Goal: Task Accomplishment & Management: Use online tool/utility

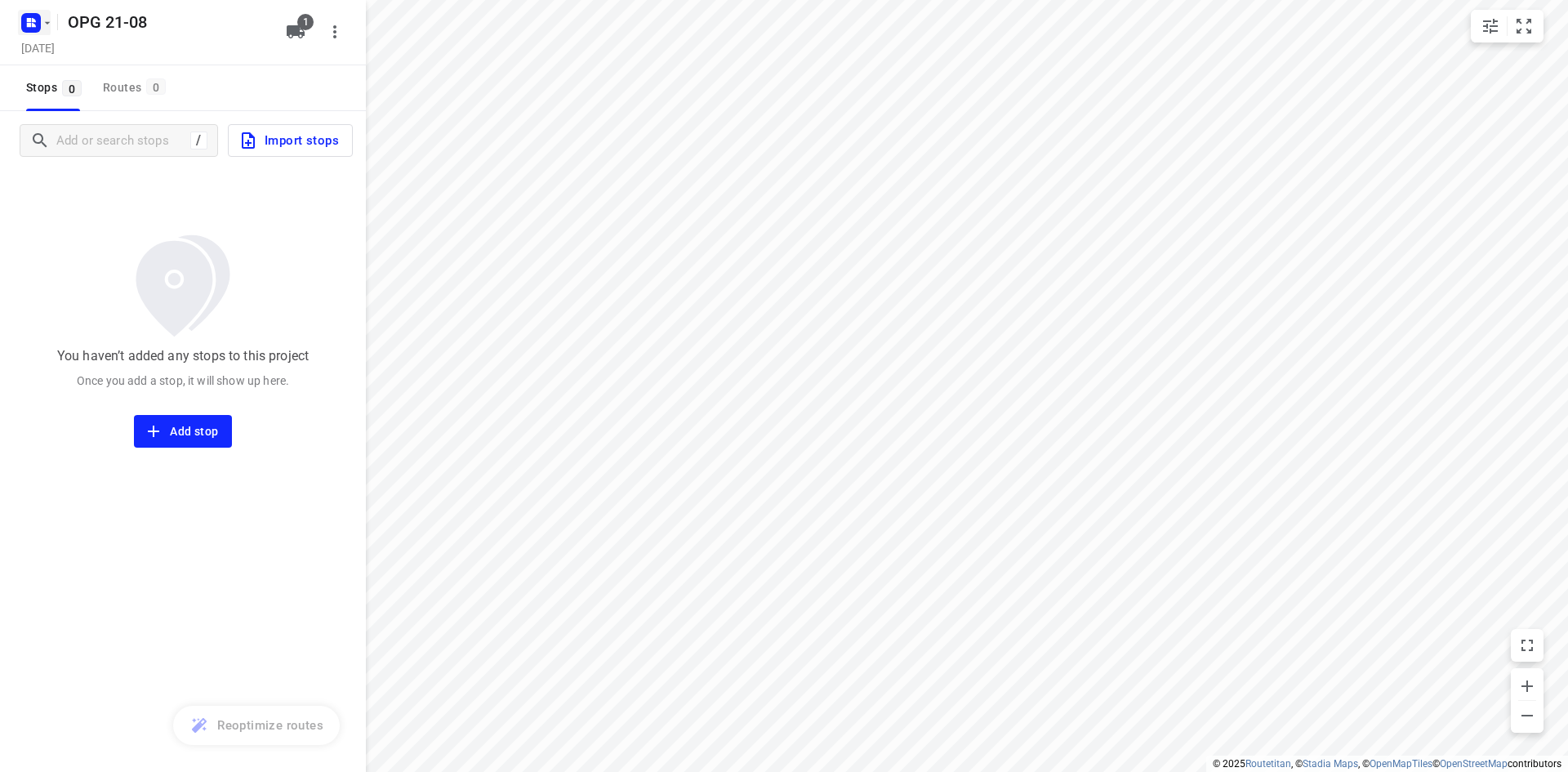
click at [43, 21] on icon "button" at bounding box center [47, 22] width 13 height 13
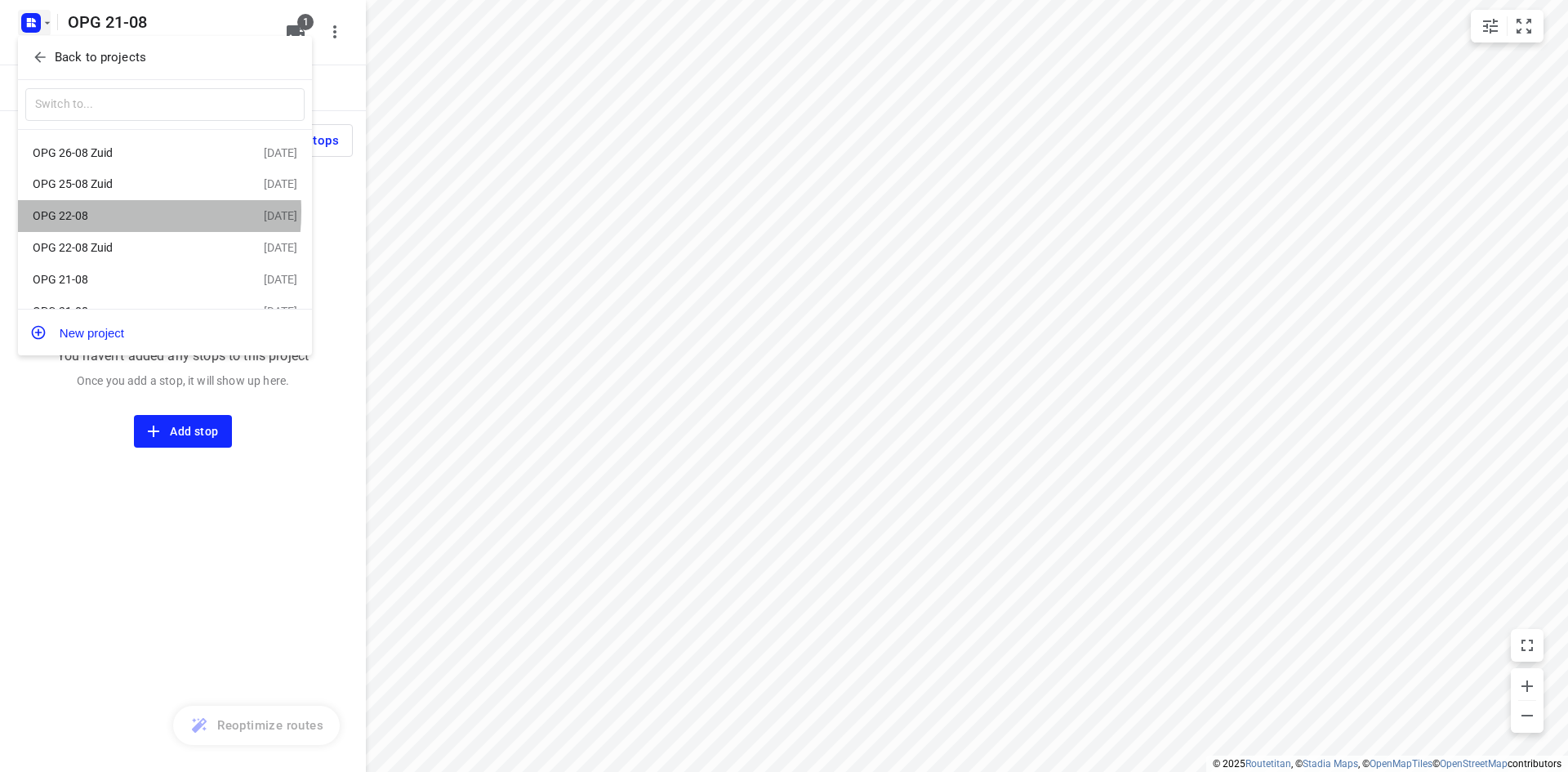
click at [82, 213] on div "OPG 22-08" at bounding box center [127, 214] width 188 height 13
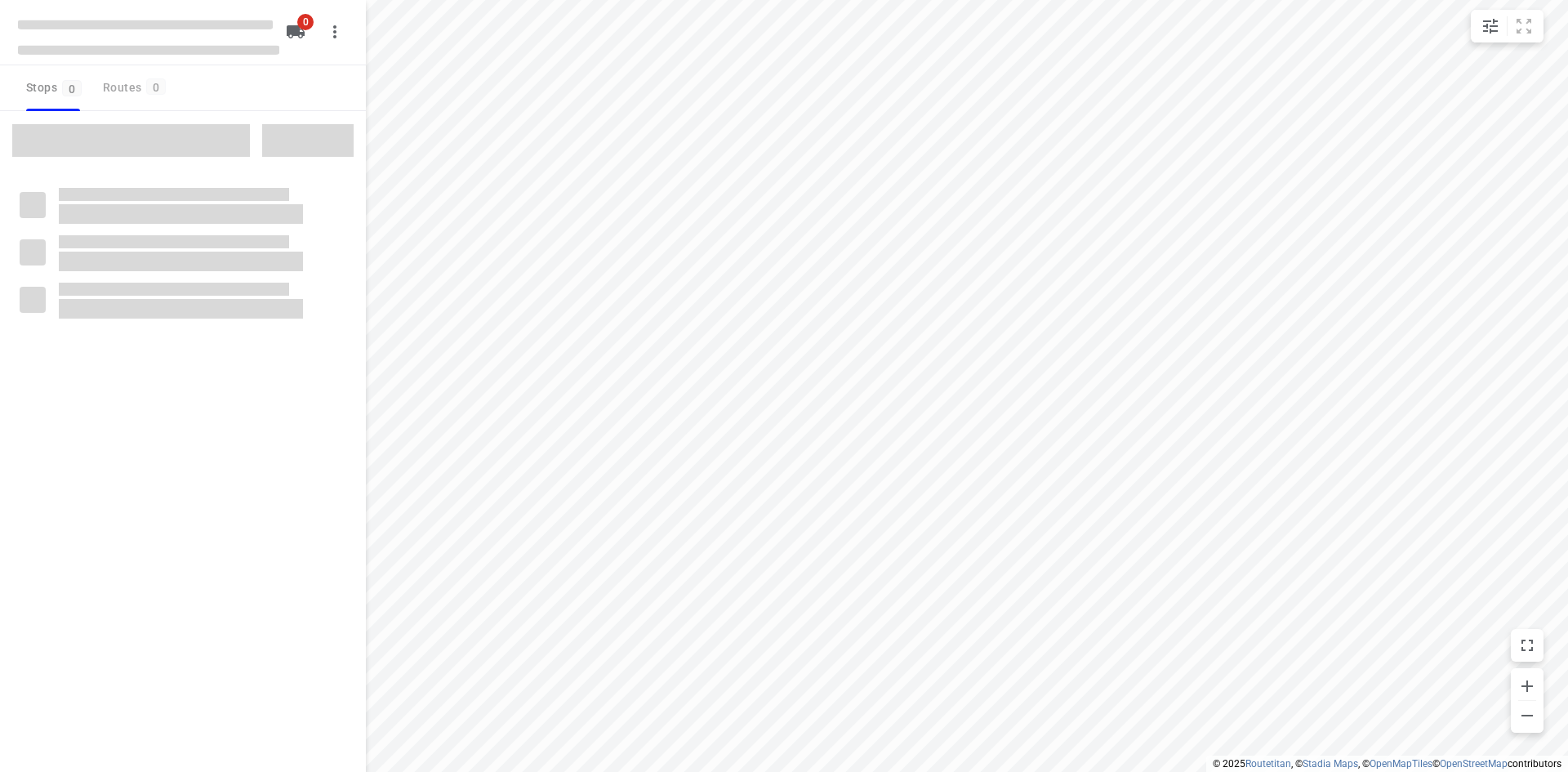
type input "distance"
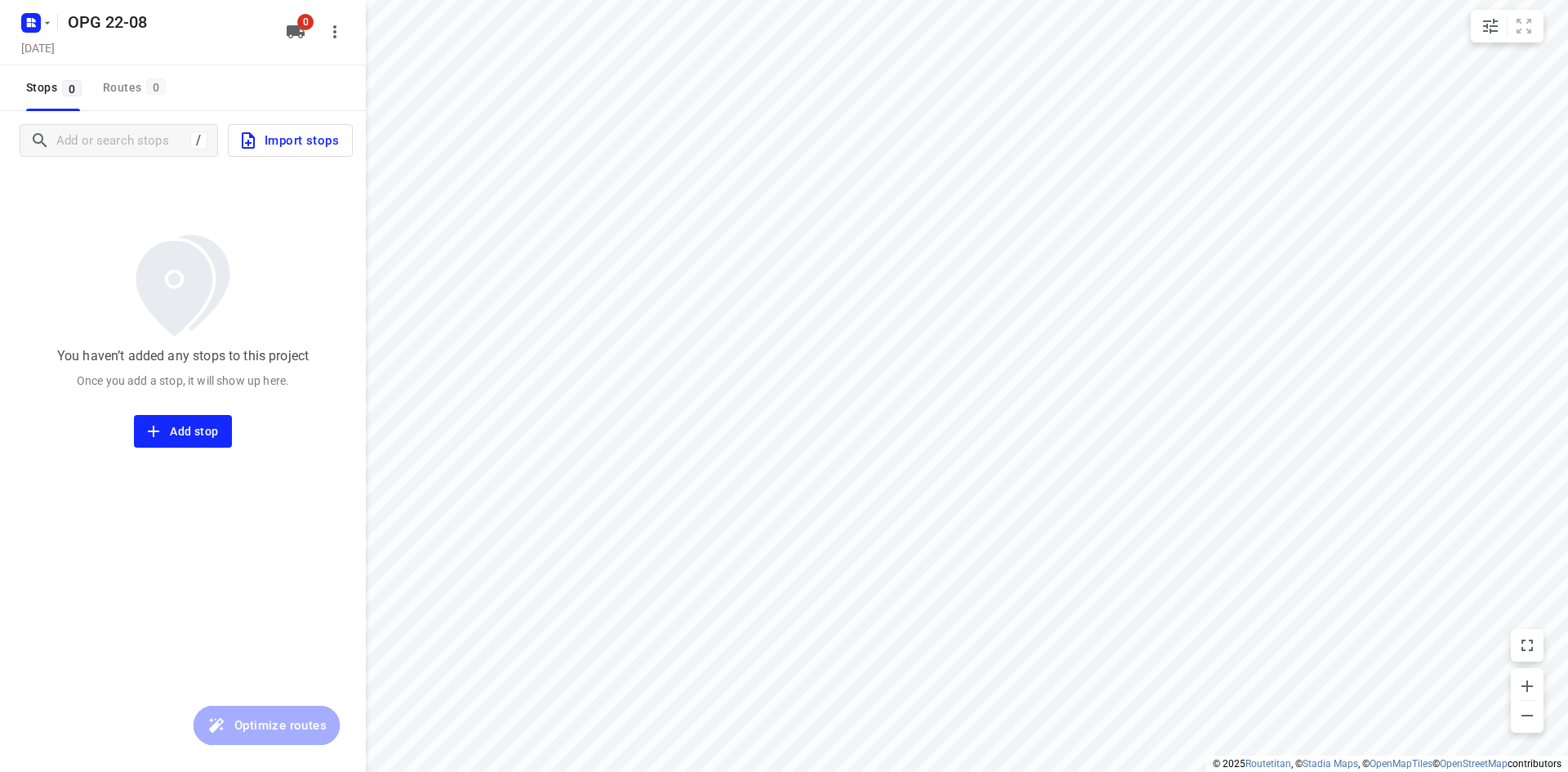
click at [293, 145] on span "Import stops" at bounding box center [288, 140] width 100 height 21
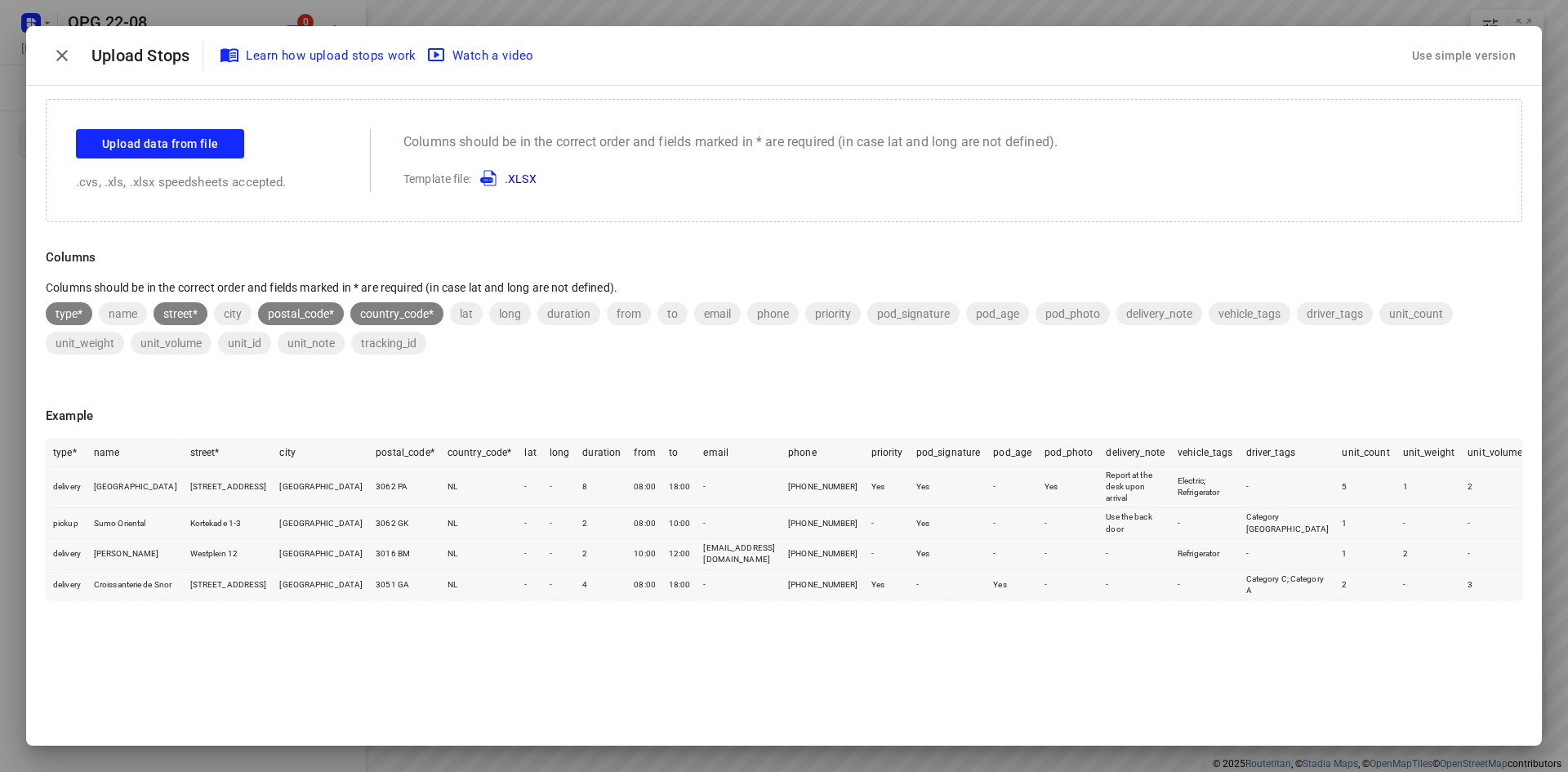
click at [1445, 59] on div "Use simple version" at bounding box center [1463, 57] width 110 height 27
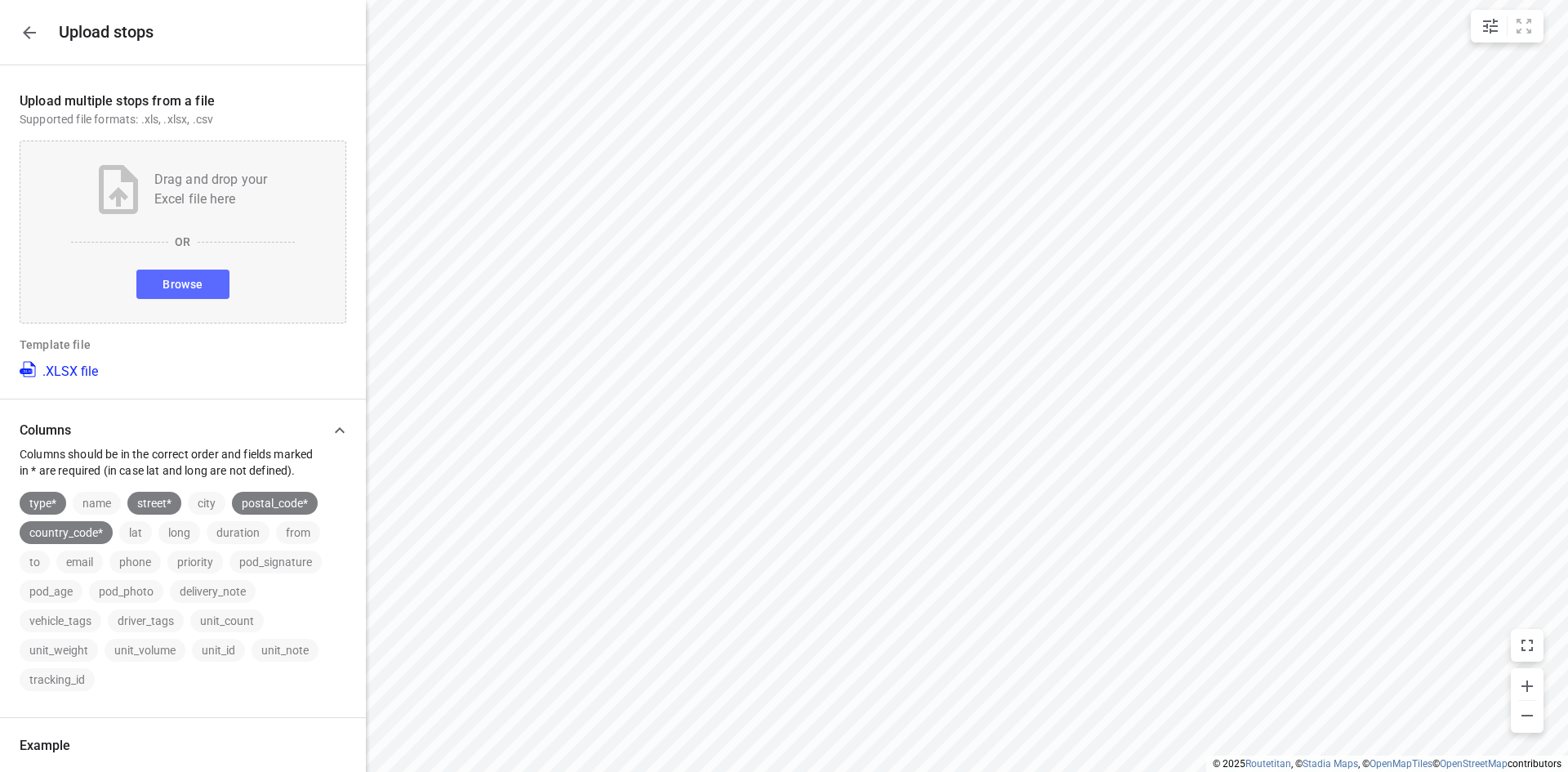
click at [188, 284] on span "Browse" at bounding box center [182, 285] width 40 height 20
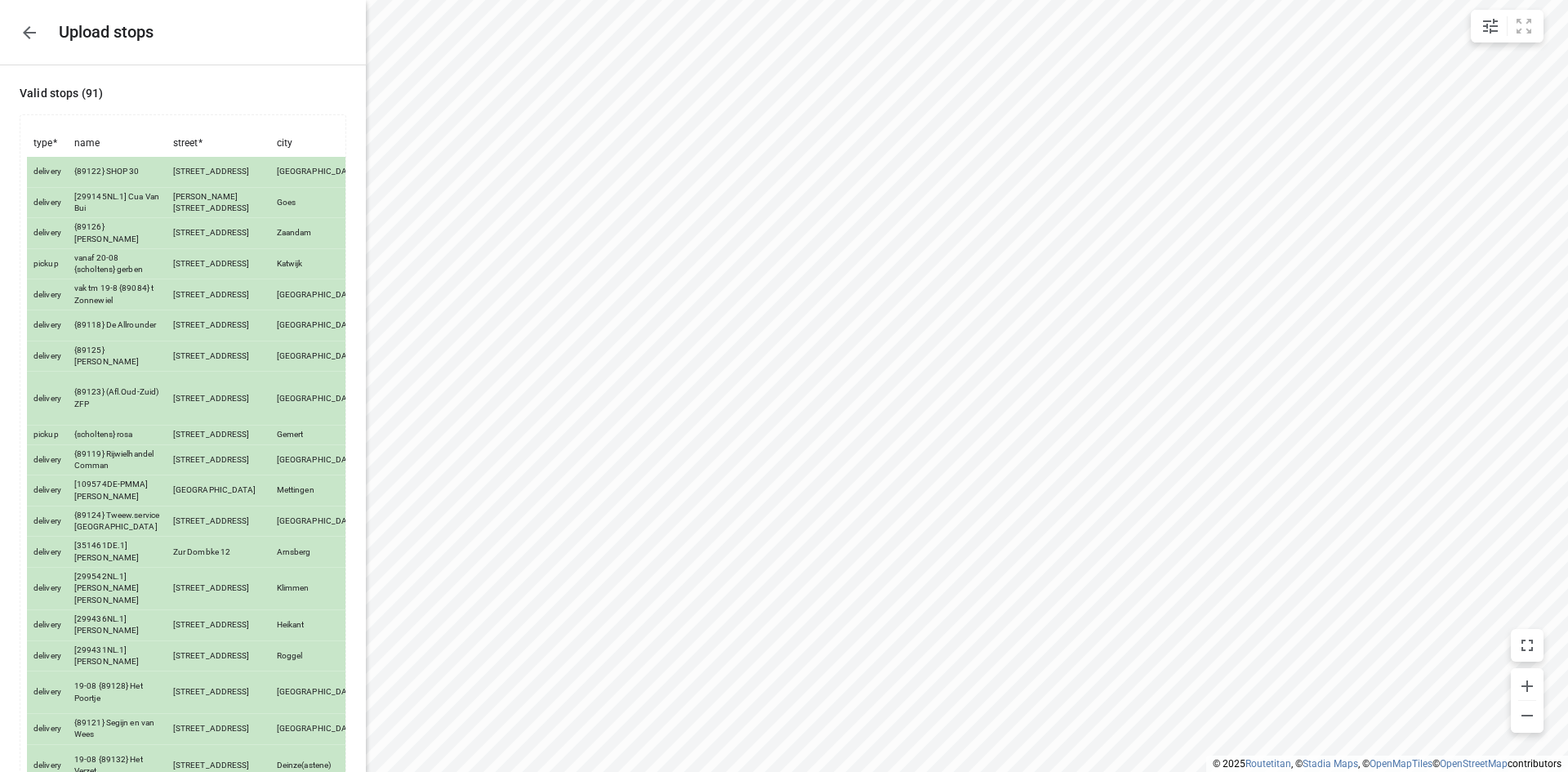
scroll to position [2894, 0]
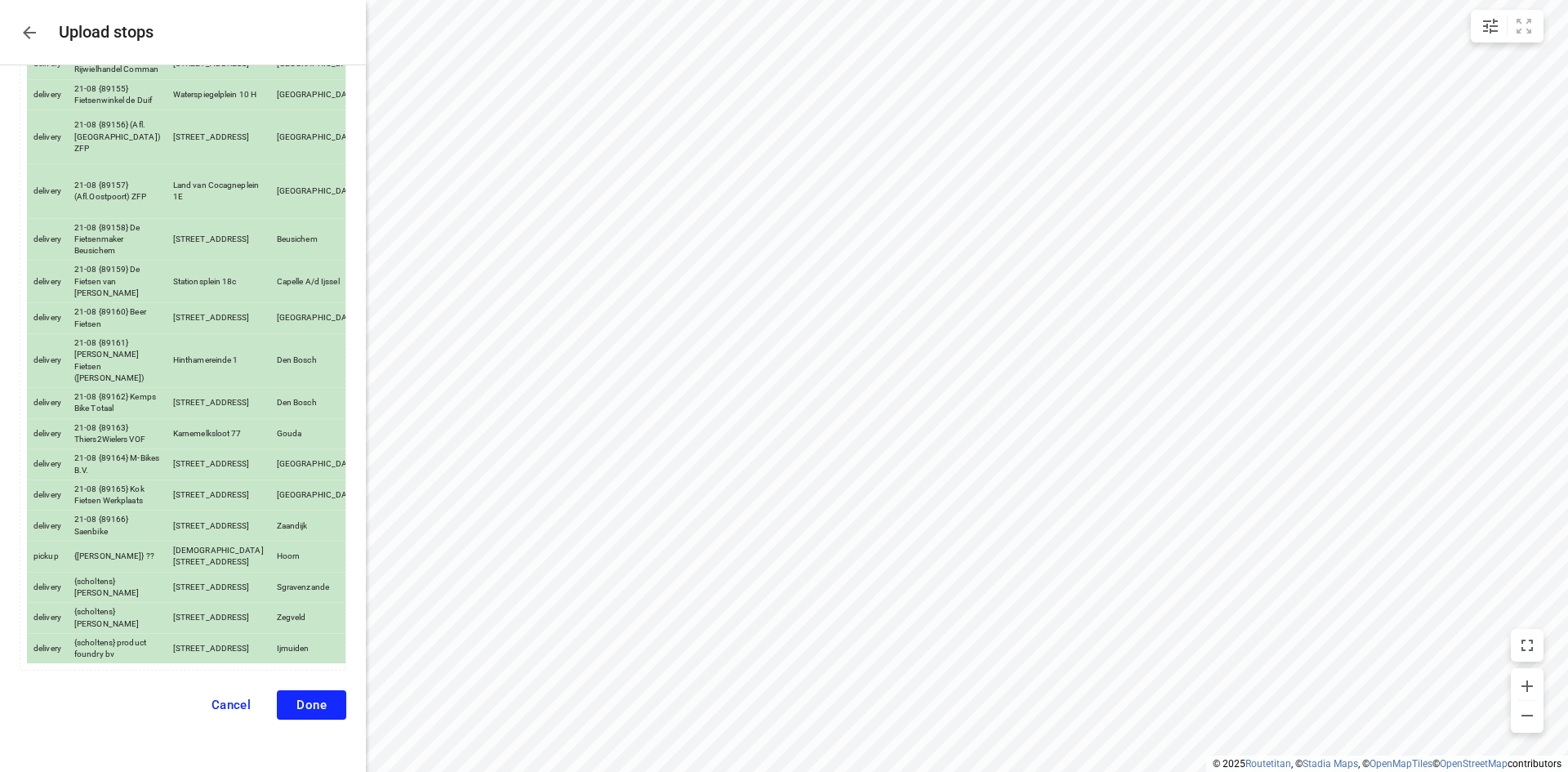
click at [318, 713] on button "Done" at bounding box center [311, 705] width 69 height 29
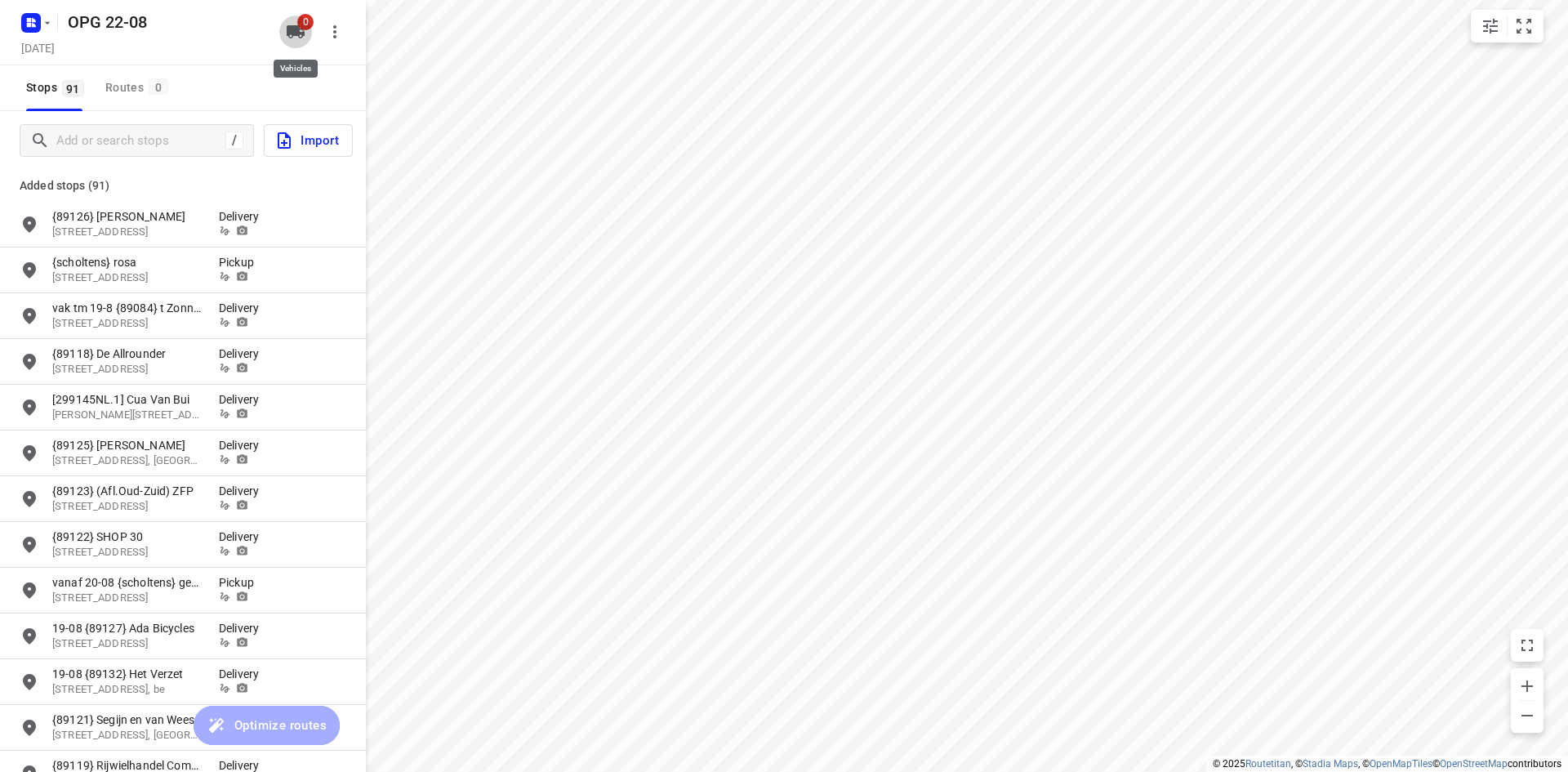
click at [295, 32] on icon "button" at bounding box center [295, 31] width 18 height 13
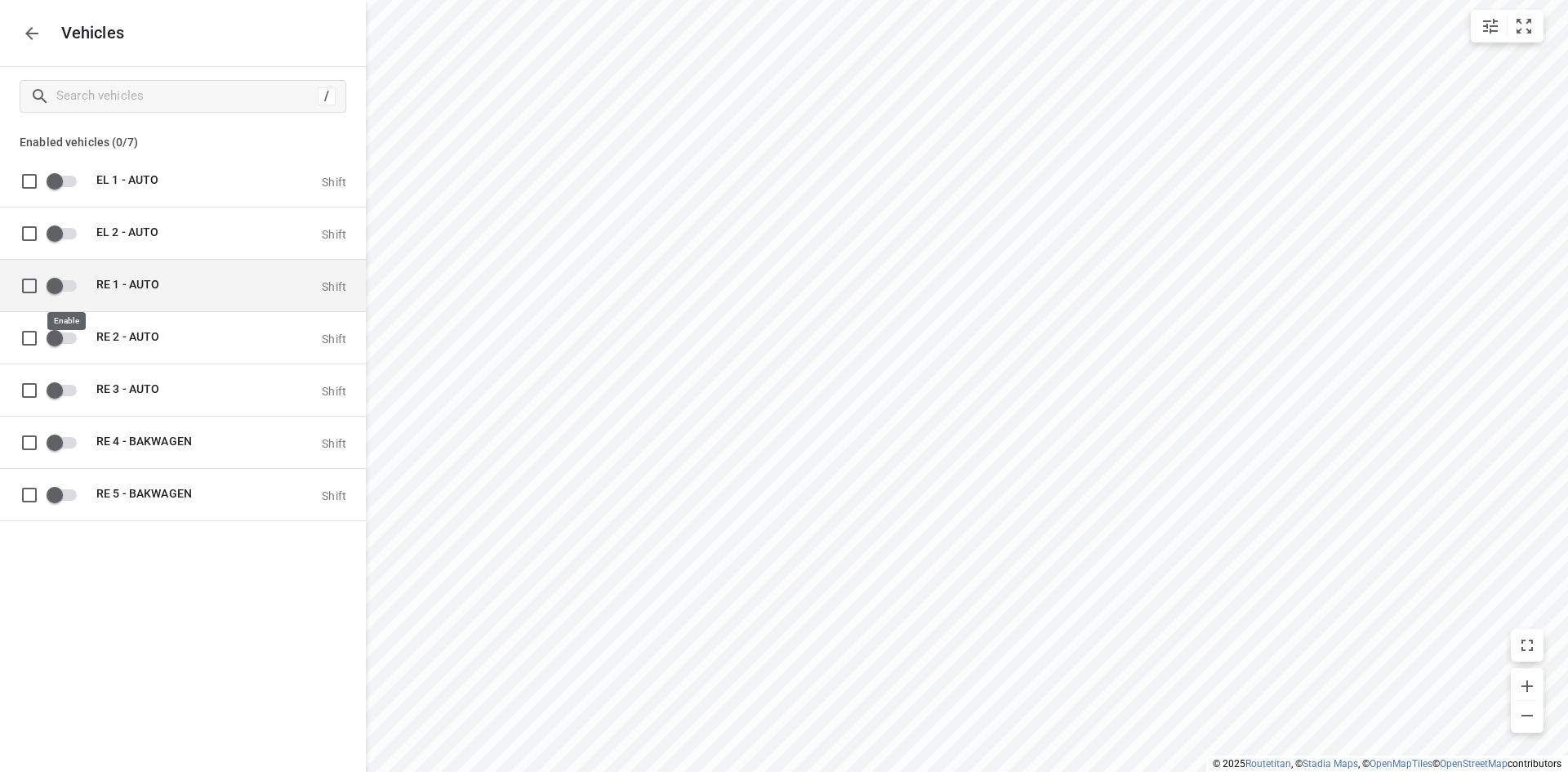
click at [72, 282] on input "grid" at bounding box center [55, 285] width 94 height 31
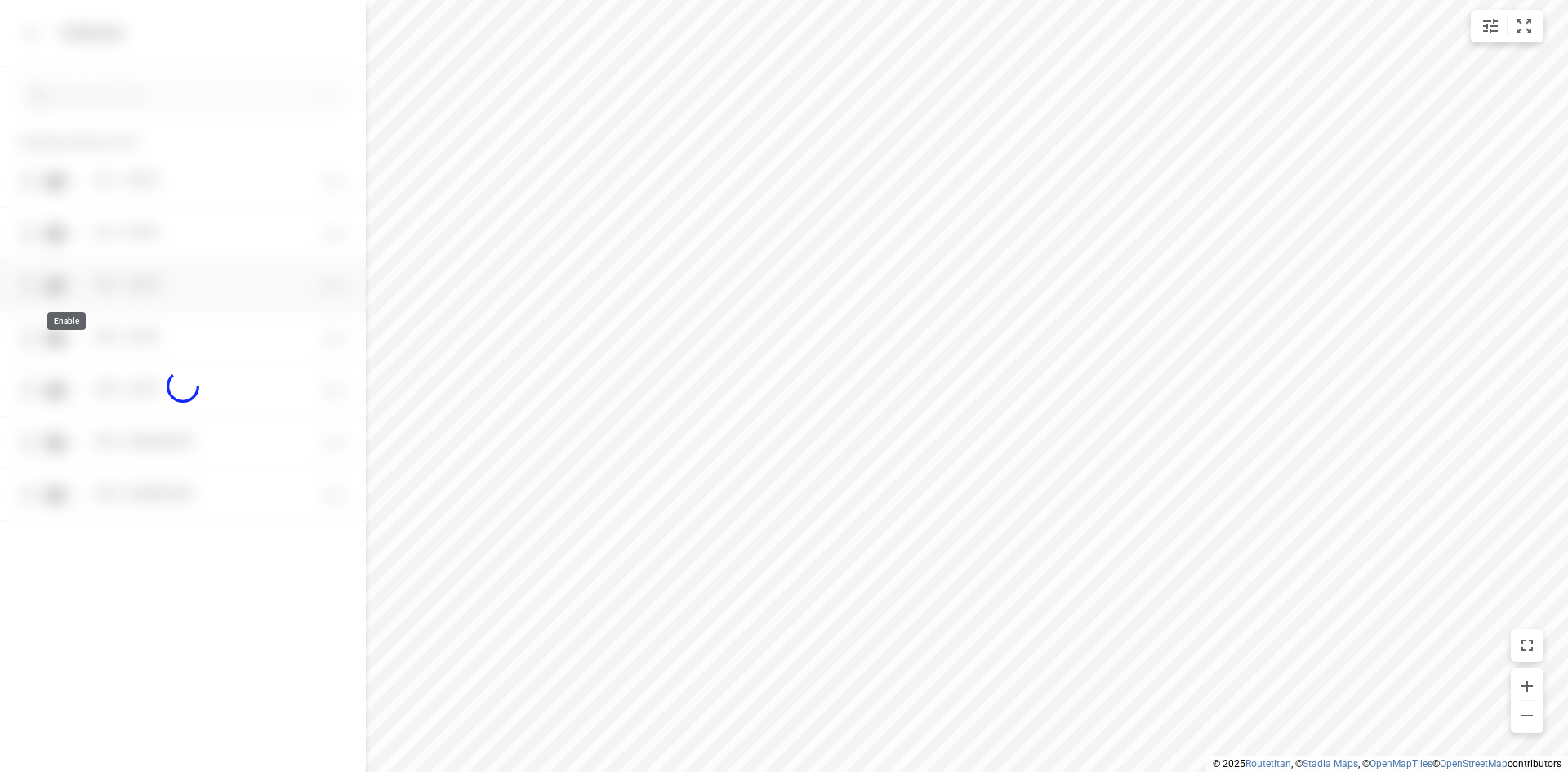
checkbox input "true"
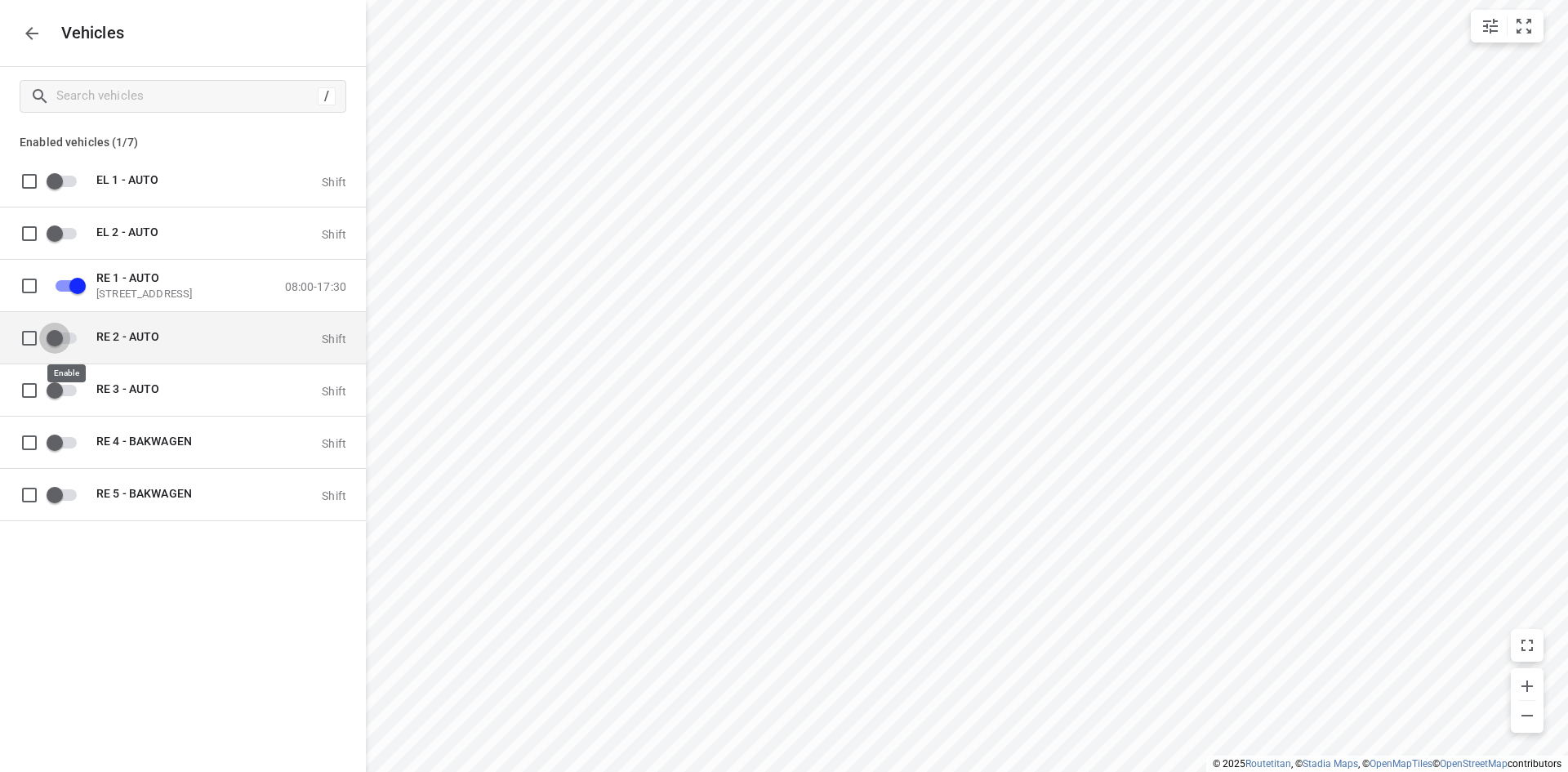
click at [68, 339] on input "grid" at bounding box center [55, 337] width 94 height 31
checkbox input "true"
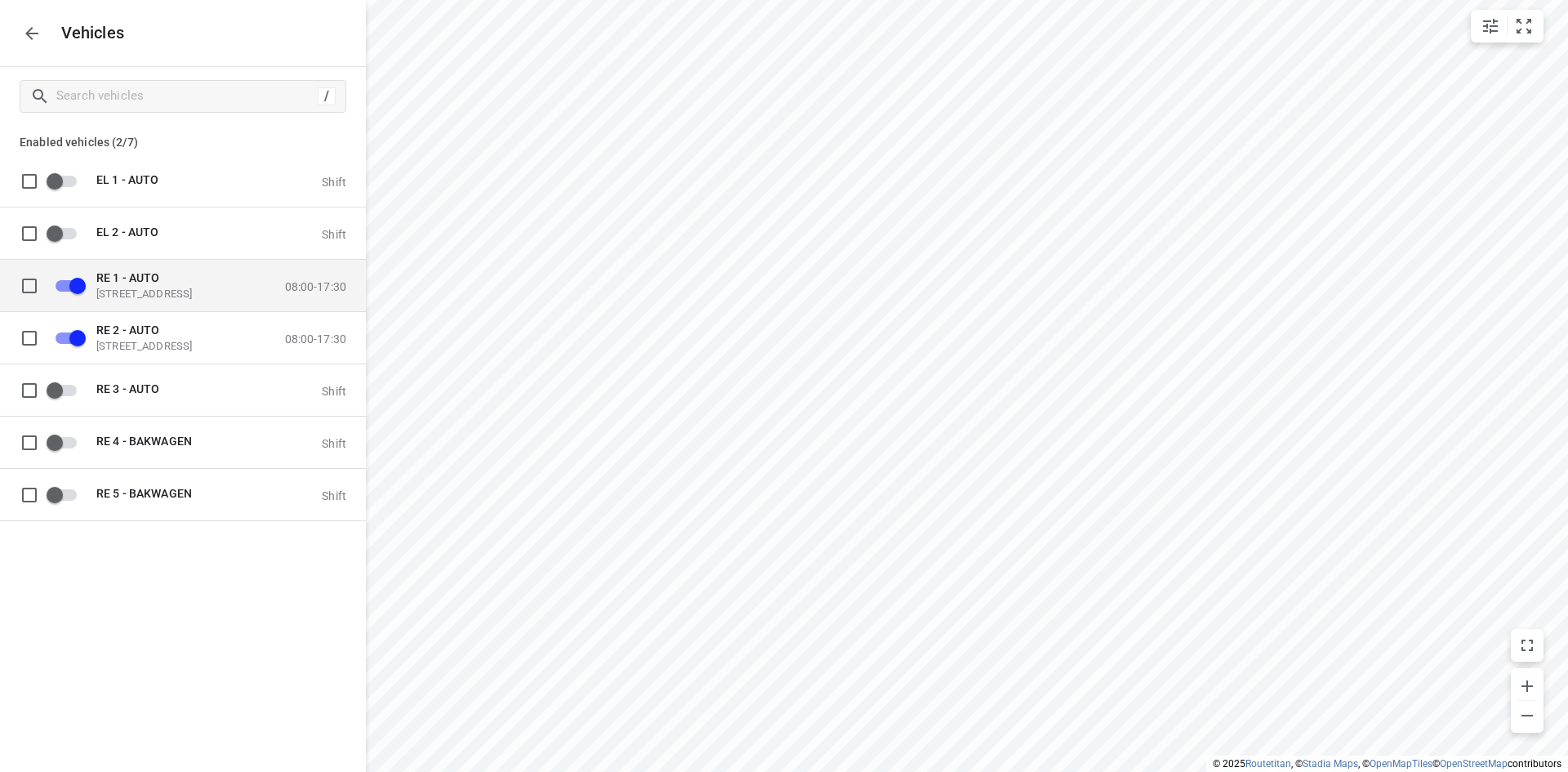
click at [157, 285] on div "RE 1 - AUTO [STREET_ADDRESS]" at bounding box center [178, 285] width 164 height 29
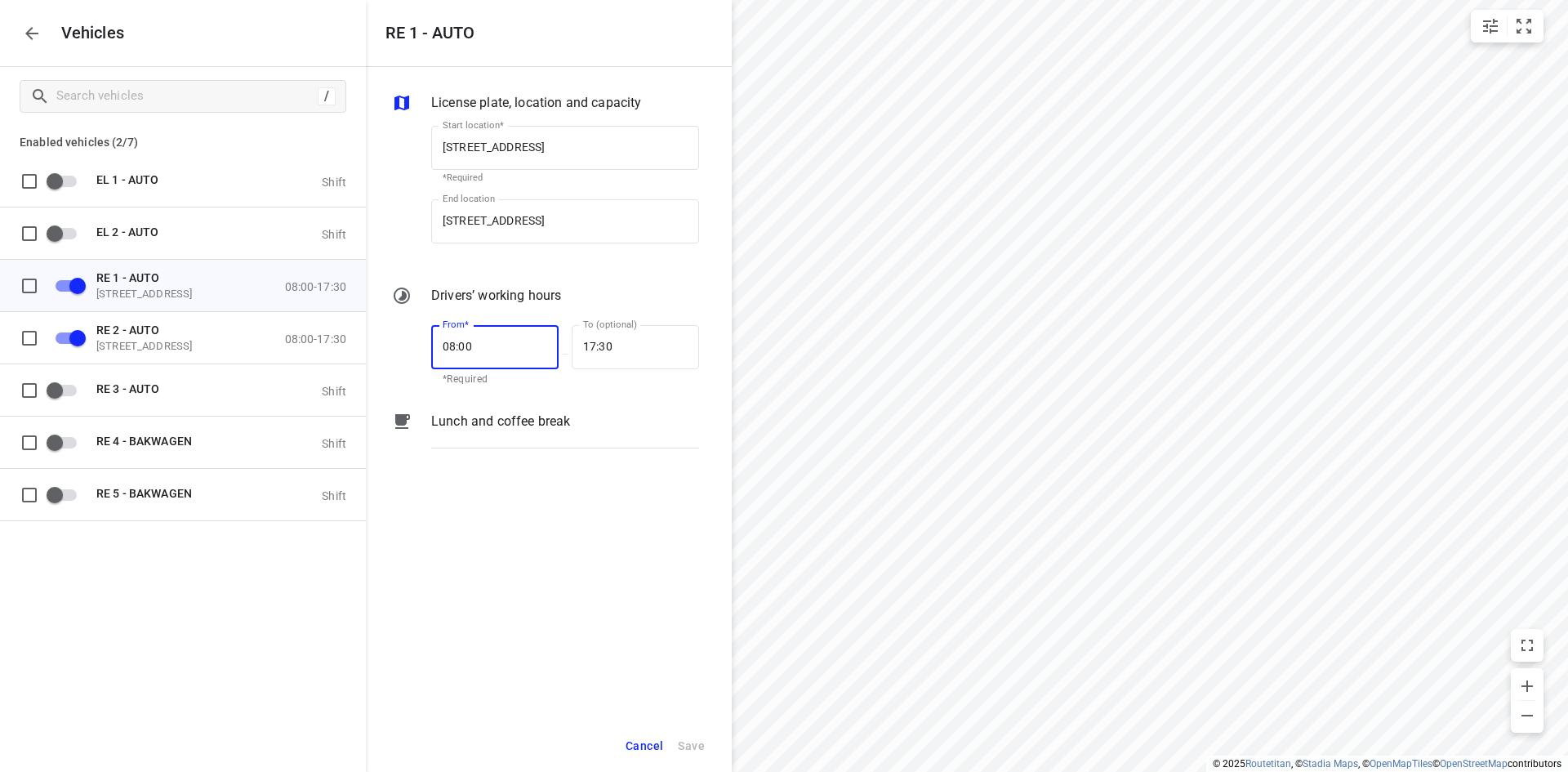
drag, startPoint x: 506, startPoint y: 355, endPoint x: 433, endPoint y: 355, distance: 73.0
click at [433, 355] on input "08:00" at bounding box center [485, 346] width 109 height 44
type input "09:30"
click at [699, 747] on span "Save" at bounding box center [691, 746] width 27 height 20
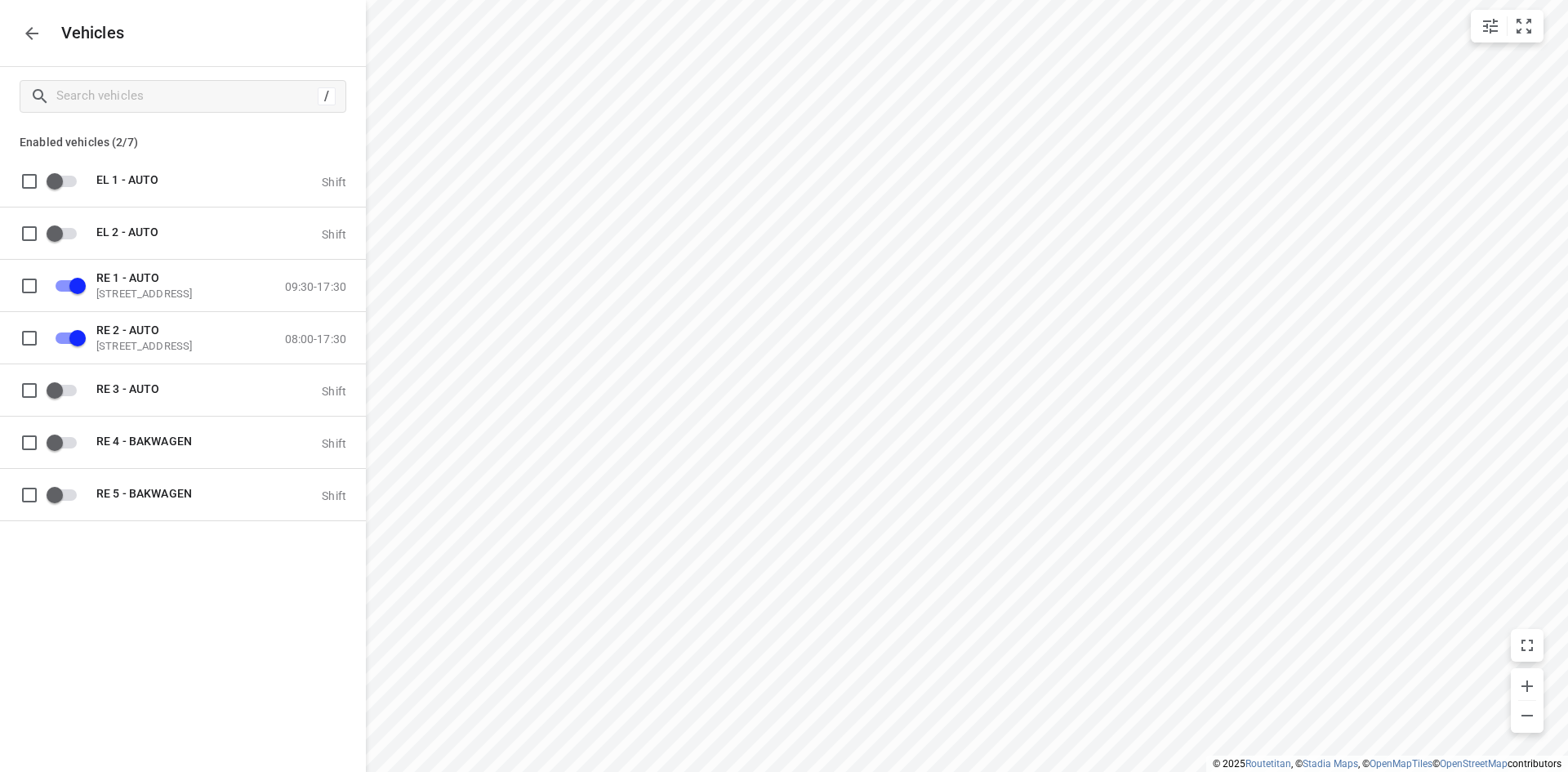
click at [22, 33] on icon "button" at bounding box center [32, 33] width 19 height 19
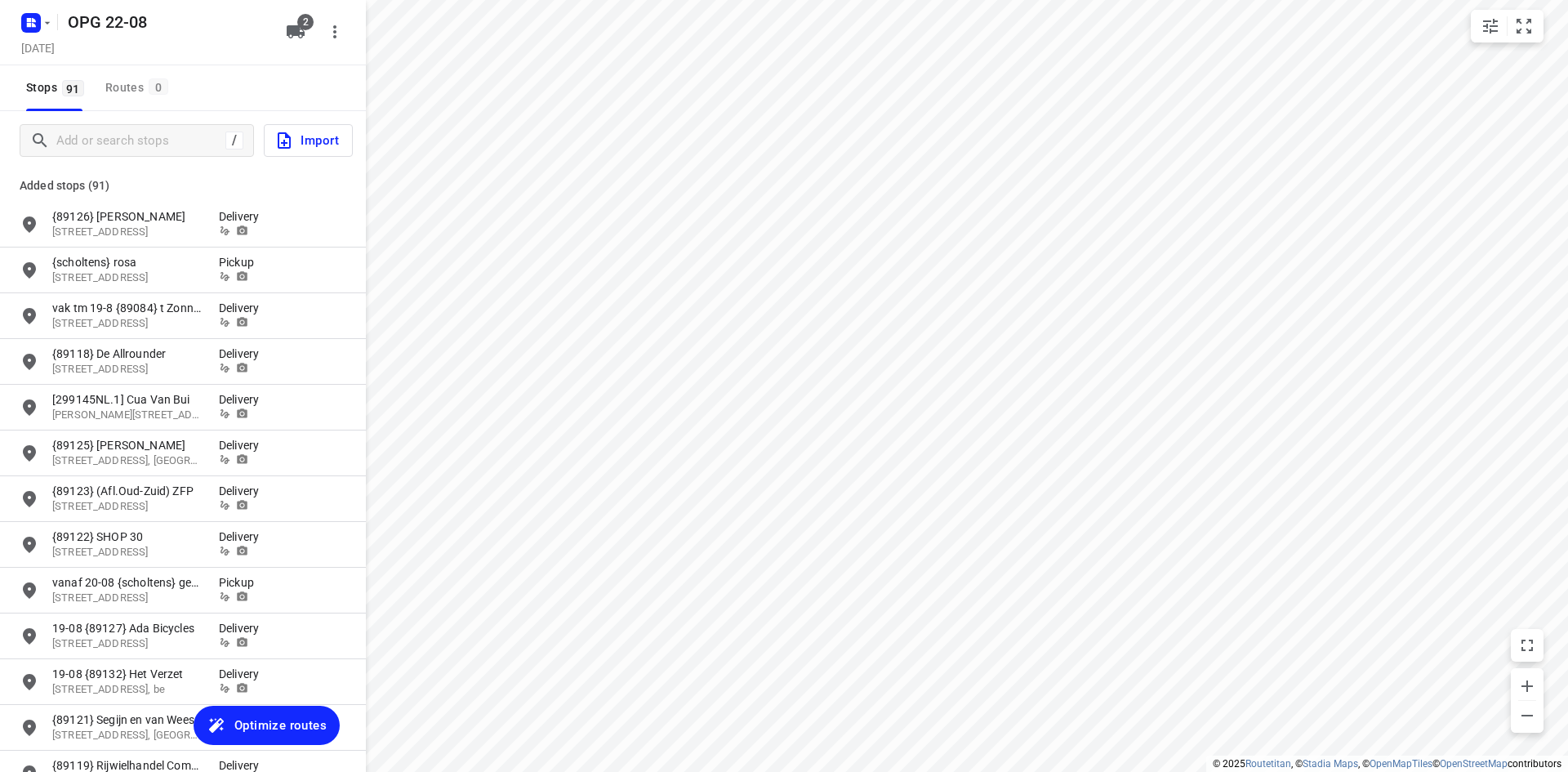
click at [263, 719] on span "Optimize routes" at bounding box center [280, 725] width 93 height 21
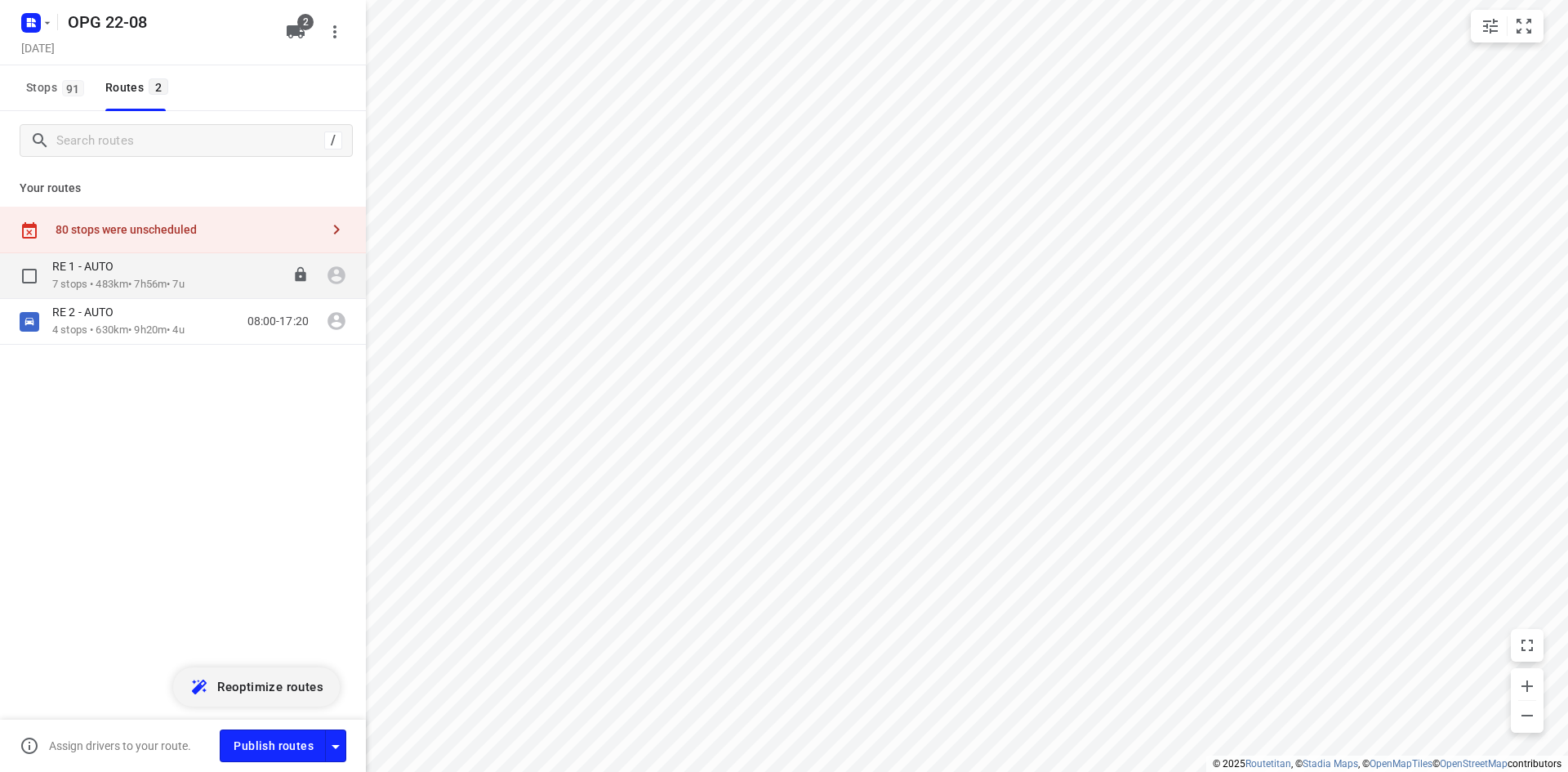
click at [125, 278] on p "7 stops • 483km • 7h56m • 7u" at bounding box center [119, 285] width 133 height 16
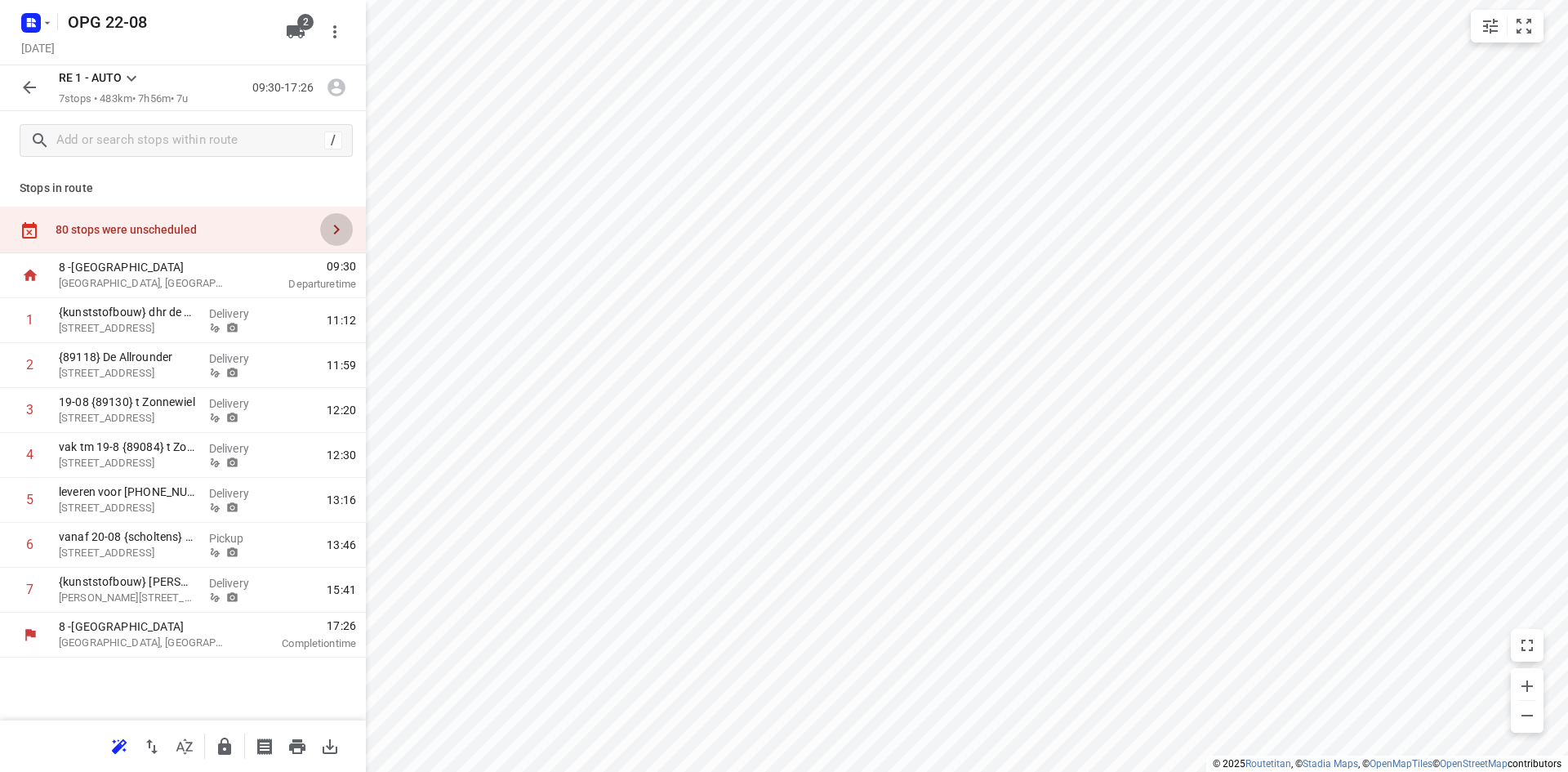
click at [343, 230] on icon "button" at bounding box center [336, 229] width 19 height 19
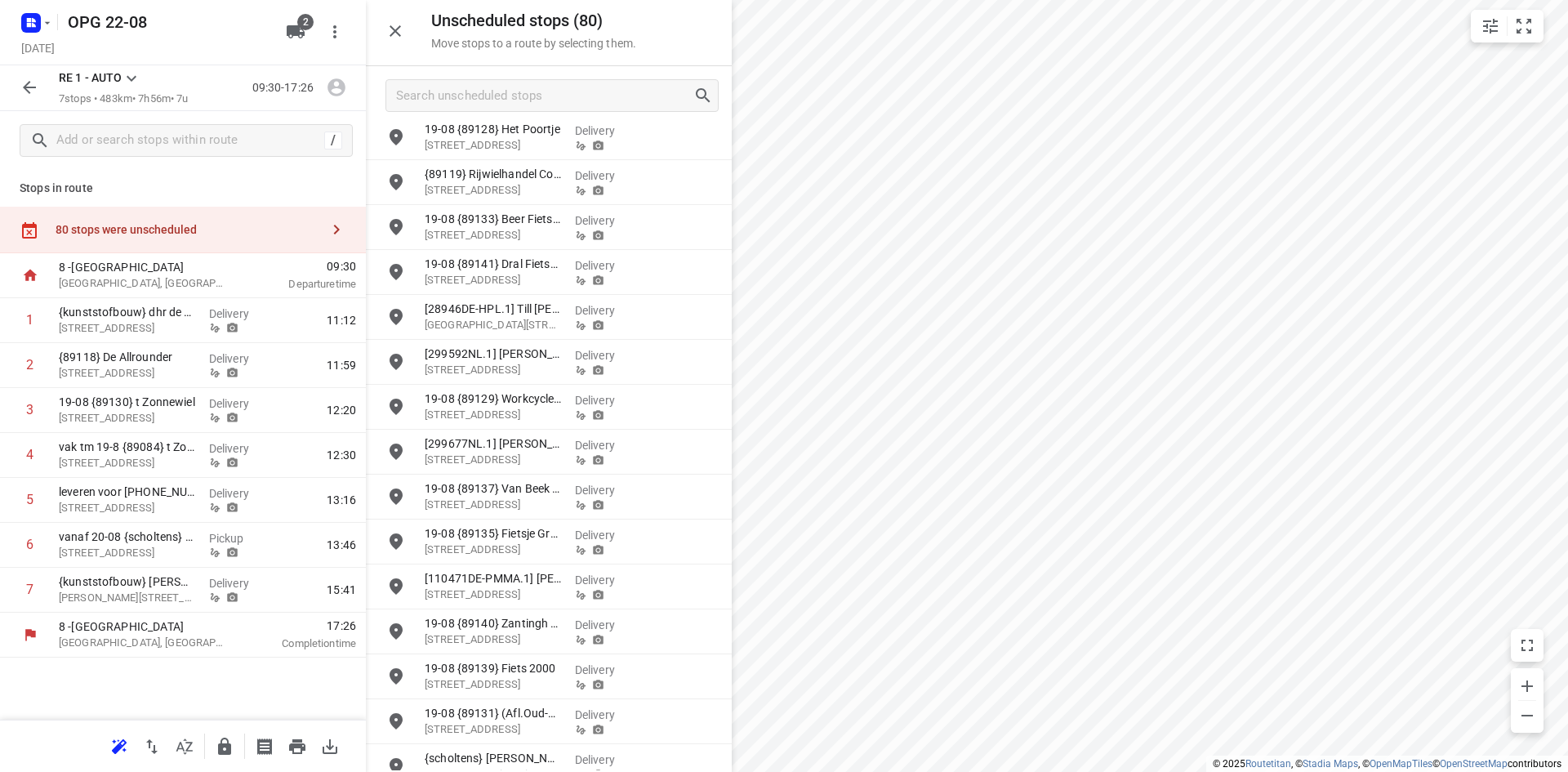
scroll to position [664, 0]
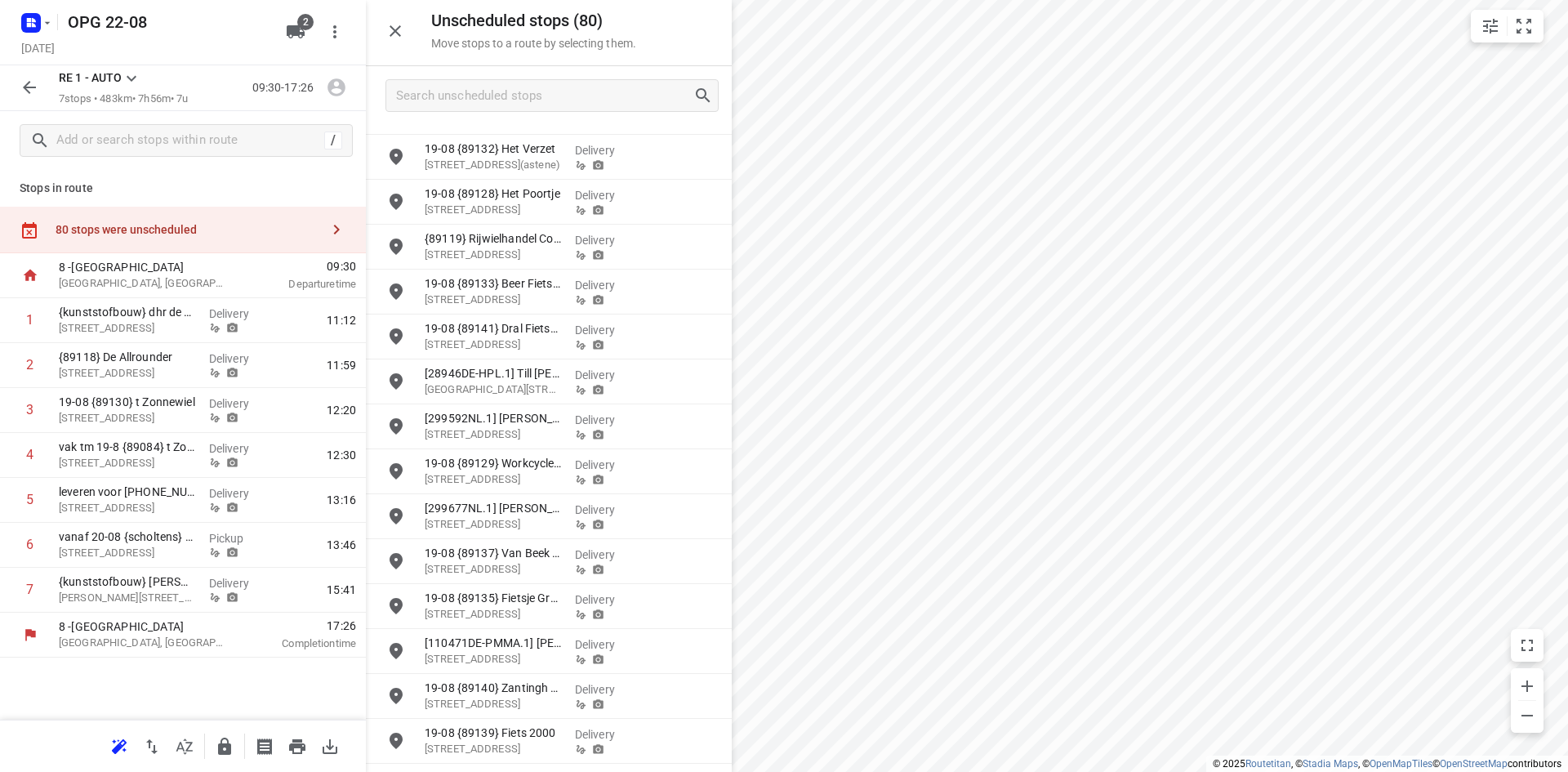
click at [130, 76] on icon at bounding box center [132, 78] width 19 height 19
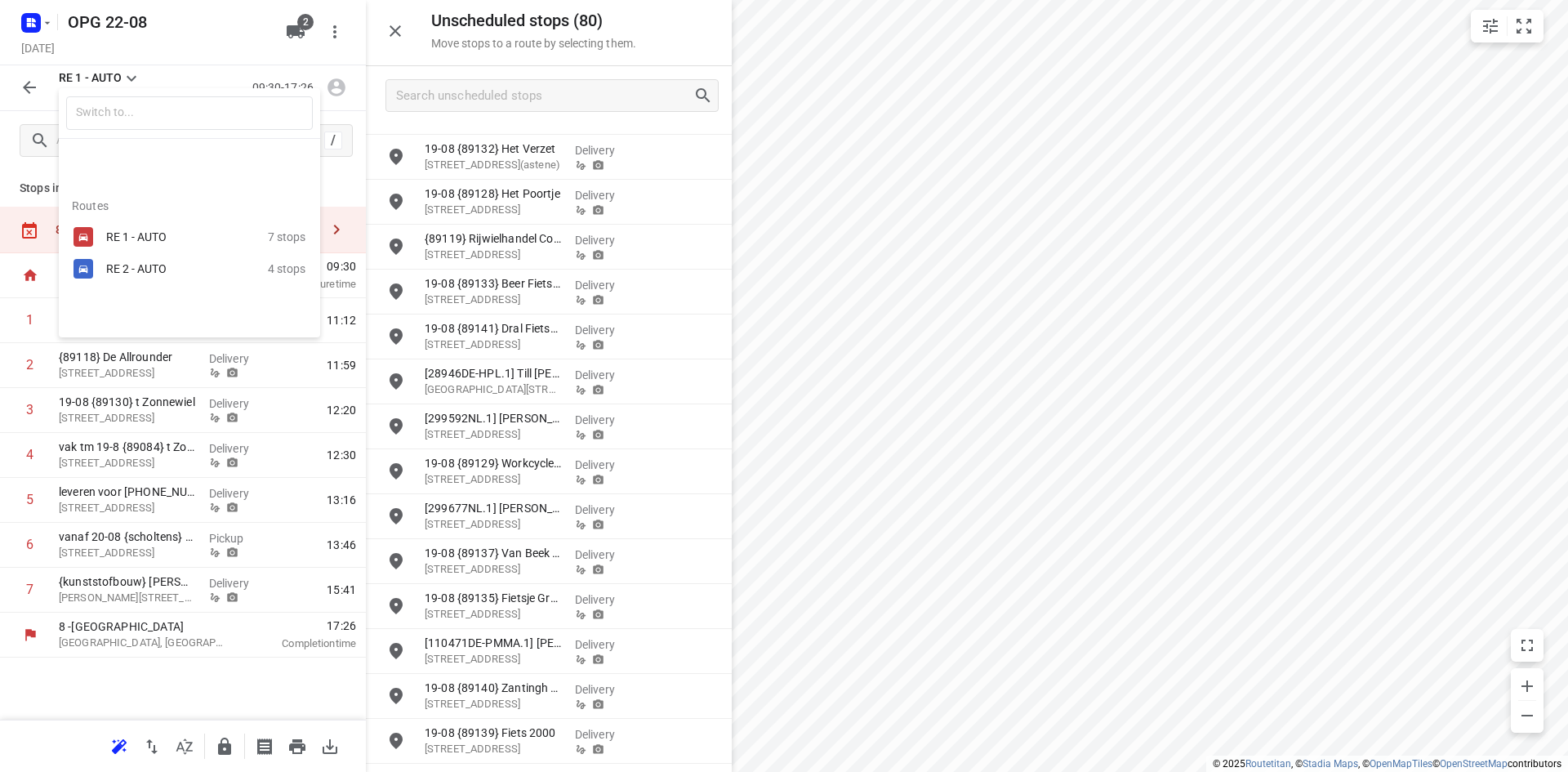
click at [153, 270] on div "RE 2 - AUTO" at bounding box center [175, 268] width 138 height 13
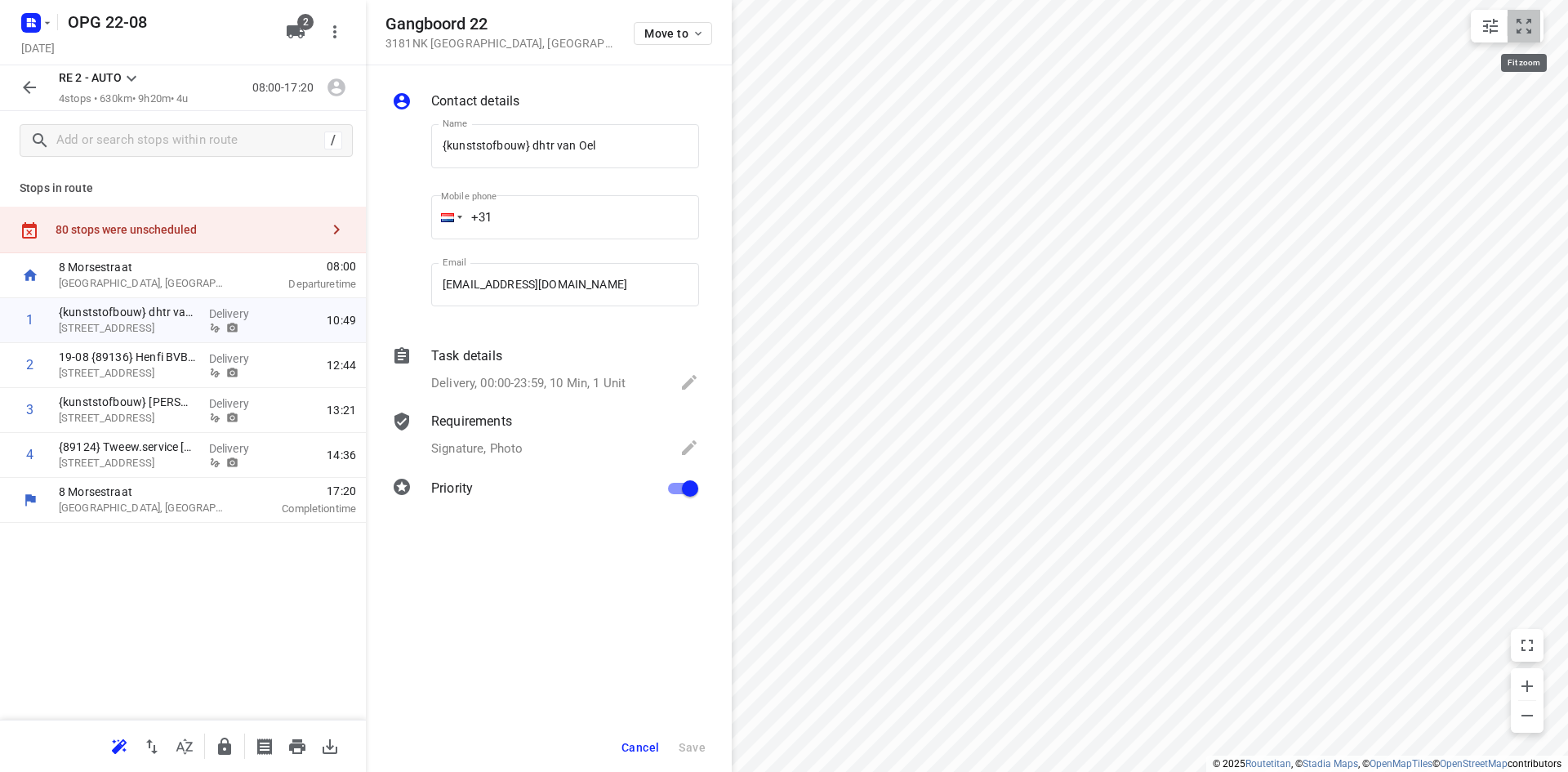
click at [1524, 30] on icon "small contained button group" at bounding box center [1523, 26] width 19 height 19
click at [693, 32] on icon "button" at bounding box center [698, 33] width 13 height 13
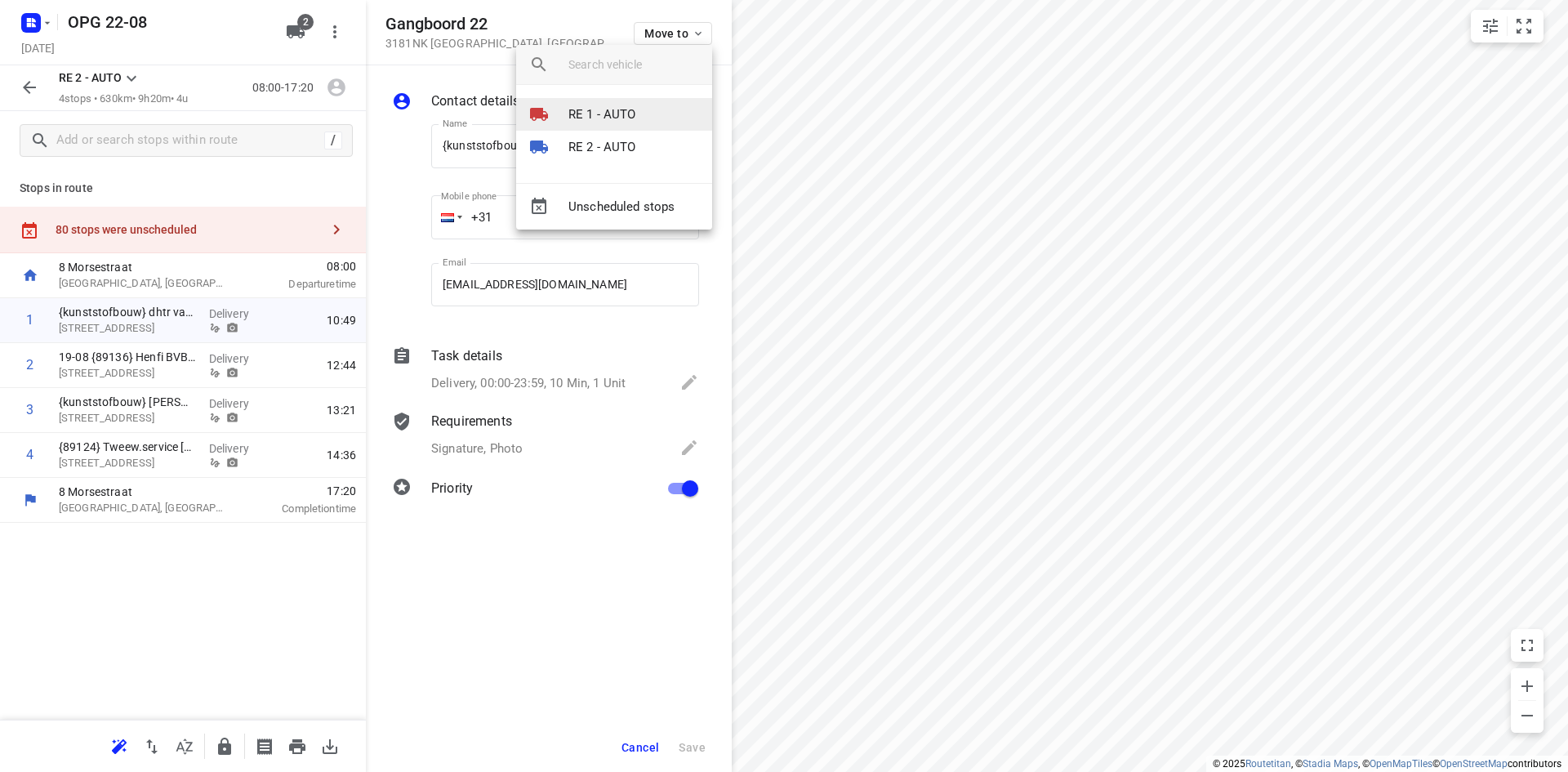
click at [633, 113] on p "RE 1 - AUTO" at bounding box center [602, 114] width 68 height 19
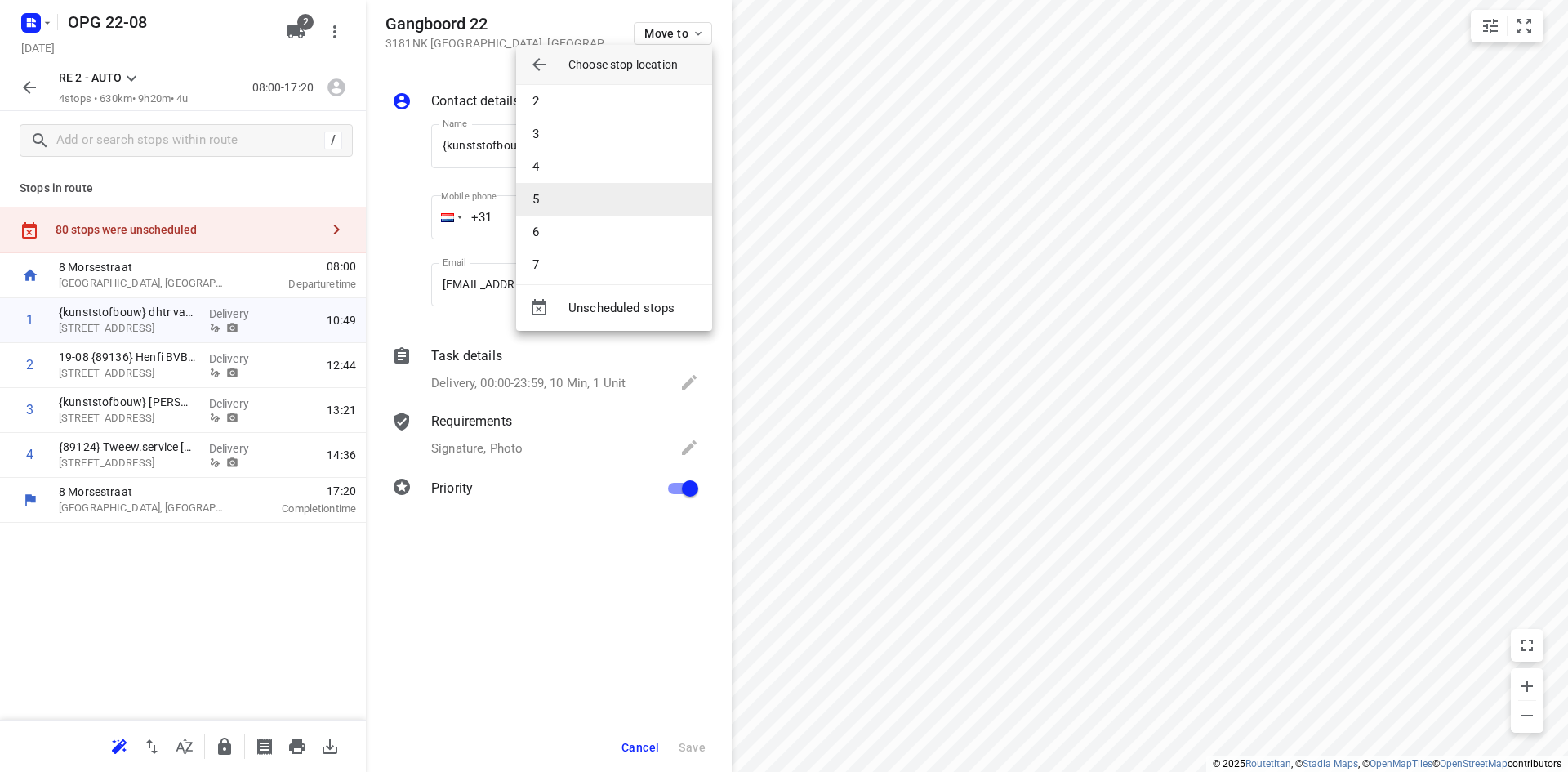
scroll to position [49, 0]
click at [593, 255] on li "7" at bounding box center [614, 255] width 196 height 33
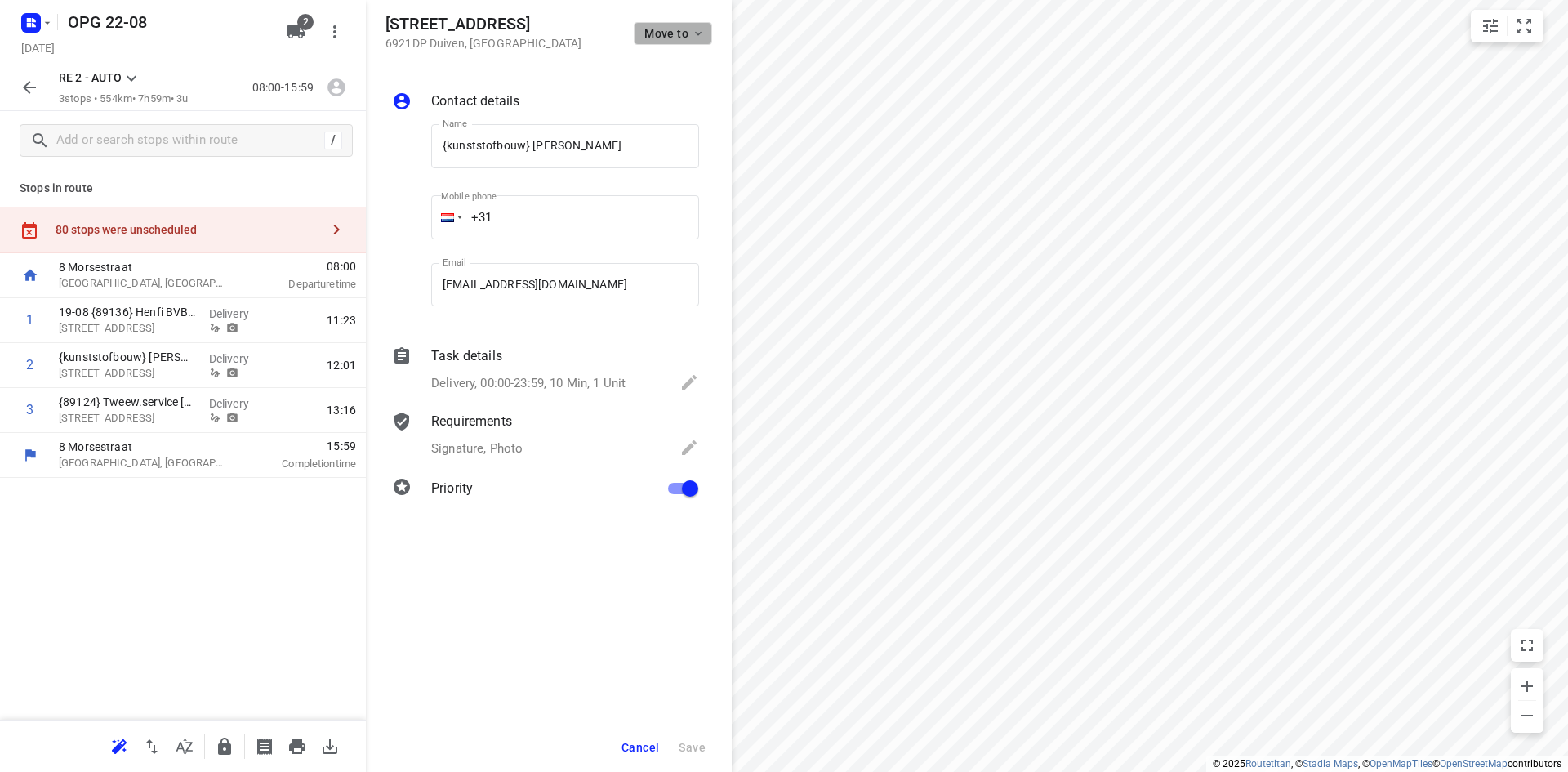
click at [688, 34] on span "Move to" at bounding box center [674, 33] width 60 height 13
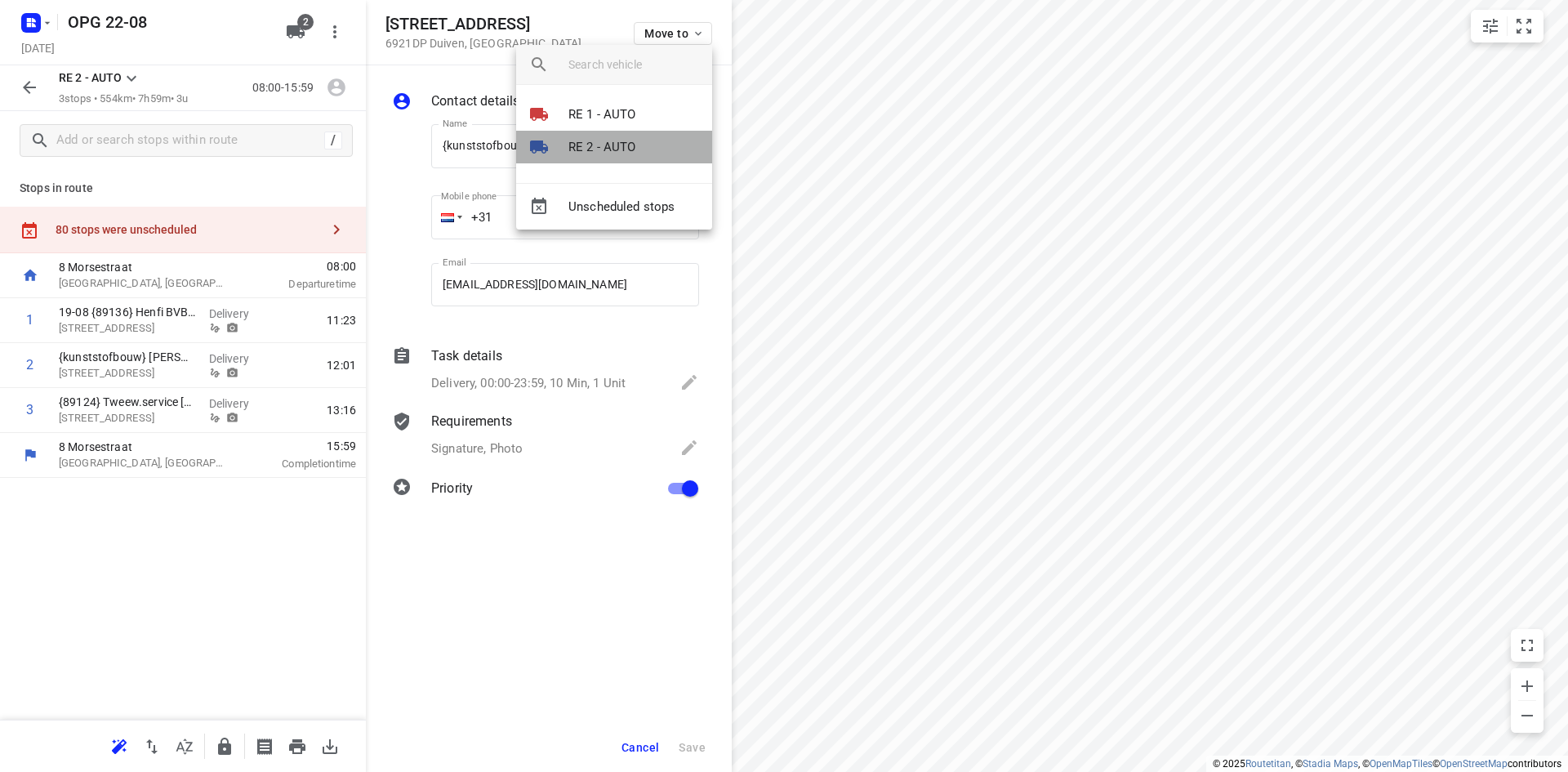
click at [639, 146] on li "RE 2 - AUTO" at bounding box center [614, 147] width 196 height 33
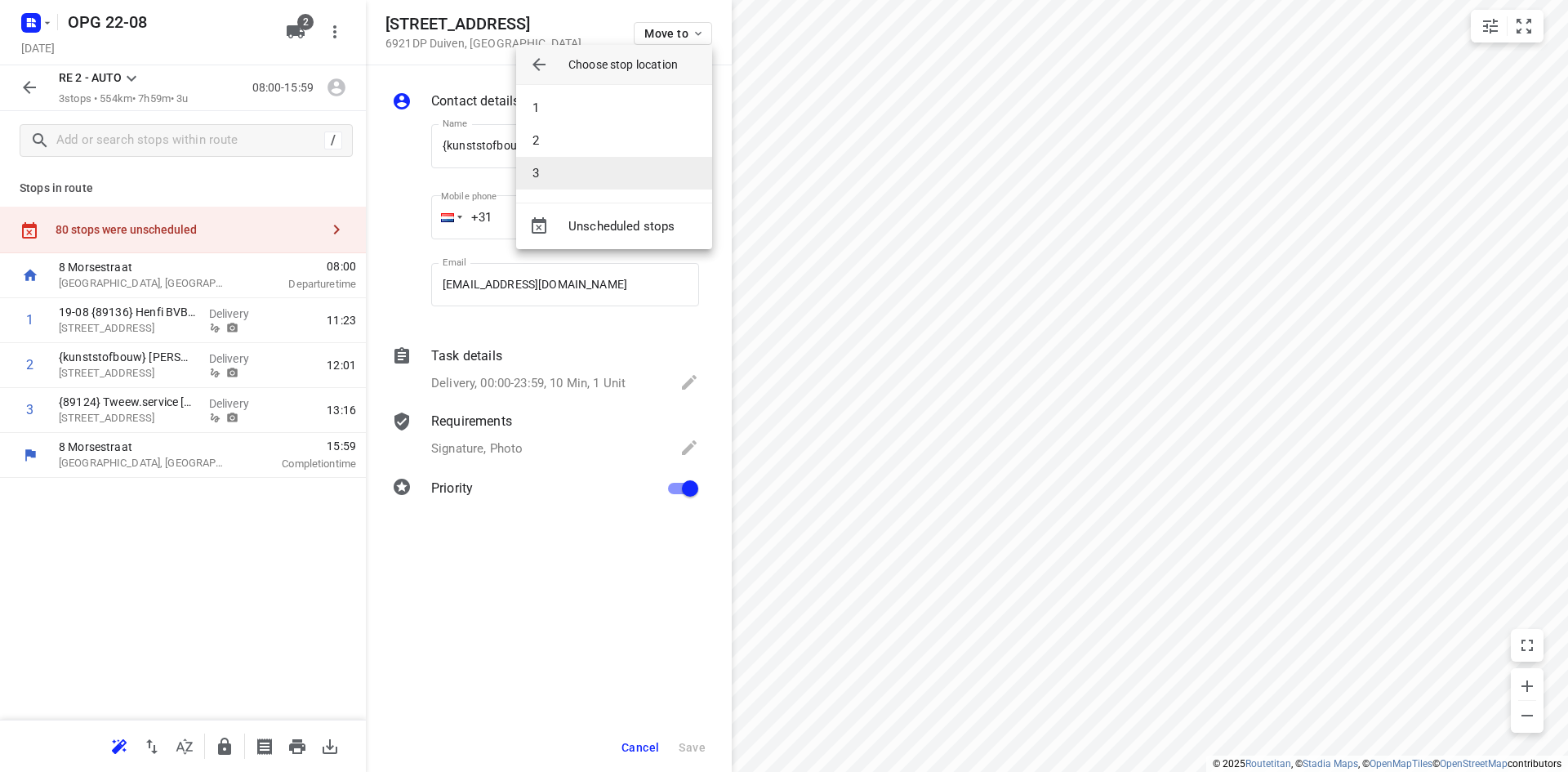
click at [596, 169] on li "3" at bounding box center [614, 174] width 196 height 33
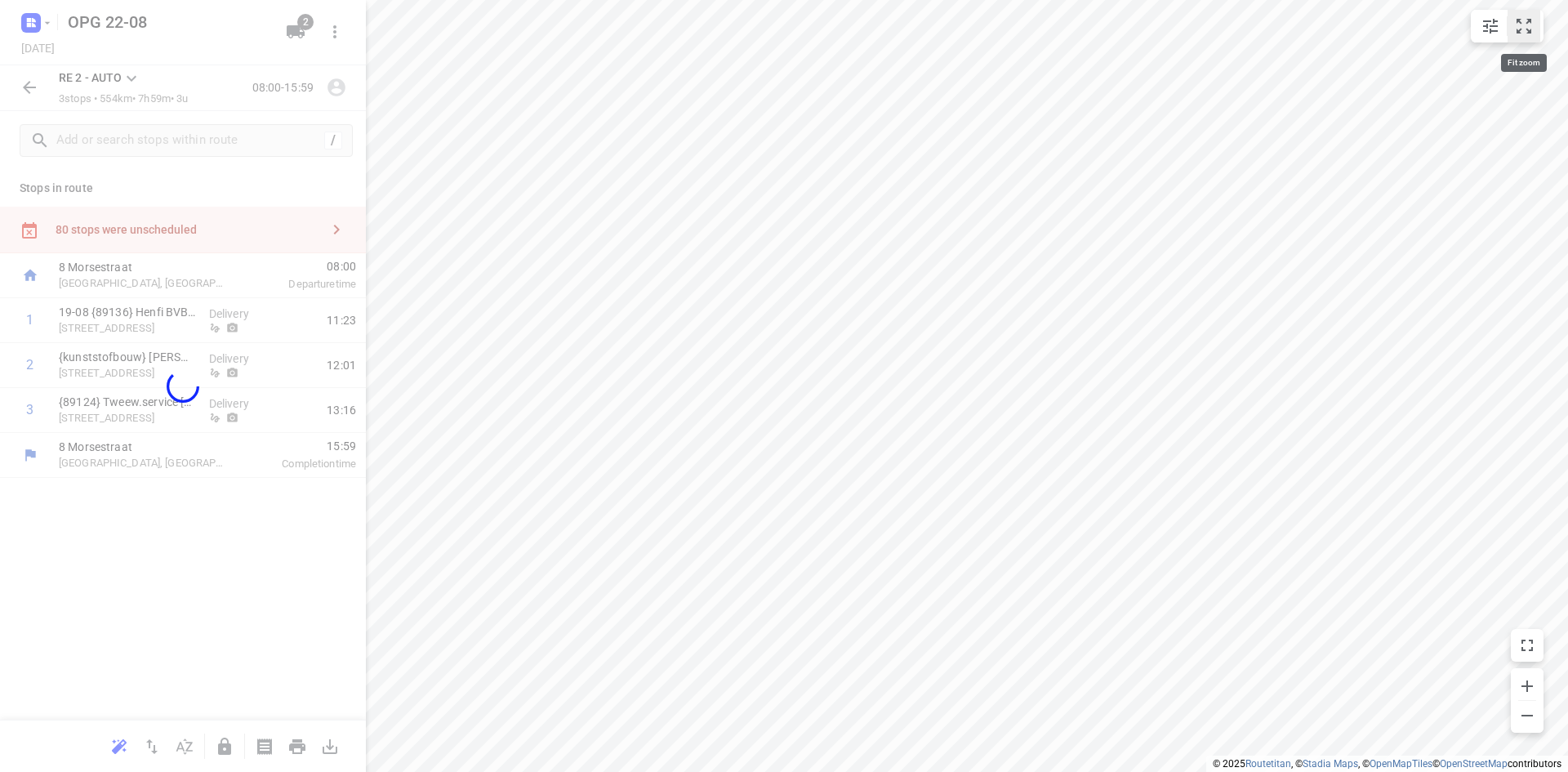
click at [1532, 38] on button "small contained button group" at bounding box center [1524, 26] width 33 height 33
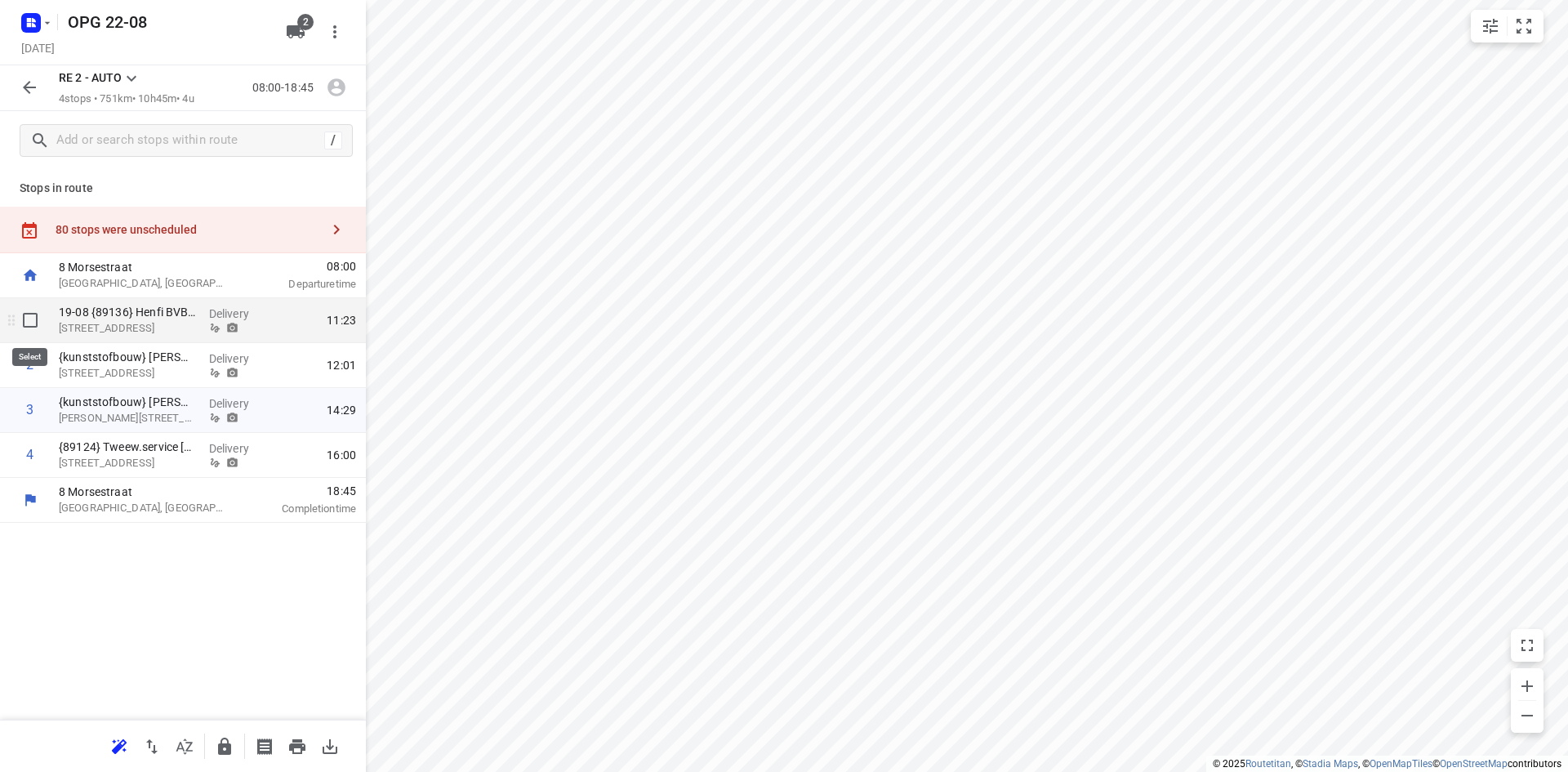
click at [34, 320] on input "checkbox" at bounding box center [30, 321] width 33 height 33
checkbox input "true"
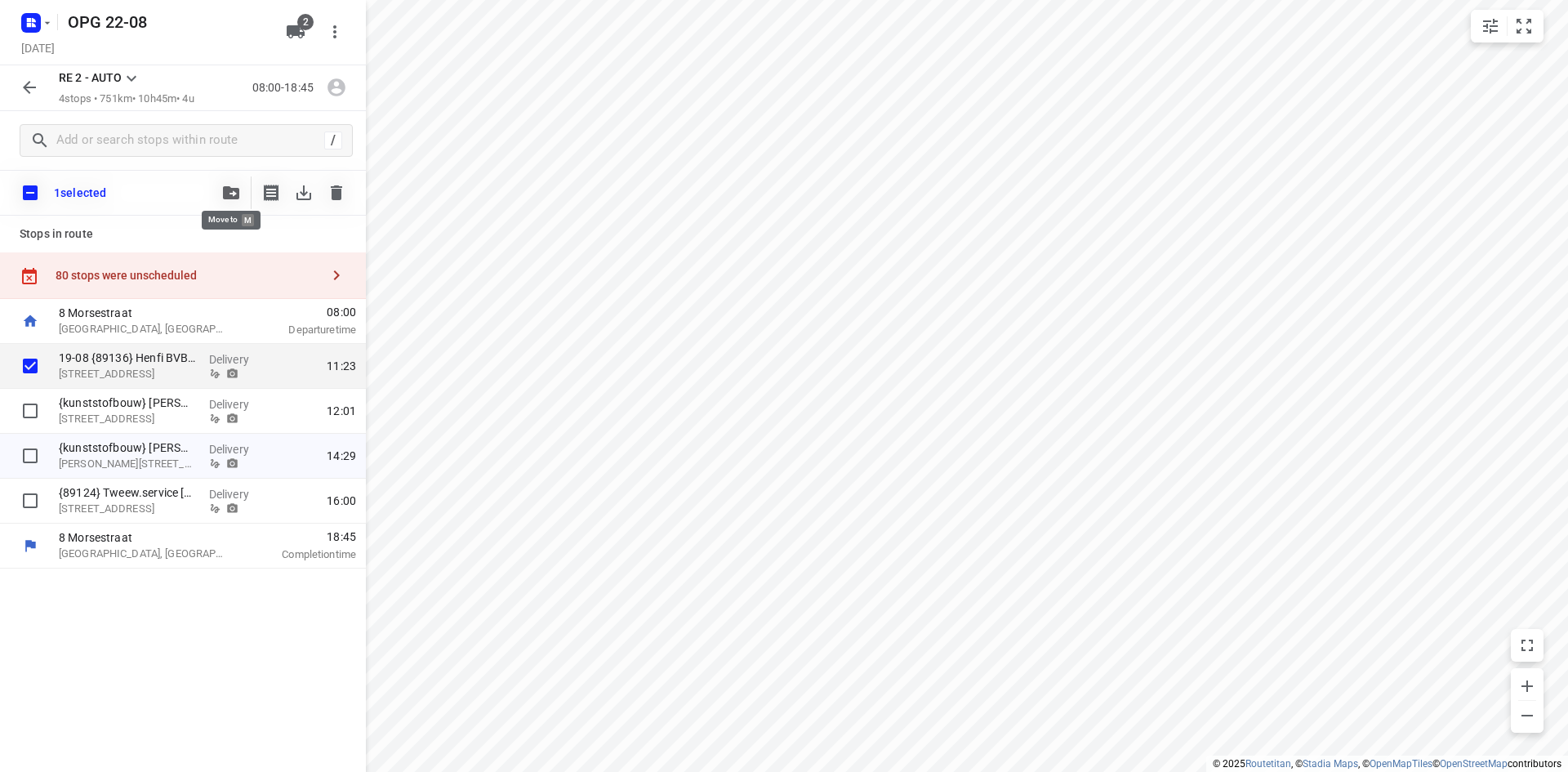
click at [234, 194] on icon "button" at bounding box center [231, 192] width 17 height 13
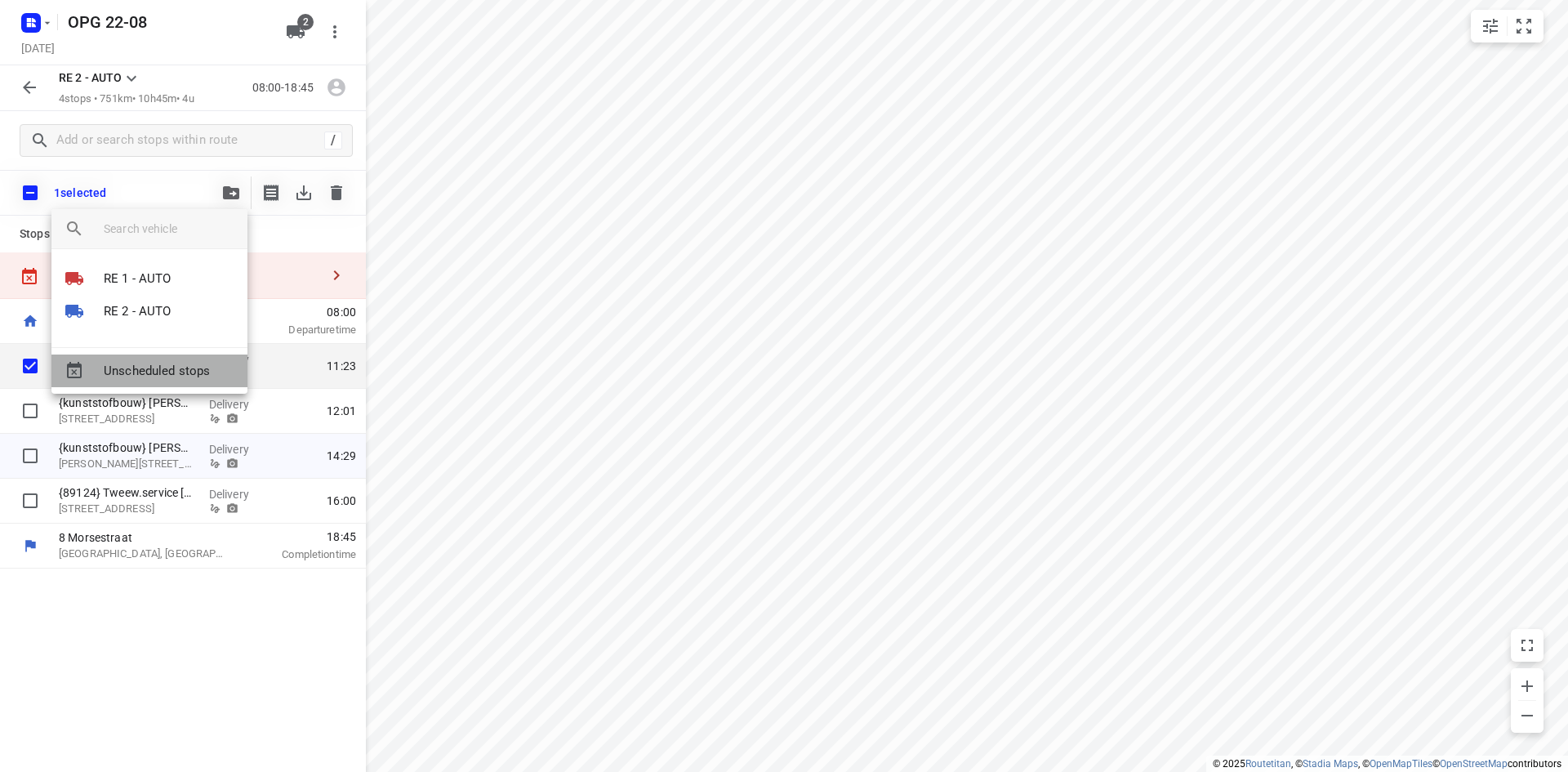
click at [193, 370] on span "Unscheduled stops" at bounding box center [169, 370] width 131 height 19
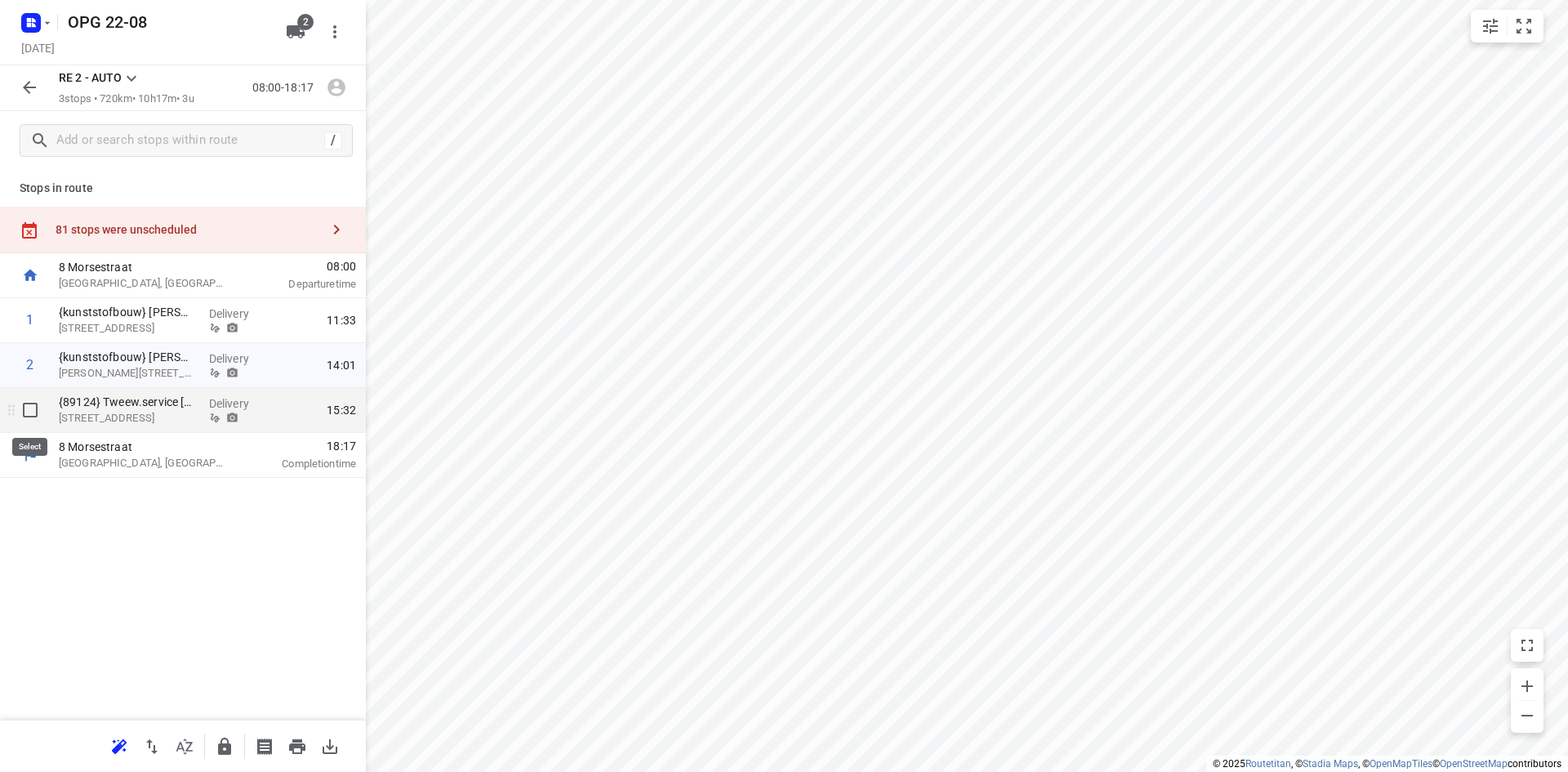
click at [31, 409] on input "checkbox" at bounding box center [30, 410] width 33 height 33
checkbox input "true"
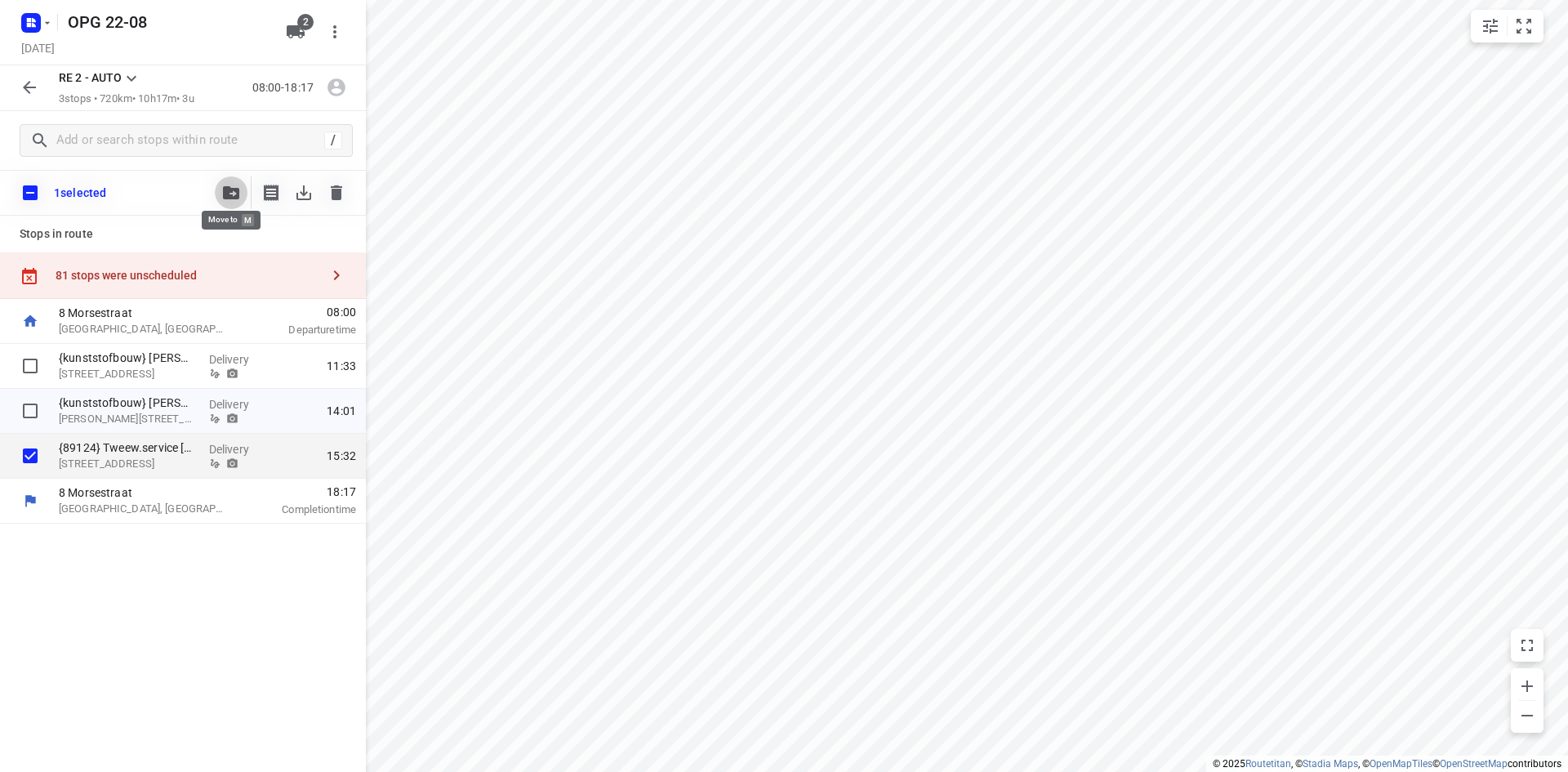
click at [223, 200] on button "button" at bounding box center [231, 193] width 33 height 33
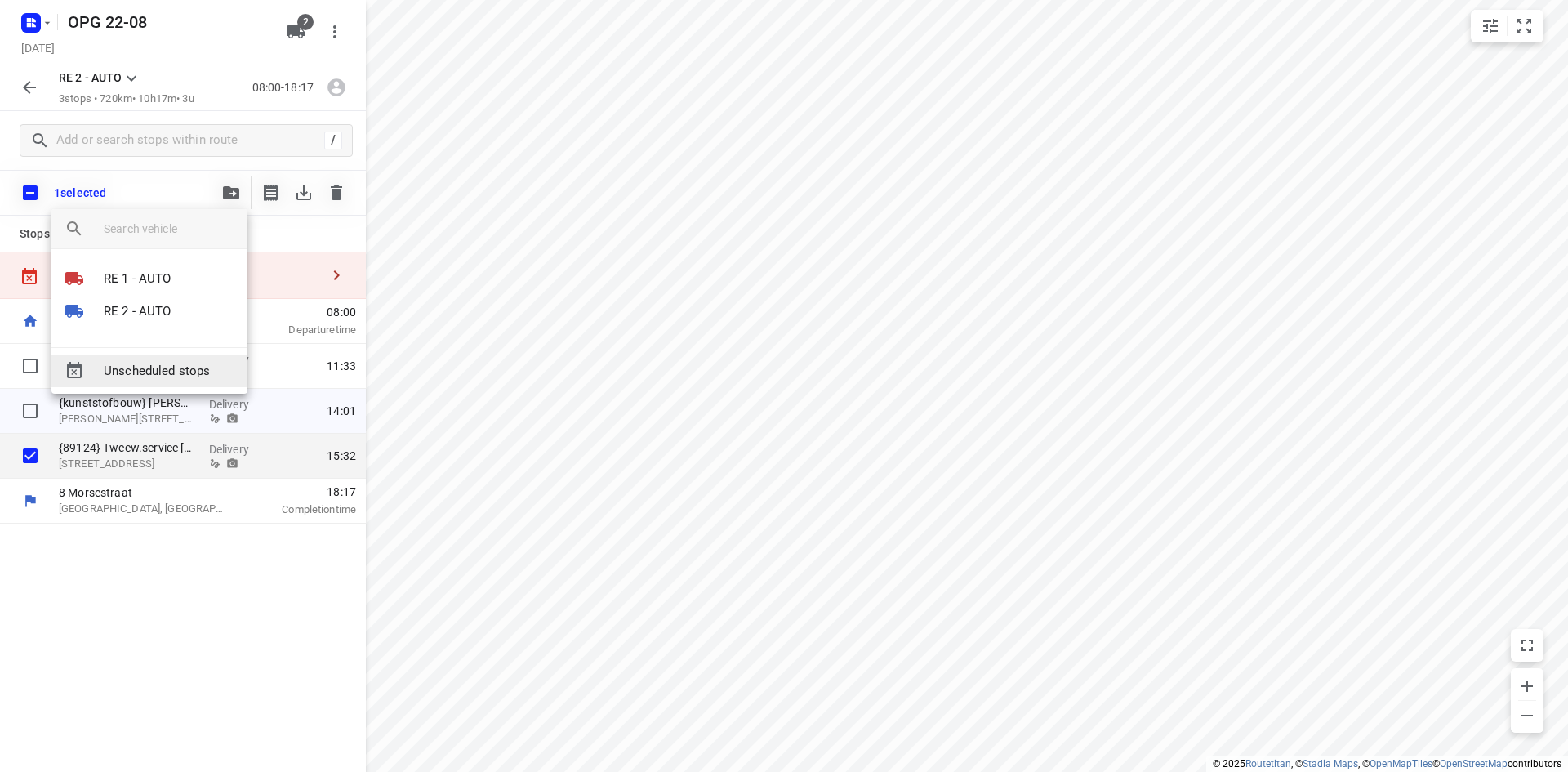
click at [198, 367] on span "Unscheduled stops" at bounding box center [169, 370] width 131 height 19
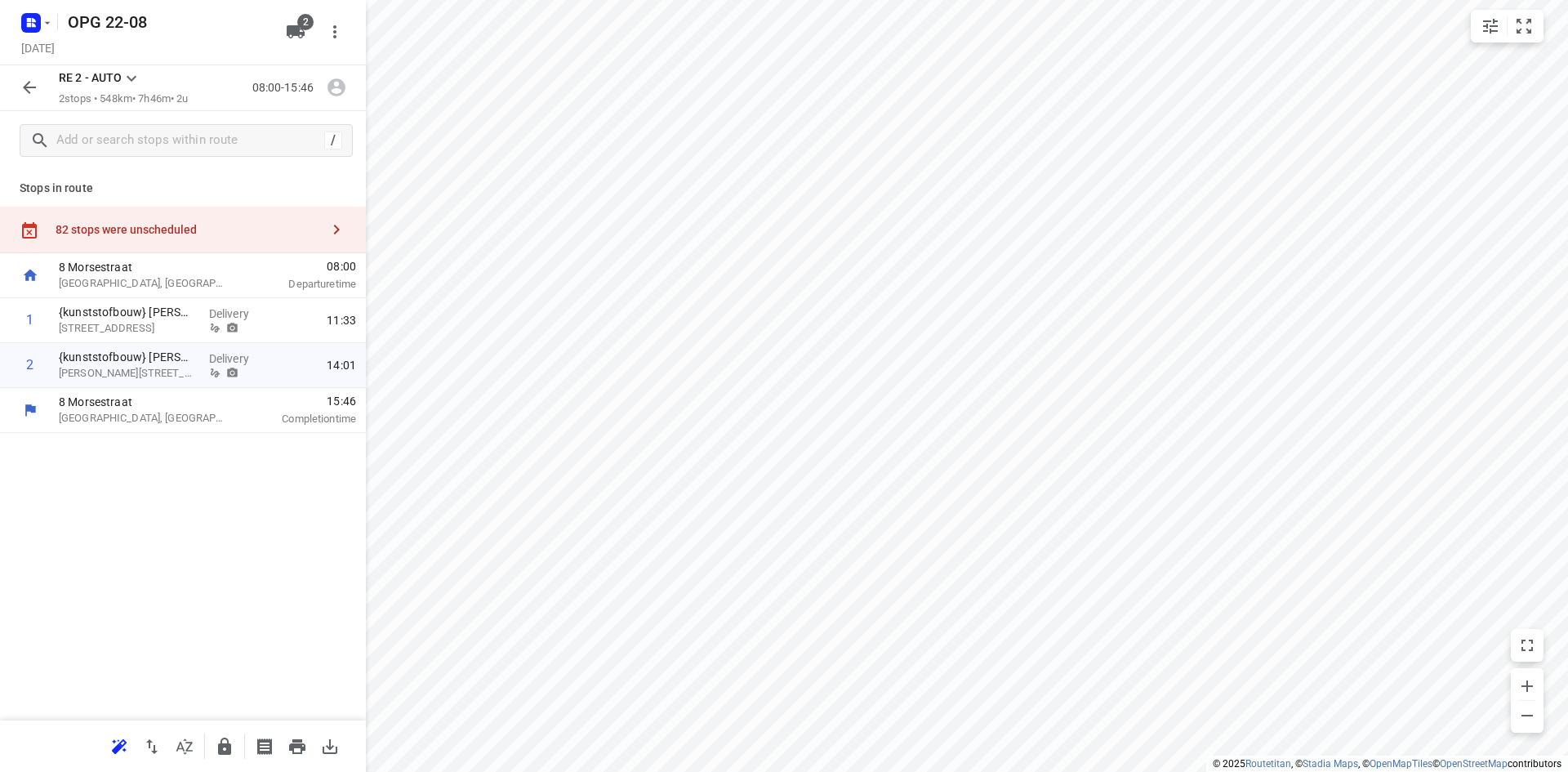
click at [330, 236] on icon "button" at bounding box center [336, 229] width 19 height 19
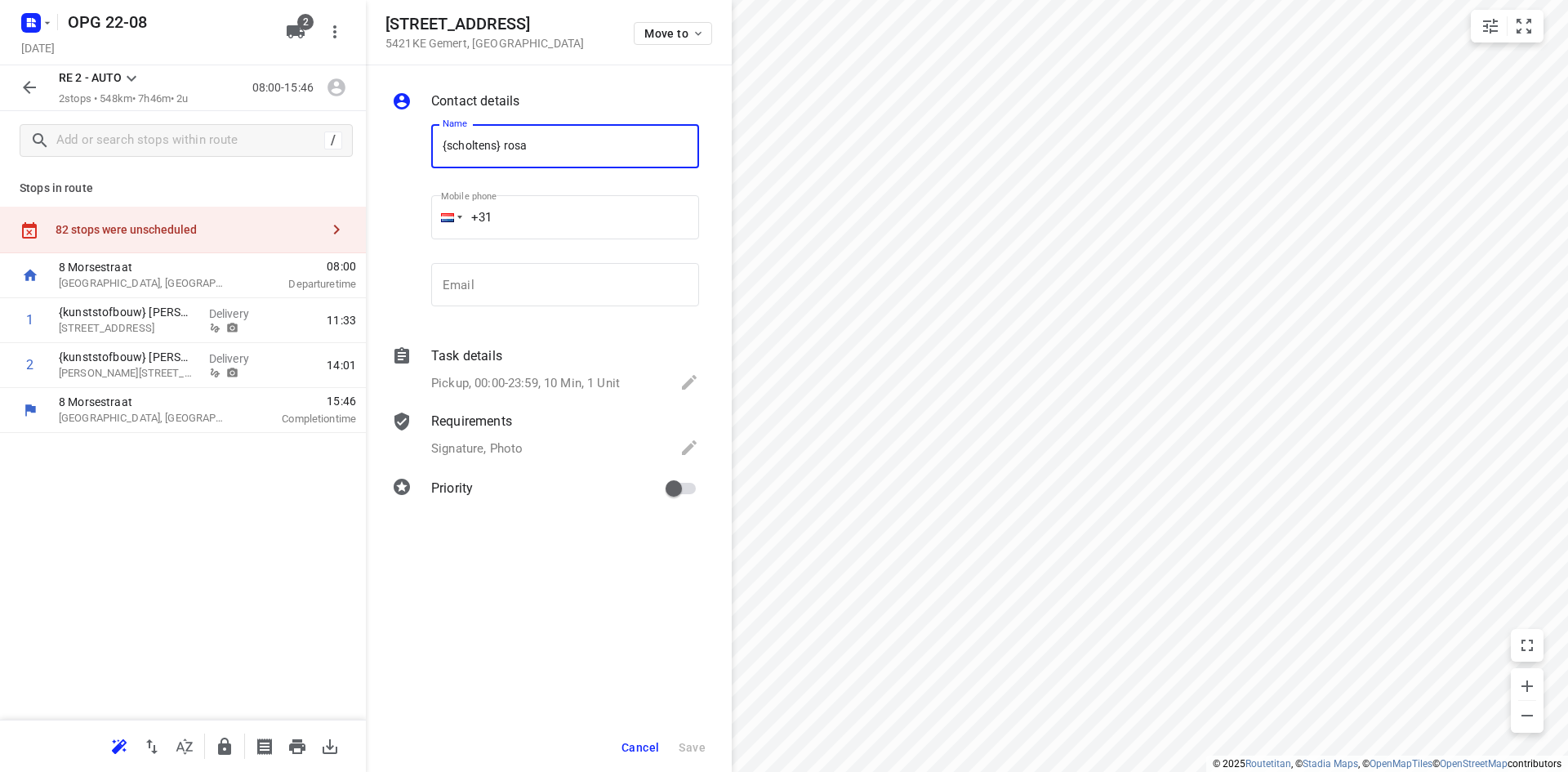
click at [649, 744] on span "Cancel" at bounding box center [640, 747] width 38 height 13
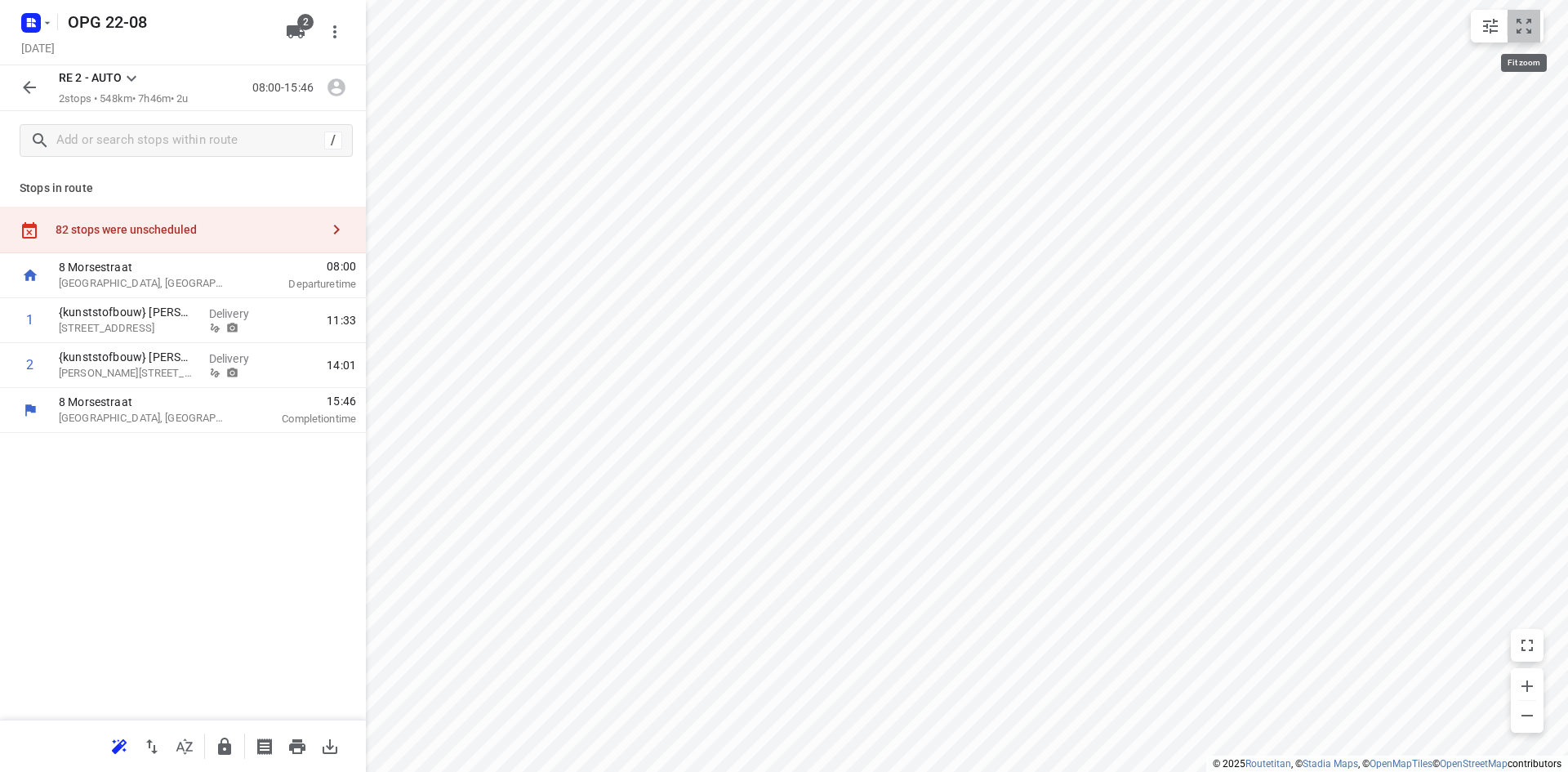
click at [1523, 29] on icon "small contained button group" at bounding box center [1523, 26] width 19 height 19
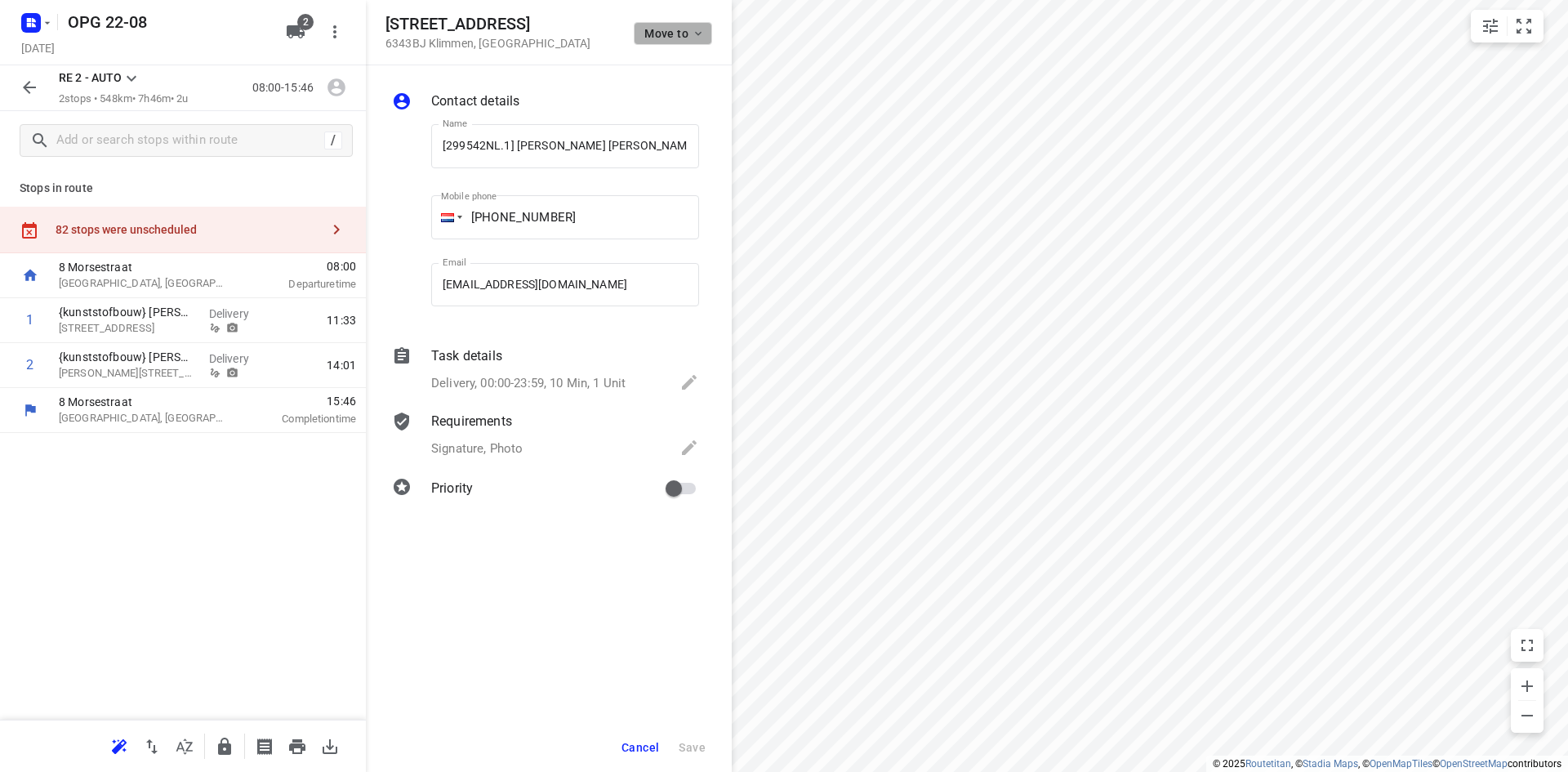
click at [687, 27] on span "Move to" at bounding box center [674, 33] width 60 height 13
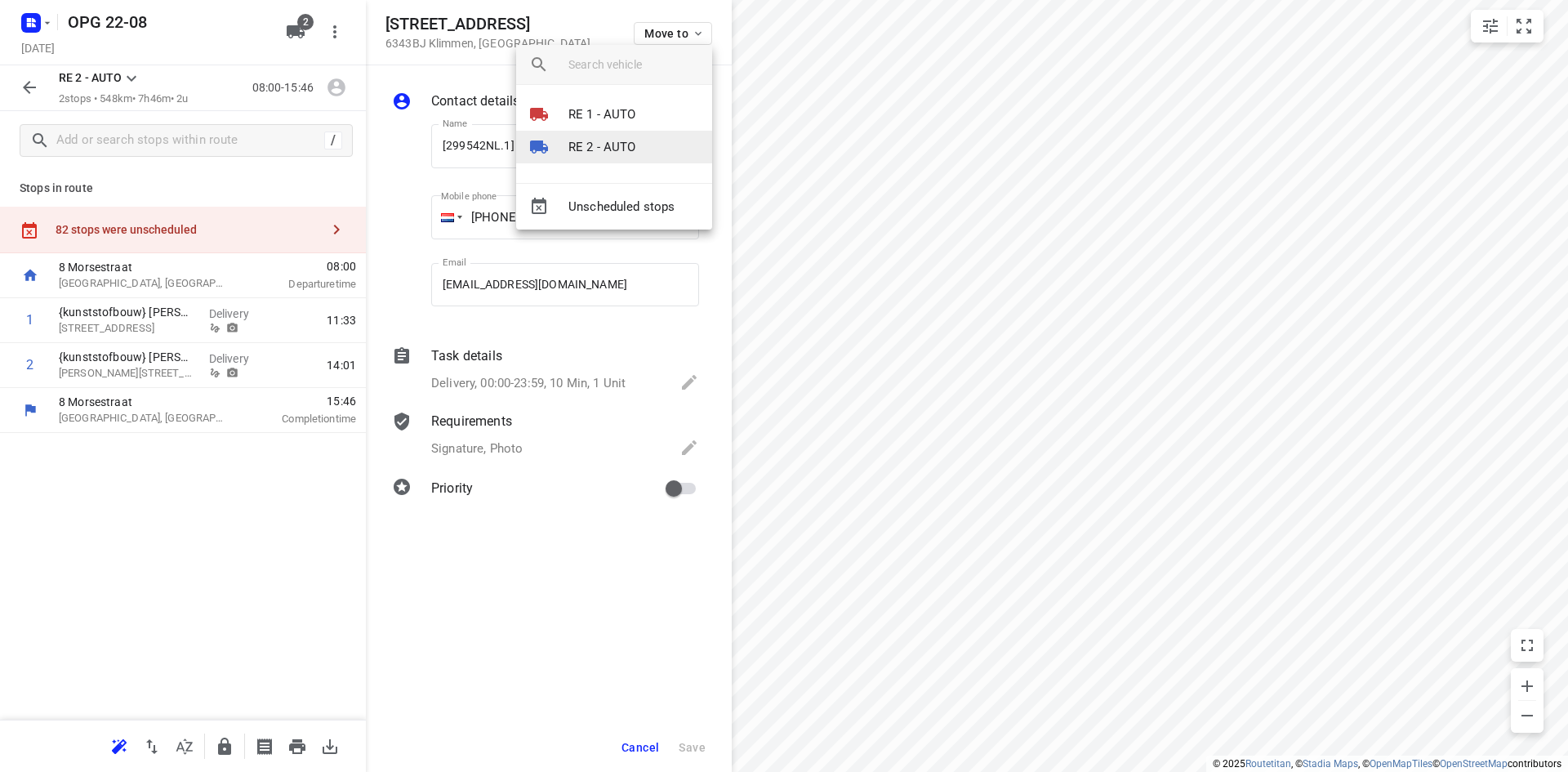
click at [642, 143] on li "RE 2 - AUTO" at bounding box center [614, 147] width 196 height 33
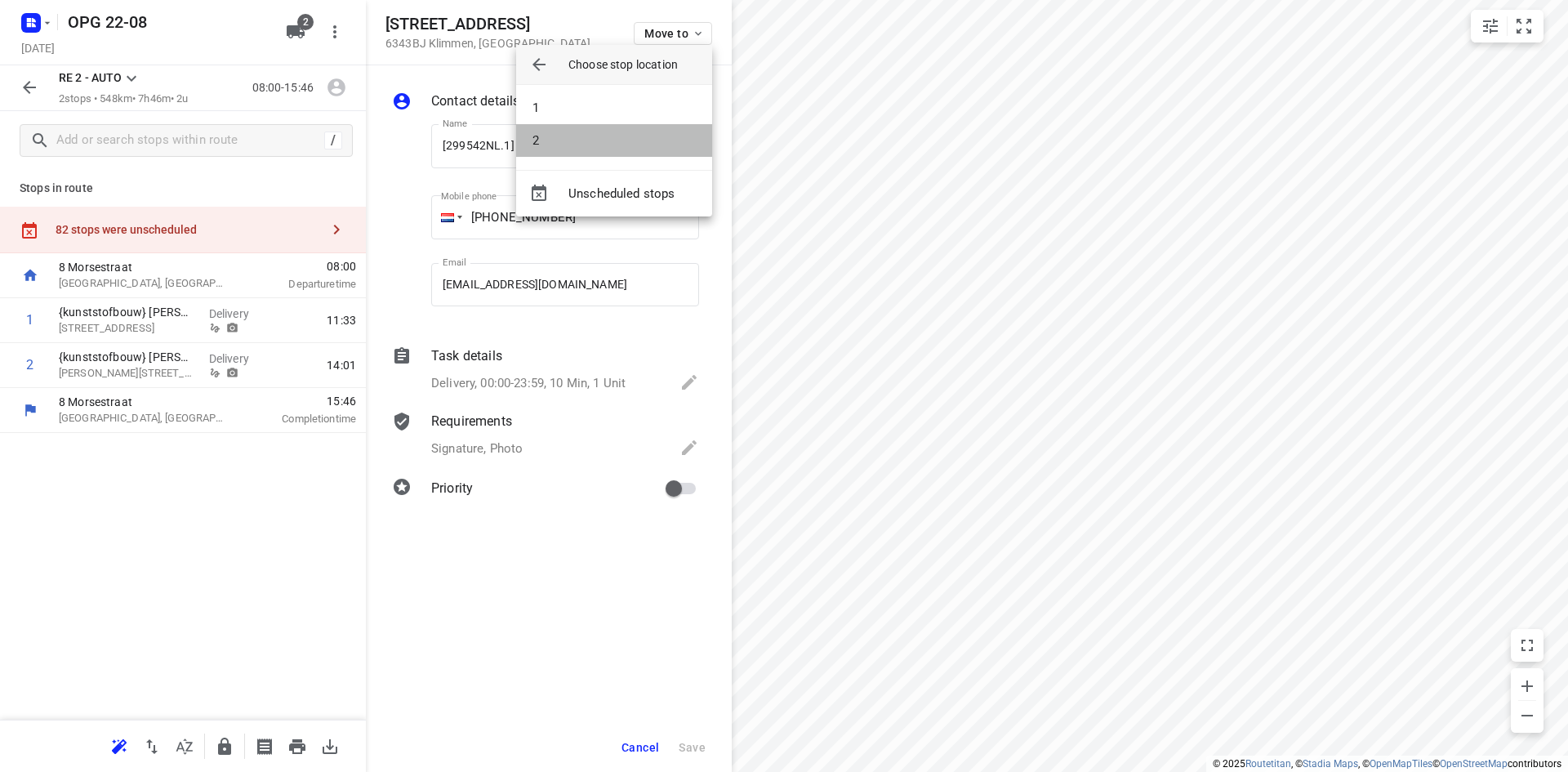
click at [642, 143] on li "2" at bounding box center [614, 140] width 196 height 33
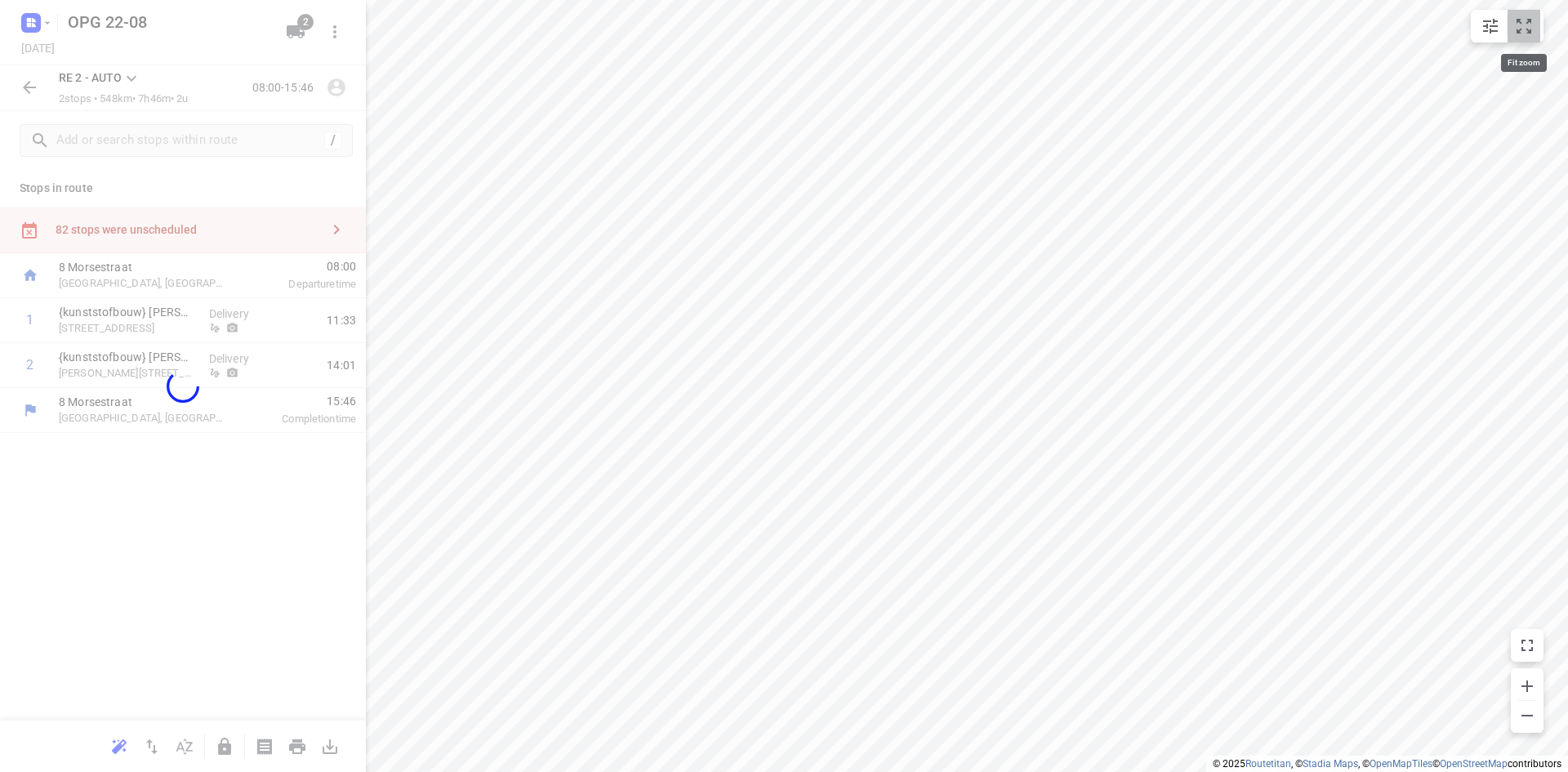
click at [1518, 36] on button "small contained button group" at bounding box center [1524, 26] width 33 height 33
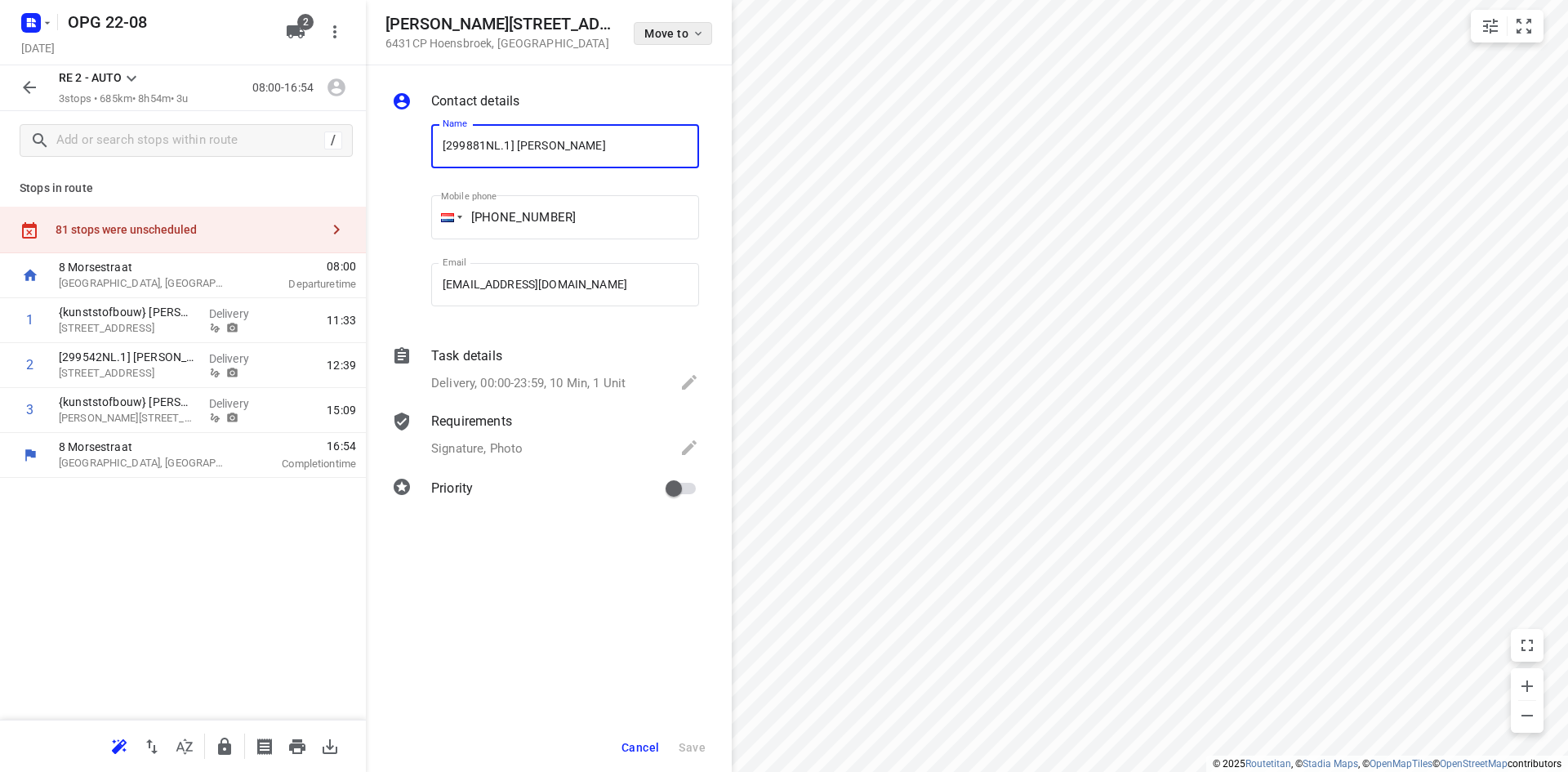
click at [688, 38] on span "Move to" at bounding box center [674, 33] width 60 height 13
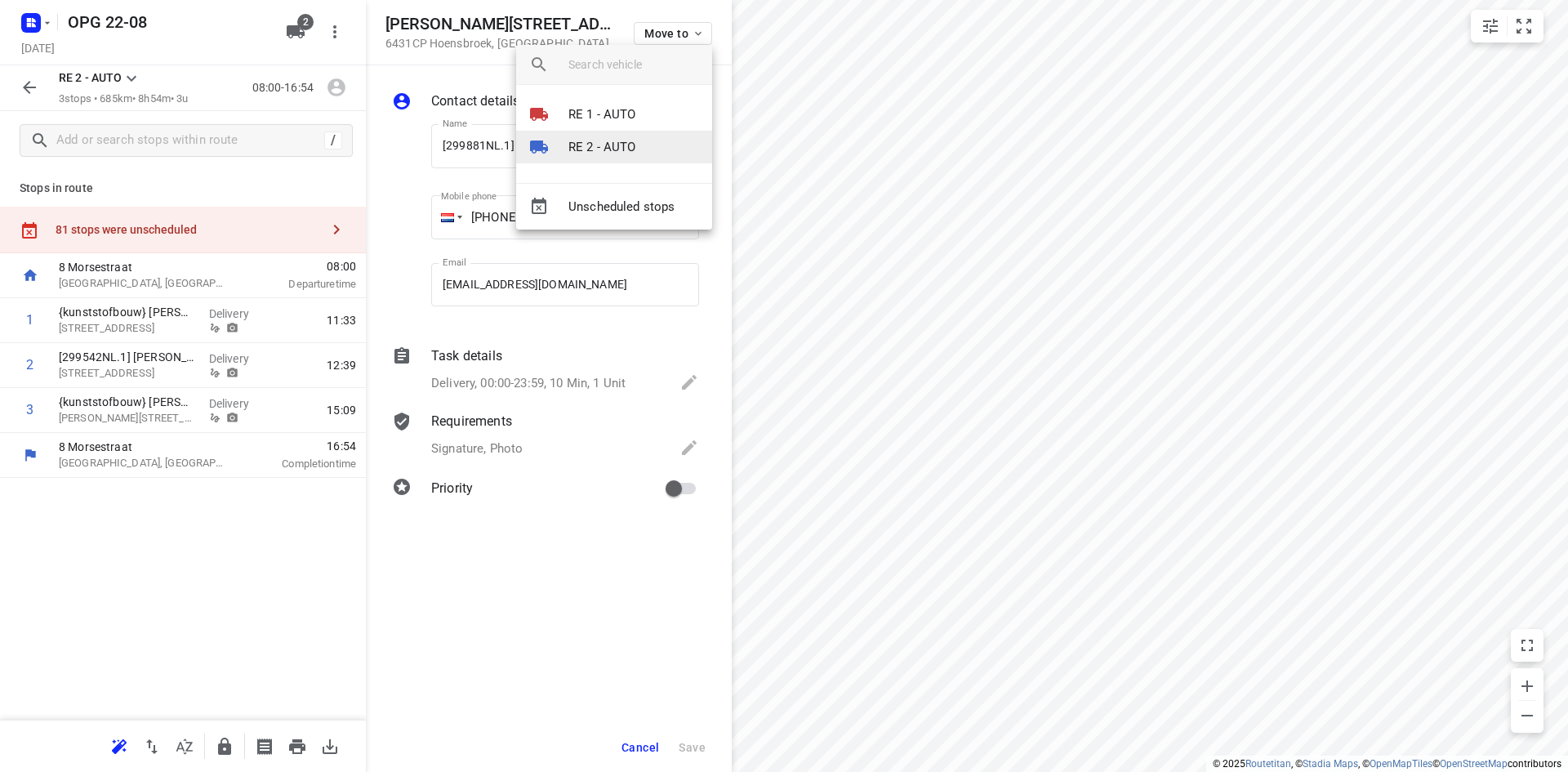
click at [628, 148] on p "RE 2 - AUTO" at bounding box center [602, 147] width 68 height 19
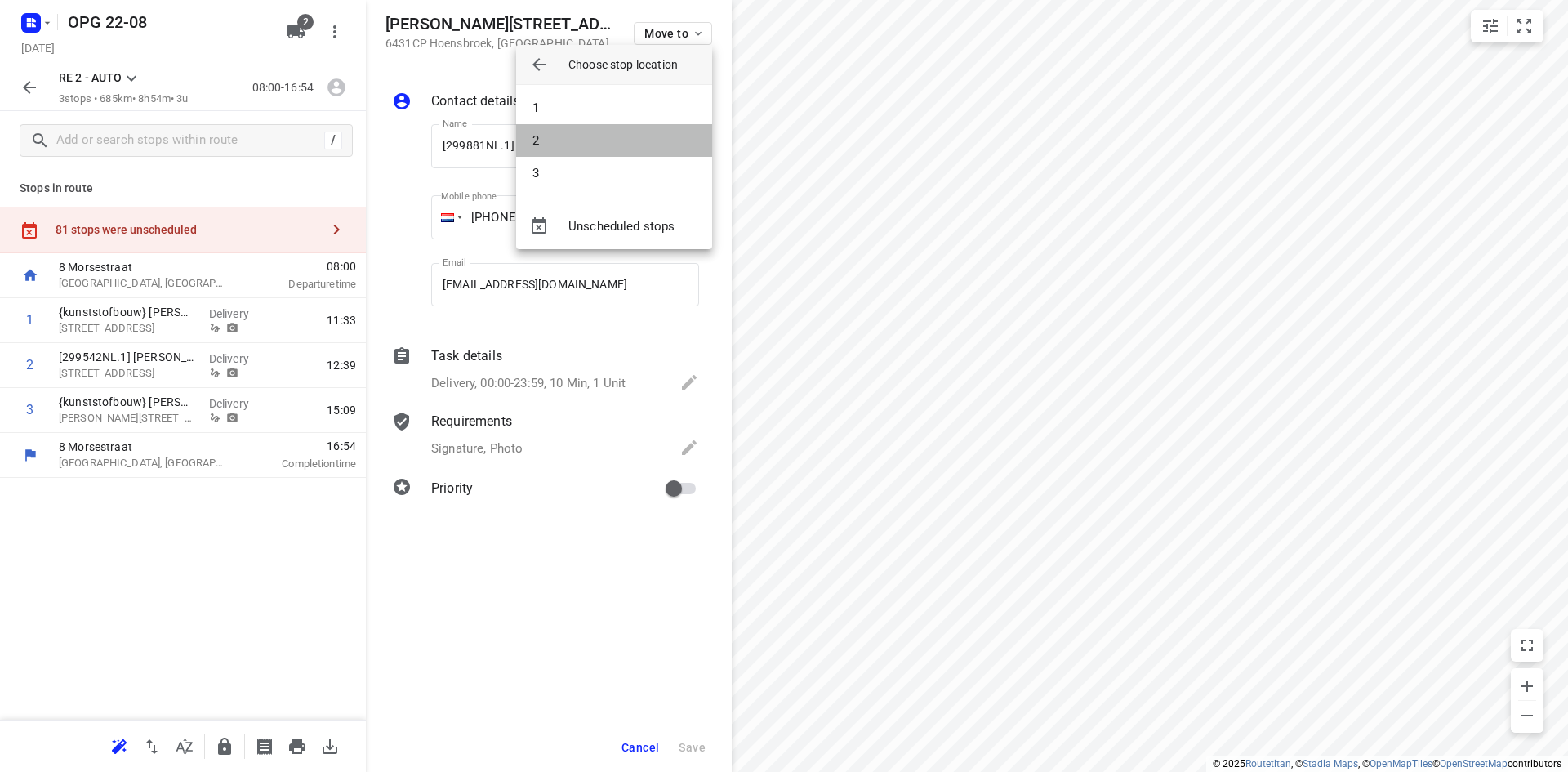
click at [628, 148] on li "2" at bounding box center [614, 140] width 196 height 33
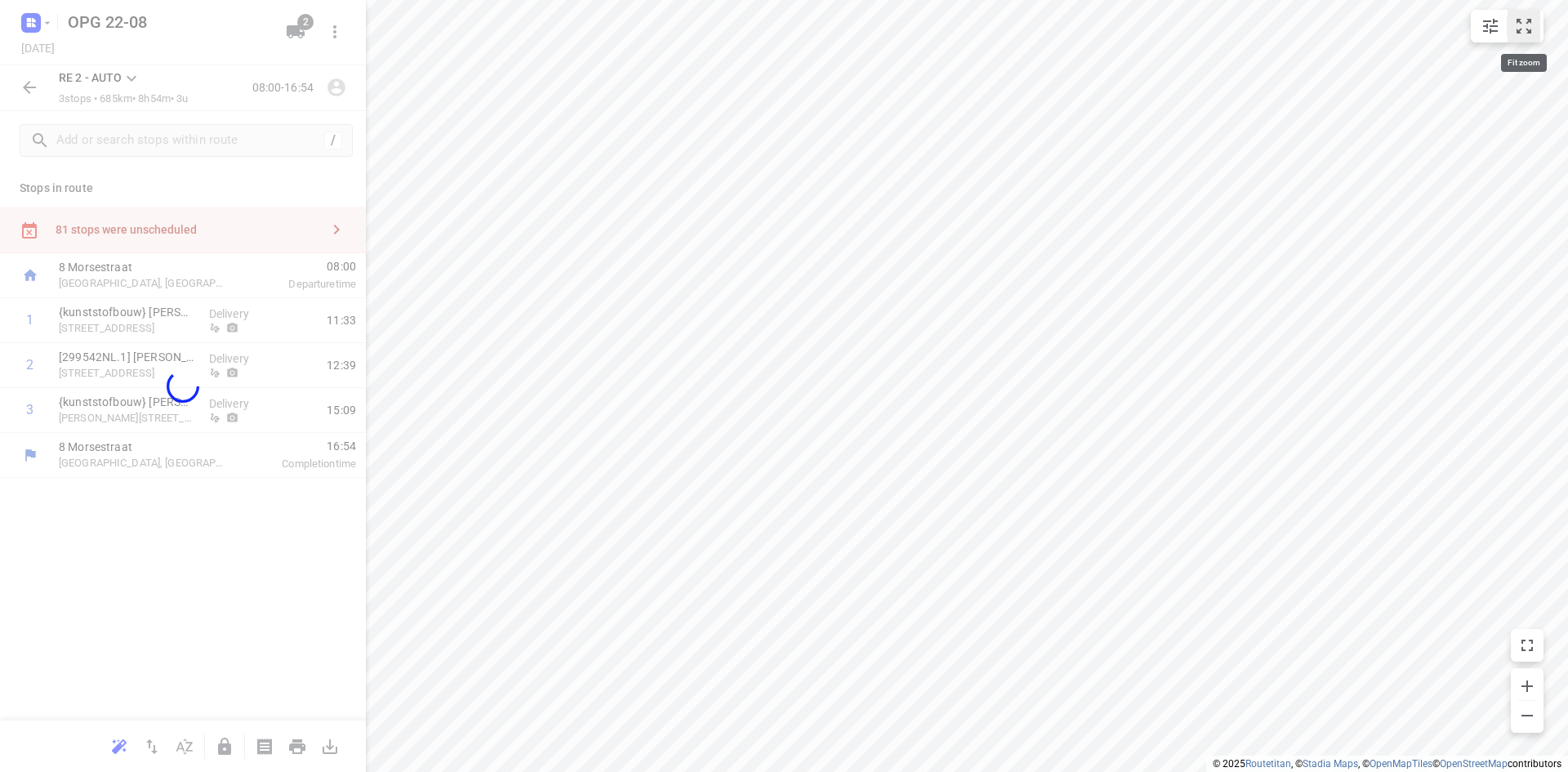
click at [1530, 22] on icon "small contained button group" at bounding box center [1523, 25] width 15 height 15
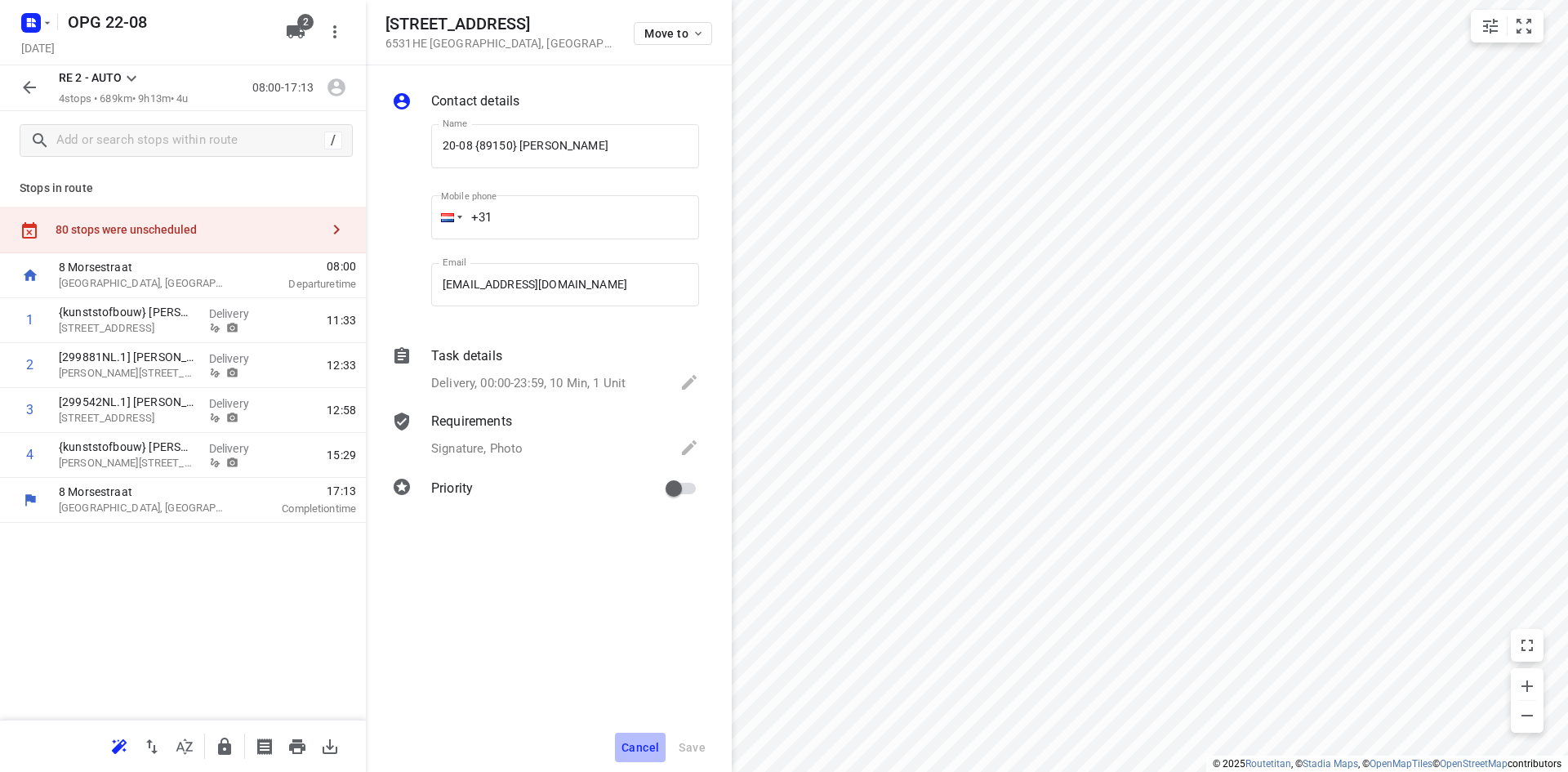
click at [654, 748] on span "Cancel" at bounding box center [640, 747] width 38 height 13
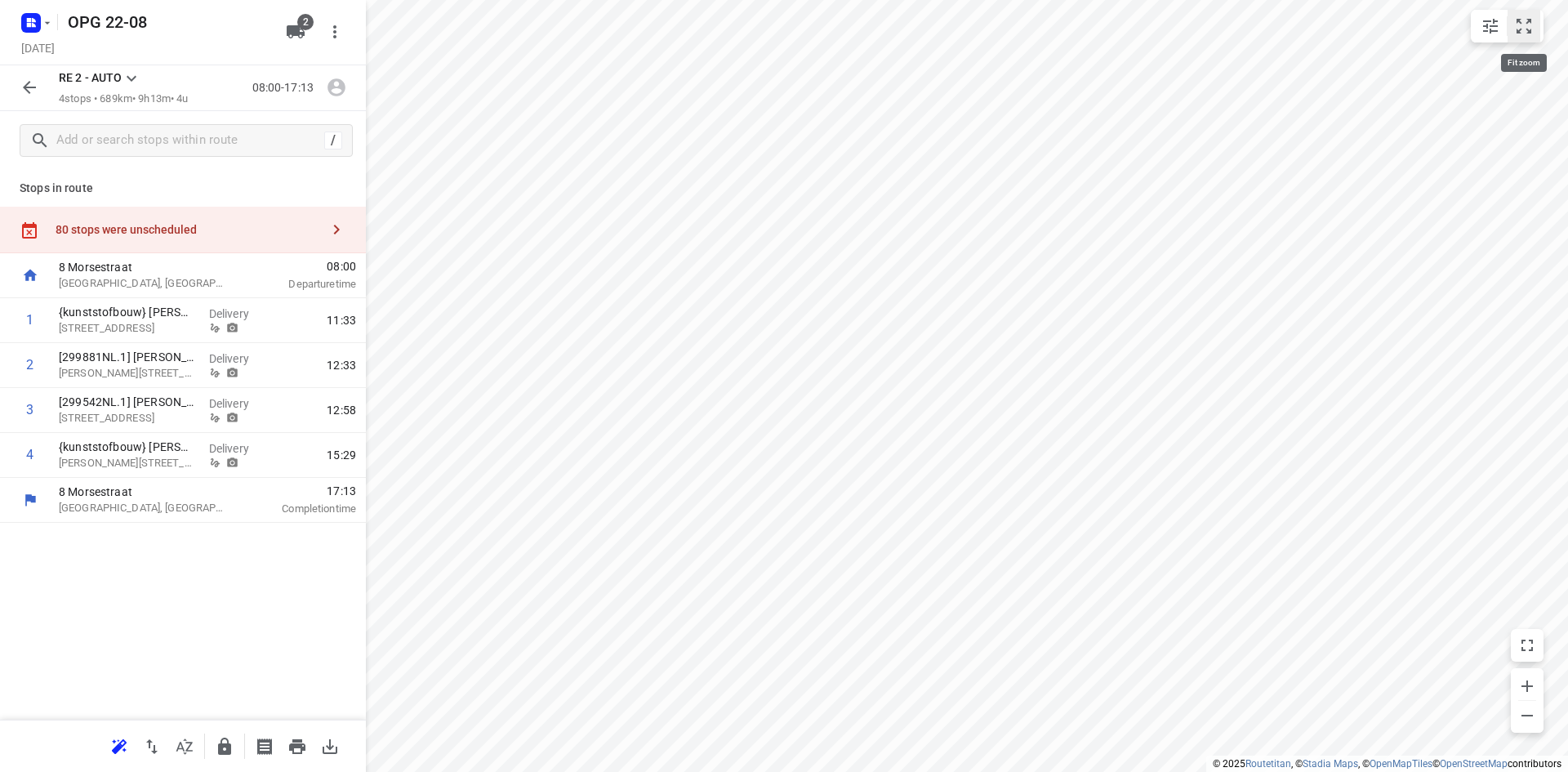
click at [1513, 32] on icon "small contained button group" at bounding box center [1523, 26] width 19 height 19
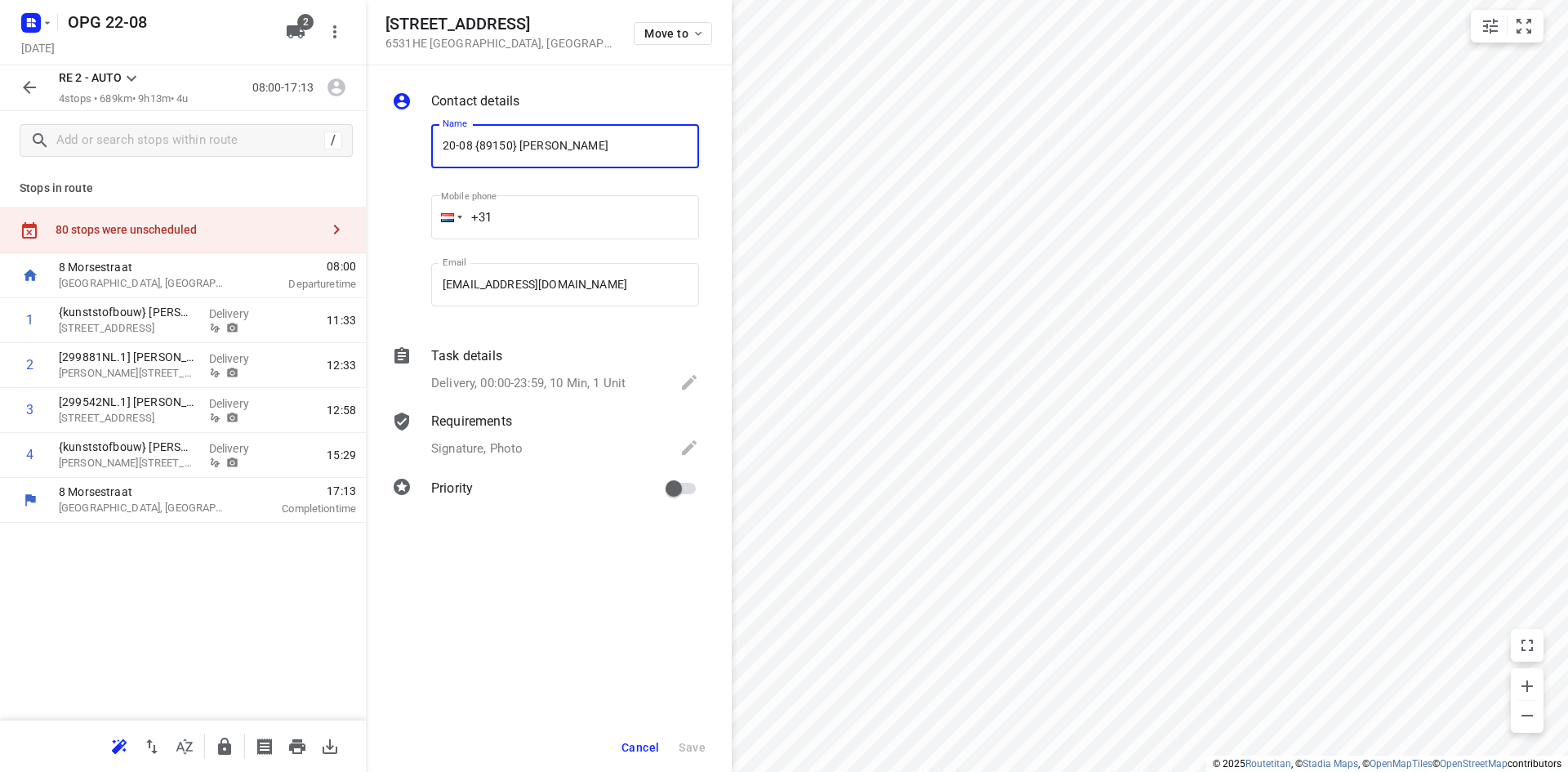
click at [639, 743] on span "Cancel" at bounding box center [640, 747] width 38 height 13
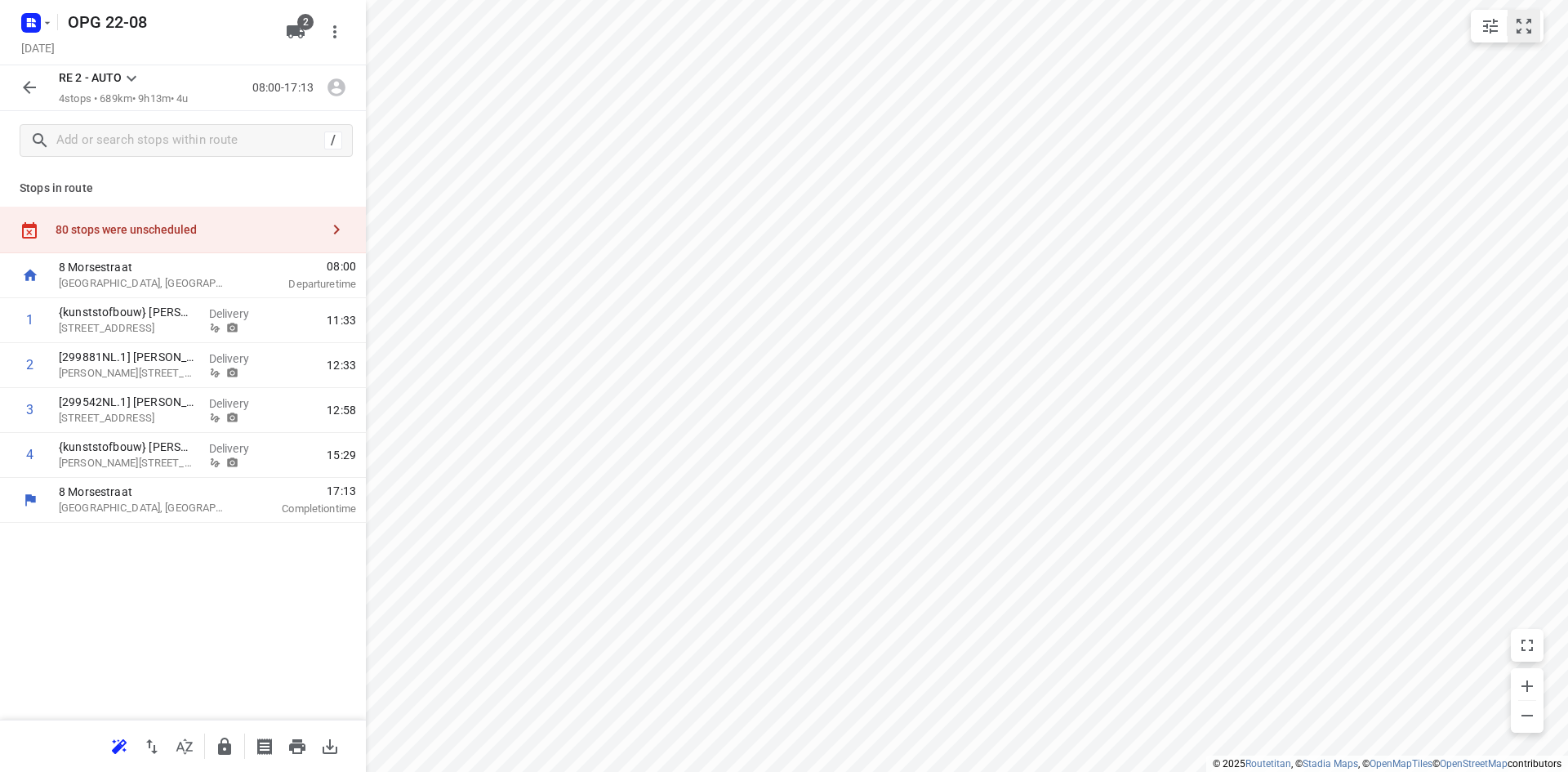
click at [1532, 27] on icon "small contained button group" at bounding box center [1523, 26] width 19 height 19
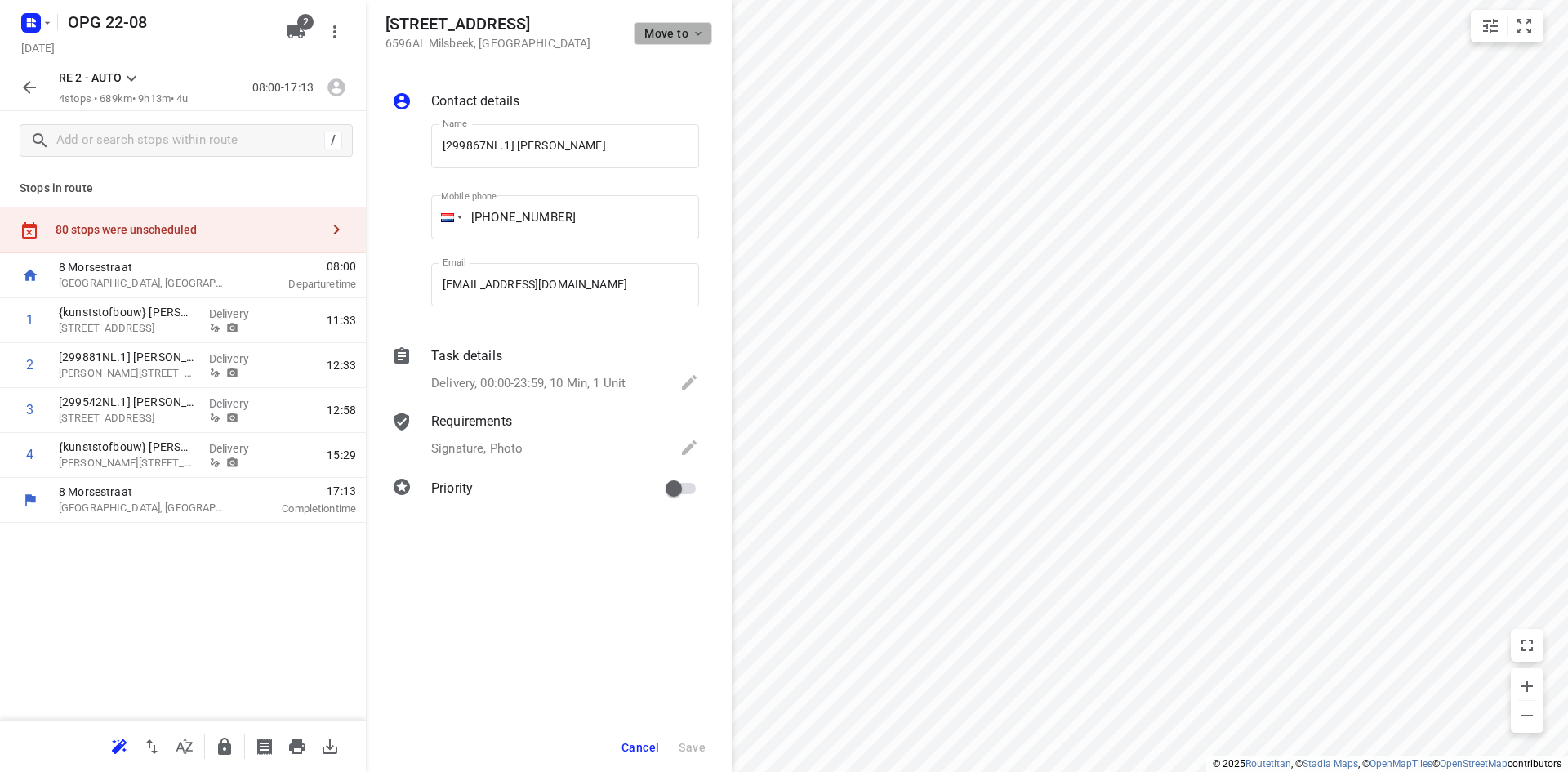
click at [692, 34] on icon "button" at bounding box center [698, 33] width 13 height 13
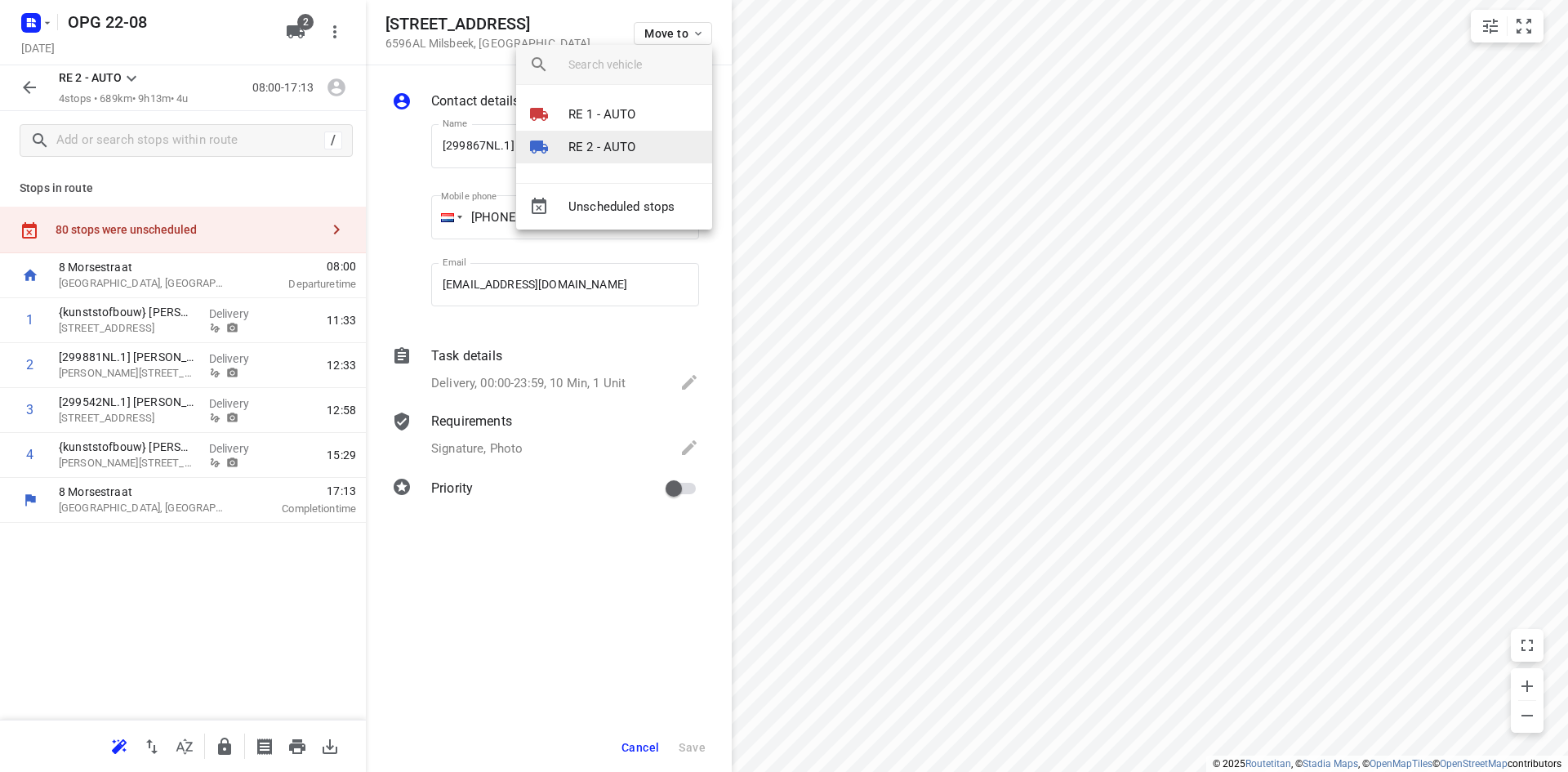
click at [641, 148] on li "RE 2 - AUTO" at bounding box center [614, 147] width 196 height 33
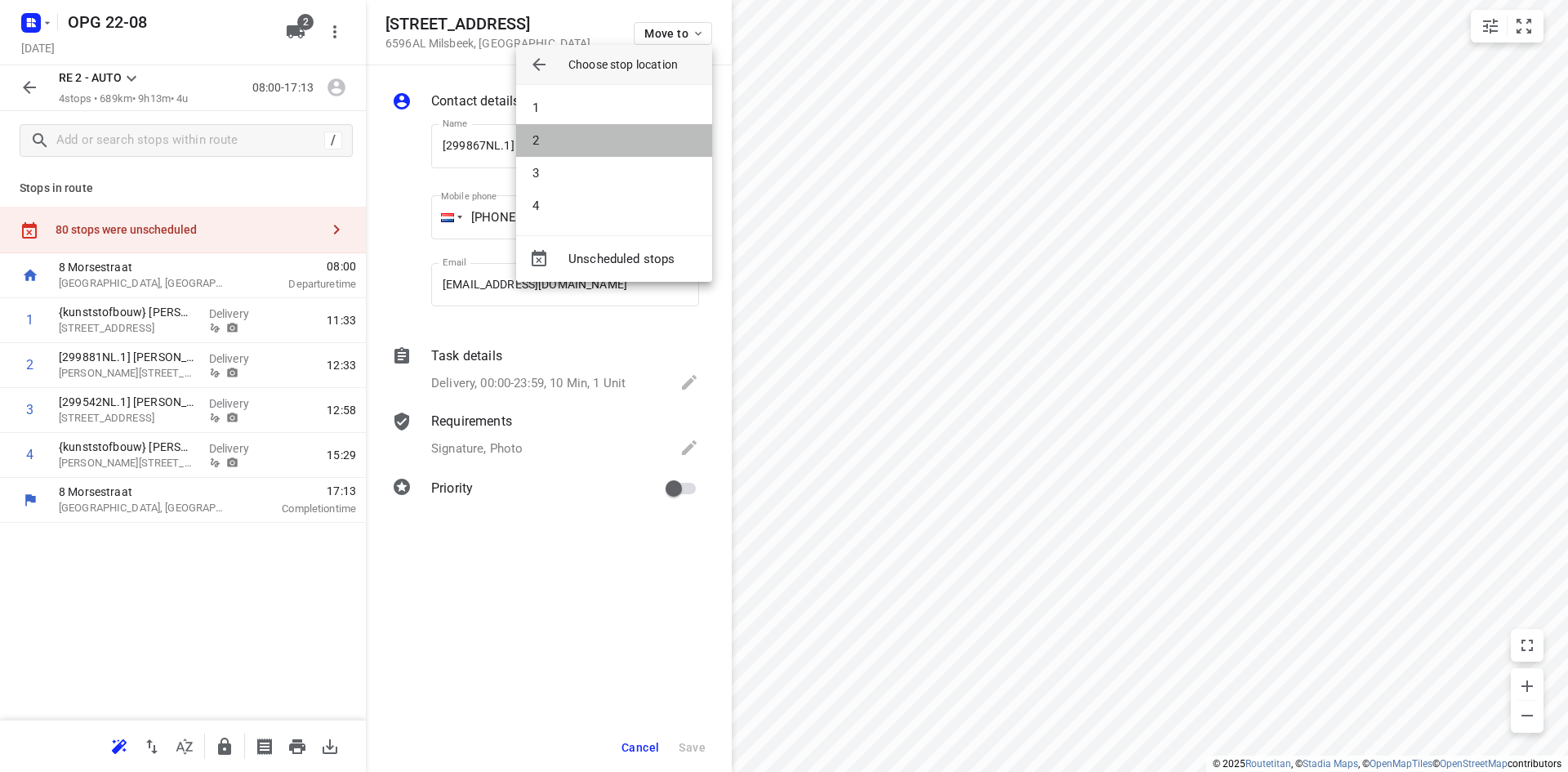
click at [641, 148] on li "2" at bounding box center [614, 140] width 196 height 33
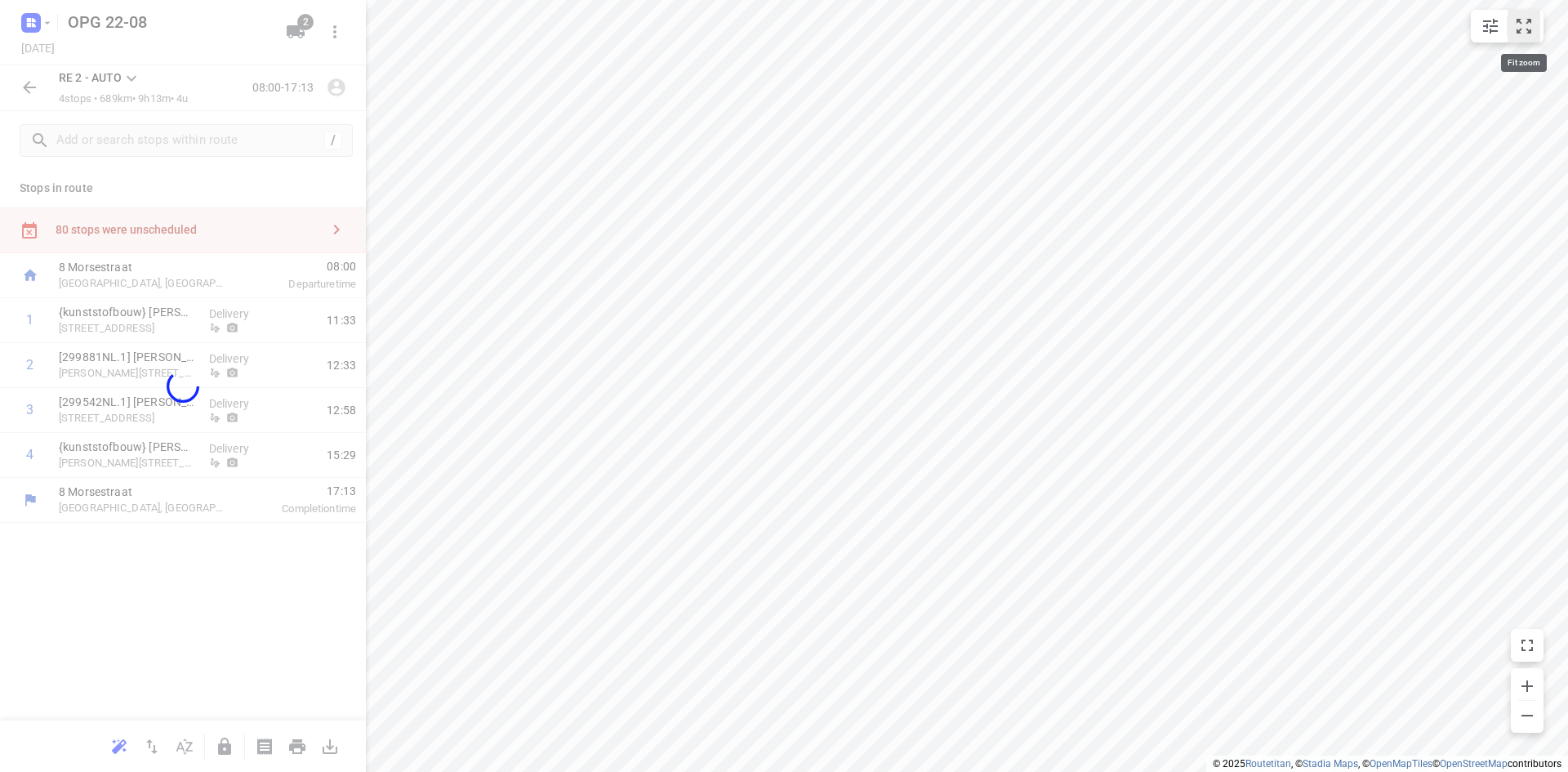
click at [1534, 18] on button "small contained button group" at bounding box center [1524, 26] width 33 height 33
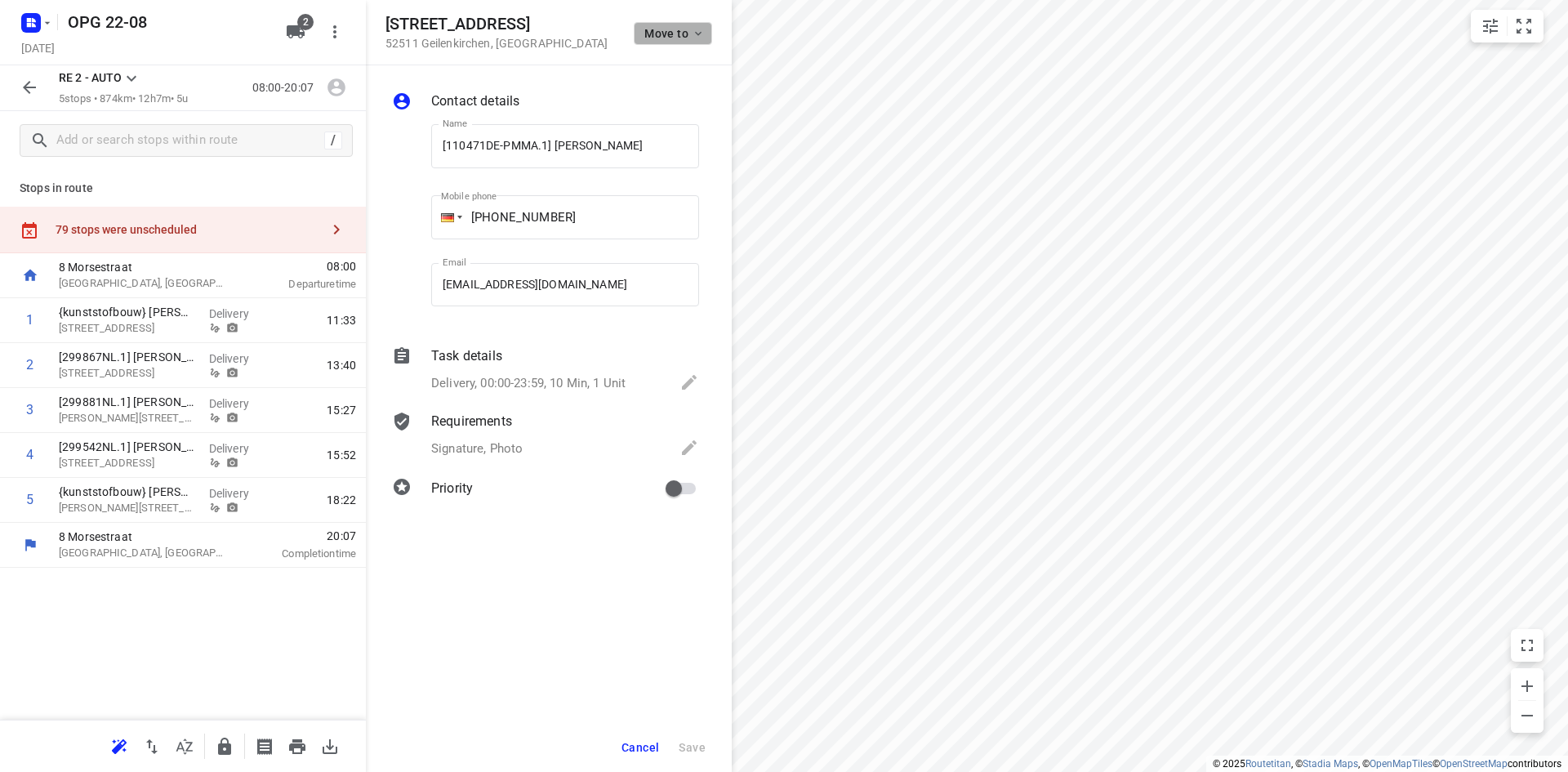
click at [696, 41] on button "Move to" at bounding box center [672, 33] width 78 height 22
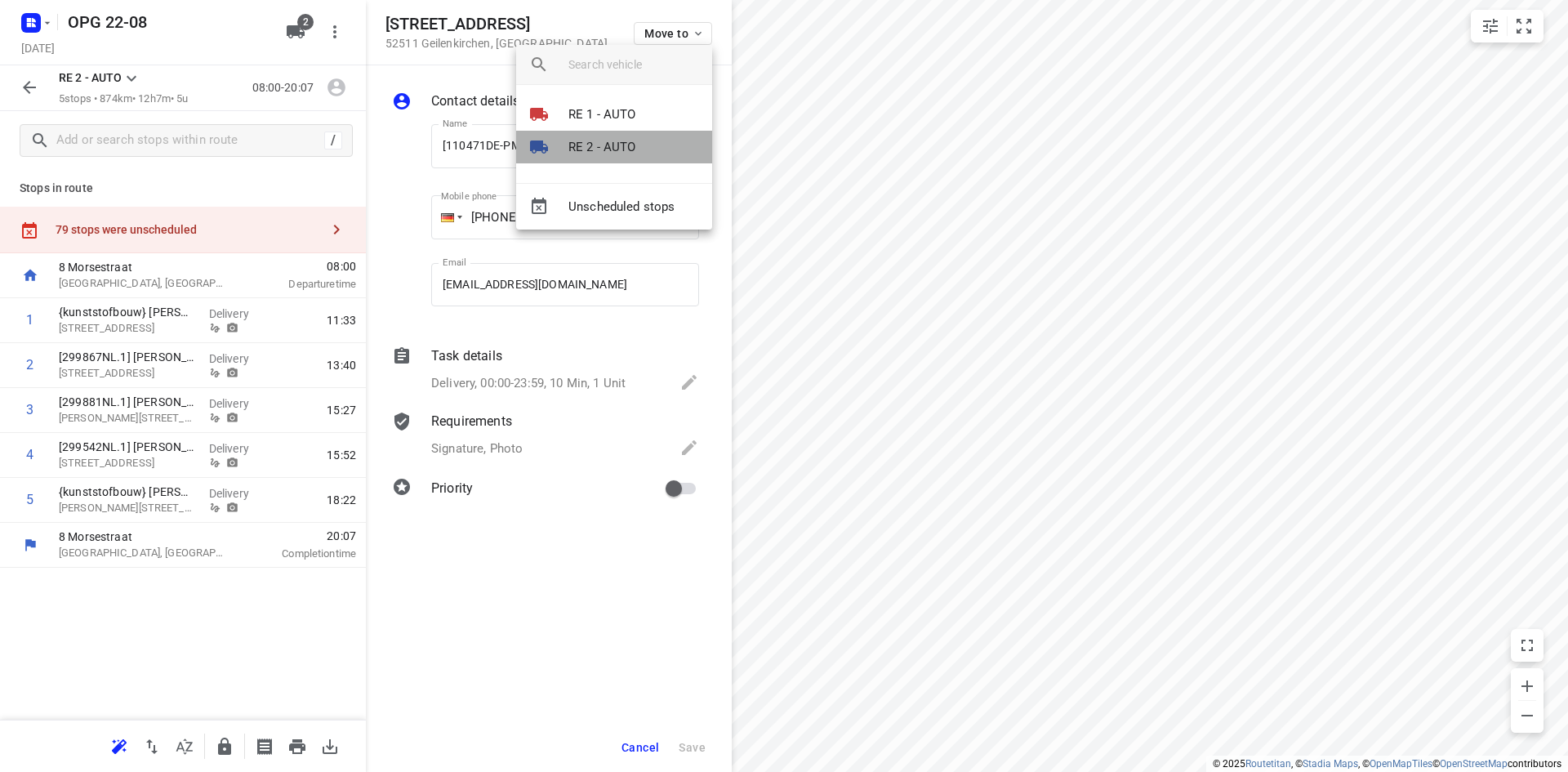
click at [605, 143] on p "RE 2 - AUTO" at bounding box center [602, 147] width 68 height 19
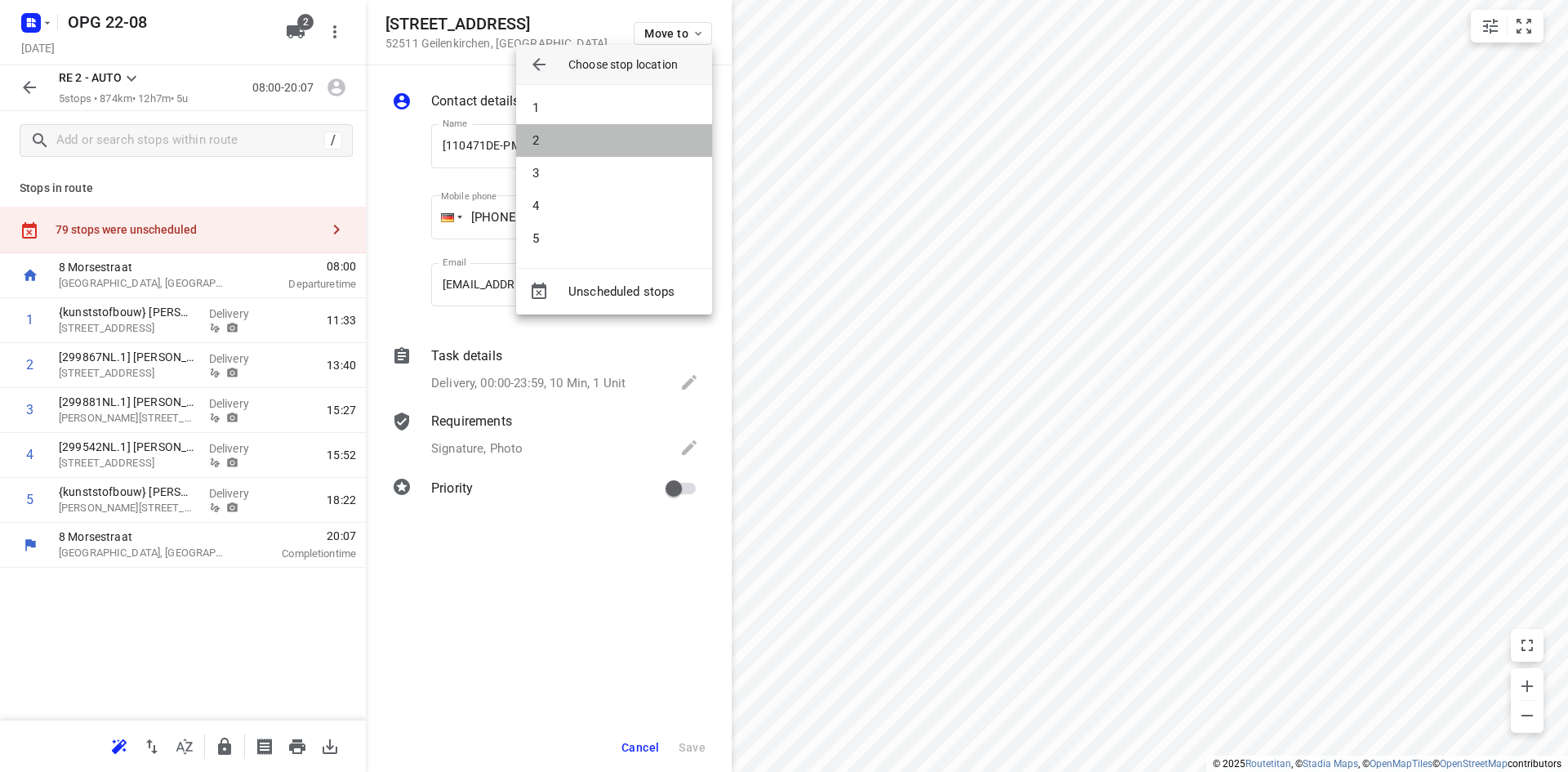
click at [605, 143] on li "2" at bounding box center [614, 140] width 196 height 33
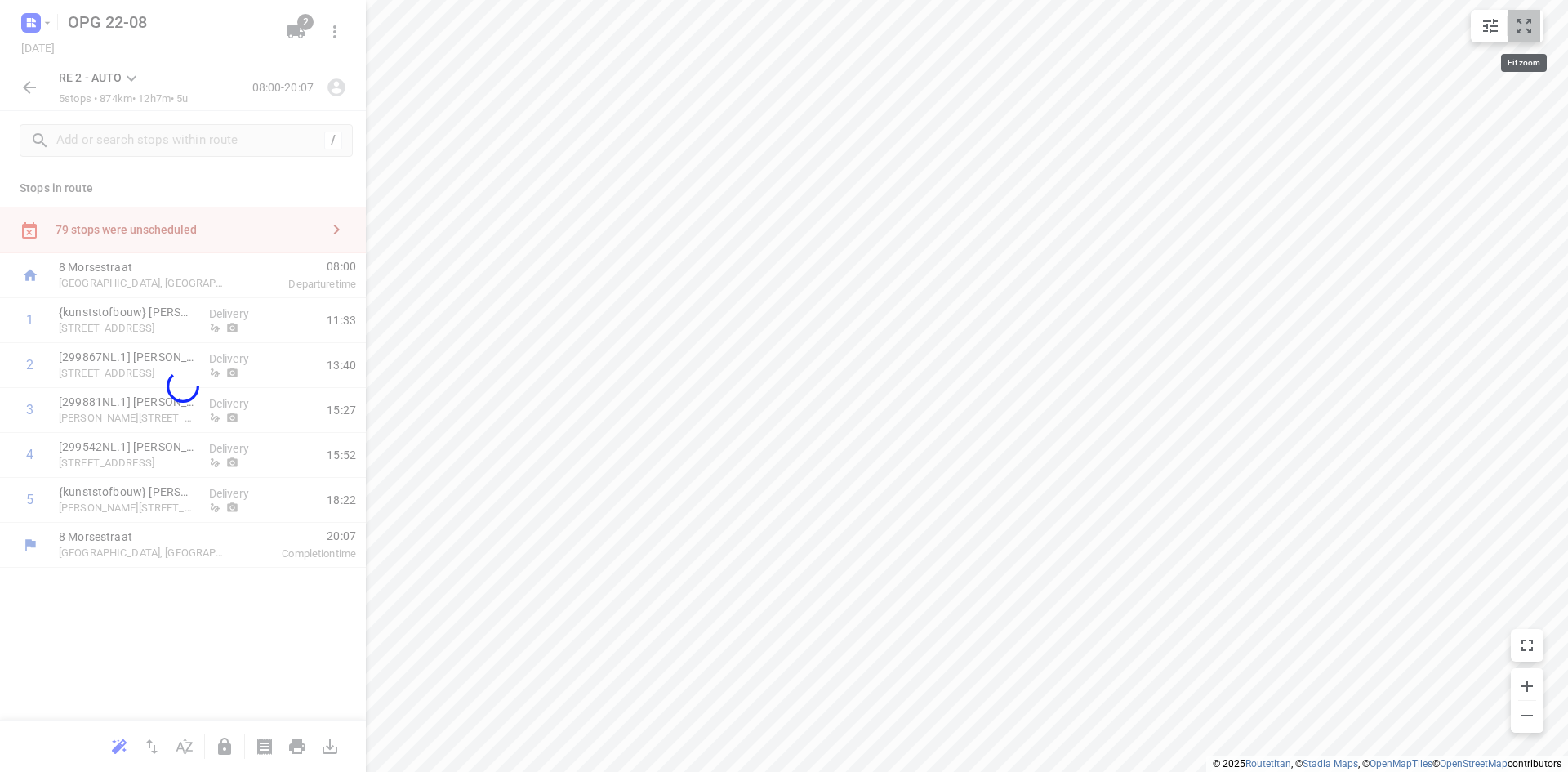
click at [1531, 26] on icon "small contained button group" at bounding box center [1523, 26] width 19 height 19
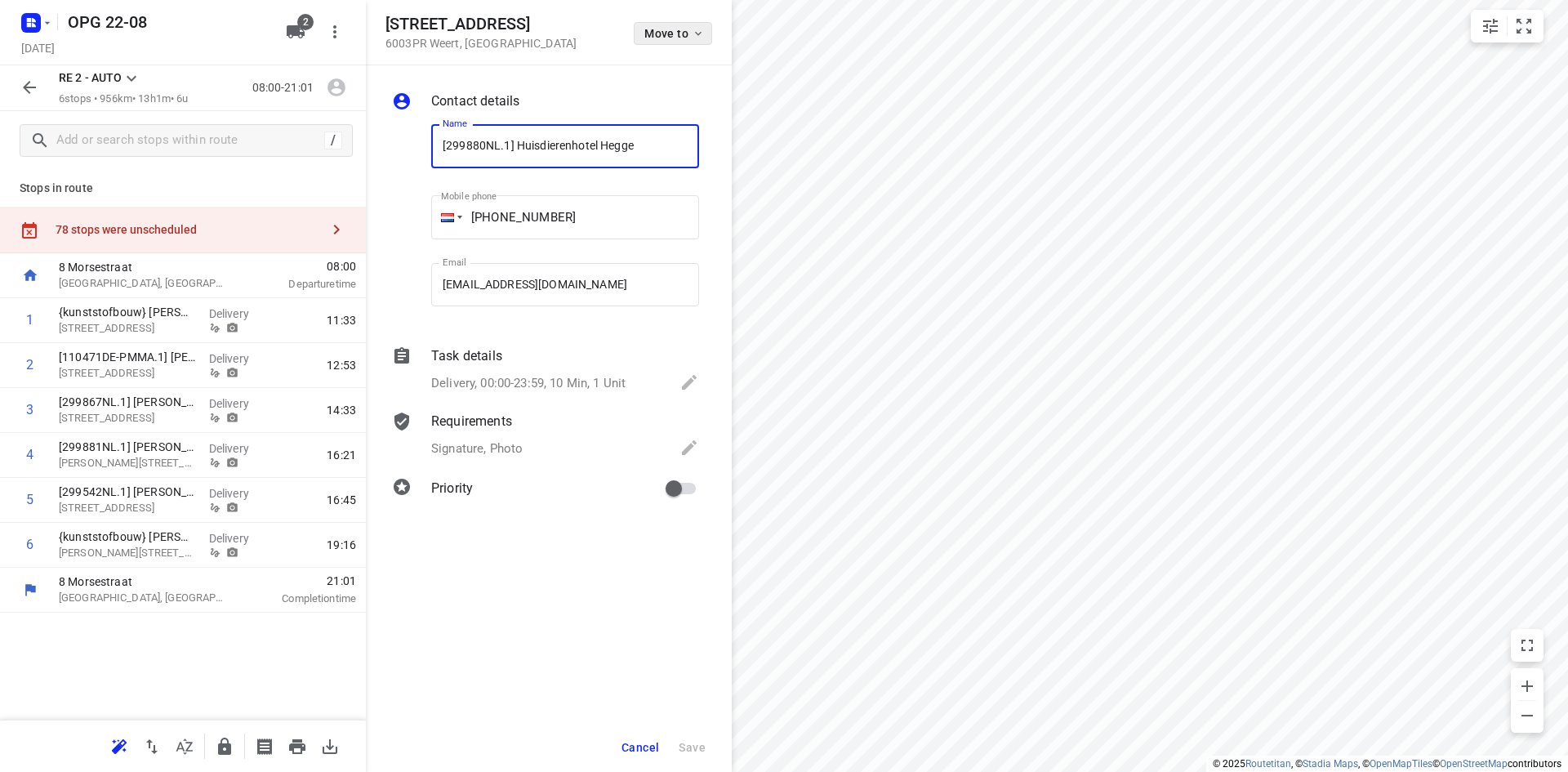
click at [704, 33] on icon "button" at bounding box center [698, 33] width 13 height 13
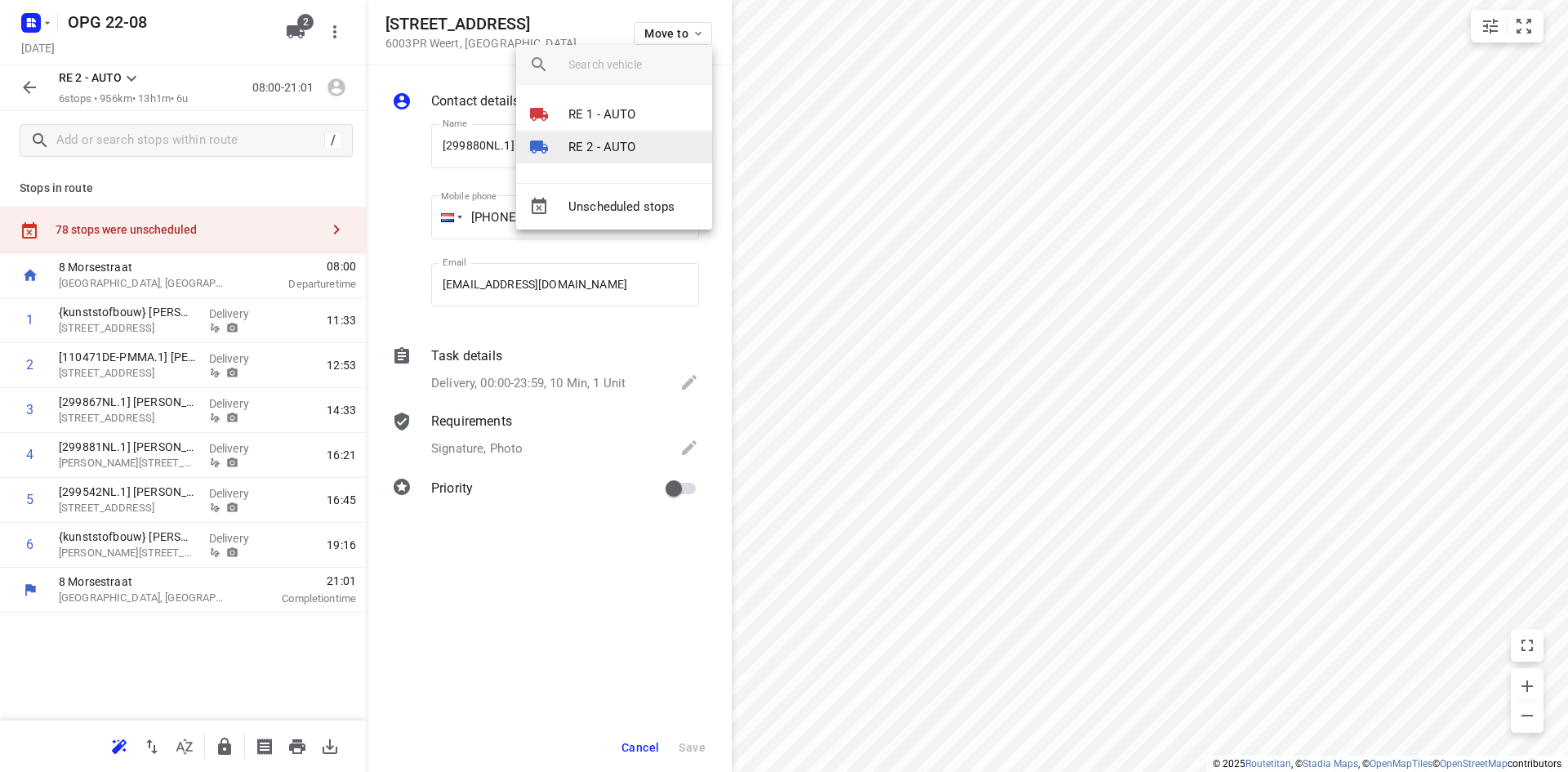
click at [647, 146] on li "RE 2 - AUTO" at bounding box center [614, 147] width 196 height 33
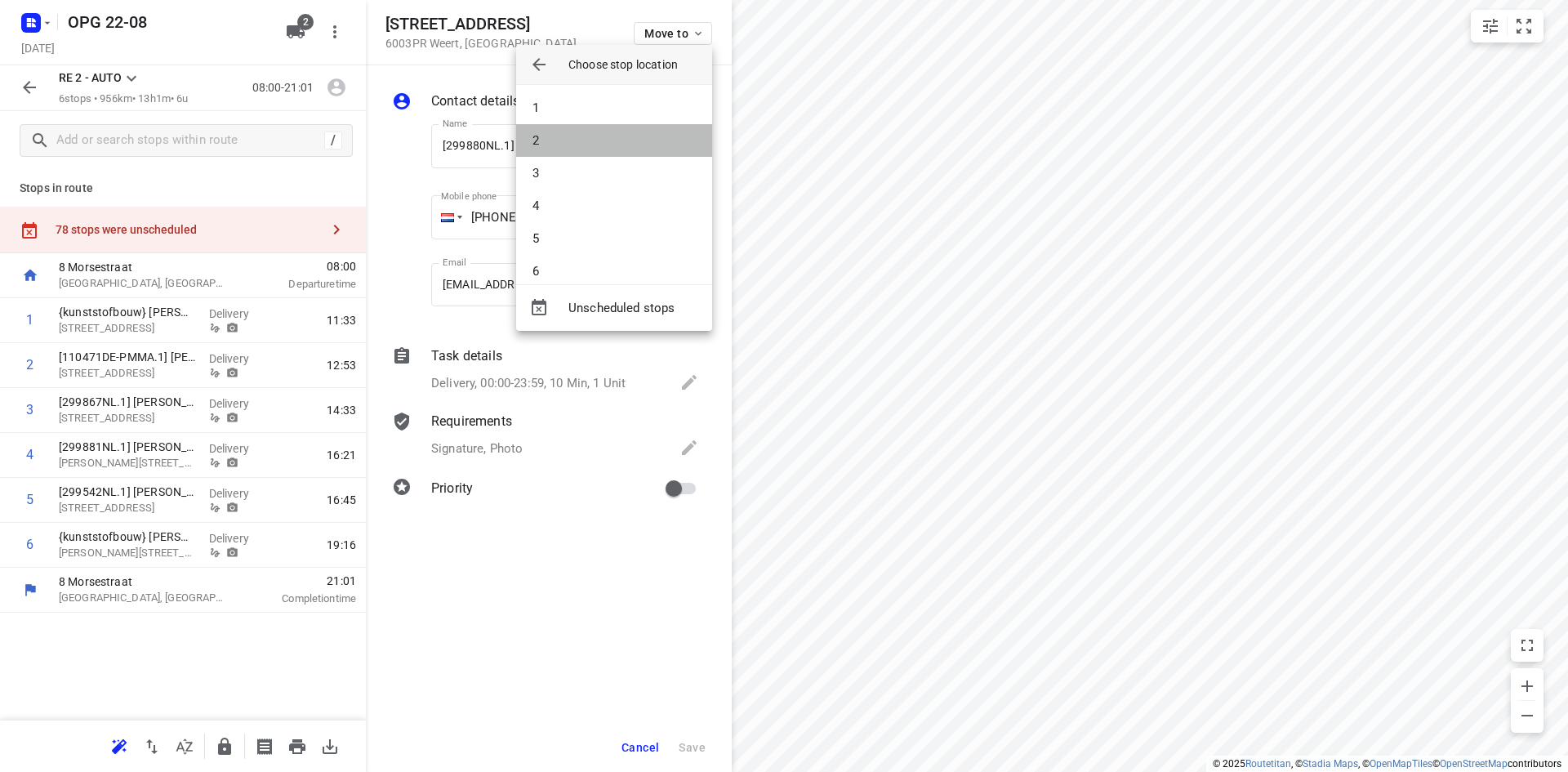
click at [647, 146] on li "2" at bounding box center [614, 140] width 196 height 33
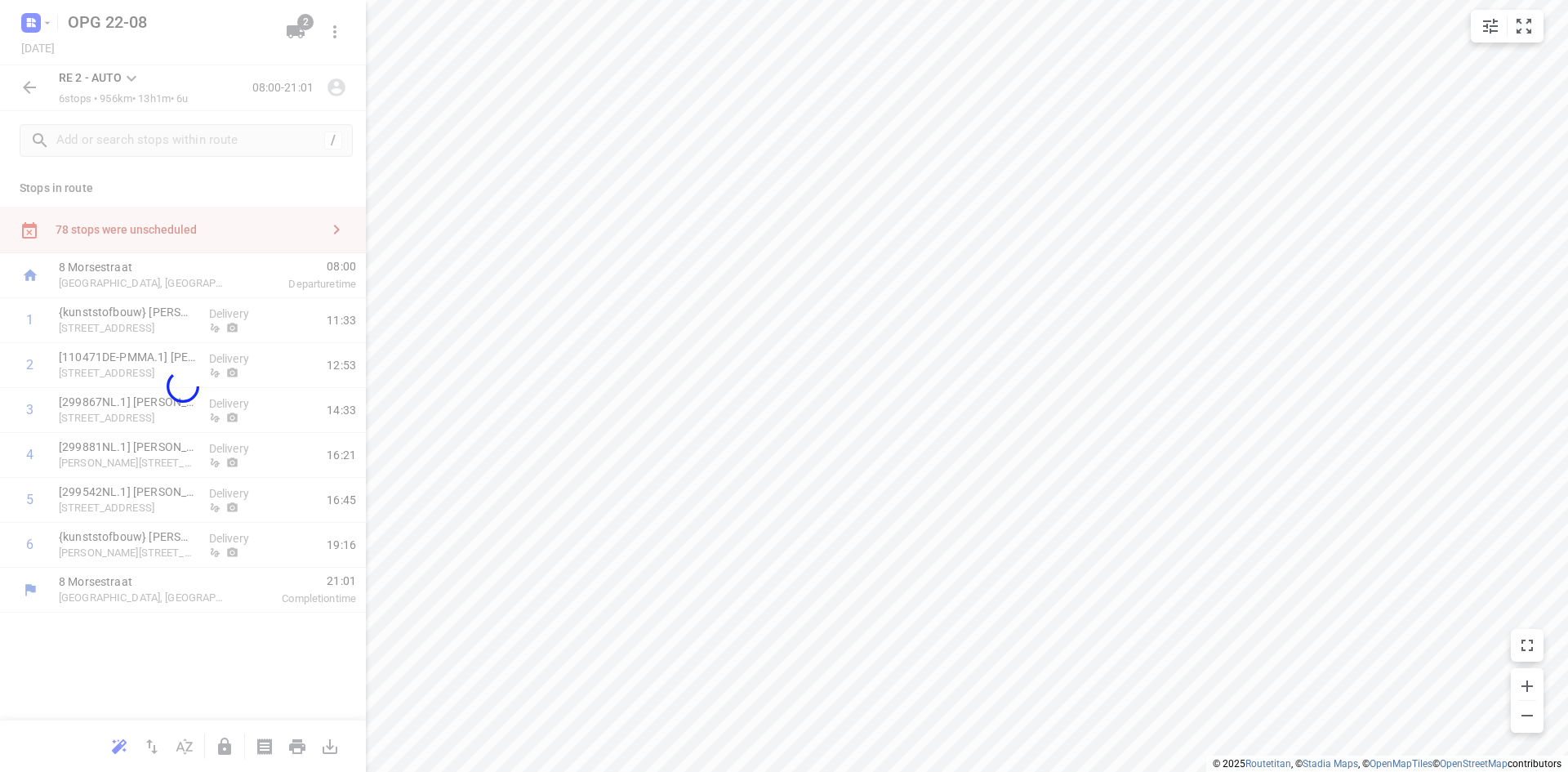
click at [1540, 22] on div "small contained button group" at bounding box center [1507, 26] width 73 height 33
click at [1521, 23] on icon "small contained button group" at bounding box center [1523, 26] width 19 height 19
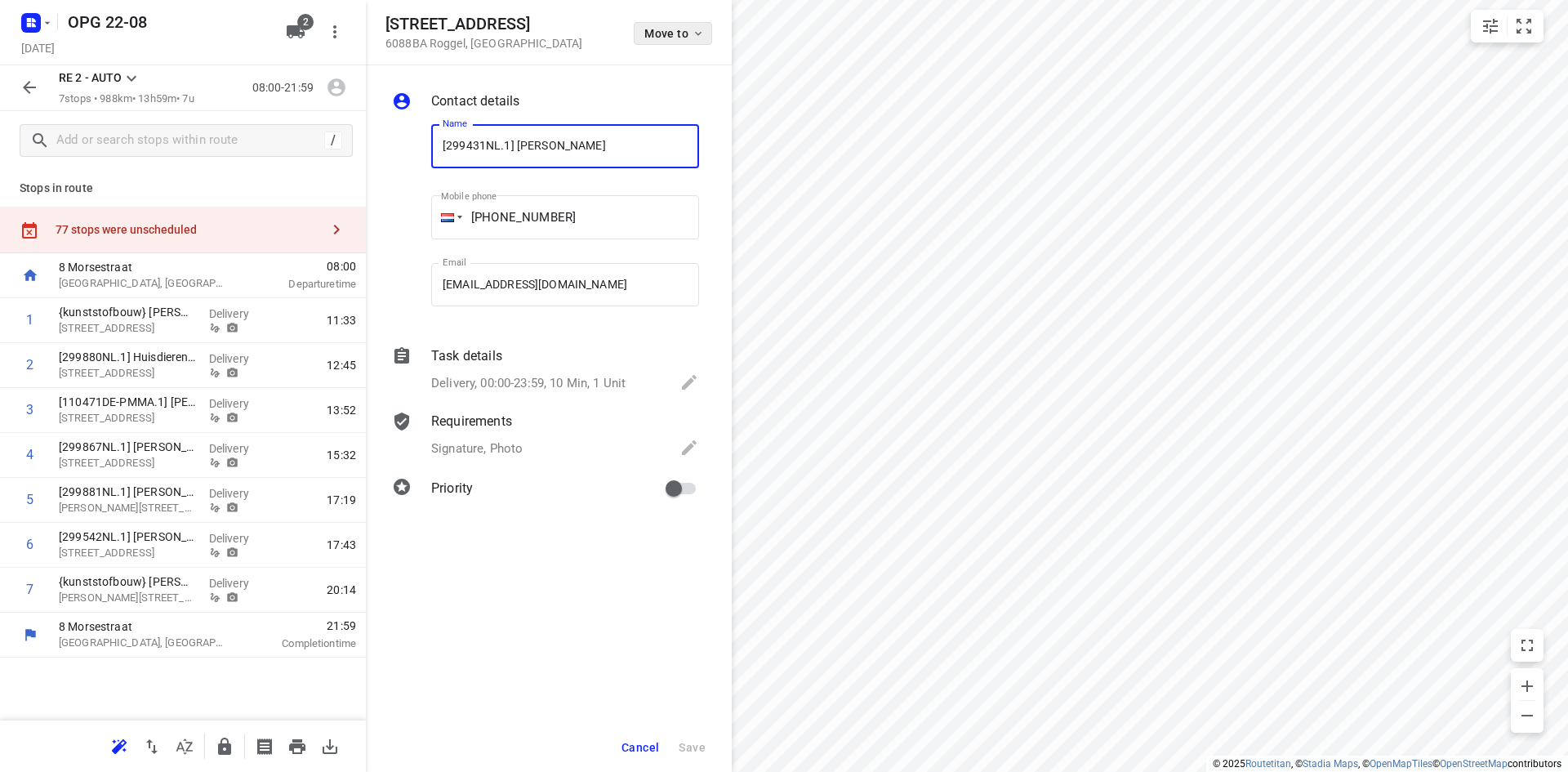
click at [705, 37] on button "Move to" at bounding box center [672, 33] width 78 height 22
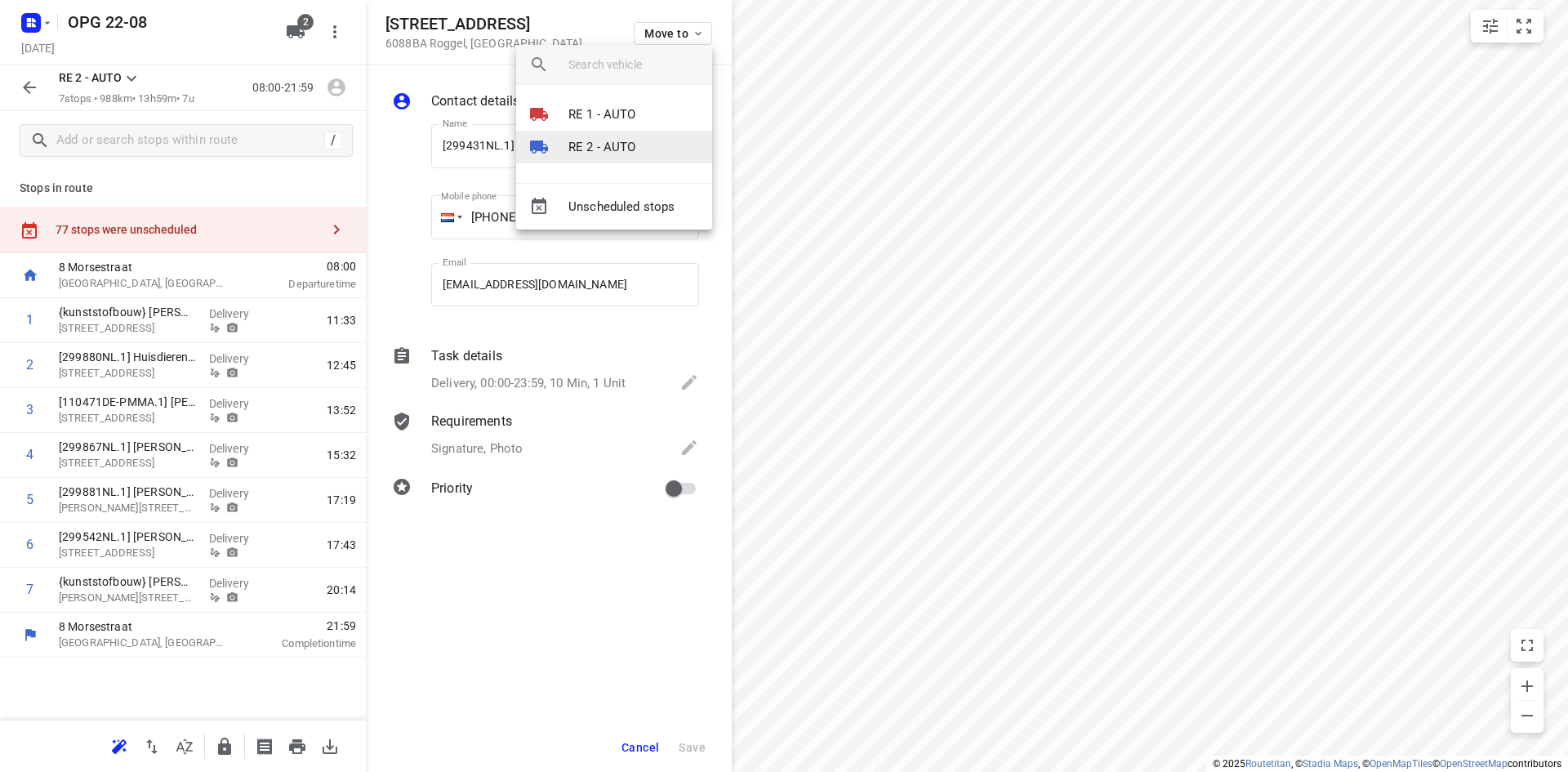
click at [629, 148] on p "RE 2 - AUTO" at bounding box center [602, 147] width 68 height 19
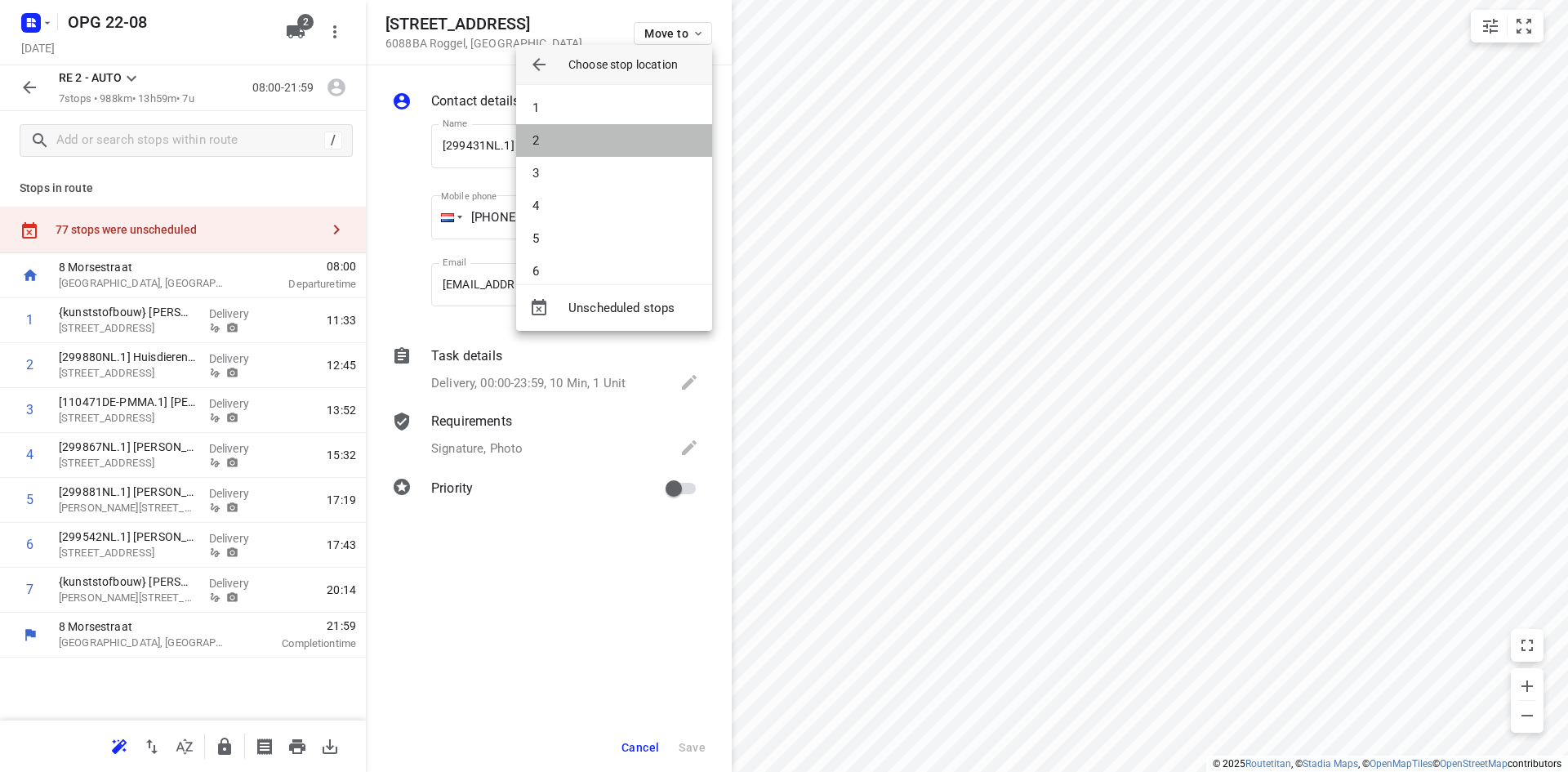
click at [629, 148] on li "2" at bounding box center [614, 140] width 196 height 33
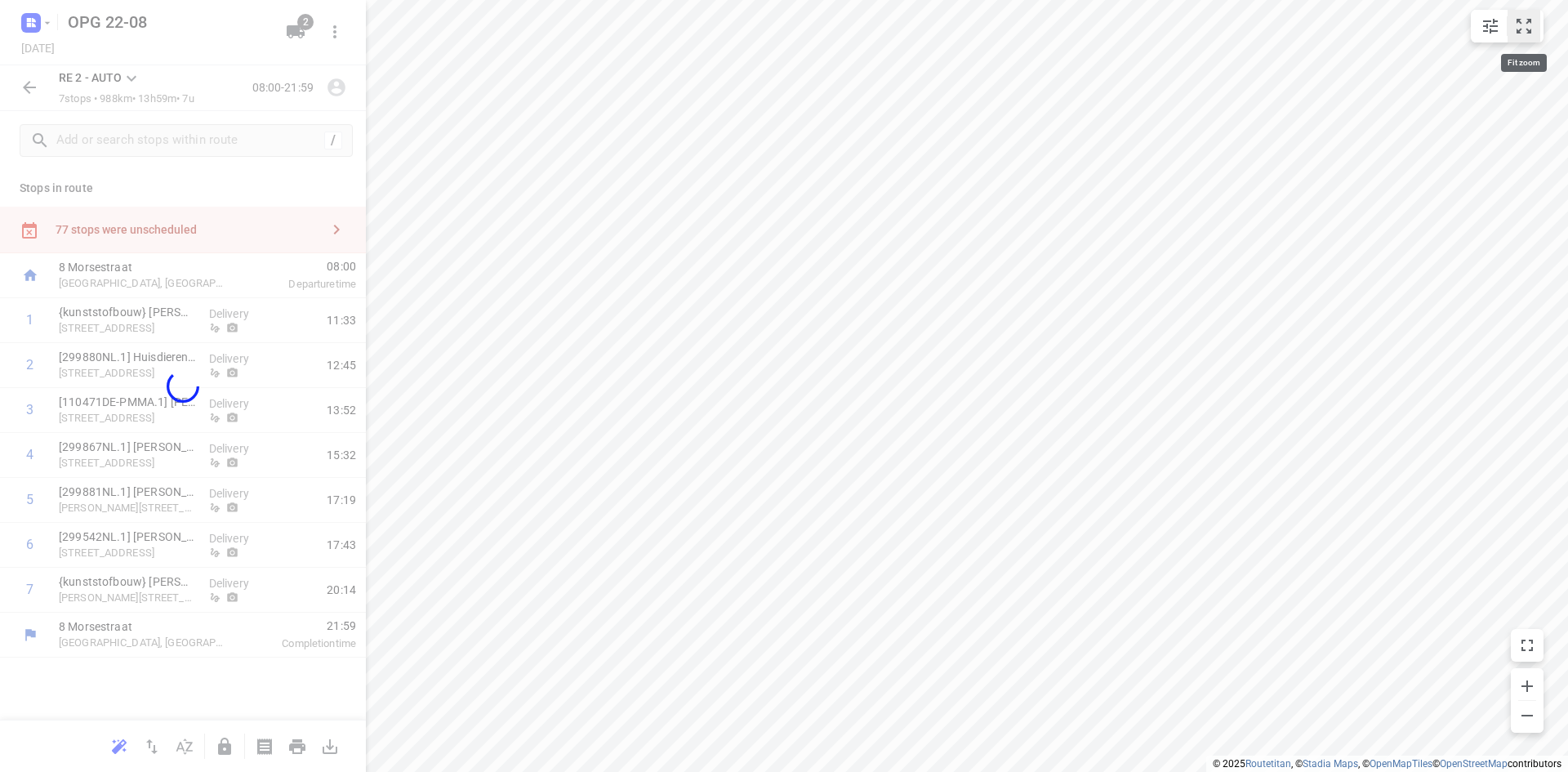
click at [1520, 18] on icon "small contained button group" at bounding box center [1523, 26] width 19 height 19
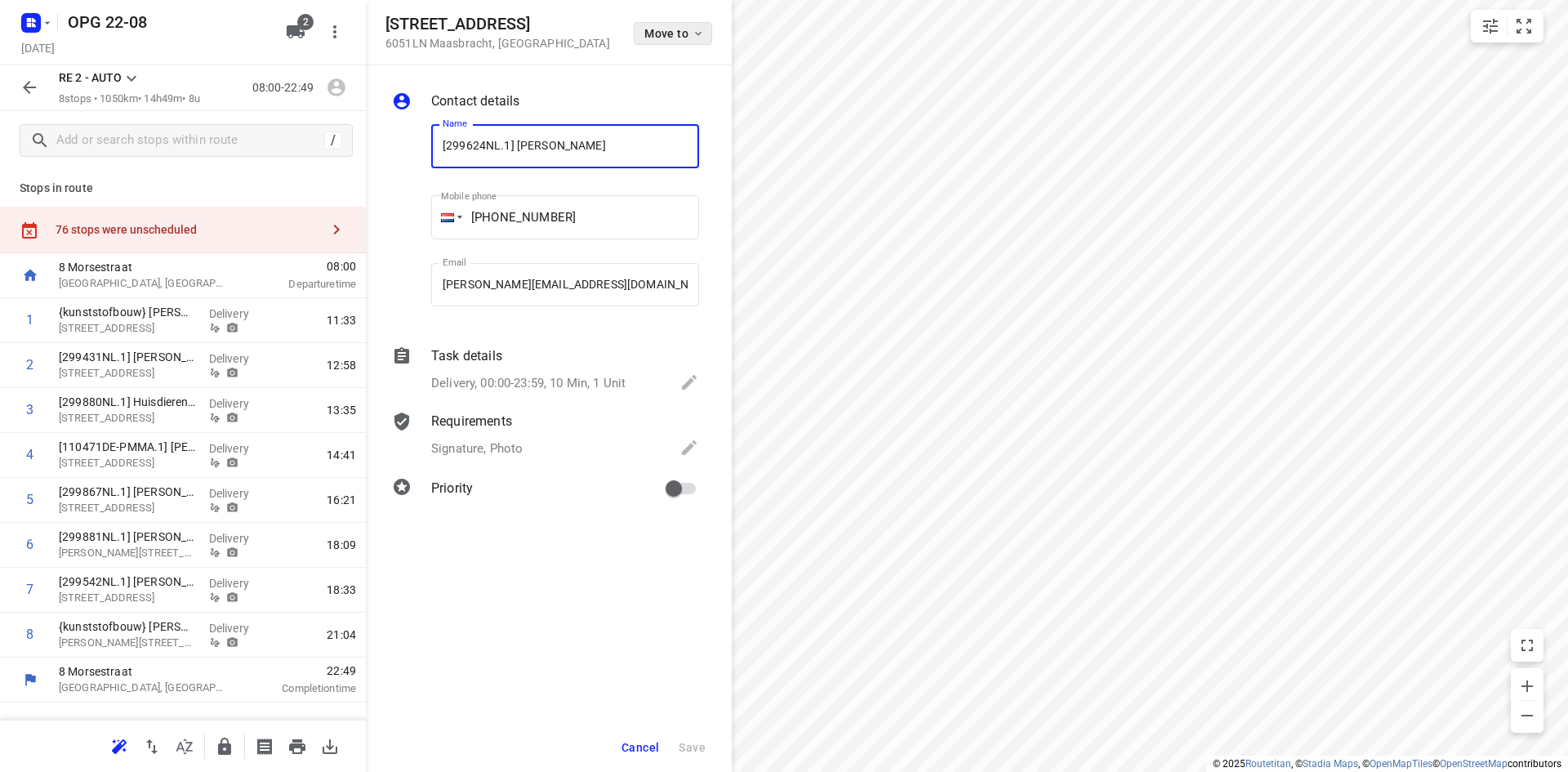
click at [695, 40] on button "Move to" at bounding box center [672, 33] width 78 height 22
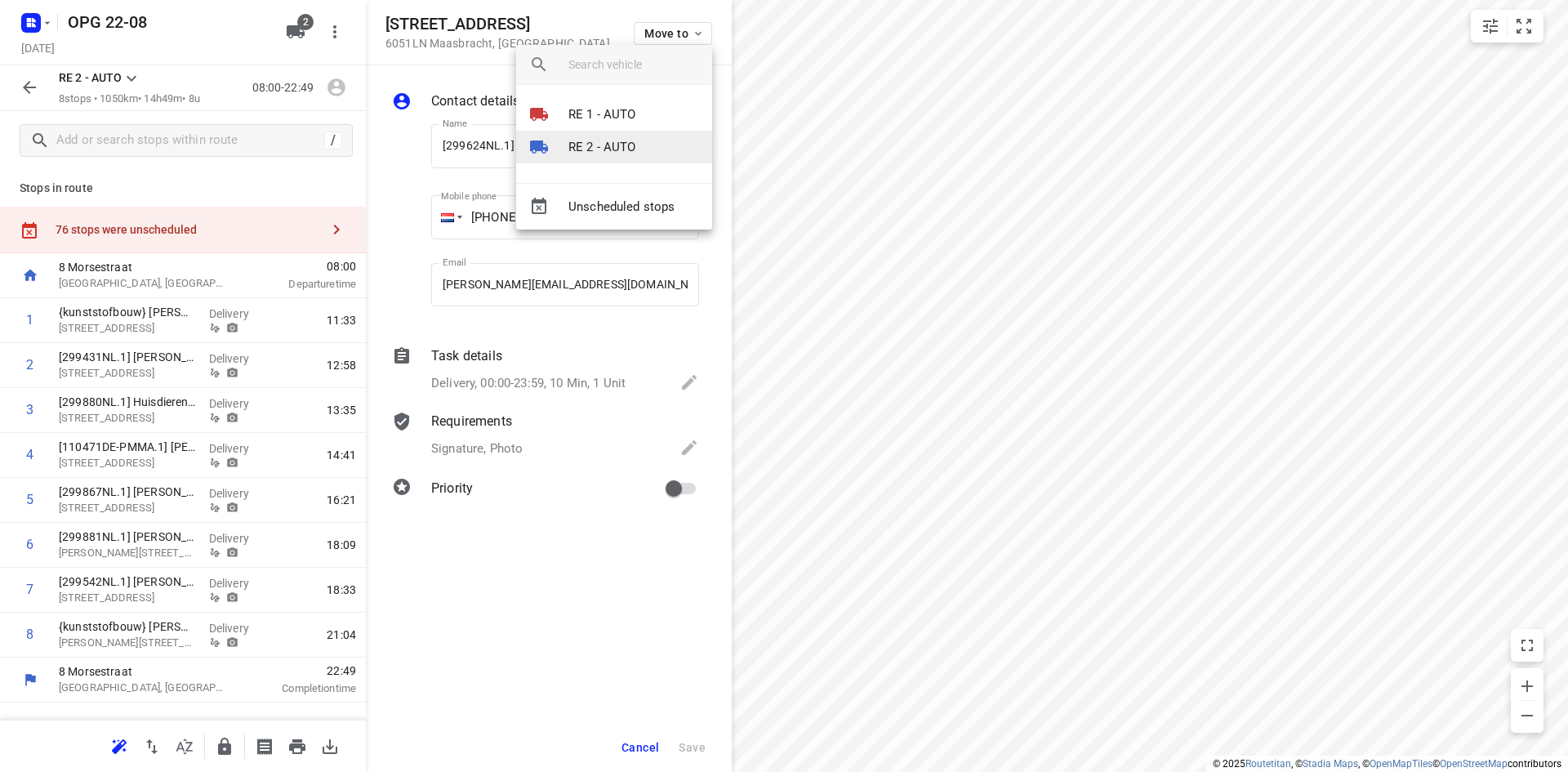
click at [648, 141] on li "RE 2 - AUTO" at bounding box center [614, 147] width 196 height 33
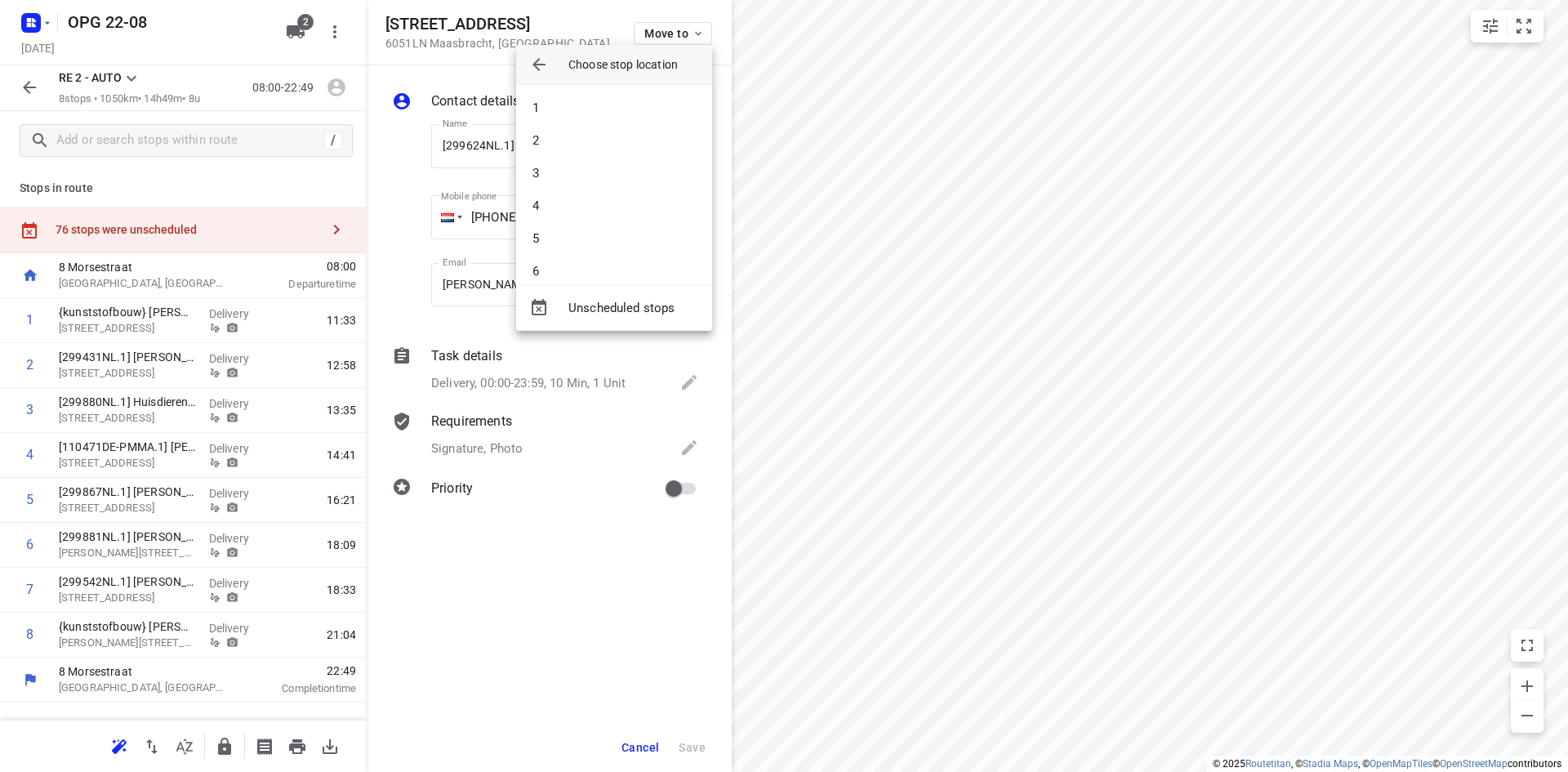
click at [648, 141] on li "2" at bounding box center [614, 140] width 196 height 33
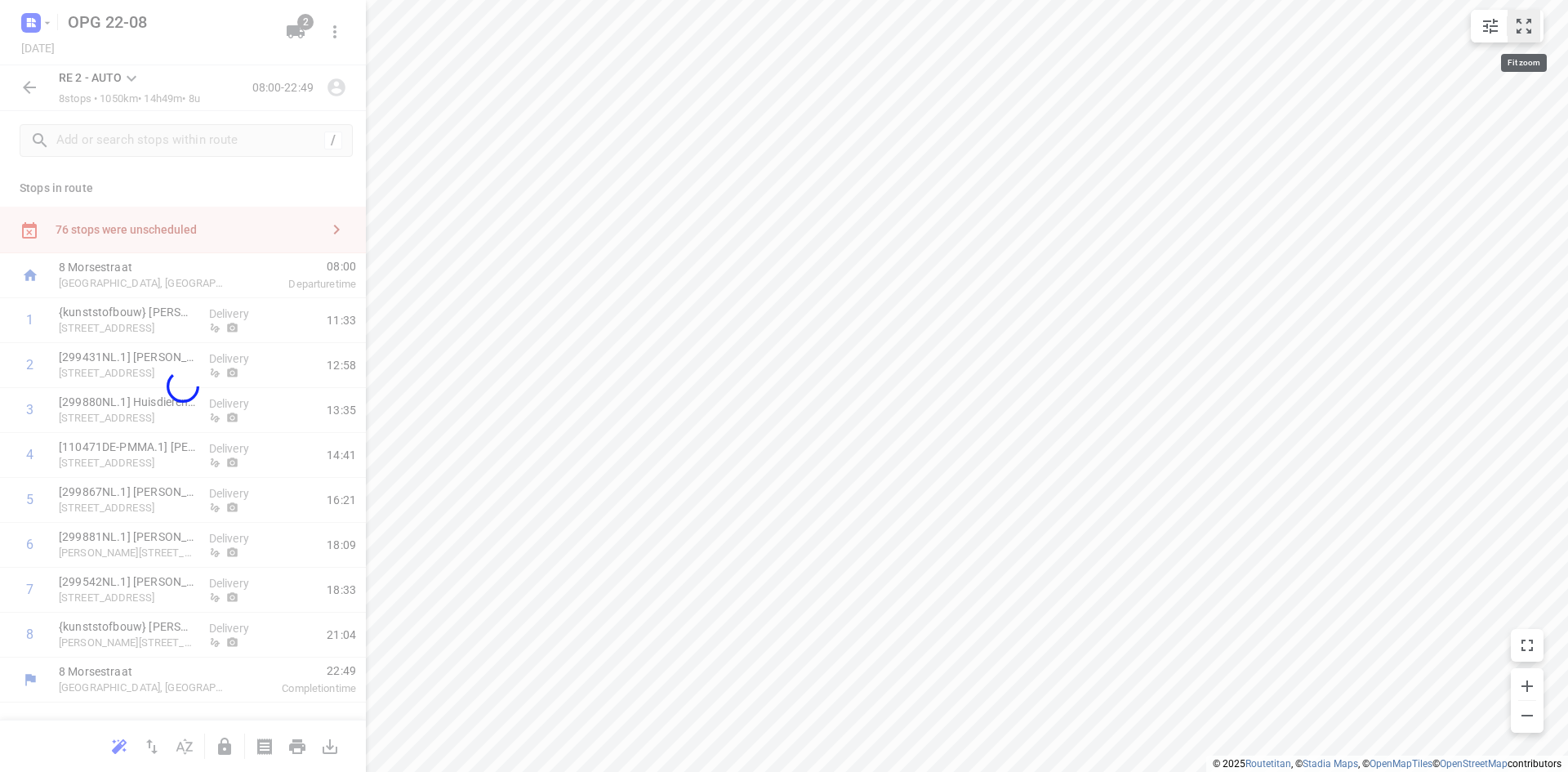
click at [1524, 25] on icon "small contained button group" at bounding box center [1523, 26] width 19 height 19
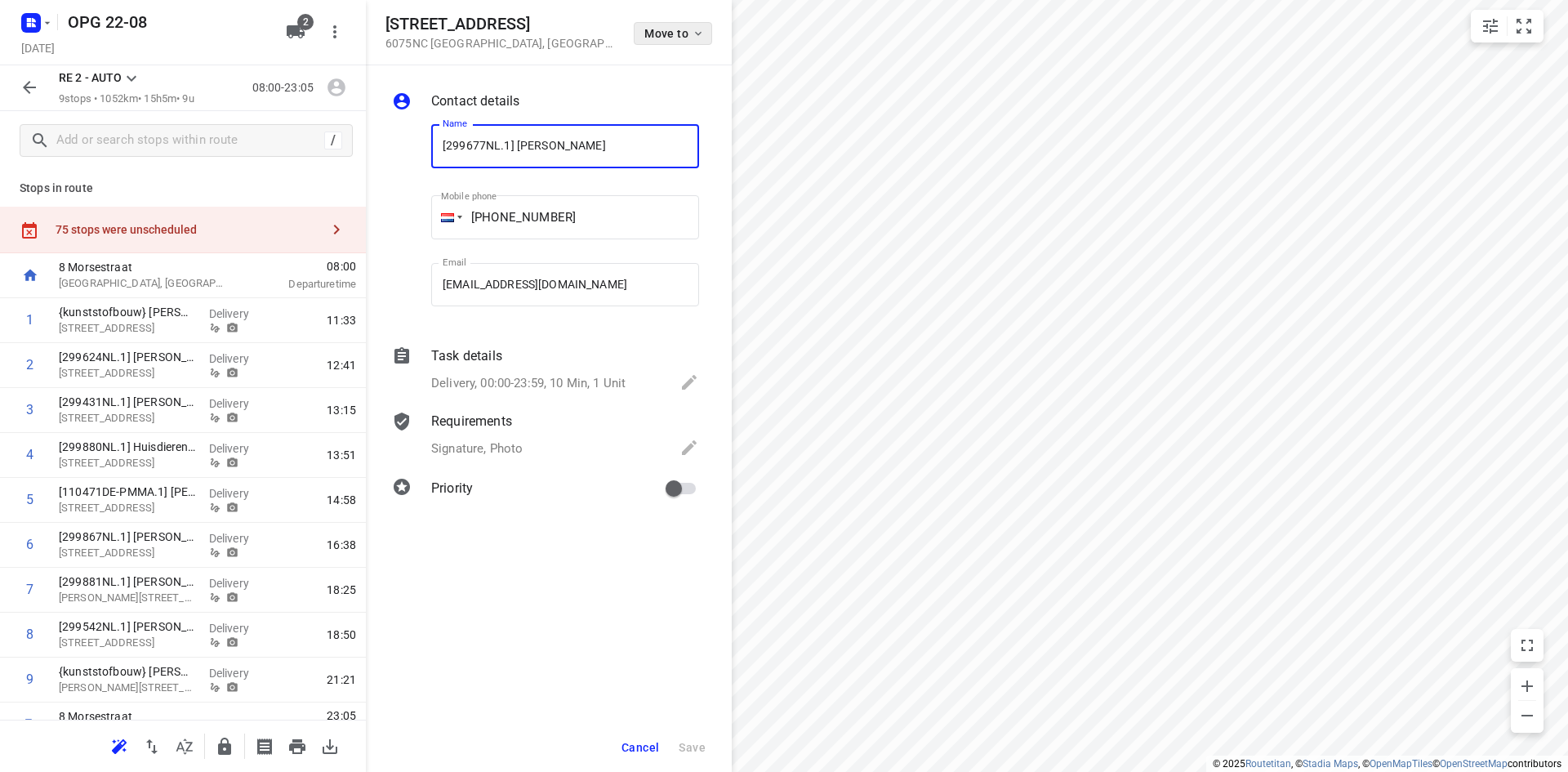
click at [692, 27] on icon "button" at bounding box center [698, 33] width 13 height 13
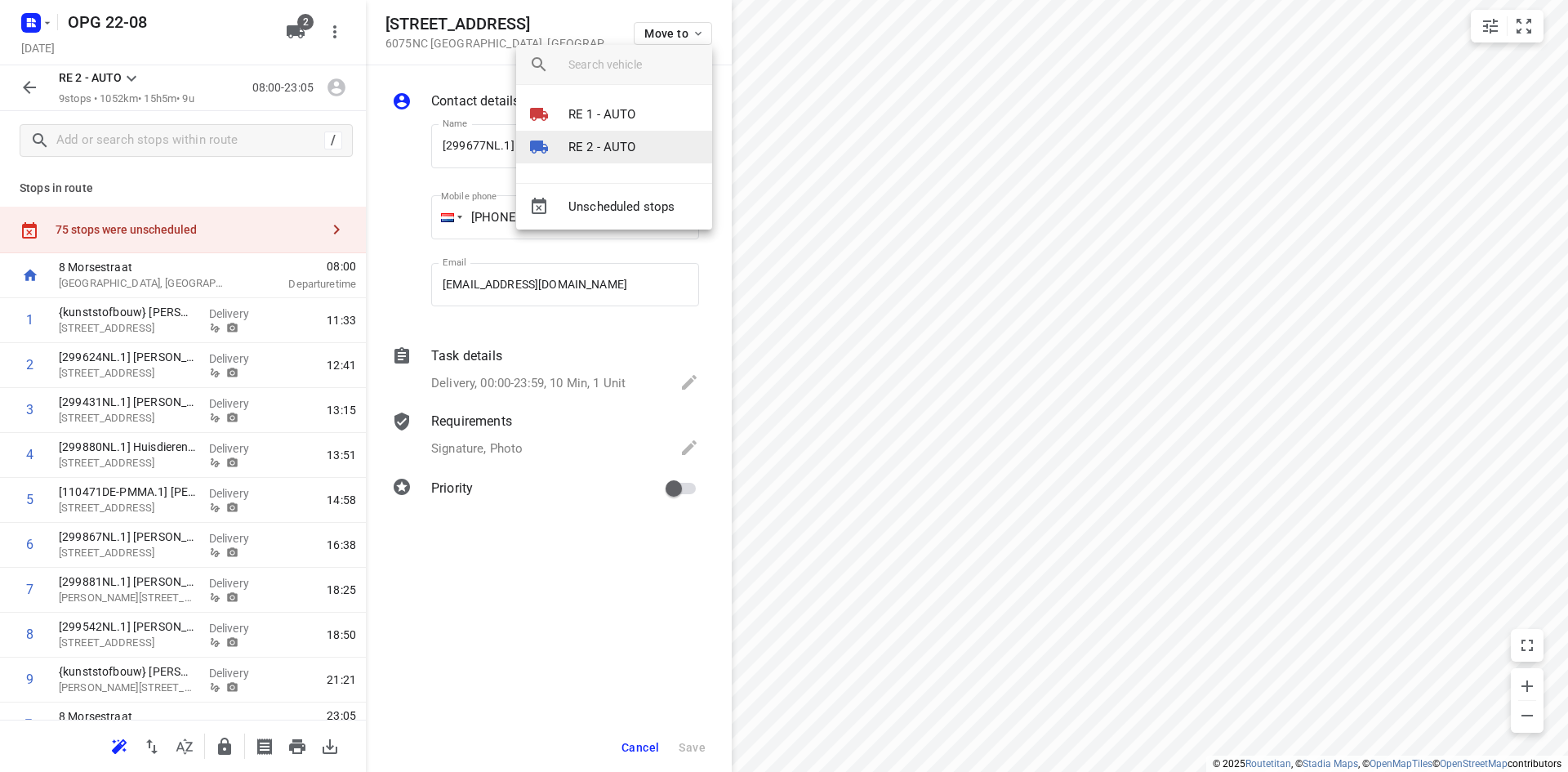
click at [663, 146] on li "RE 2 - AUTO" at bounding box center [614, 147] width 196 height 33
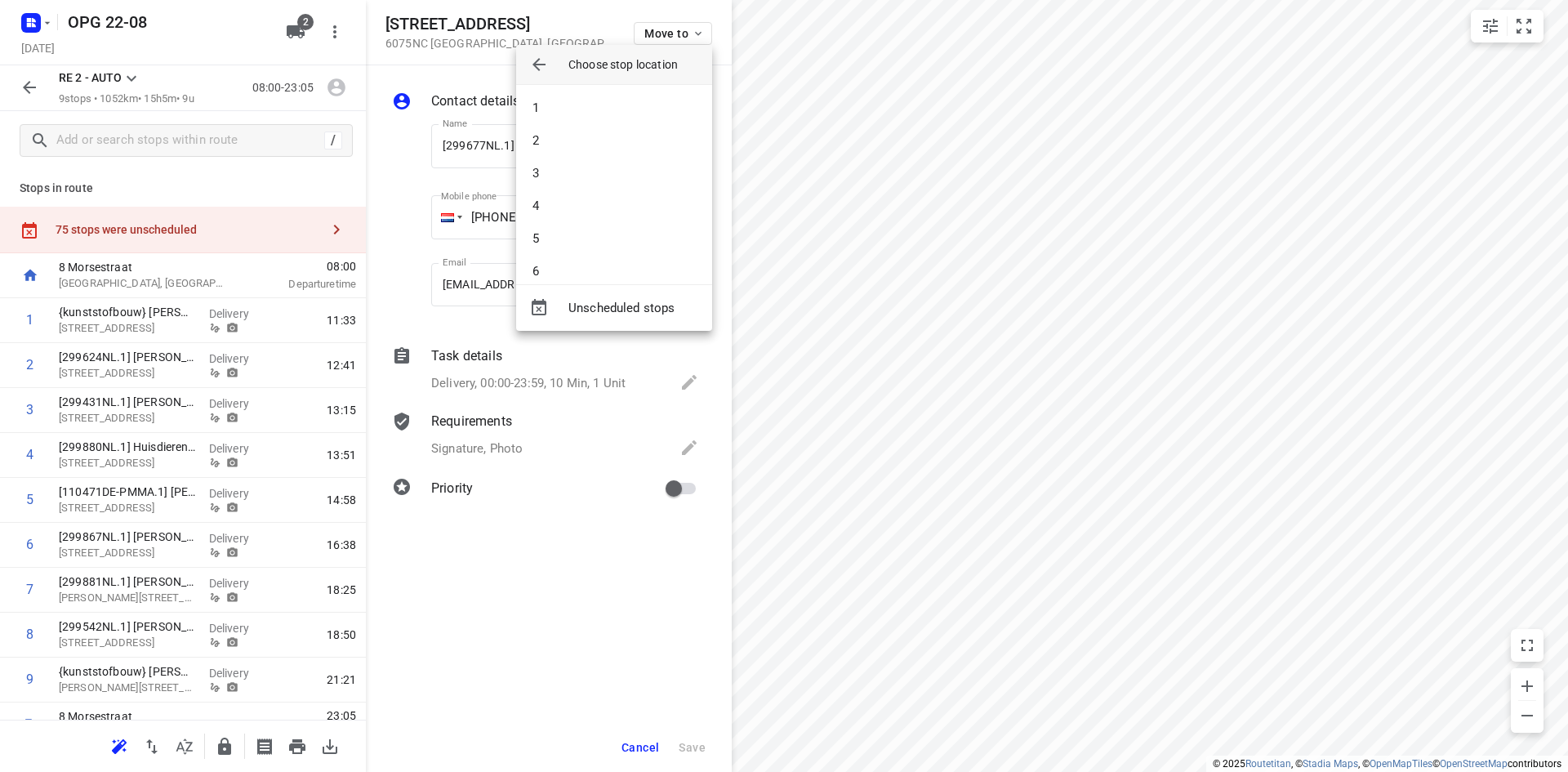
click at [663, 146] on li "2" at bounding box center [614, 140] width 196 height 33
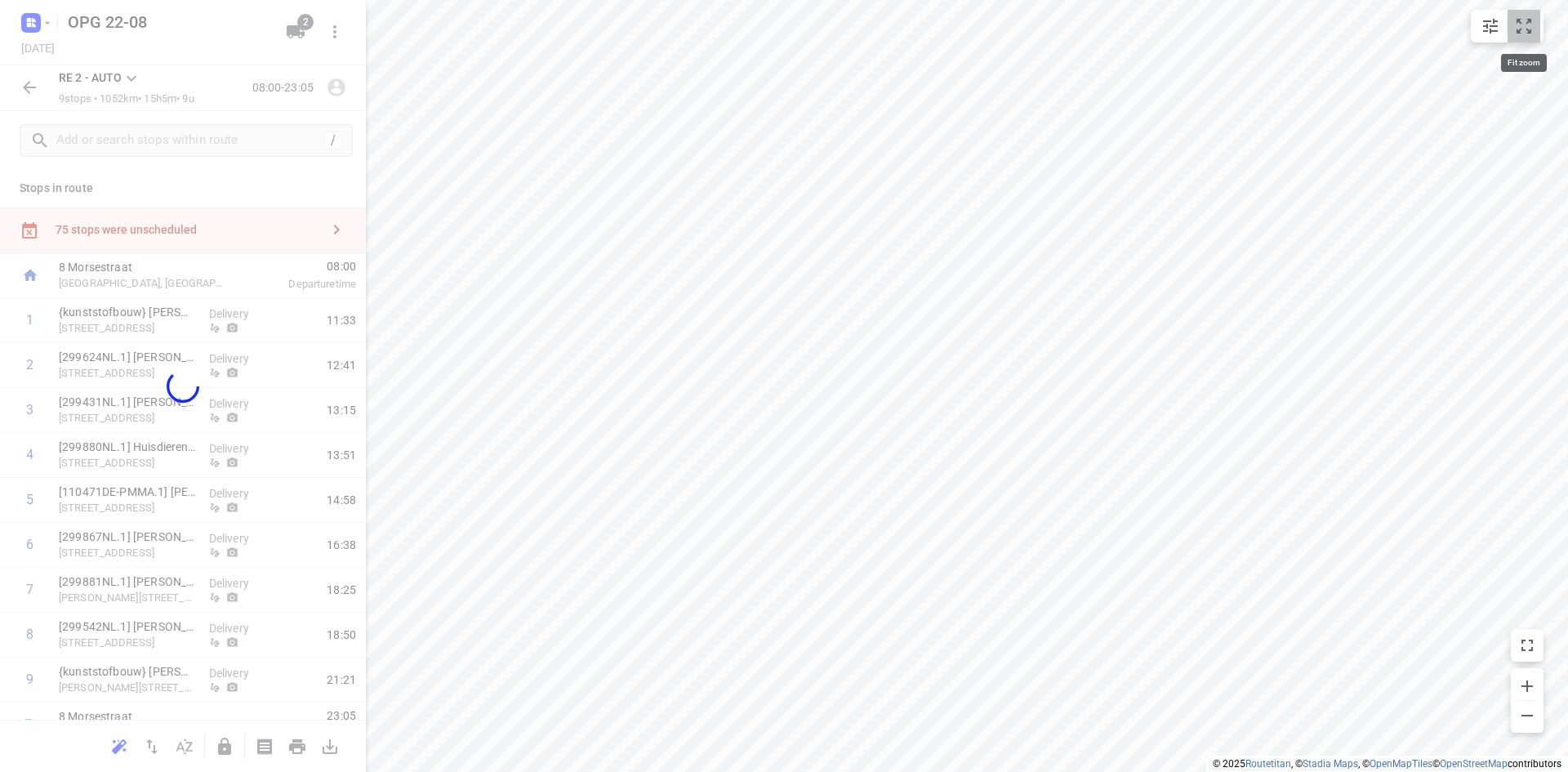
click at [1528, 28] on icon "small contained button group" at bounding box center [1523, 26] width 19 height 19
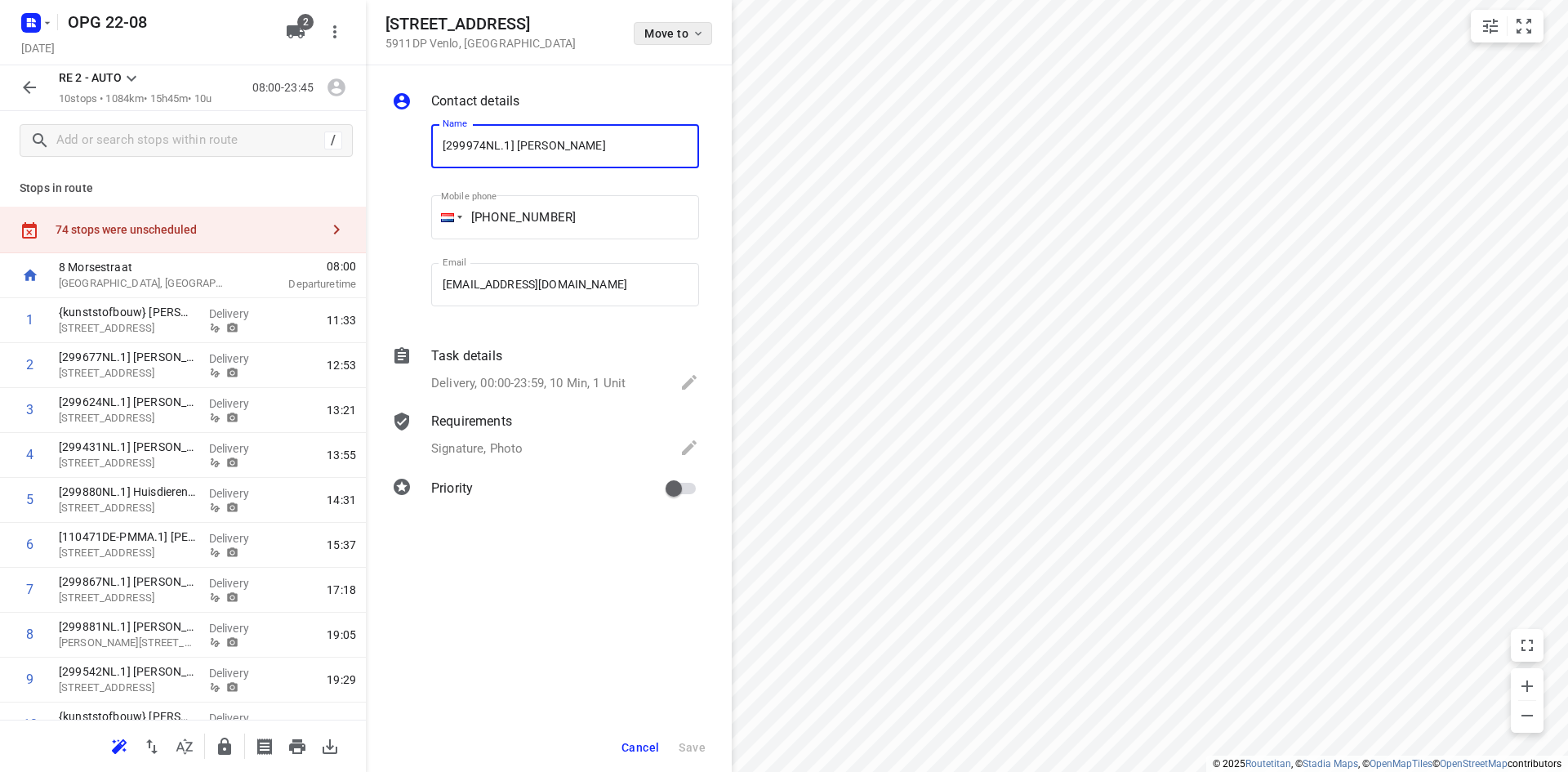
click at [693, 43] on button "Move to" at bounding box center [672, 33] width 78 height 22
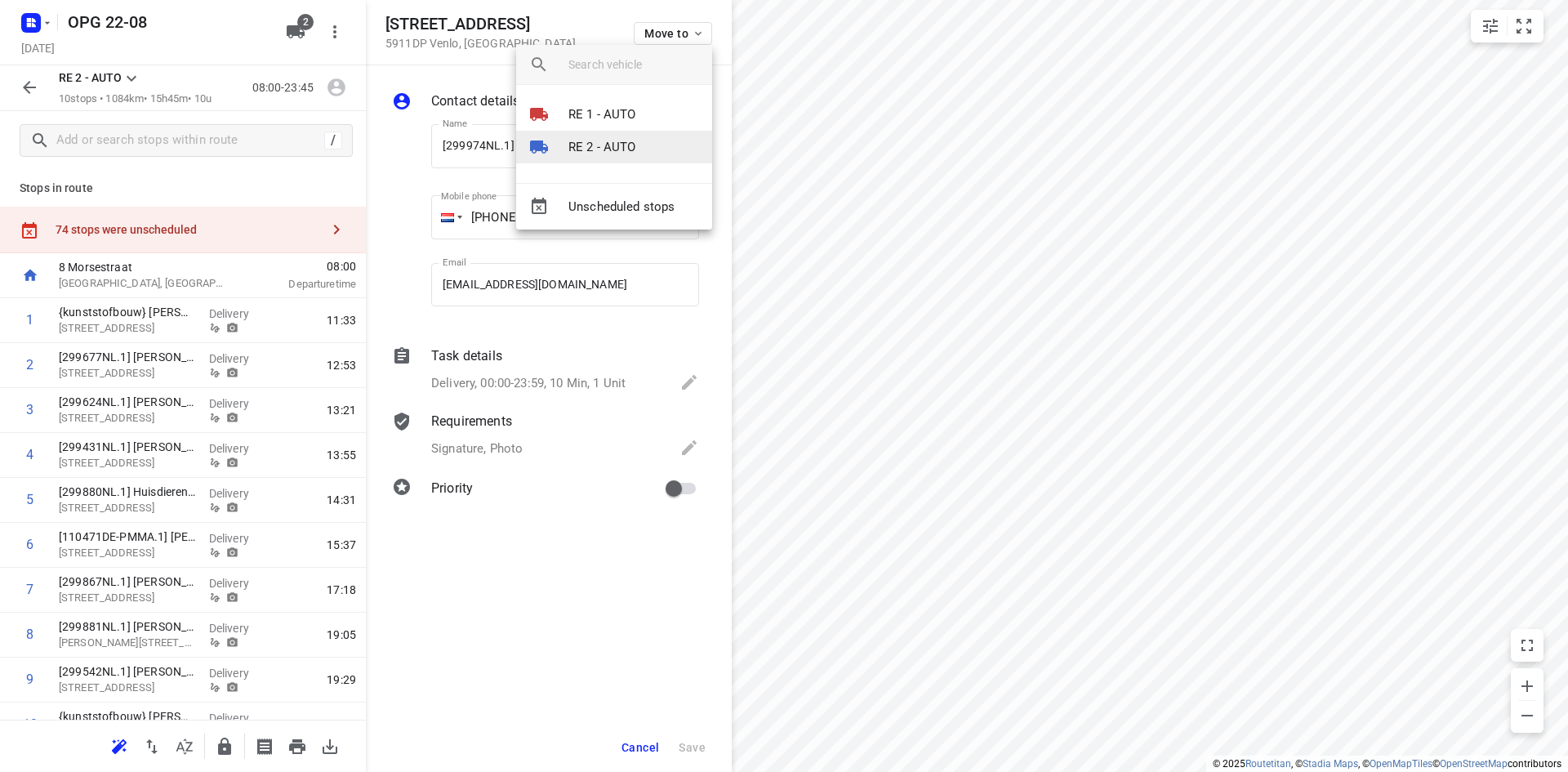
click at [660, 154] on li "RE 2 - AUTO" at bounding box center [614, 147] width 196 height 33
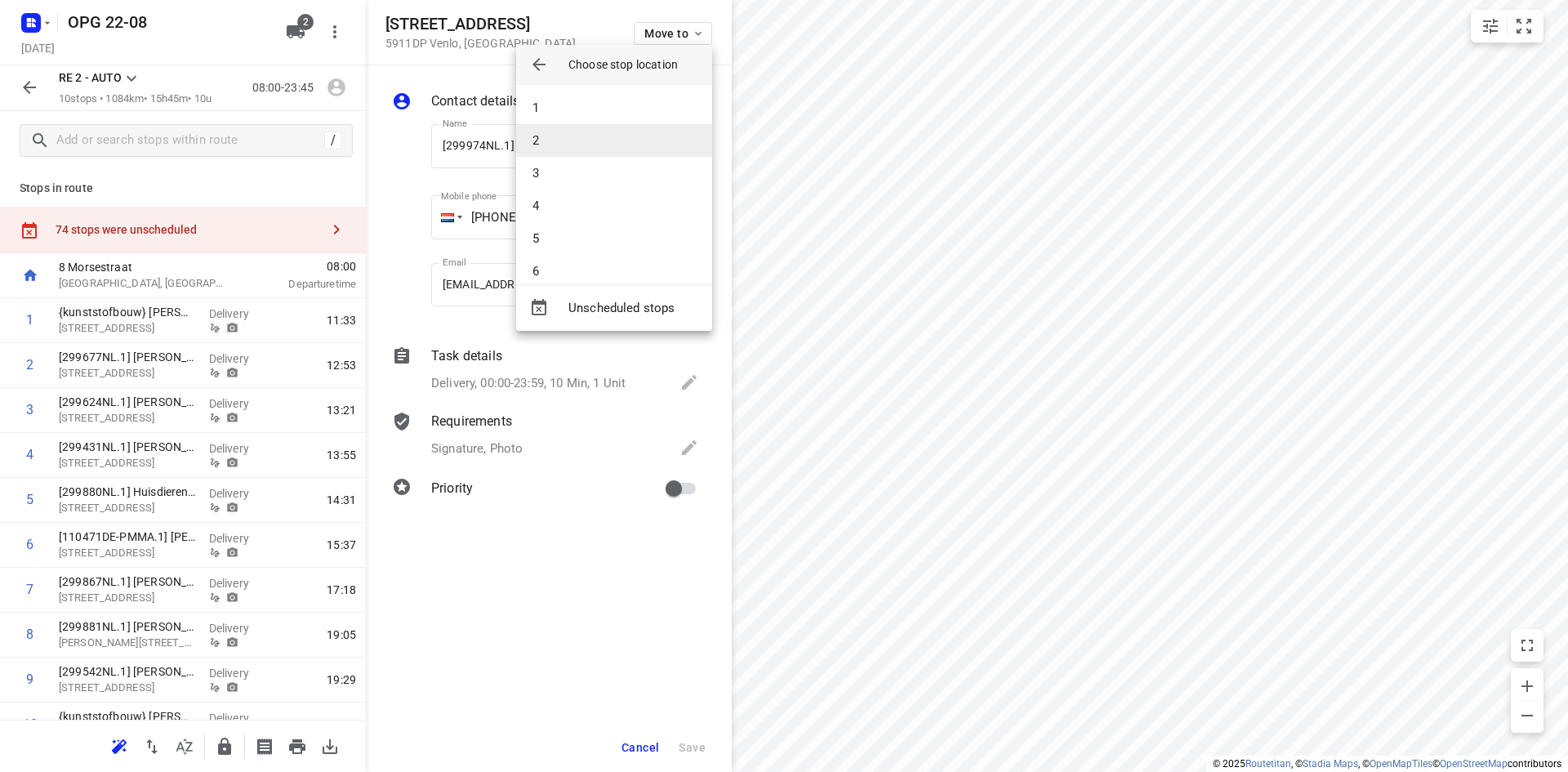
click at [661, 139] on li "2" at bounding box center [614, 140] width 196 height 33
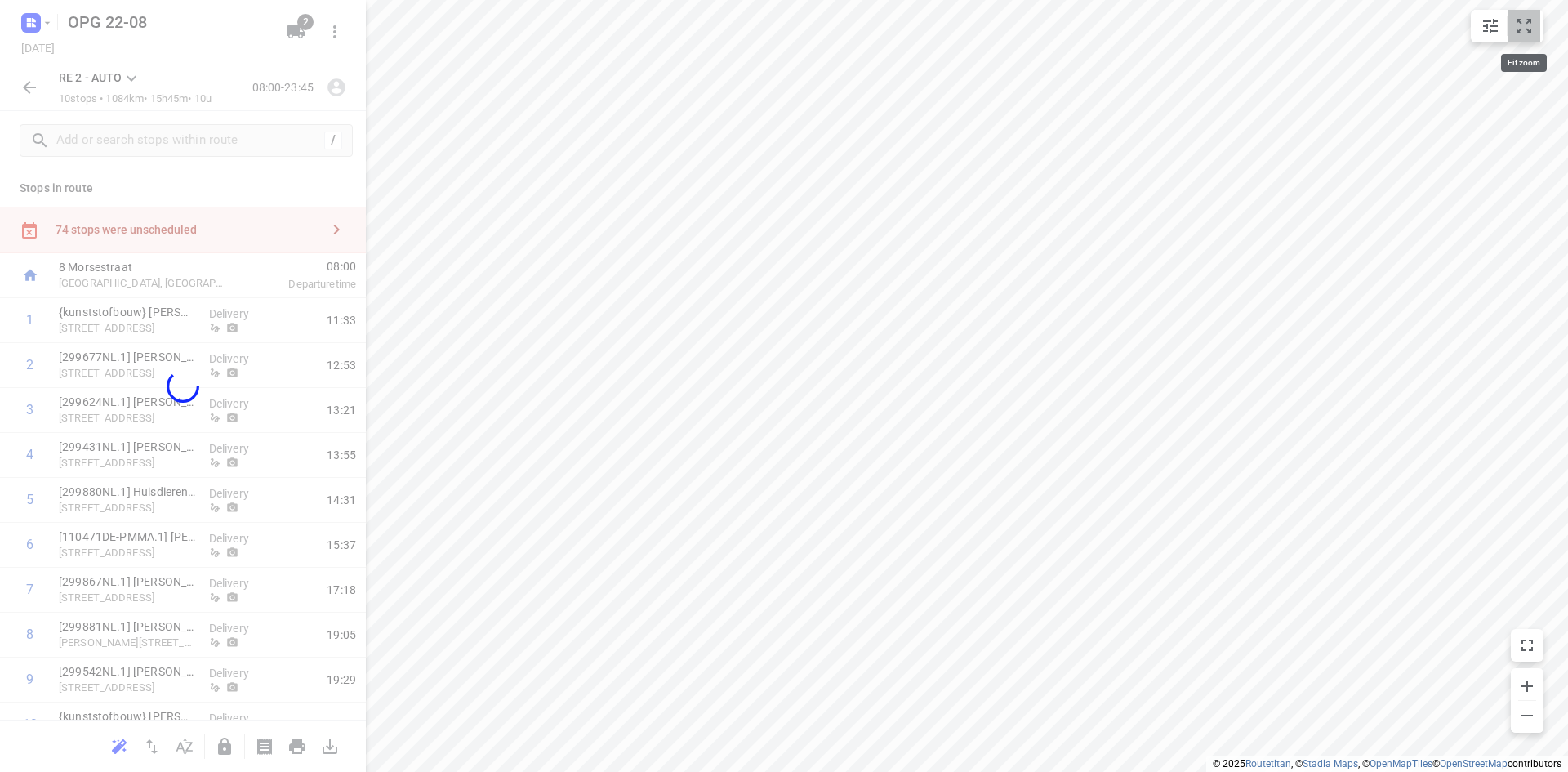
click at [1522, 24] on icon "small contained button group" at bounding box center [1523, 26] width 19 height 19
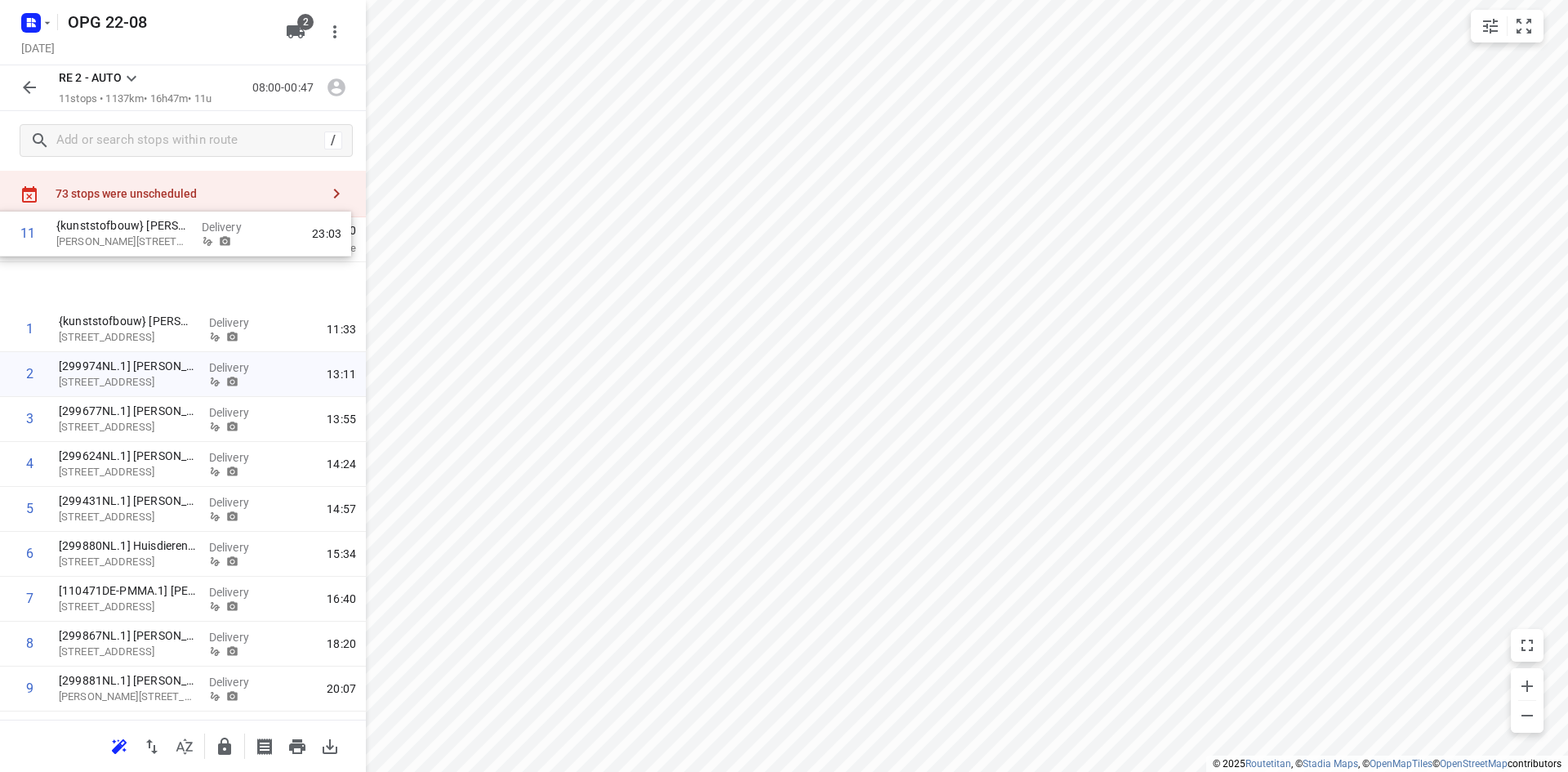
scroll to position [0, 0]
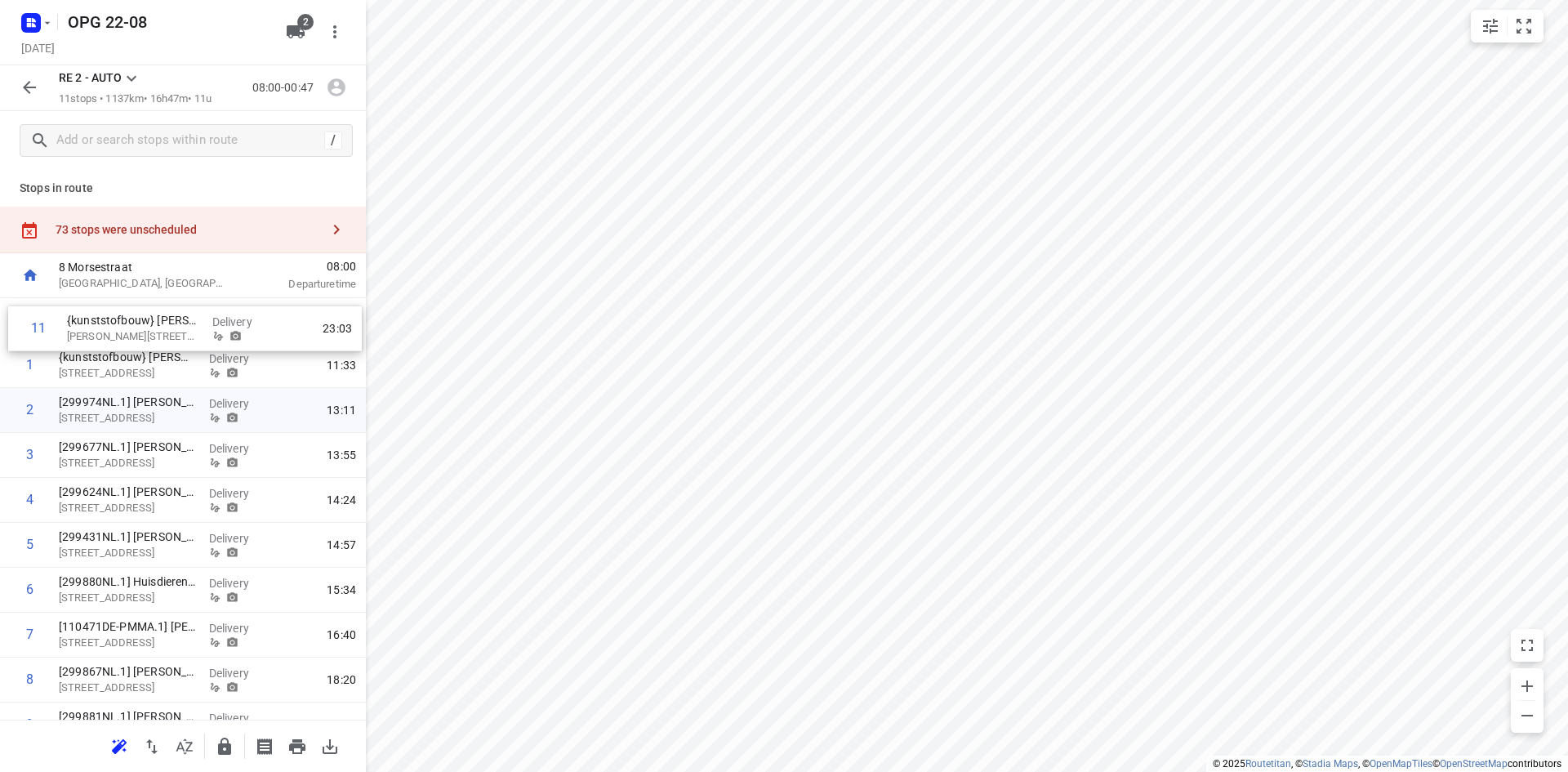
drag, startPoint x: 107, startPoint y: 647, endPoint x: 115, endPoint y: 310, distance: 337.1
click at [115, 310] on div "1 {kunststofbouw} [PERSON_NAME] [STREET_ADDRESS] Delivery 11:33 2 [299974NL.1] …" at bounding box center [182, 545] width 365 height 494
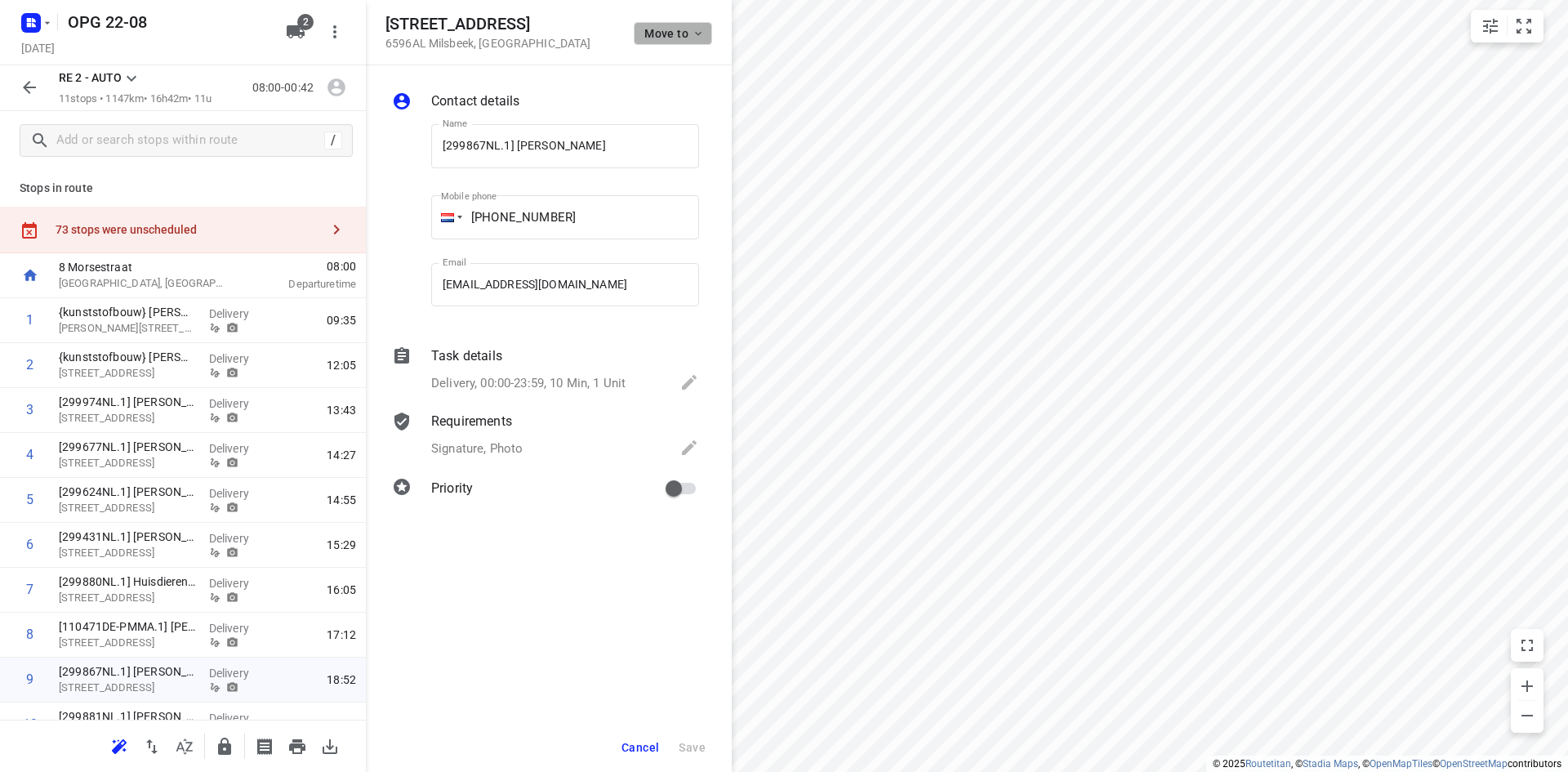
click at [692, 33] on icon "button" at bounding box center [698, 33] width 13 height 13
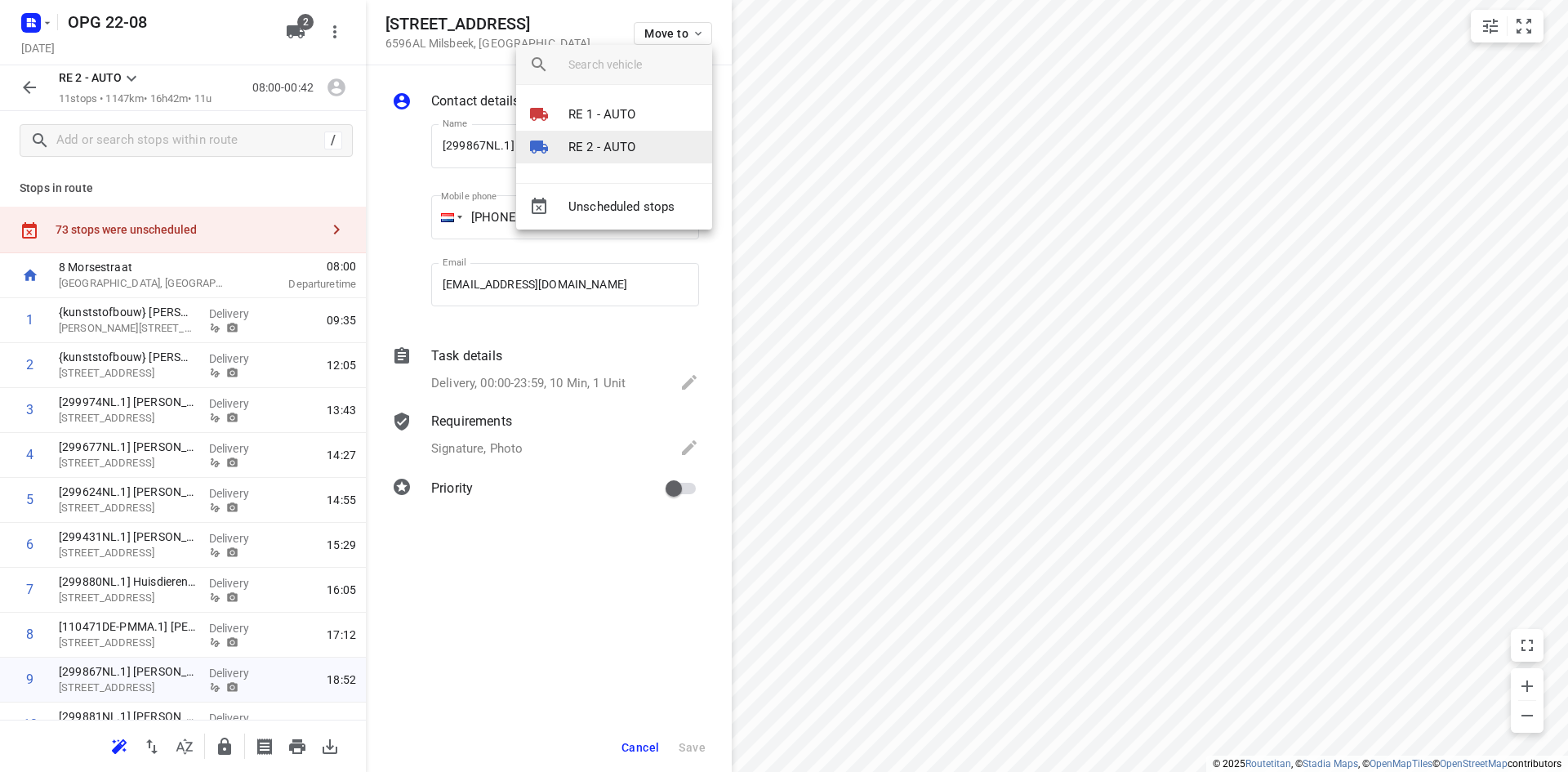
click at [614, 143] on p "RE 2 - AUTO" at bounding box center [602, 147] width 68 height 19
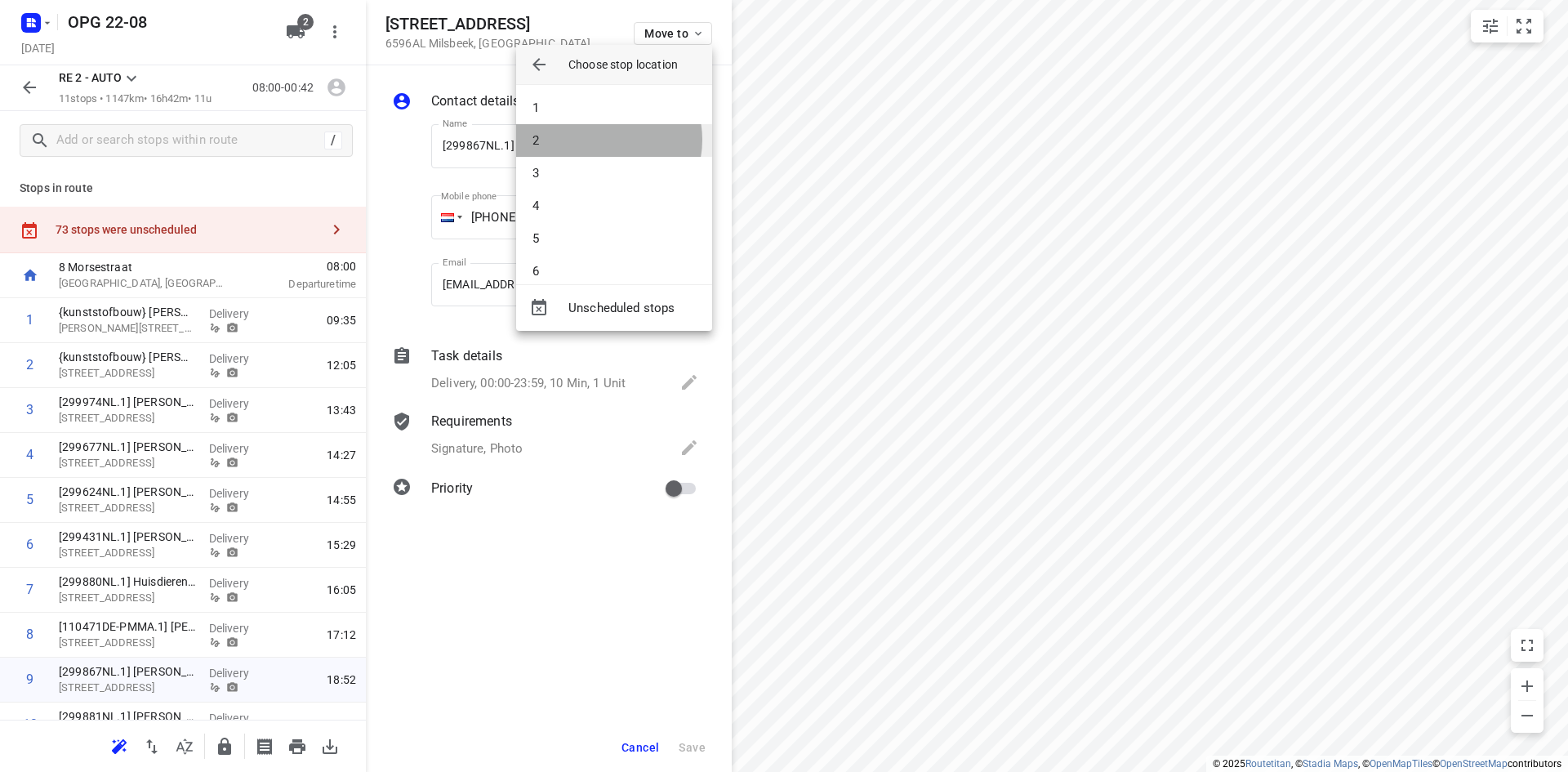
click at [602, 139] on li "2" at bounding box center [614, 140] width 196 height 33
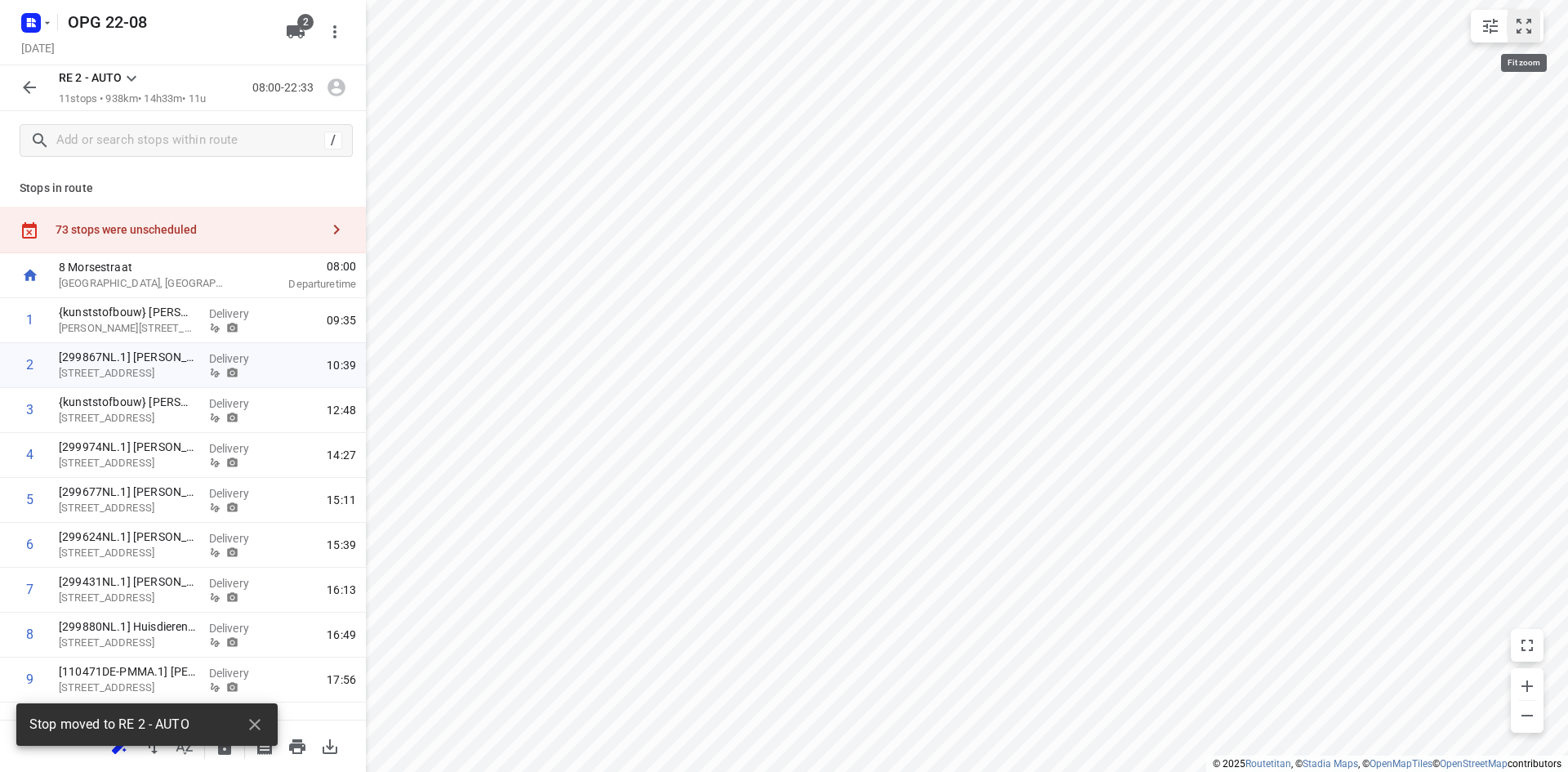
click at [1525, 25] on icon "small contained button group" at bounding box center [1523, 26] width 19 height 19
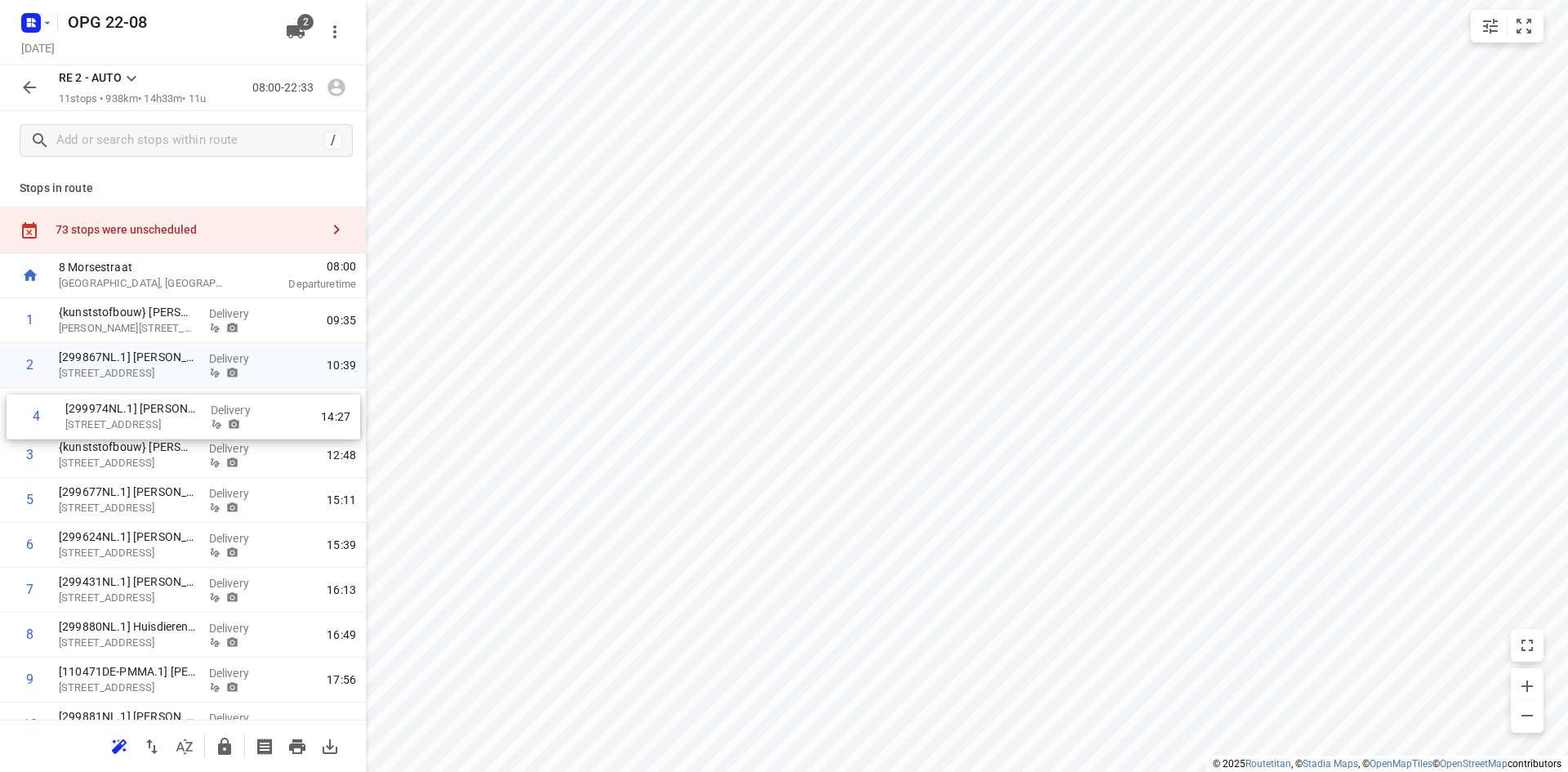
drag, startPoint x: 173, startPoint y: 462, endPoint x: 186, endPoint y: 414, distance: 49.7
click at [186, 414] on div "1 {kunststofbouw} [PERSON_NAME] [PERSON_NAME][STREET_ADDRESS] Delivery 09:35 2 …" at bounding box center [182, 545] width 365 height 494
drag, startPoint x: 144, startPoint y: 501, endPoint x: 144, endPoint y: 456, distance: 45.0
click at [144, 456] on div "1 {kunststofbouw} [PERSON_NAME] [PERSON_NAME][STREET_ADDRESS] Delivery 09:35 2 …" at bounding box center [182, 545] width 365 height 494
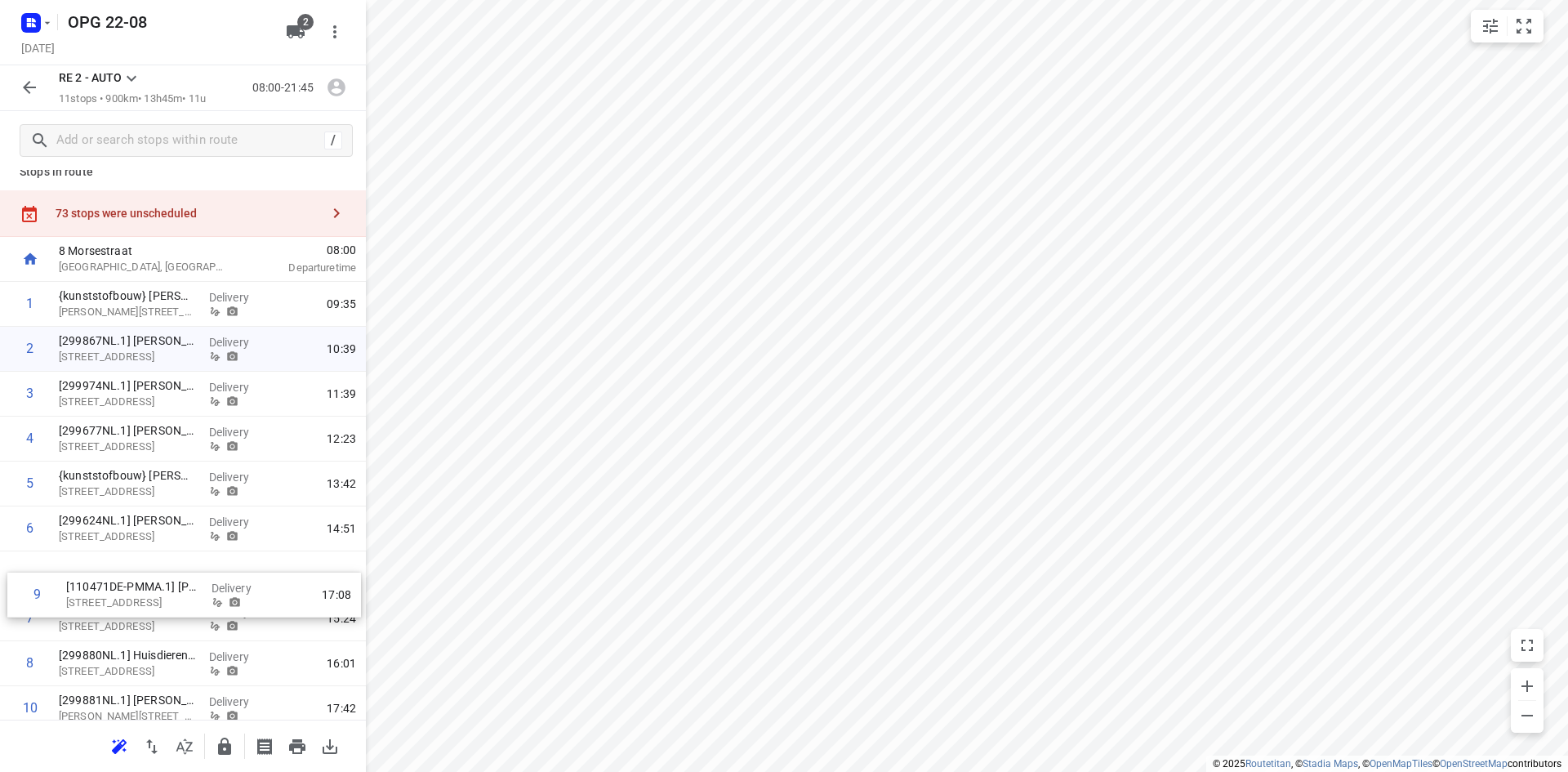
scroll to position [19, 0]
drag, startPoint x: 99, startPoint y: 683, endPoint x: 105, endPoint y: 481, distance: 202.1
click at [105, 481] on div "1 {kunststofbouw} [PERSON_NAME] [PERSON_NAME][STREET_ADDRESS] Delivery 09:35 2 …" at bounding box center [182, 526] width 365 height 494
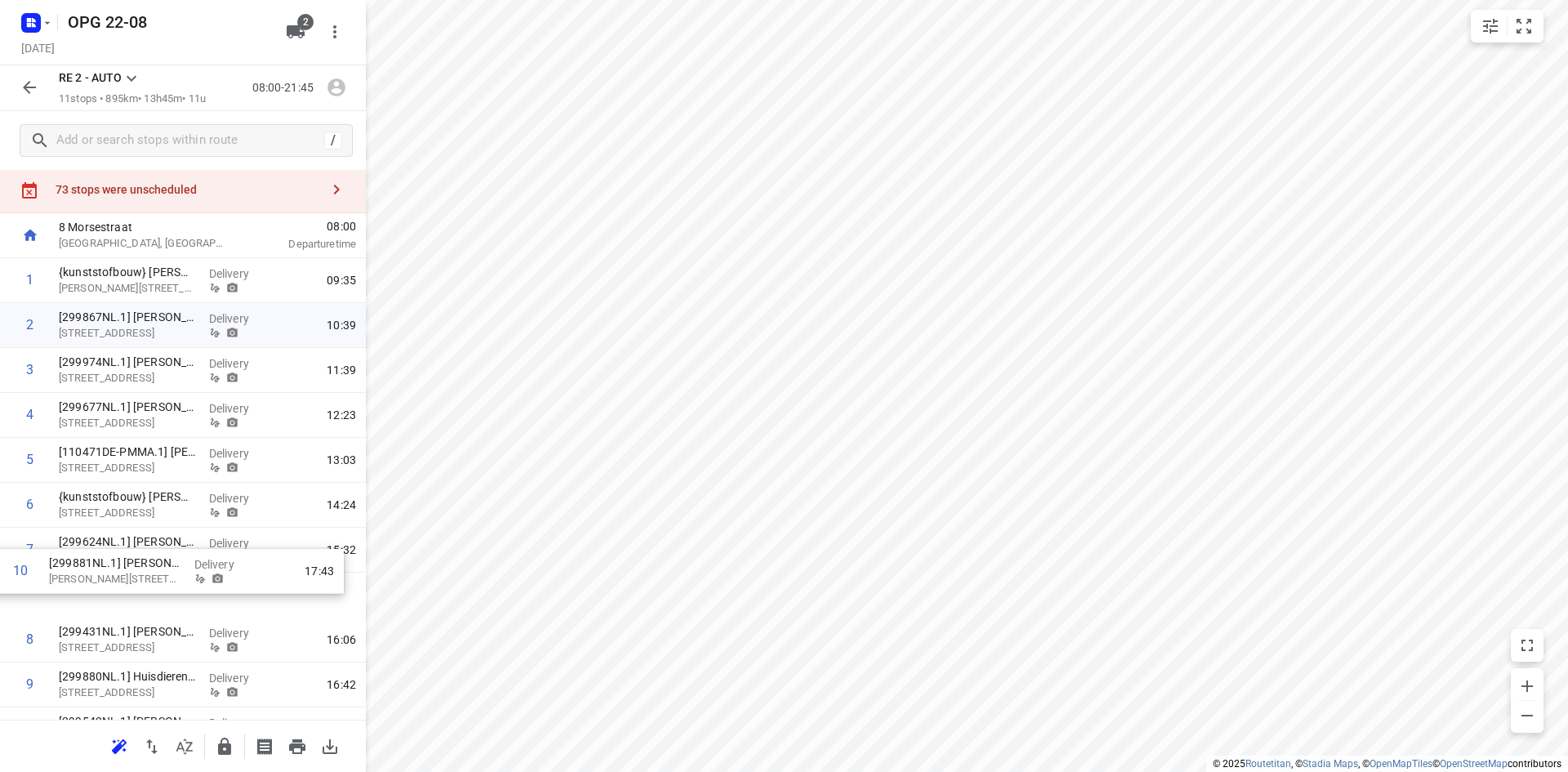
scroll to position [43, 0]
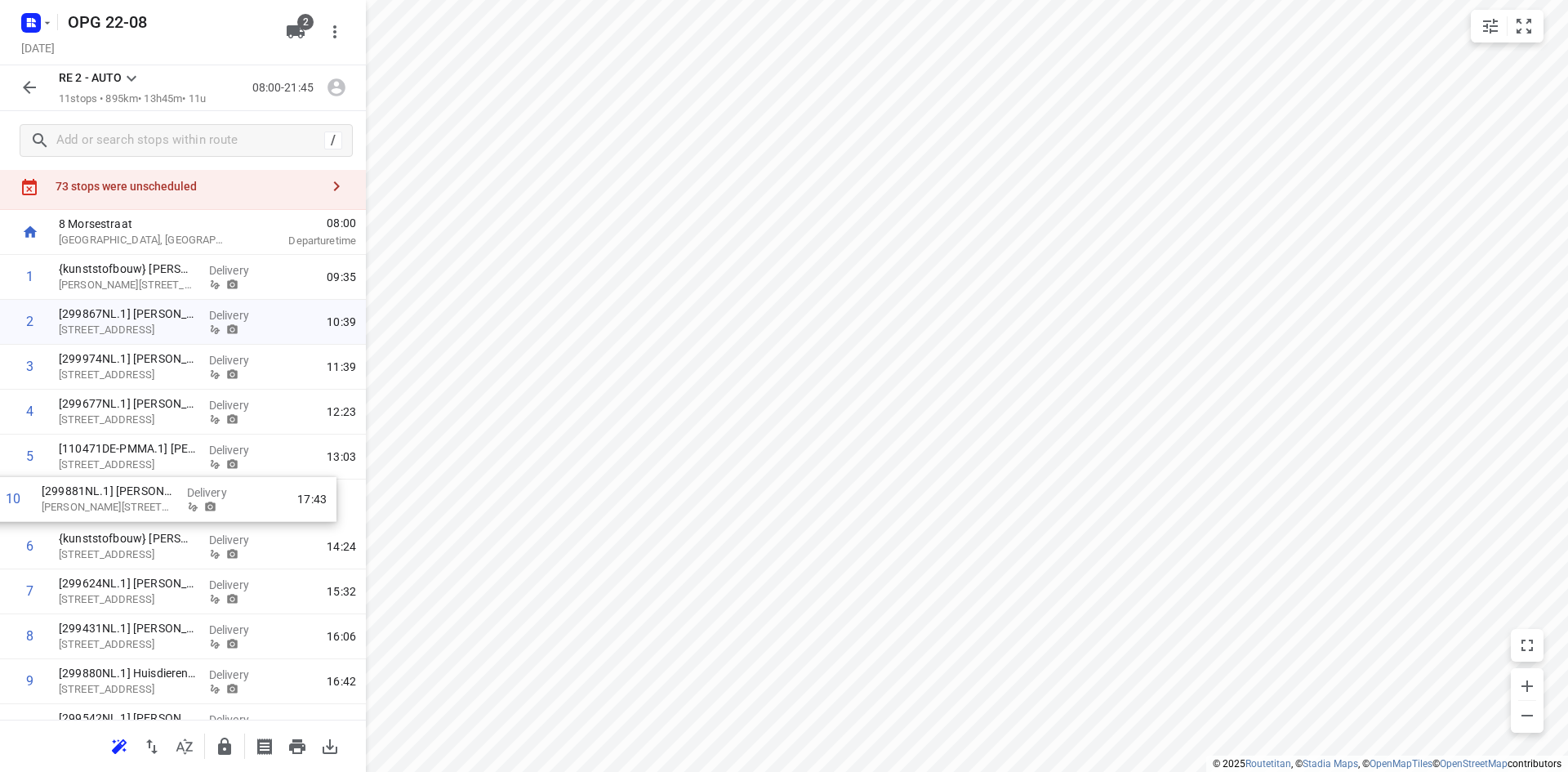
drag, startPoint x: 154, startPoint y: 709, endPoint x: 138, endPoint y: 495, distance: 214.6
click at [138, 495] on div "1 {kunststofbouw} [PERSON_NAME] [PERSON_NAME][STREET_ADDRESS] Delivery 09:35 2 …" at bounding box center [182, 501] width 365 height 494
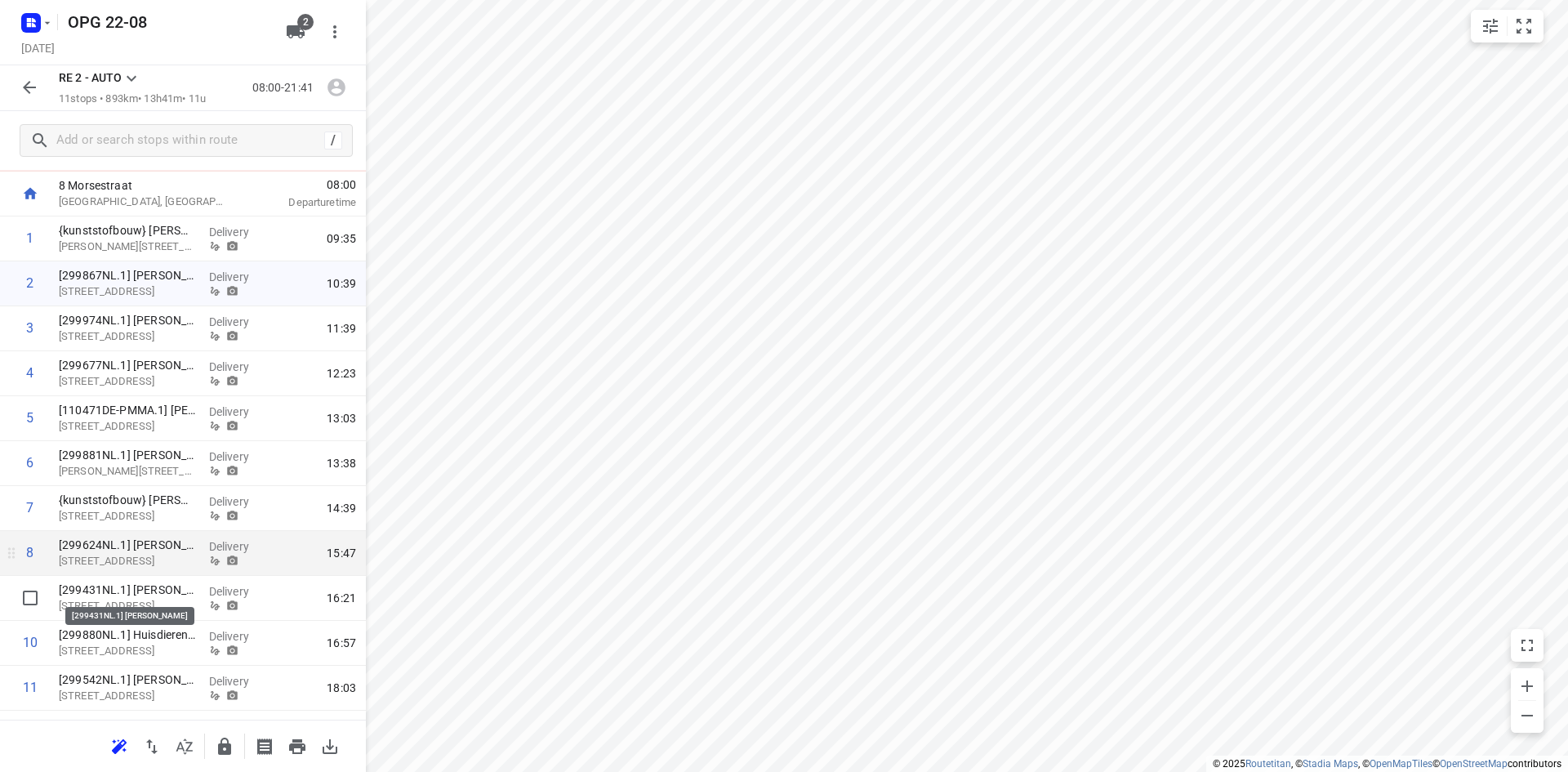
scroll to position [118, 0]
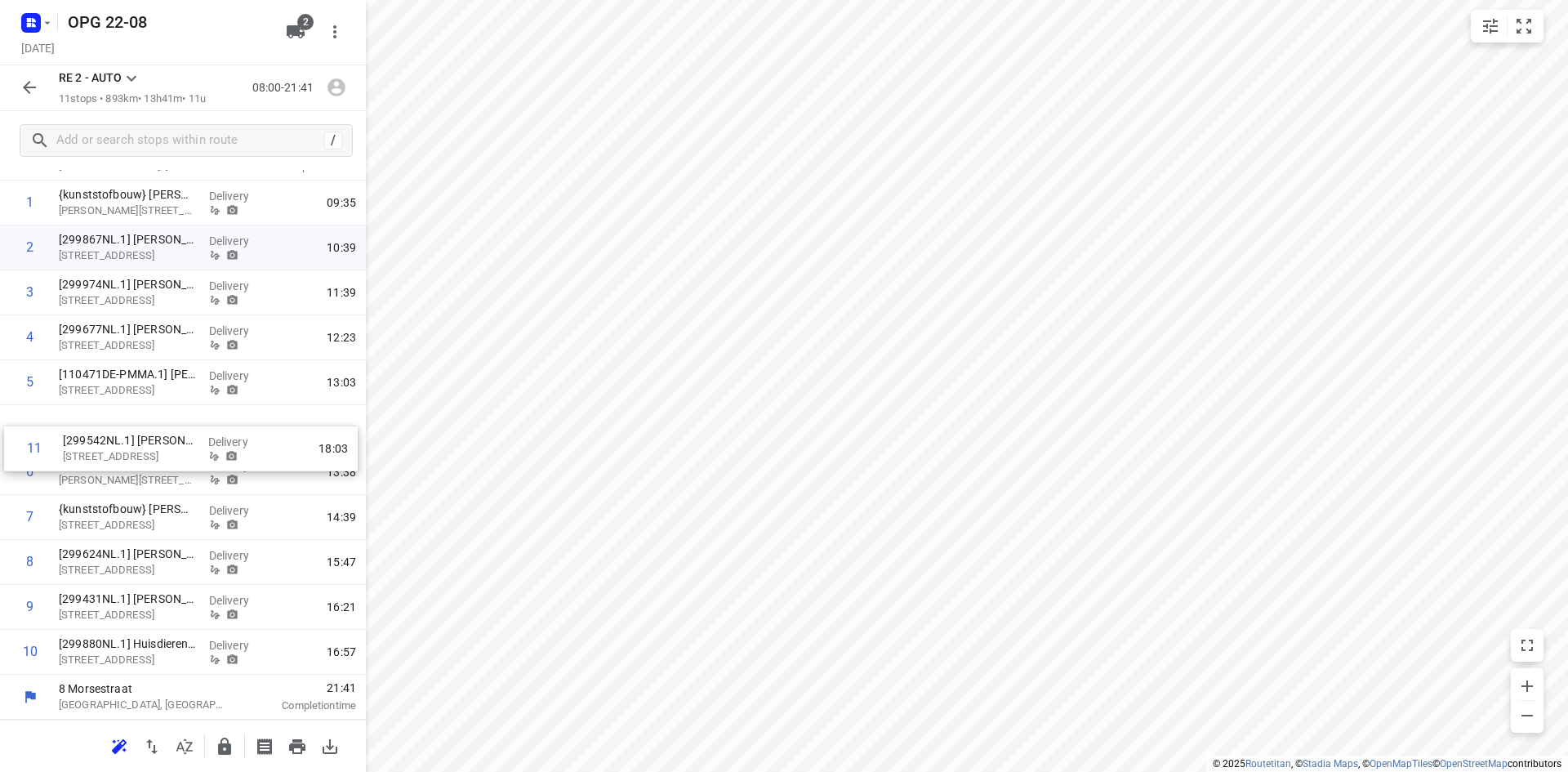
drag, startPoint x: 115, startPoint y: 657, endPoint x: 119, endPoint y: 449, distance: 208.0
click at [119, 449] on div "1 {kunststofbouw} [PERSON_NAME] [PERSON_NAME][STREET_ADDRESS] Delivery 09:35 2 …" at bounding box center [182, 427] width 365 height 494
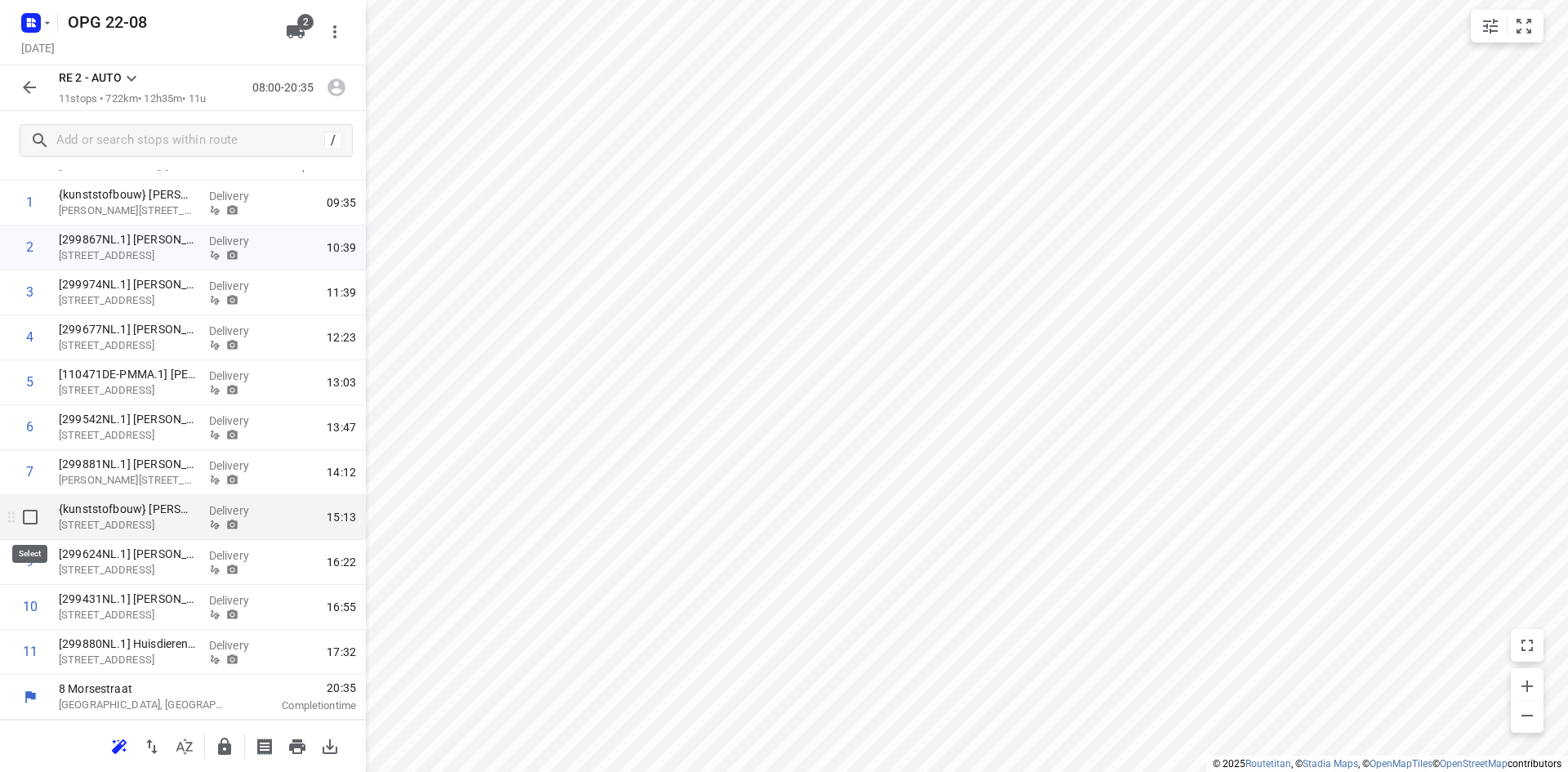
click at [30, 520] on input "checkbox" at bounding box center [30, 518] width 33 height 33
checkbox input "true"
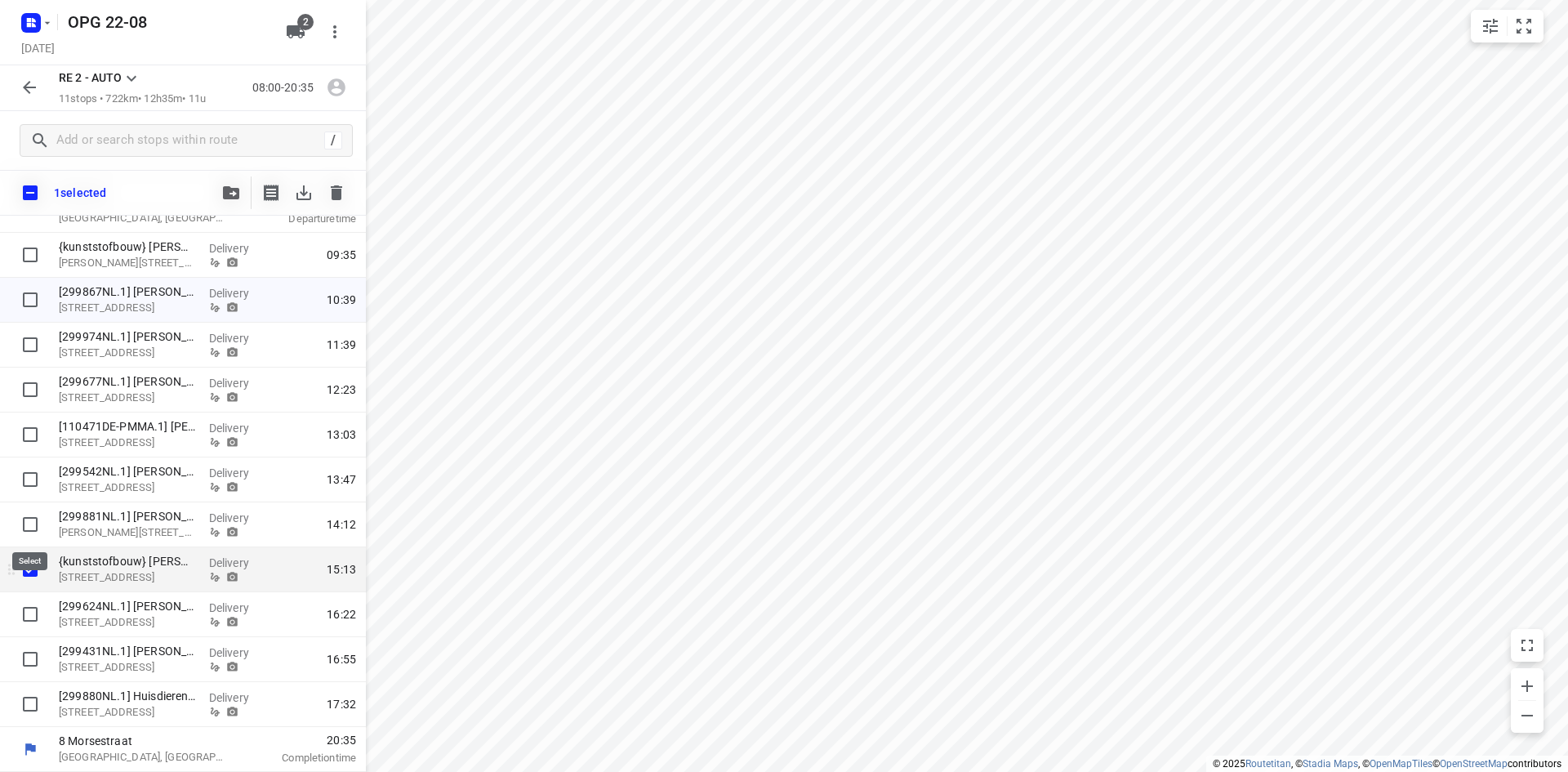
scroll to position [111, 0]
click at [232, 193] on icon "button" at bounding box center [231, 192] width 17 height 13
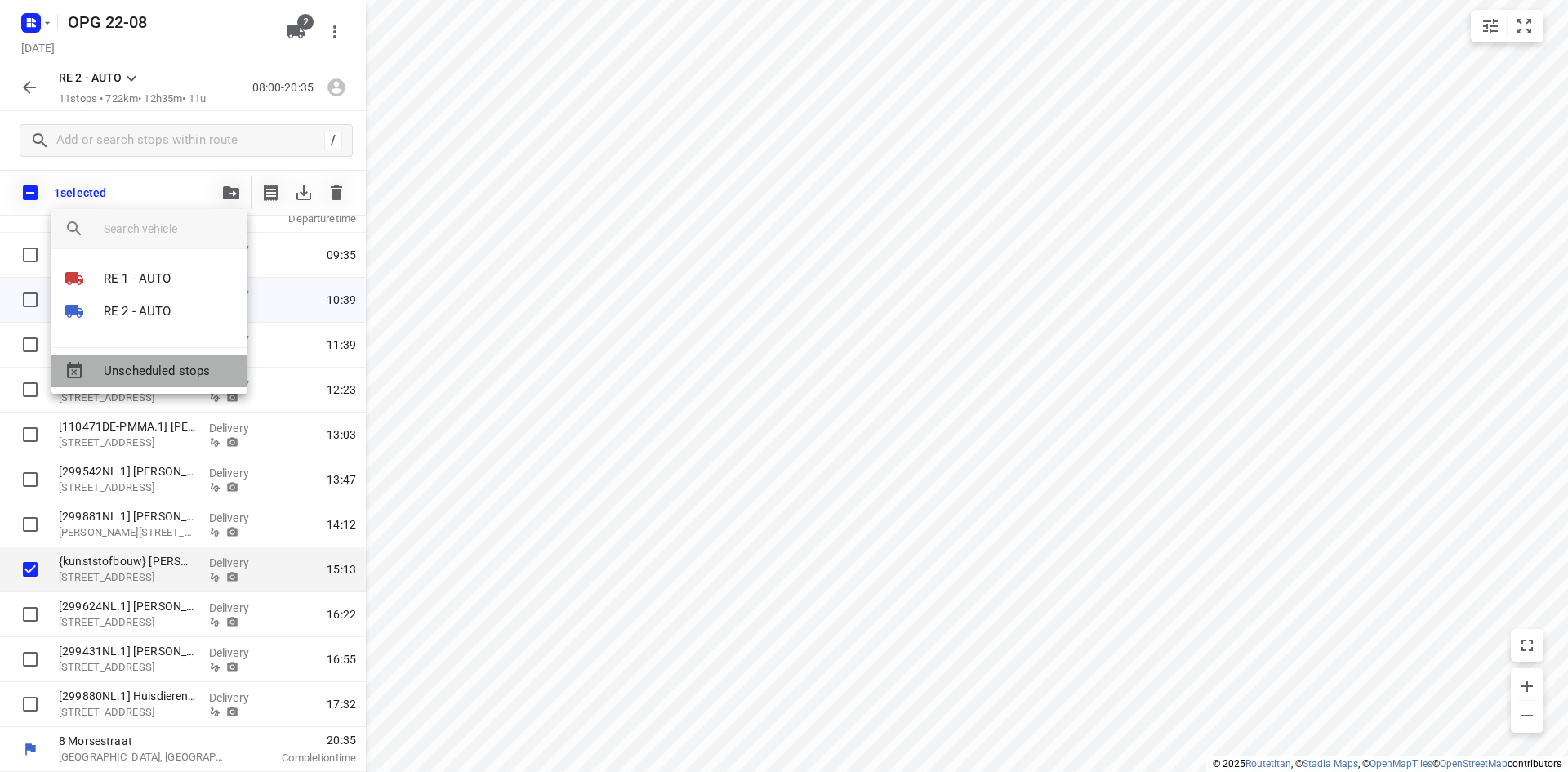
click at [187, 365] on span "Unscheduled stops" at bounding box center [169, 370] width 131 height 19
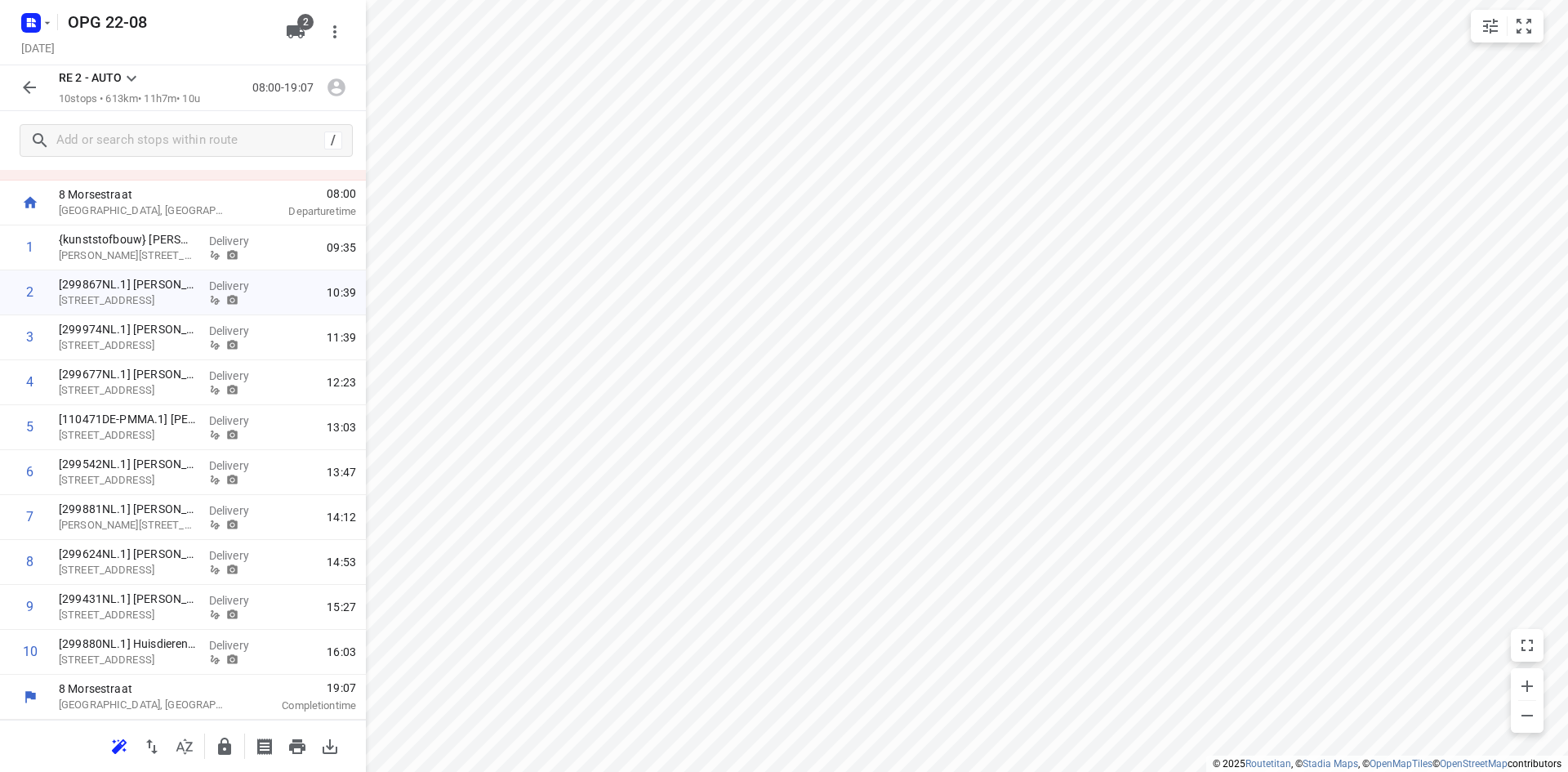
scroll to position [0, 0]
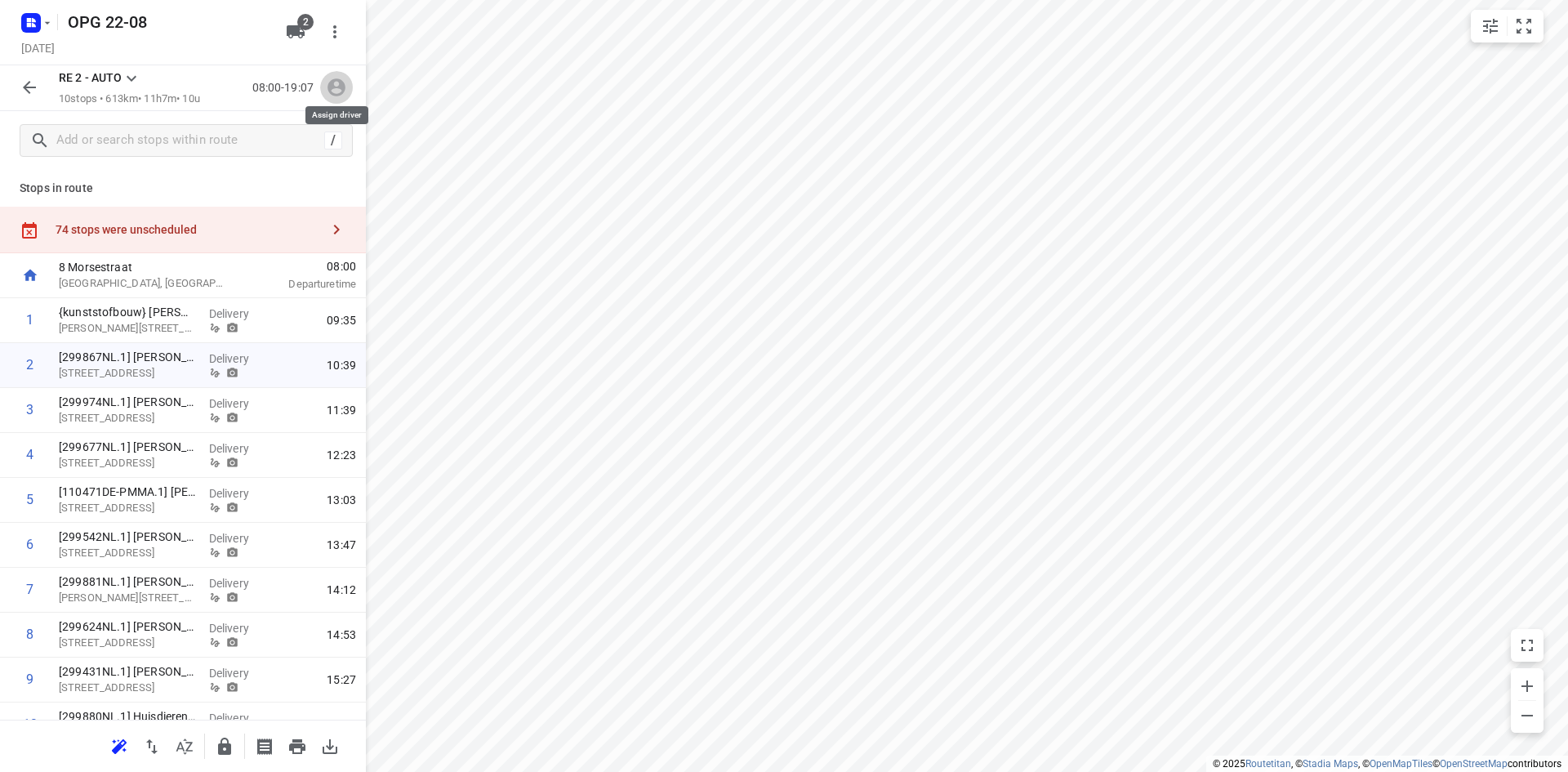
click at [338, 87] on icon "button" at bounding box center [336, 88] width 18 height 18
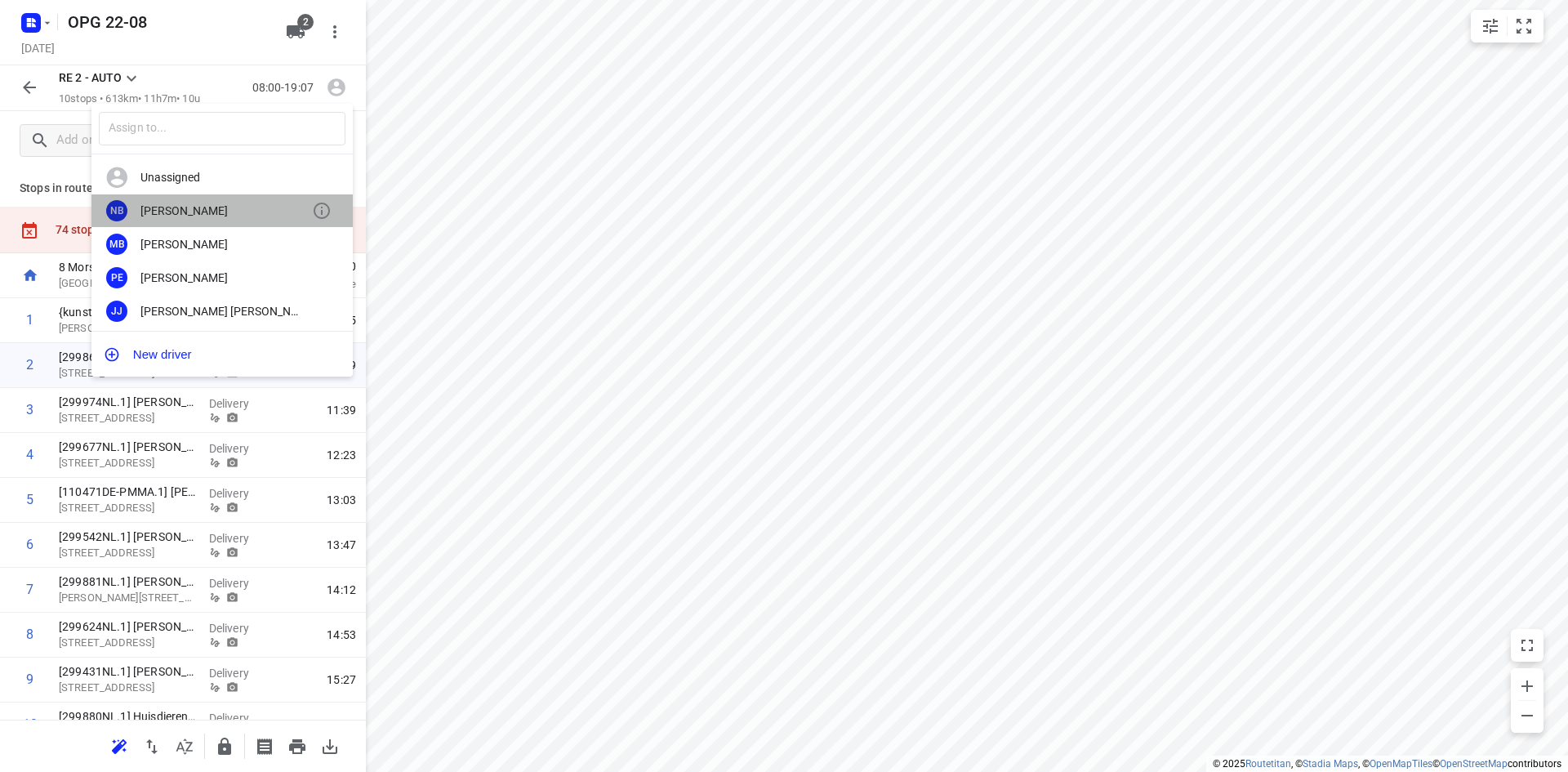
click at [229, 213] on div "[PERSON_NAME]" at bounding box center [226, 210] width 172 height 13
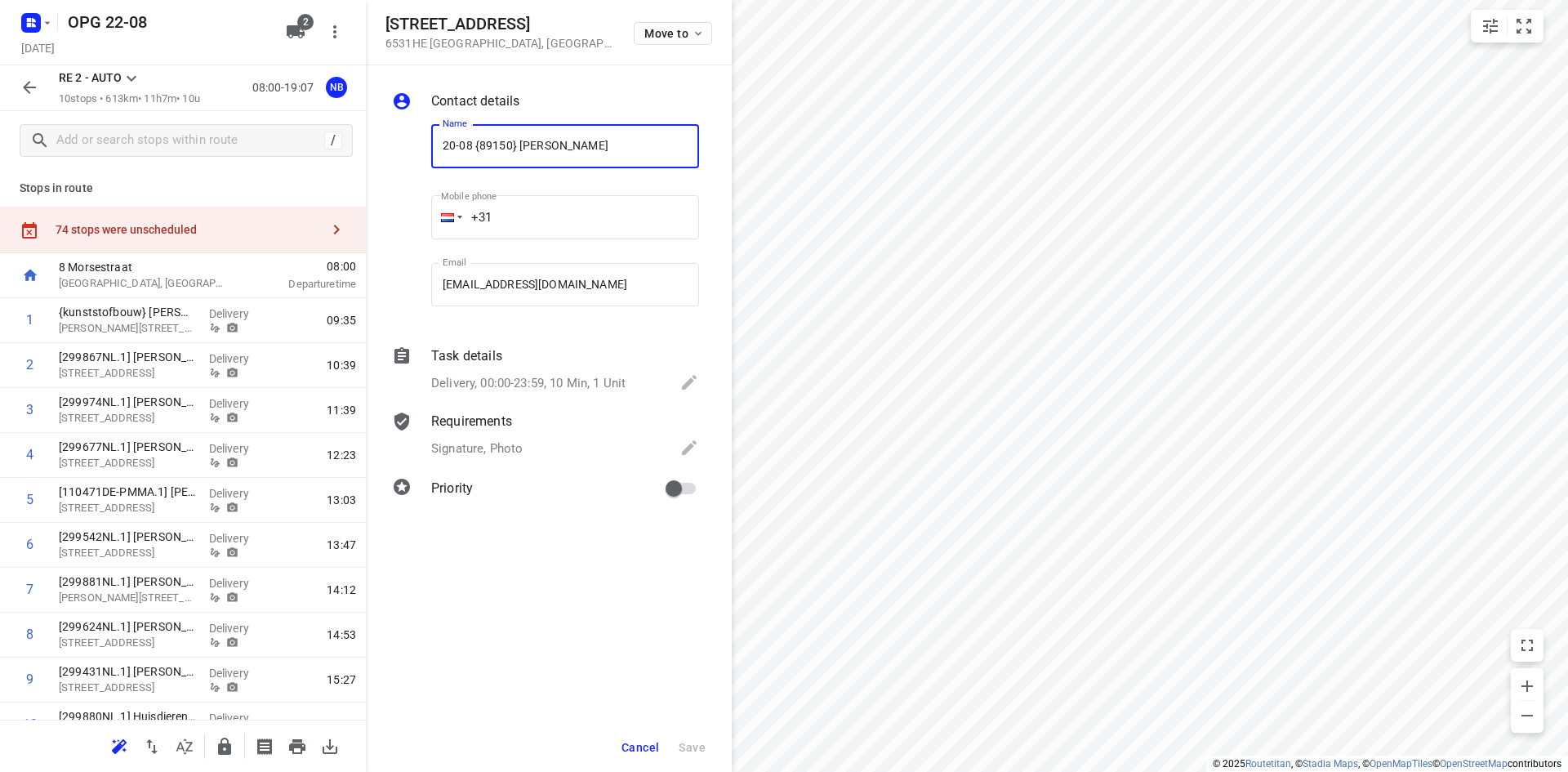
click at [652, 752] on span "Cancel" at bounding box center [640, 747] width 38 height 13
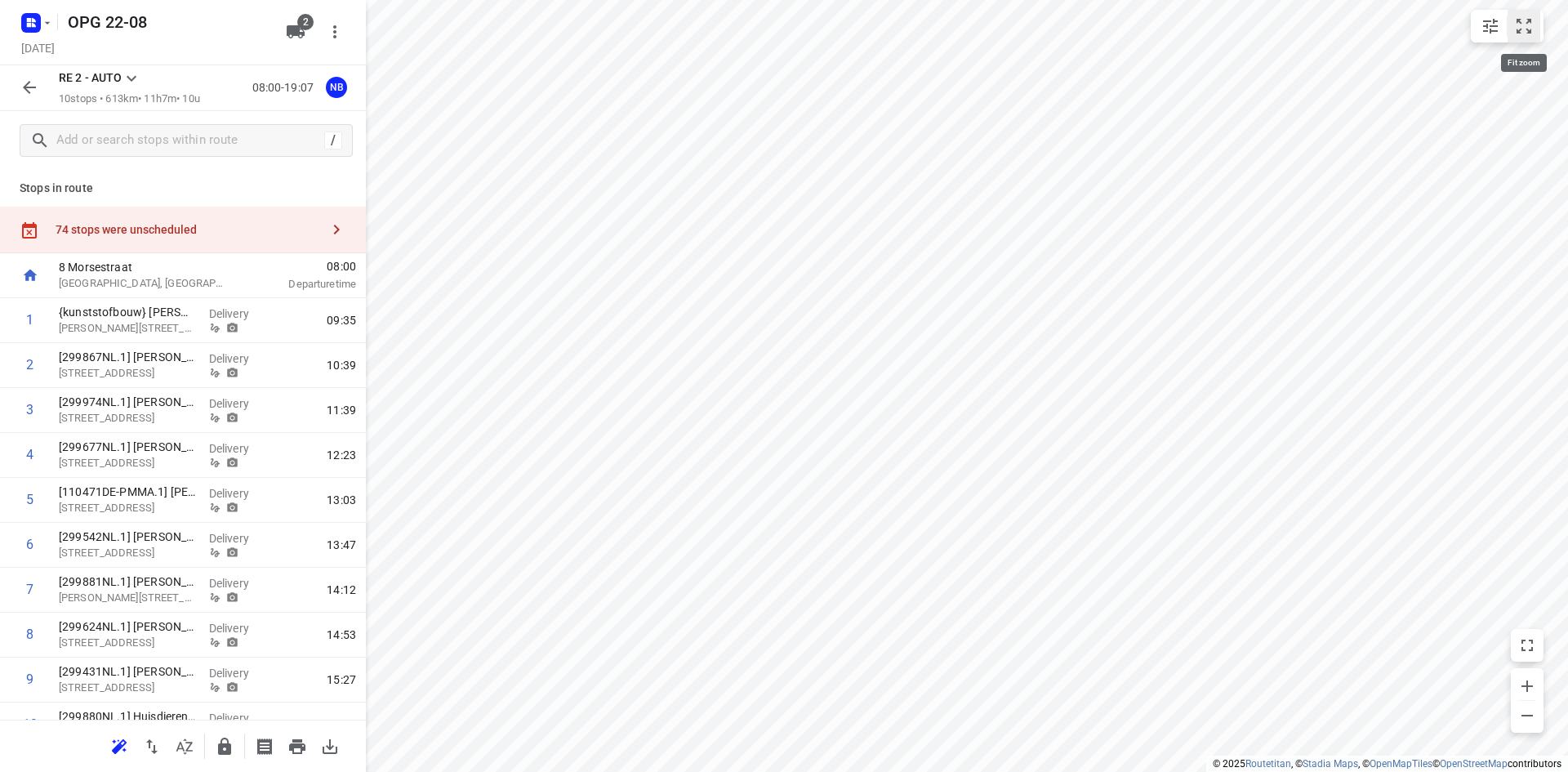
click at [1534, 27] on button "small contained button group" at bounding box center [1524, 26] width 33 height 33
click at [139, 73] on icon at bounding box center [132, 78] width 19 height 19
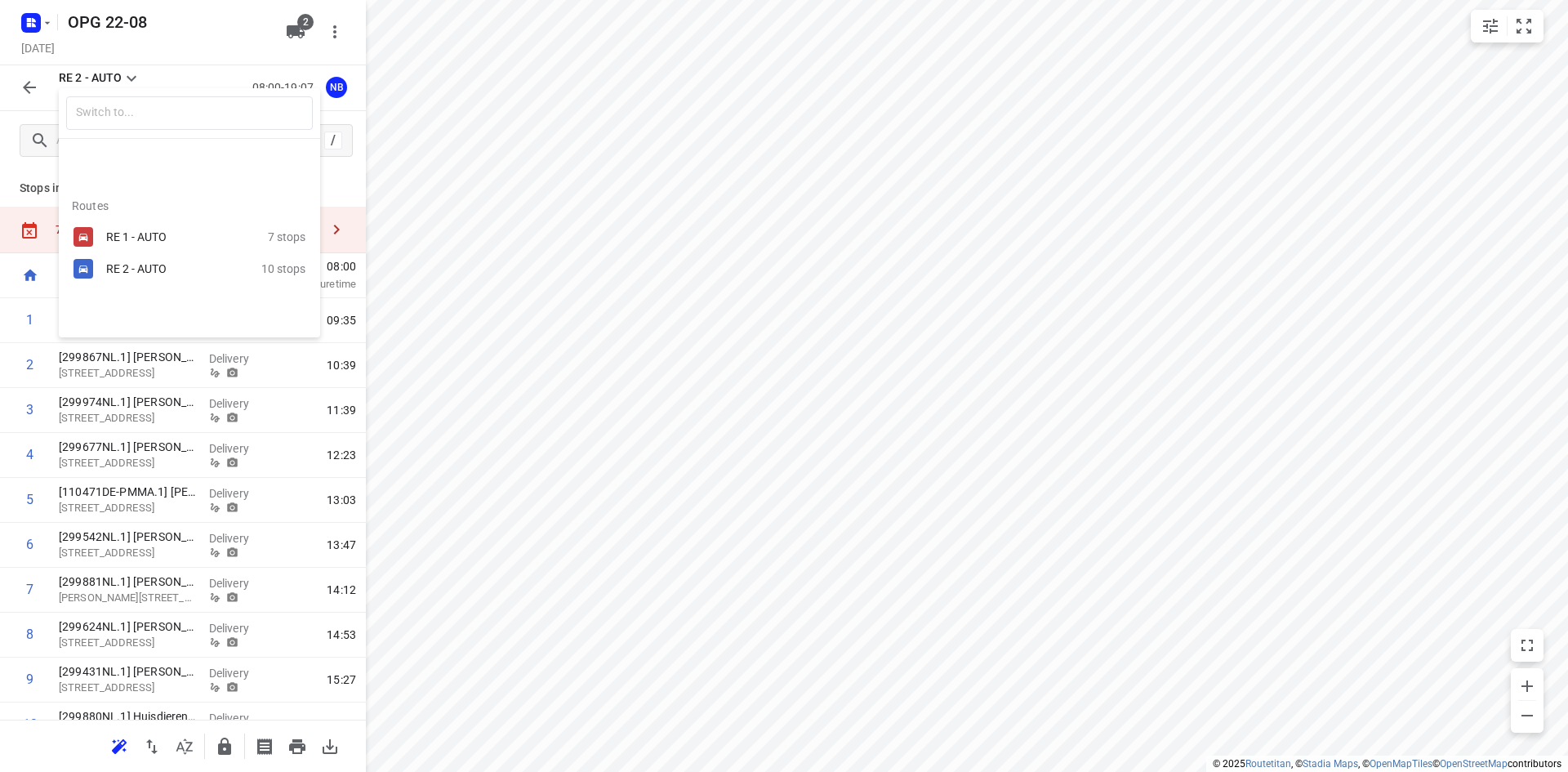
click at [131, 234] on div "RE 1 - AUTO" at bounding box center [175, 236] width 138 height 13
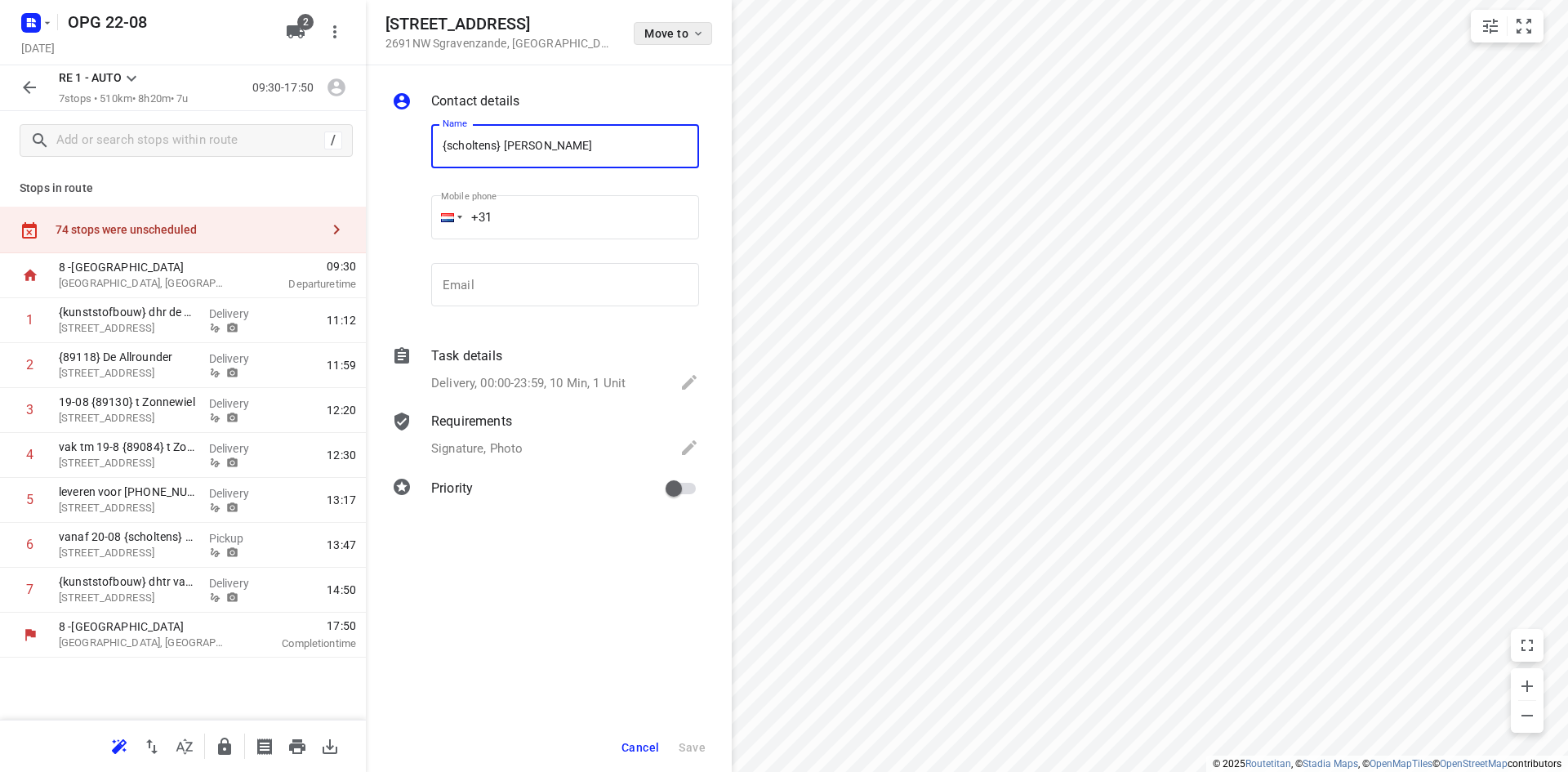
click at [690, 28] on span "Move to" at bounding box center [674, 33] width 60 height 13
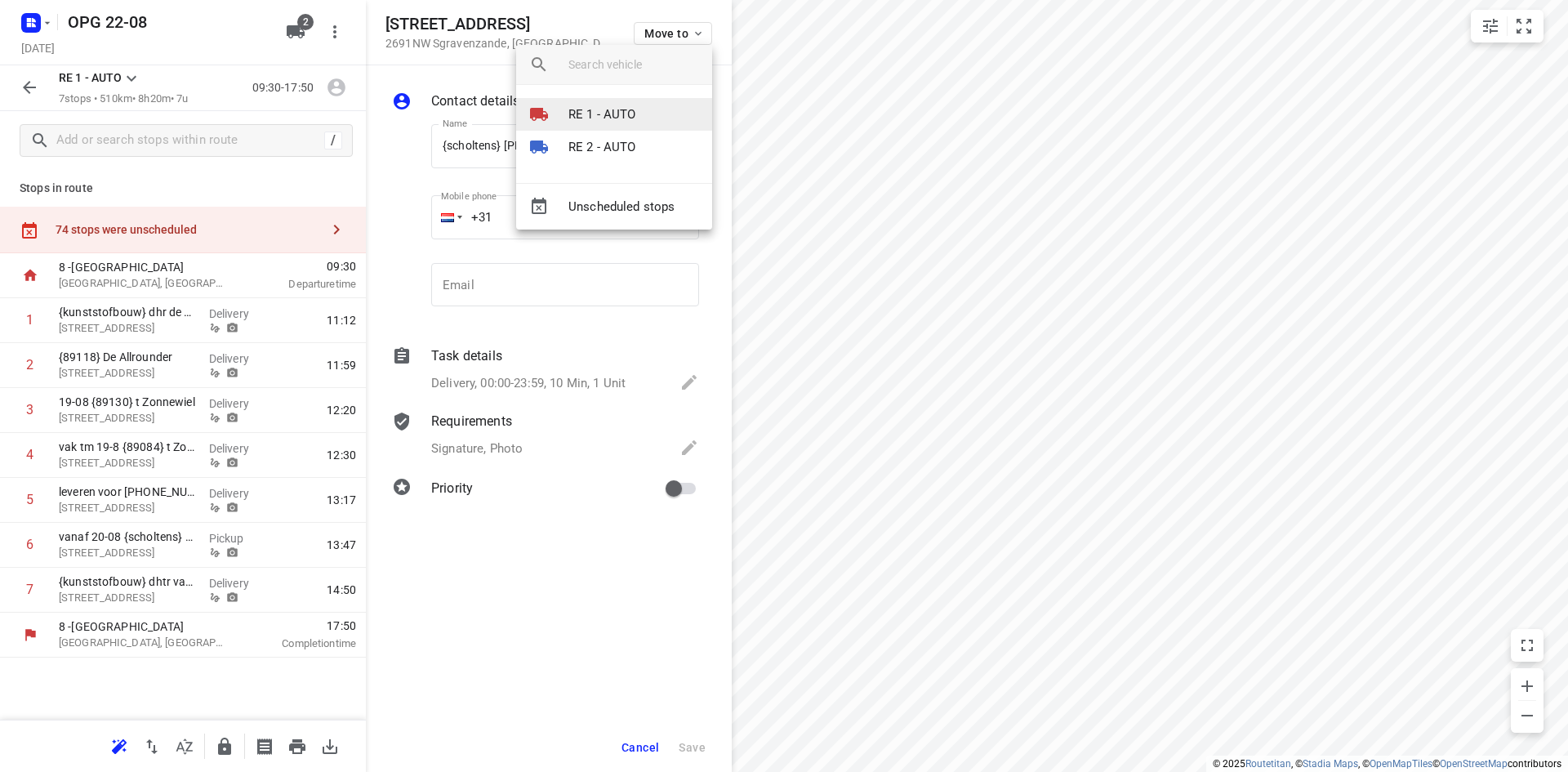
click at [626, 118] on p "RE 1 - AUTO" at bounding box center [602, 114] width 68 height 19
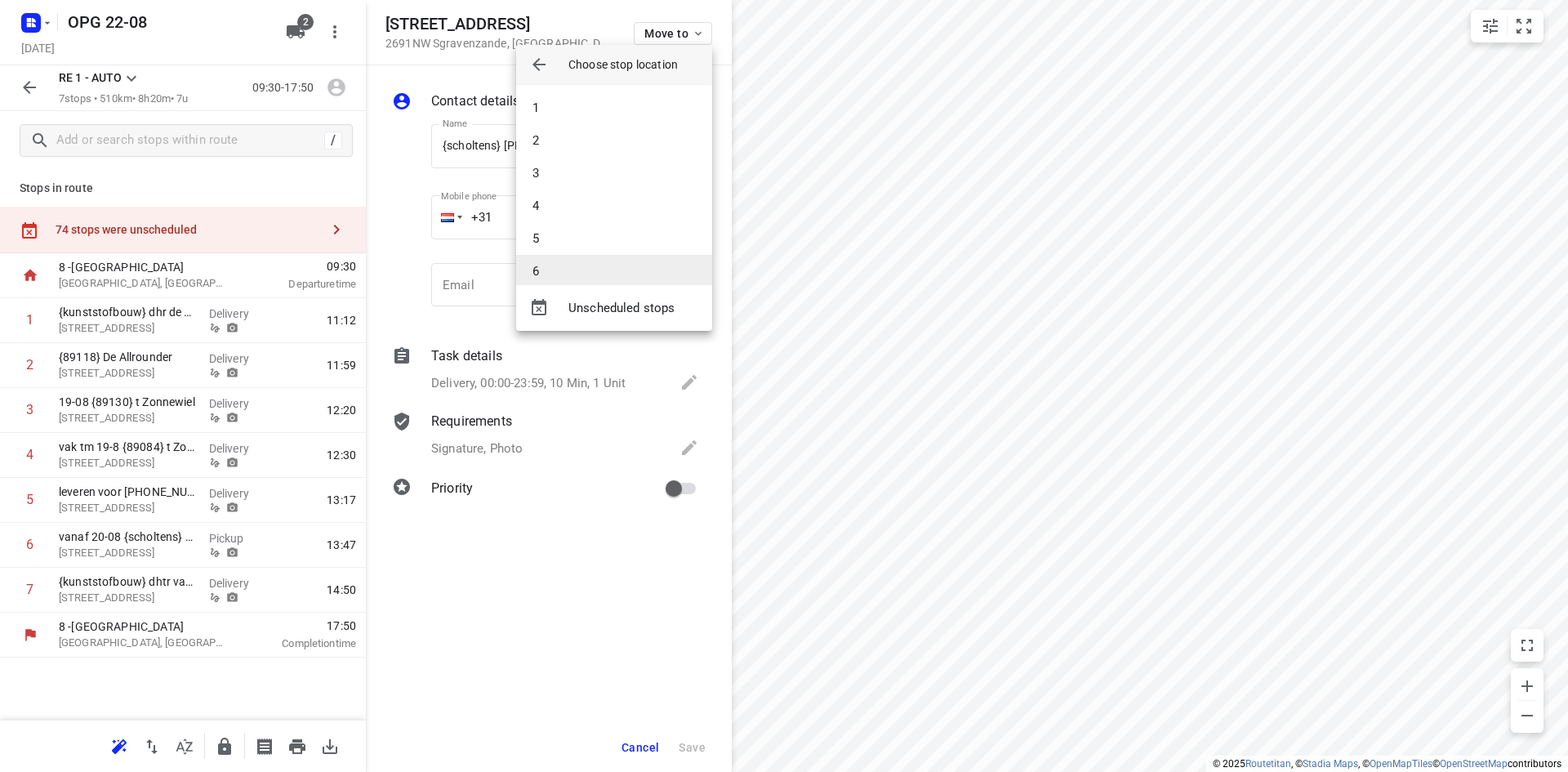
click at [590, 269] on li "6" at bounding box center [614, 271] width 196 height 33
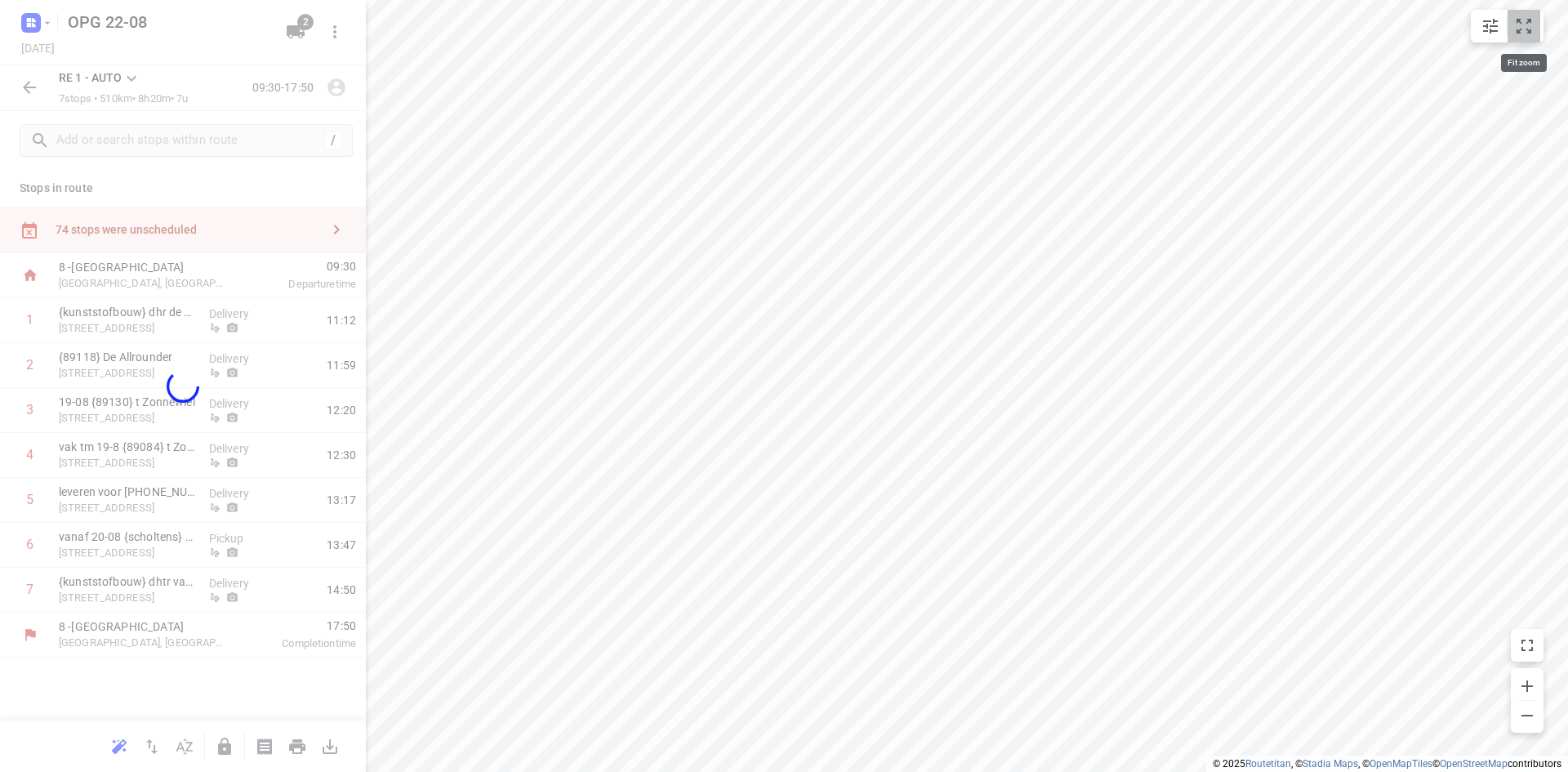
click at [1517, 19] on icon "small contained button group" at bounding box center [1523, 25] width 15 height 15
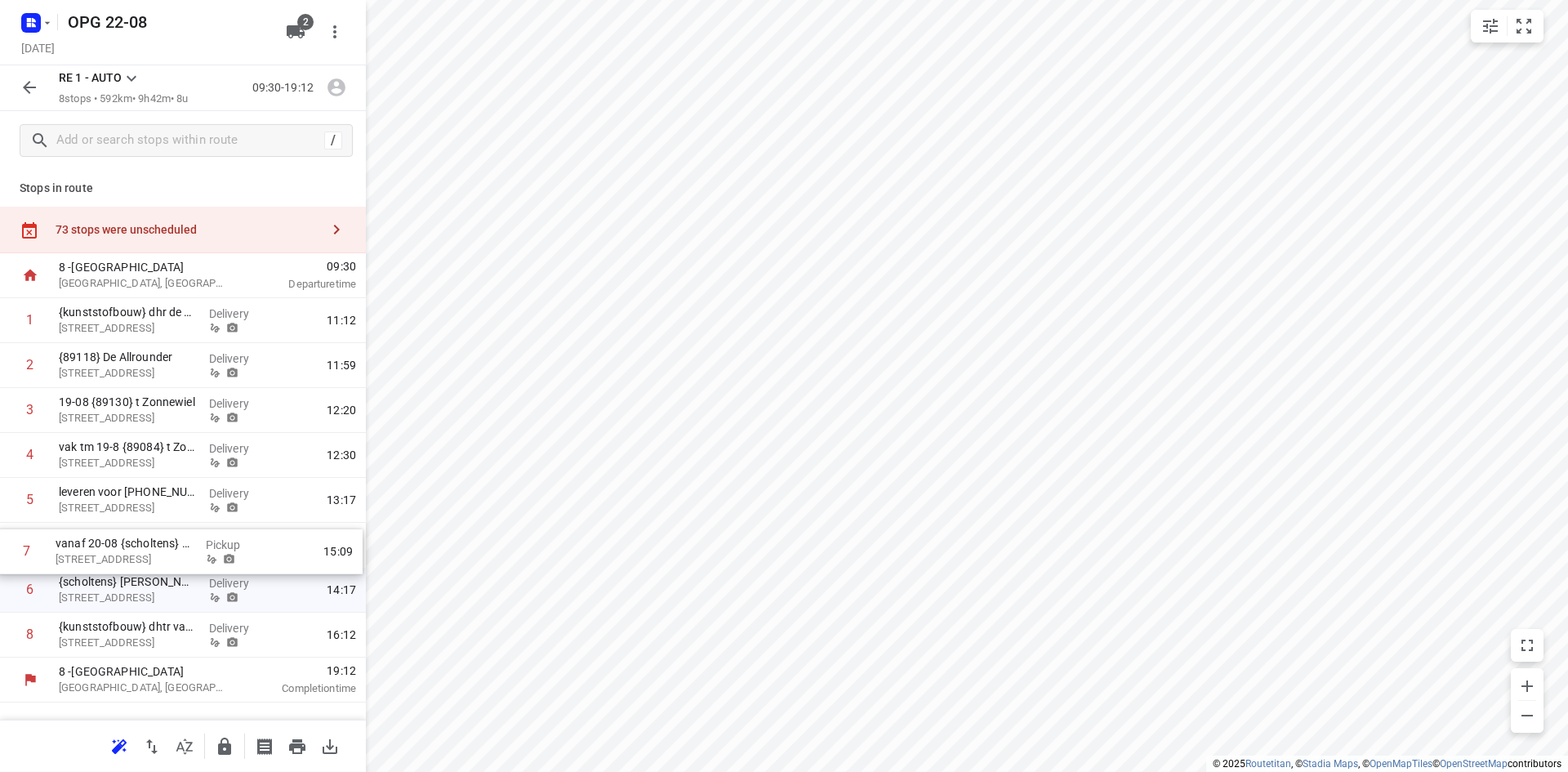
drag, startPoint x: 115, startPoint y: 588, endPoint x: 112, endPoint y: 542, distance: 46.1
click at [112, 542] on div "1 {kunststofbouw} dhr de Kluijver [STREET_ADDRESS] Delivery 11:12 2 {89118} De …" at bounding box center [182, 478] width 365 height 360
click at [335, 228] on icon "button" at bounding box center [336, 229] width 19 height 19
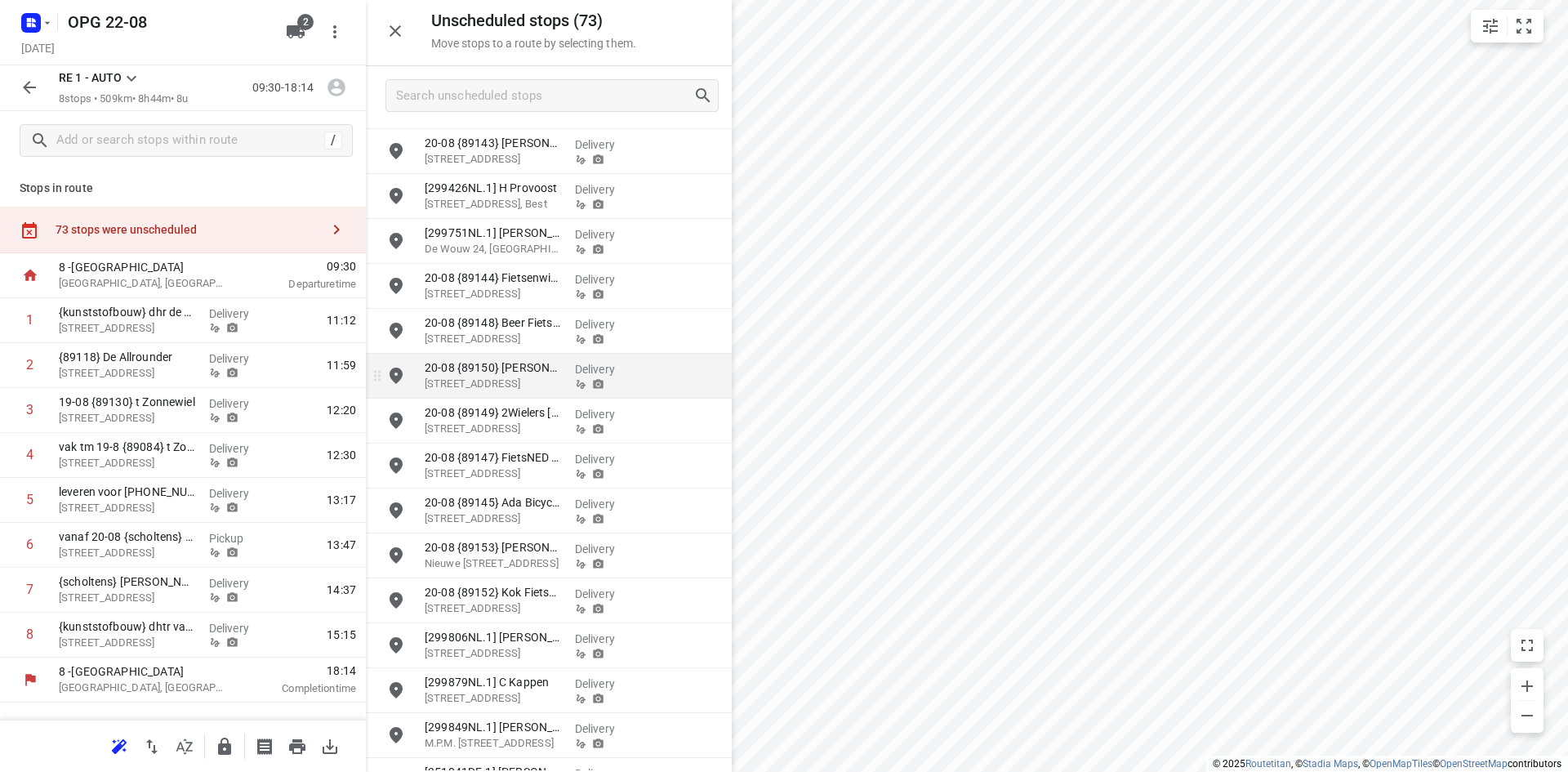
scroll to position [1470, 0]
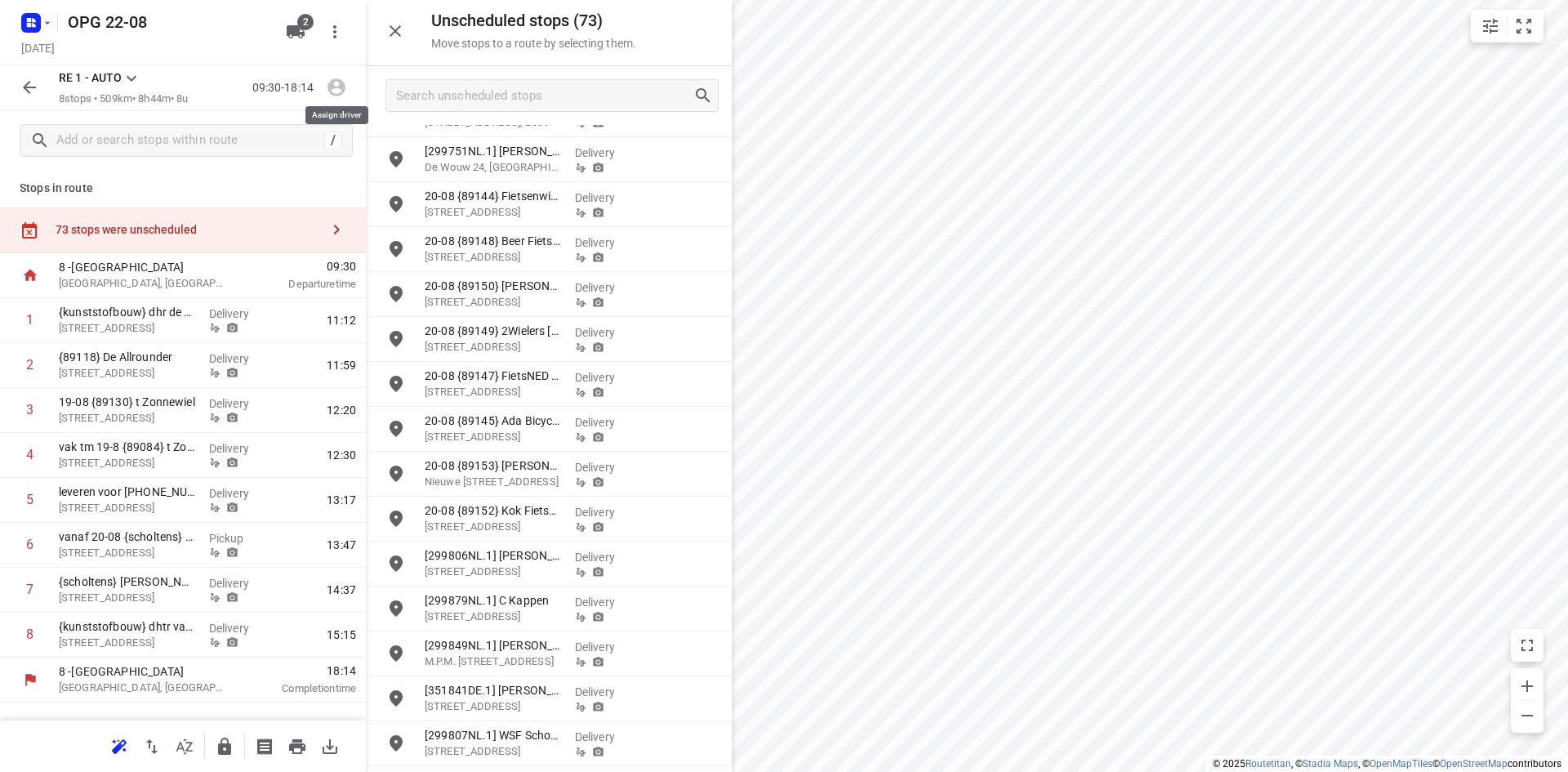
click at [335, 94] on icon "button" at bounding box center [336, 88] width 21 height 21
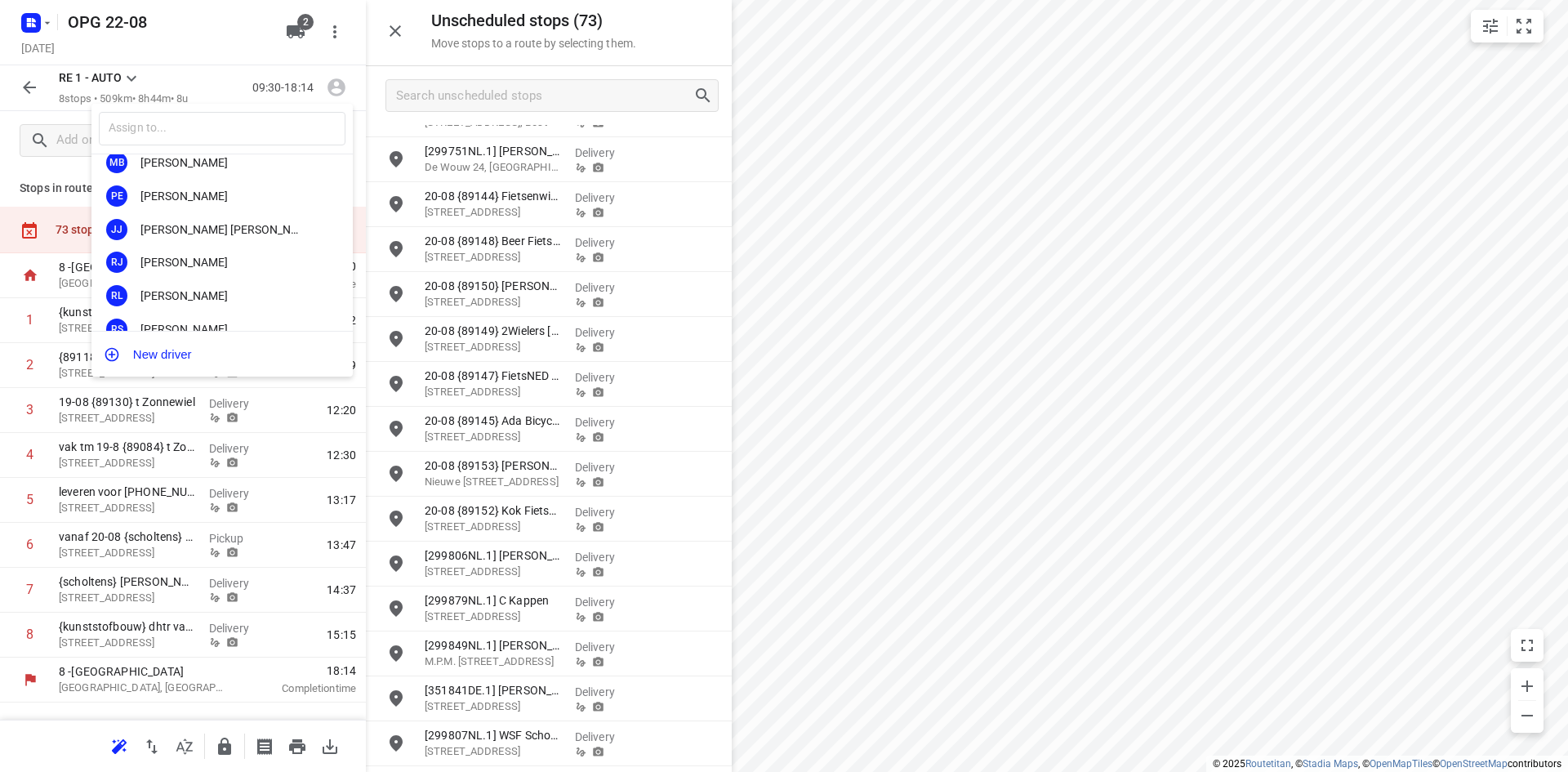
scroll to position [164, 0]
click at [175, 245] on div "[PERSON_NAME]" at bounding box center [226, 247] width 172 height 13
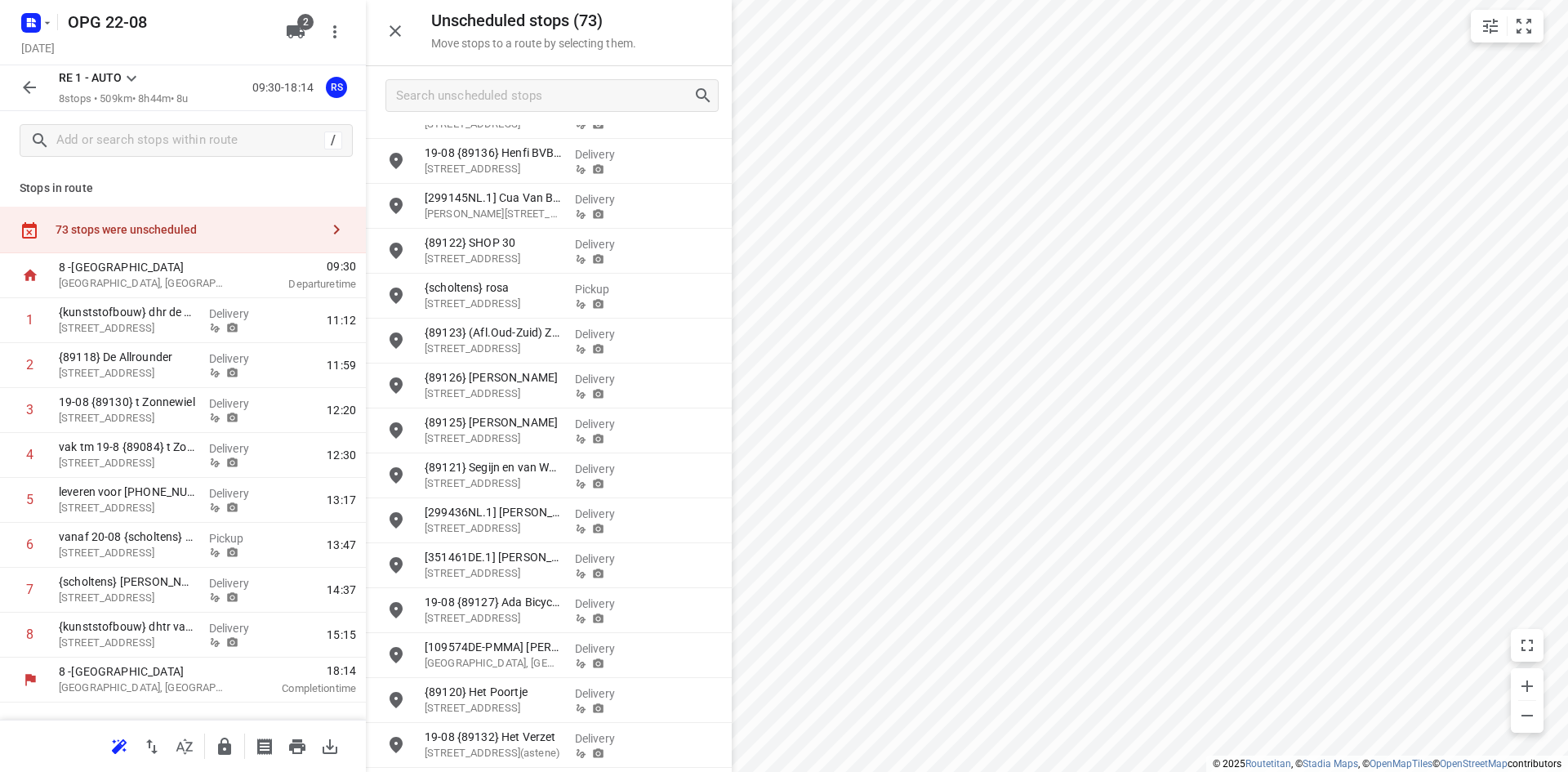
scroll to position [0, 0]
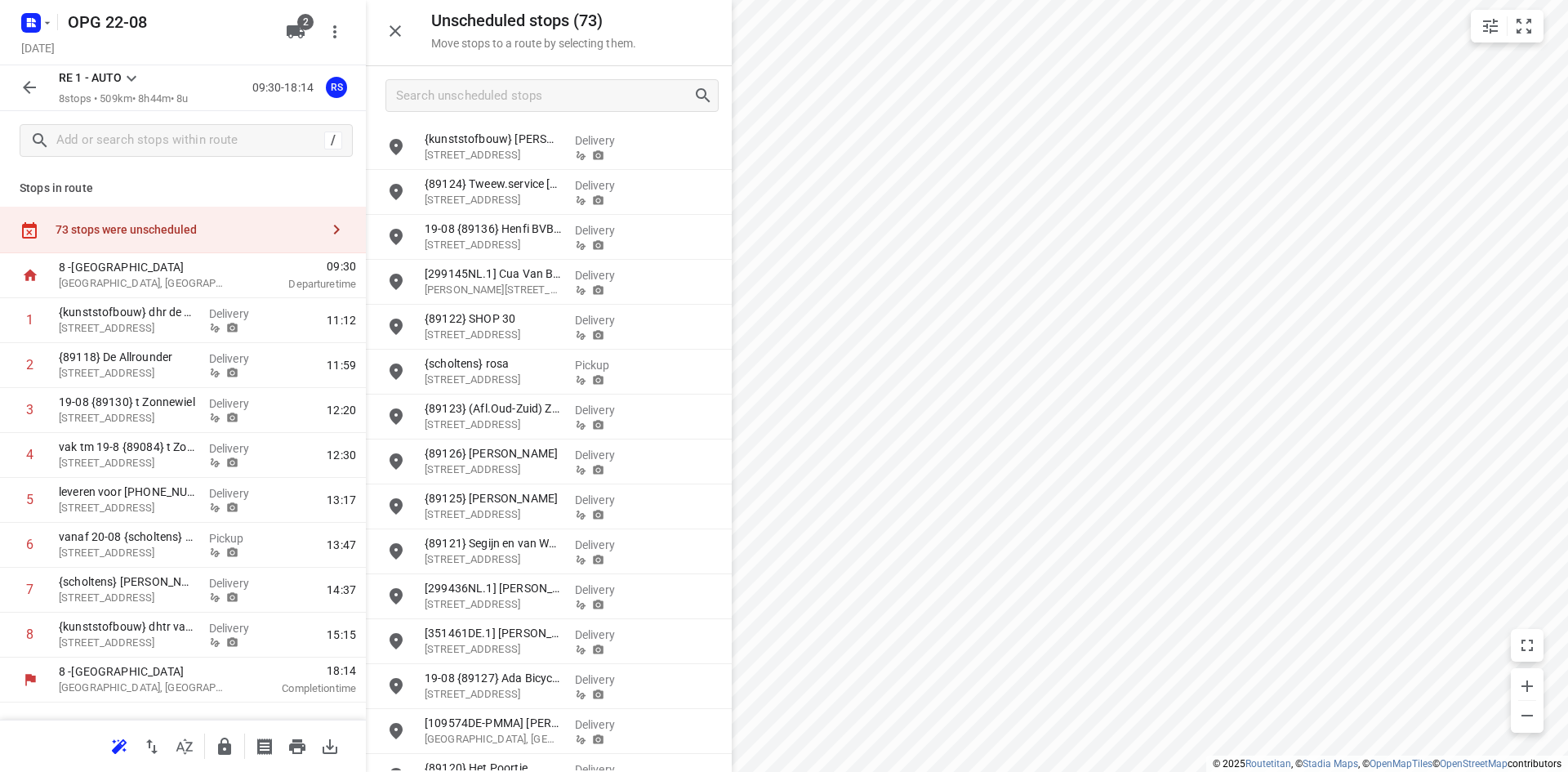
click at [129, 78] on icon at bounding box center [132, 78] width 19 height 19
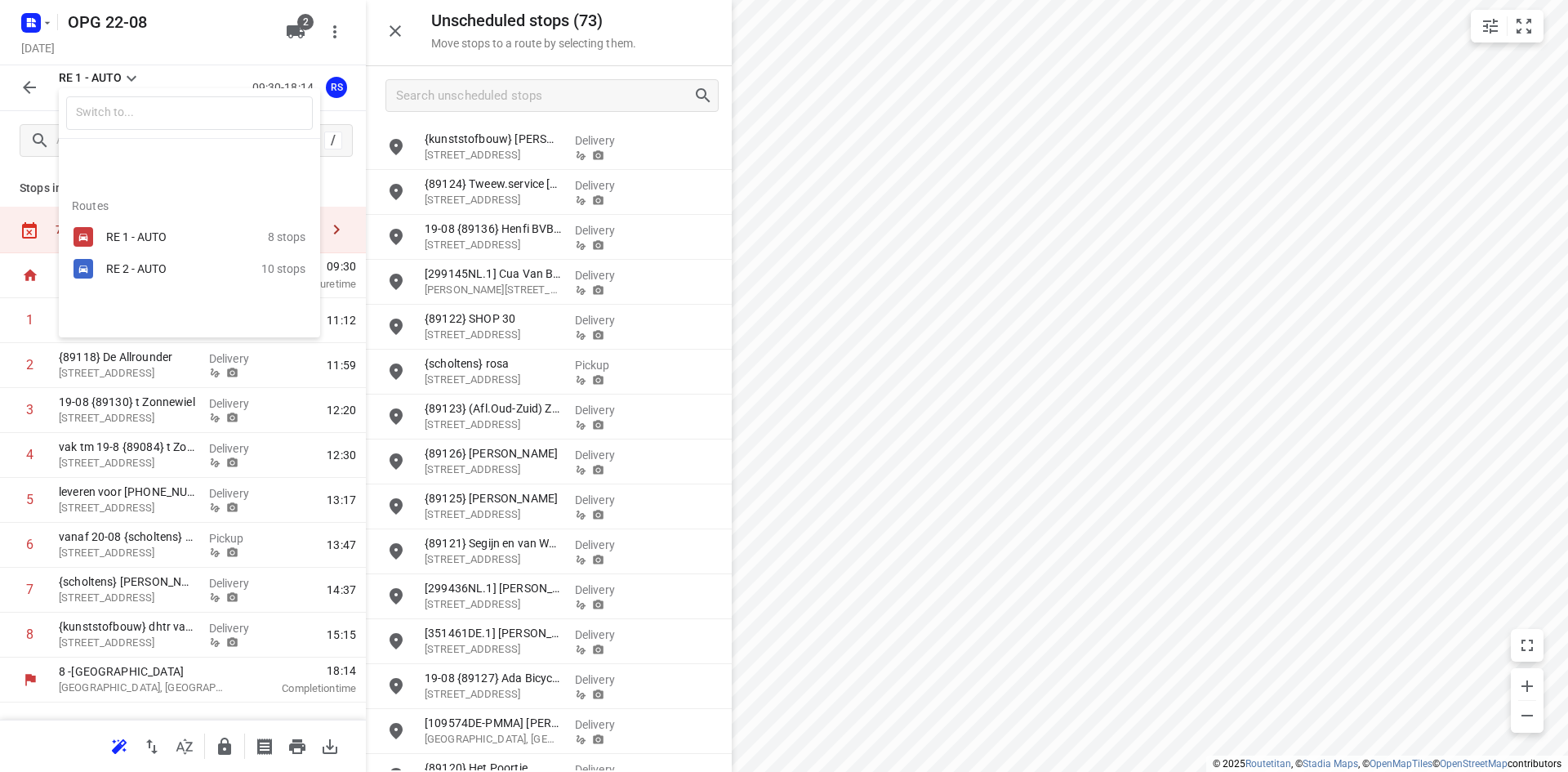
click at [158, 237] on div "RE 1 - AUTO" at bounding box center [175, 236] width 138 height 13
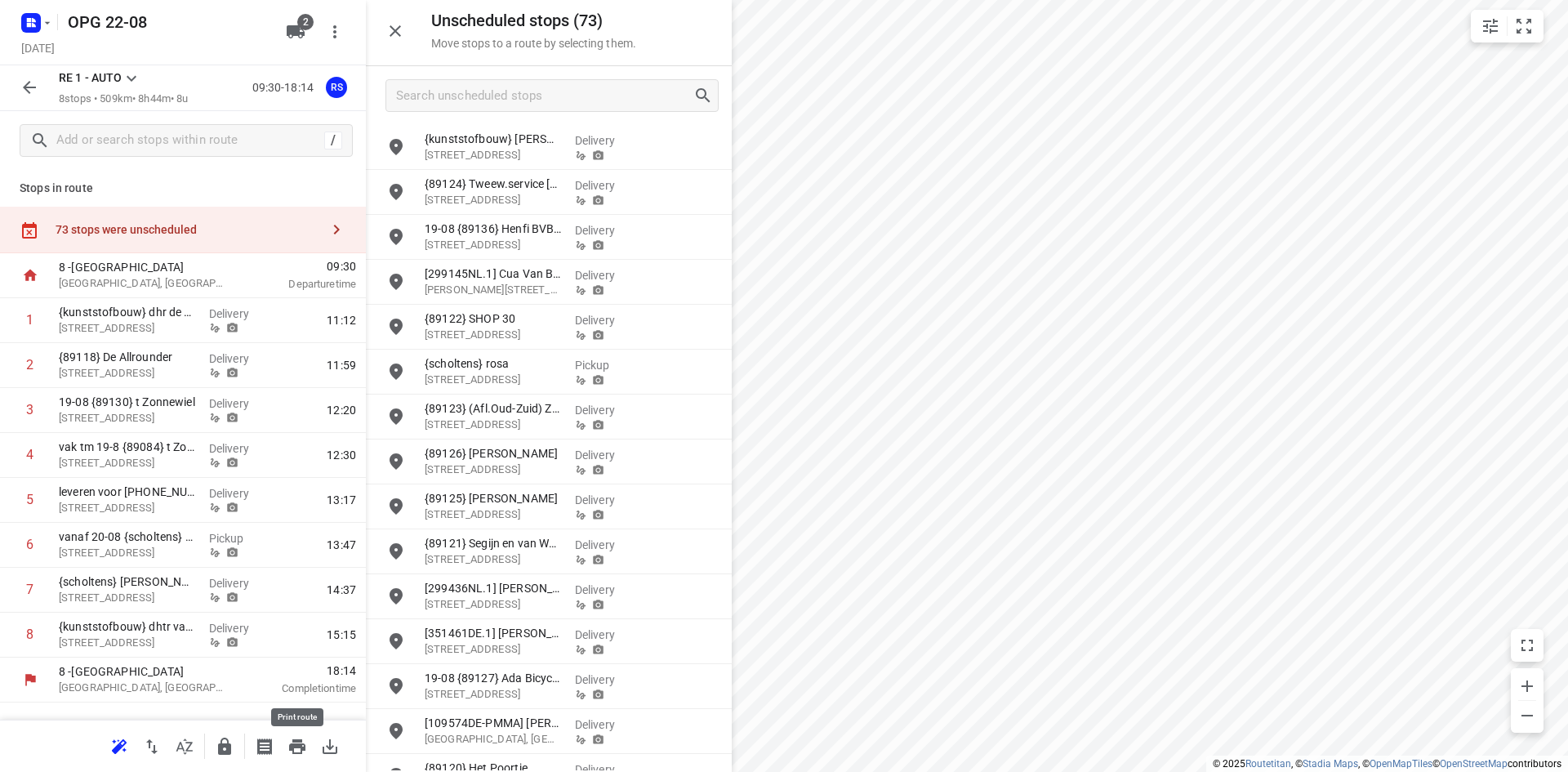
click at [299, 746] on icon "button" at bounding box center [297, 746] width 17 height 15
click at [137, 80] on icon at bounding box center [132, 78] width 19 height 19
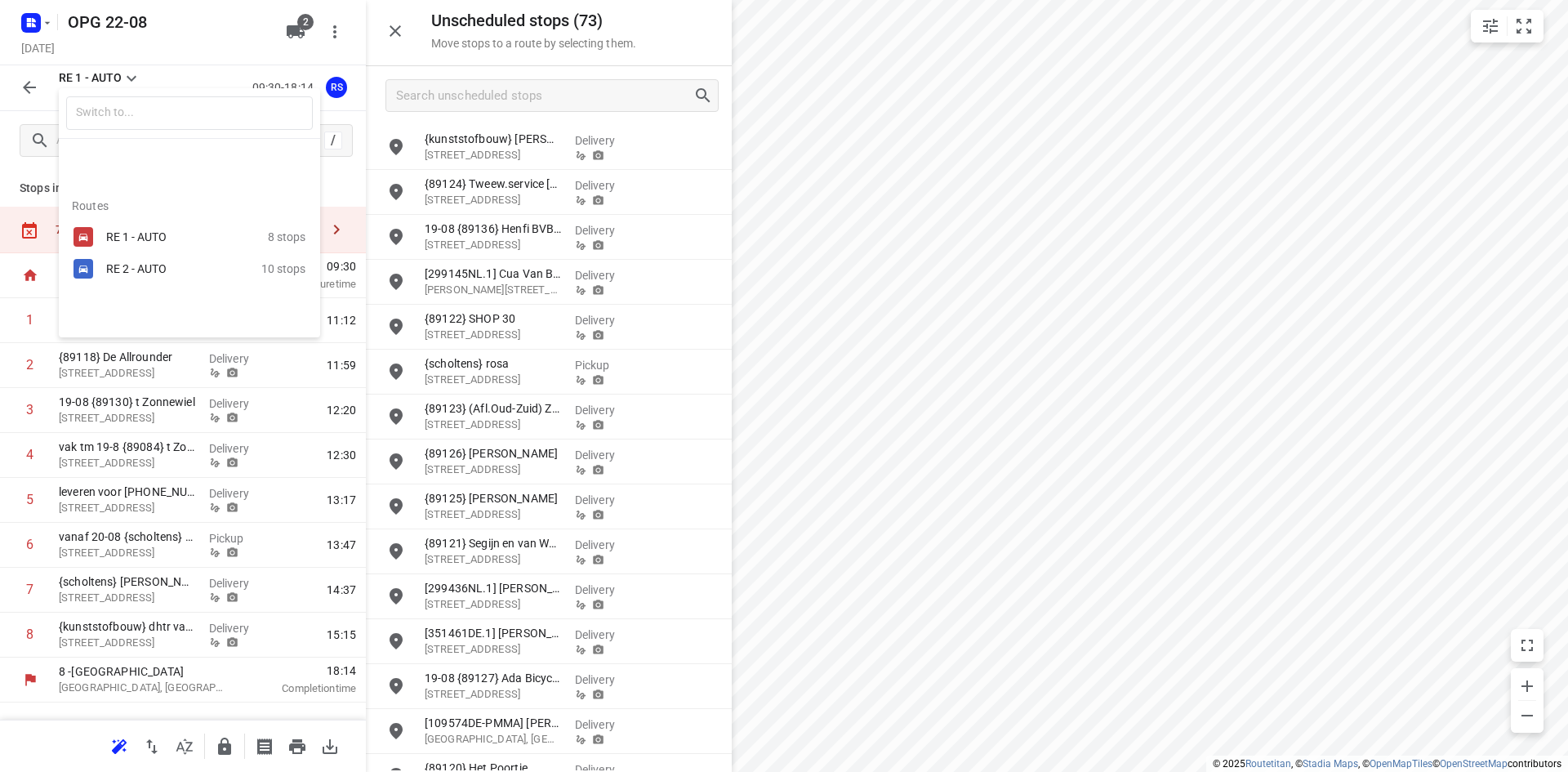
click at [126, 268] on div "RE 2 - AUTO" at bounding box center [175, 268] width 138 height 13
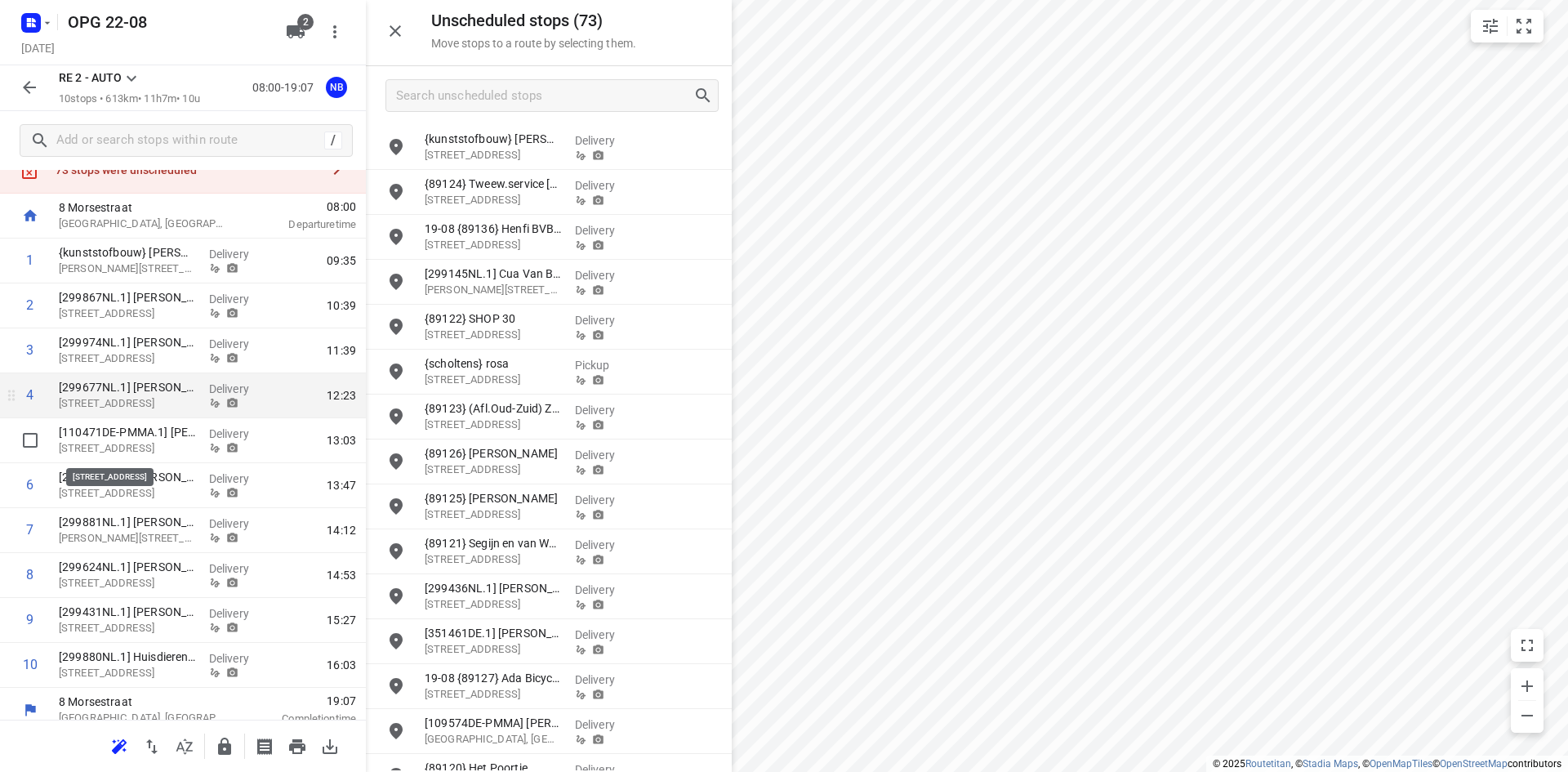
scroll to position [73, 0]
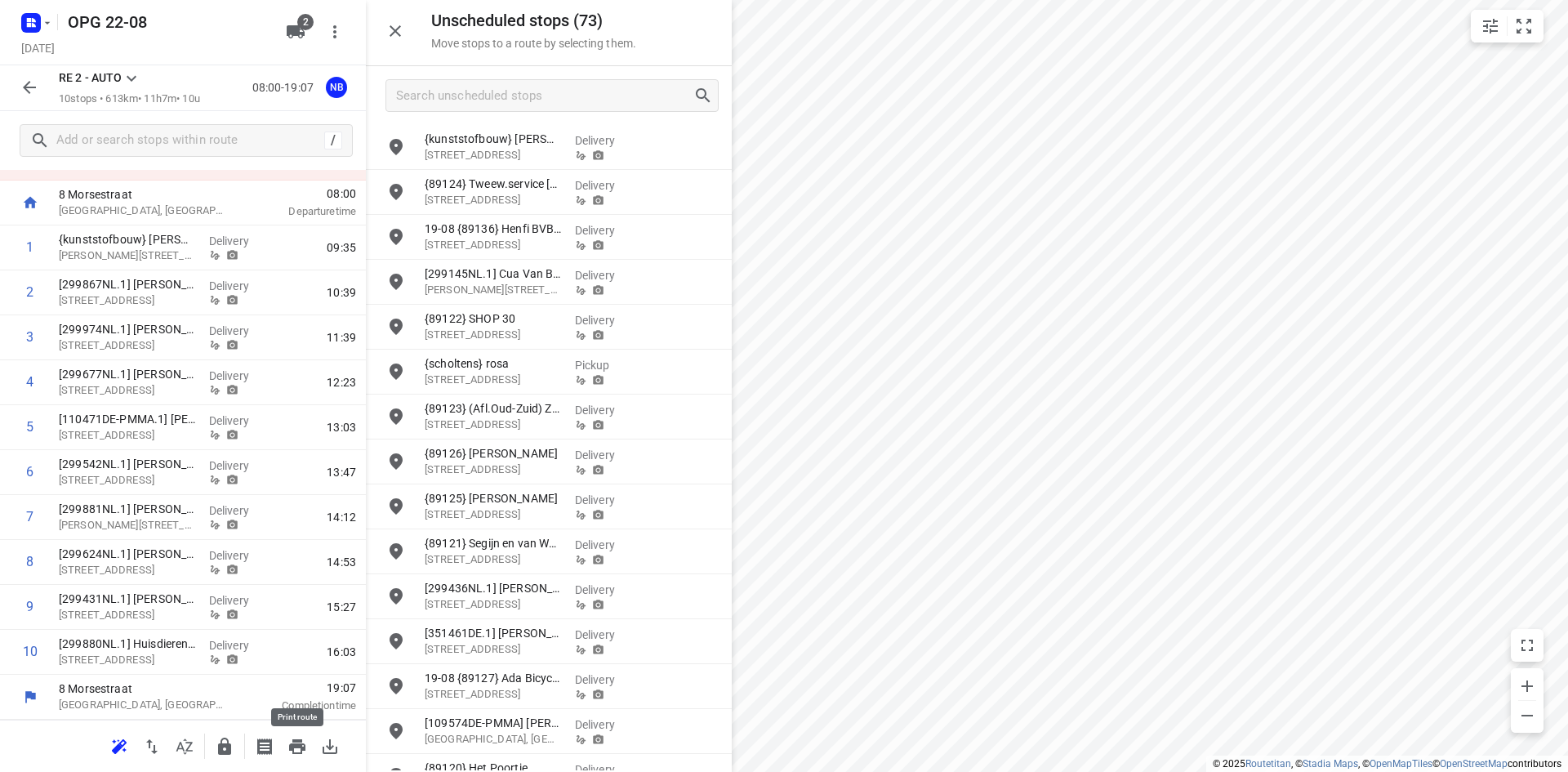
click at [301, 738] on icon "button" at bounding box center [297, 747] width 19 height 19
click at [301, 743] on icon "button" at bounding box center [297, 747] width 19 height 19
click at [264, 106] on div "RE 2 - AUTO 10 stops • 613km • 11h7m • 10u 08:00-19:07 NB" at bounding box center [182, 88] width 365 height 46
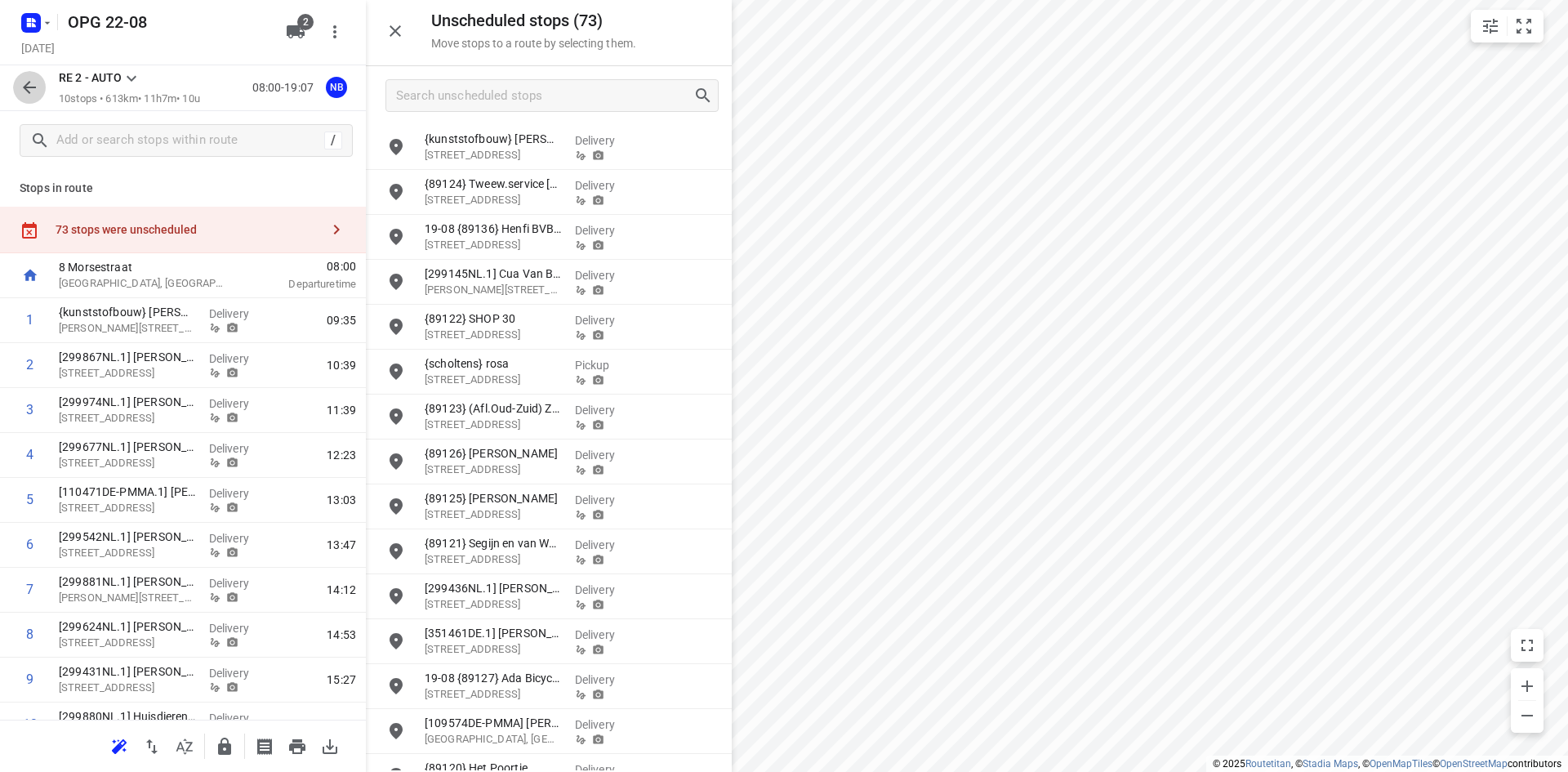
click at [38, 89] on icon "button" at bounding box center [29, 88] width 19 height 19
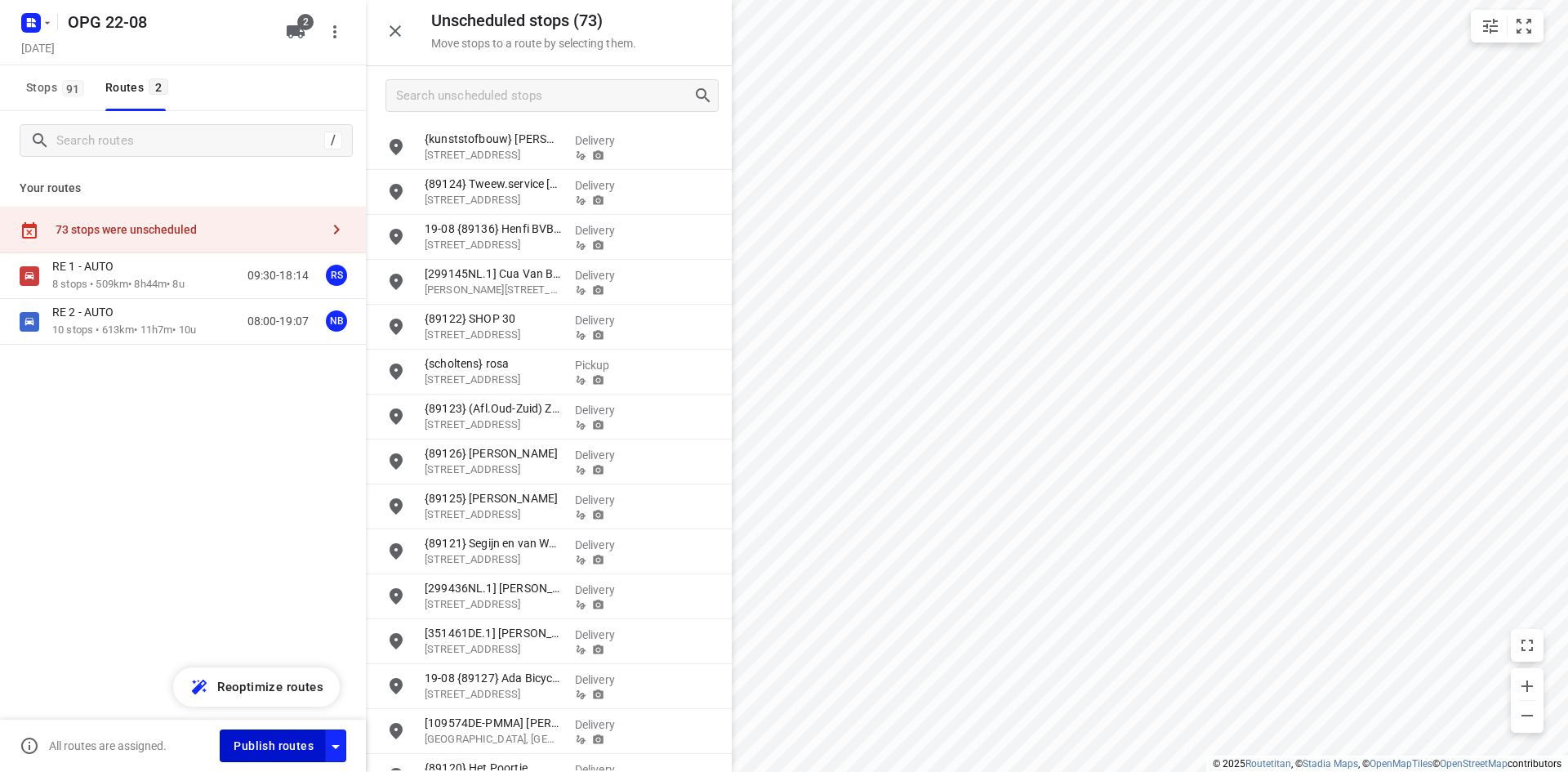
click at [274, 747] on span "Publish routes" at bounding box center [274, 746] width 80 height 20
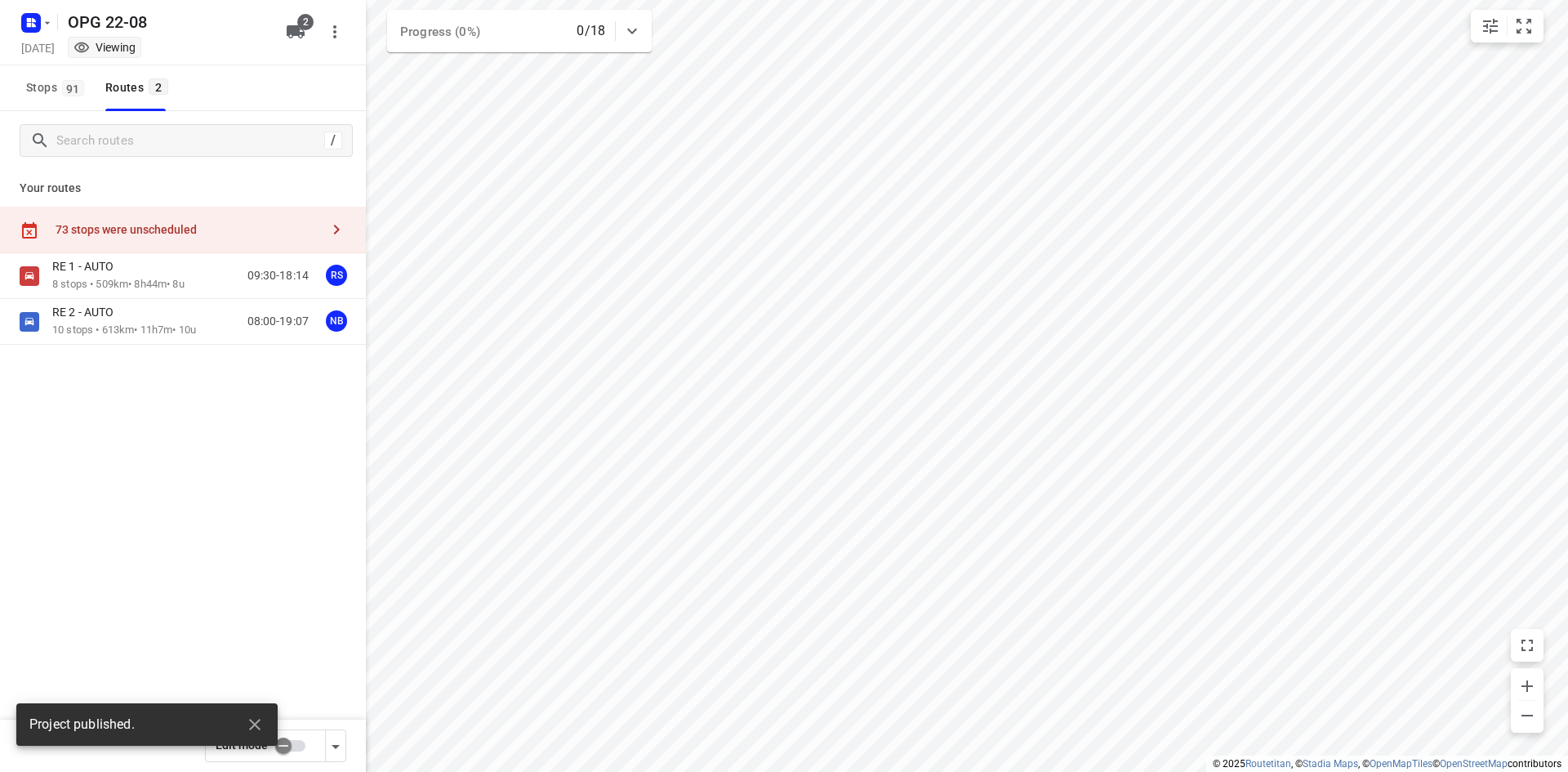
click at [335, 227] on icon "button" at bounding box center [336, 229] width 19 height 19
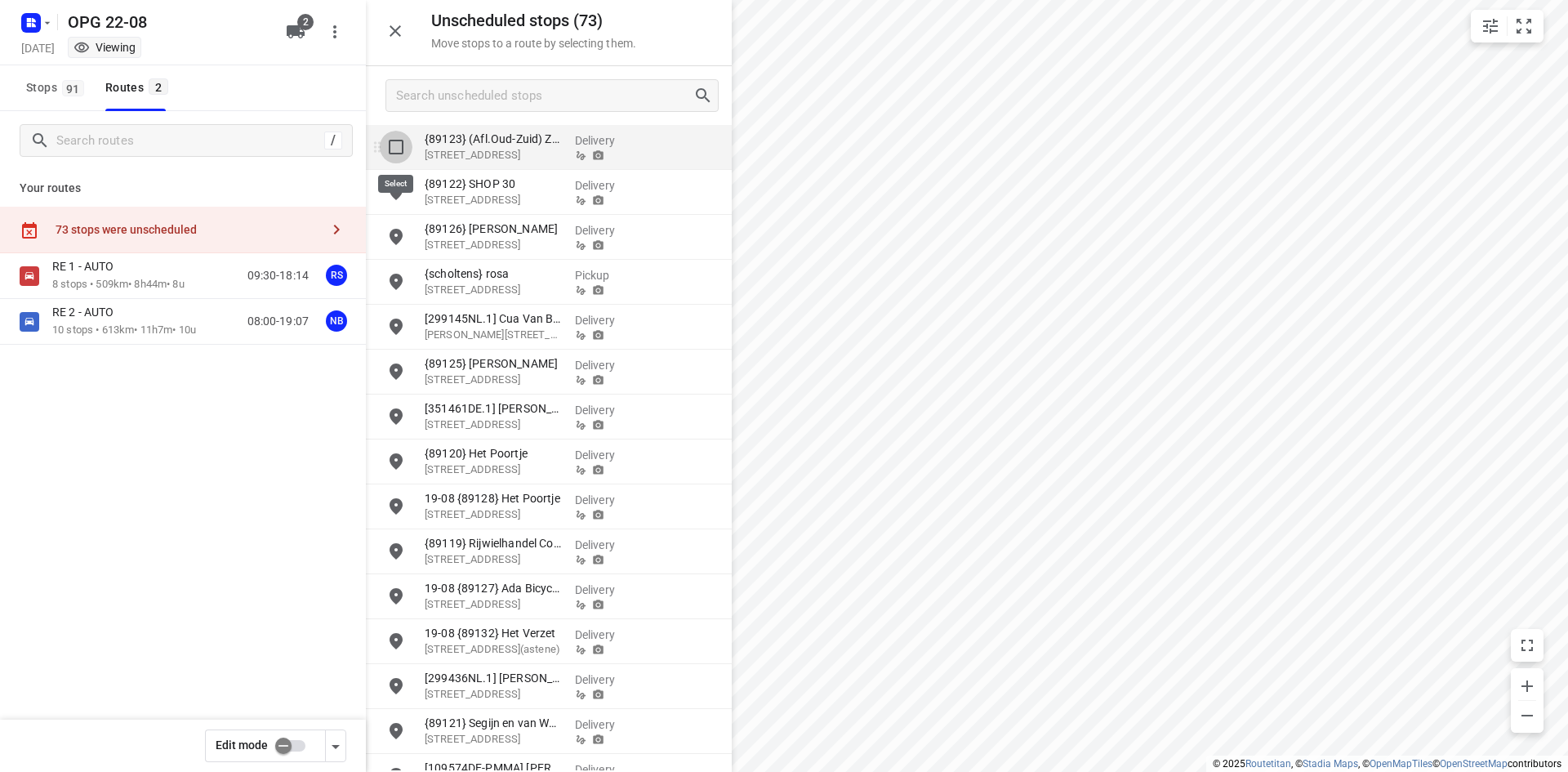
click at [393, 145] on input "grid" at bounding box center [397, 147] width 33 height 33
checkbox input "true"
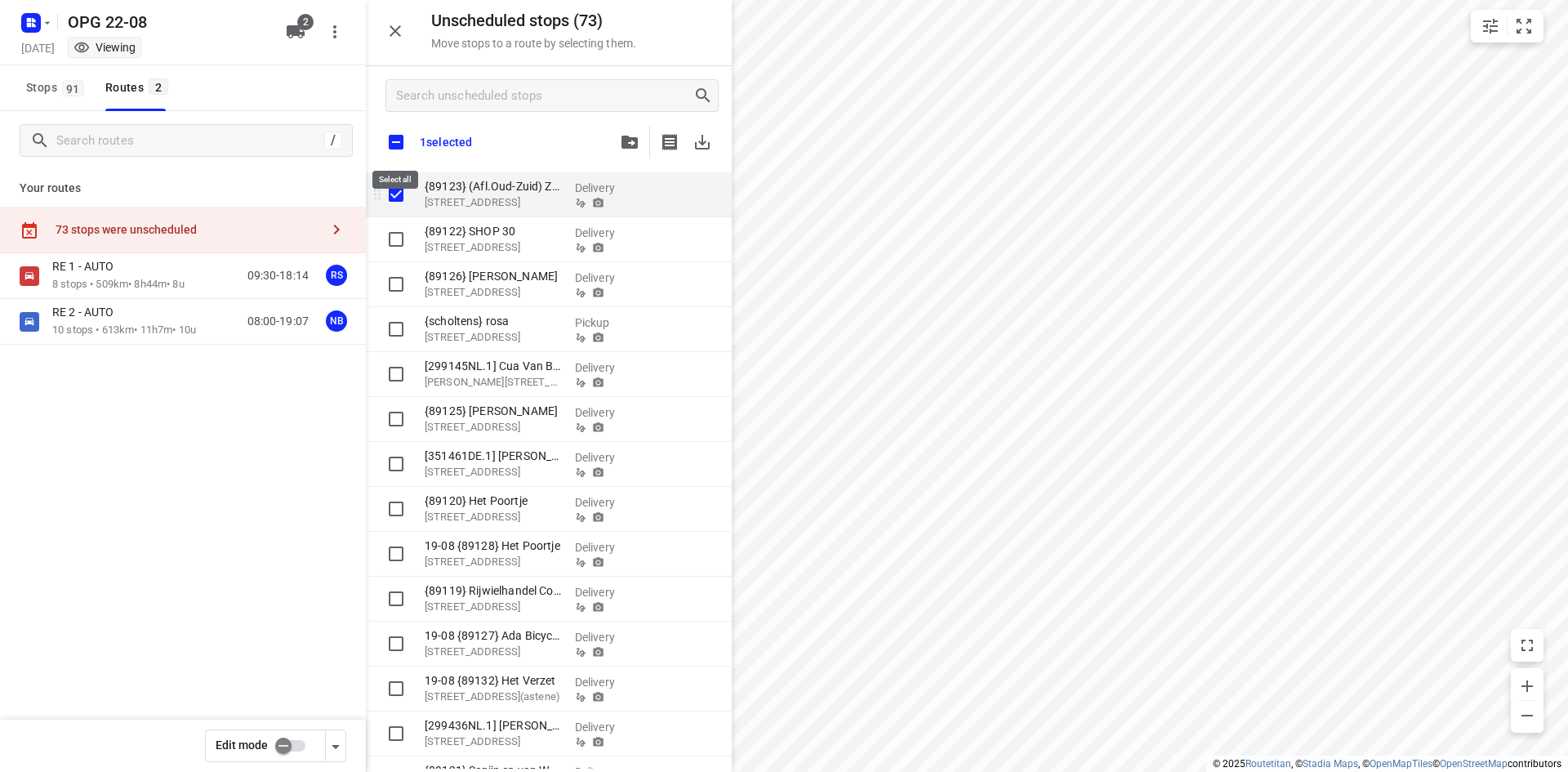
click at [393, 145] on input "checkbox" at bounding box center [396, 141] width 34 height 34
checkbox input "true"
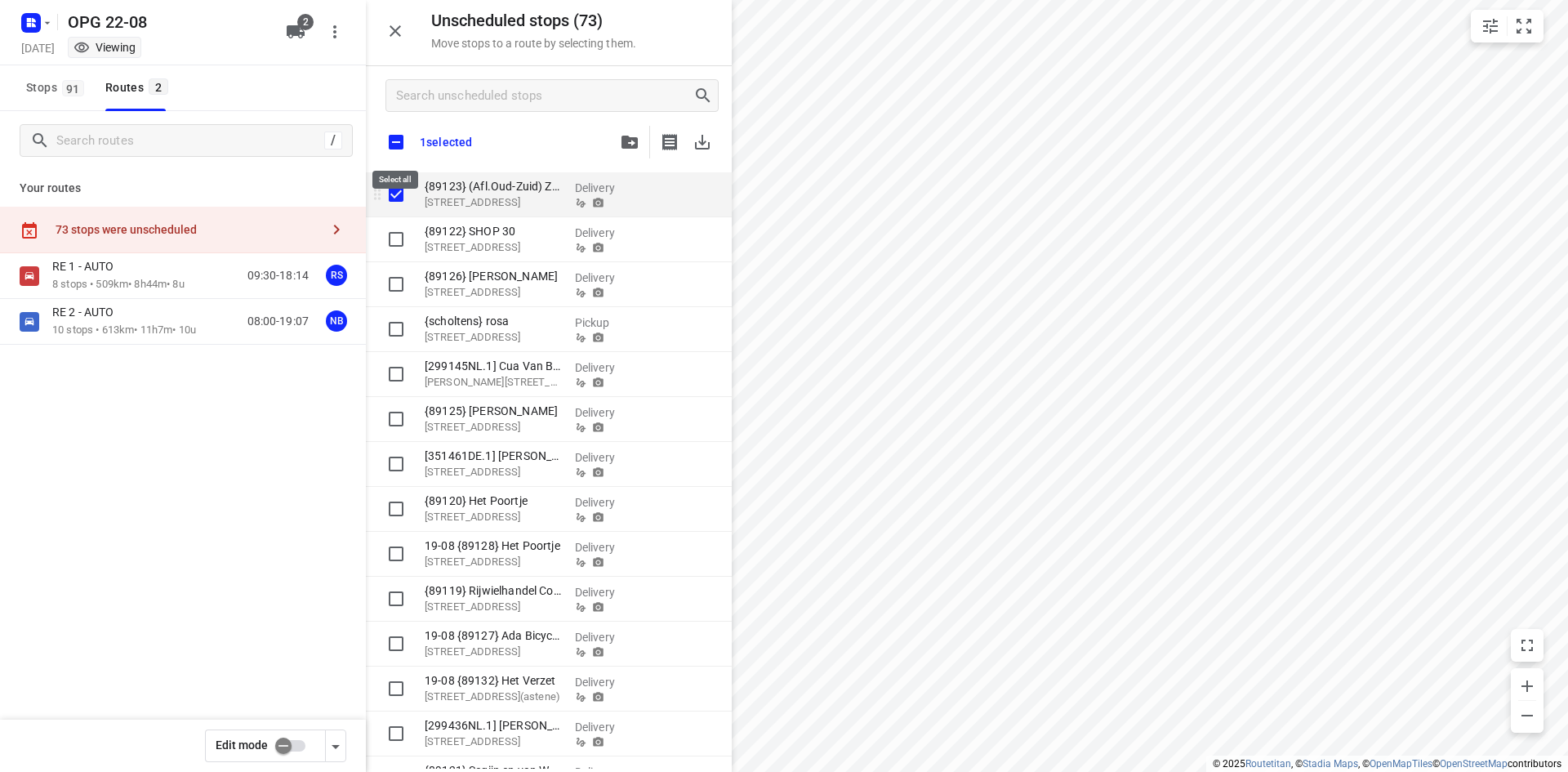
checkbox input "true"
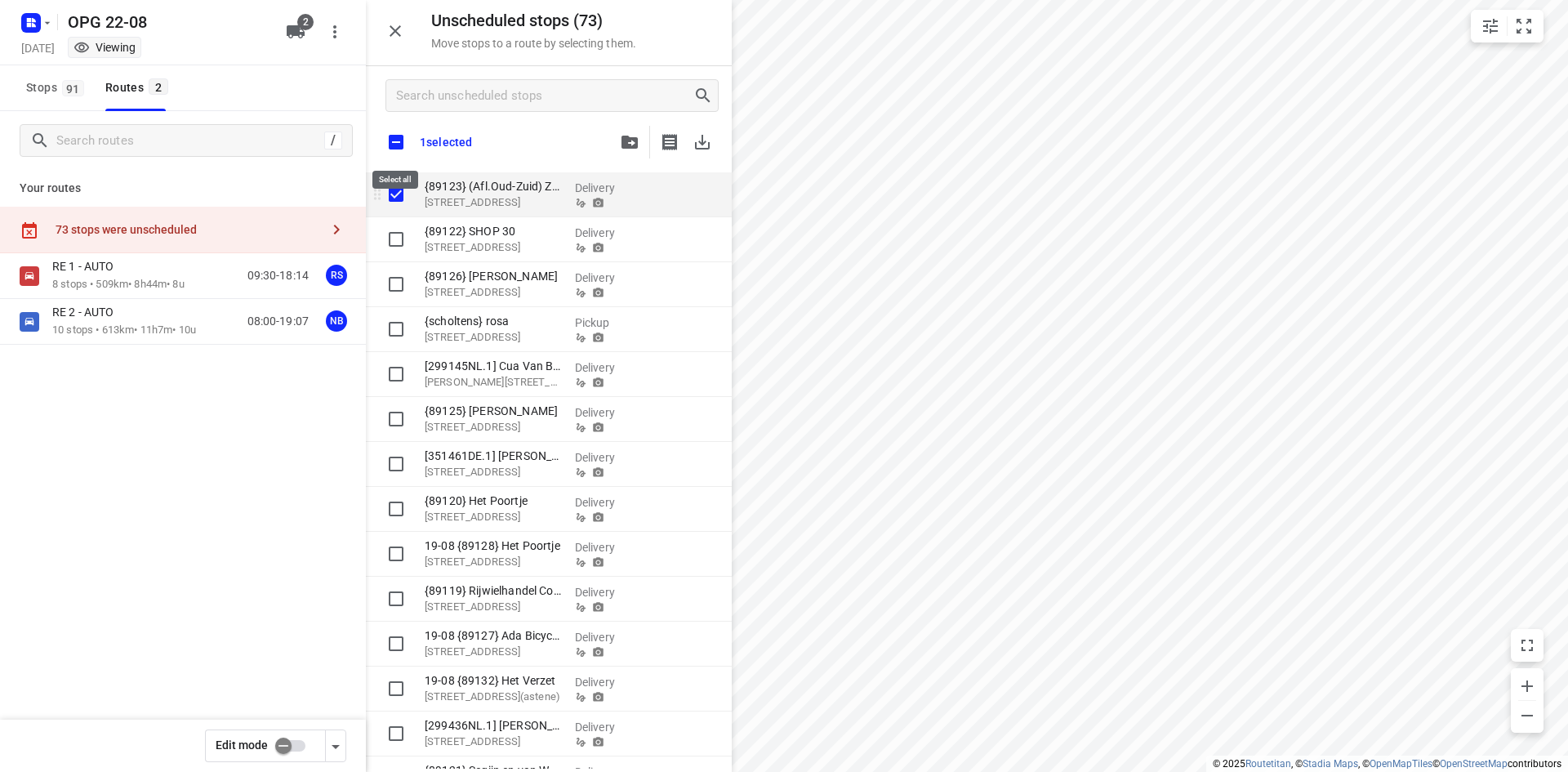
checkbox input "true"
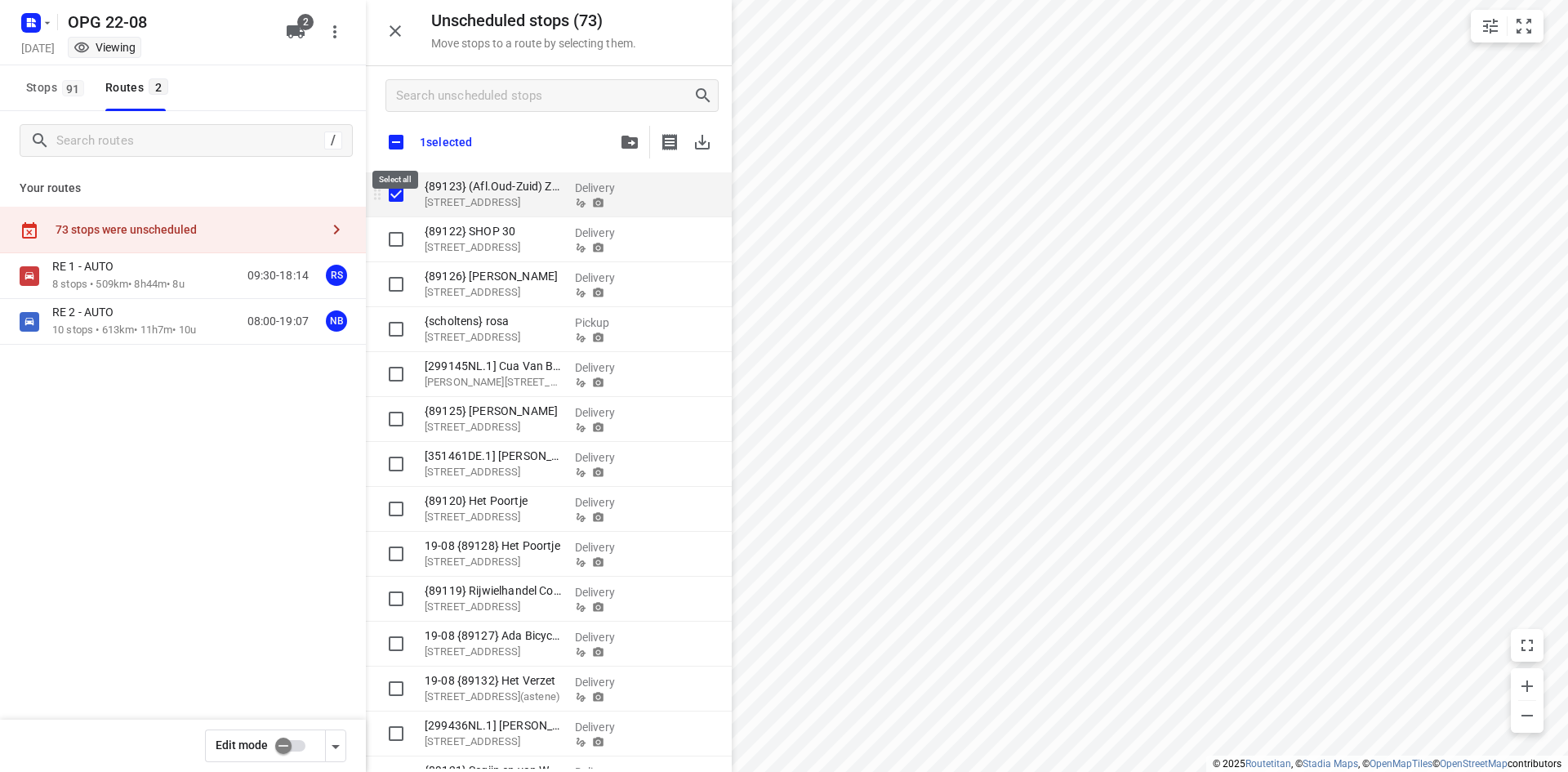
checkbox input "true"
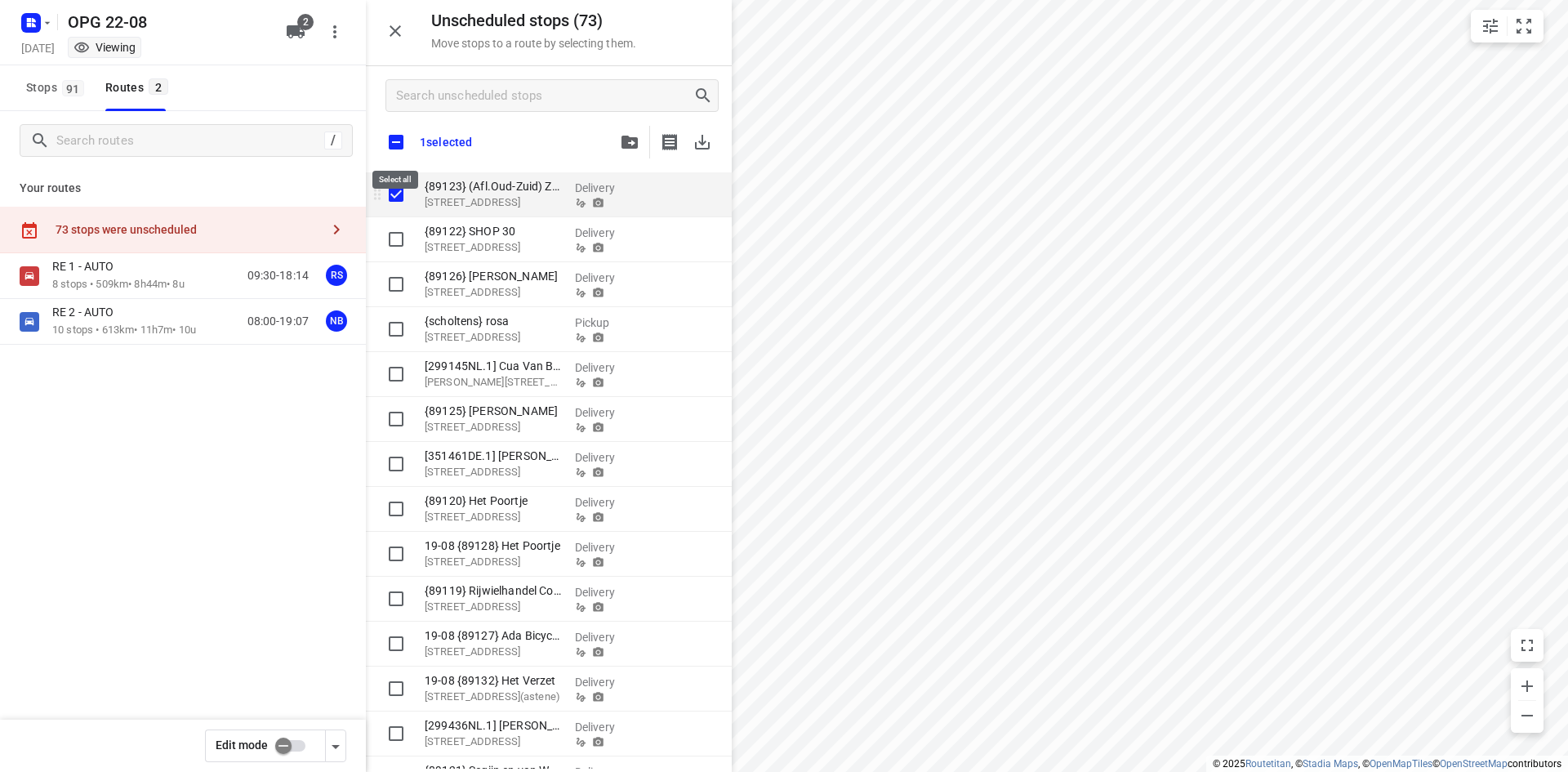
checkbox input "true"
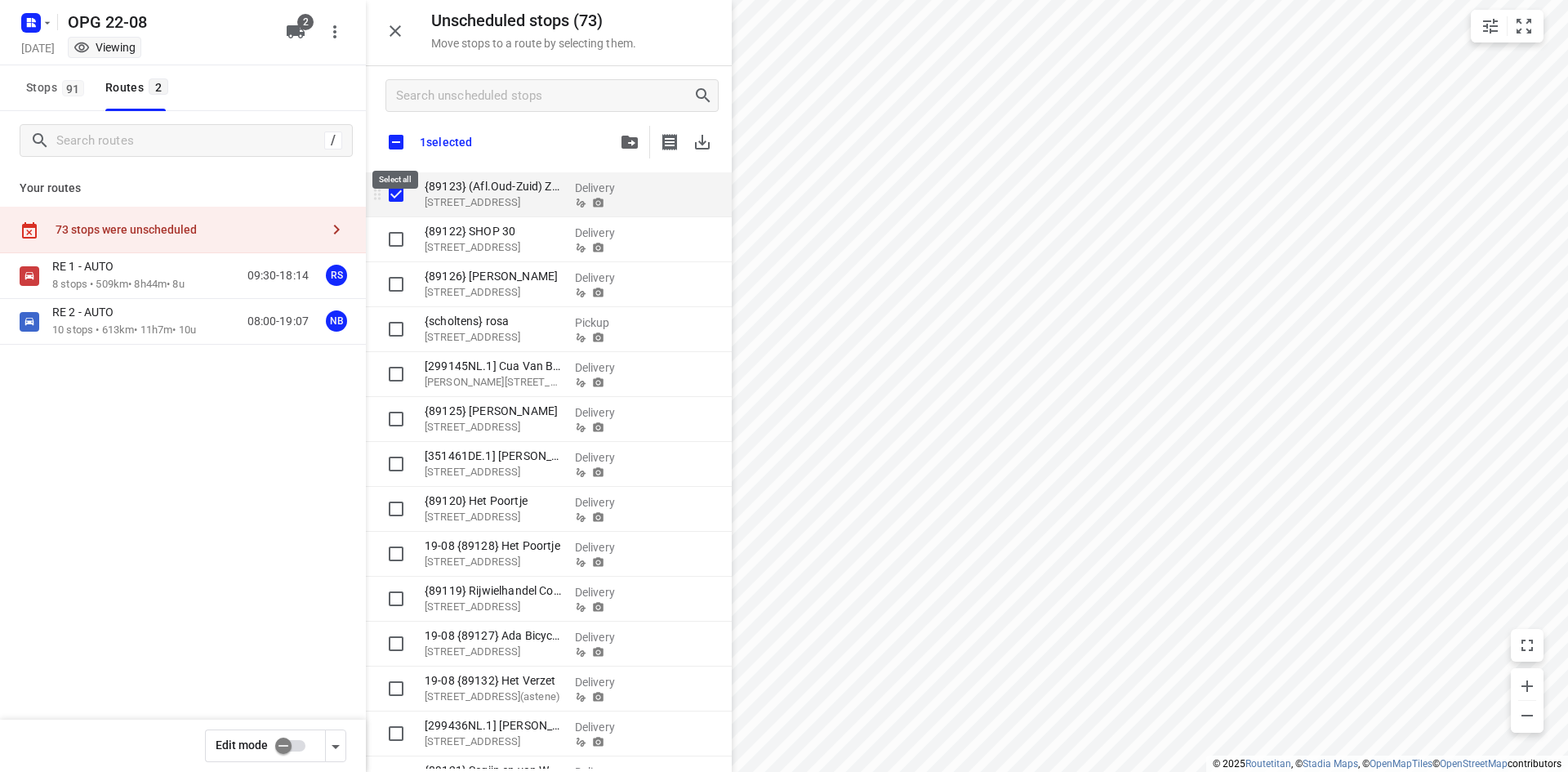
checkbox input "true"
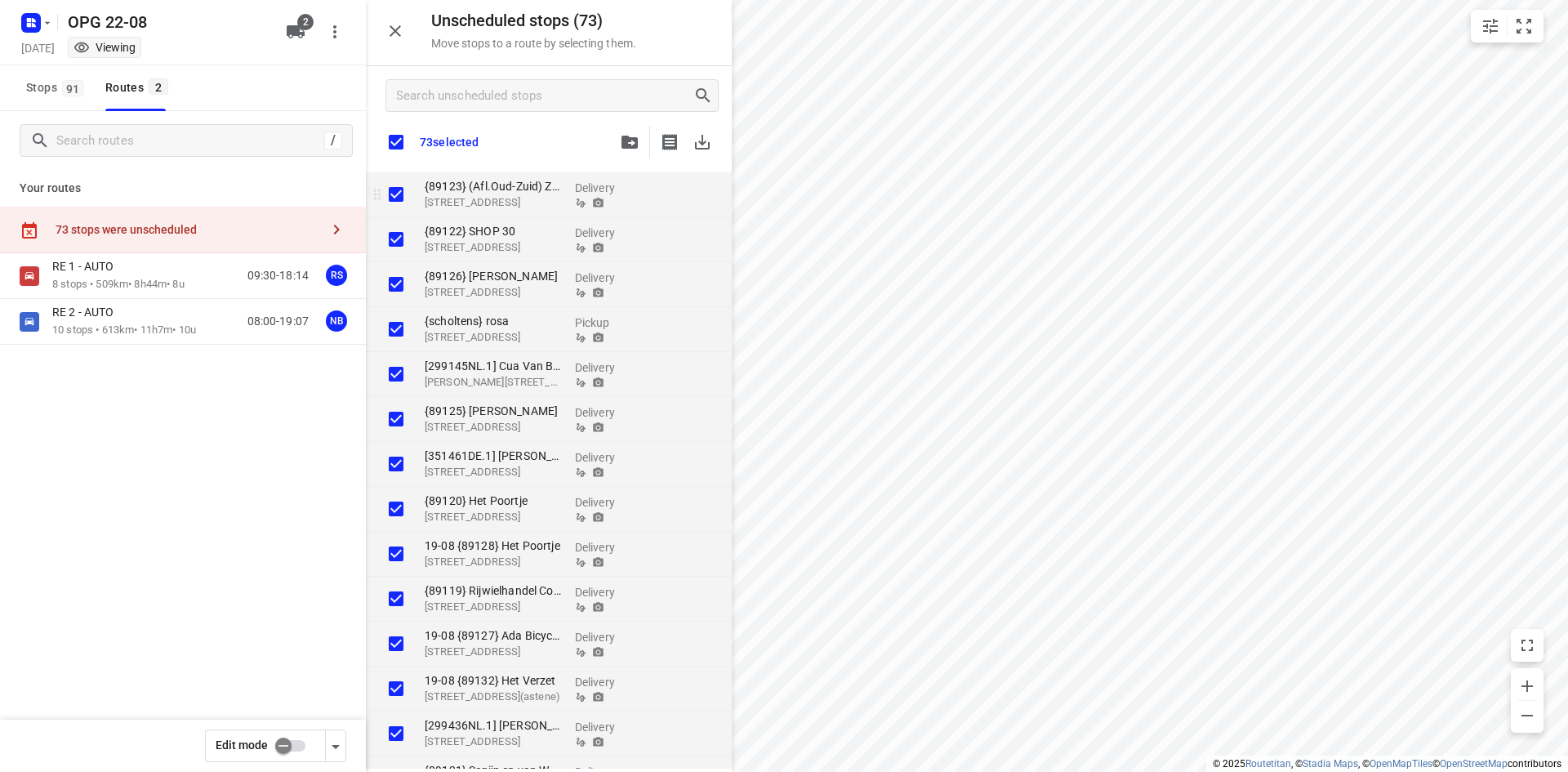
checkbox input "true"
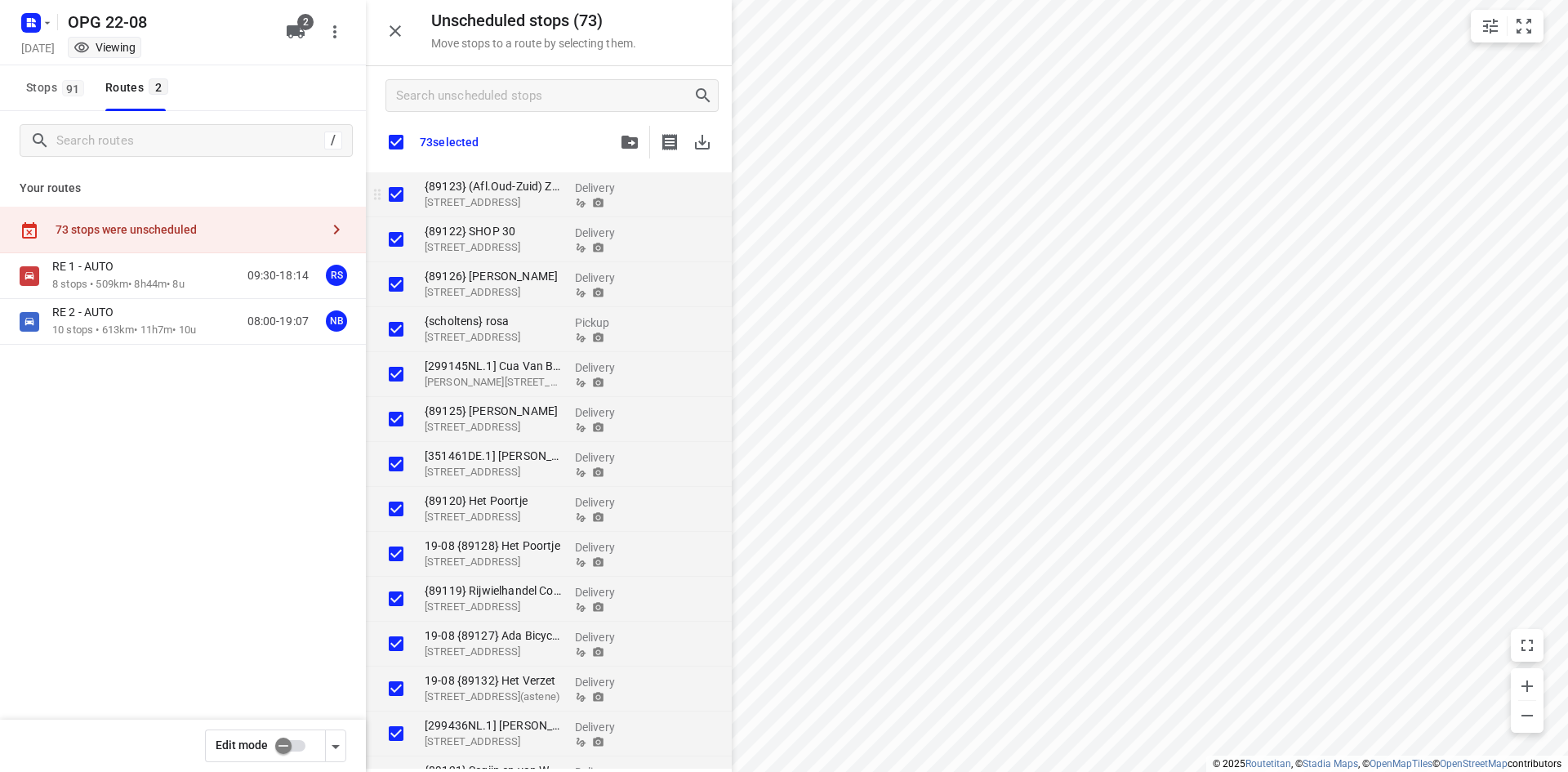
checkbox input "true"
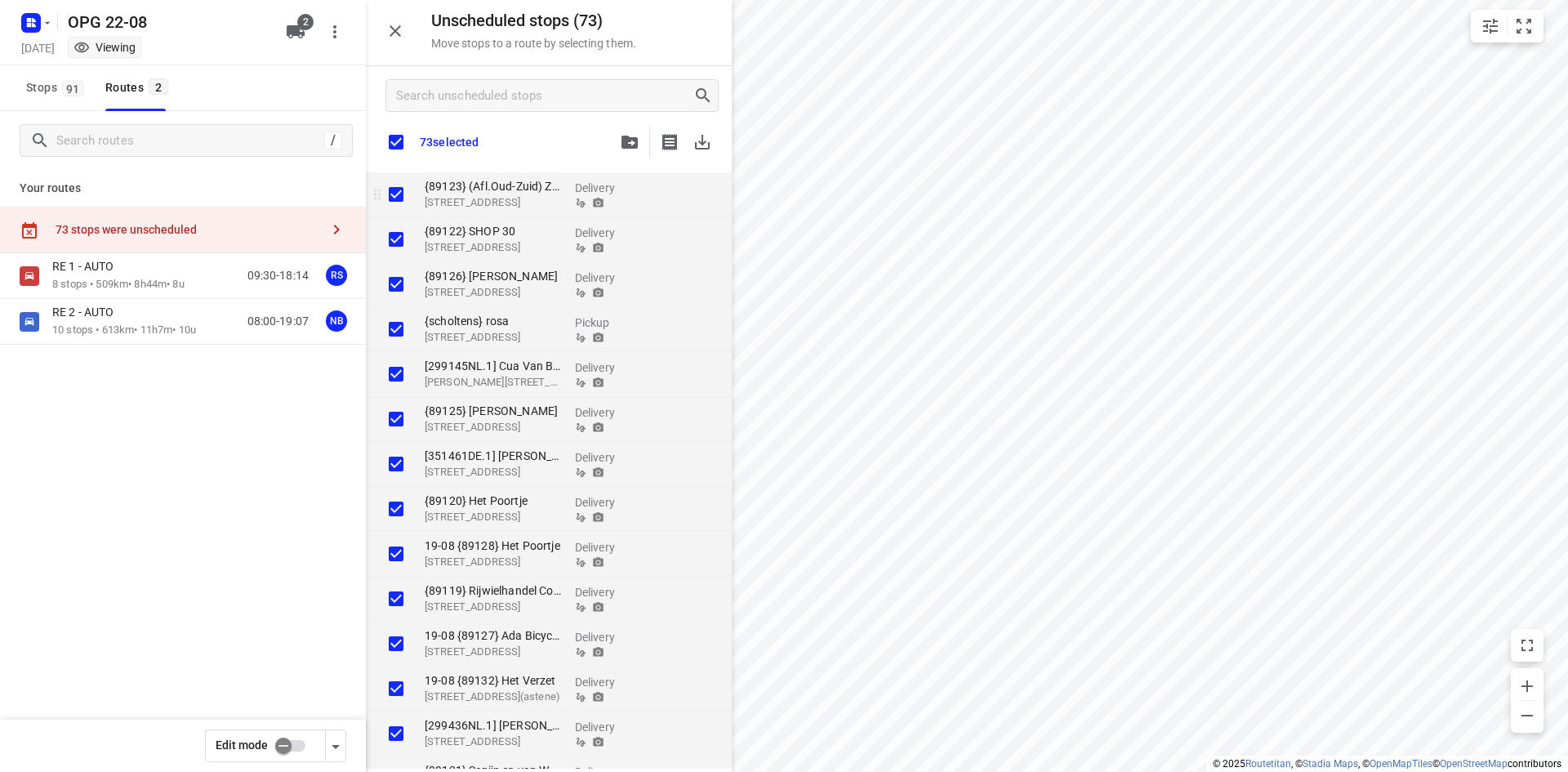
checkbox input "true"
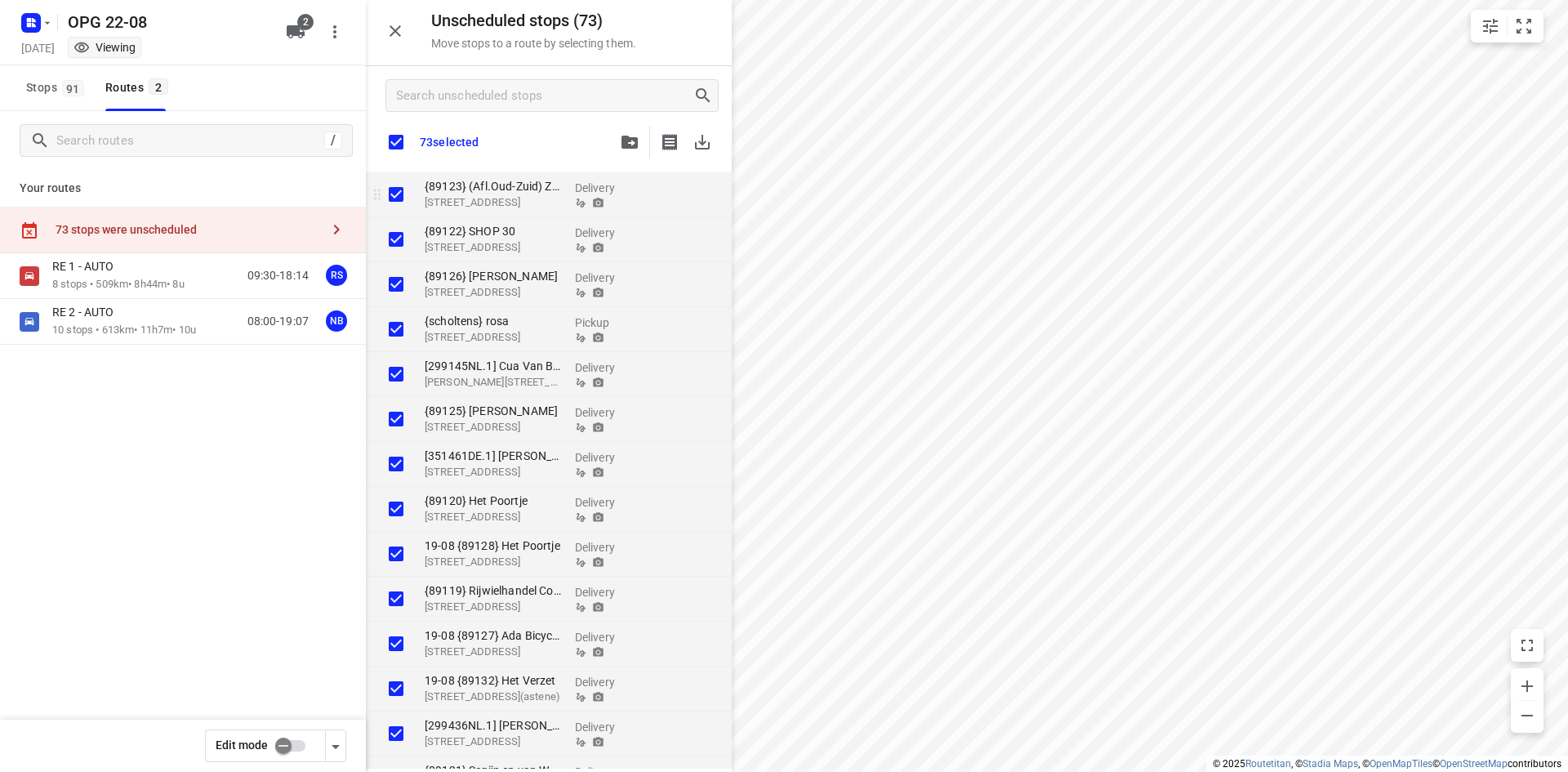
checkbox input "true"
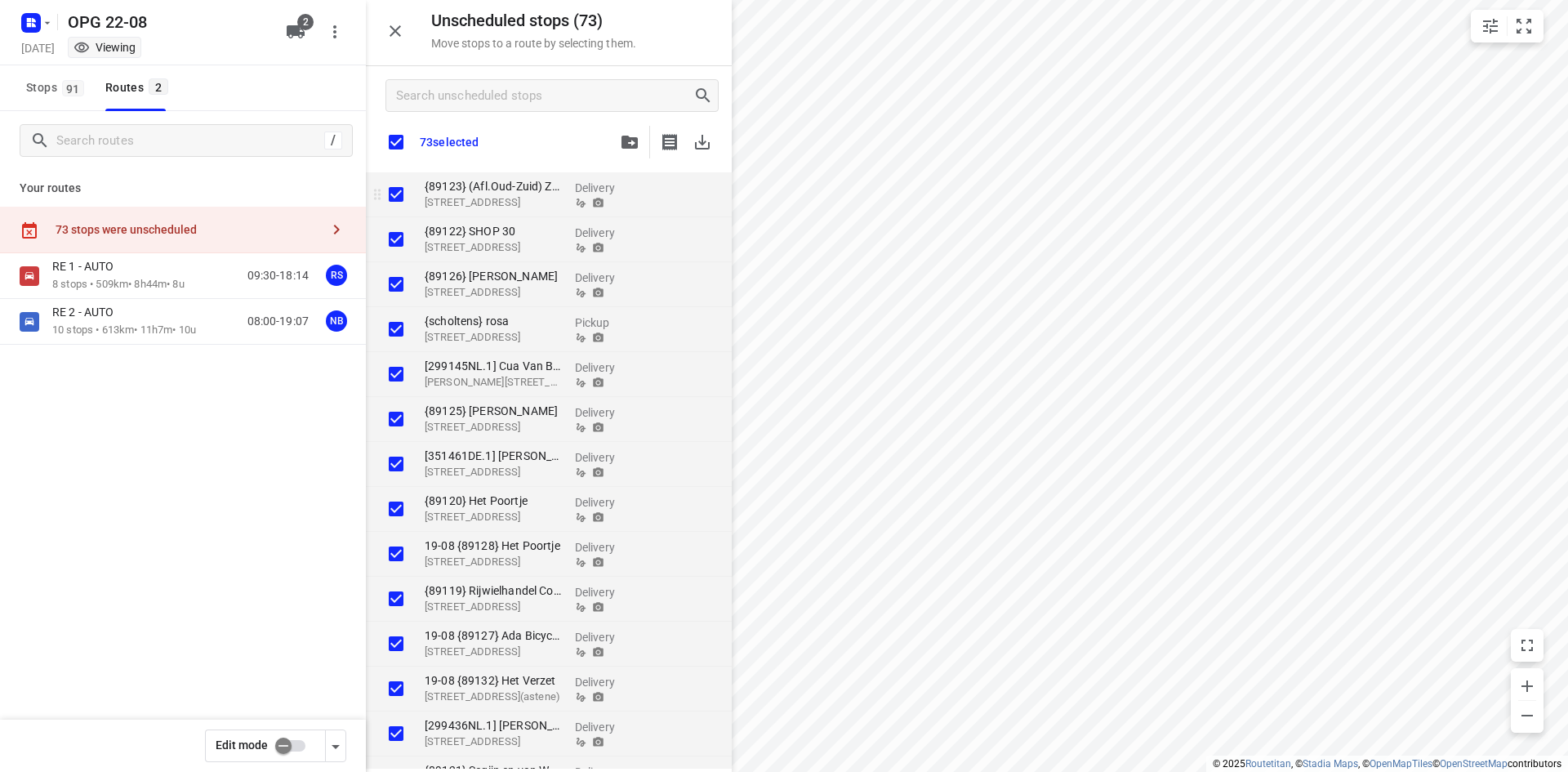
checkbox input "true"
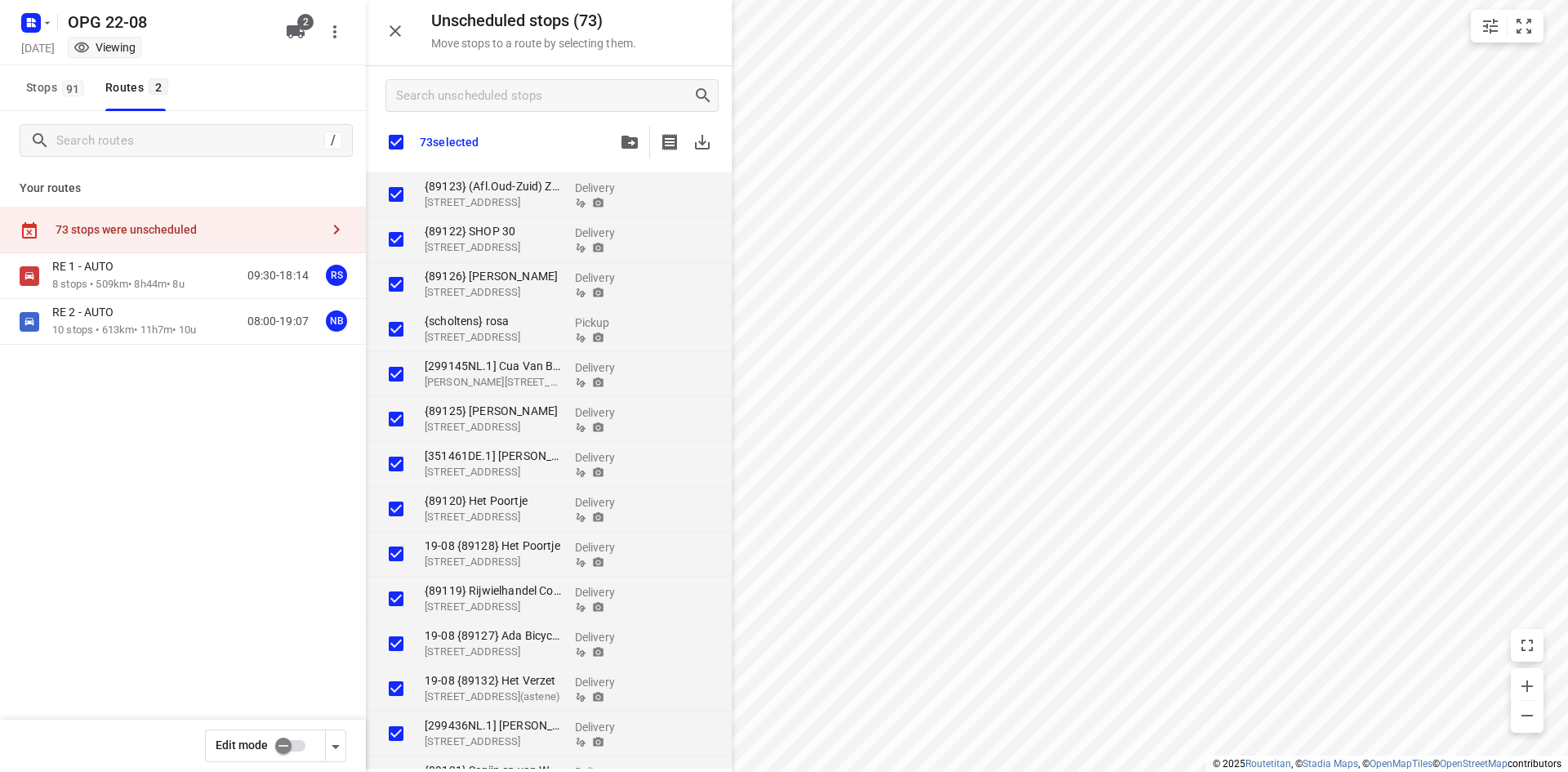
checkbox input "true"
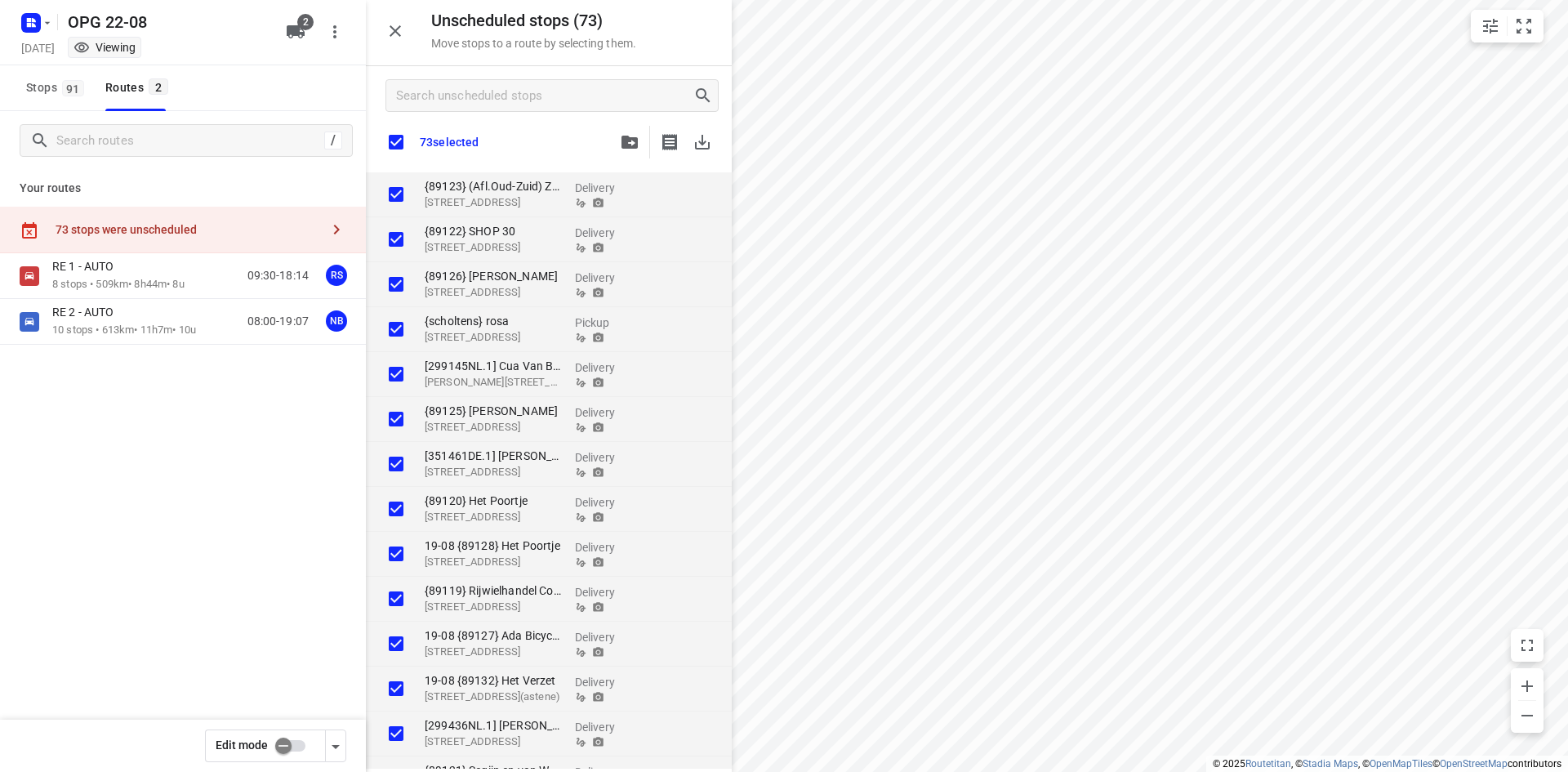
checkbox input "true"
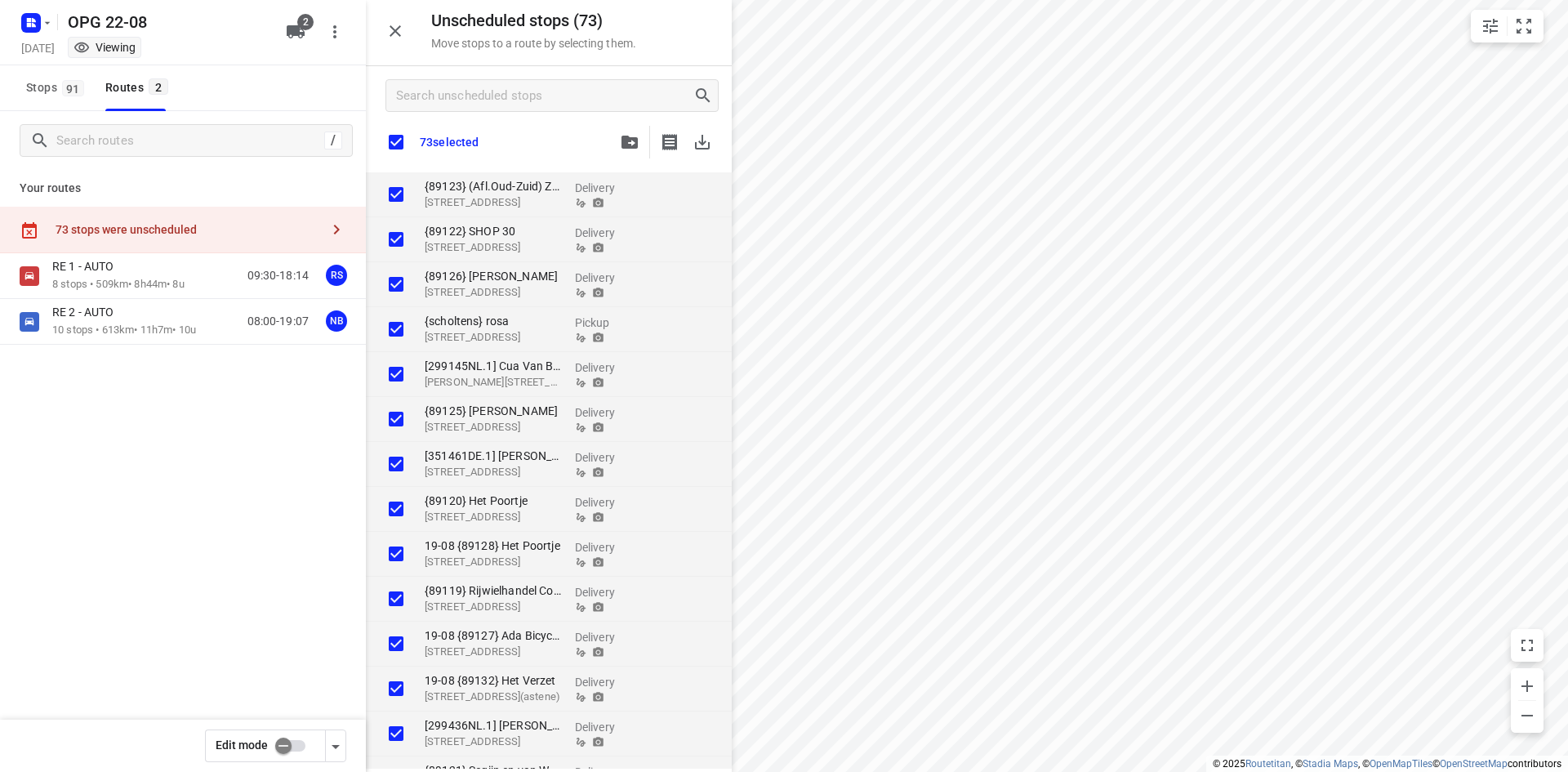
checkbox input "true"
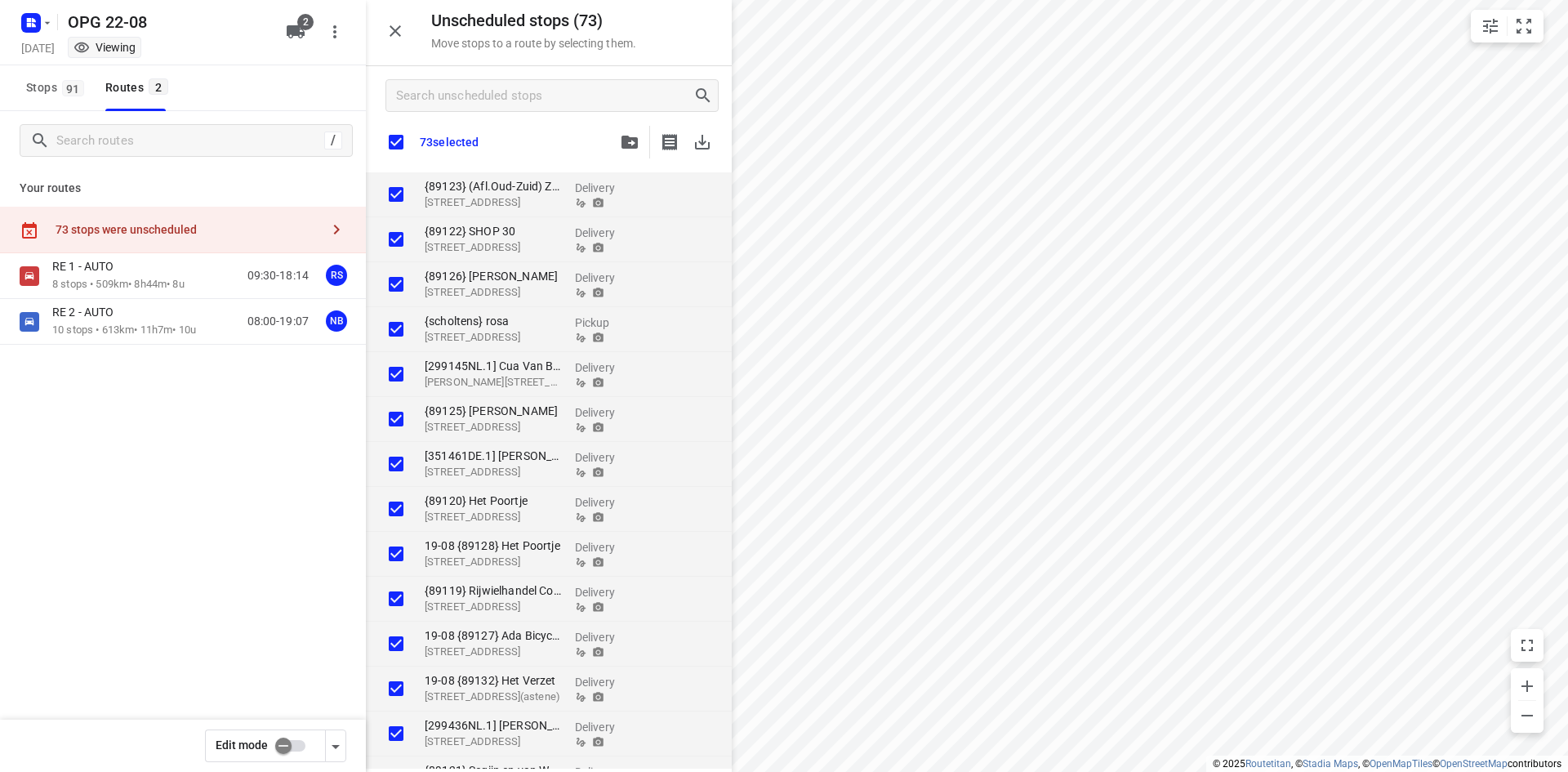
checkbox input "true"
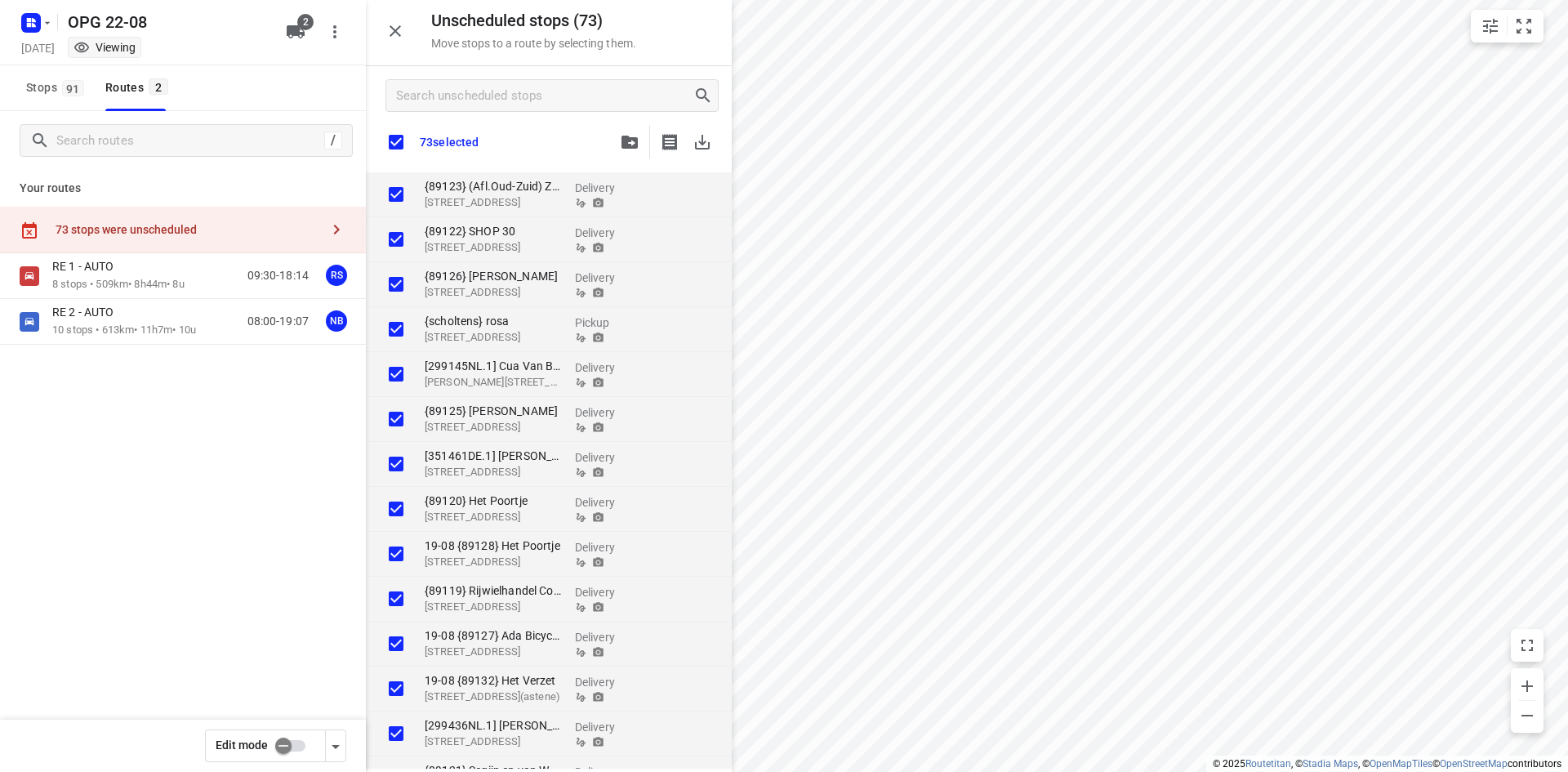
checkbox input "true"
click at [699, 141] on icon "button" at bounding box center [702, 141] width 15 height 15
checkbox input "true"
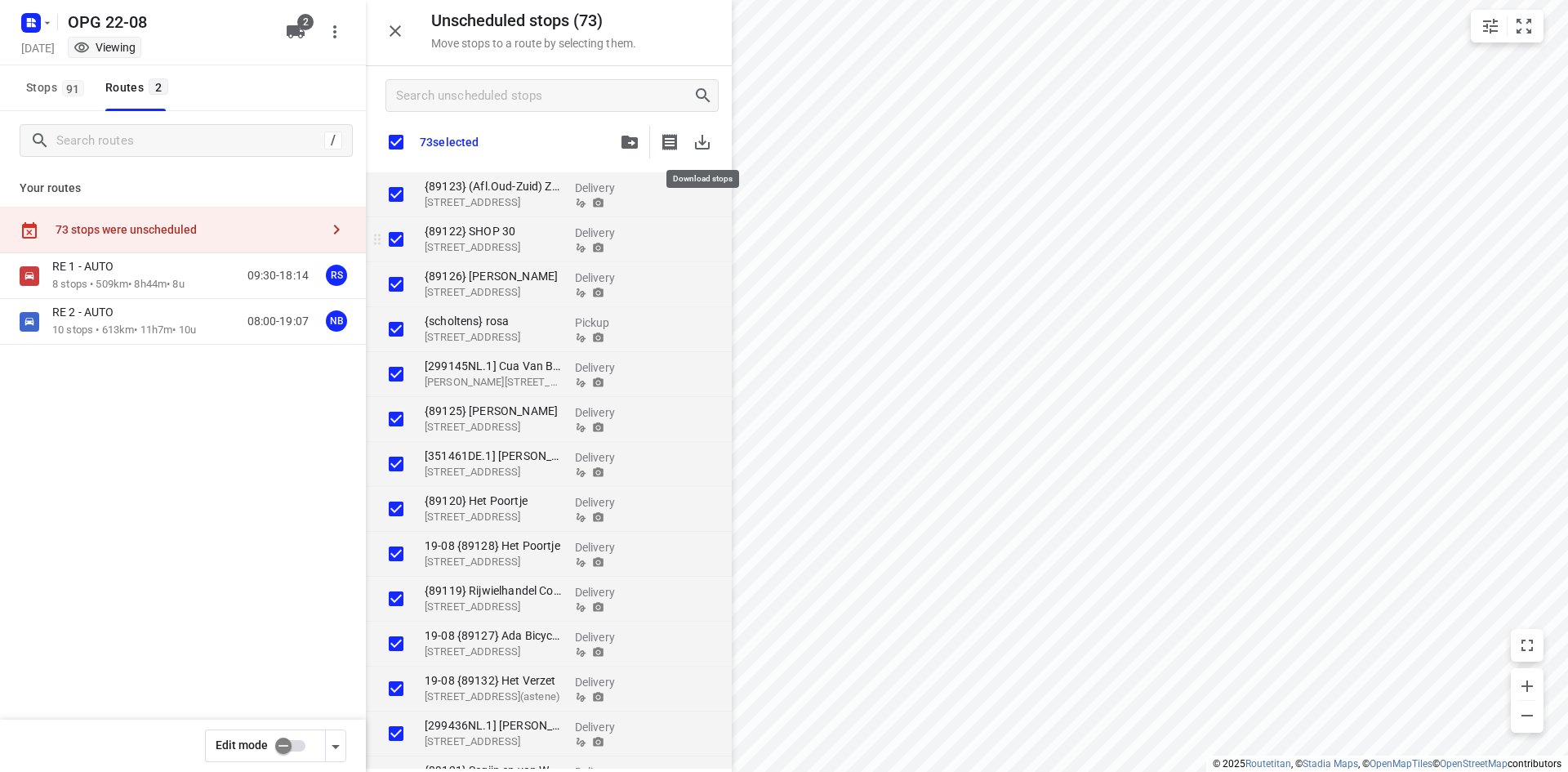
checkbox input "true"
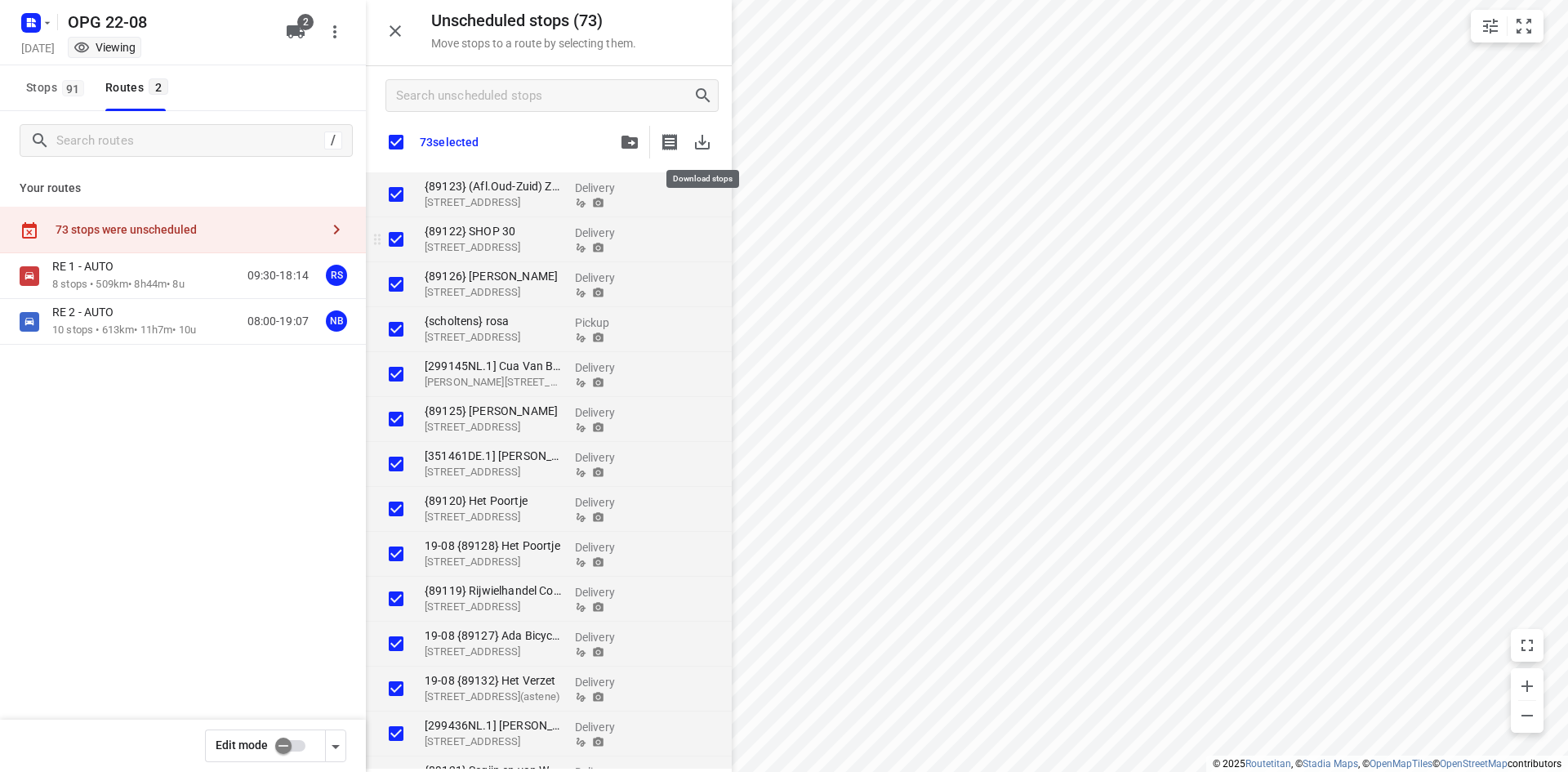
checkbox input "true"
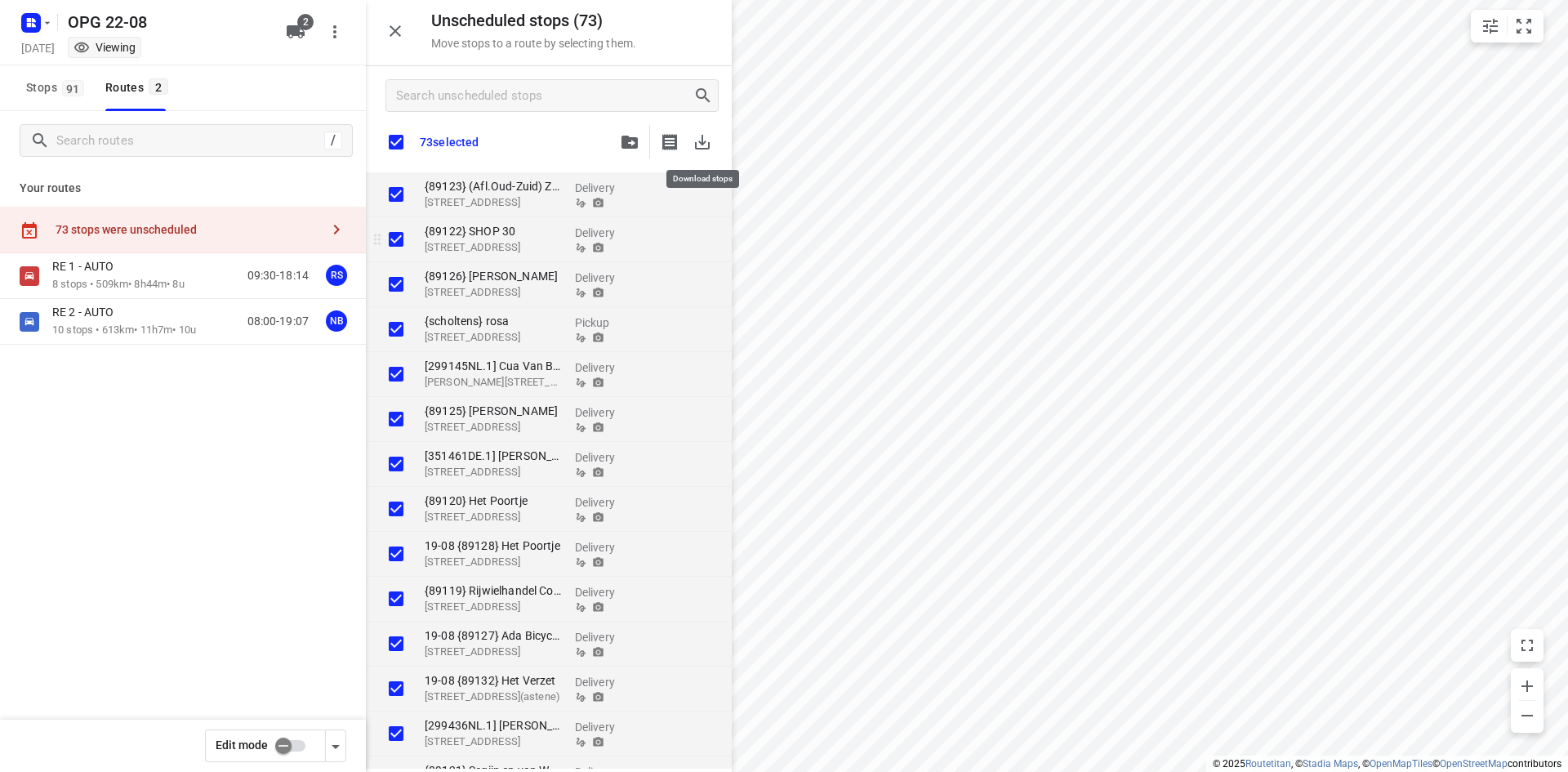
checkbox input "true"
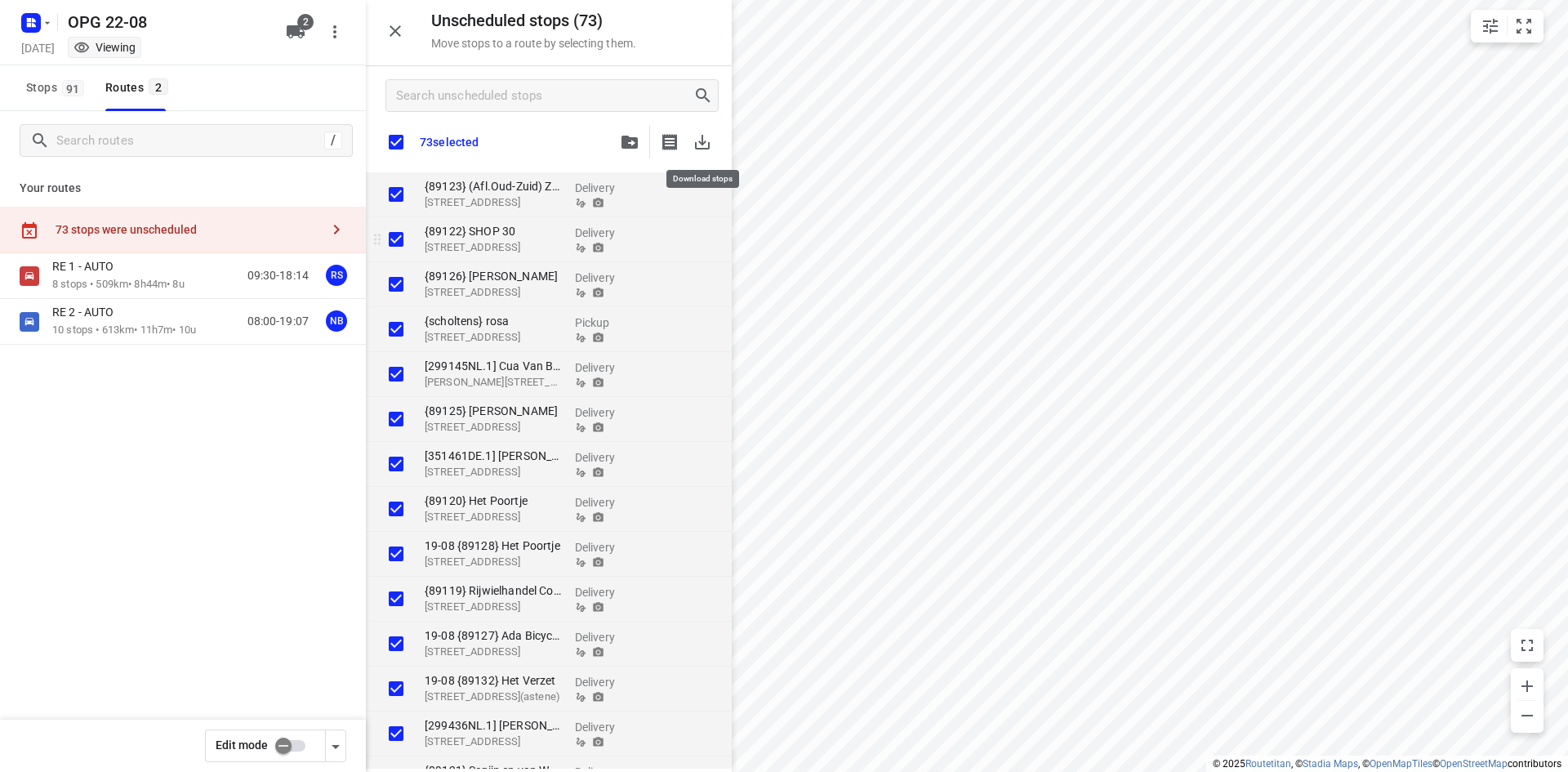
checkbox input "true"
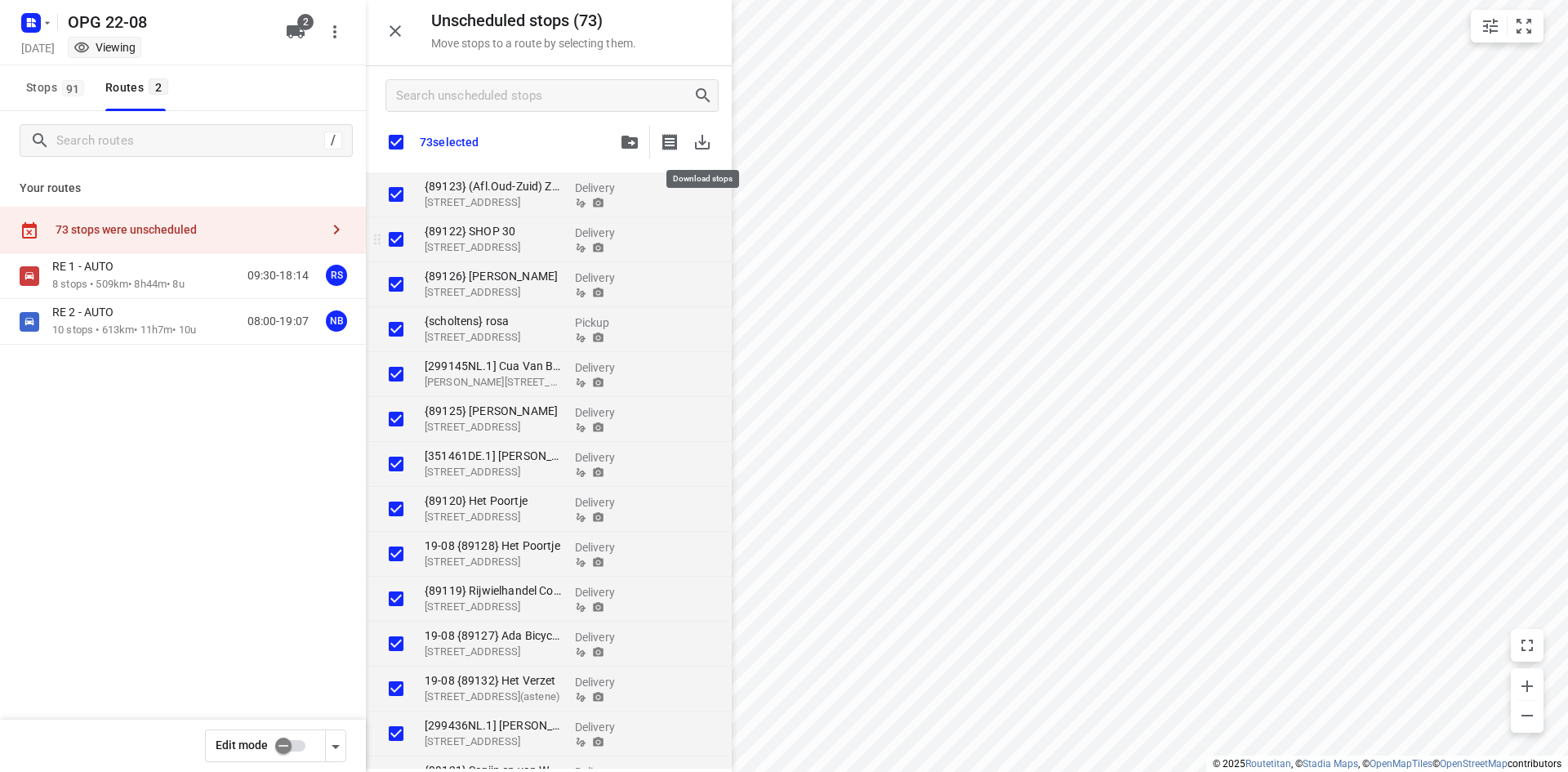
checkbox input "true"
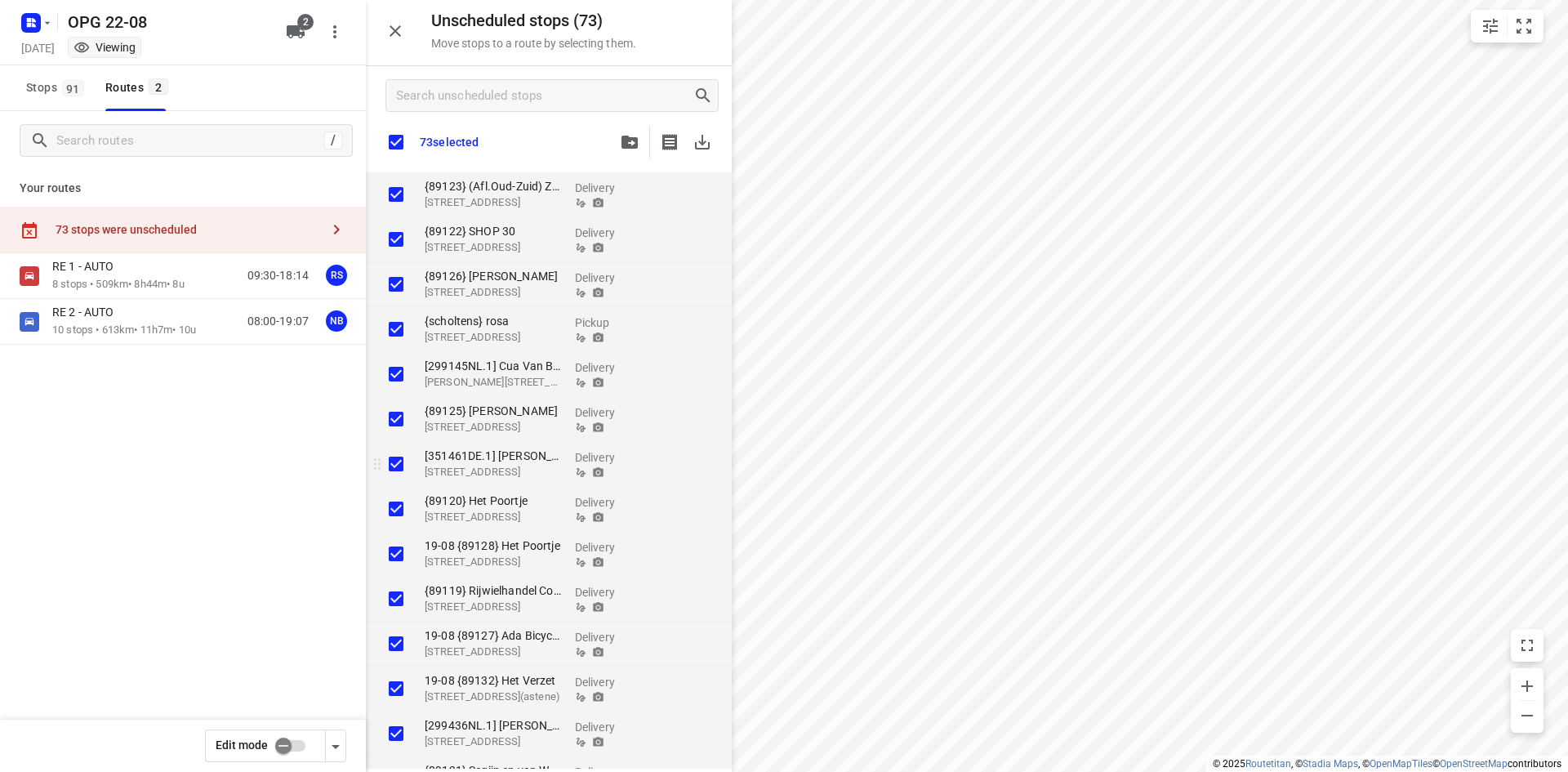
checkbox input "true"
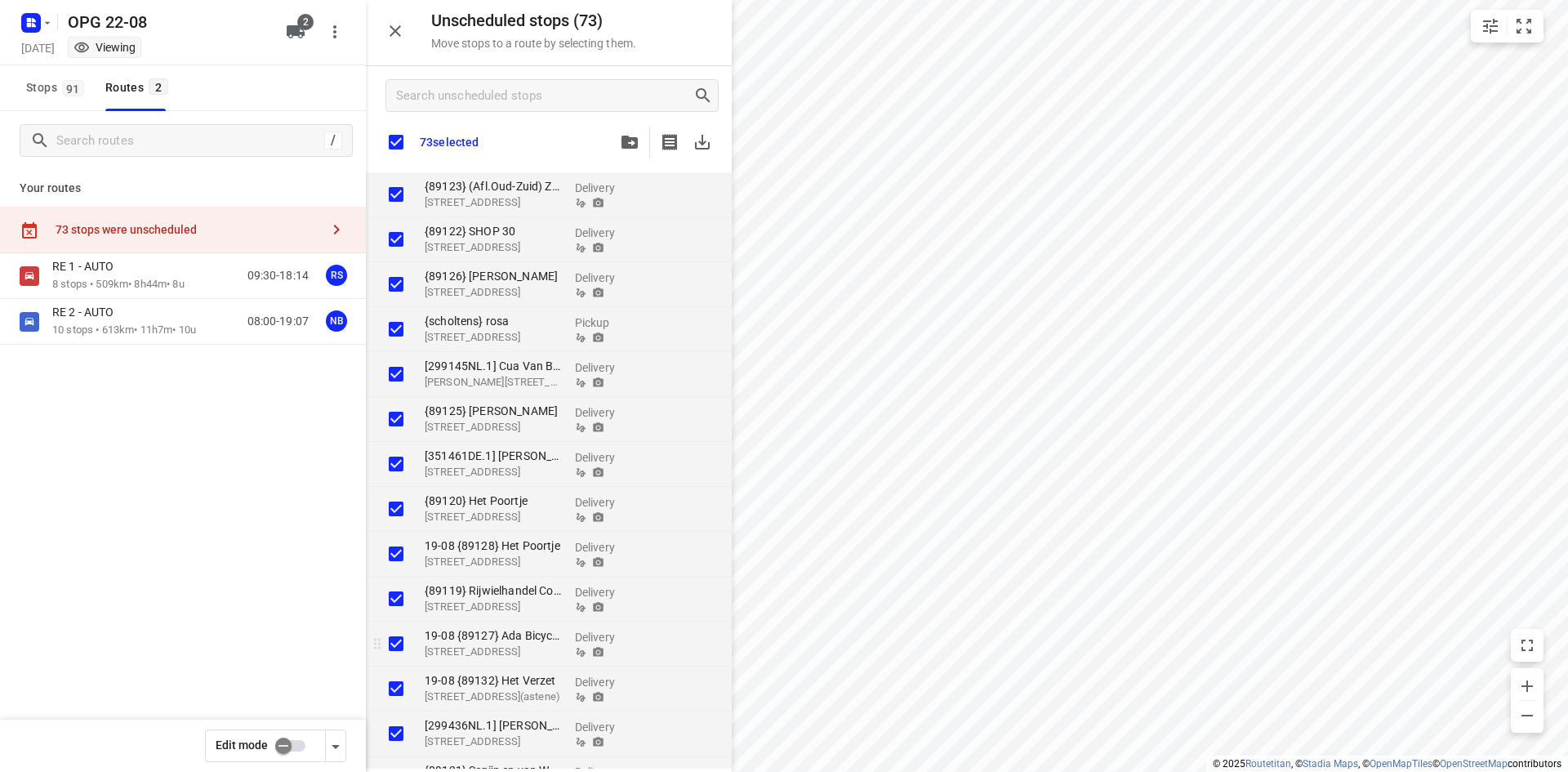
checkbox input "true"
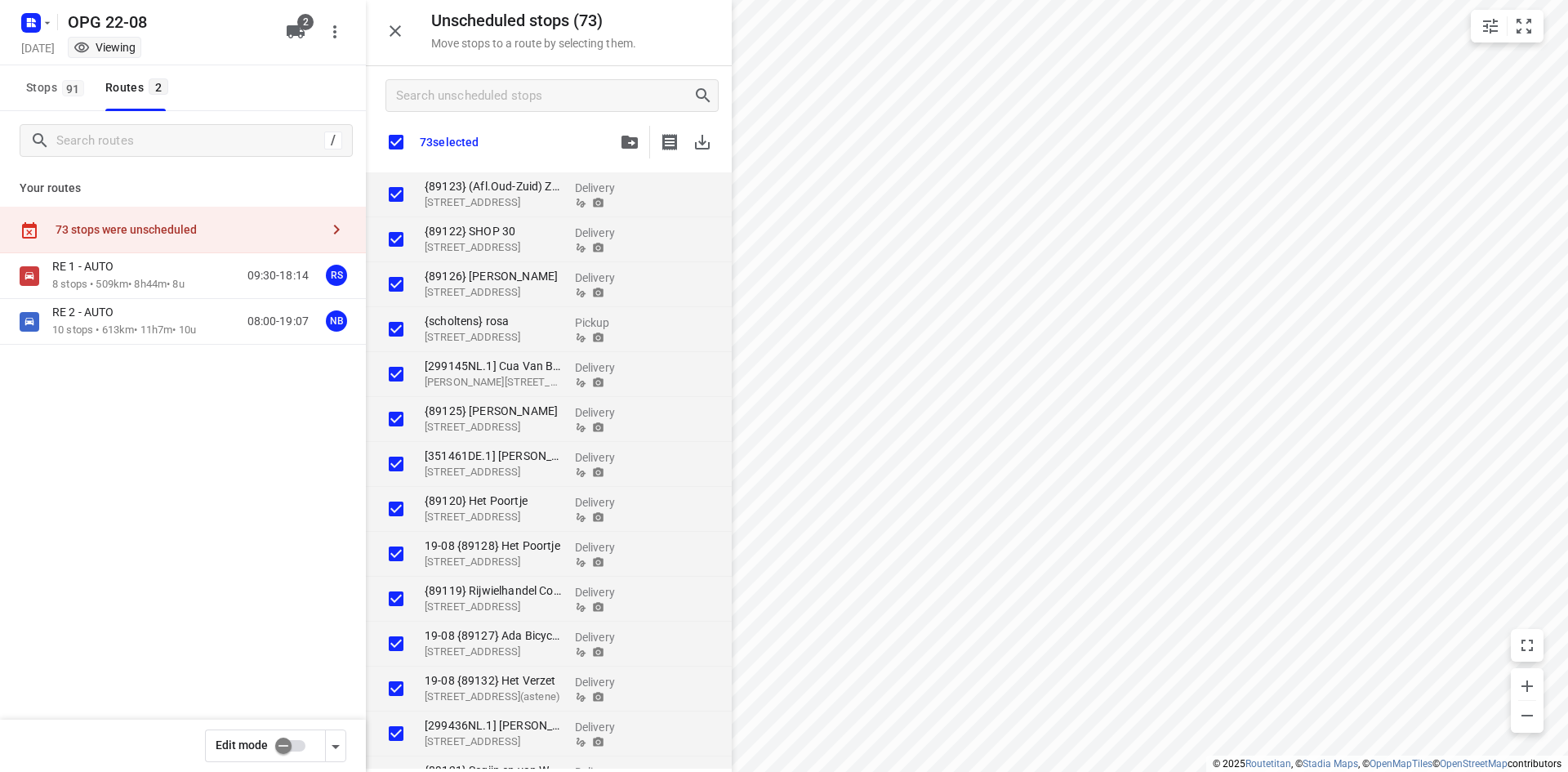
checkbox input "true"
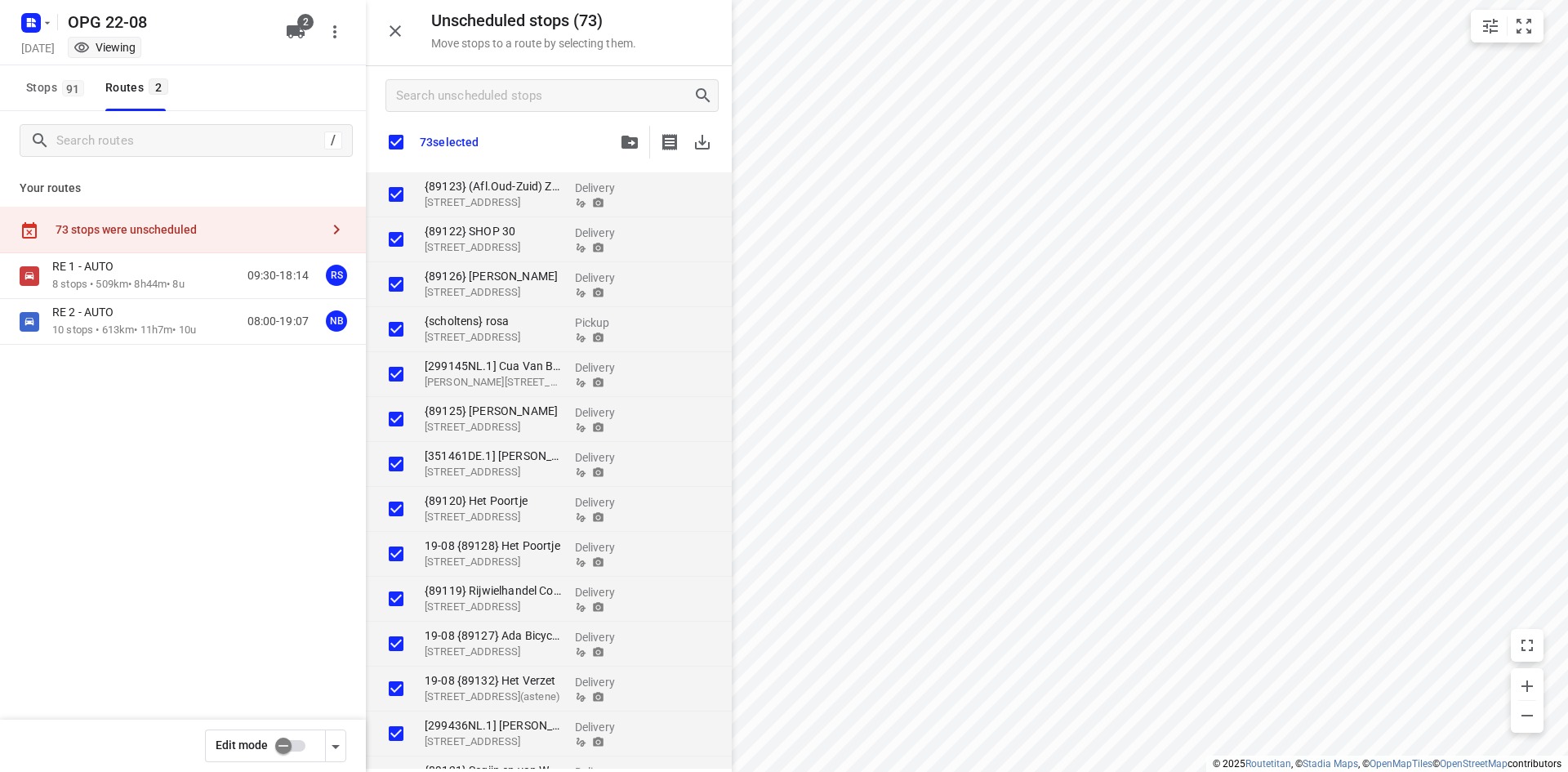
checkbox input "true"
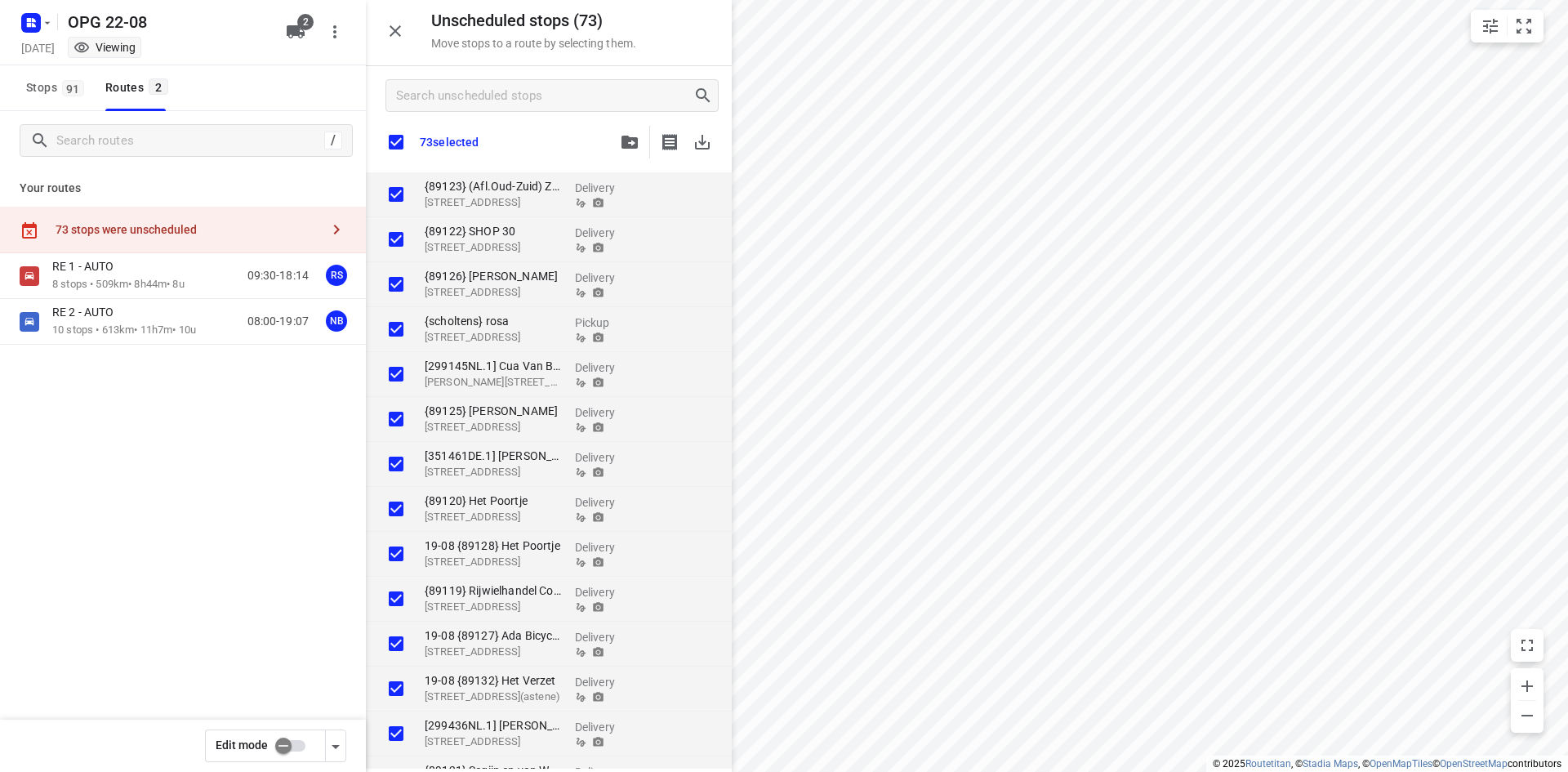
checkbox input "true"
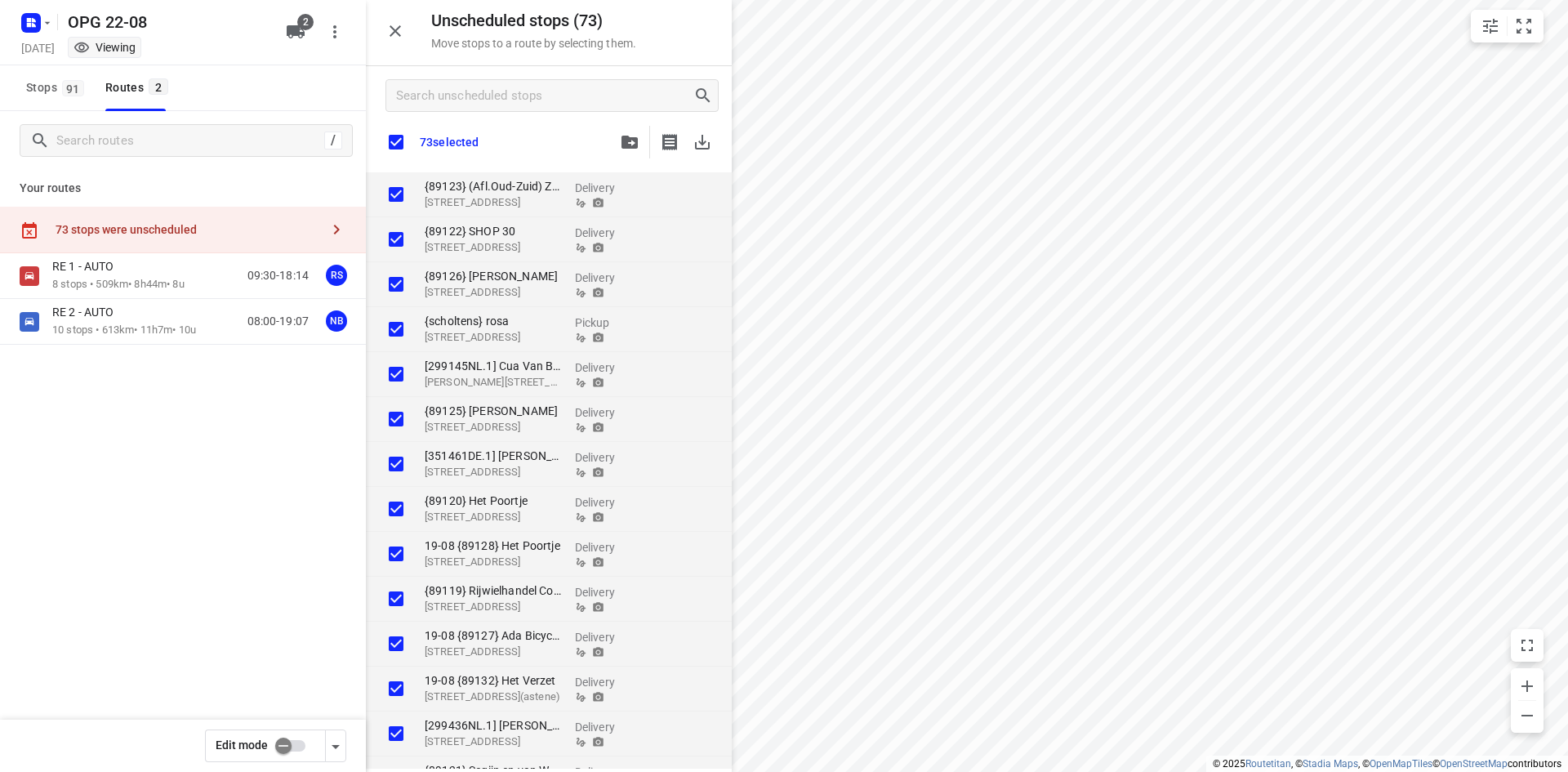
checkbox input "true"
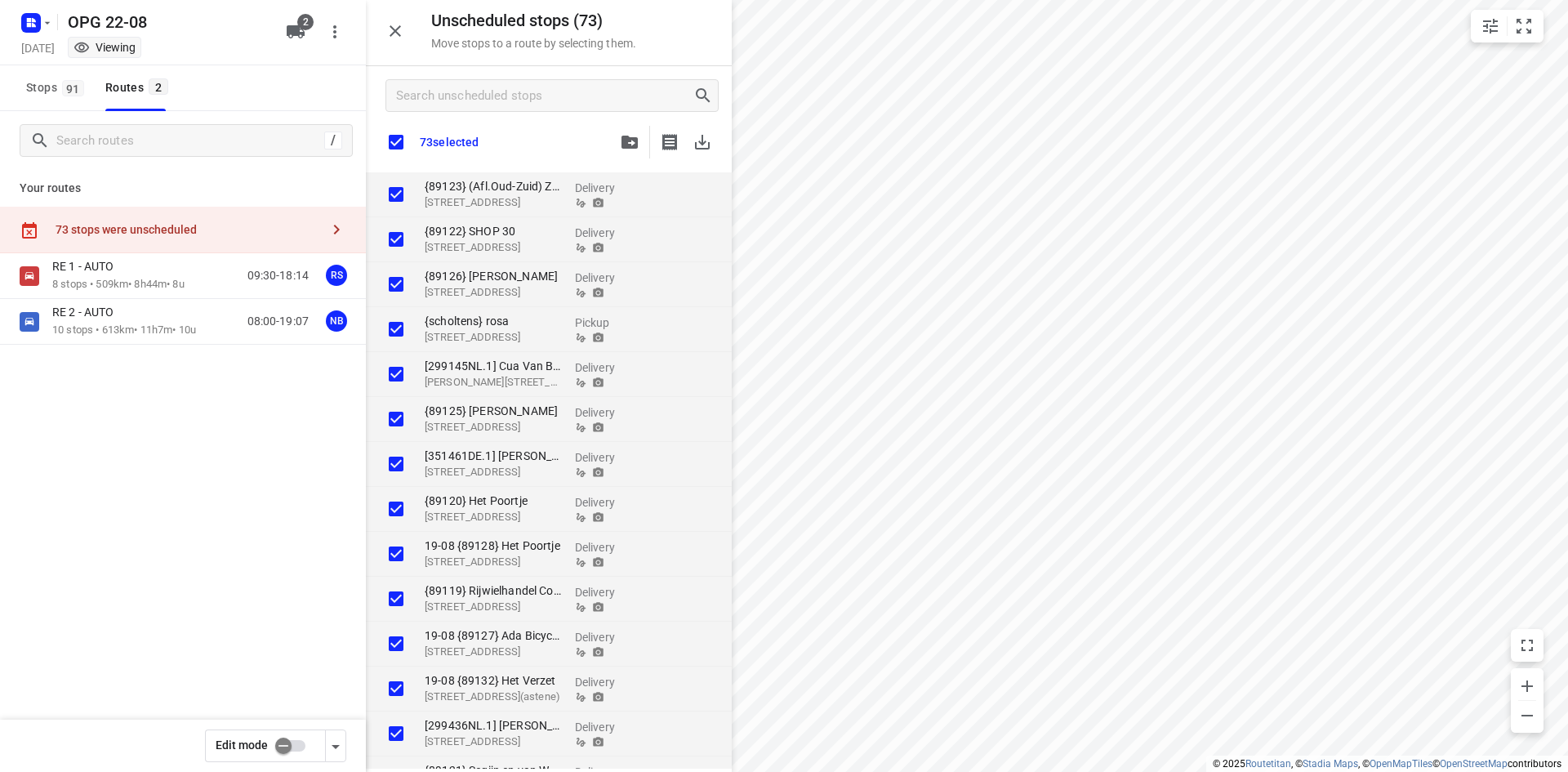
checkbox input "true"
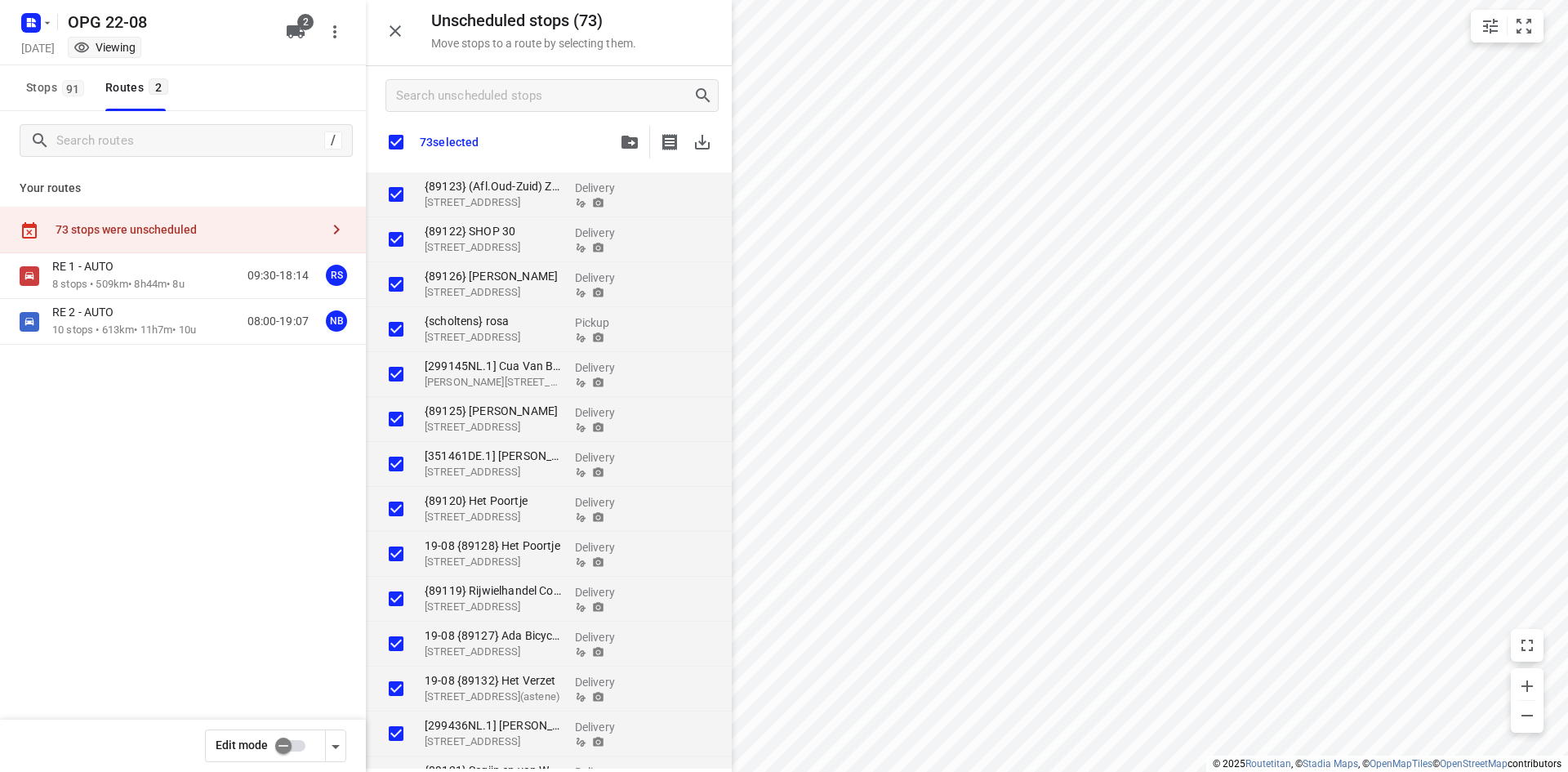
checkbox input "true"
click at [302, 752] on input "checkbox" at bounding box center [284, 746] width 94 height 31
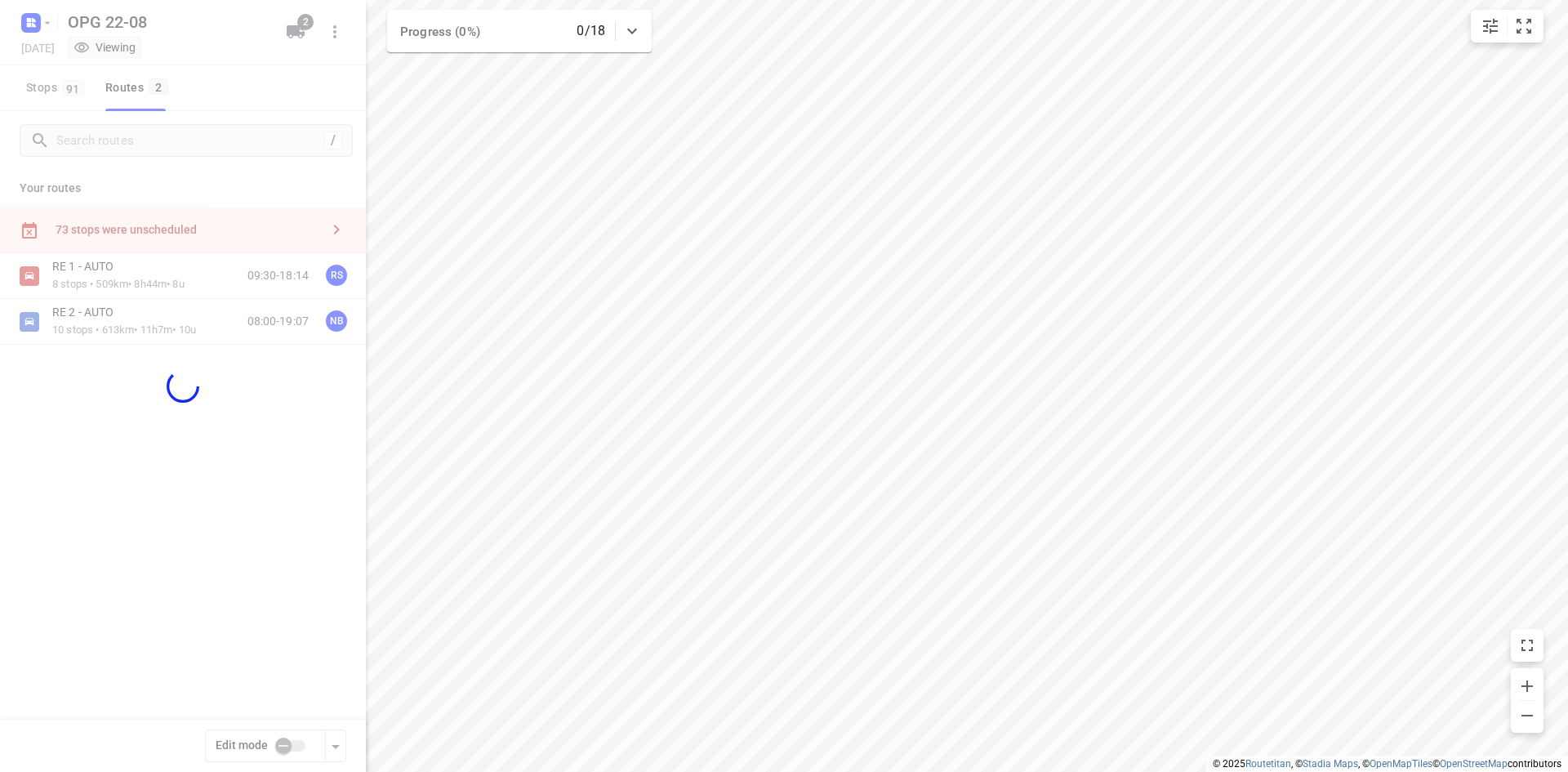
checkbox input "true"
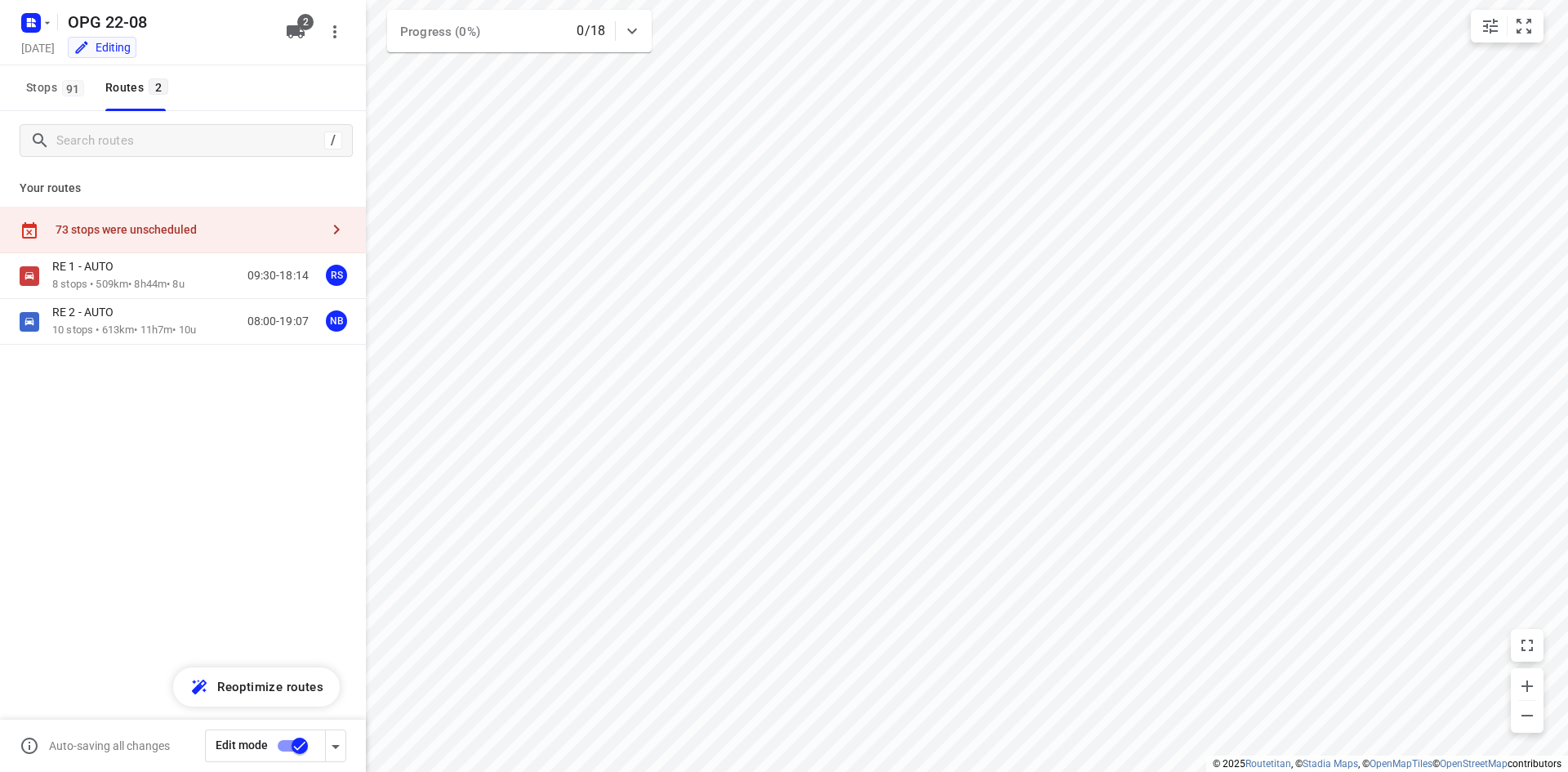
click at [334, 229] on icon "button" at bounding box center [336, 229] width 19 height 19
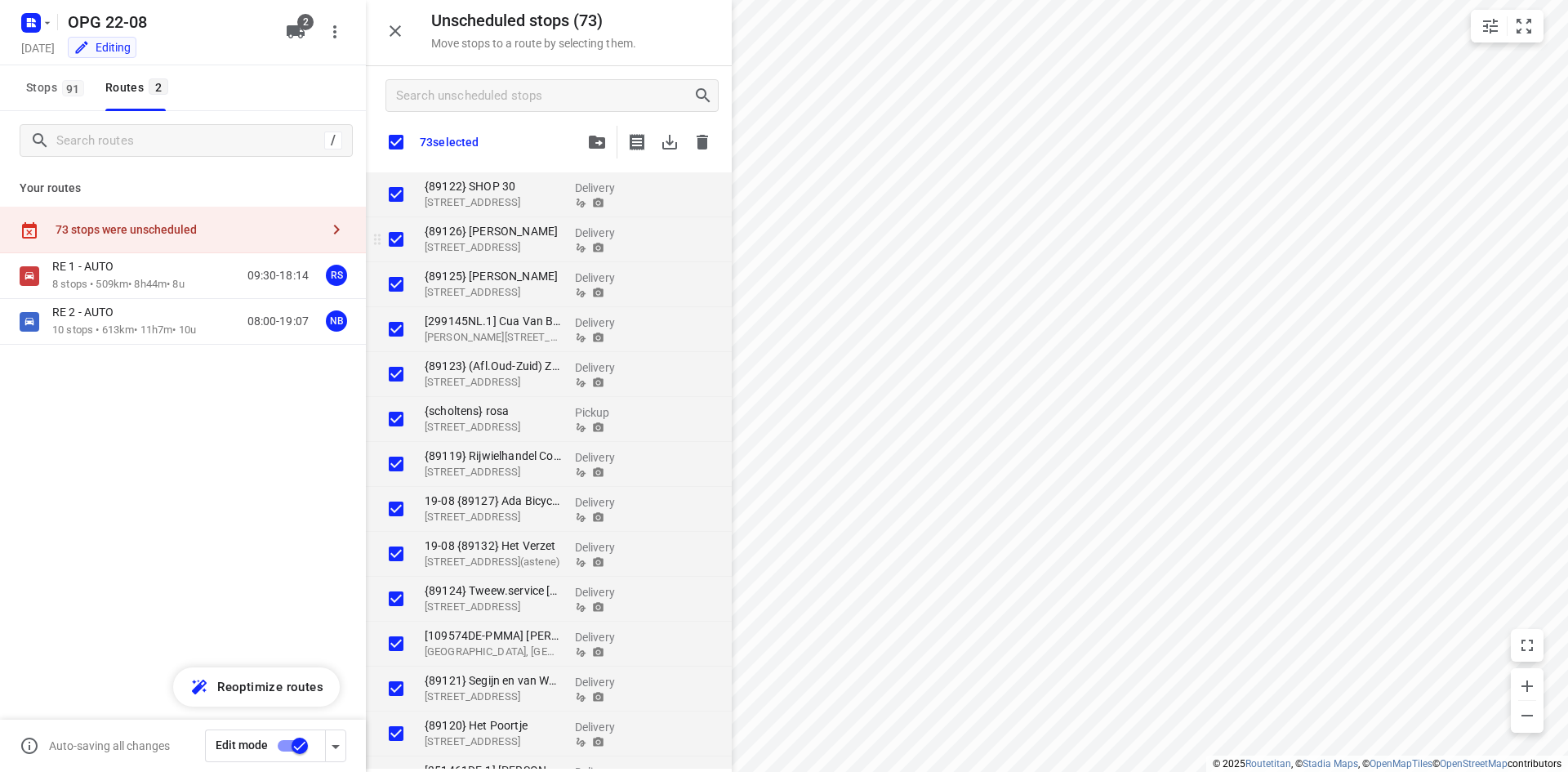
checkbox input "true"
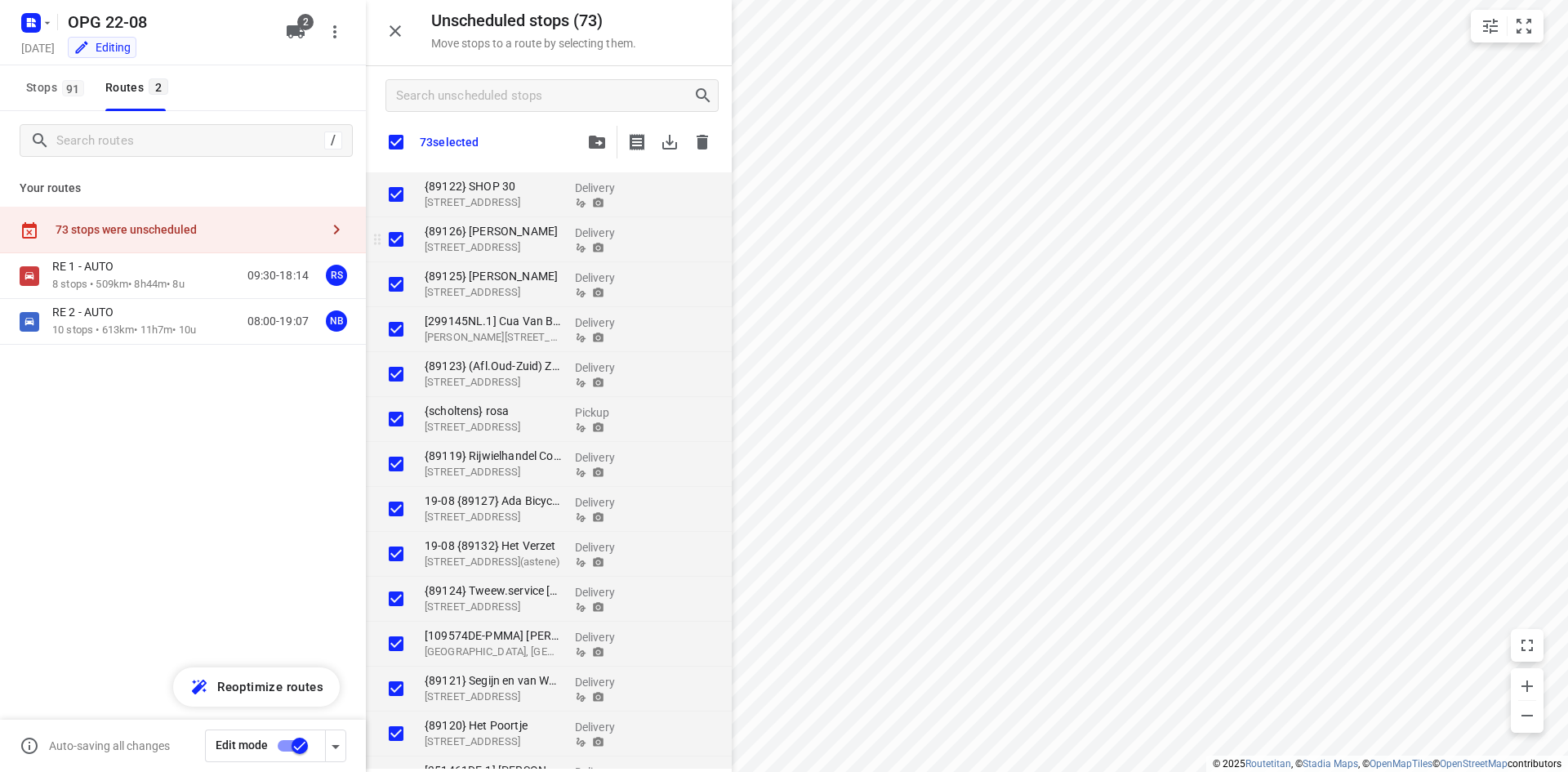
checkbox input "true"
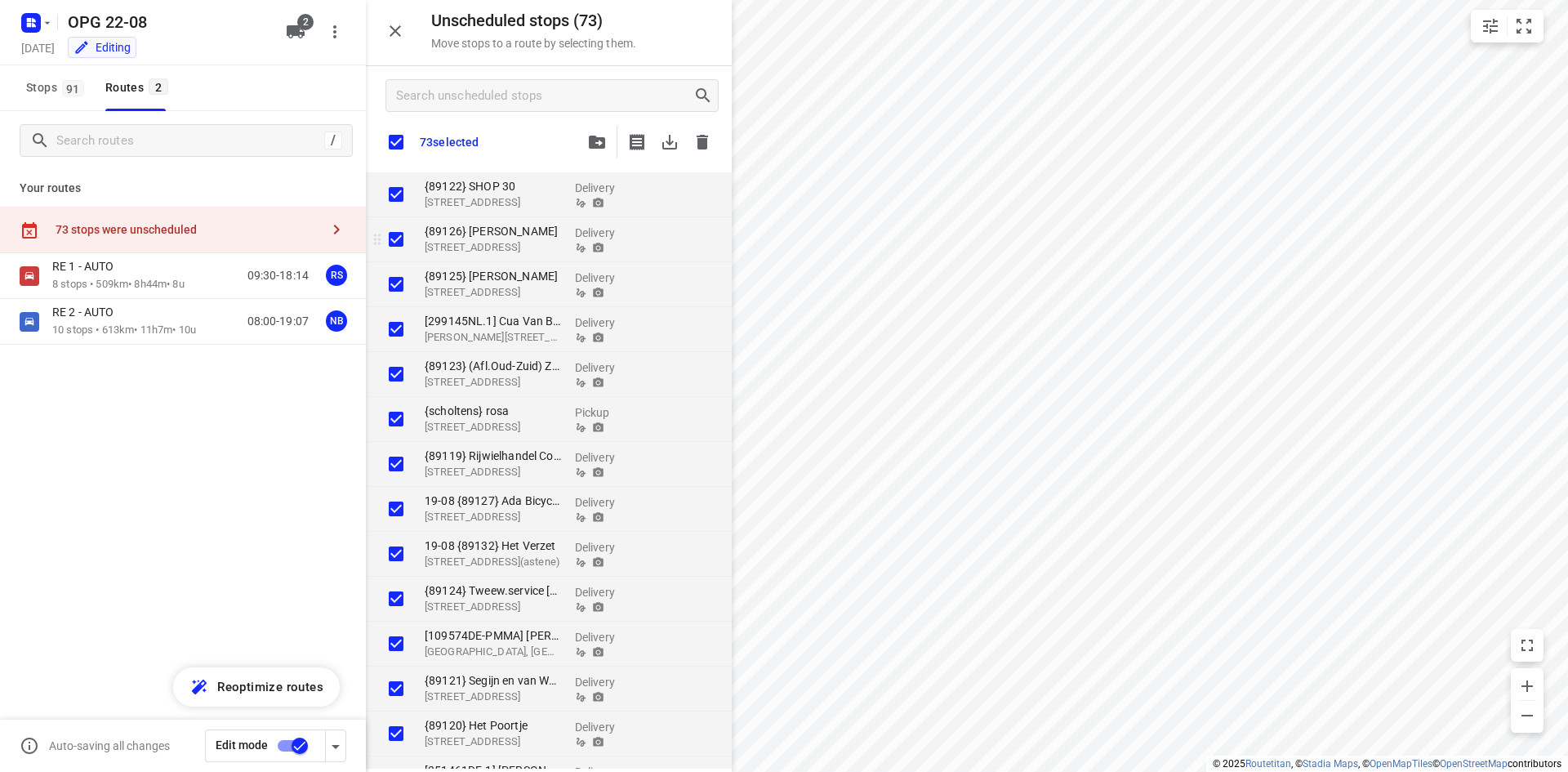
checkbox input "true"
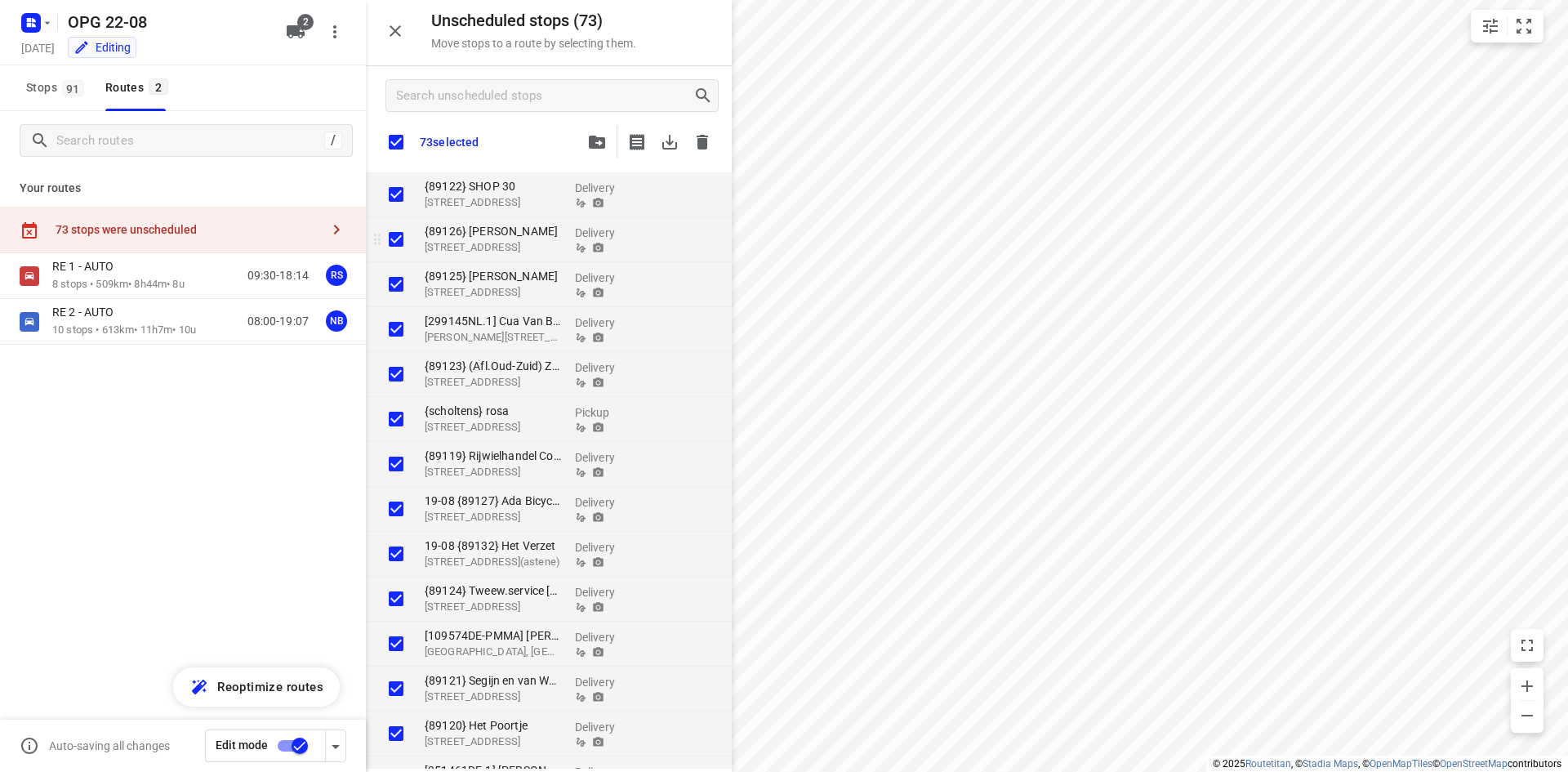
checkbox input "true"
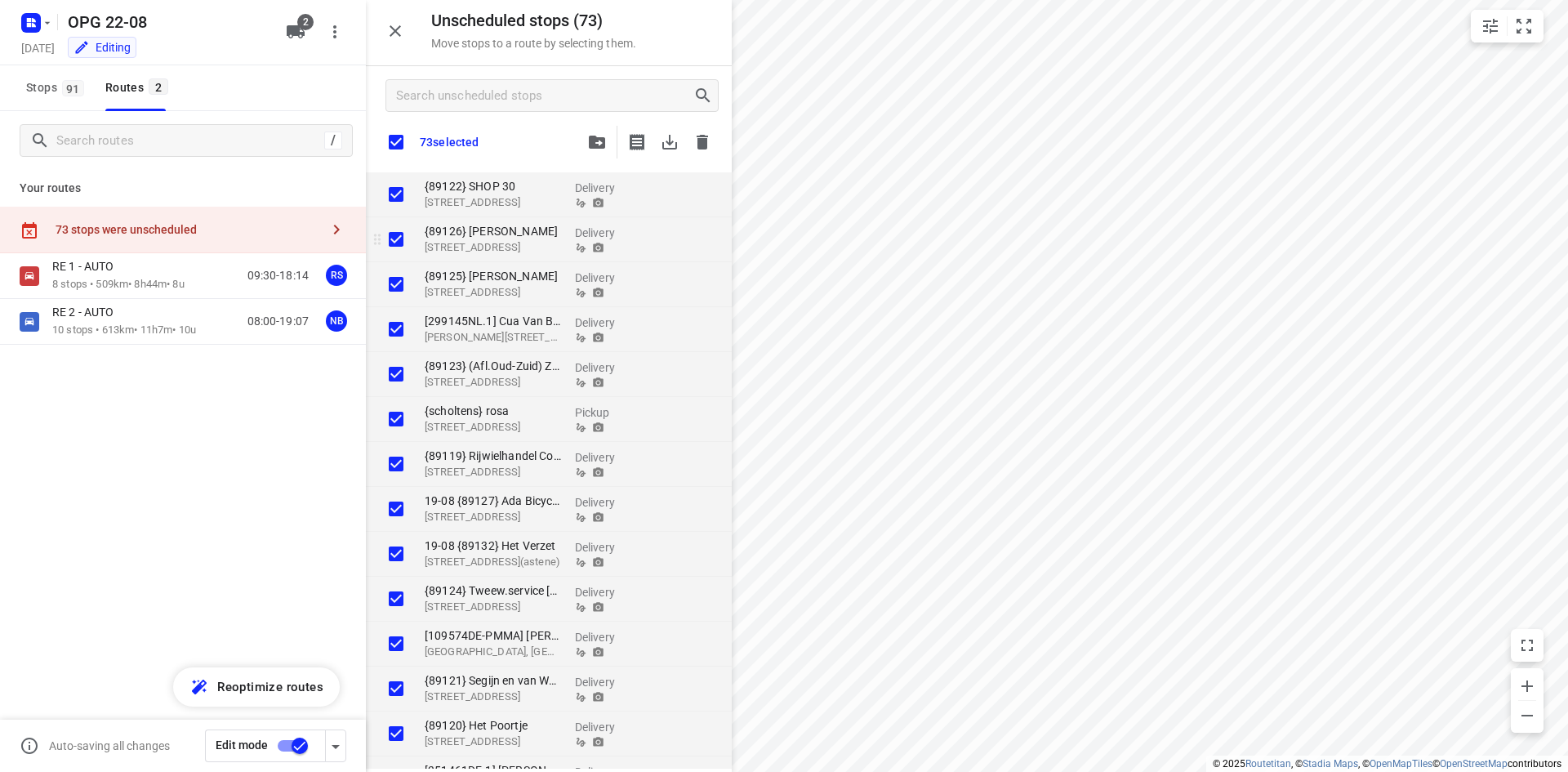
checkbox input "true"
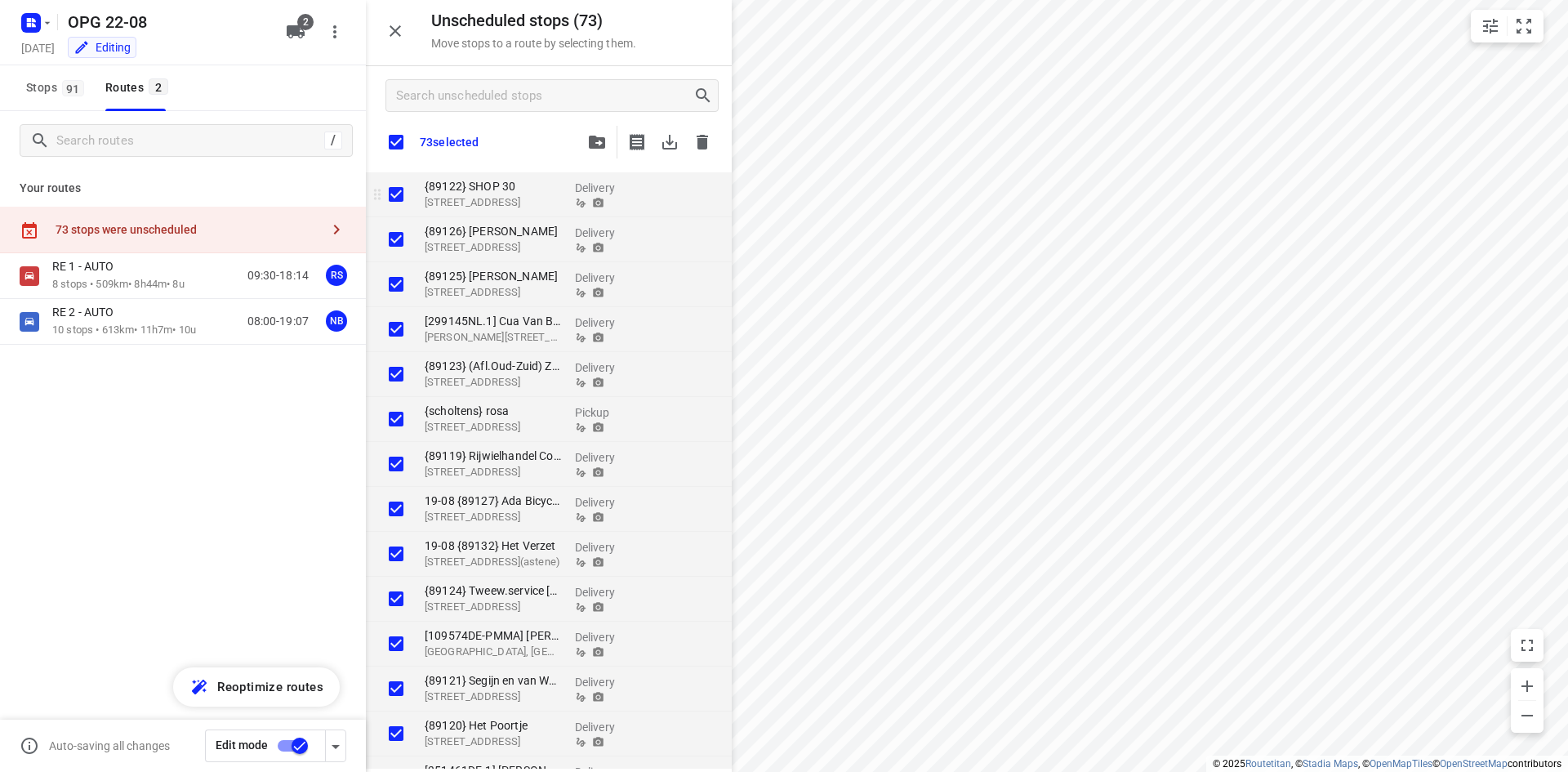
checkbox input "true"
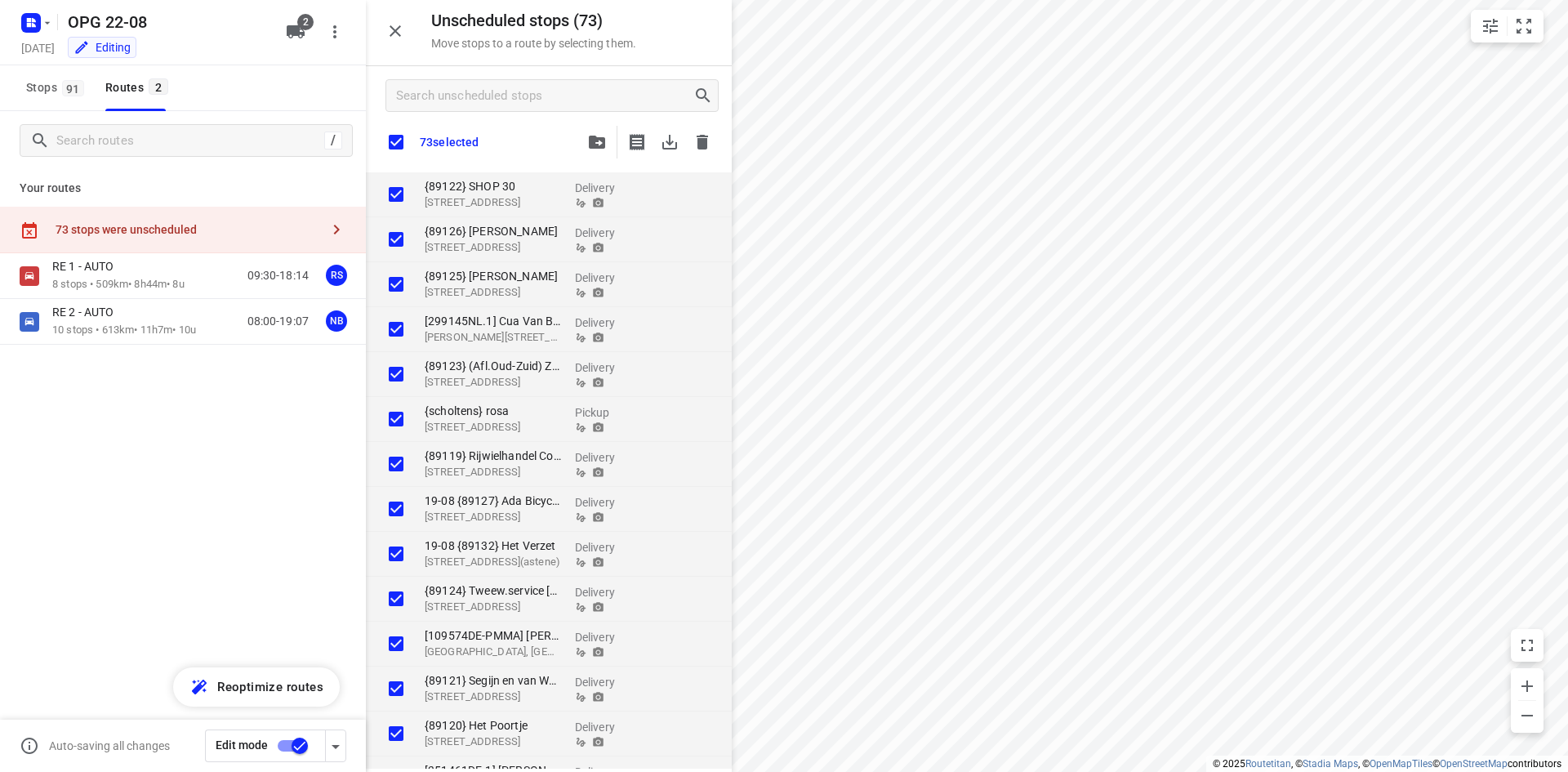
checkbox input "true"
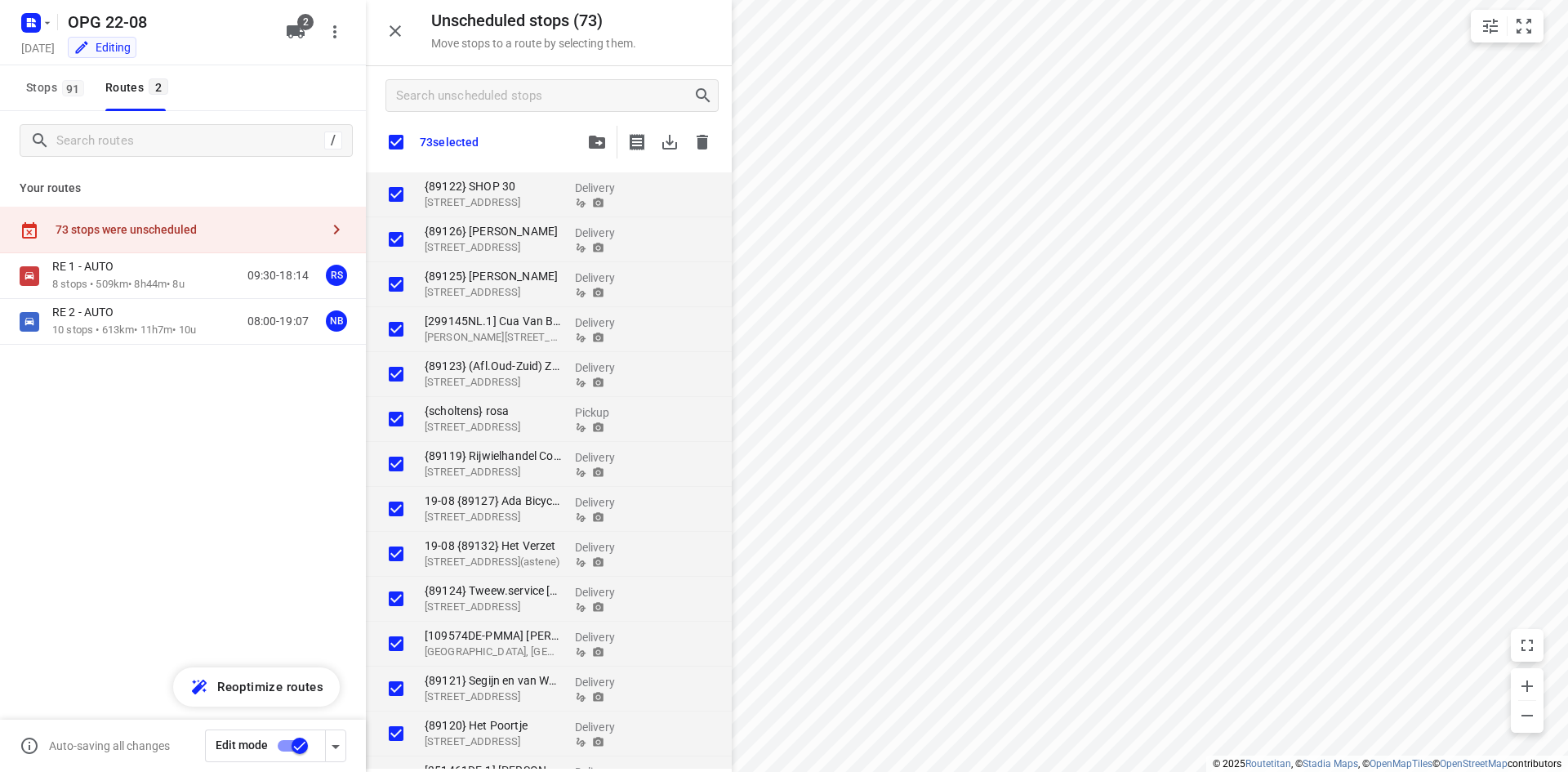
checkbox input "true"
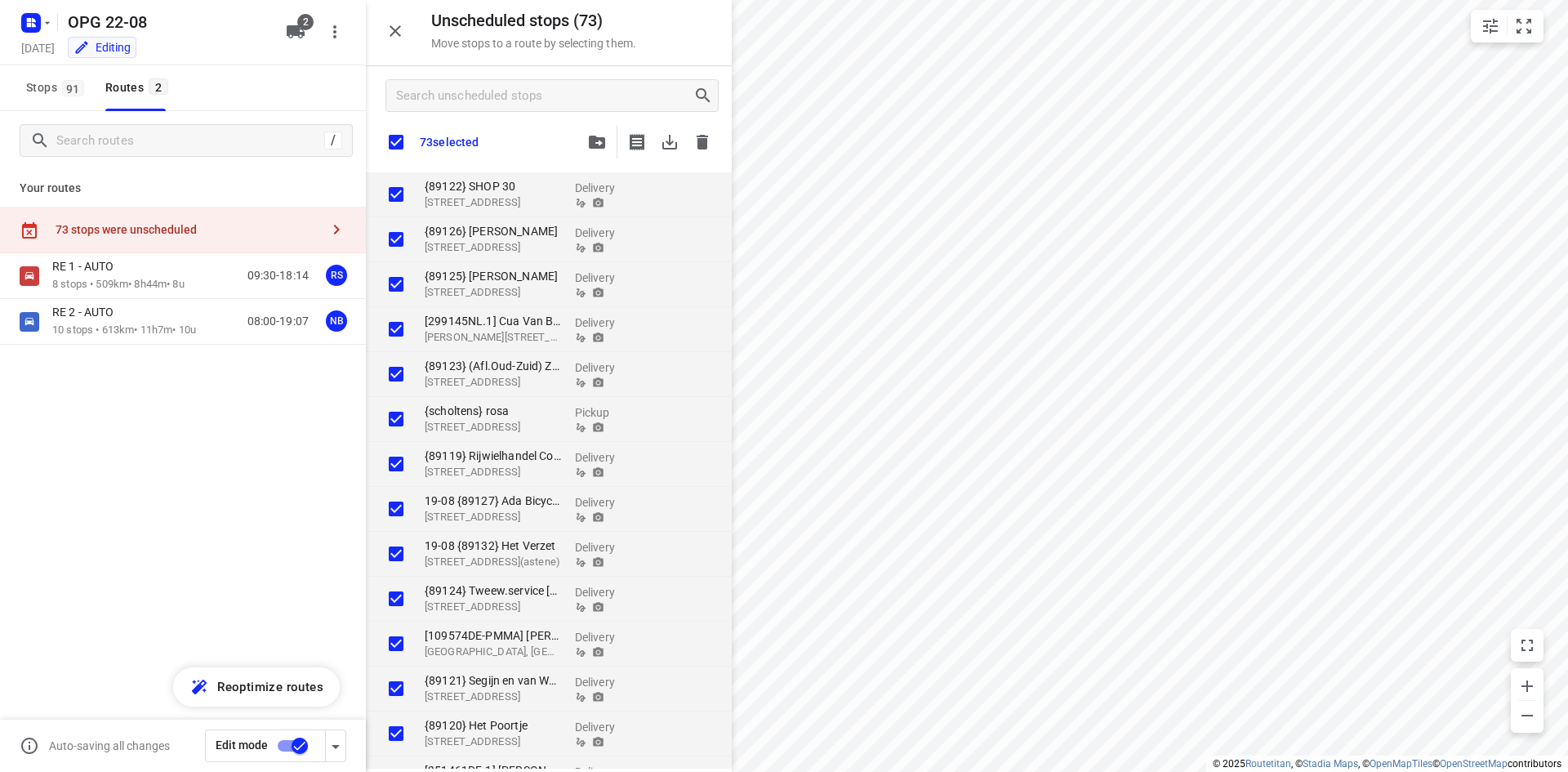
checkbox input "true"
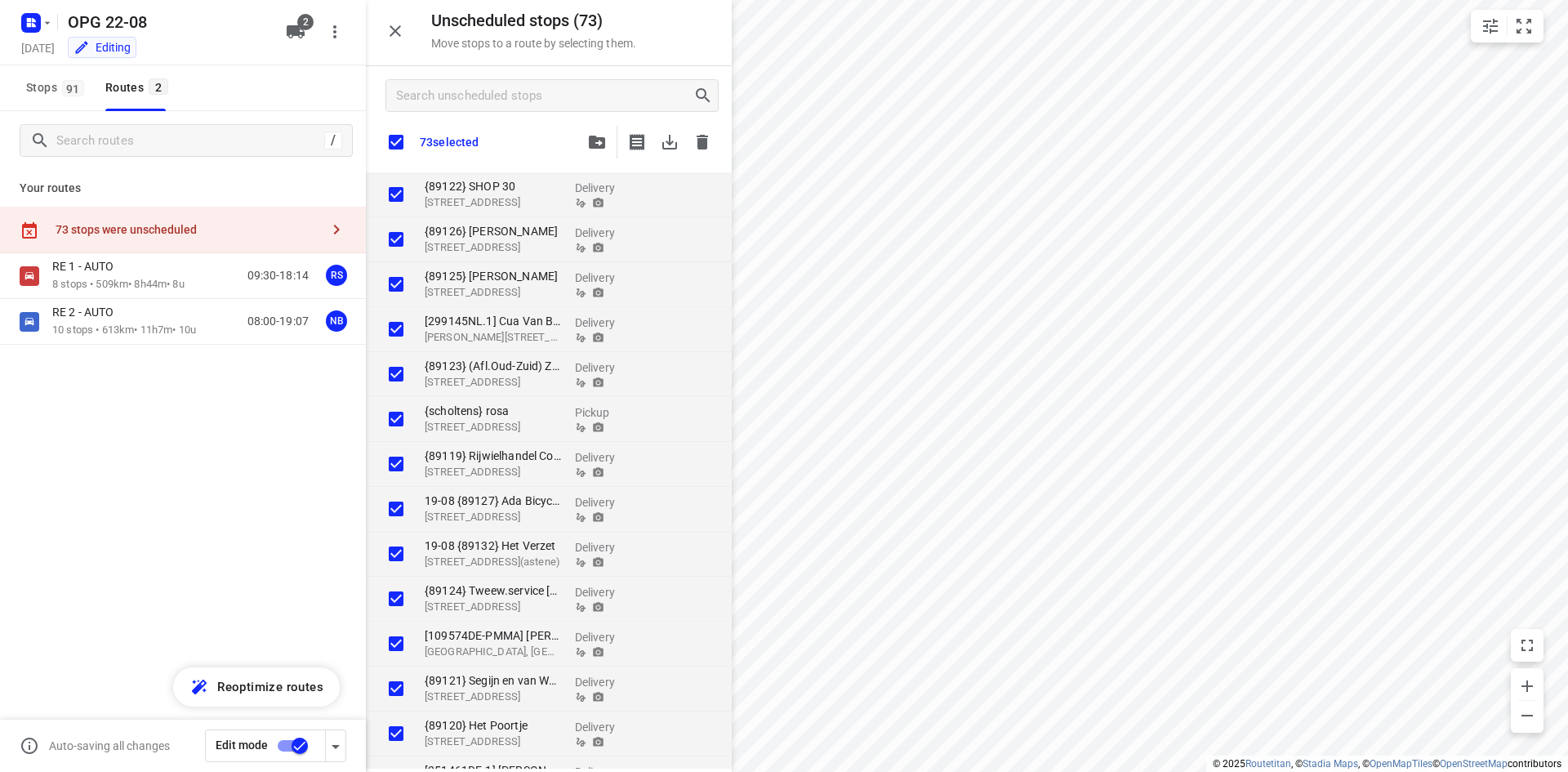
checkbox input "true"
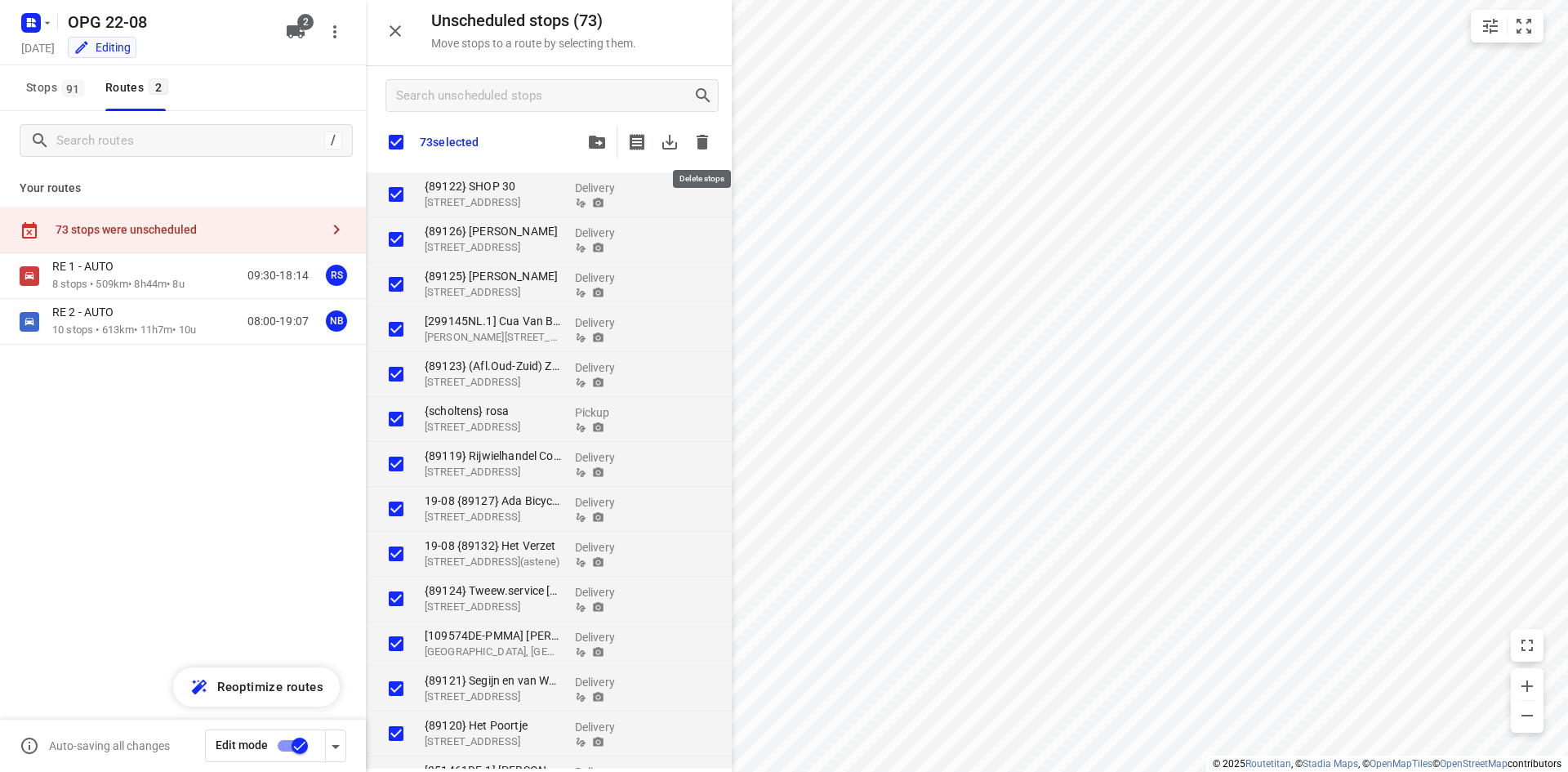
click at [701, 142] on icon "button" at bounding box center [703, 141] width 12 height 15
checkbox input "true"
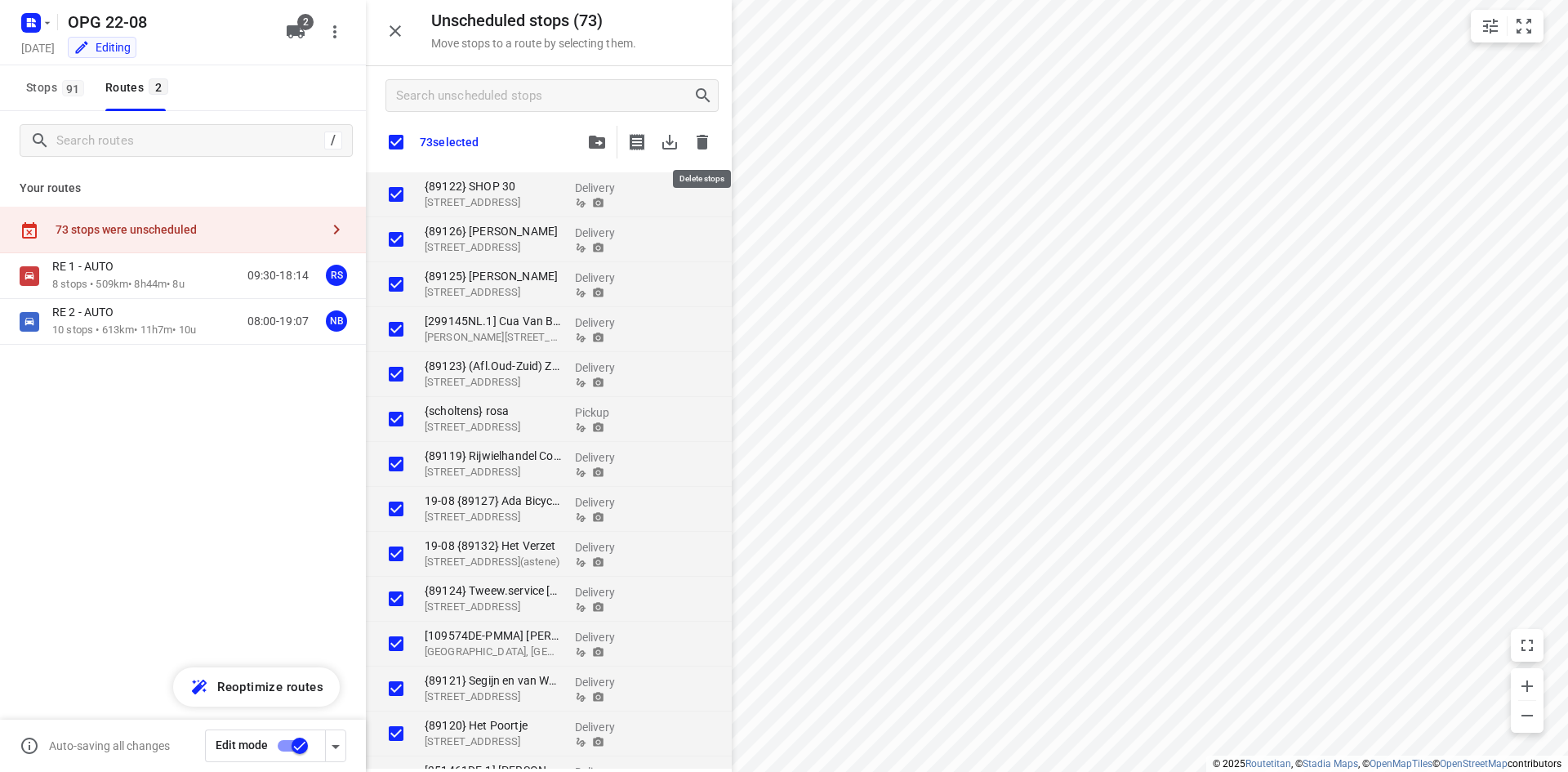
checkbox input "true"
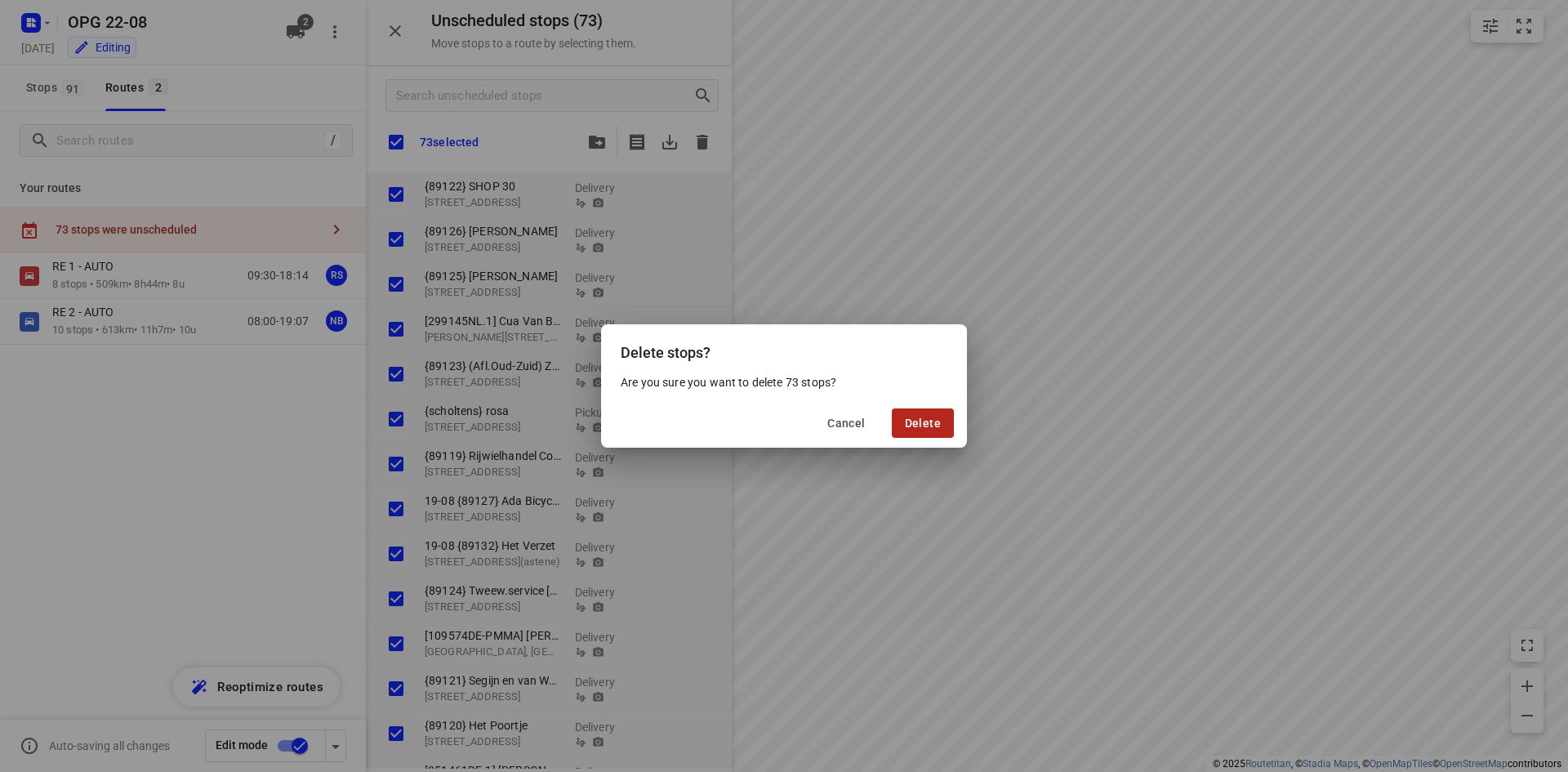
click at [936, 415] on button "Delete" at bounding box center [923, 423] width 62 height 29
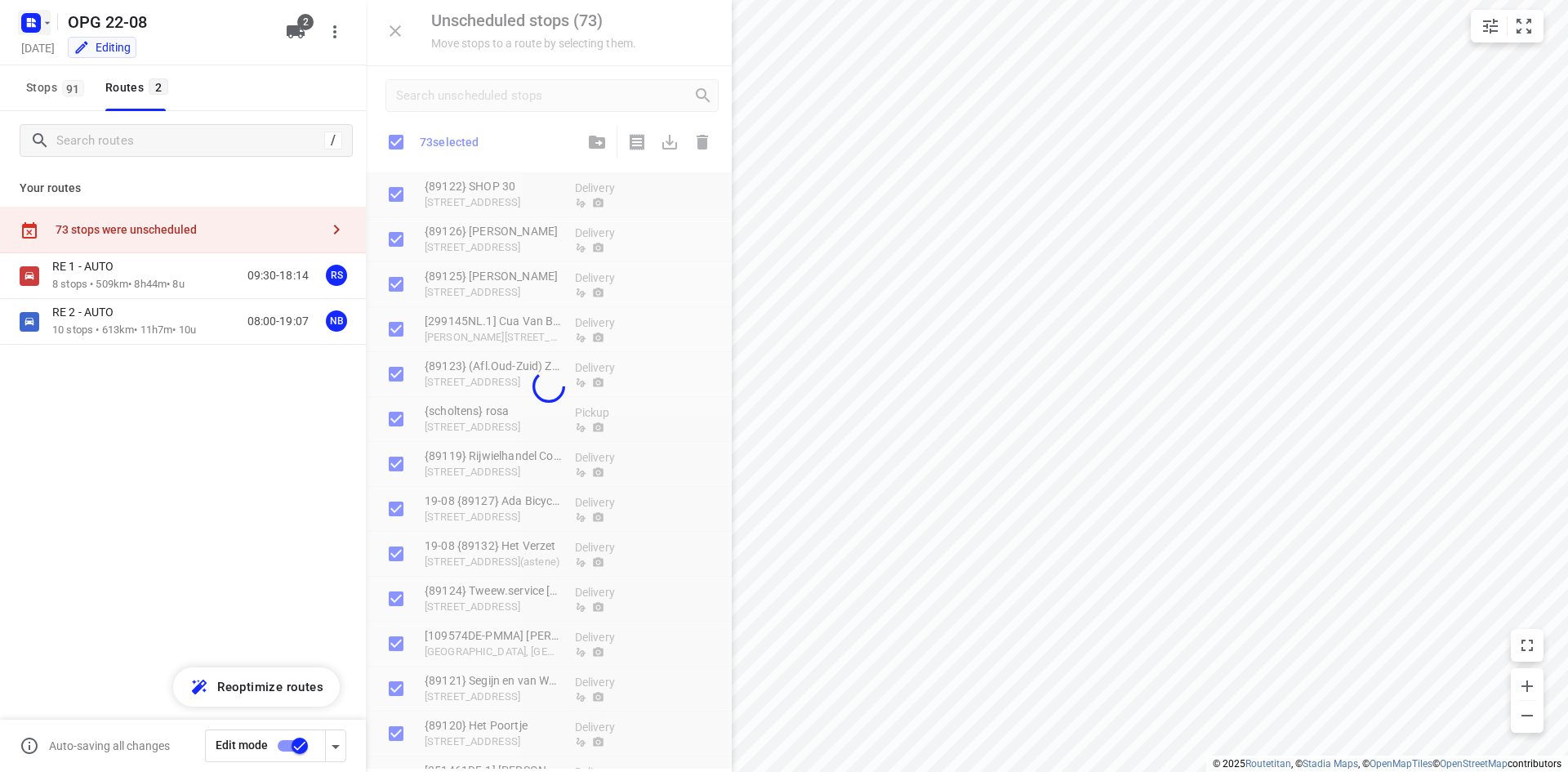
click at [46, 22] on icon "button" at bounding box center [47, 22] width 13 height 13
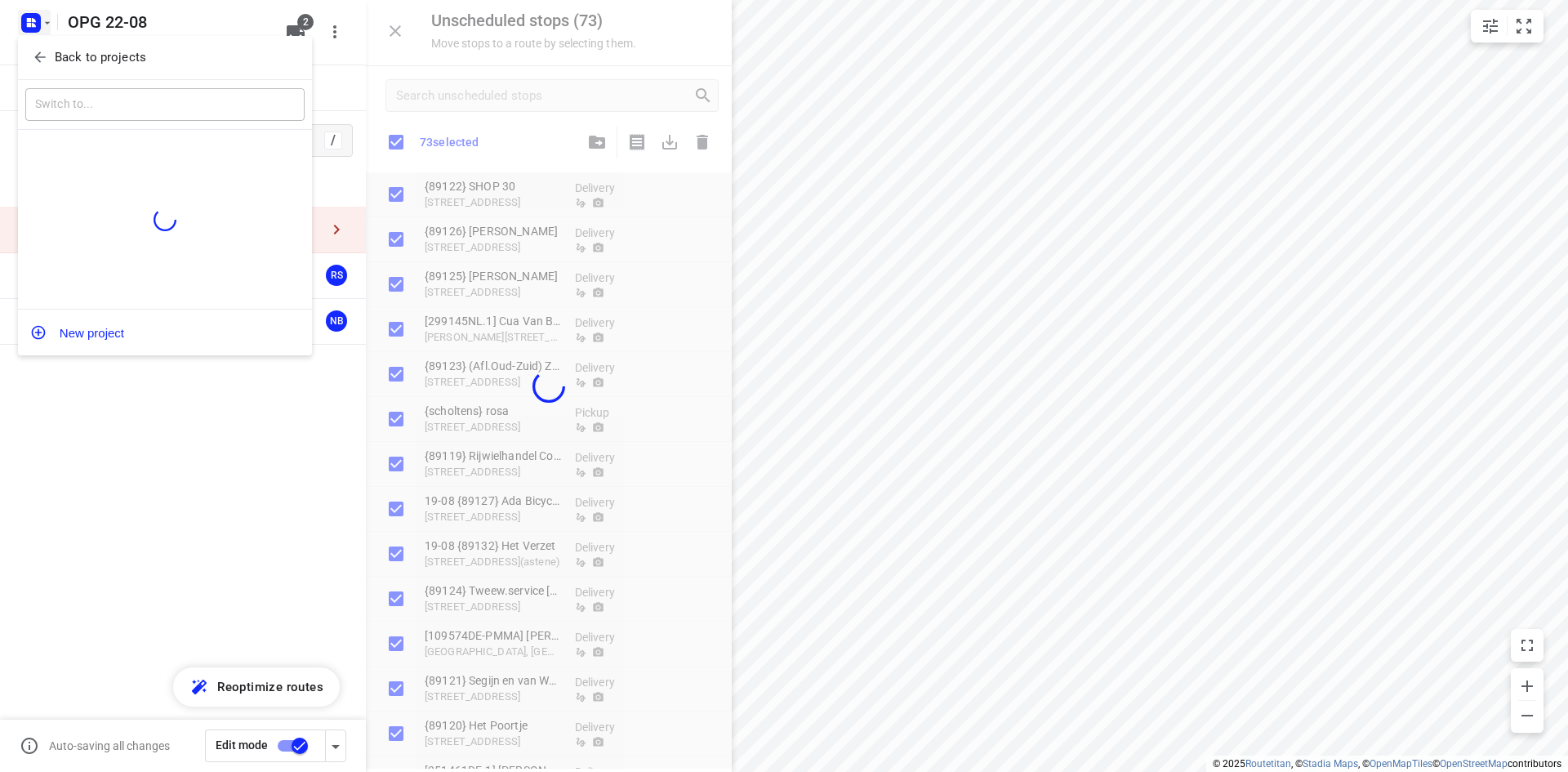
click at [77, 53] on p "Back to projects" at bounding box center [100, 57] width 92 height 19
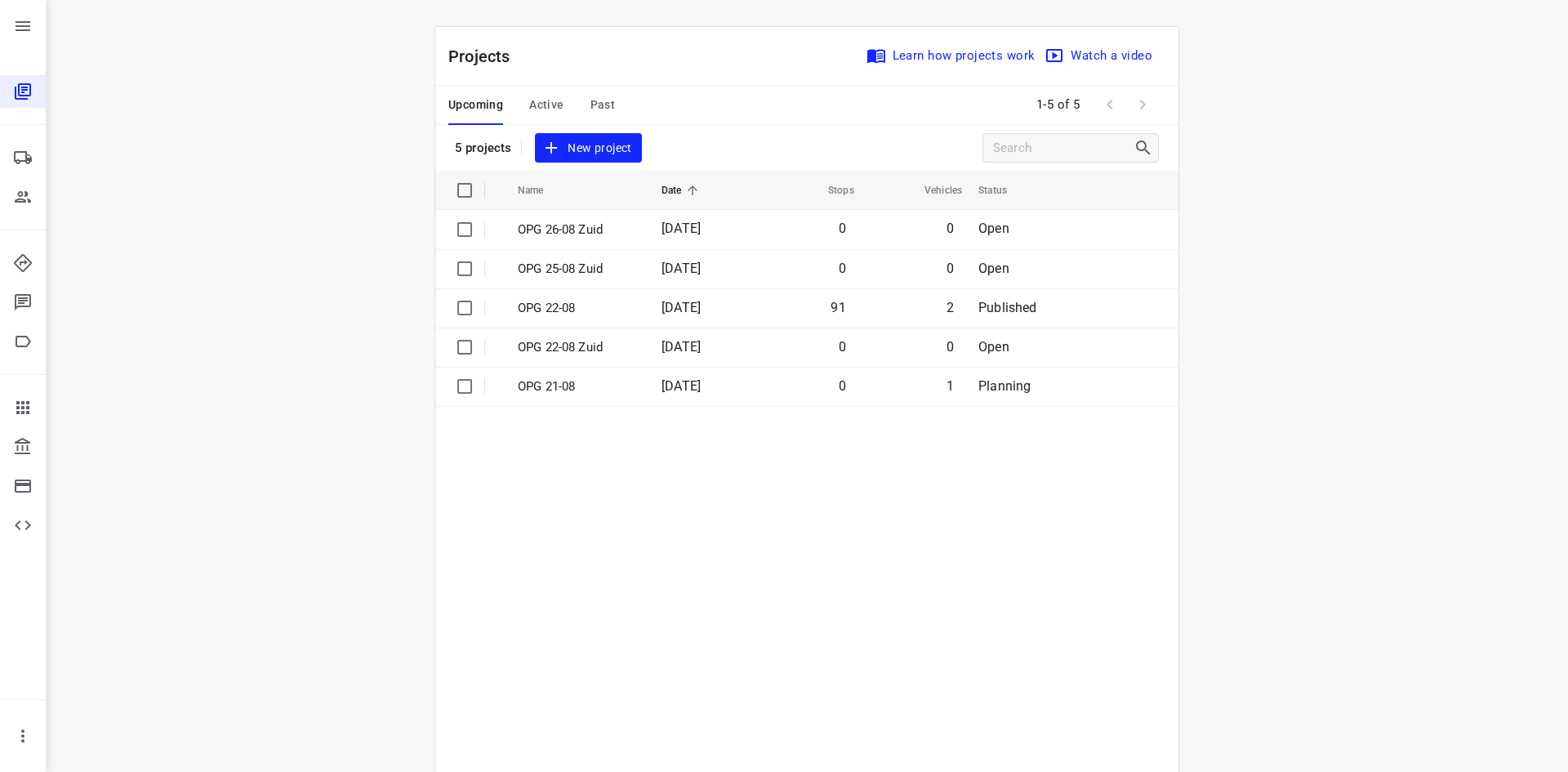
click at [590, 142] on span "New project" at bounding box center [588, 148] width 87 height 20
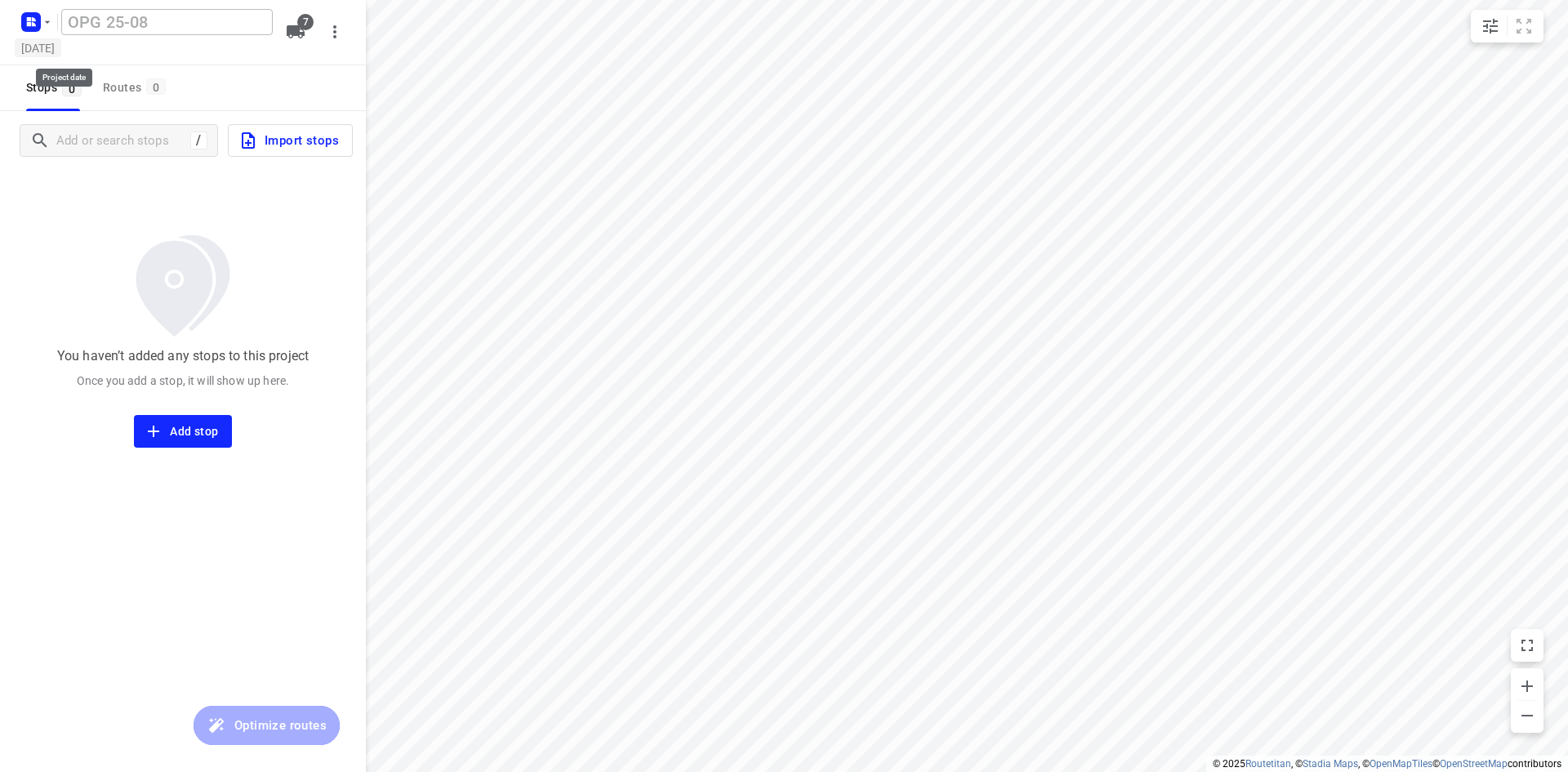
click at [61, 40] on h5 "[DATE]" at bounding box center [38, 47] width 47 height 19
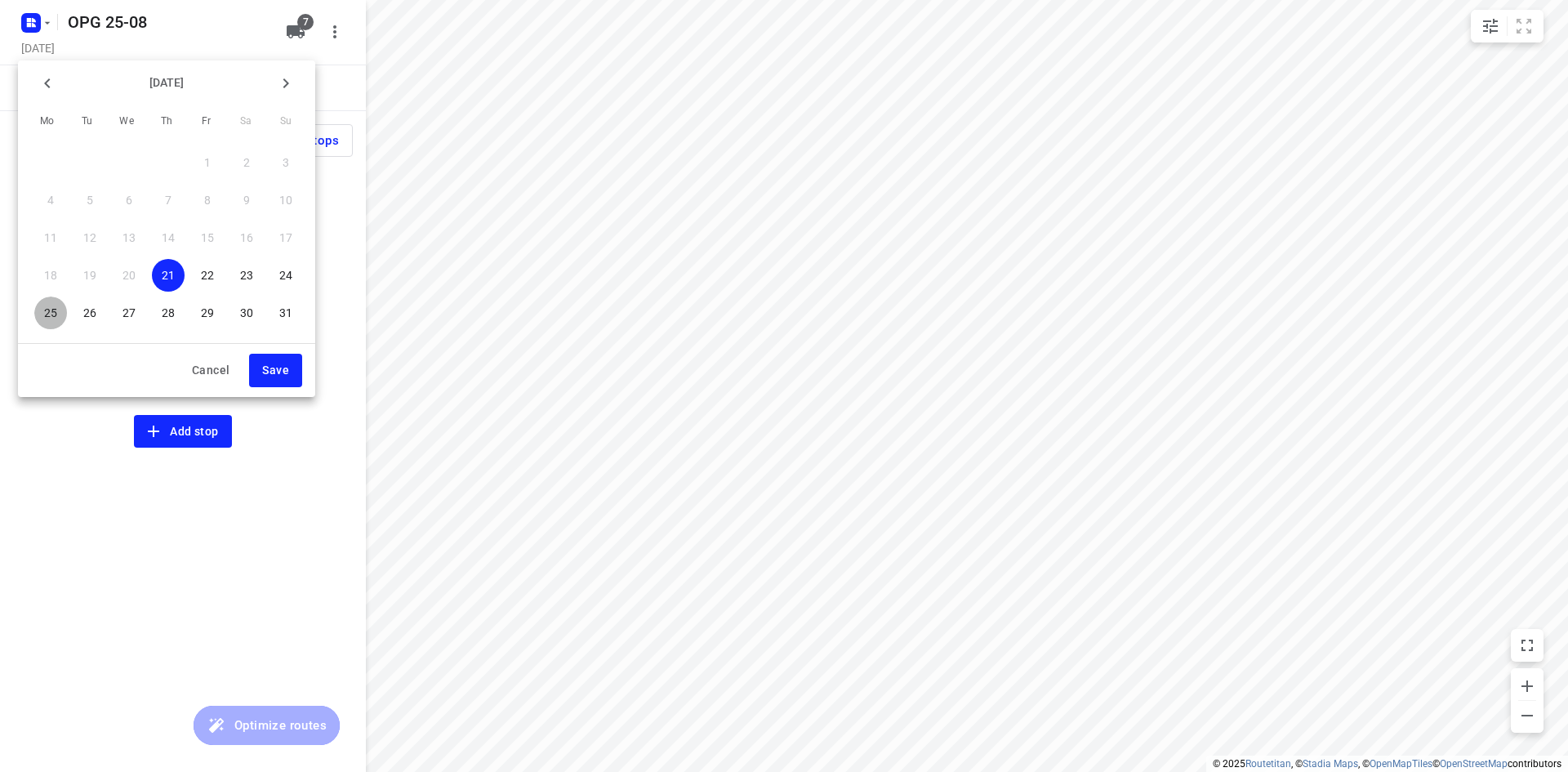
click at [51, 308] on p "25" at bounding box center [50, 313] width 13 height 17
click at [282, 367] on span "Save" at bounding box center [276, 370] width 27 height 20
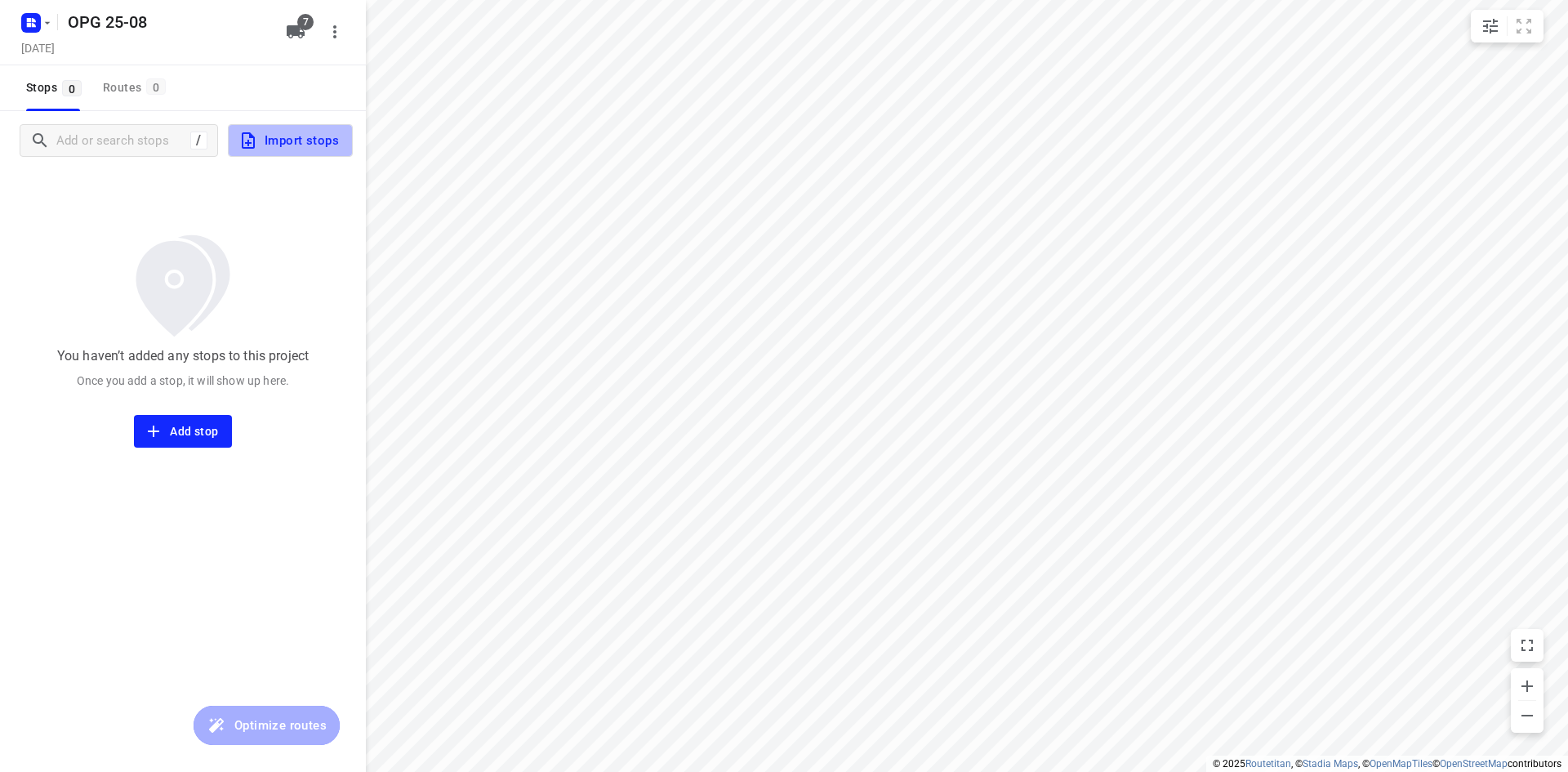
click at [322, 140] on span "Import stops" at bounding box center [288, 140] width 100 height 21
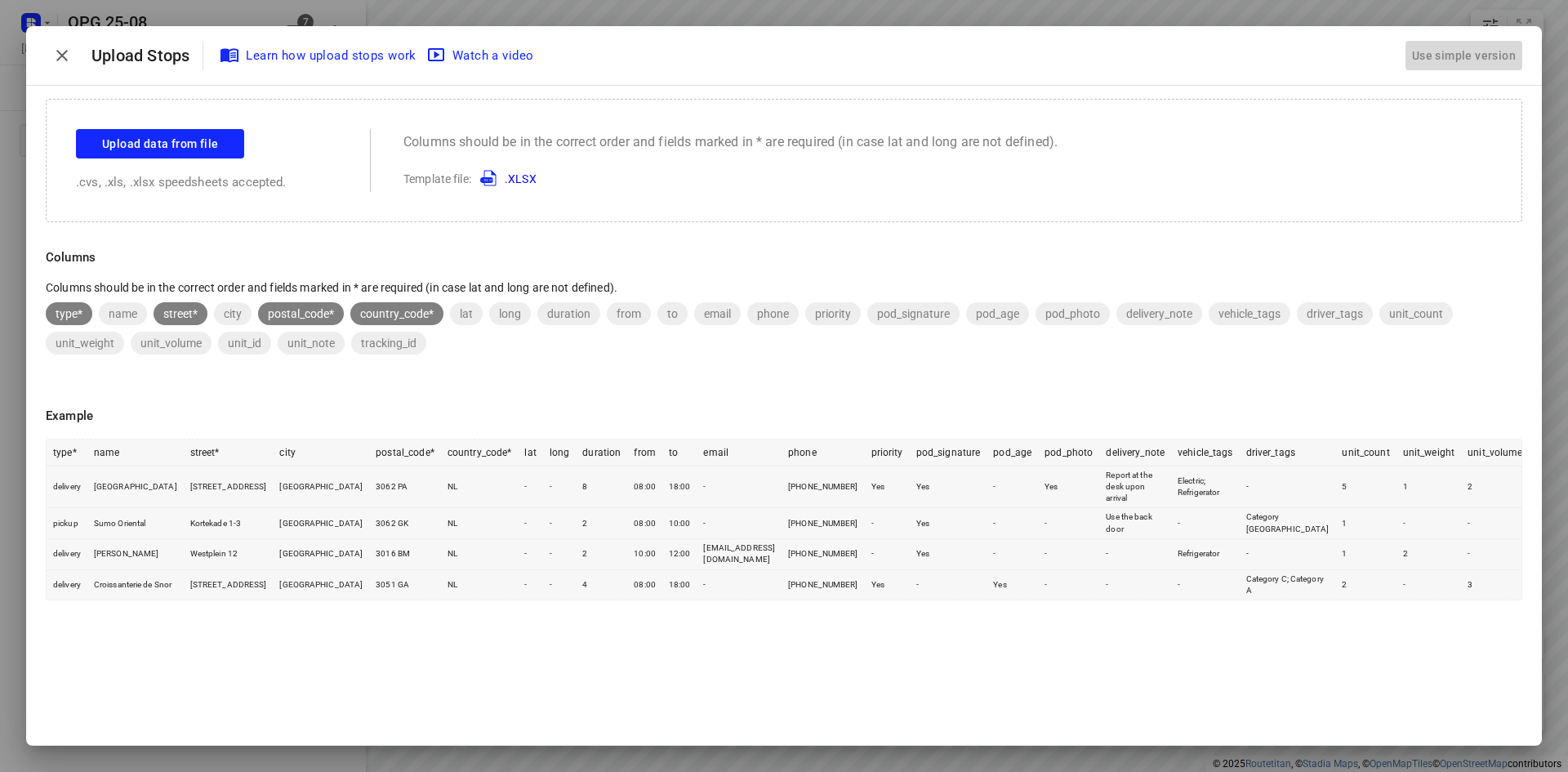
click at [1504, 56] on div "Use simple version" at bounding box center [1463, 57] width 110 height 27
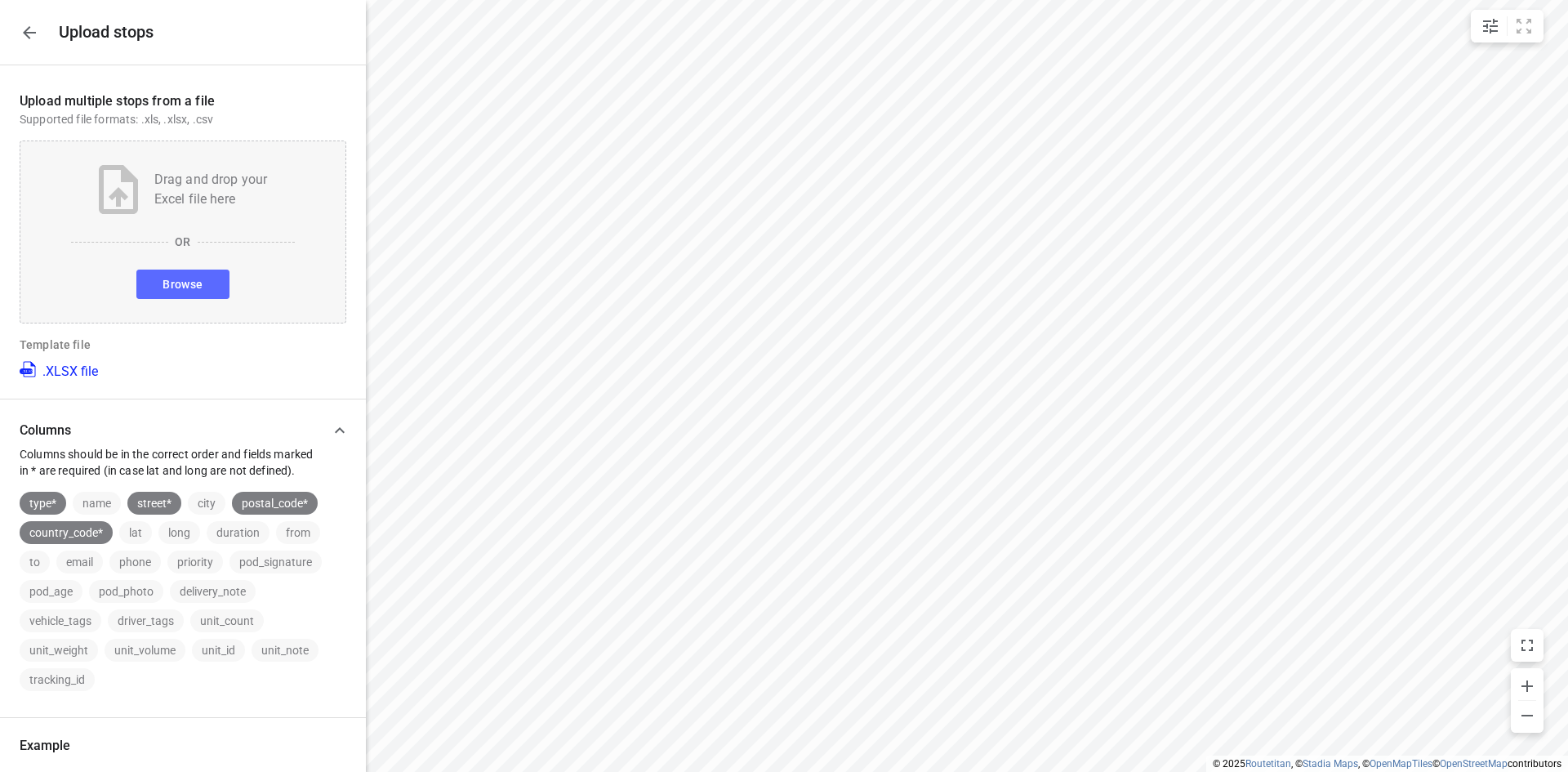
click at [190, 280] on span "Browse" at bounding box center [182, 285] width 40 height 20
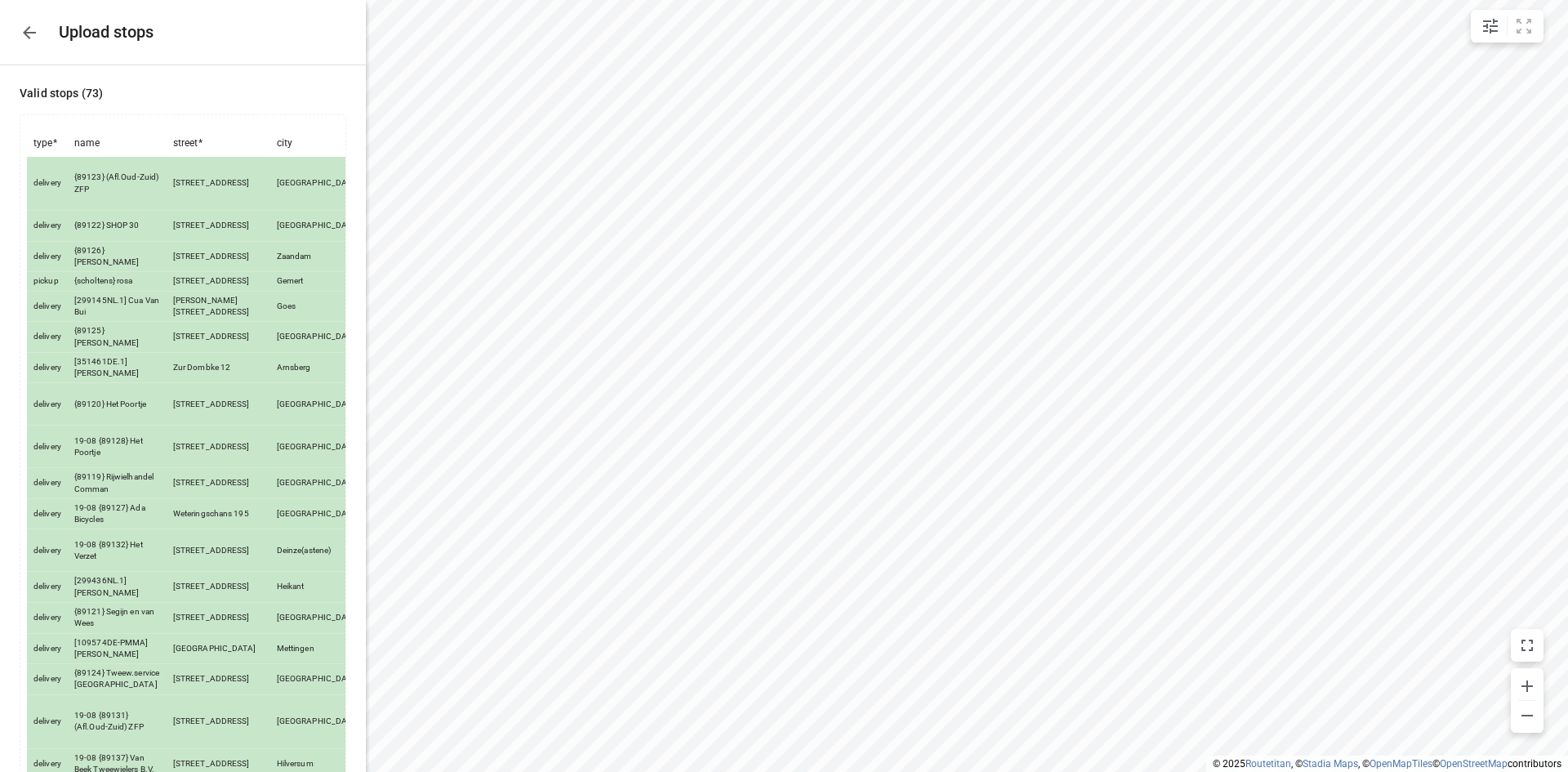
scroll to position [2237, 0]
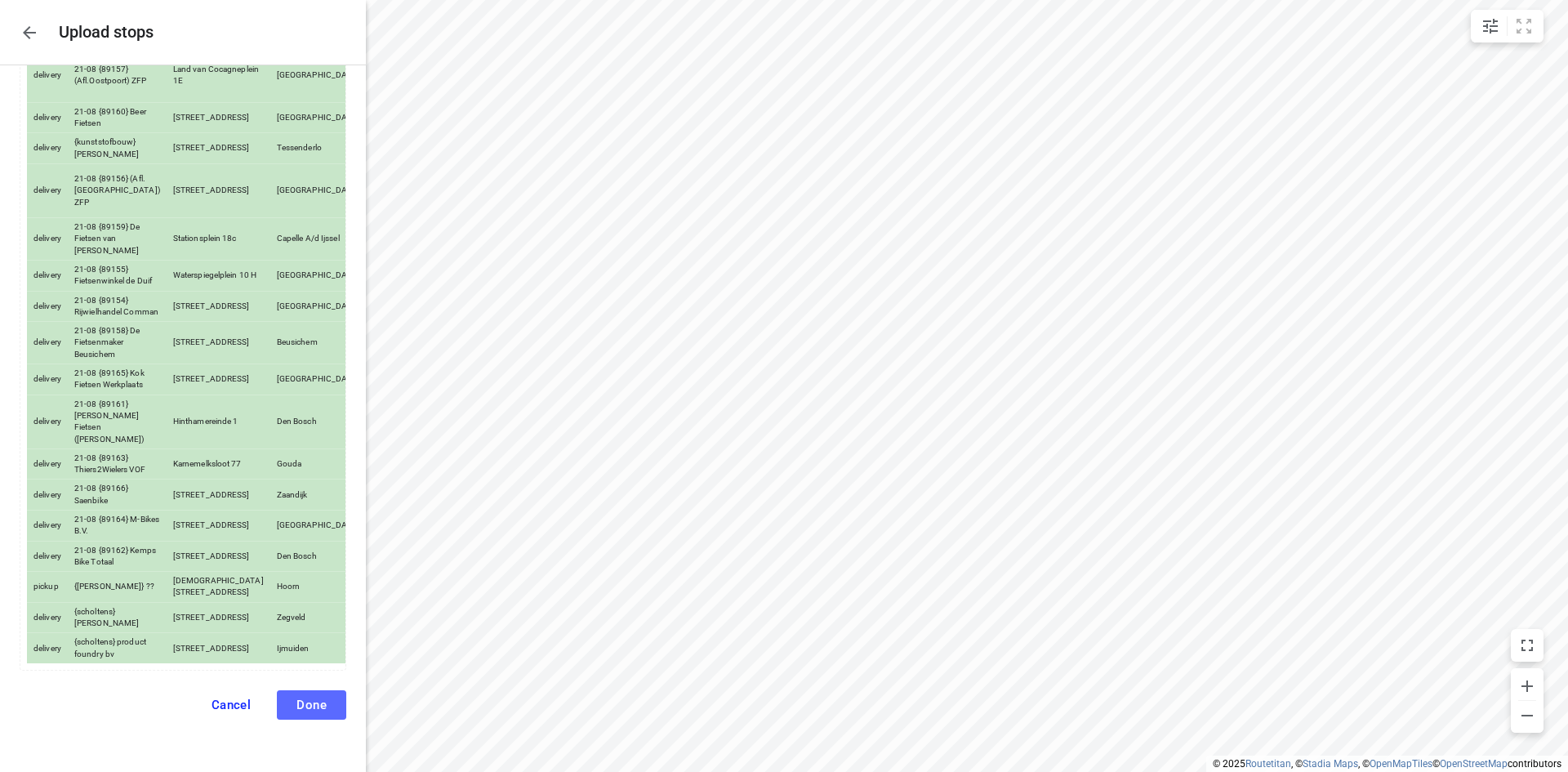
click at [296, 698] on span "Done" at bounding box center [311, 705] width 30 height 15
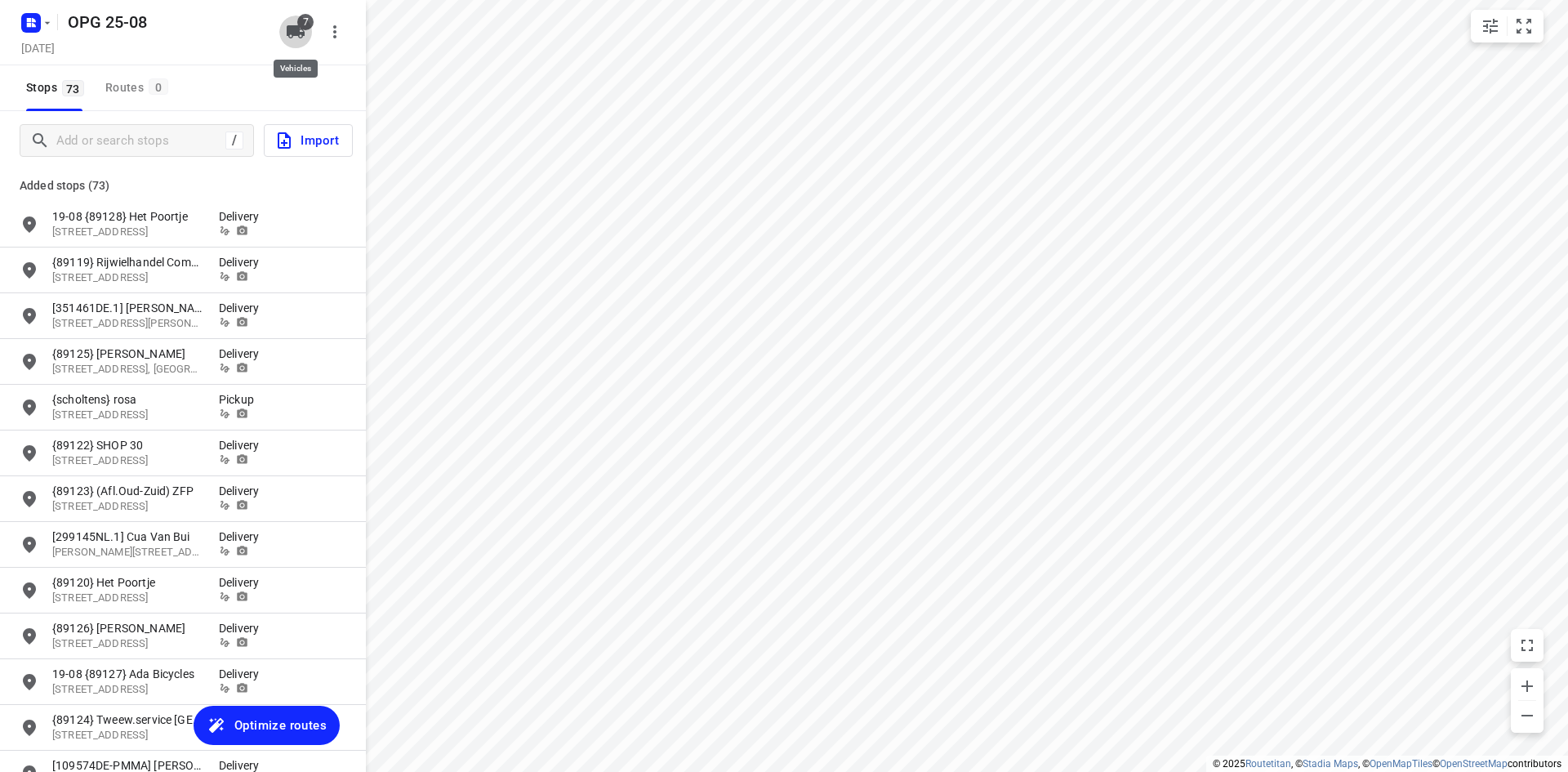
click at [306, 25] on span "7" at bounding box center [305, 21] width 17 height 17
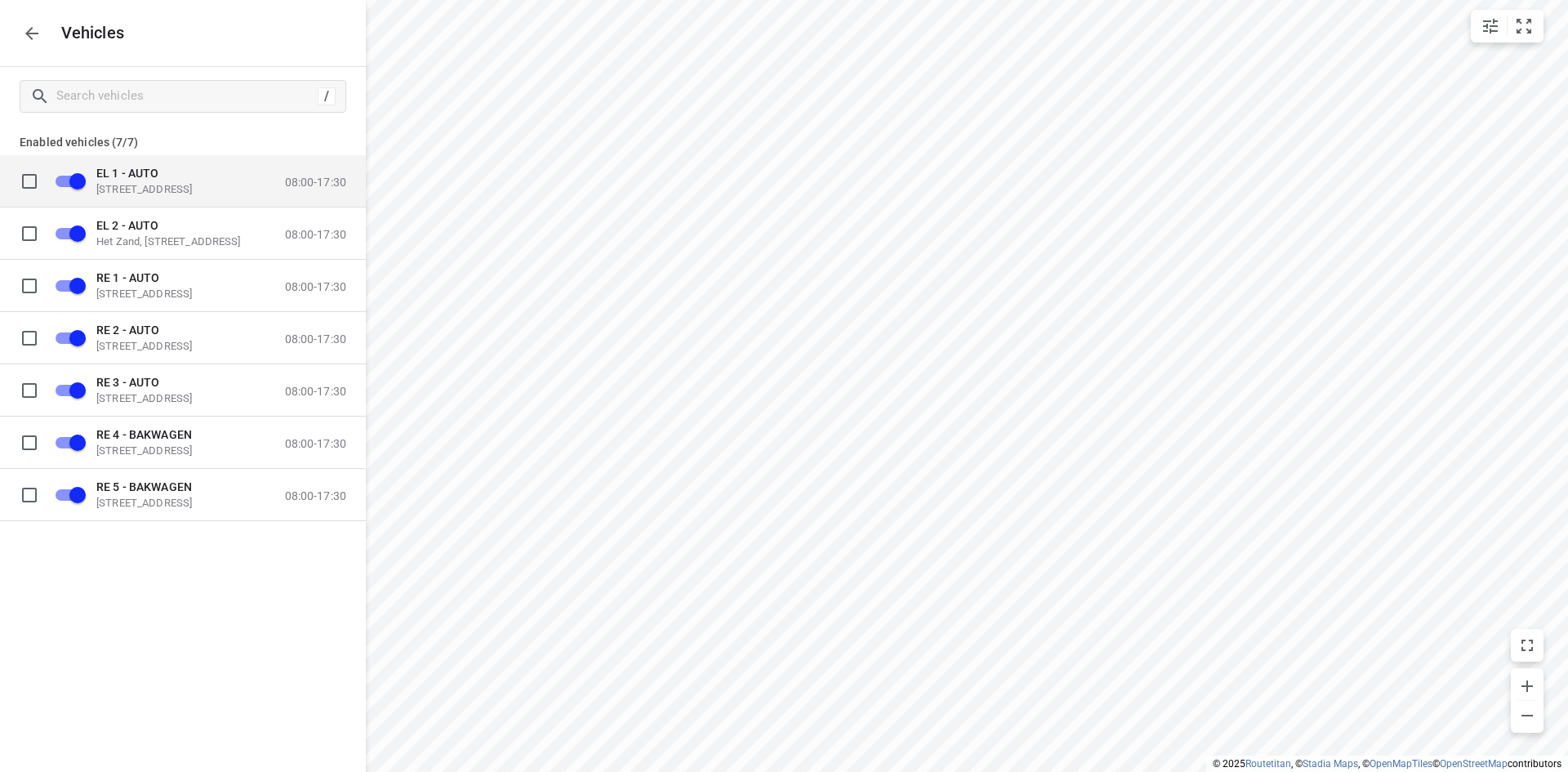
click at [33, 179] on input "grid" at bounding box center [29, 180] width 33 height 33
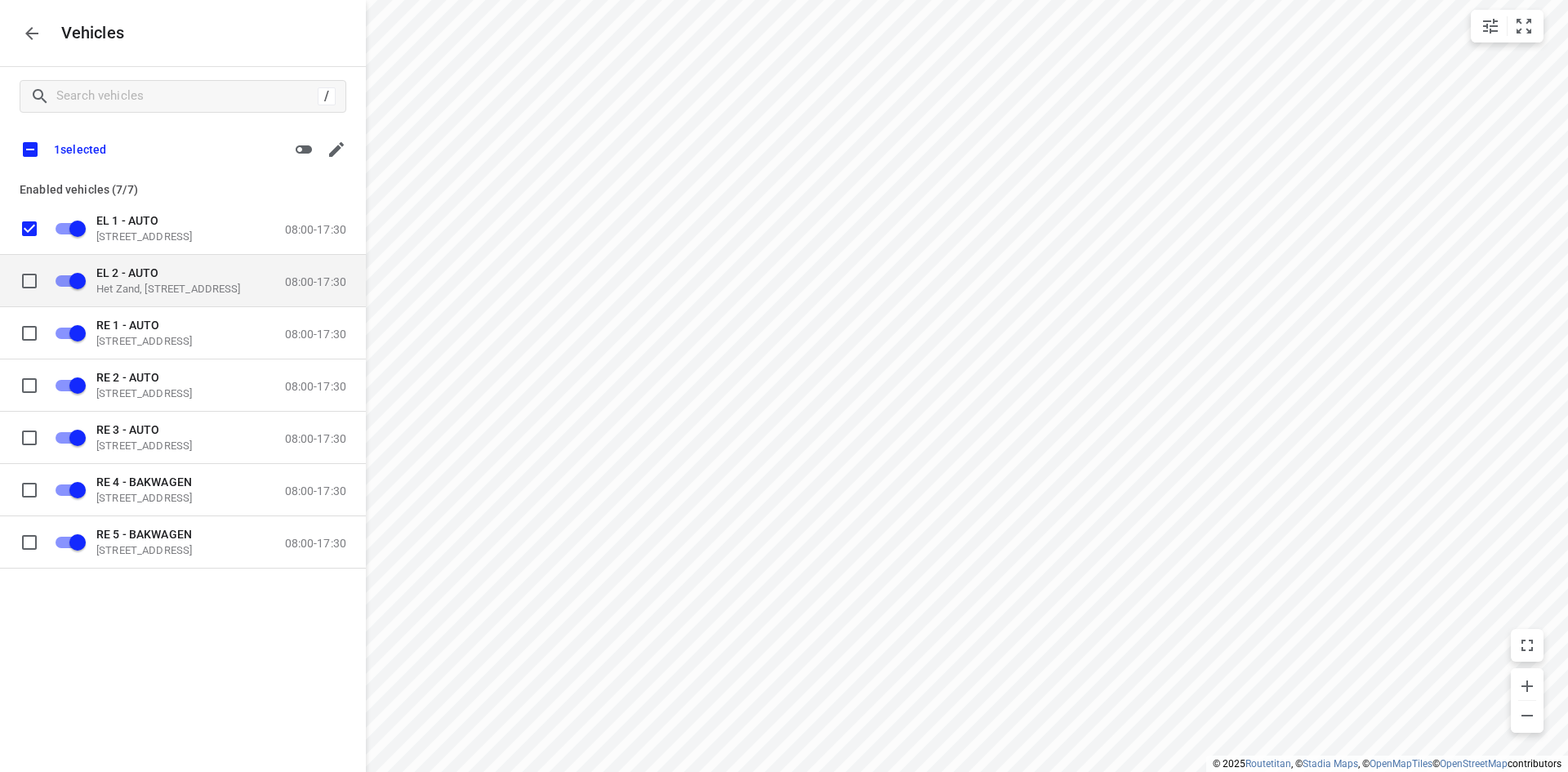
click at [34, 281] on input "grid" at bounding box center [29, 281] width 33 height 33
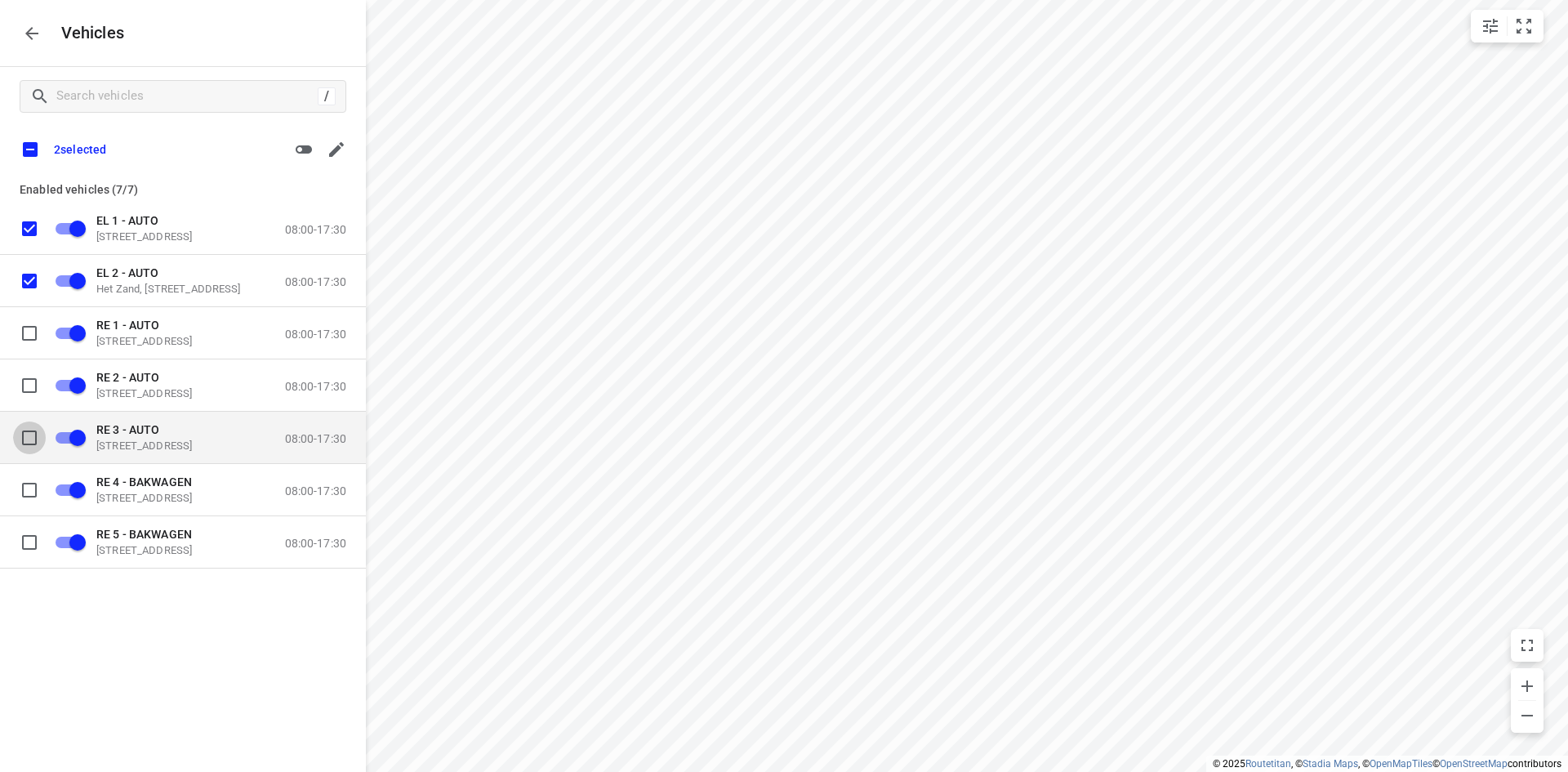
click at [27, 437] on input "grid" at bounding box center [29, 438] width 33 height 33
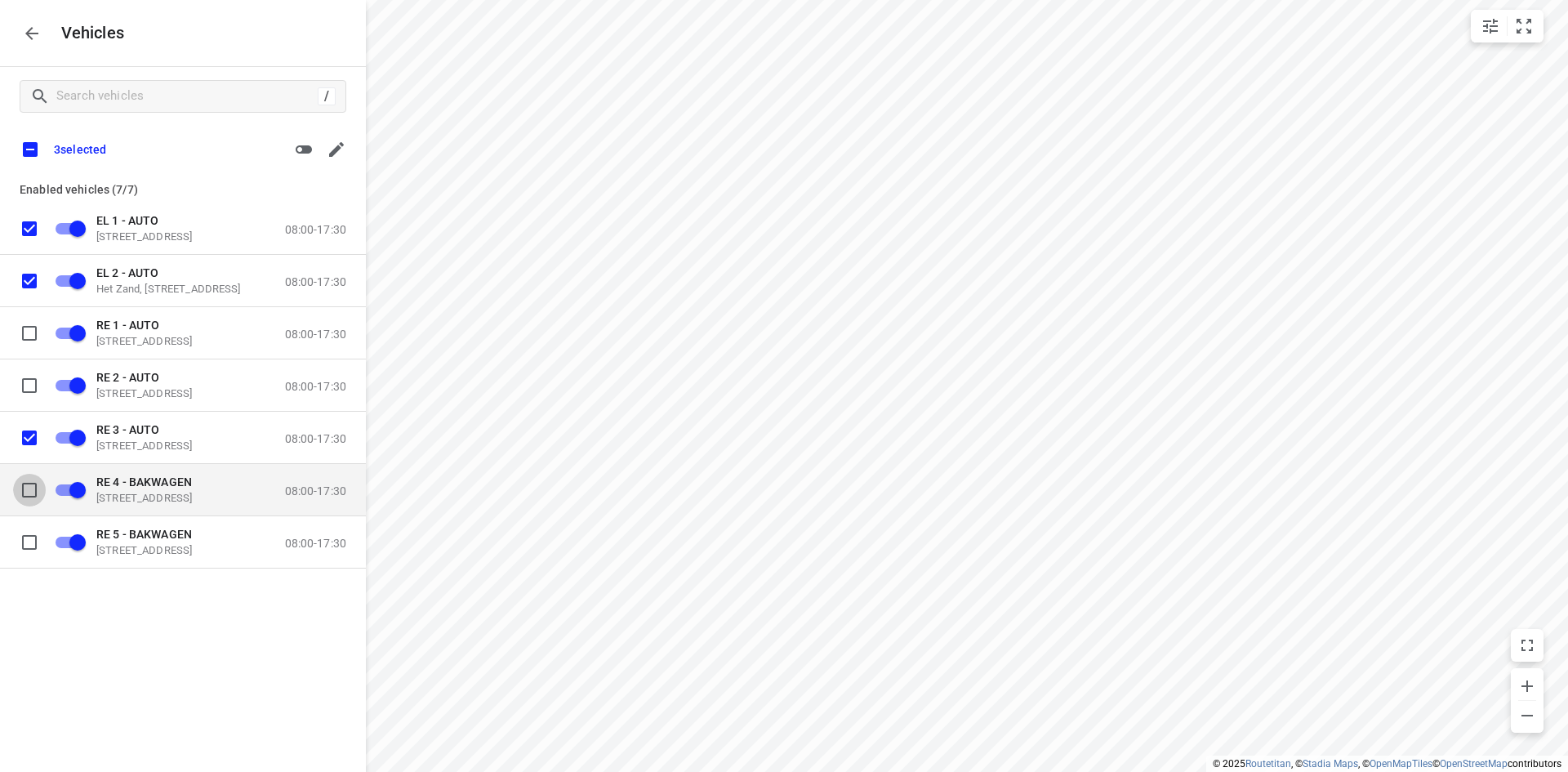
click at [31, 485] on input "grid" at bounding box center [29, 489] width 33 height 33
click at [30, 488] on input "grid" at bounding box center [29, 489] width 33 height 33
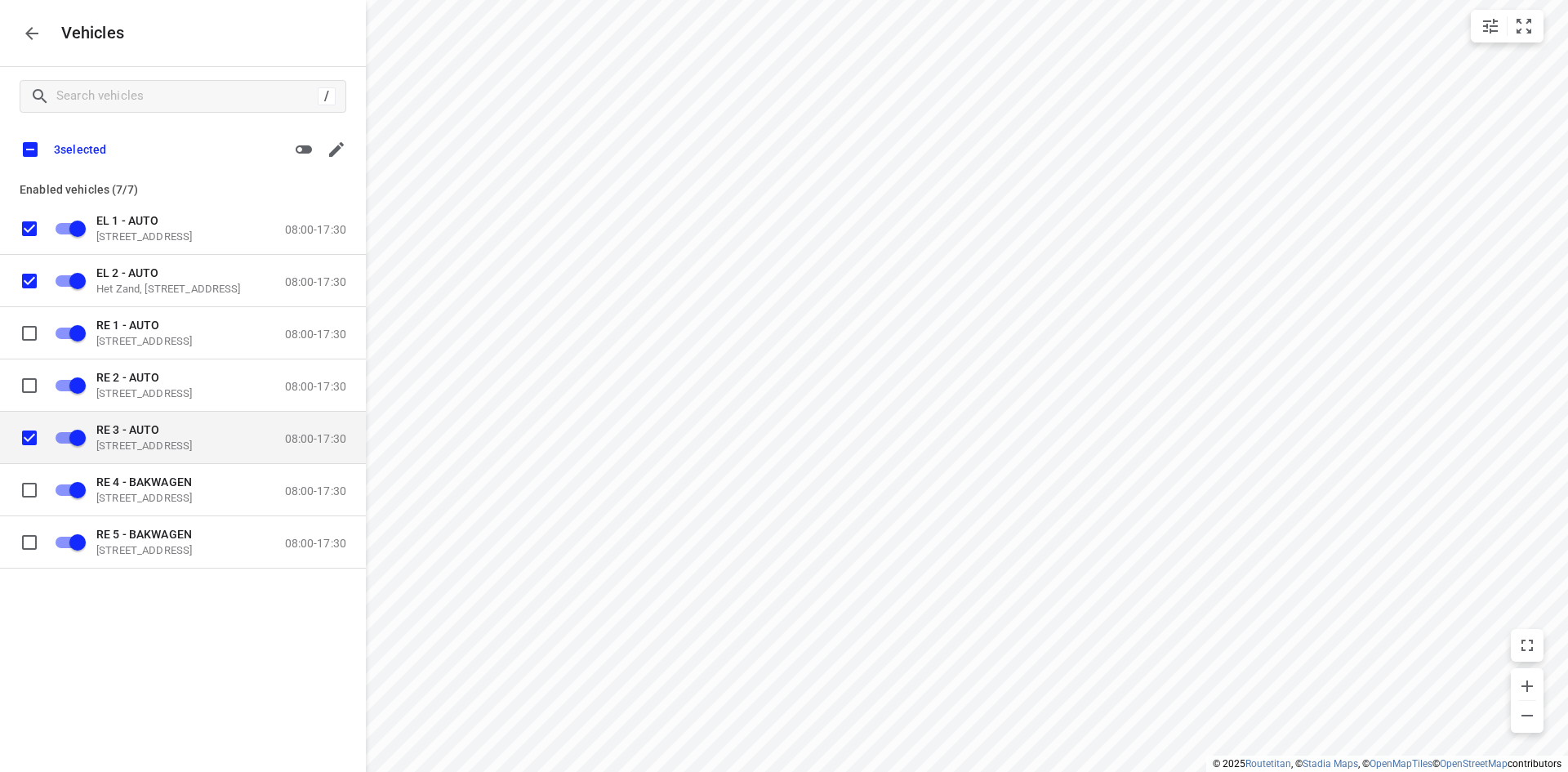
click at [27, 436] on input "grid" at bounding box center [29, 438] width 33 height 33
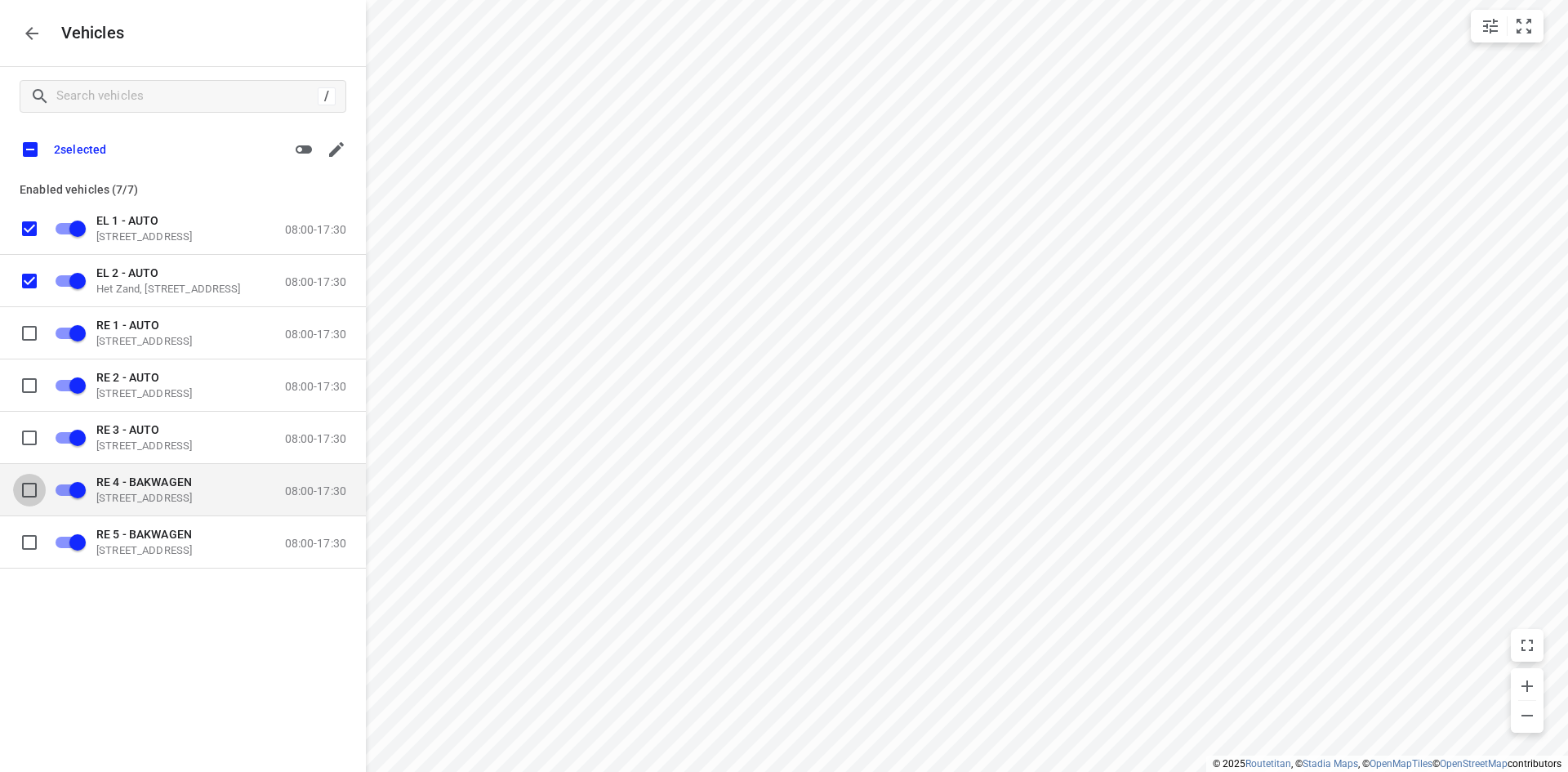
click at [28, 487] on input "grid" at bounding box center [29, 489] width 33 height 33
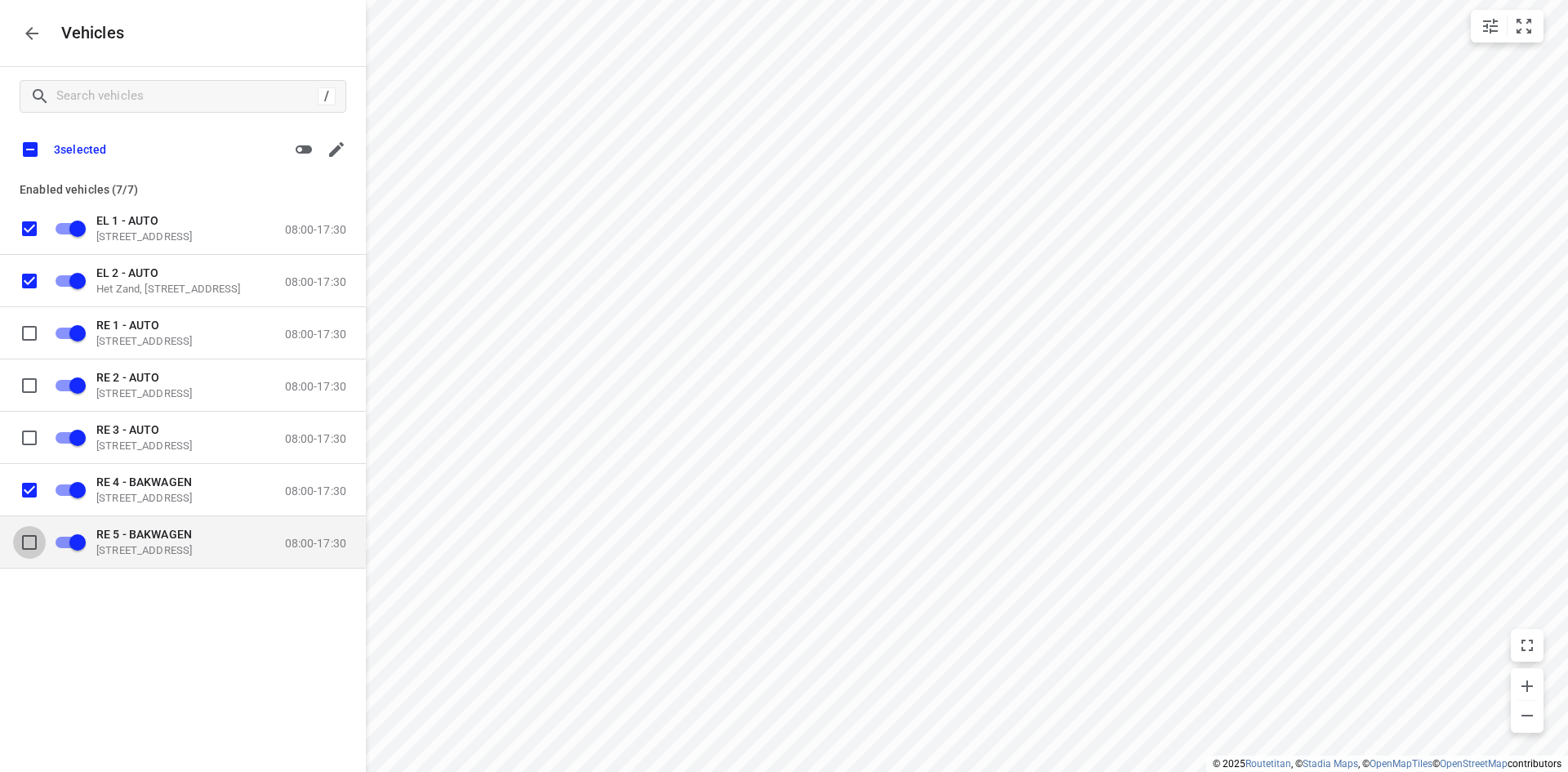
click at [30, 547] on input "grid" at bounding box center [29, 542] width 33 height 33
click at [312, 148] on icon "button" at bounding box center [304, 149] width 19 height 19
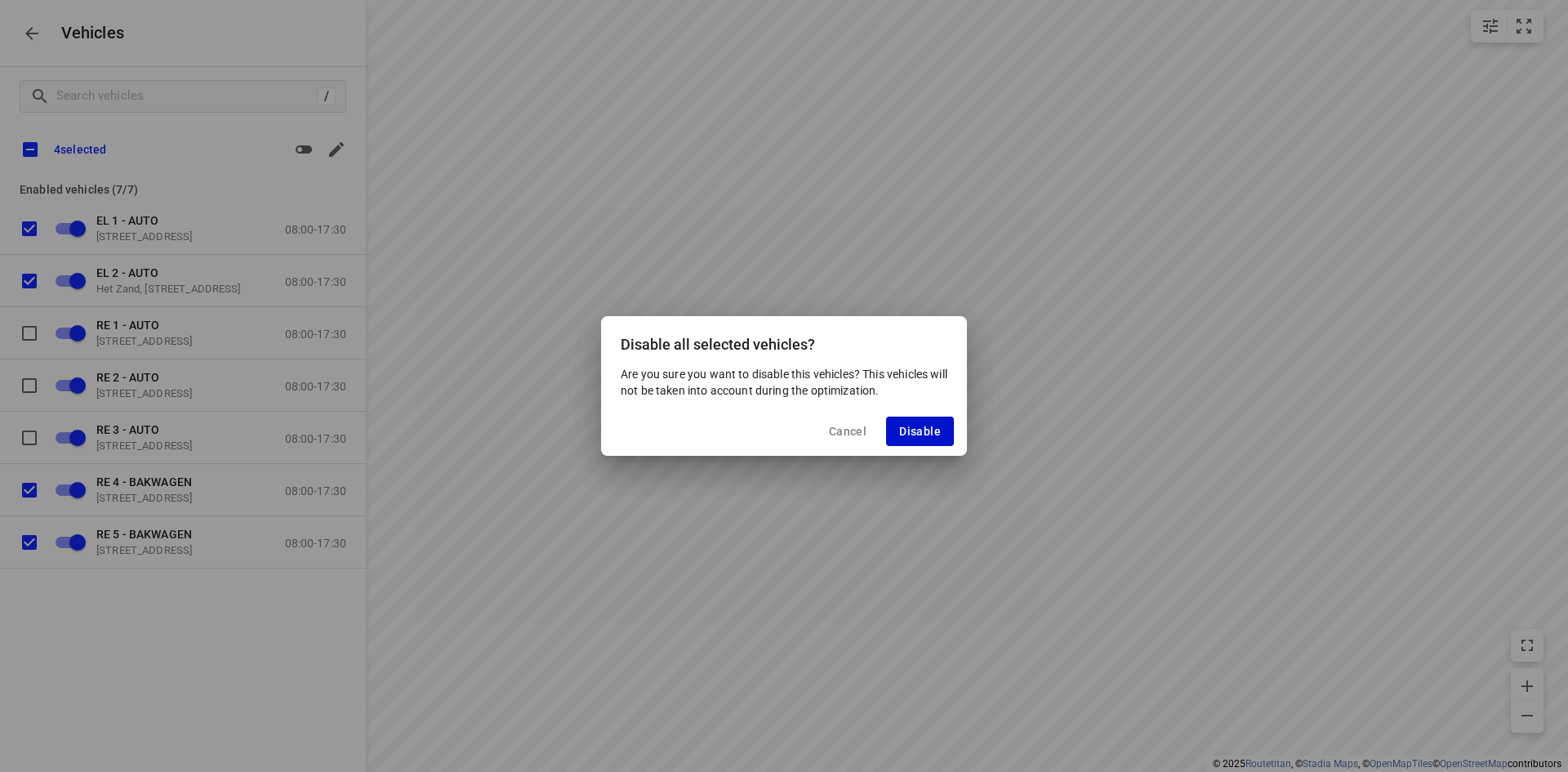
click at [924, 431] on span "Disable" at bounding box center [919, 431] width 42 height 13
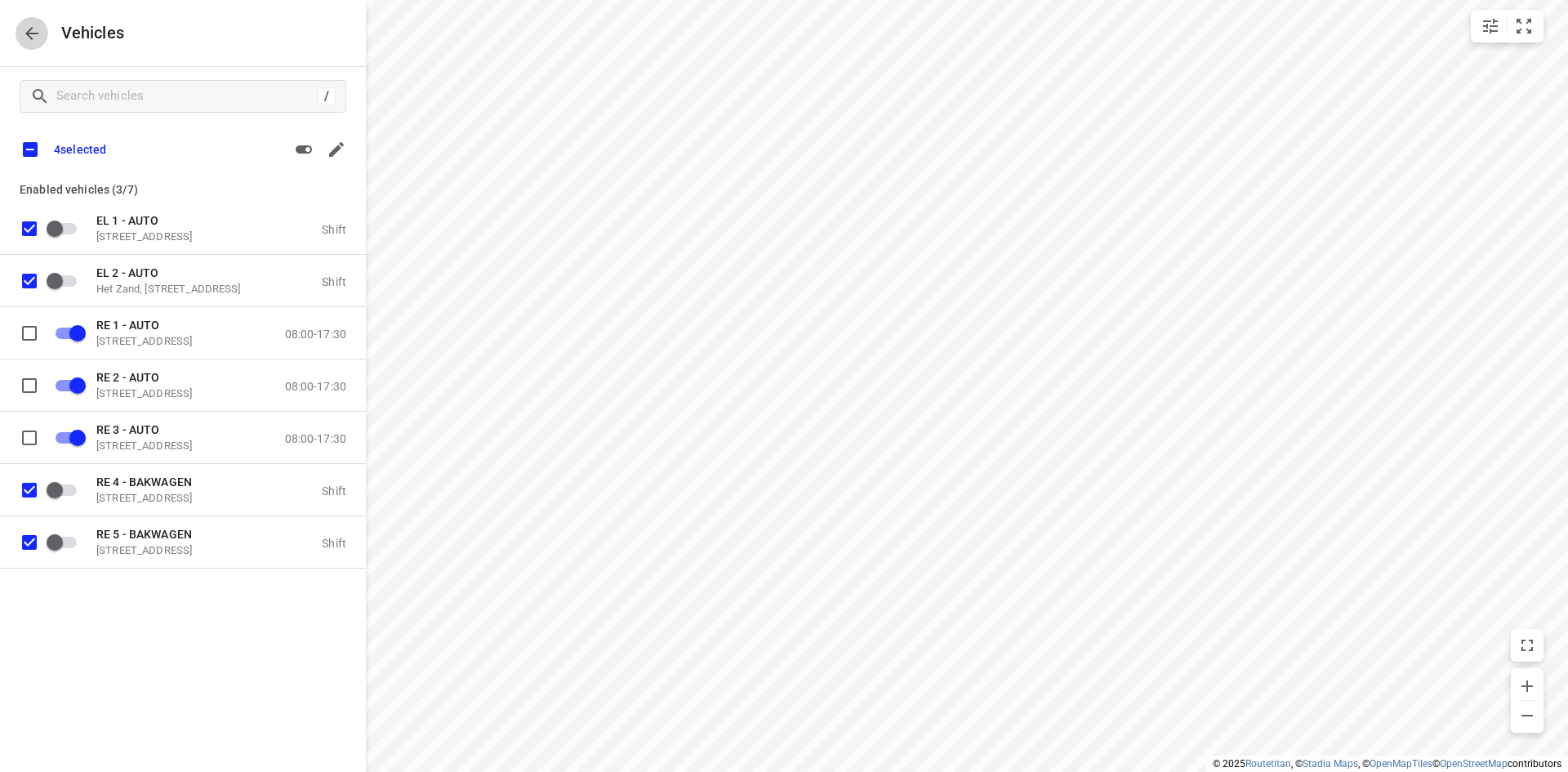
click at [33, 31] on icon "button" at bounding box center [32, 33] width 19 height 19
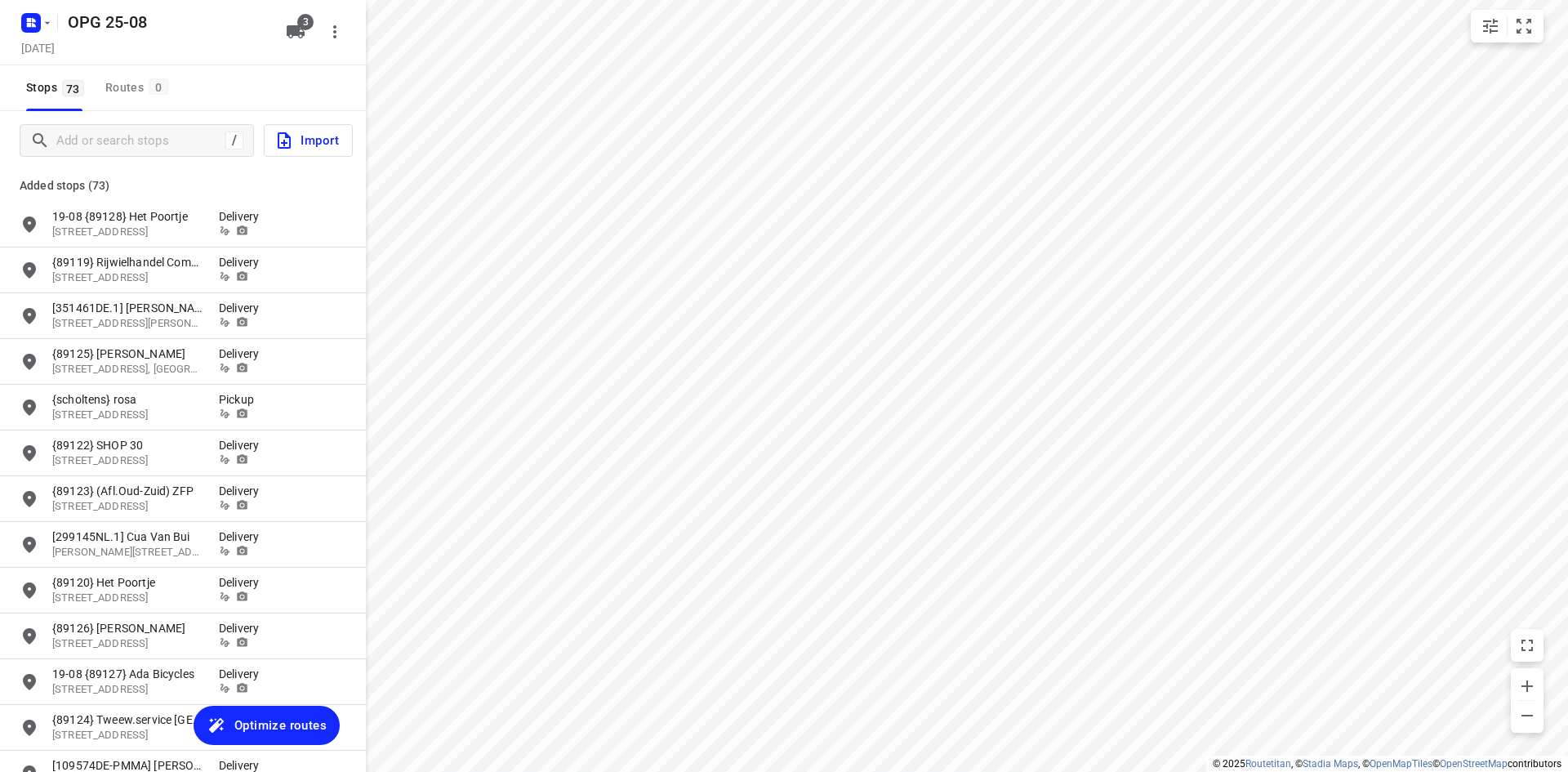
click at [293, 721] on span "Optimize routes" at bounding box center [280, 725] width 93 height 21
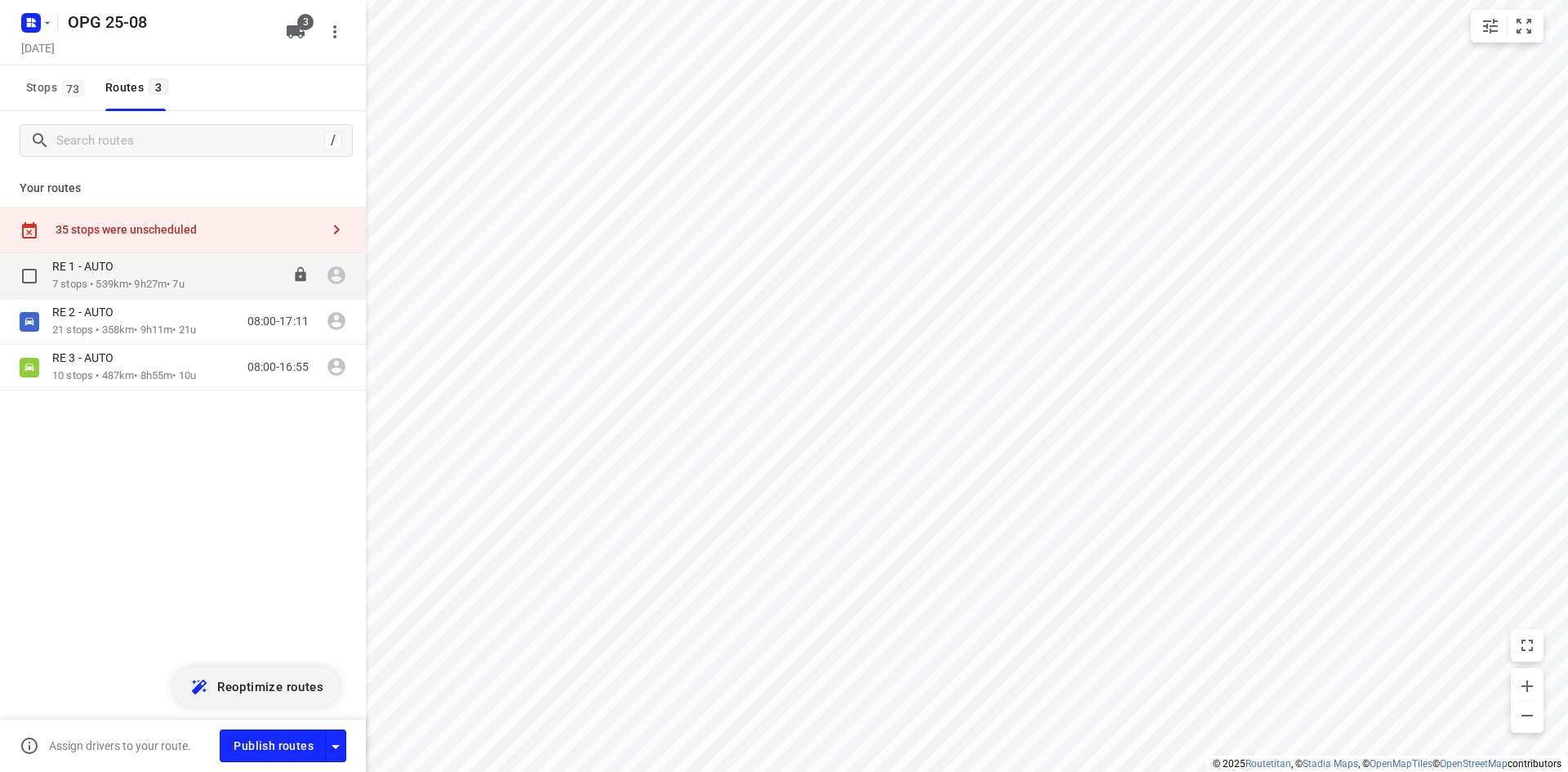
click at [164, 283] on p "7 stops • 539km • 9h27m • 7u" at bounding box center [119, 285] width 133 height 16
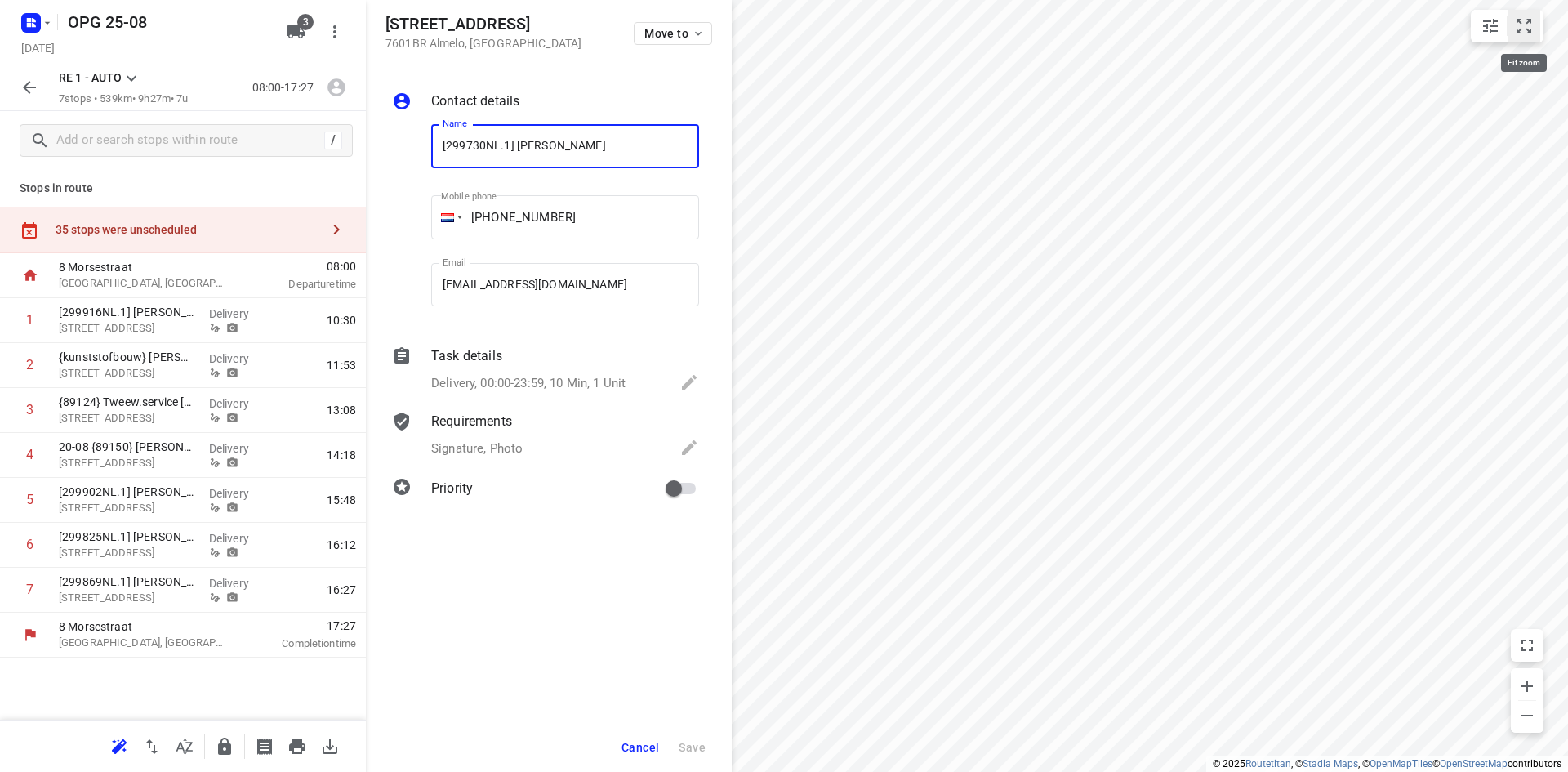
click at [1522, 26] on icon "small contained button group" at bounding box center [1523, 26] width 19 height 19
click at [666, 34] on span "Move to" at bounding box center [674, 33] width 60 height 13
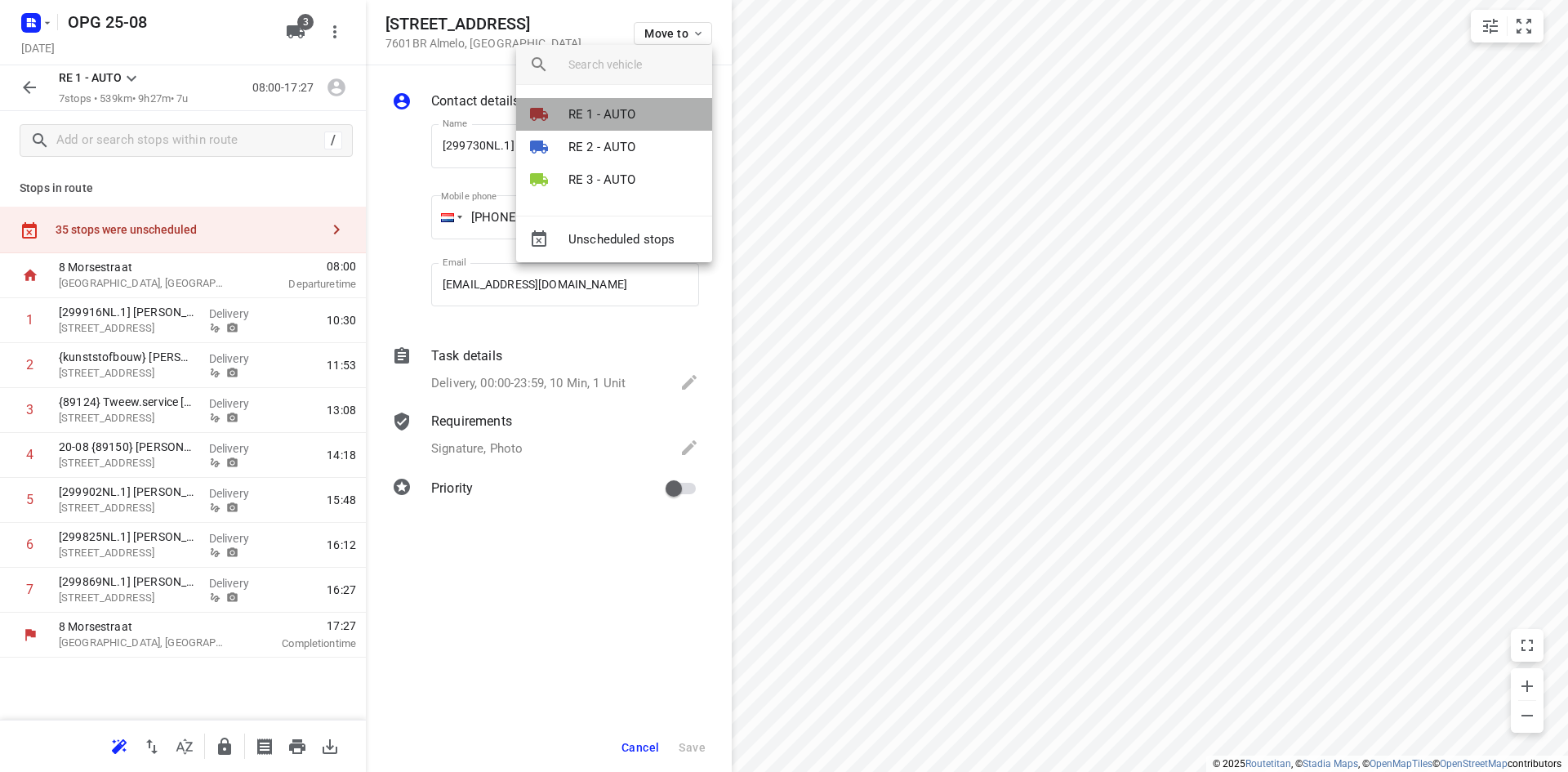
click at [626, 120] on p "RE 1 - AUTO" at bounding box center [602, 114] width 68 height 19
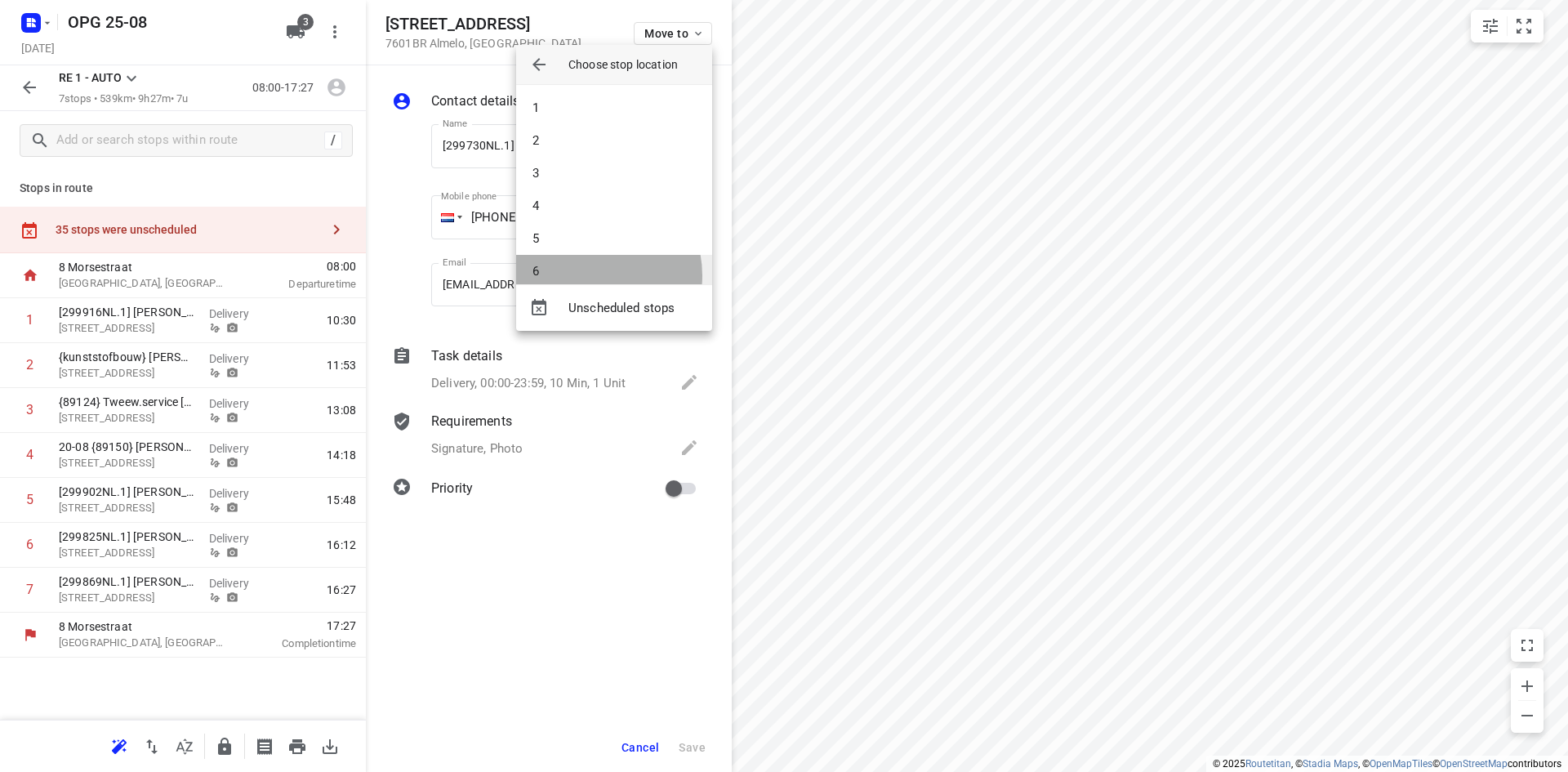
click at [591, 275] on li "6" at bounding box center [614, 271] width 196 height 33
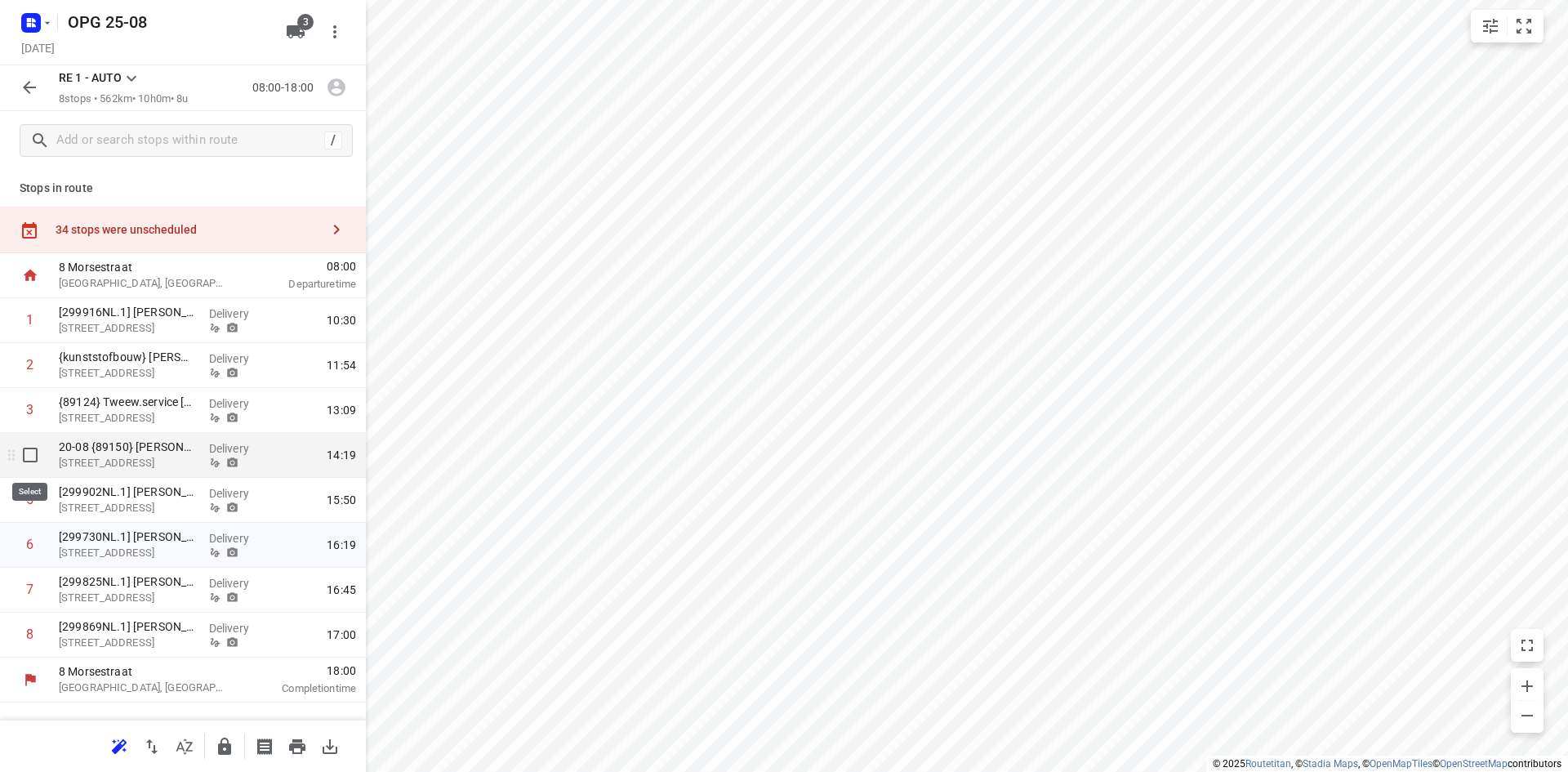
click at [27, 451] on input "checkbox" at bounding box center [30, 455] width 33 height 33
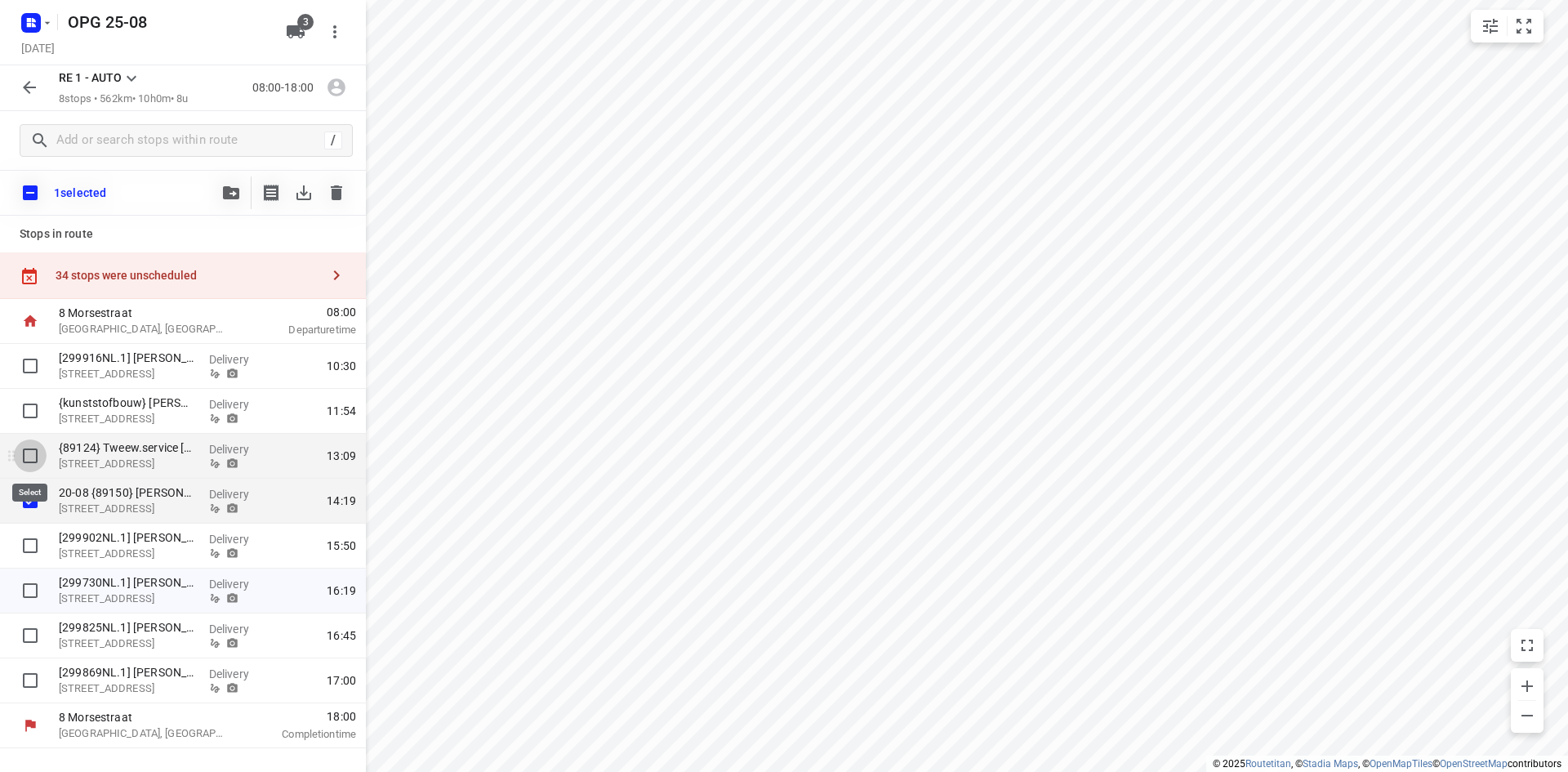
click at [33, 455] on input "checkbox" at bounding box center [30, 456] width 33 height 33
click at [226, 189] on icon "button" at bounding box center [231, 192] width 17 height 13
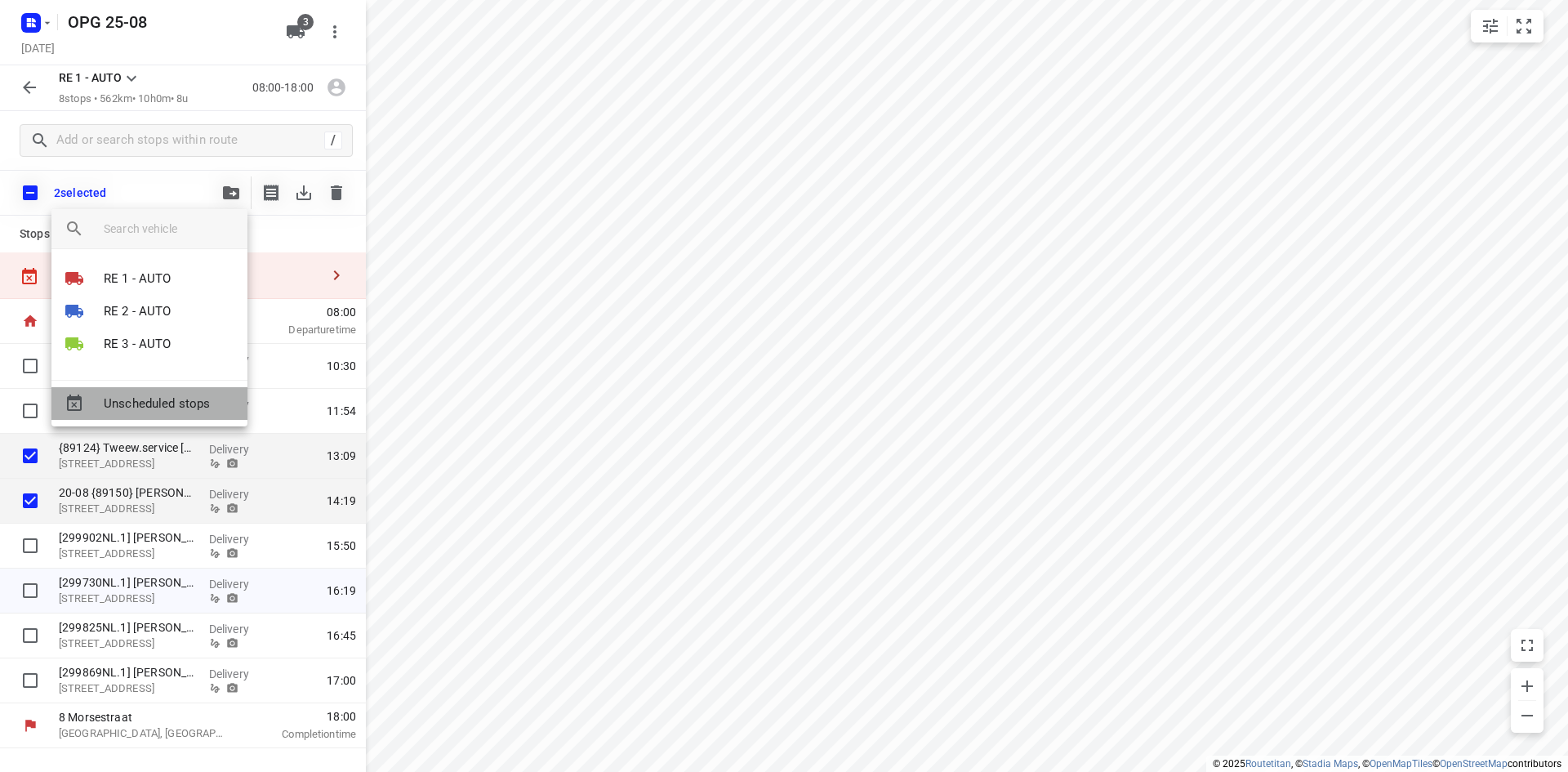
click at [185, 406] on span "Unscheduled stops" at bounding box center [169, 404] width 131 height 19
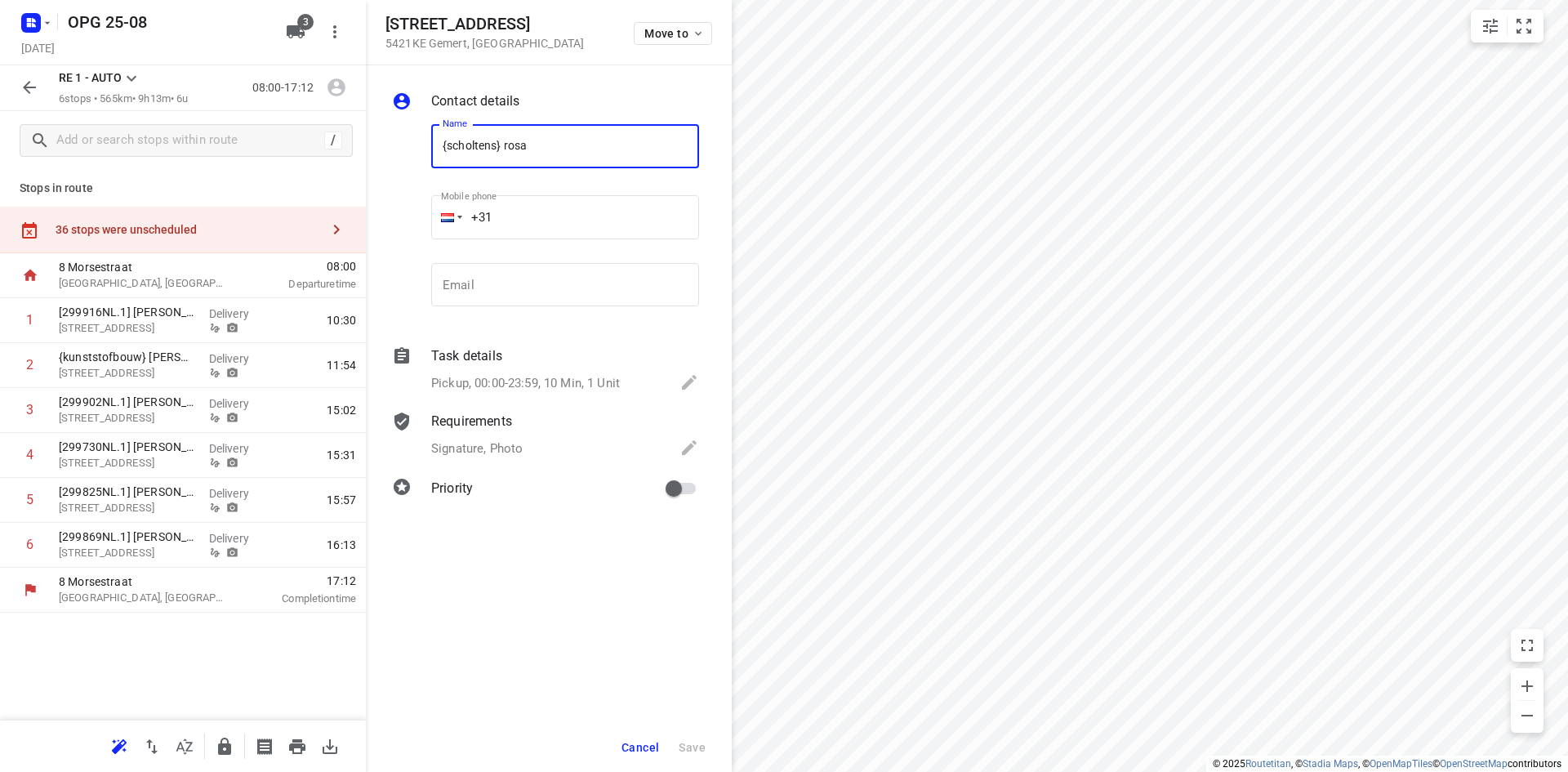
click at [642, 745] on span "Cancel" at bounding box center [640, 747] width 38 height 13
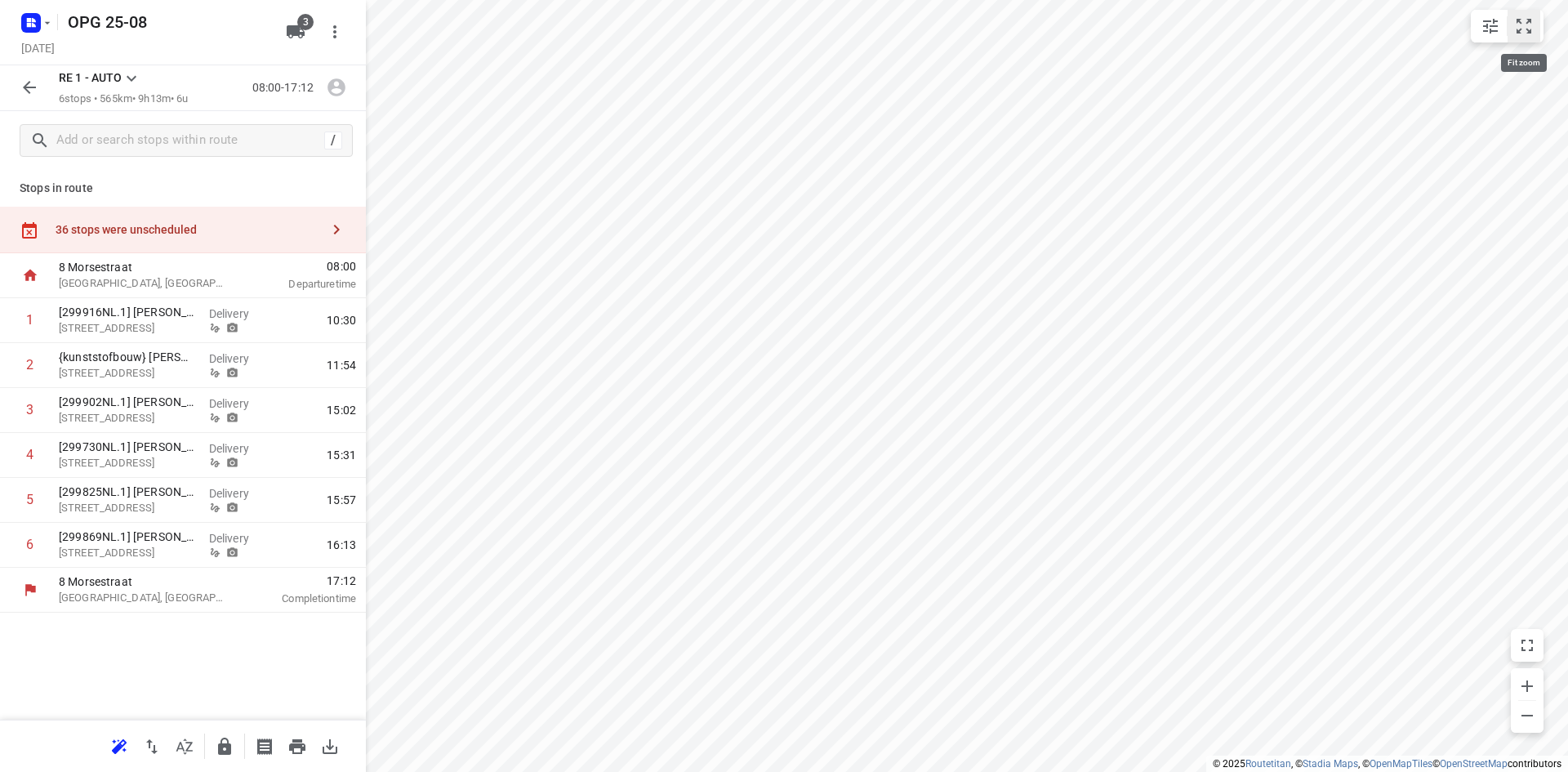
click at [1526, 38] on button "small contained button group" at bounding box center [1524, 26] width 33 height 33
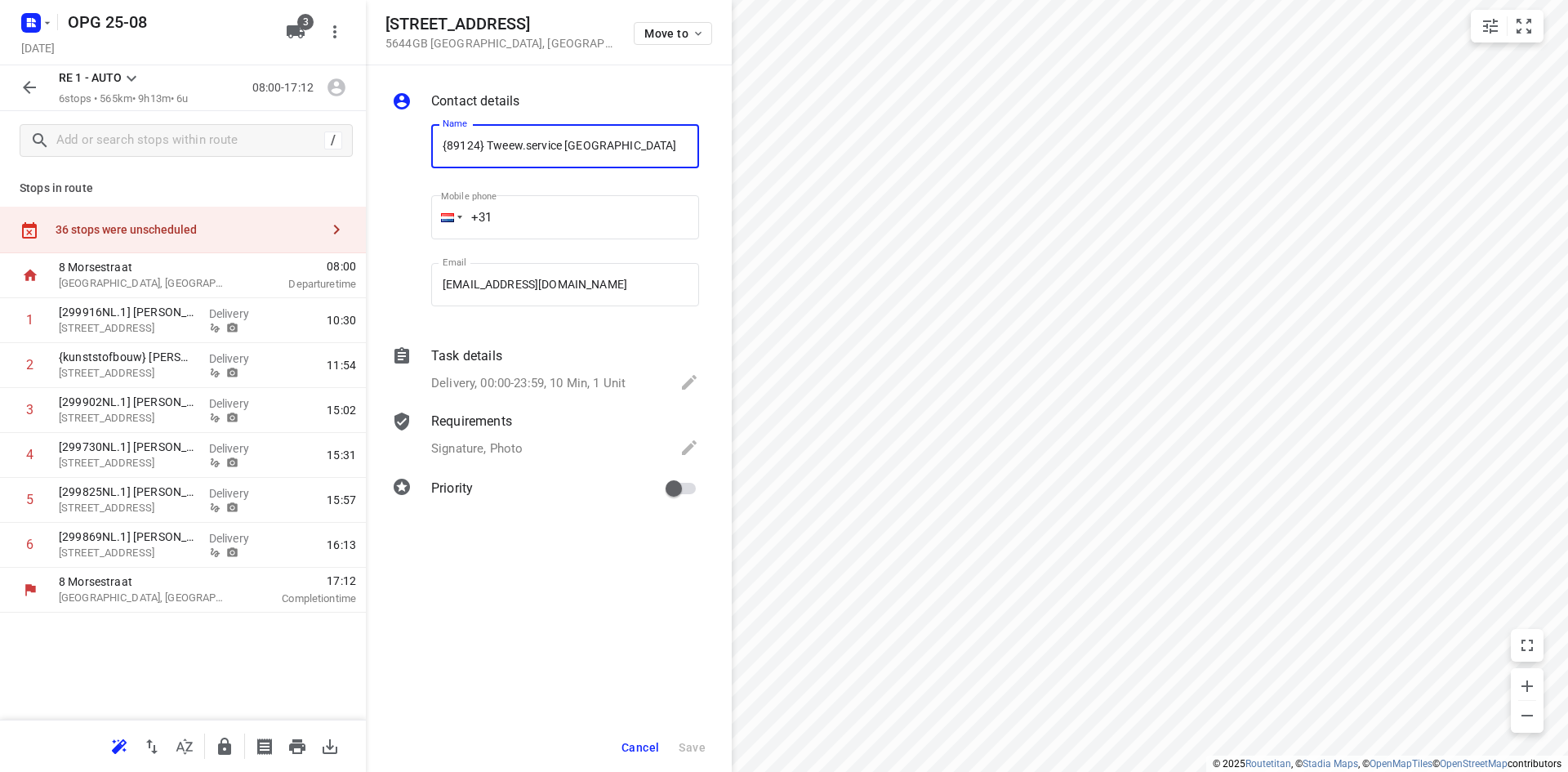
click at [636, 737] on button "Cancel" at bounding box center [640, 748] width 51 height 29
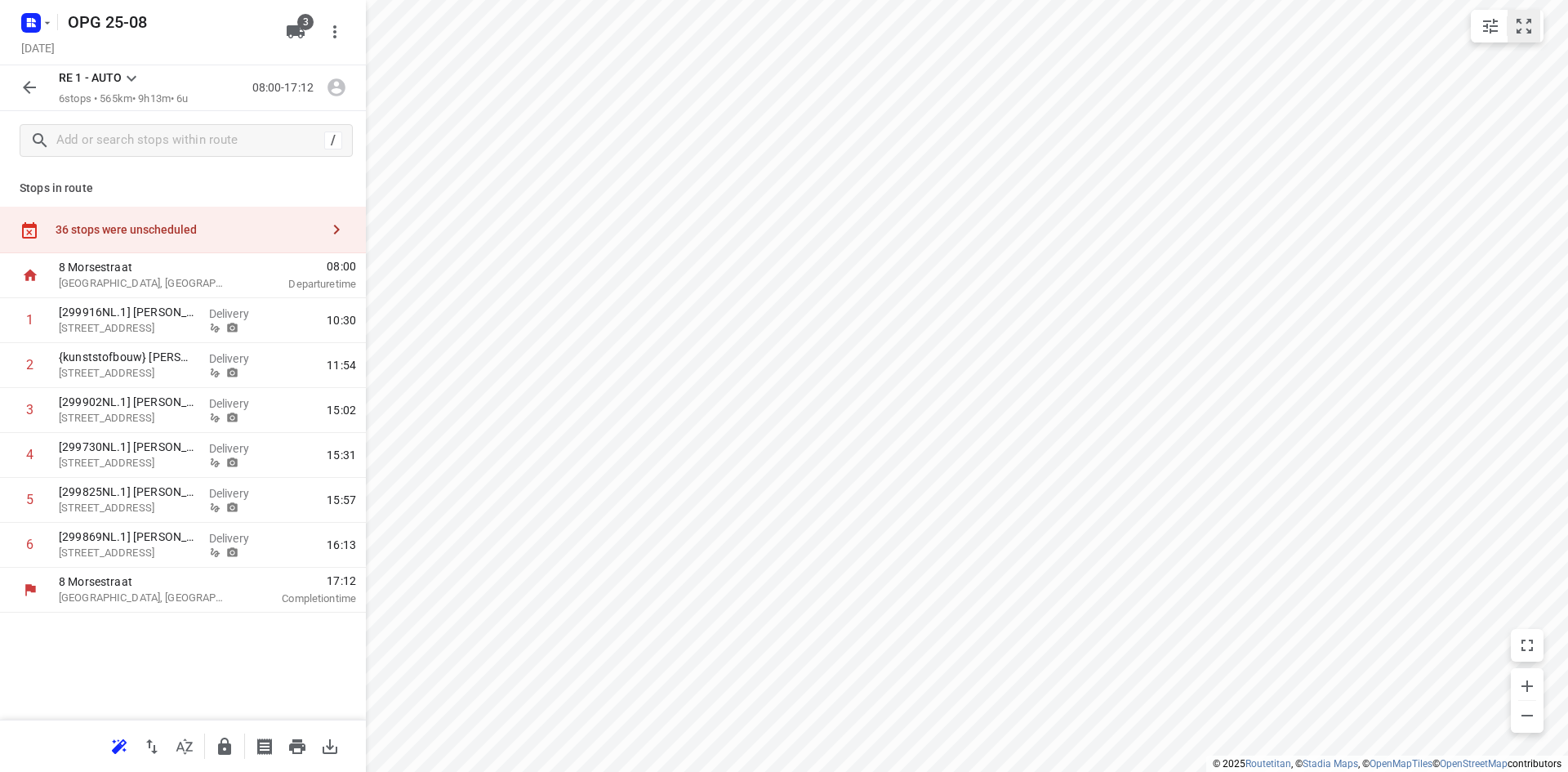
click at [1521, 22] on icon "small contained button group" at bounding box center [1523, 26] width 19 height 19
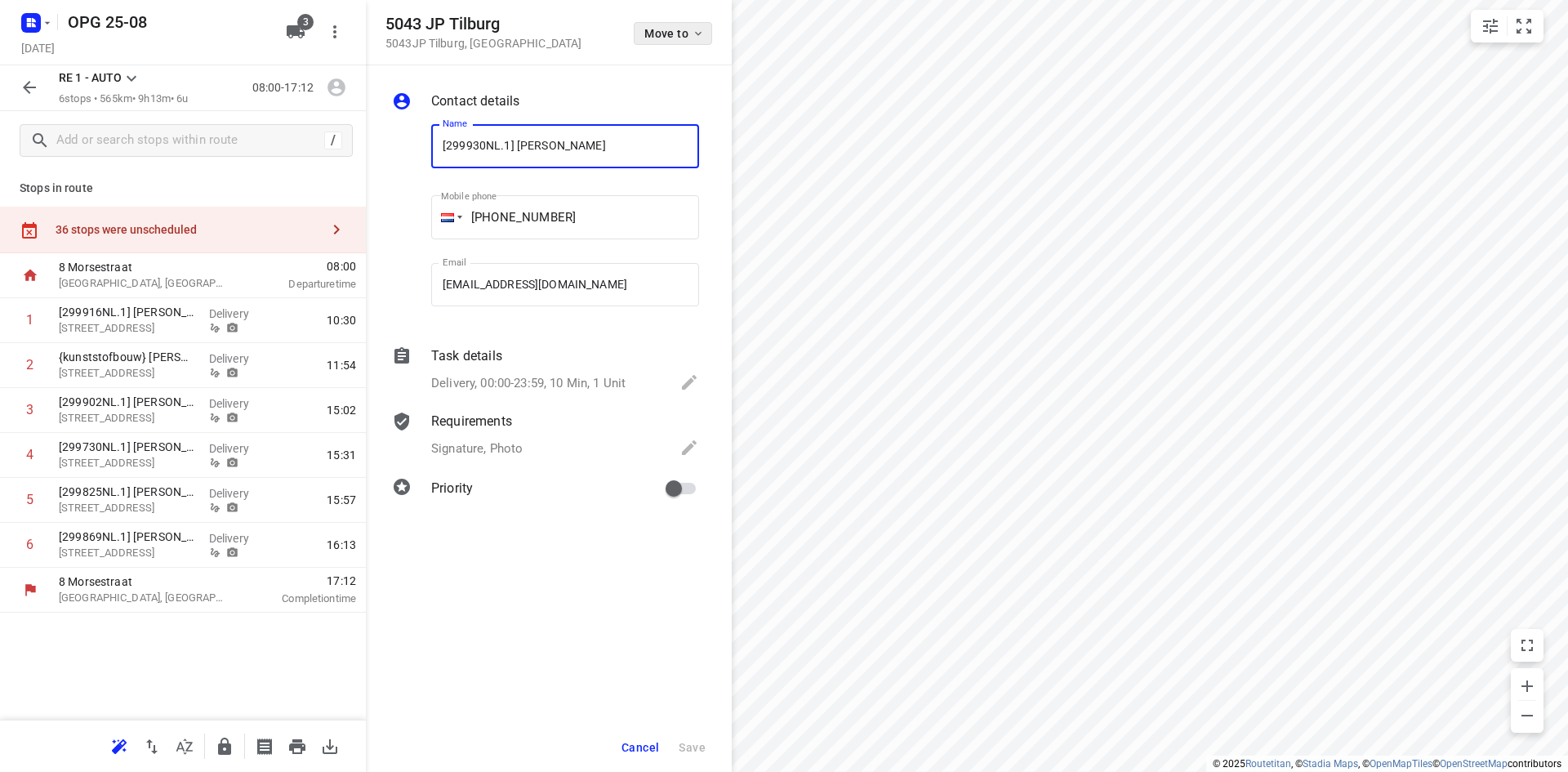
click at [701, 37] on icon "button" at bounding box center [698, 33] width 13 height 13
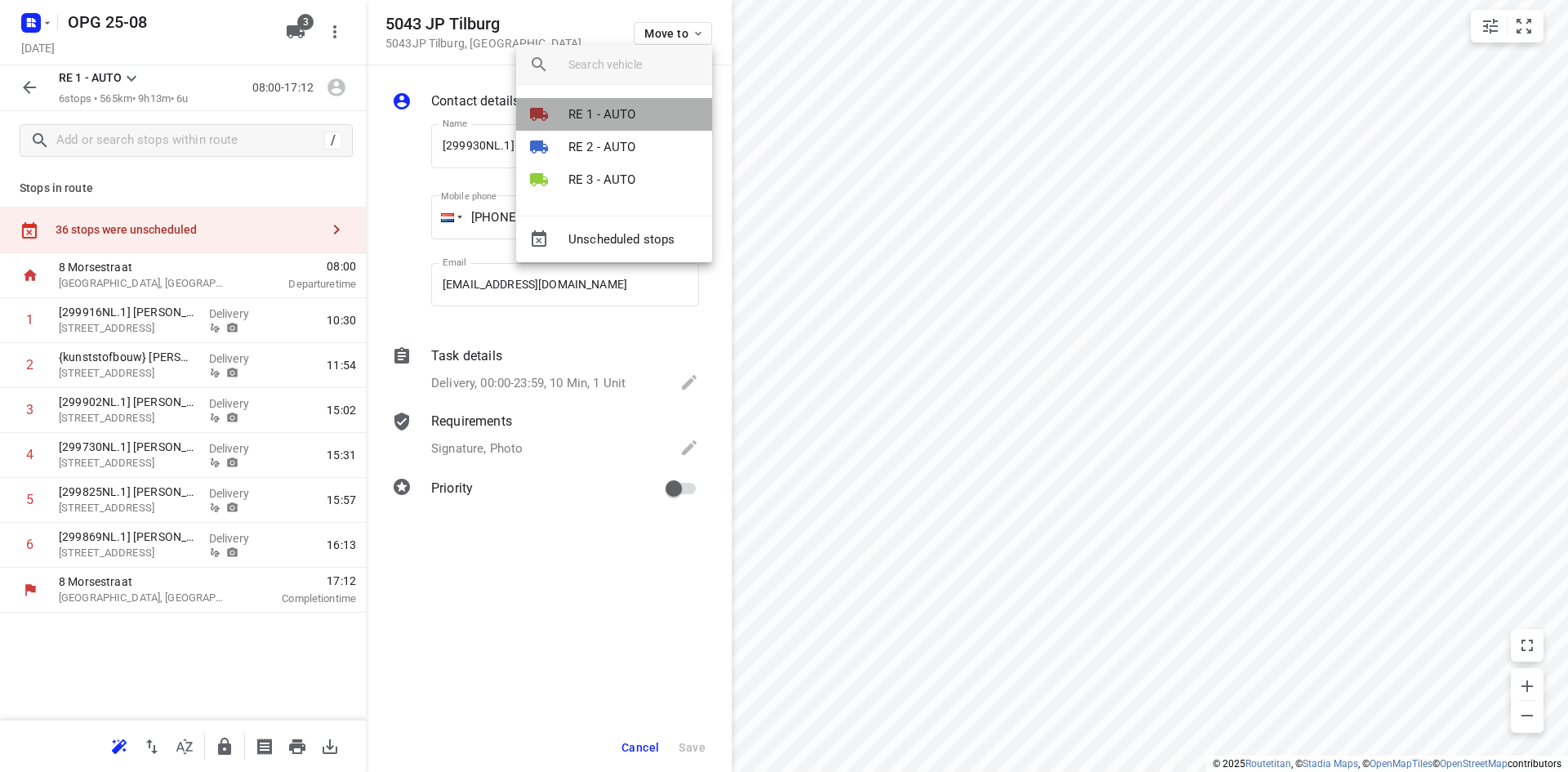
click at [629, 113] on p "RE 1 - AUTO" at bounding box center [602, 114] width 68 height 19
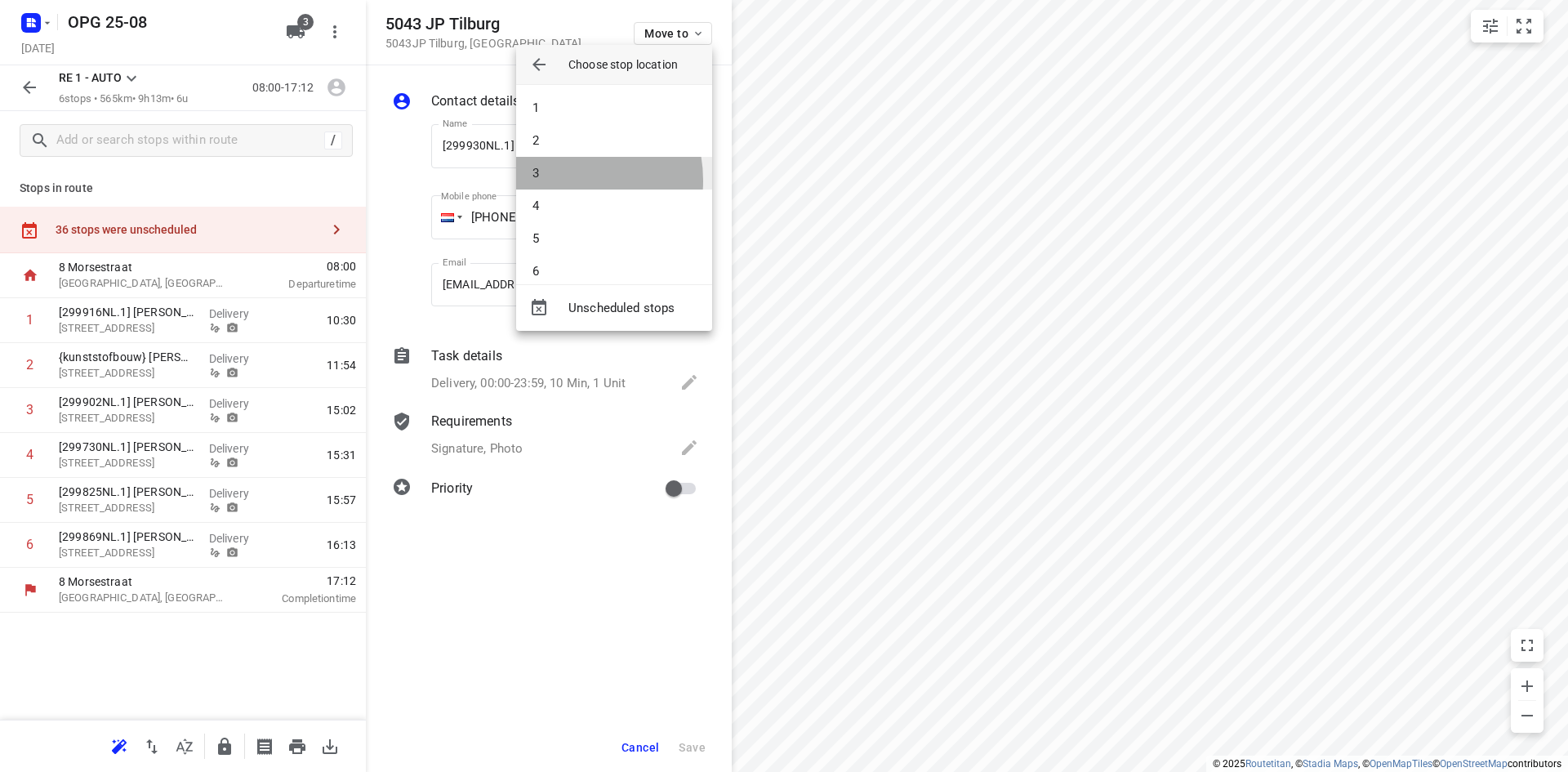
click at [561, 180] on li "3" at bounding box center [614, 174] width 196 height 33
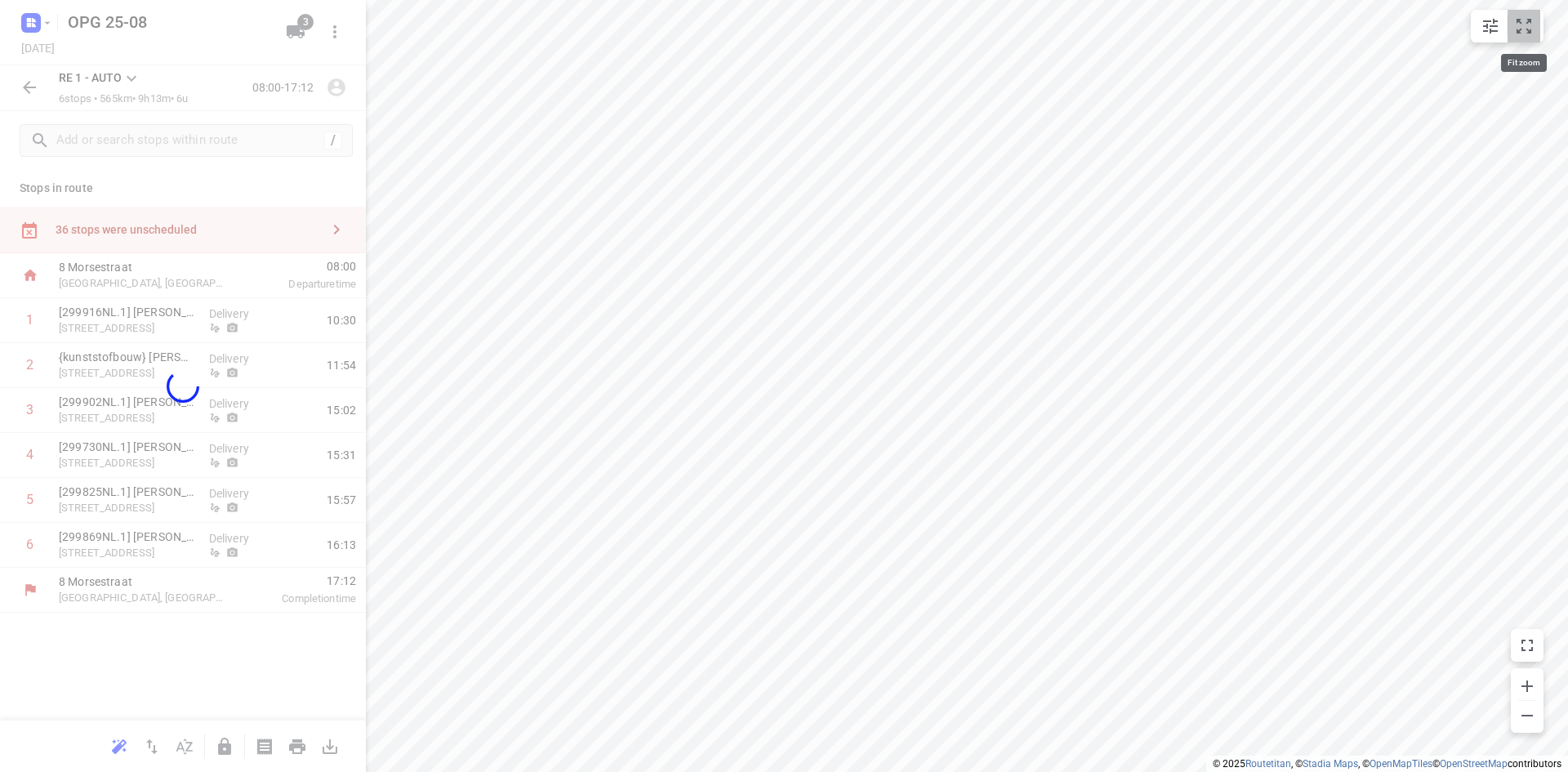
click at [1537, 25] on button "small contained button group" at bounding box center [1524, 26] width 33 height 33
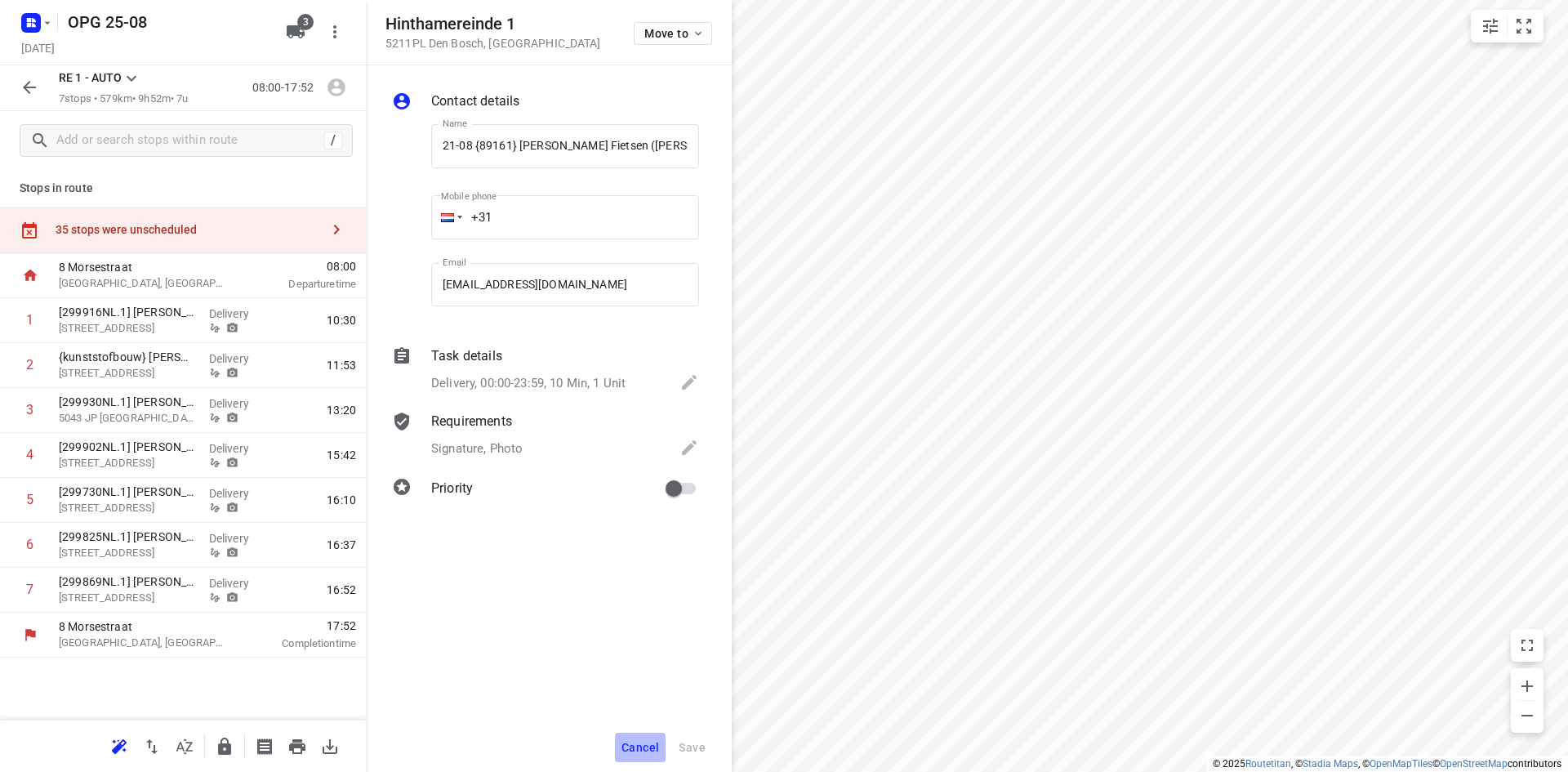
click at [651, 741] on span "Cancel" at bounding box center [640, 747] width 38 height 13
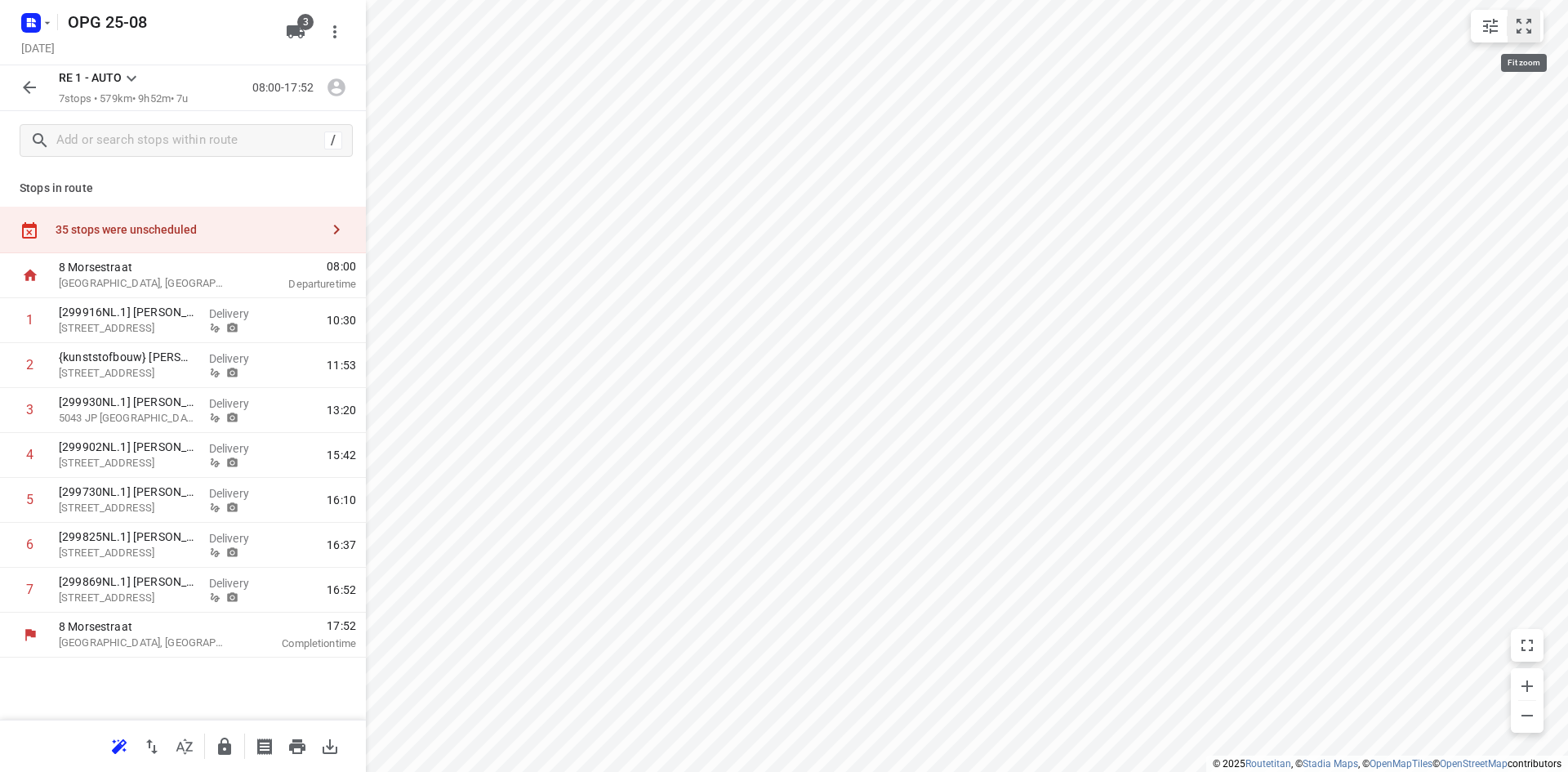
click at [1523, 19] on icon "small contained button group" at bounding box center [1523, 26] width 19 height 19
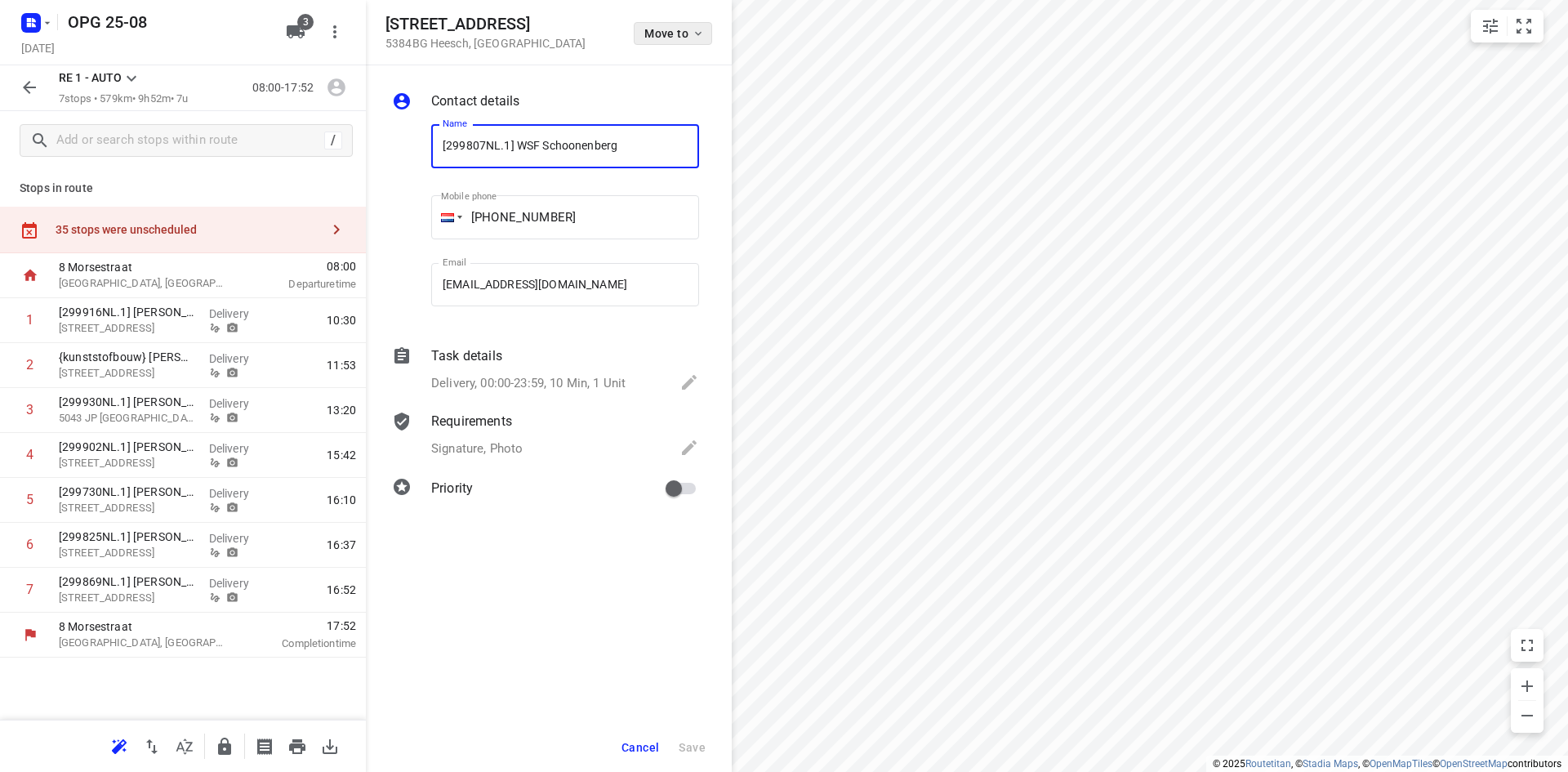
click at [697, 33] on icon "button" at bounding box center [698, 34] width 7 height 4
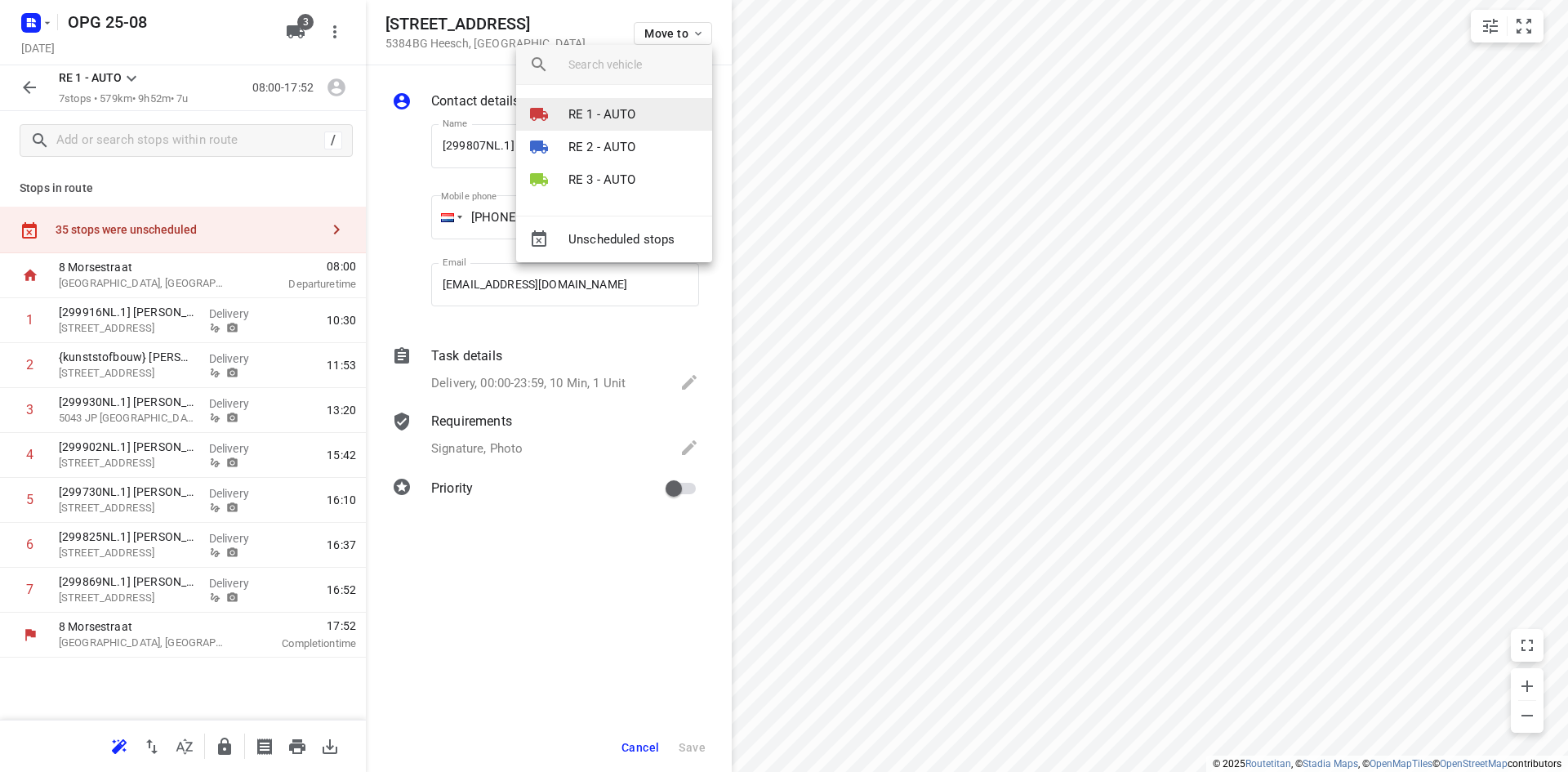
click at [628, 106] on p "RE 1 - AUTO" at bounding box center [602, 114] width 68 height 19
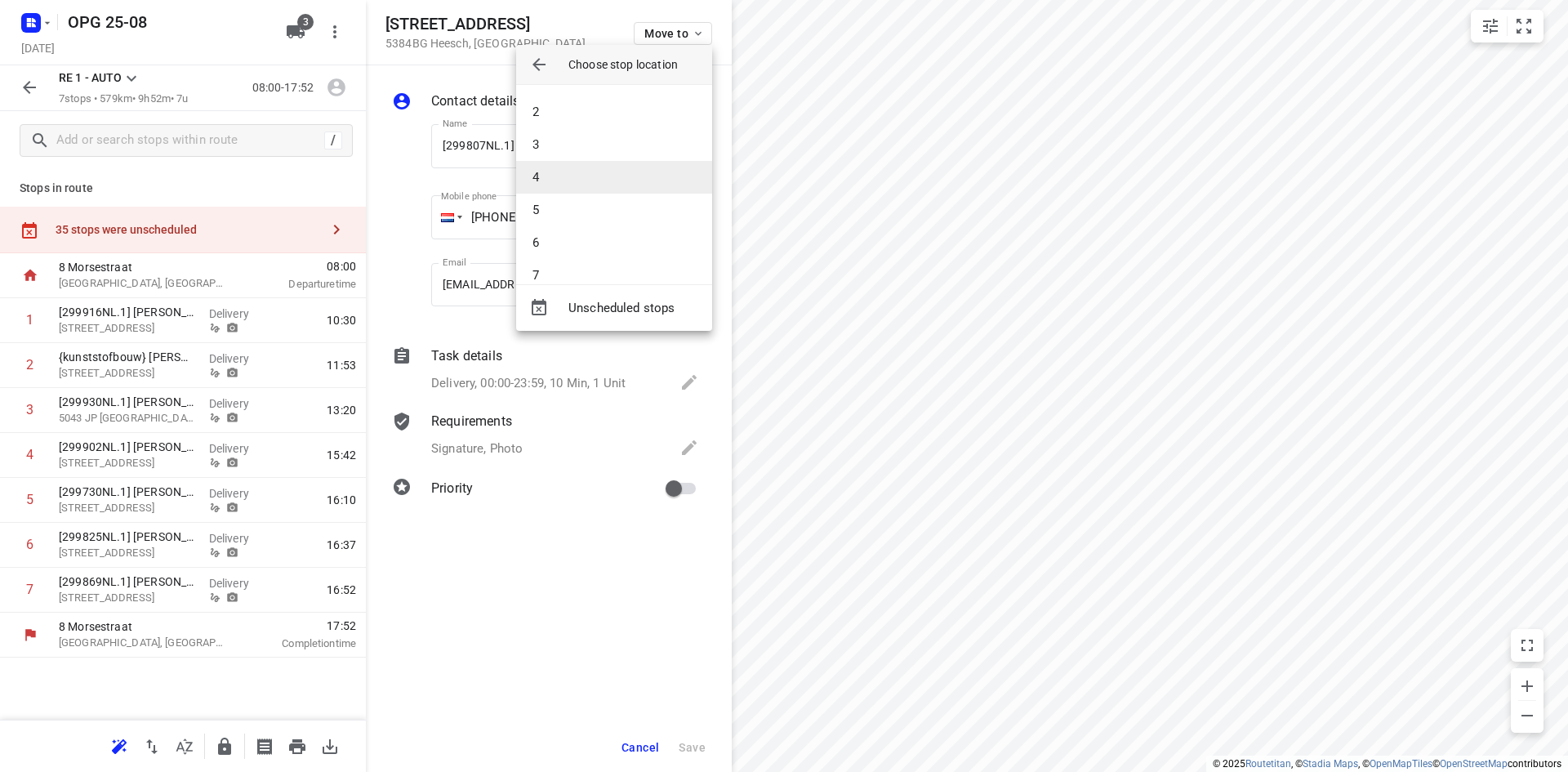
scroll to position [49, 0]
click at [582, 246] on li "7" at bounding box center [614, 255] width 196 height 33
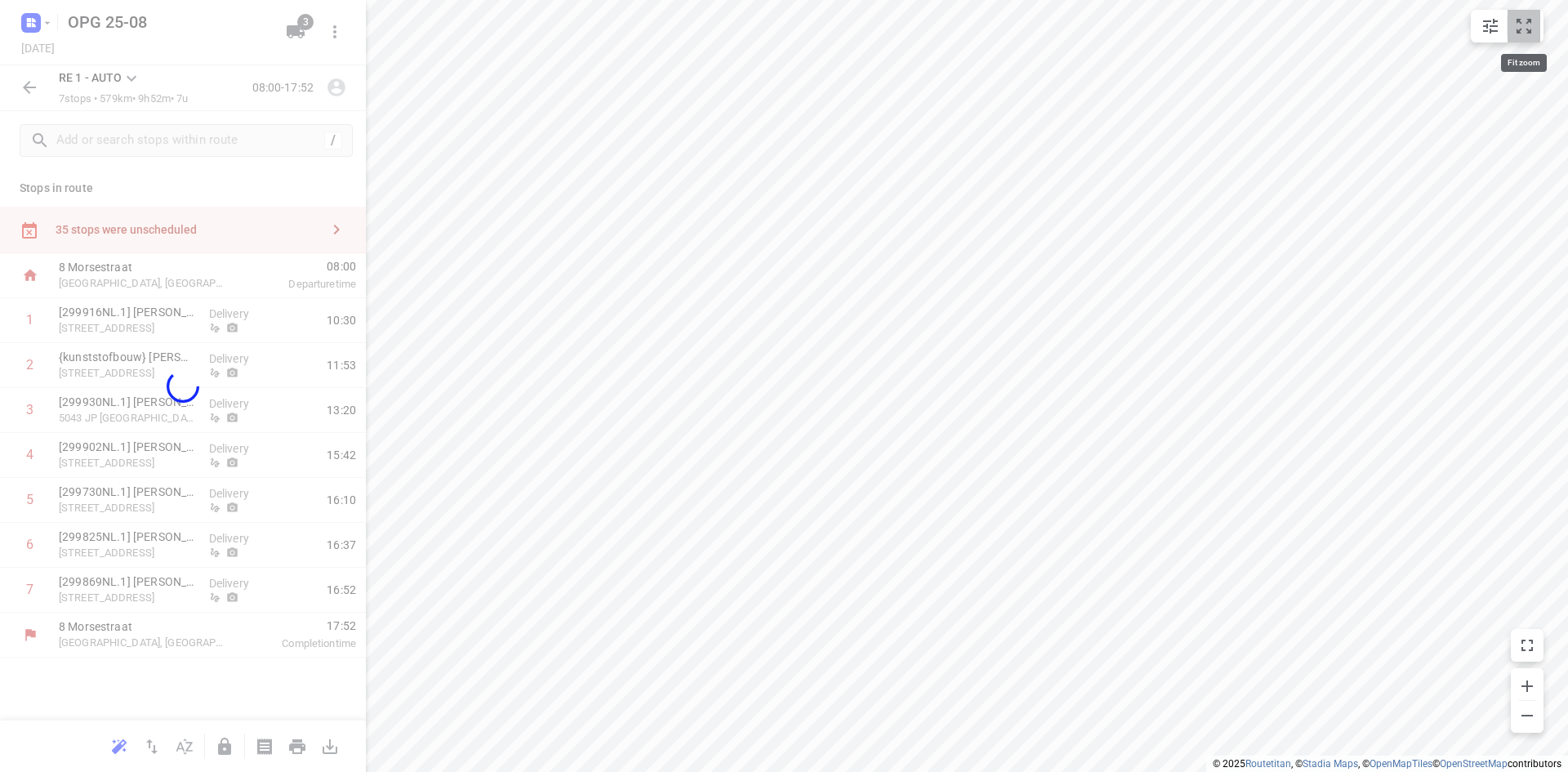
click at [1515, 35] on icon "small contained button group" at bounding box center [1523, 26] width 19 height 19
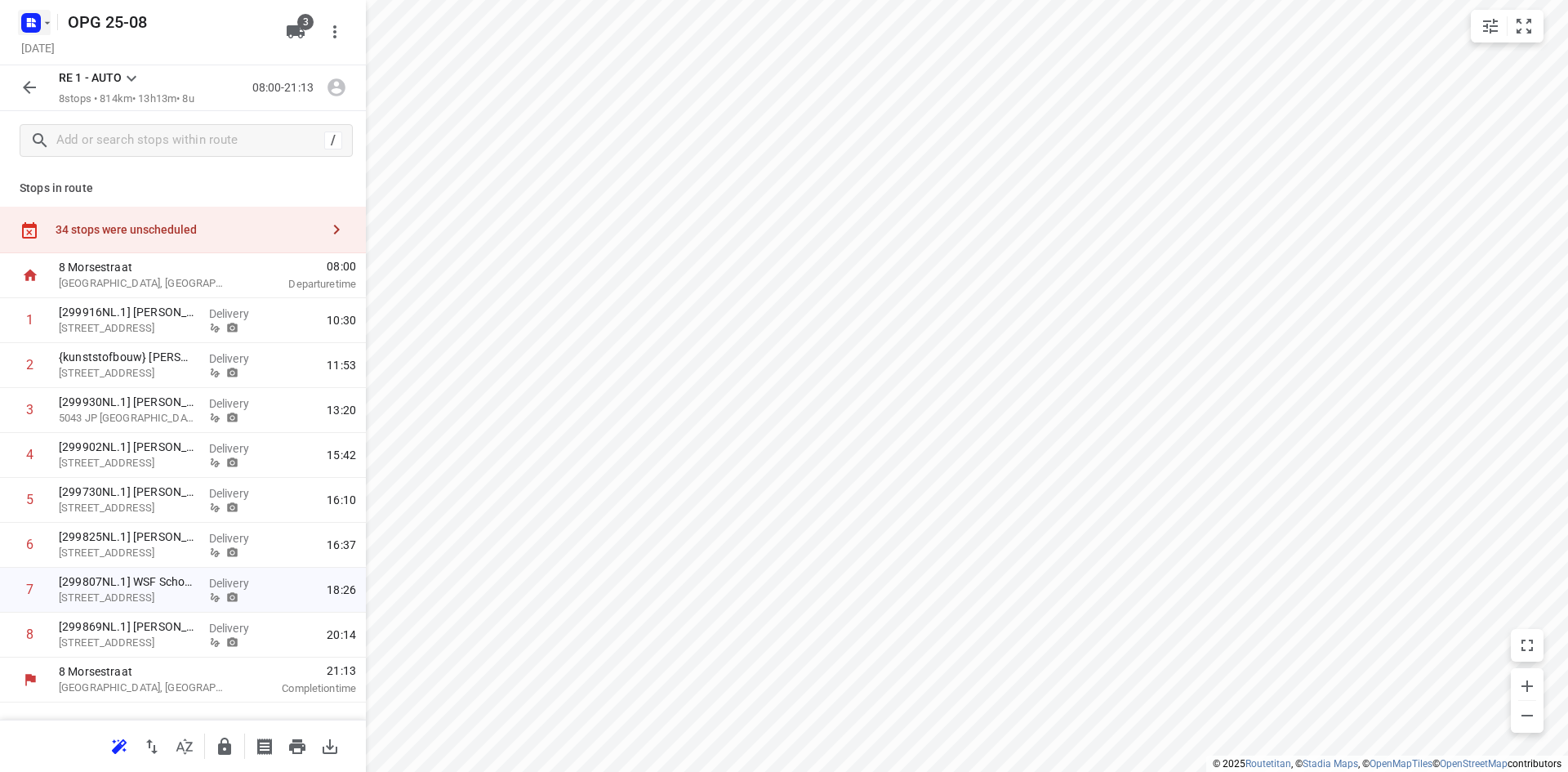
click at [50, 18] on icon "button" at bounding box center [47, 22] width 13 height 13
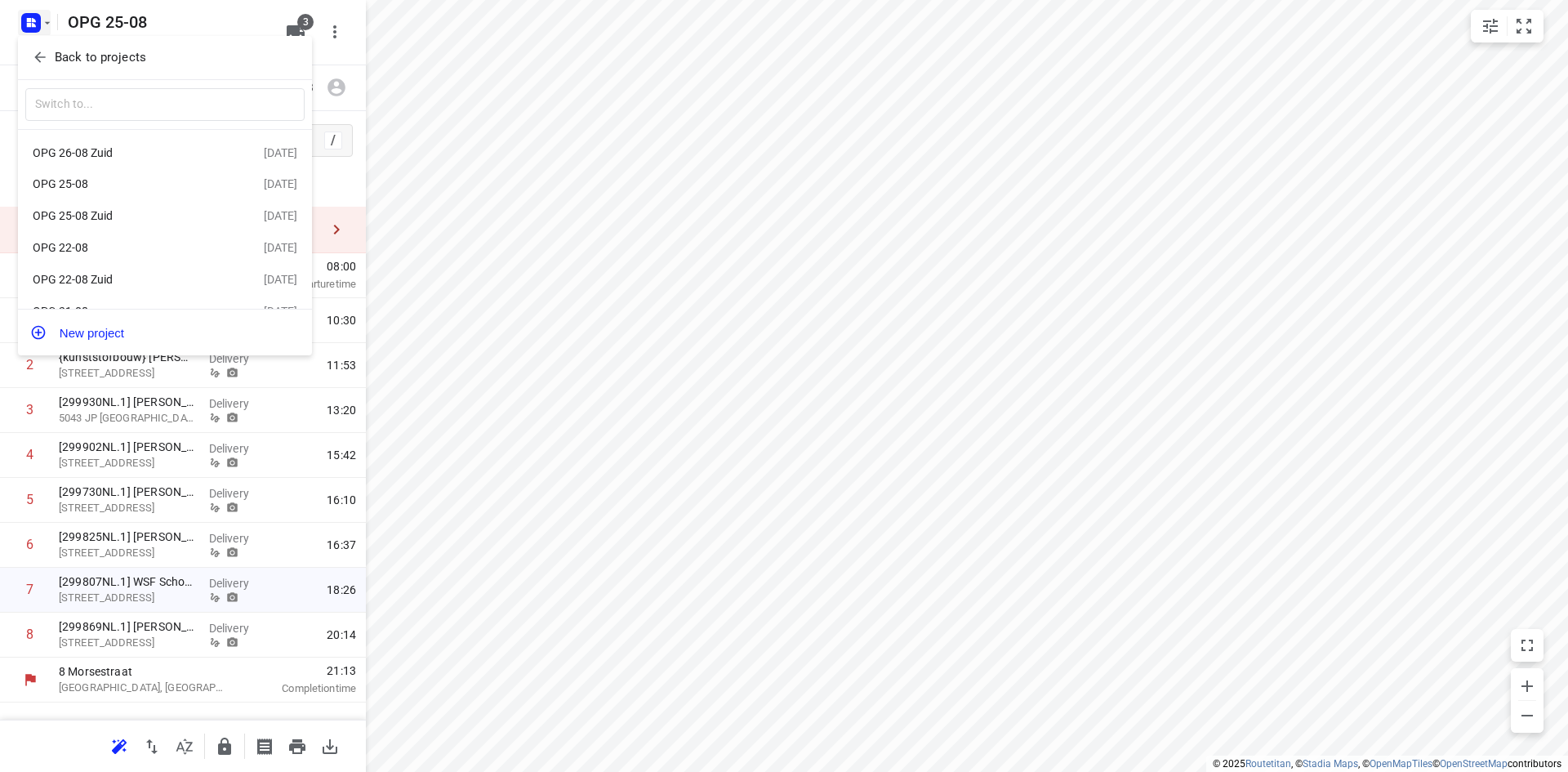
click at [81, 248] on div "OPG 22-08" at bounding box center [127, 247] width 188 height 13
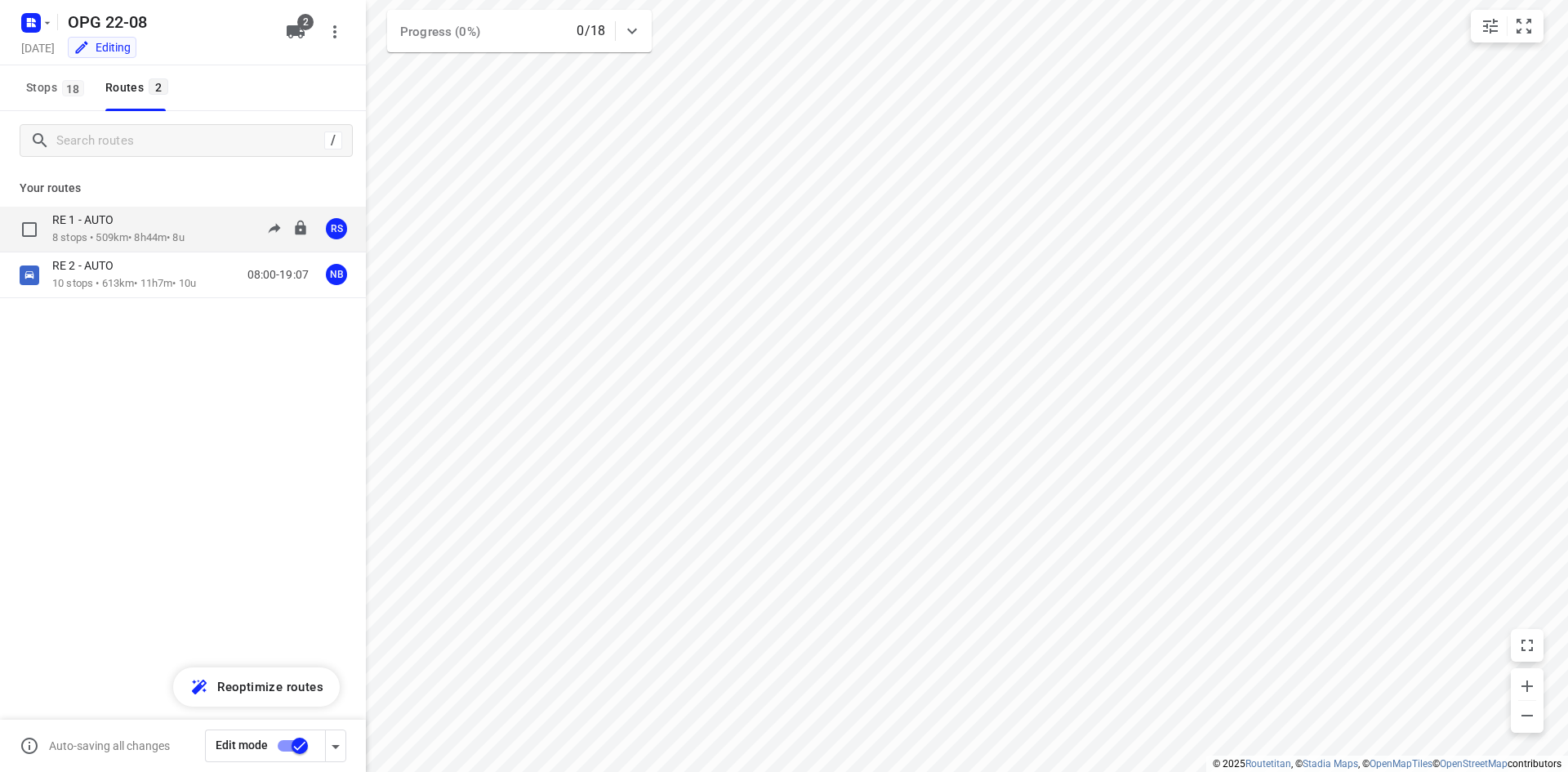
click at [134, 234] on p "8 stops • 509km • 8h44m • 8u" at bounding box center [119, 238] width 133 height 16
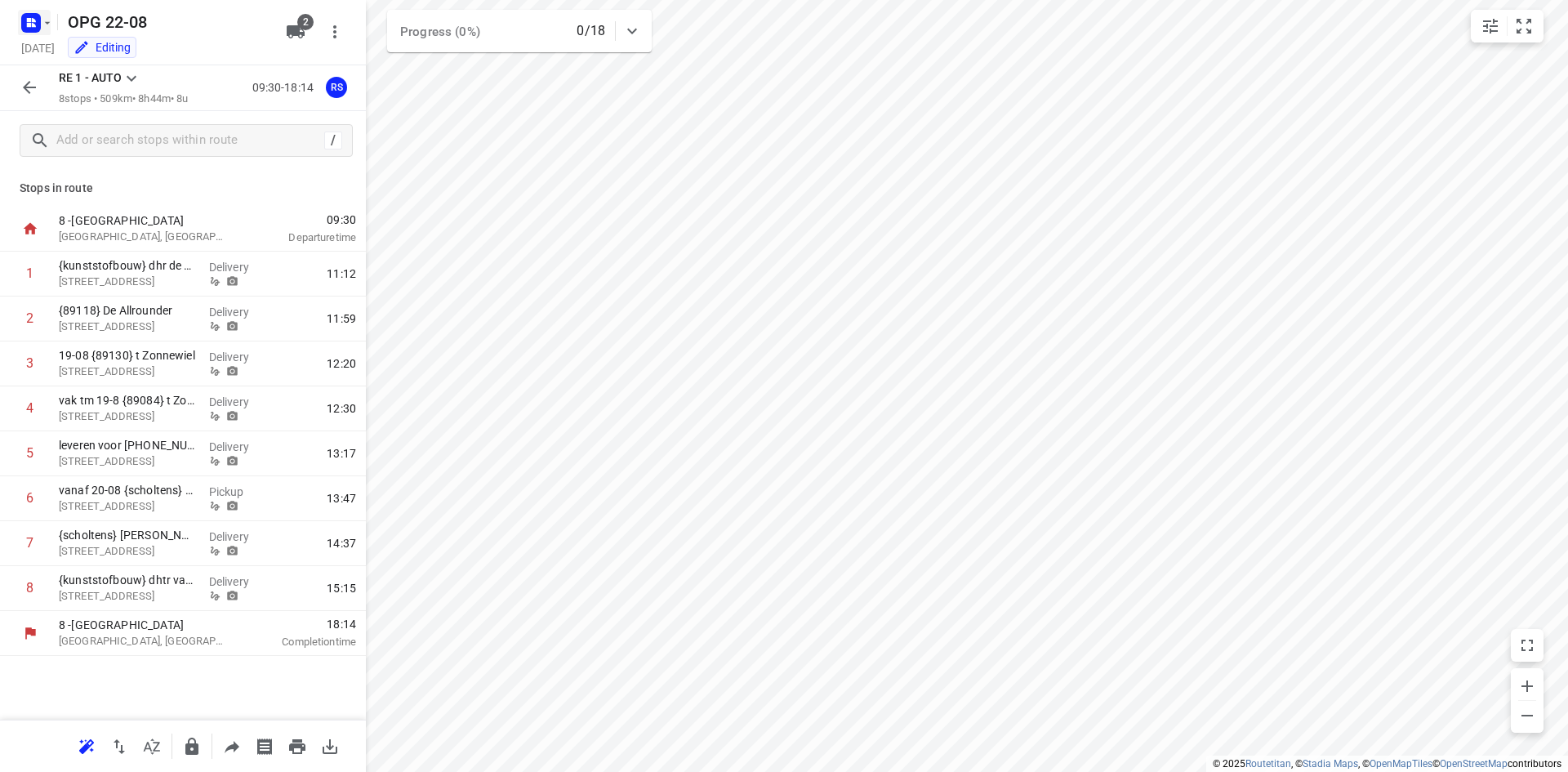
click at [42, 19] on icon "button" at bounding box center [47, 22] width 13 height 13
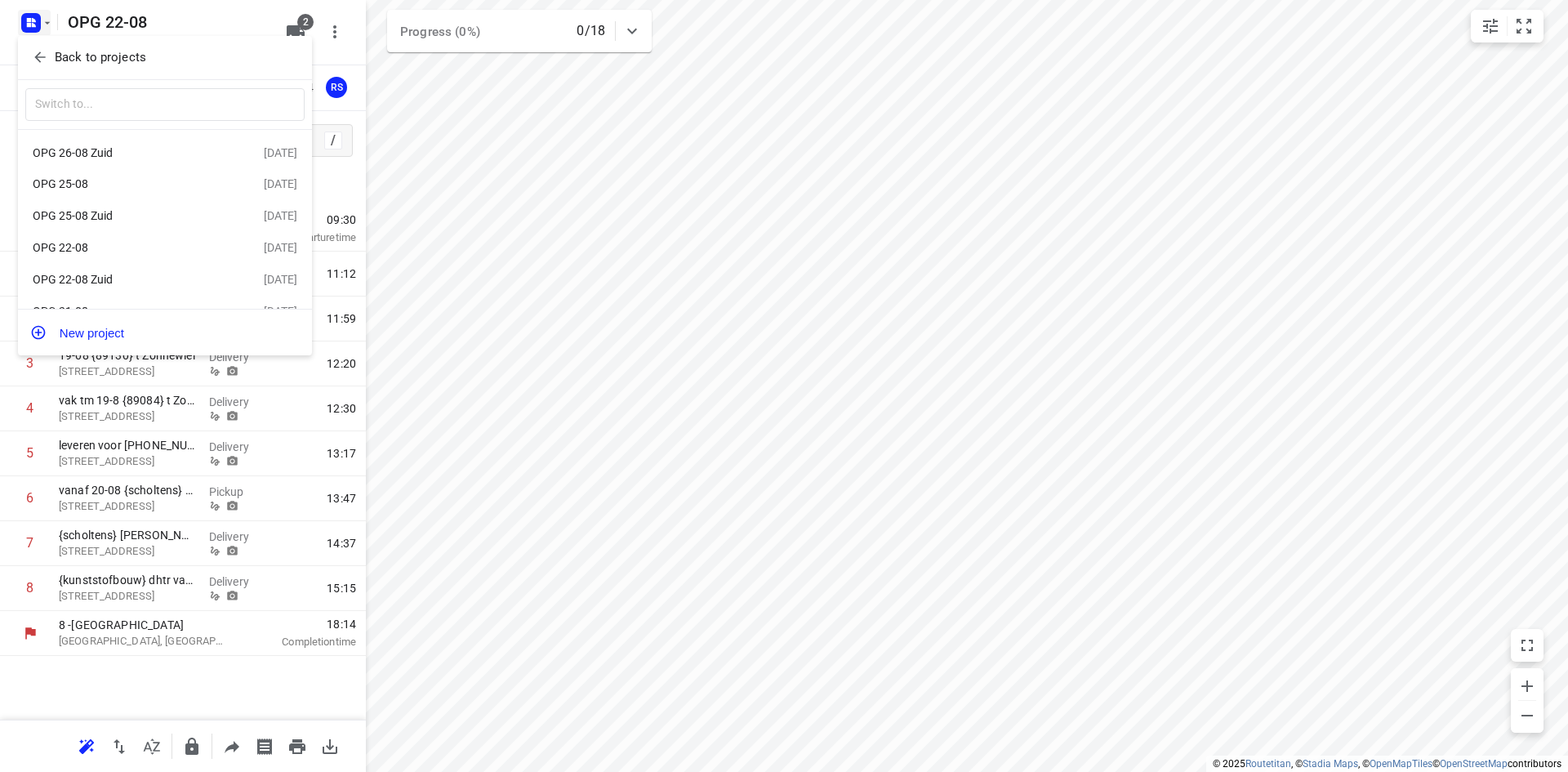
click at [113, 184] on div "OPG 25-08" at bounding box center [127, 183] width 188 height 13
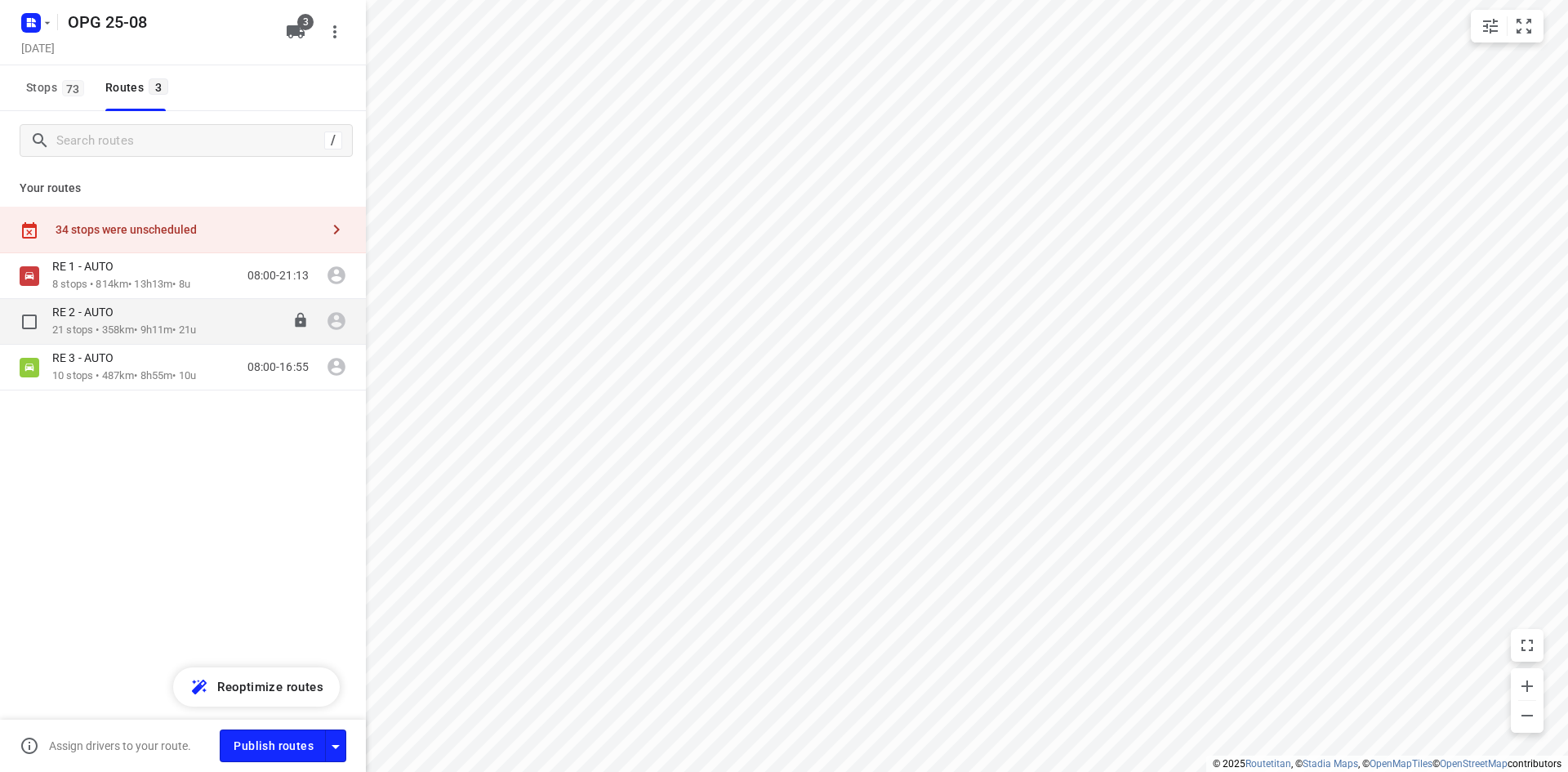
click at [115, 319] on p "RE 2 - AUTO" at bounding box center [88, 312] width 71 height 15
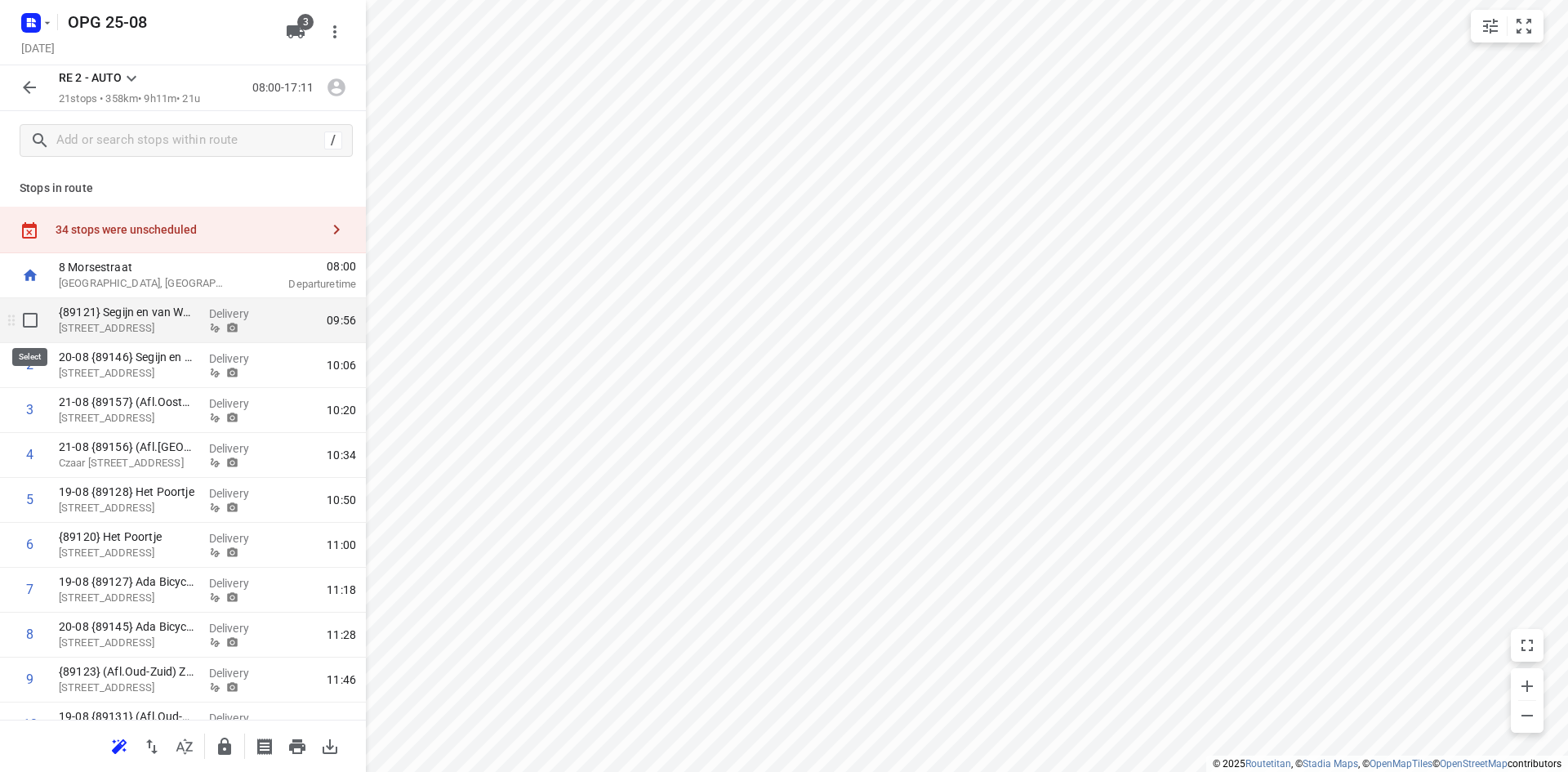
click at [28, 318] on input "checkbox" at bounding box center [30, 321] width 33 height 33
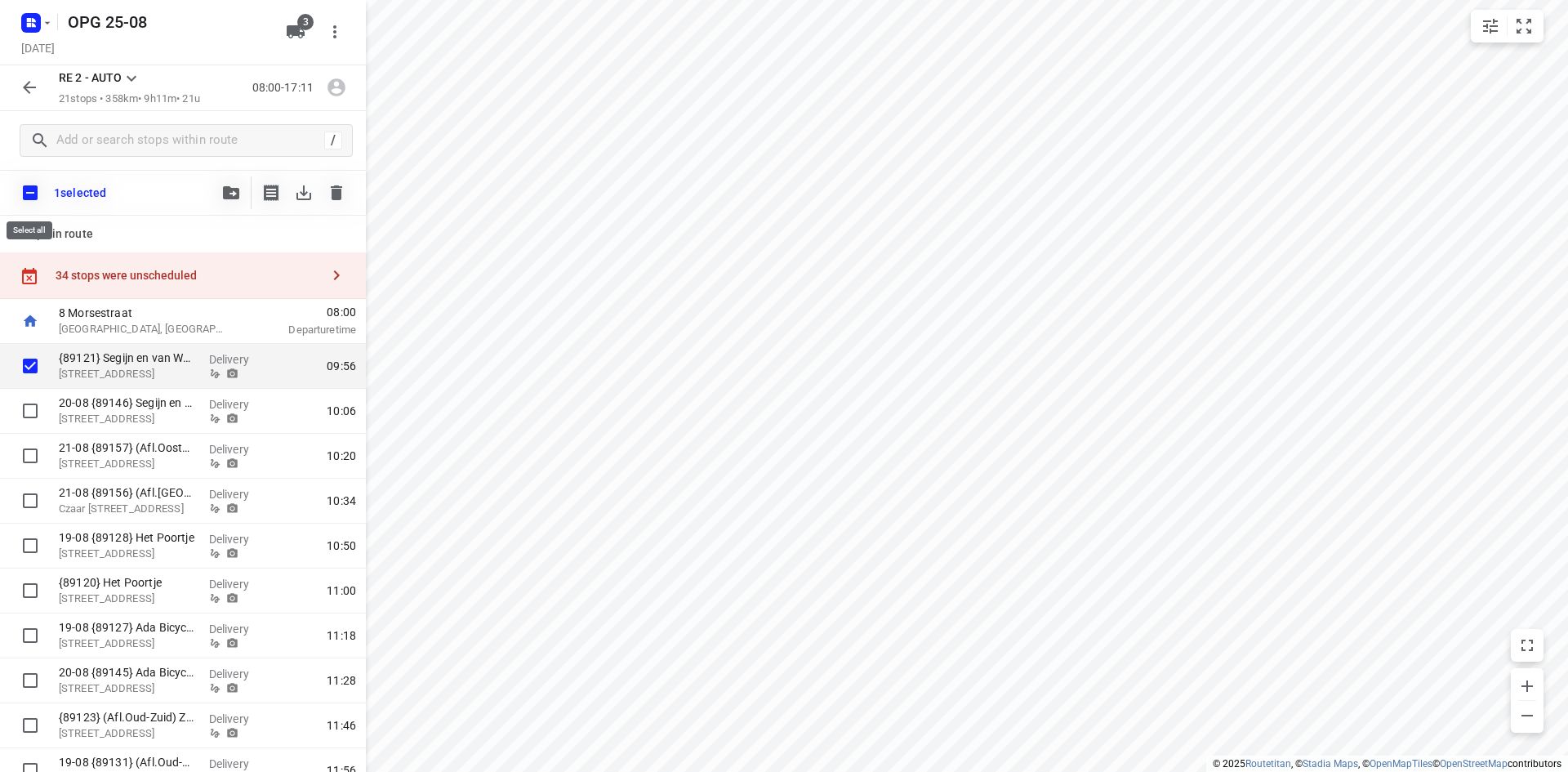
click at [35, 196] on input "checkbox" at bounding box center [29, 192] width 34 height 34
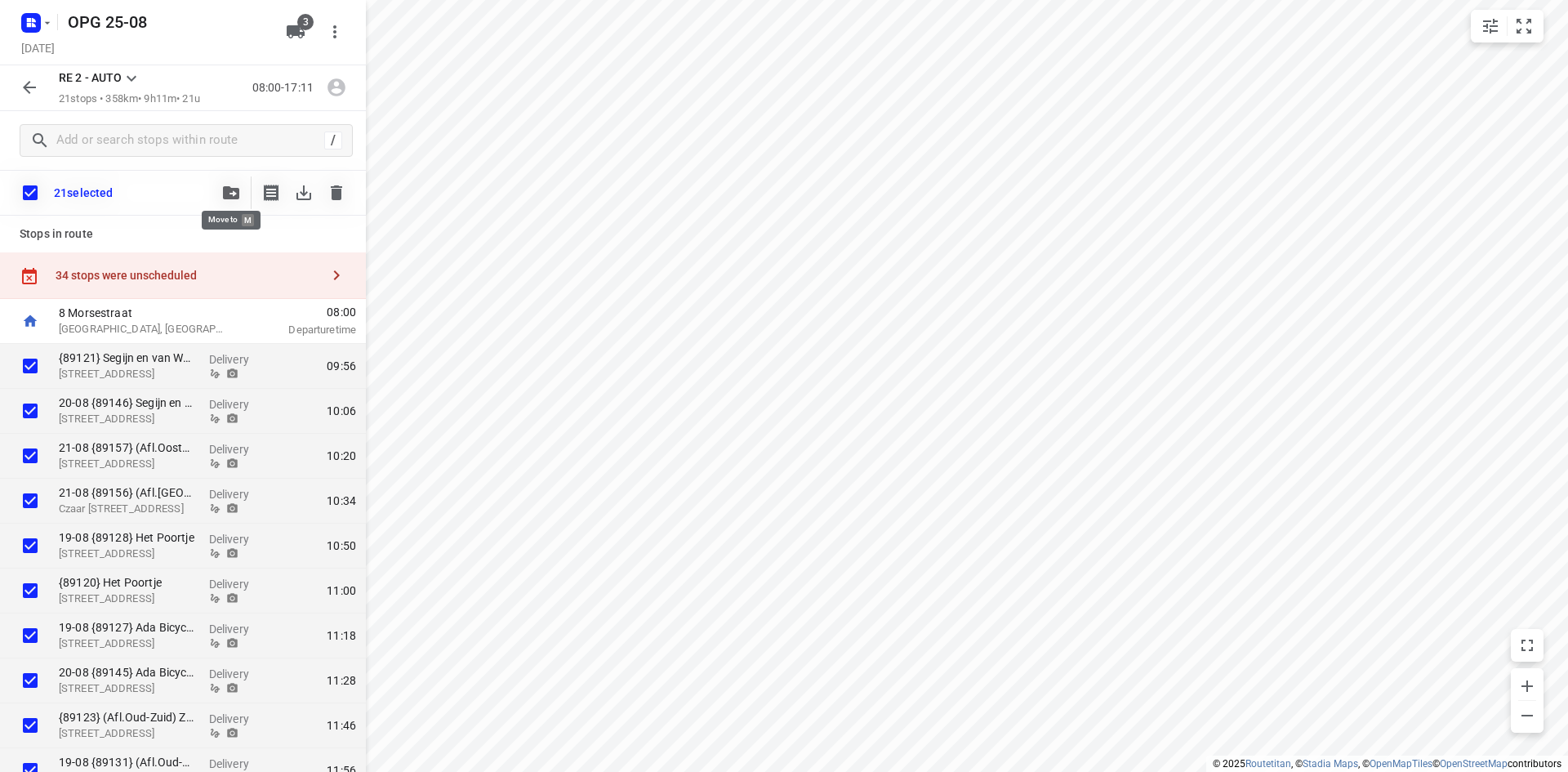
click at [227, 190] on icon "button" at bounding box center [231, 192] width 17 height 13
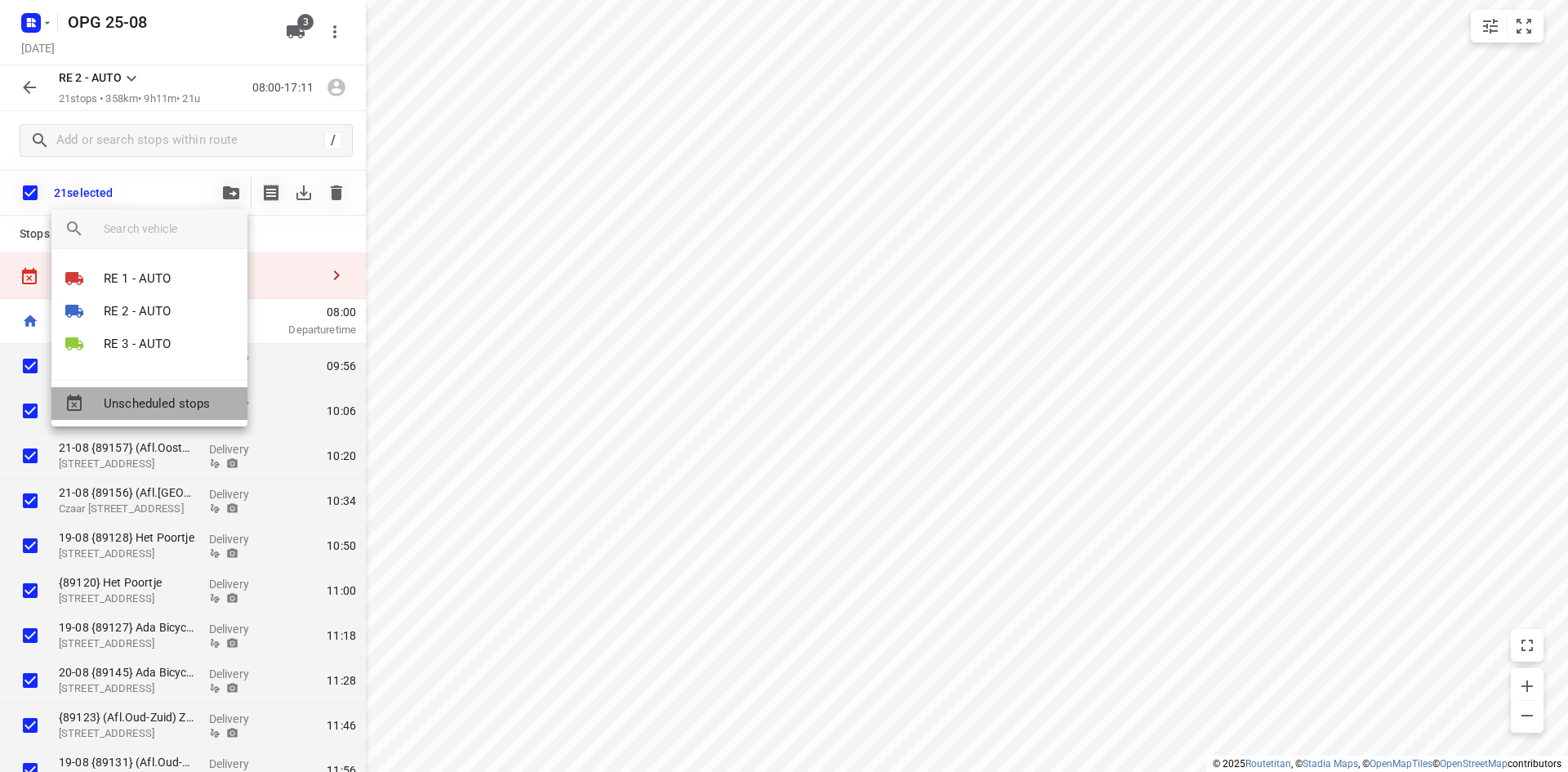
click at [188, 409] on span "Unscheduled stops" at bounding box center [169, 404] width 131 height 19
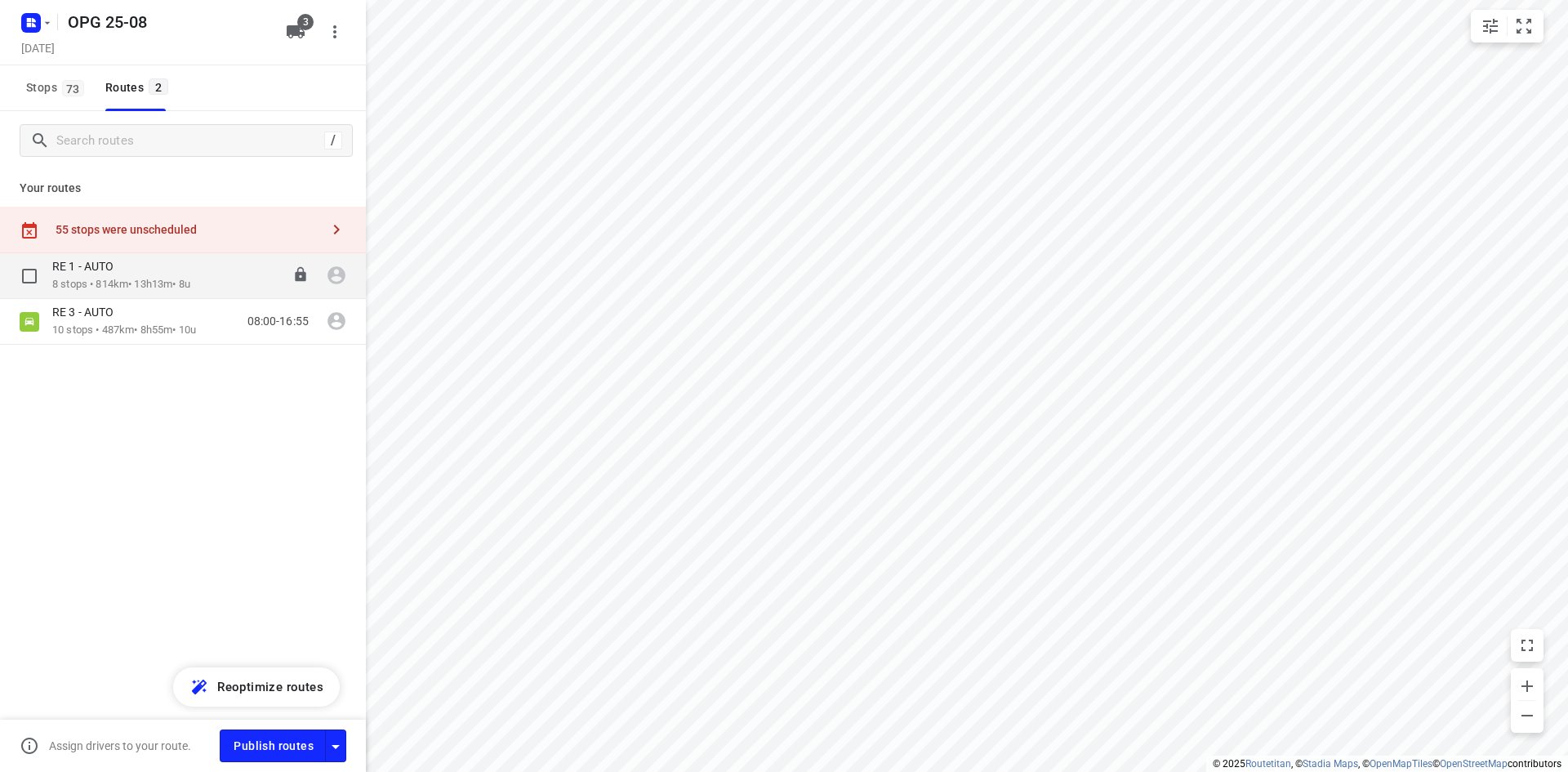
click at [164, 287] on p "8 stops • 814km • 13h13m • 8u" at bounding box center [122, 285] width 138 height 16
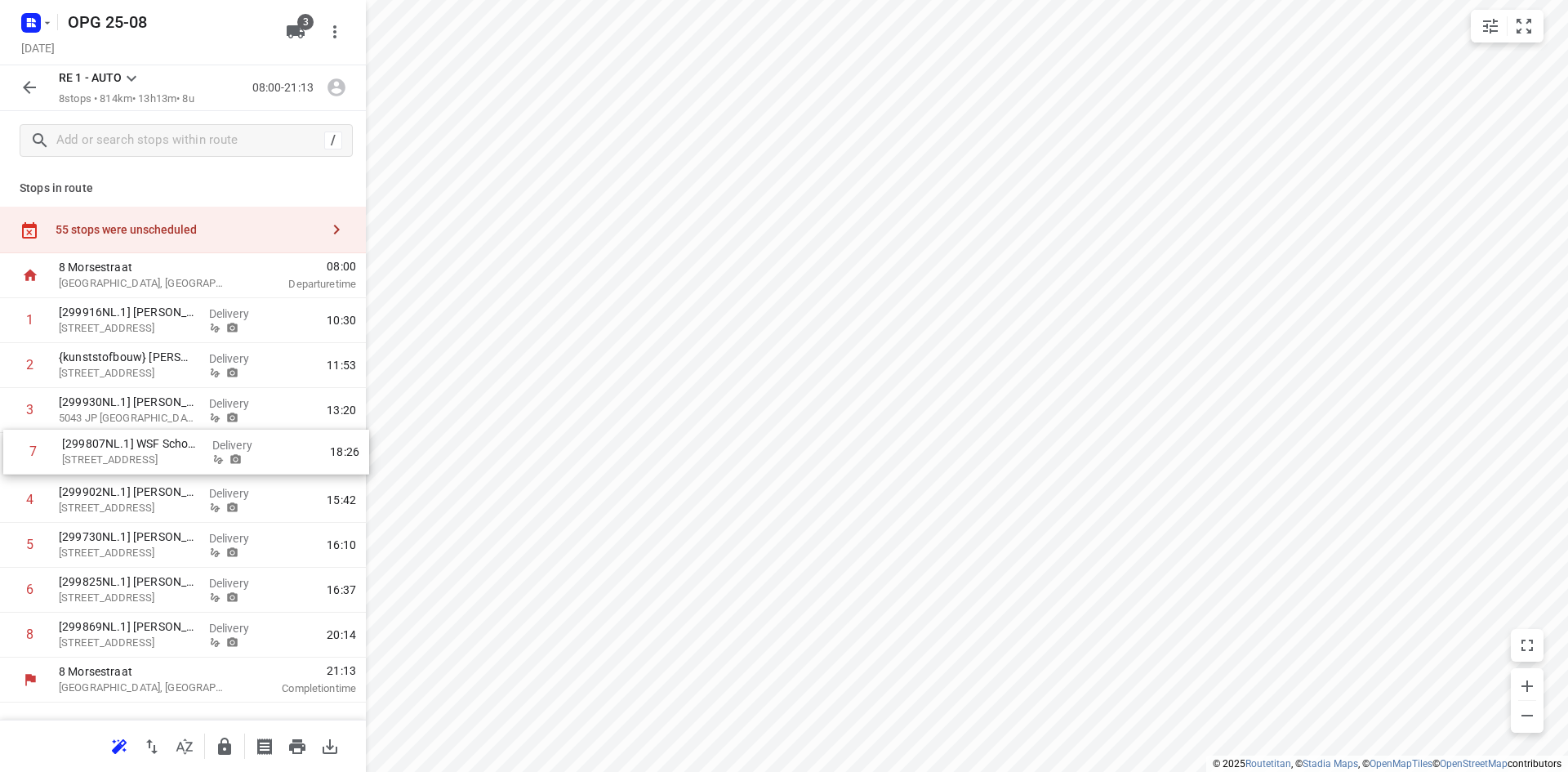
drag, startPoint x: 126, startPoint y: 592, endPoint x: 129, endPoint y: 446, distance: 146.0
click at [129, 446] on div "1 [299916NL.1] [PERSON_NAME] [STREET_ADDRESS] Delivery 10:30 2 {kunststofbouw} …" at bounding box center [182, 478] width 365 height 360
click at [328, 227] on icon "button" at bounding box center [336, 229] width 19 height 19
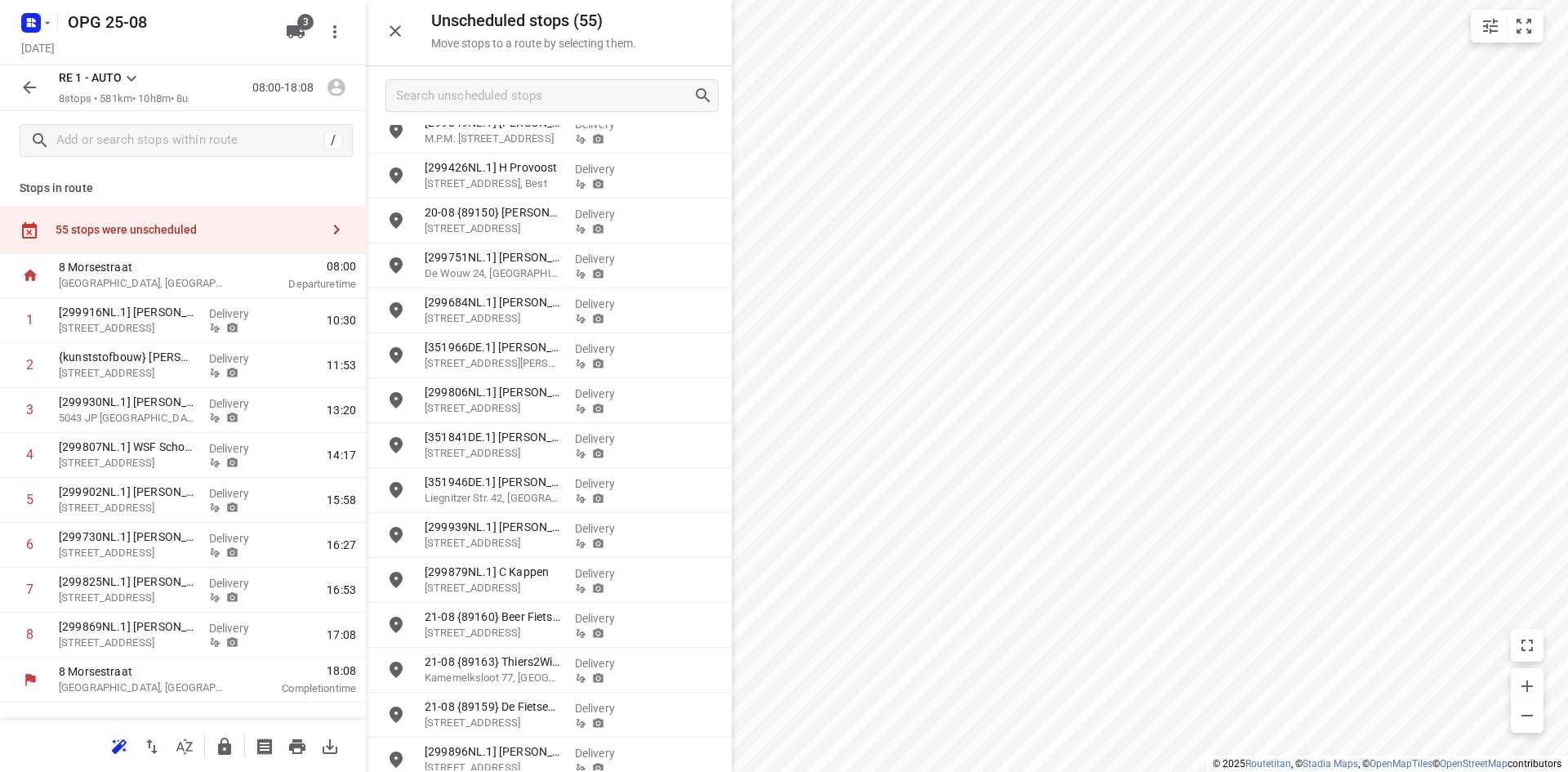
scroll to position [1828, 0]
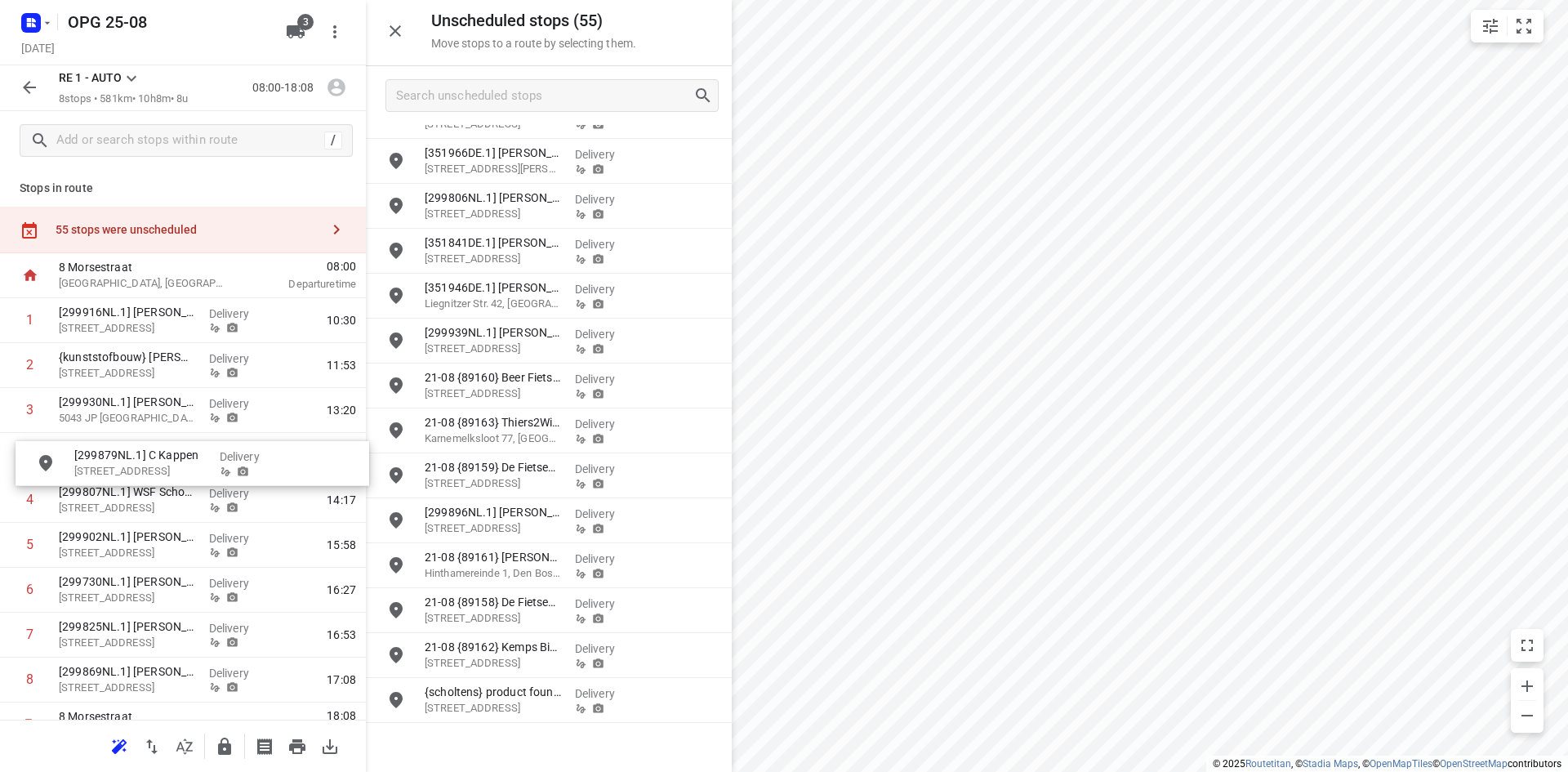
drag, startPoint x: 526, startPoint y: 389, endPoint x: 165, endPoint y: 466, distance: 369.1
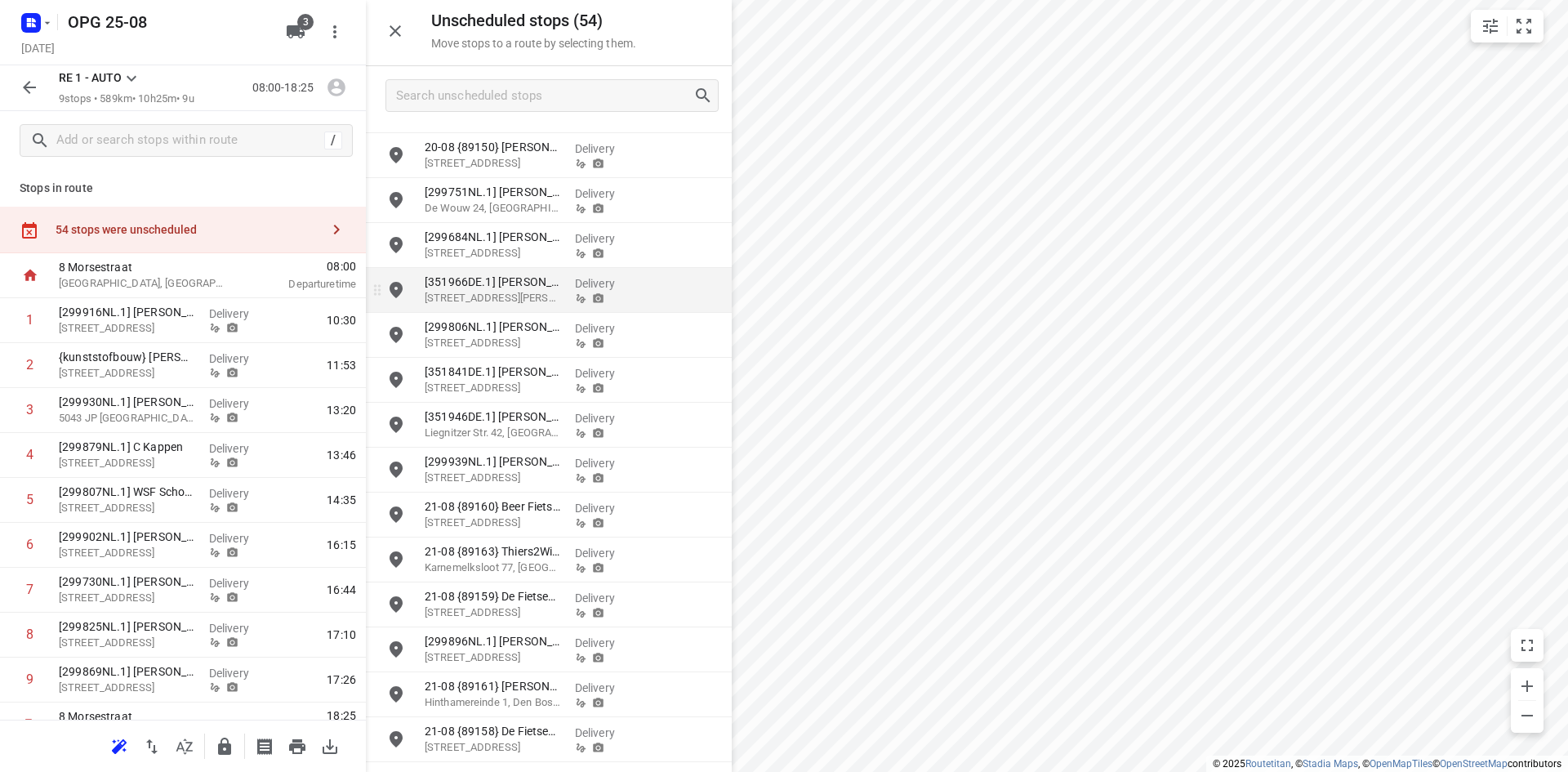
scroll to position [1617, 0]
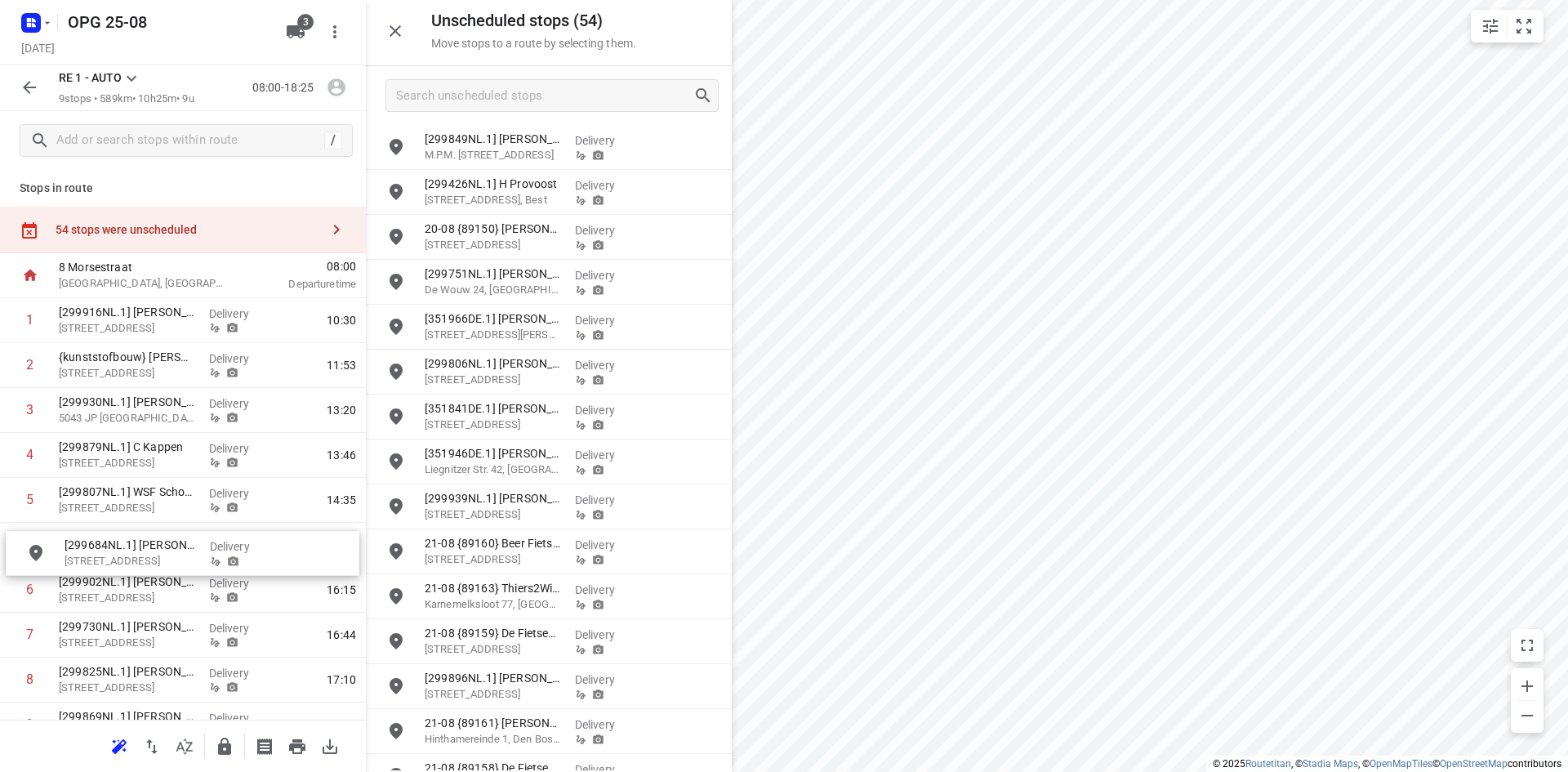
drag, startPoint x: 517, startPoint y: 327, endPoint x: 152, endPoint y: 554, distance: 429.8
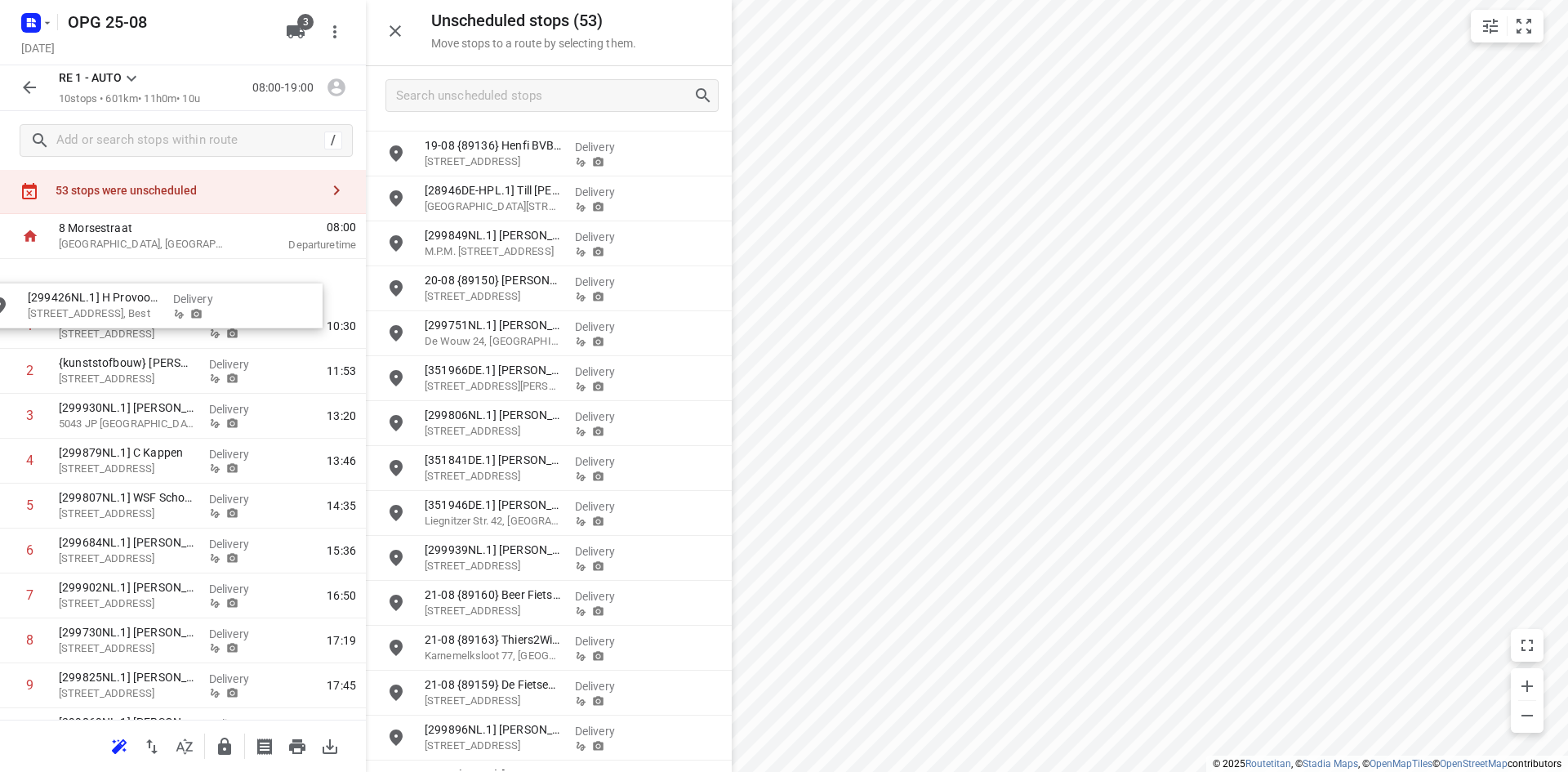
scroll to position [35, 0]
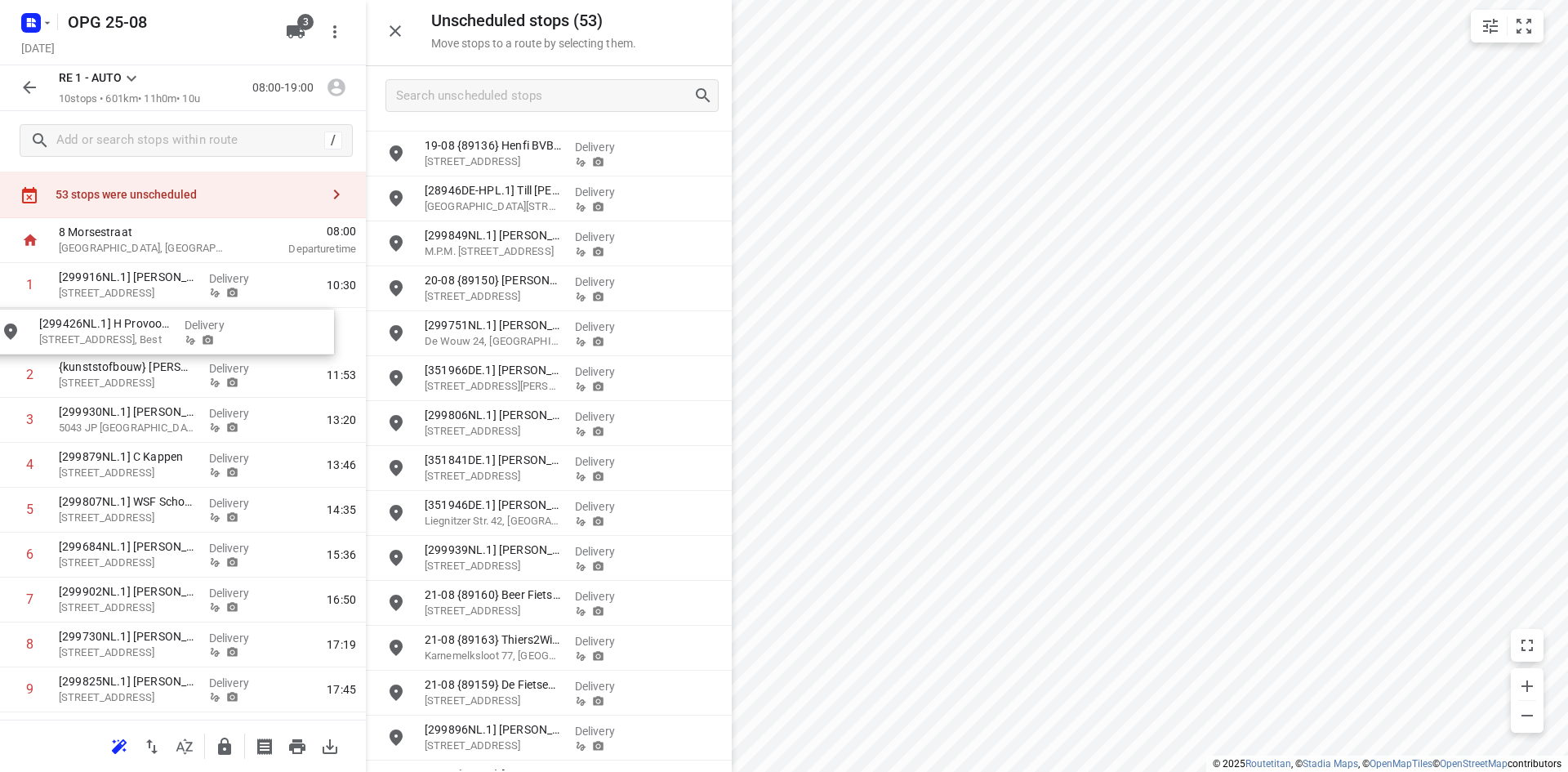
drag, startPoint x: 531, startPoint y: 269, endPoint x: 138, endPoint y: 328, distance: 397.4
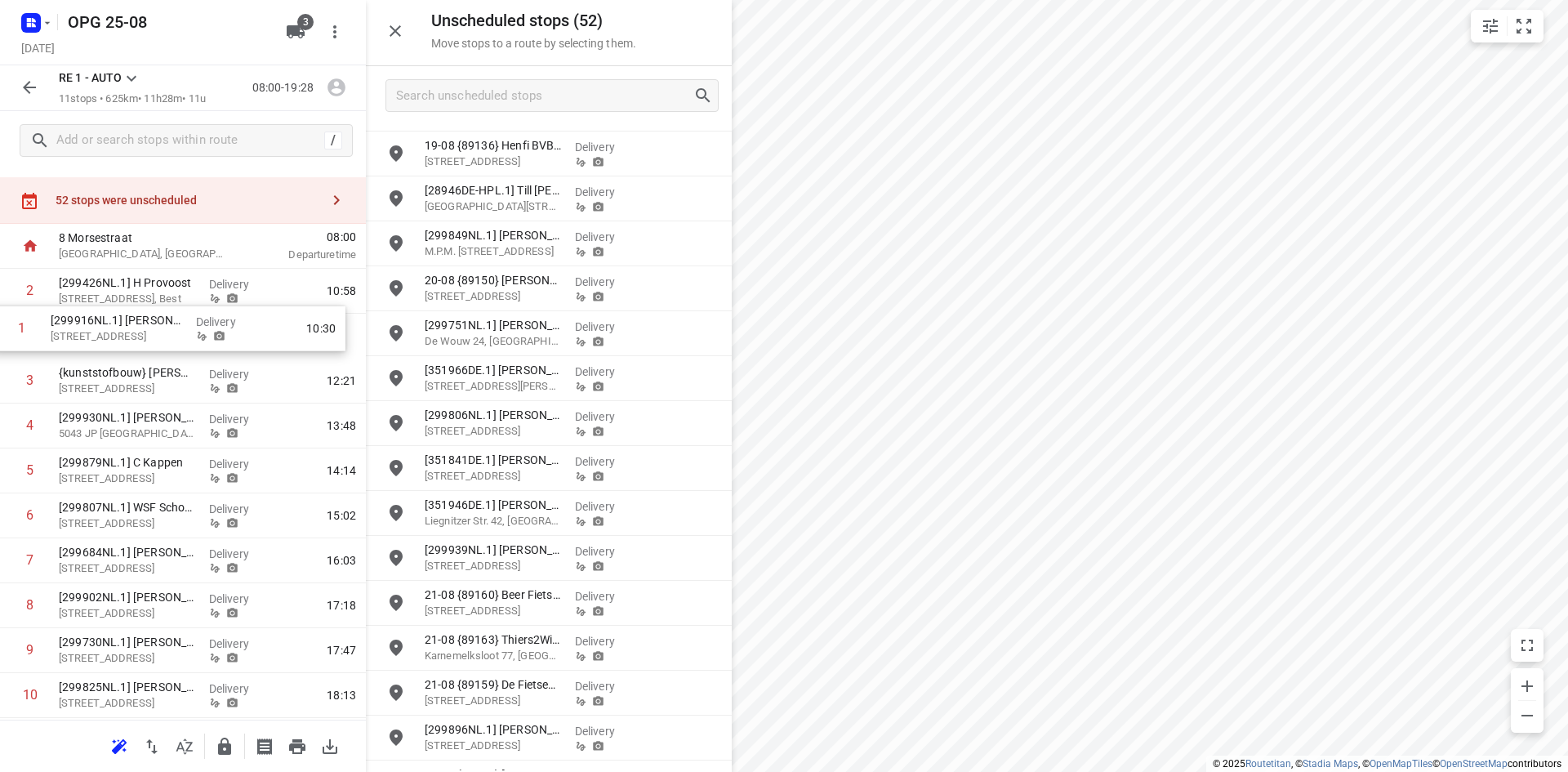
drag, startPoint x: 156, startPoint y: 282, endPoint x: 148, endPoint y: 330, distance: 48.7
click at [148, 330] on div "1 [299916NL.1] [PERSON_NAME] Generaal [STREET_ADDRESS] Delivery 10:30 2 [299426…" at bounding box center [182, 516] width 365 height 494
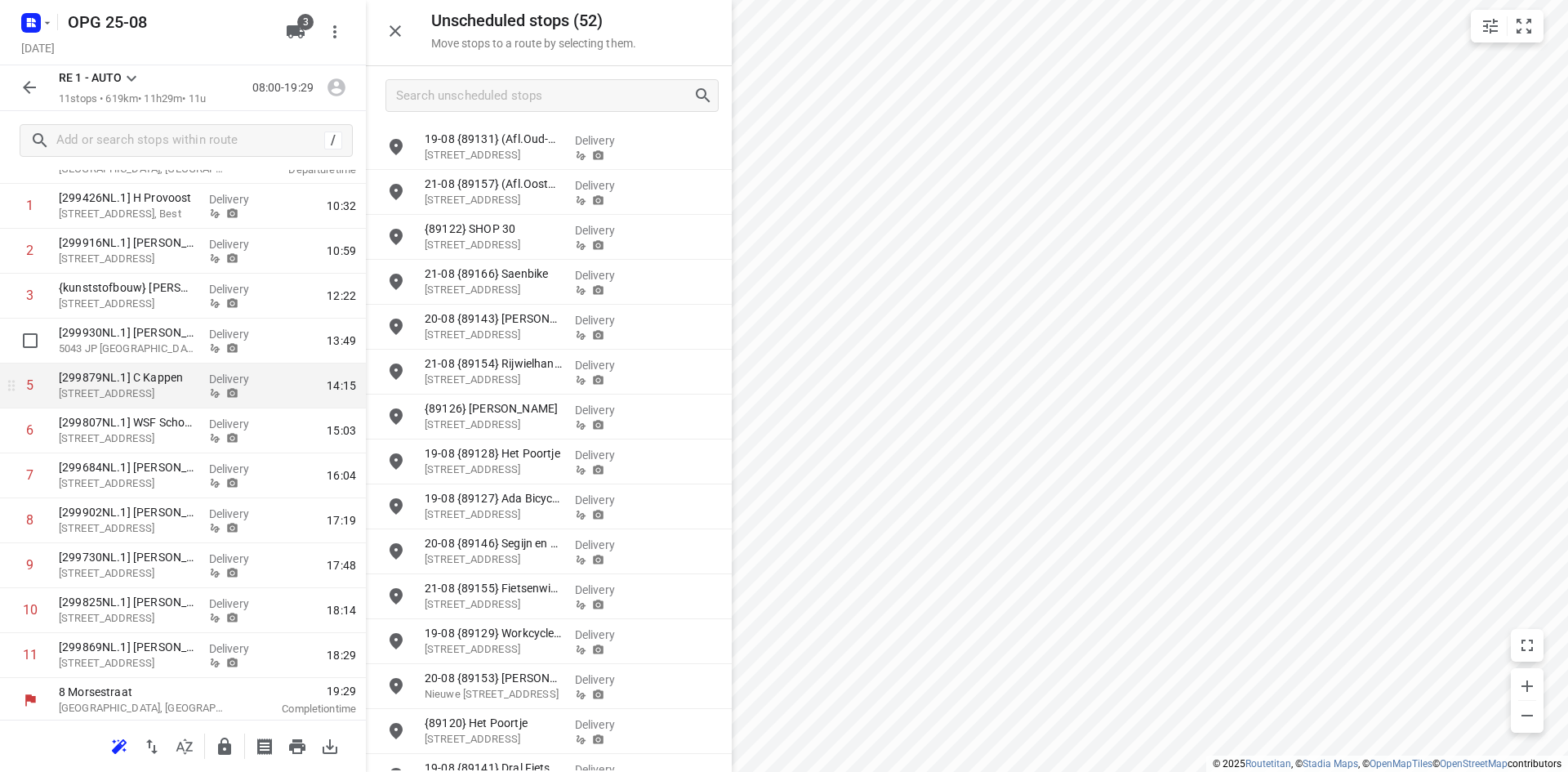
scroll to position [118, 0]
click at [33, 385] on input "checkbox" at bounding box center [30, 382] width 33 height 33
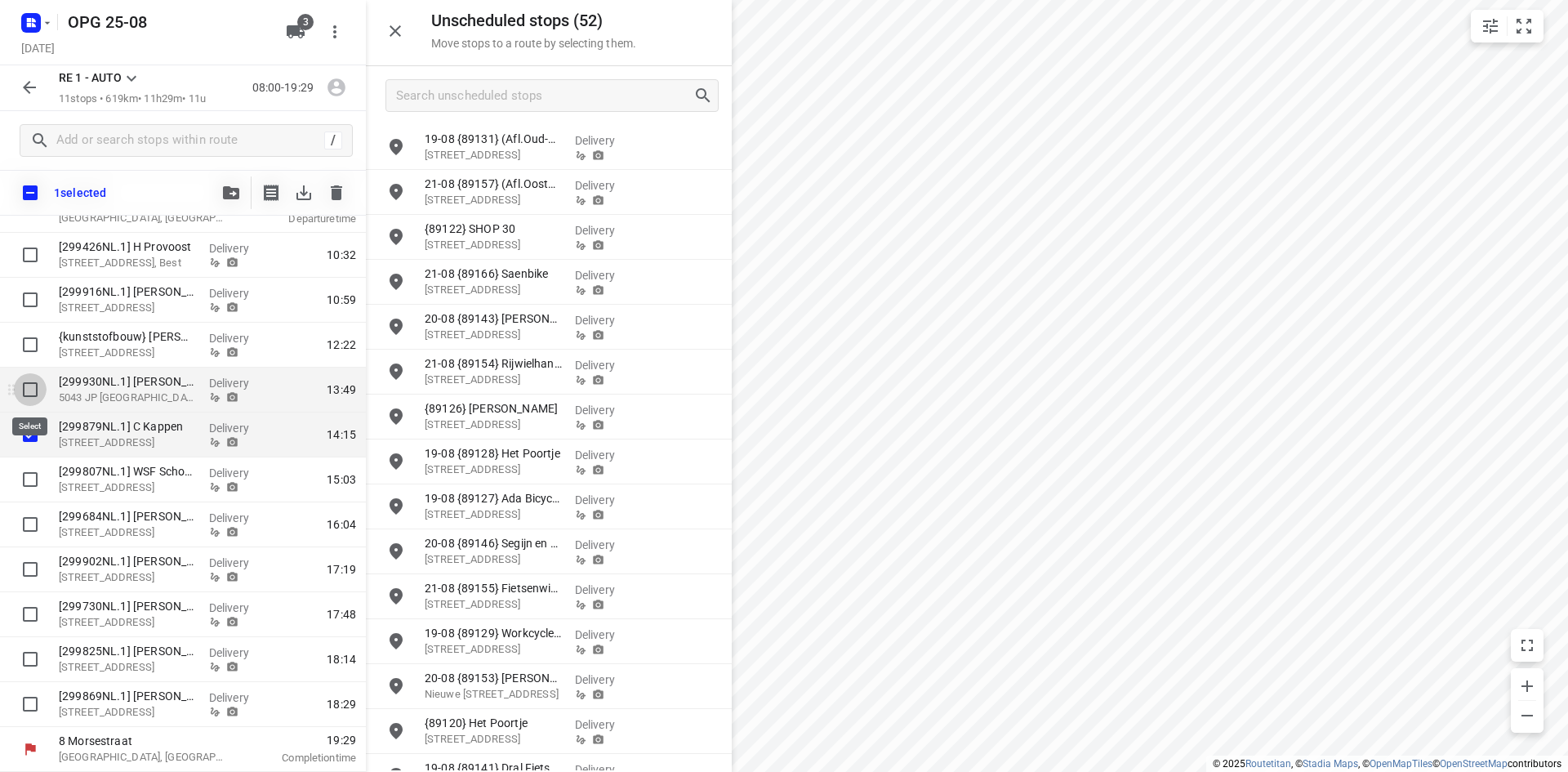
click at [29, 385] on input "checkbox" at bounding box center [30, 390] width 33 height 33
click at [31, 477] on input "checkbox" at bounding box center [30, 480] width 33 height 33
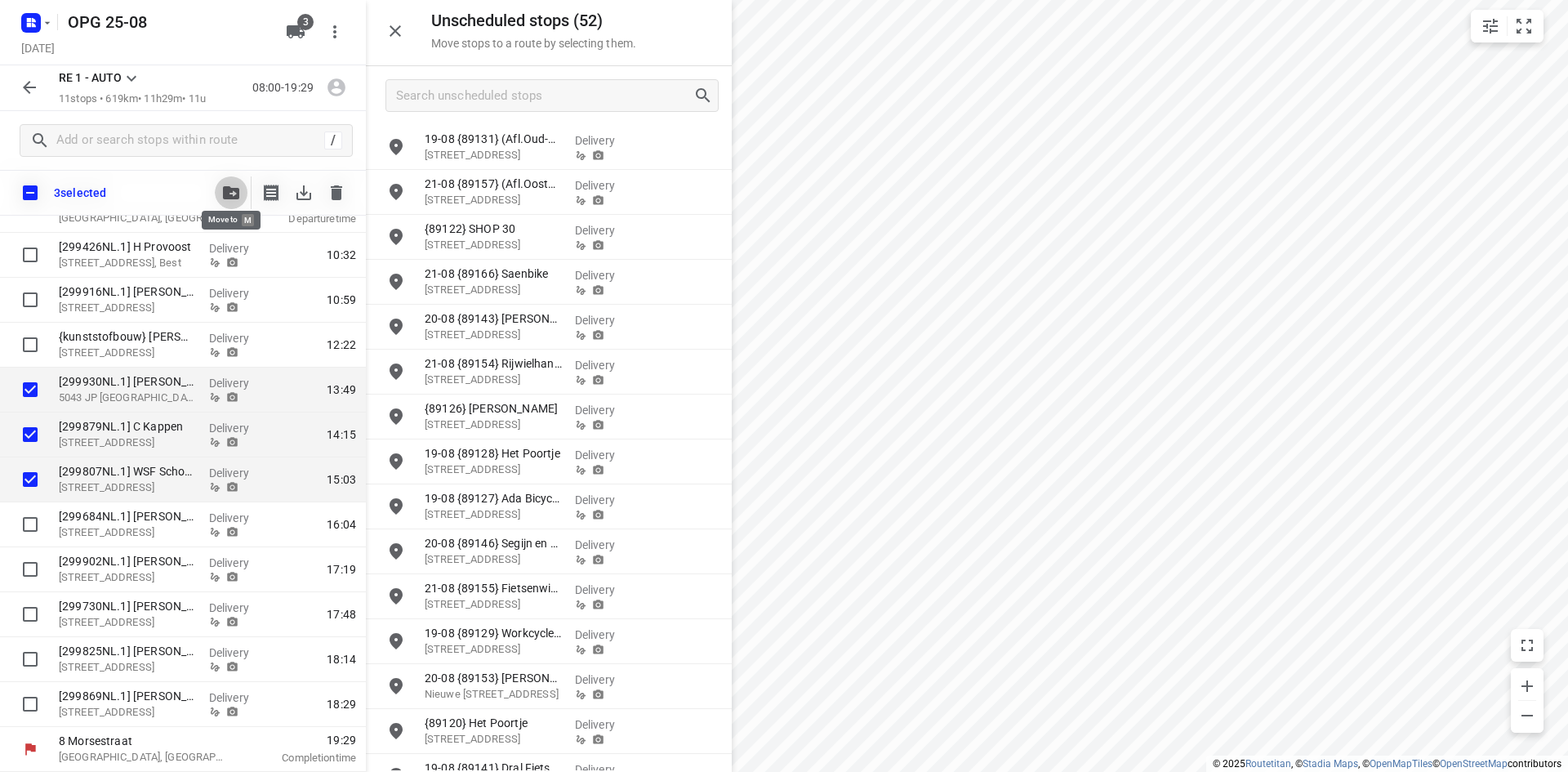
click at [241, 190] on button "button" at bounding box center [231, 193] width 33 height 33
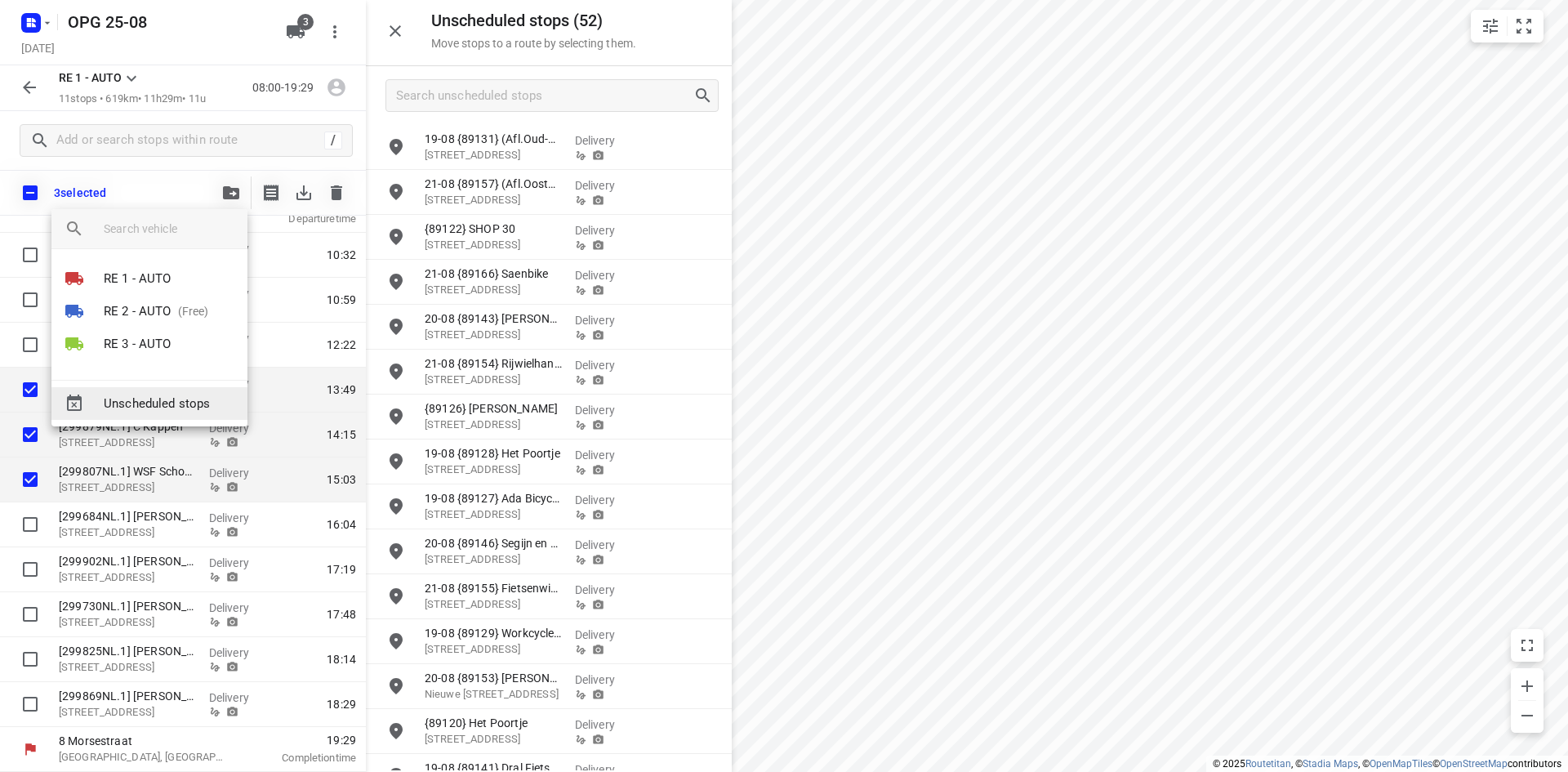
click at [172, 410] on span "Unscheduled stops" at bounding box center [169, 404] width 131 height 19
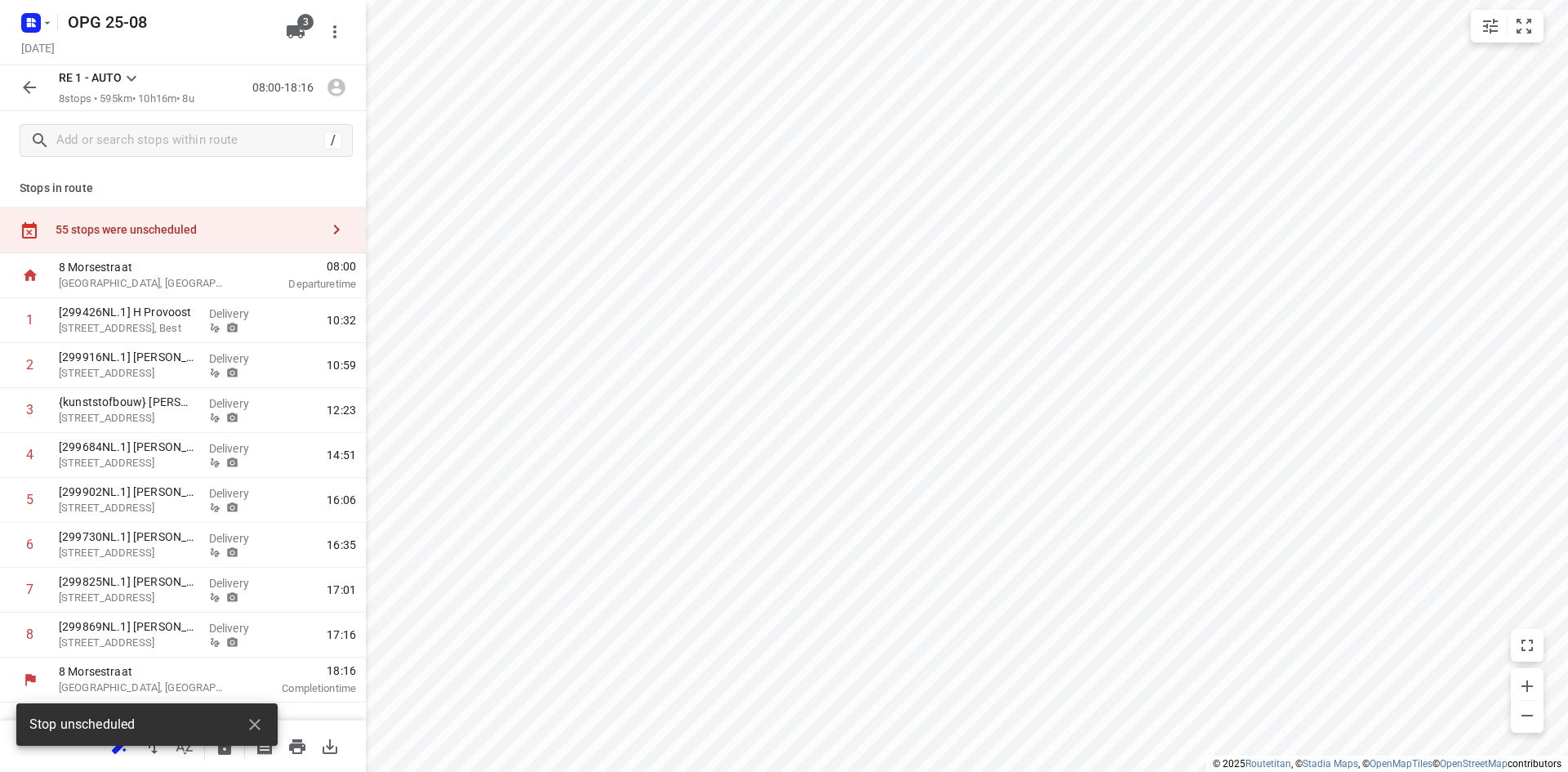
scroll to position [0, 0]
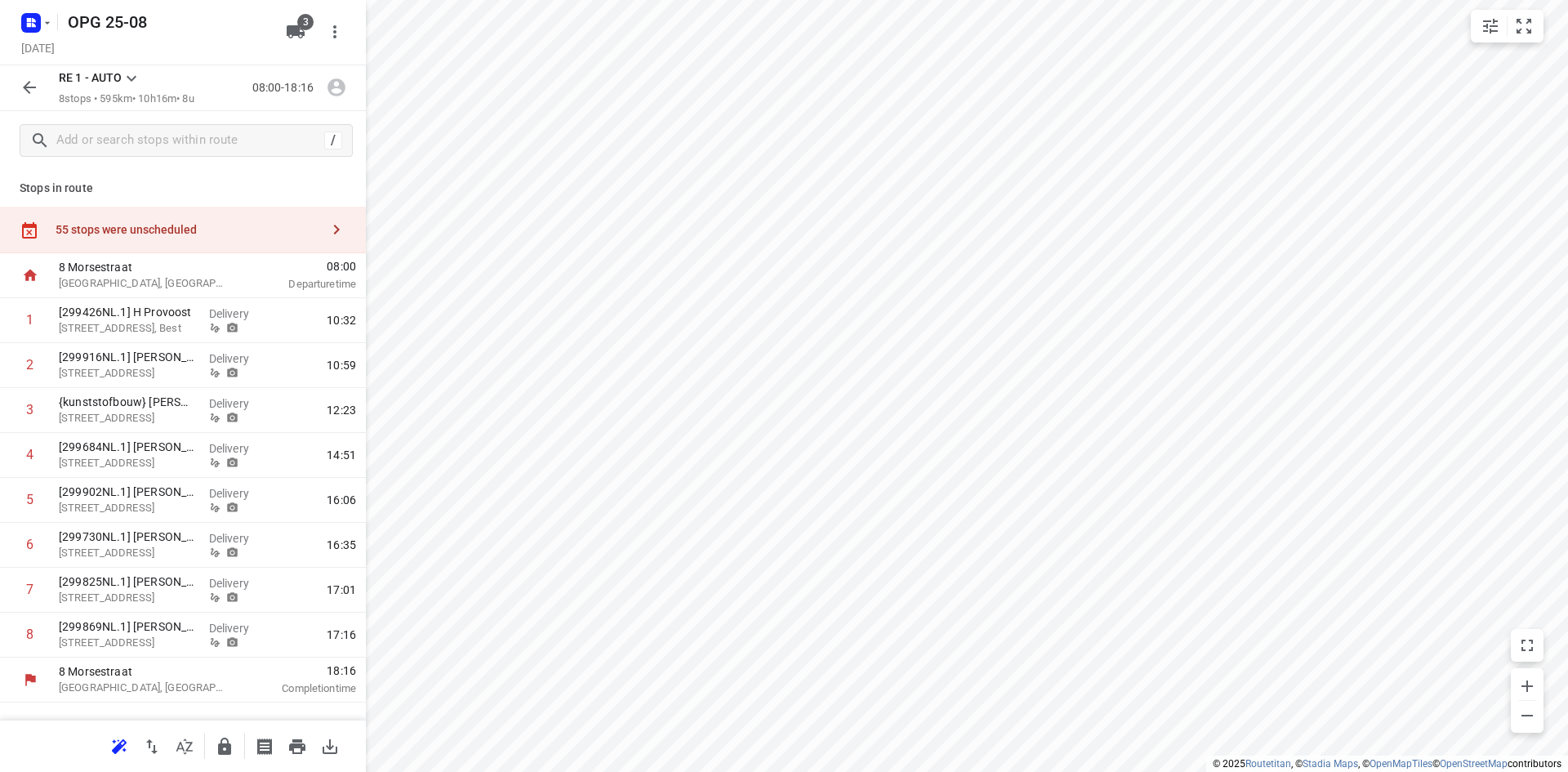
click at [339, 234] on icon "button" at bounding box center [336, 229] width 19 height 19
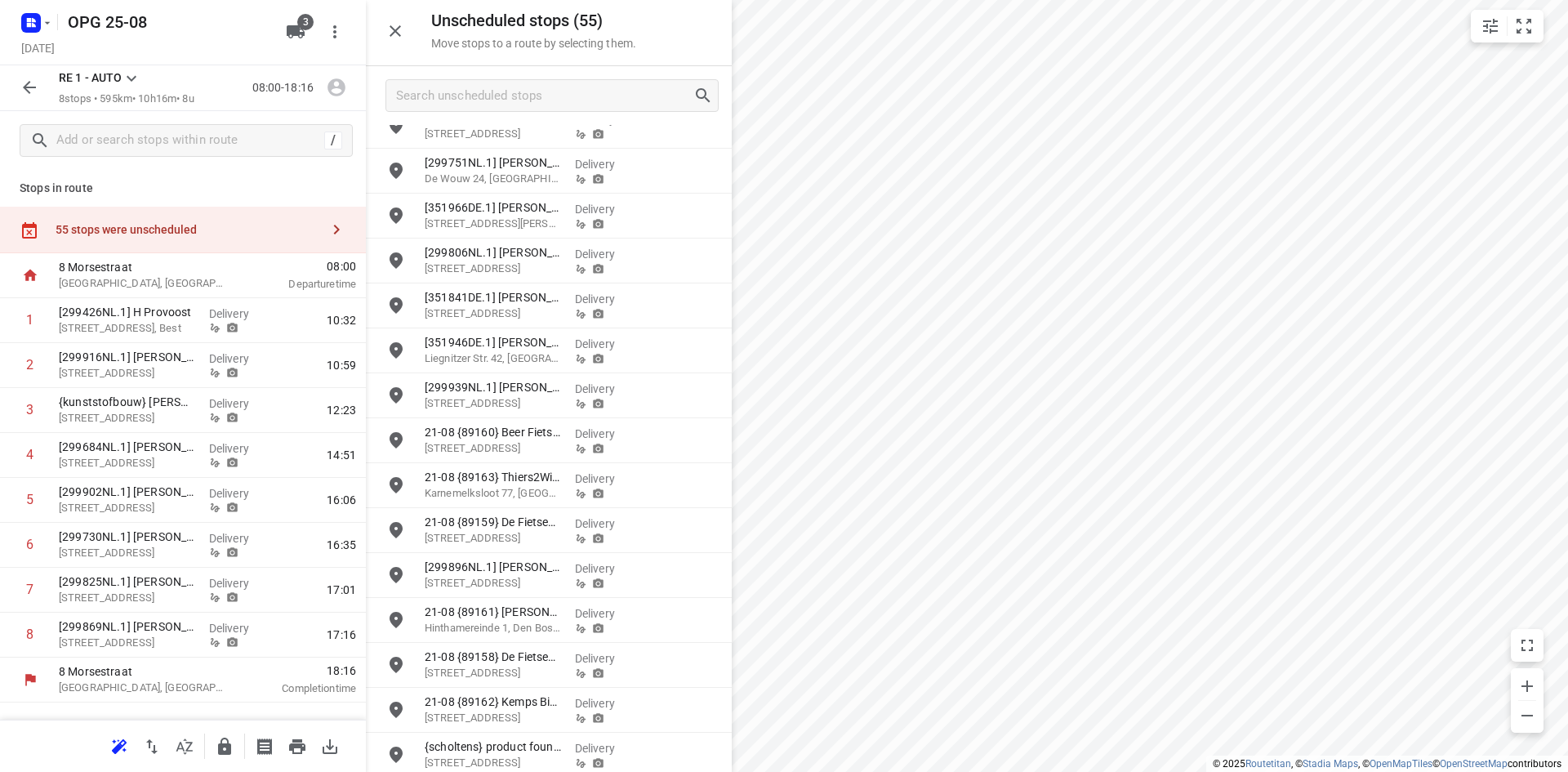
scroll to position [1828, 0]
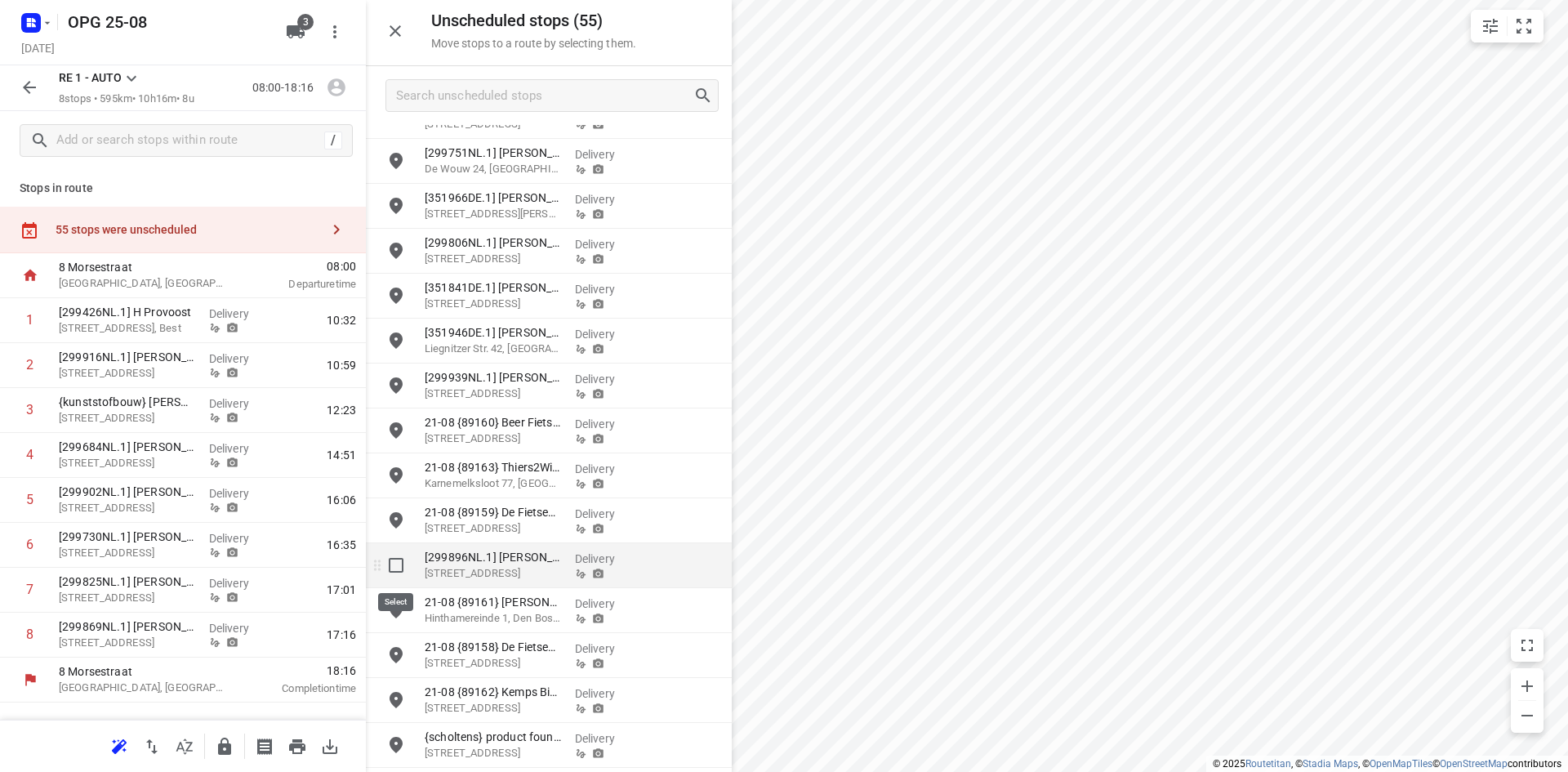
click at [395, 560] on input "grid" at bounding box center [397, 565] width 33 height 33
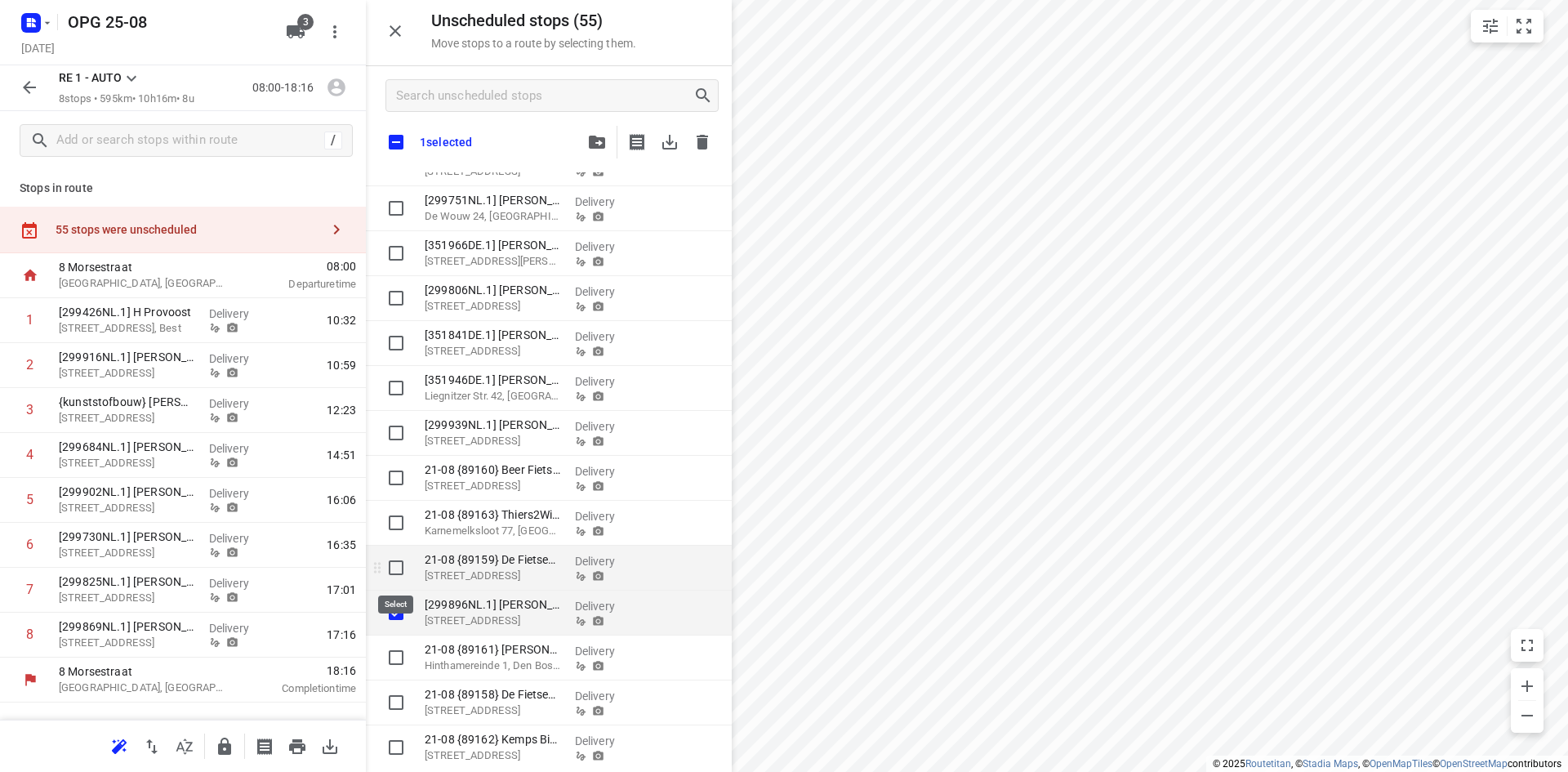
click at [395, 570] on input "grid" at bounding box center [397, 568] width 33 height 33
click at [395, 435] on input "grid" at bounding box center [397, 433] width 33 height 33
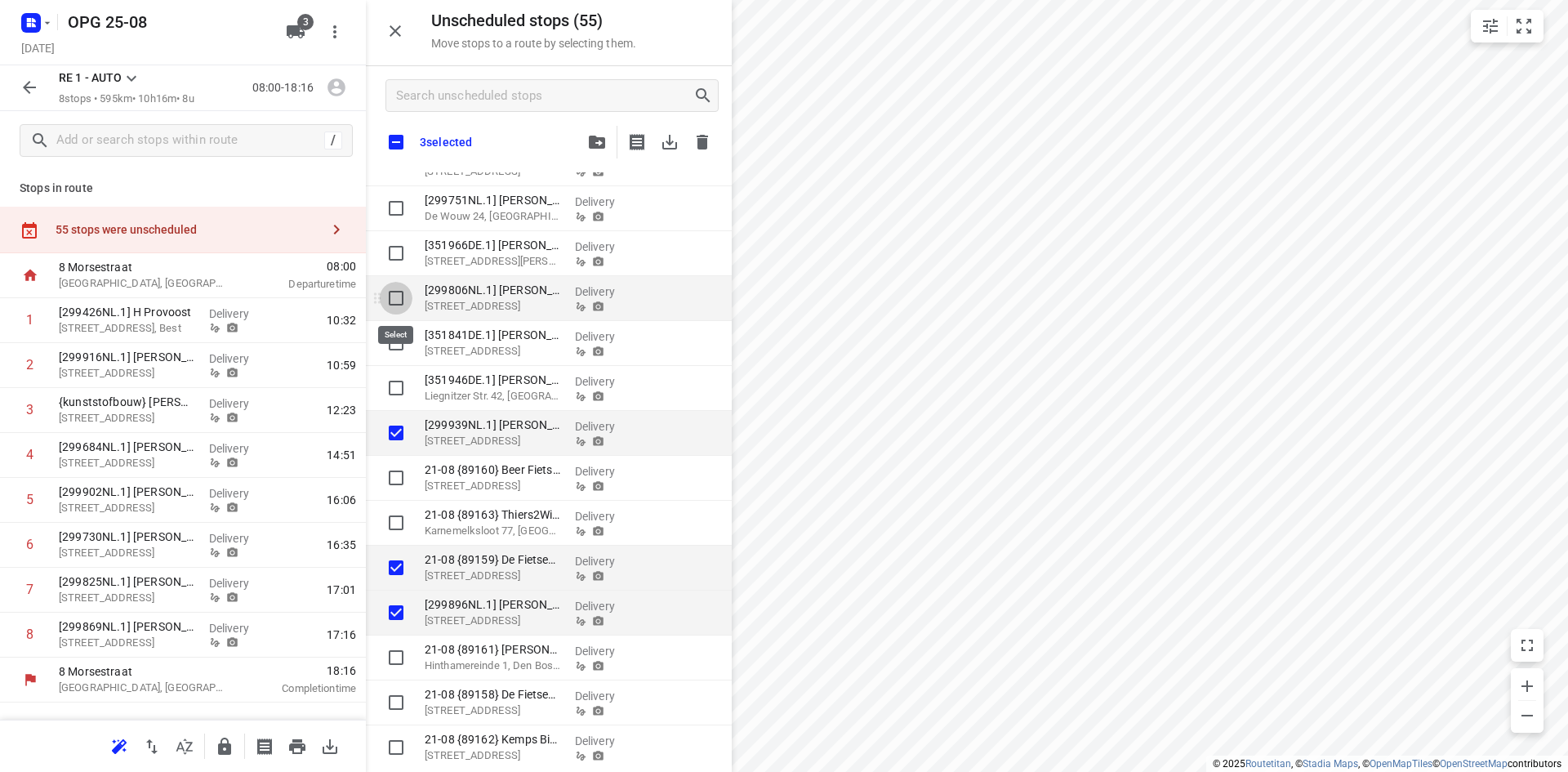
click at [395, 301] on input "grid" at bounding box center [397, 298] width 33 height 33
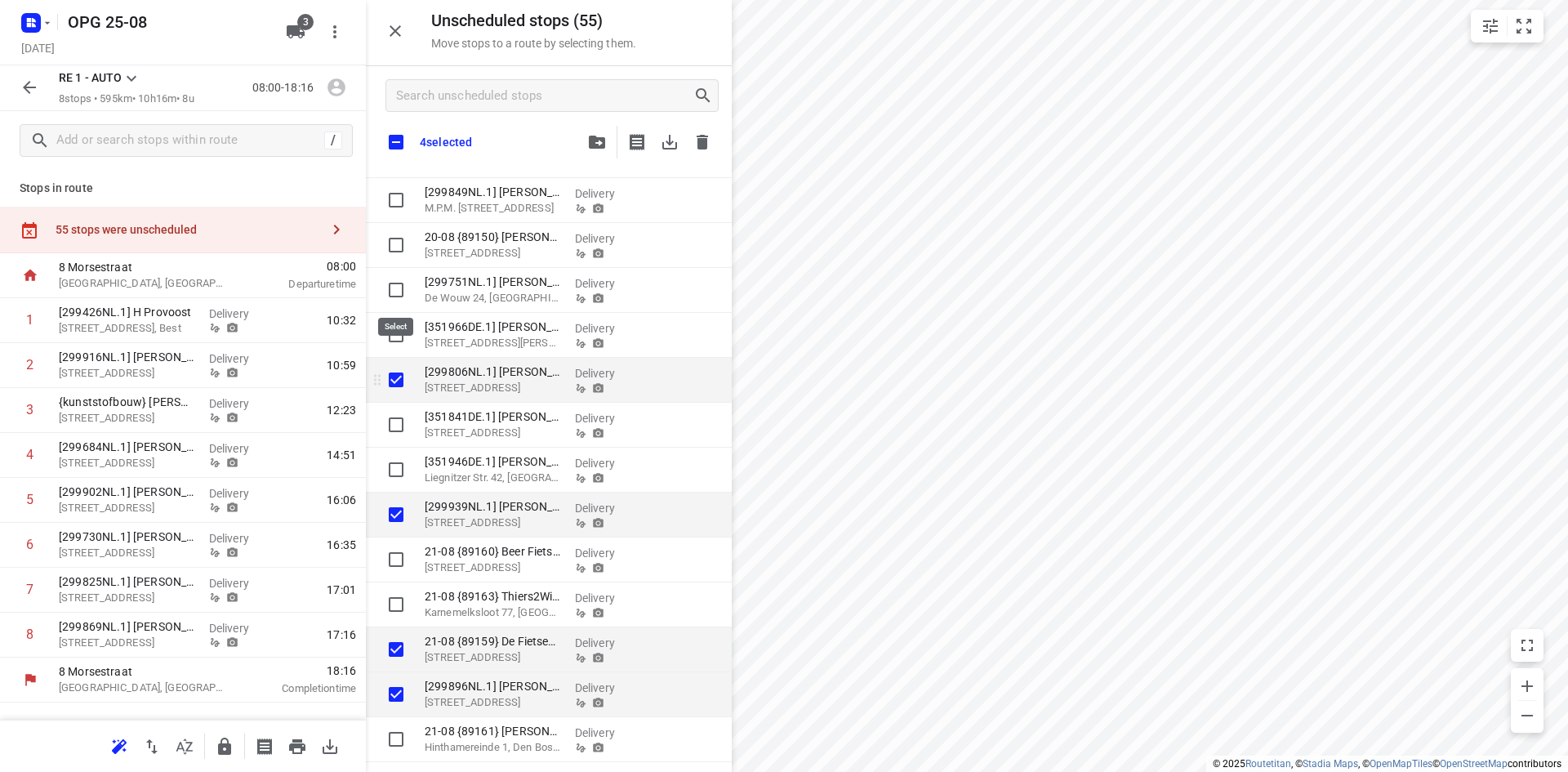
scroll to position [1665, 0]
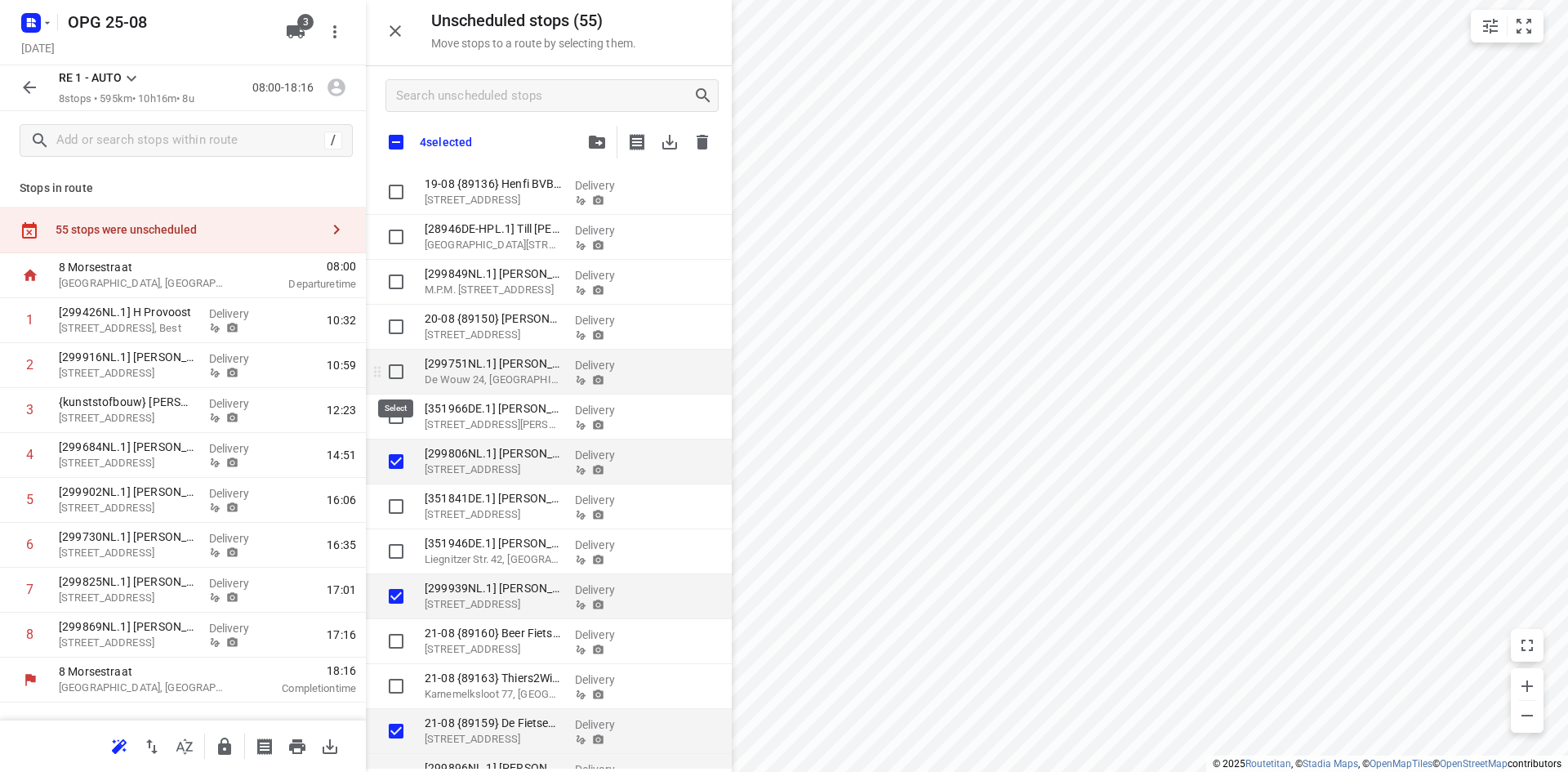
click at [396, 371] on input "grid" at bounding box center [397, 371] width 33 height 33
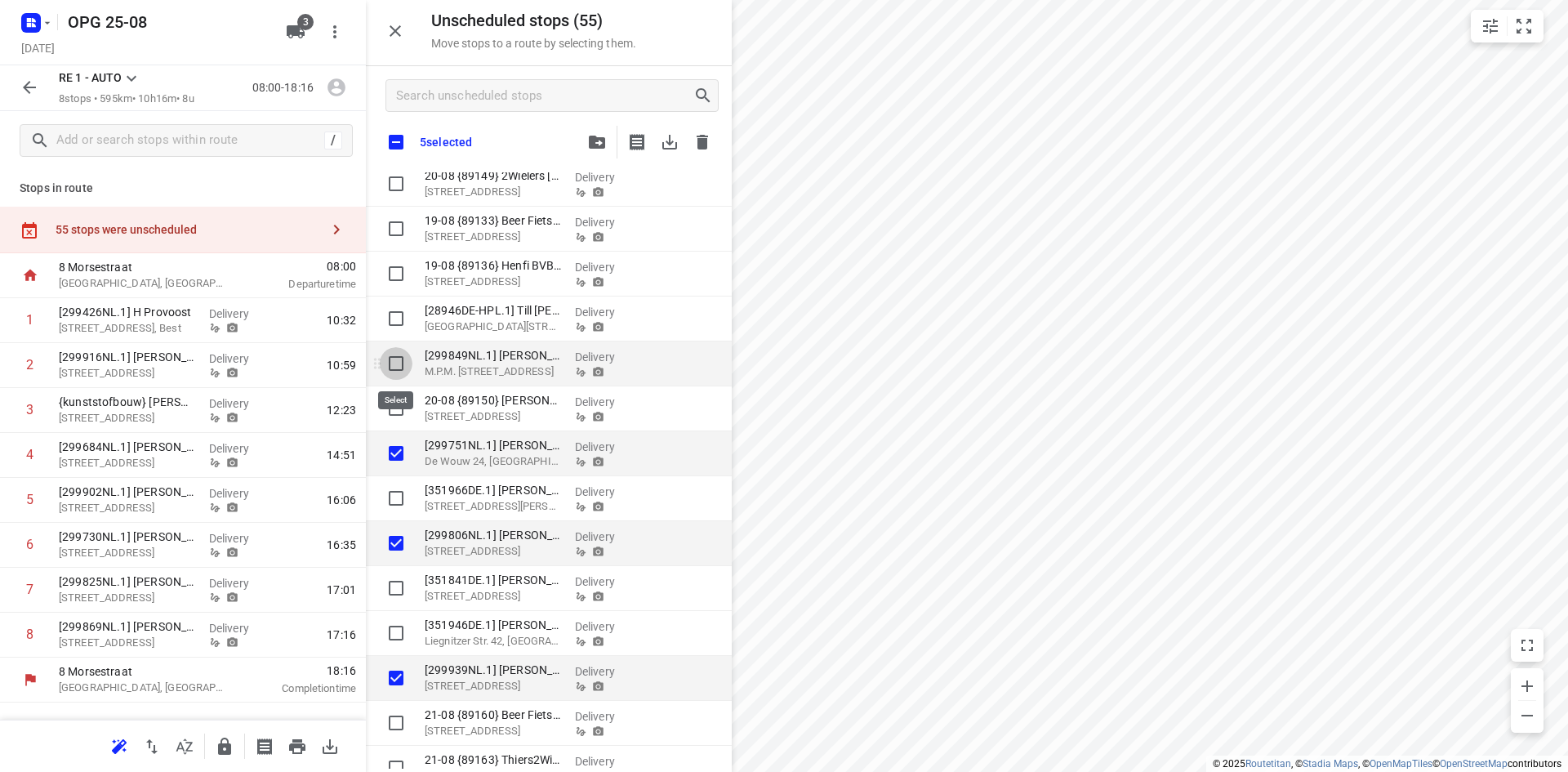
click at [395, 366] on input "grid" at bounding box center [397, 364] width 33 height 33
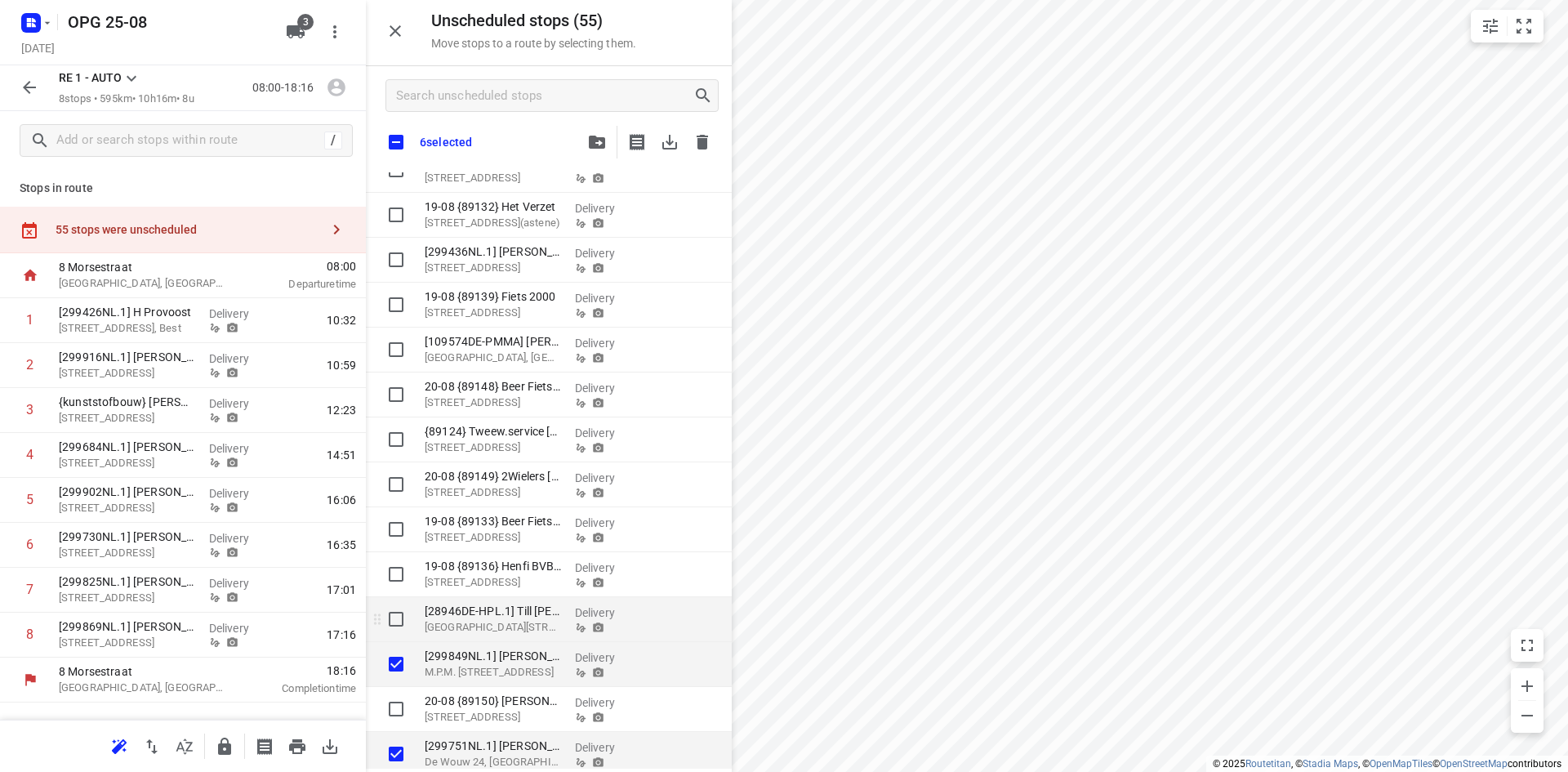
scroll to position [1256, 0]
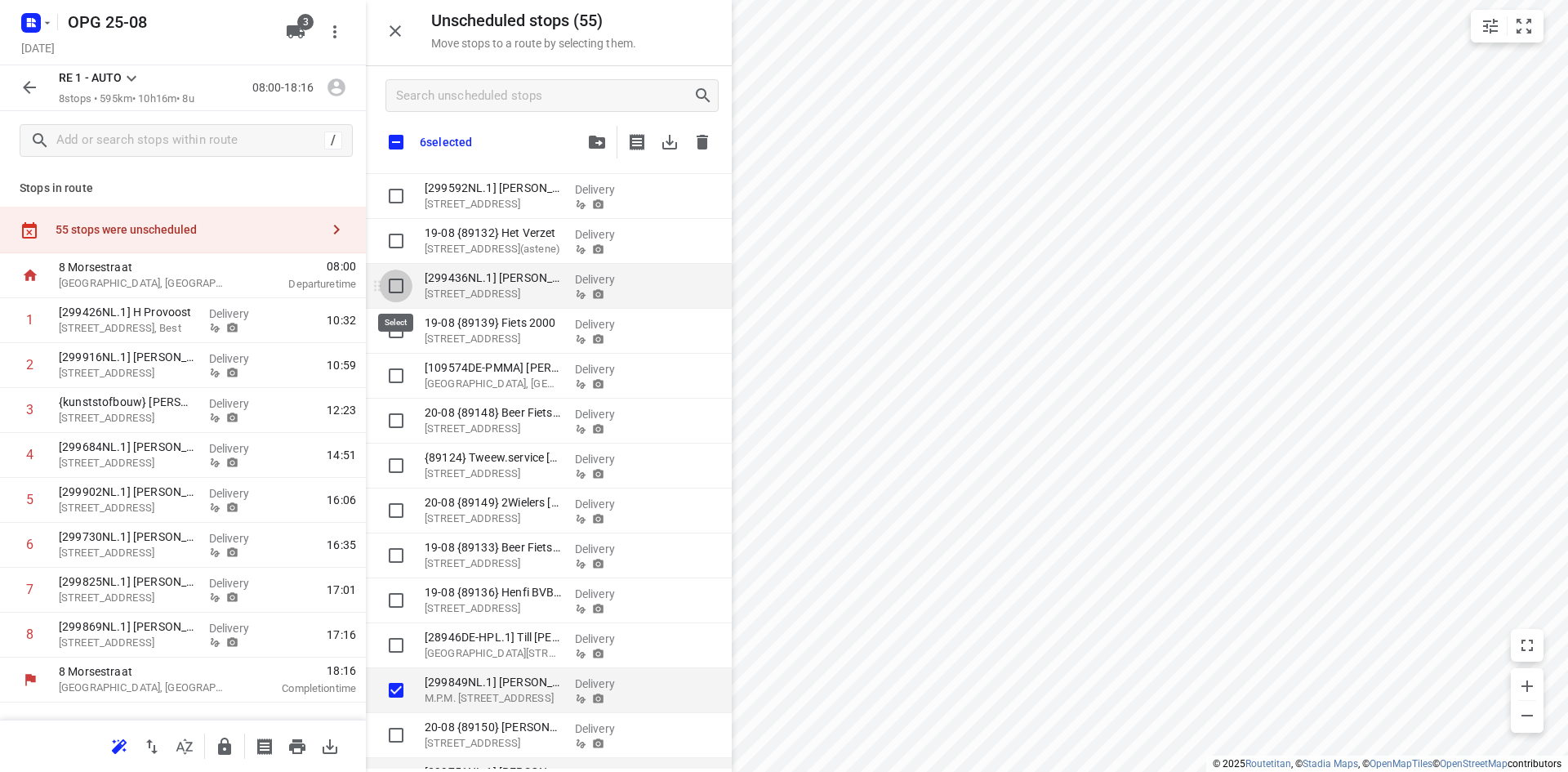
click at [405, 288] on input "grid" at bounding box center [397, 286] width 33 height 33
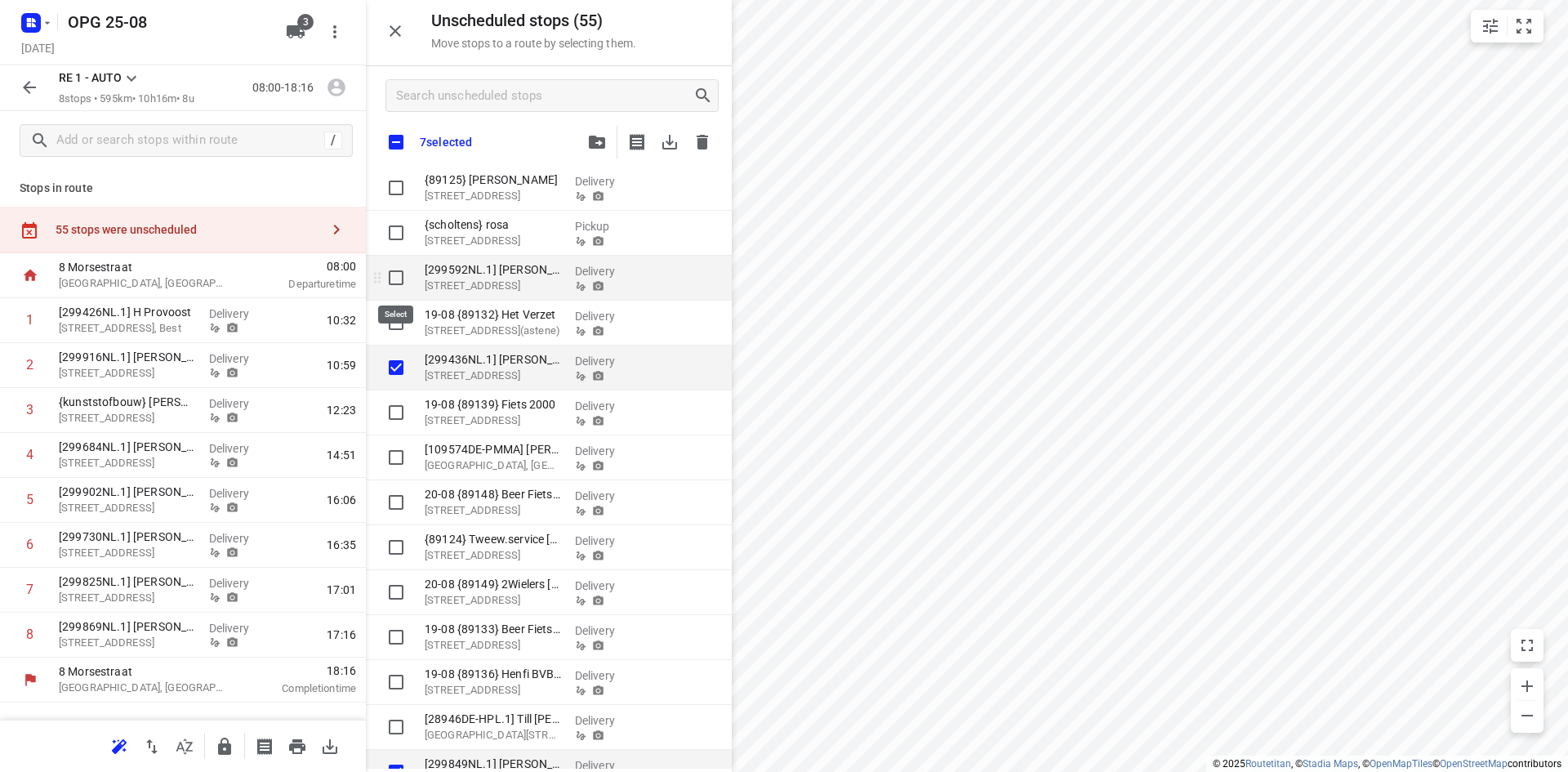
click at [397, 283] on input "grid" at bounding box center [397, 278] width 33 height 33
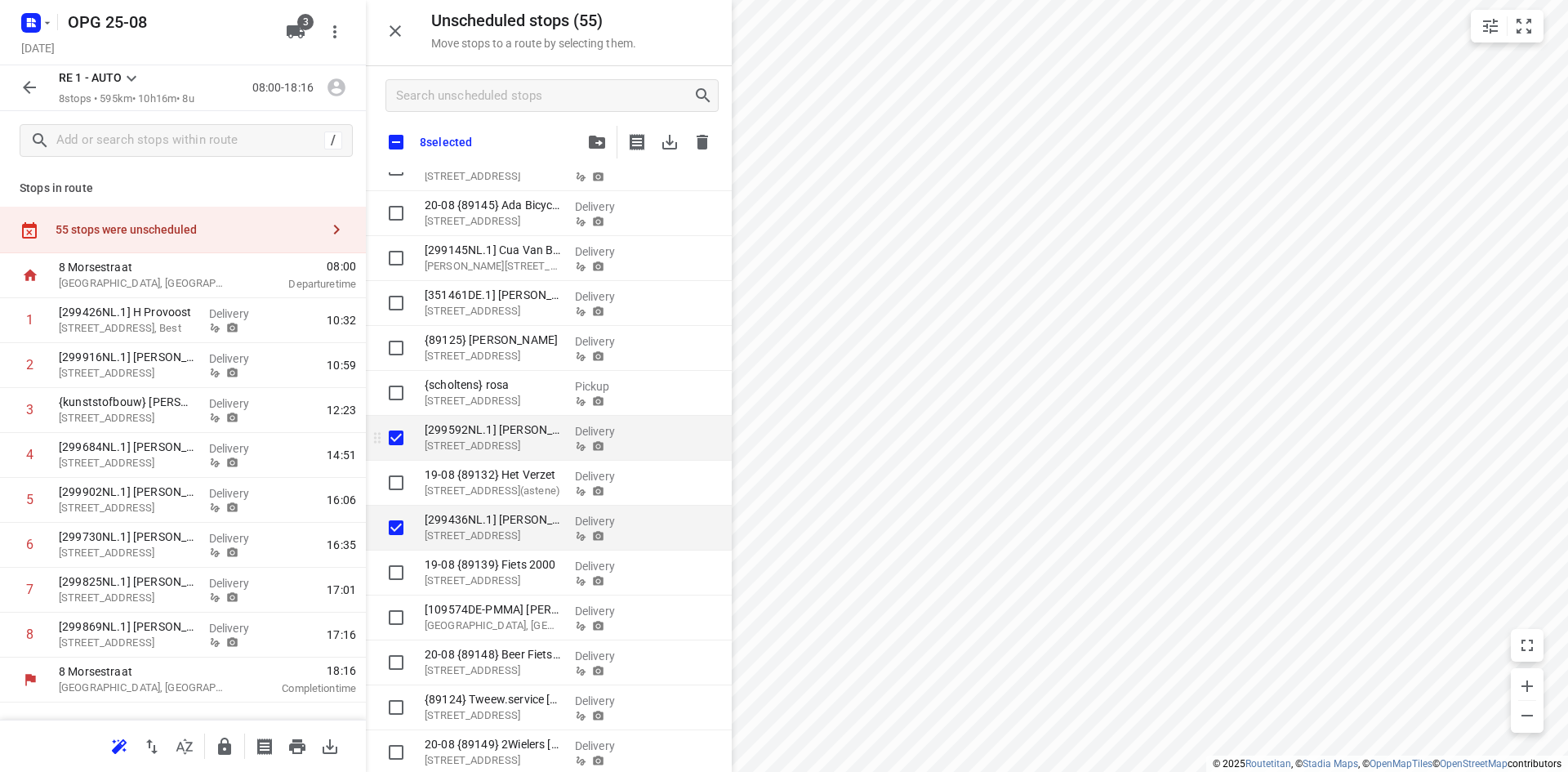
scroll to position [1011, 0]
click at [391, 259] on input "grid" at bounding box center [397, 261] width 33 height 33
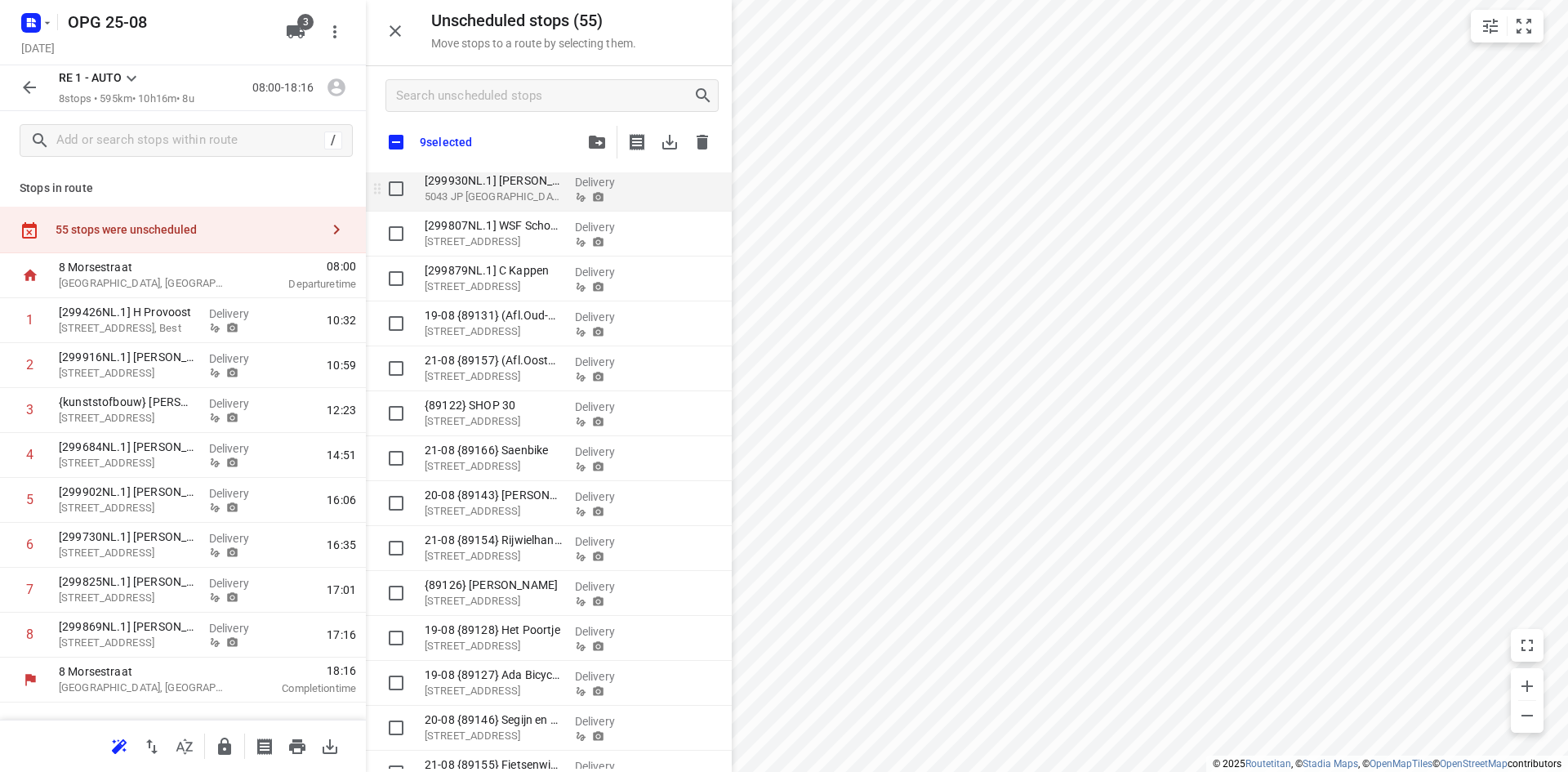
scroll to position [0, 0]
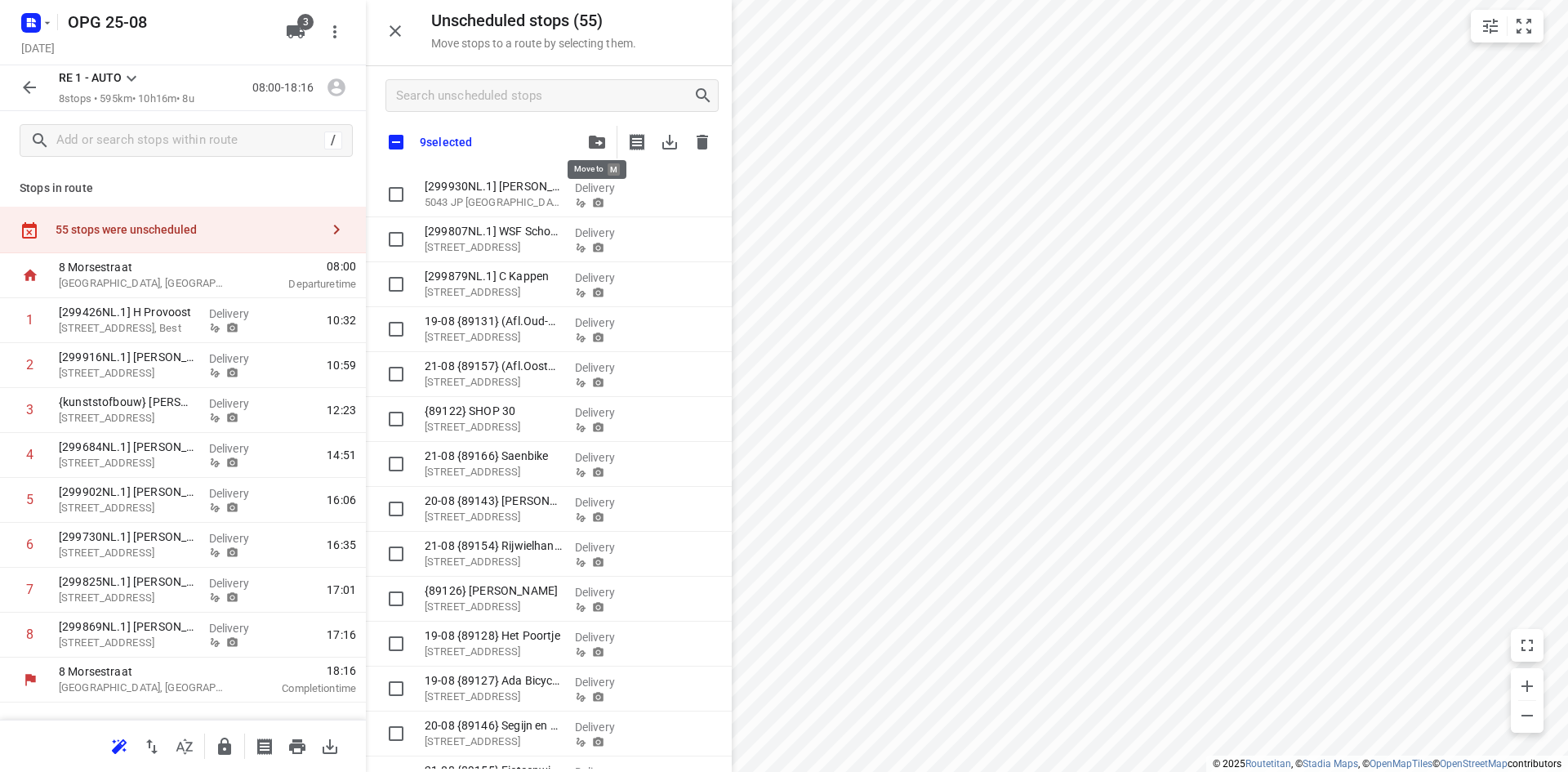
click at [600, 145] on icon "button" at bounding box center [596, 141] width 17 height 13
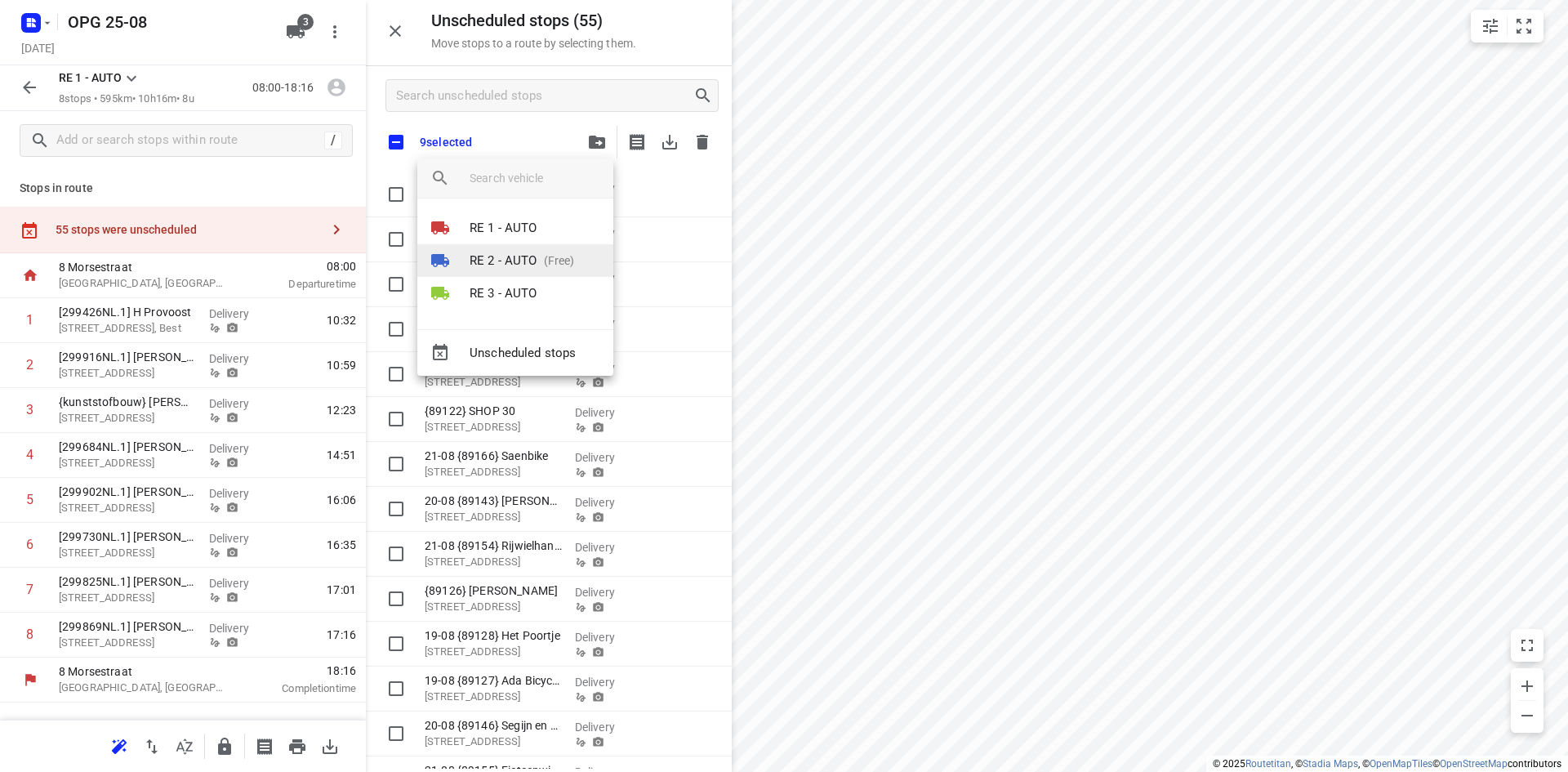
click at [522, 256] on p "RE 2 - AUTO" at bounding box center [504, 260] width 68 height 19
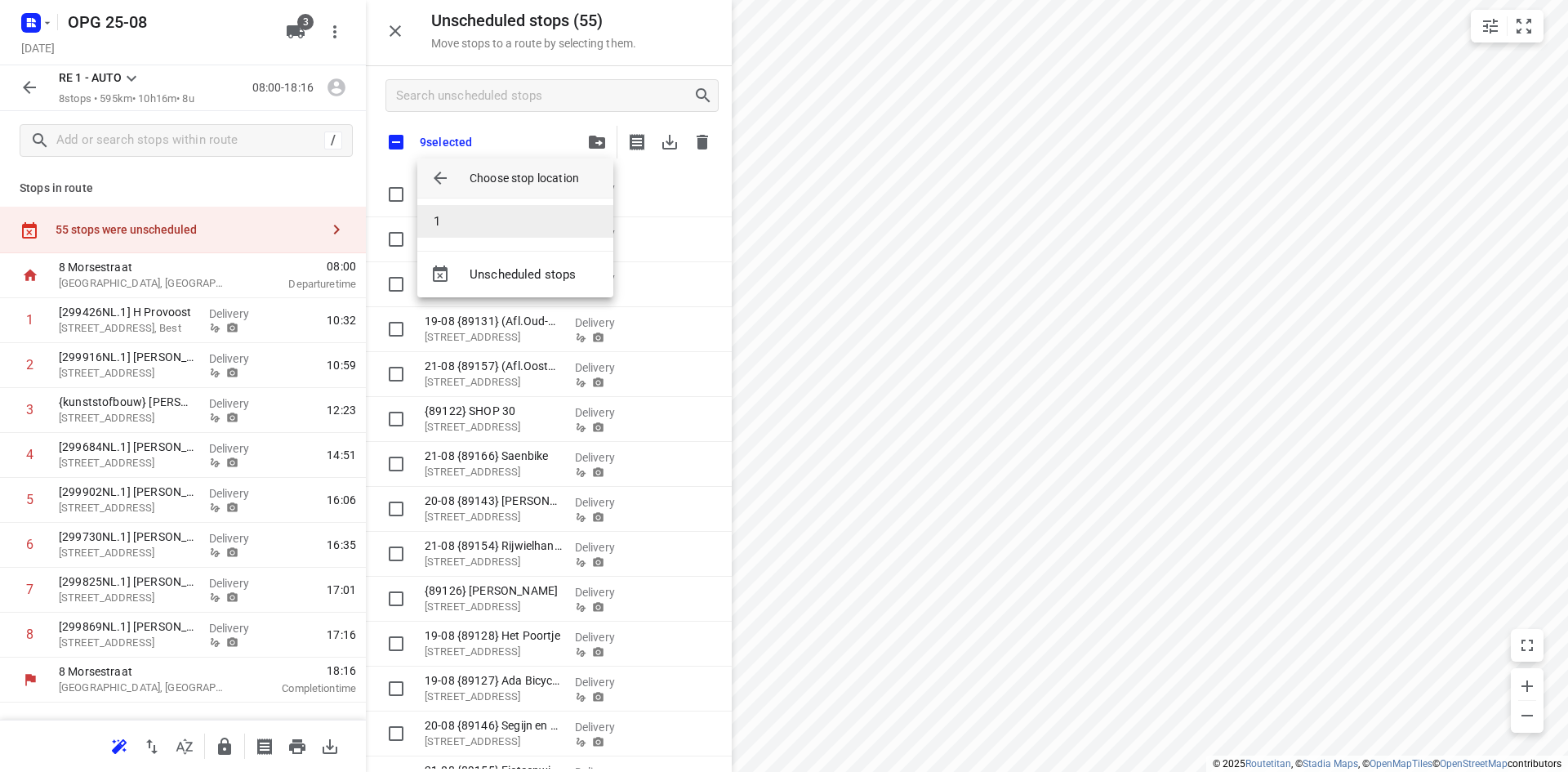
click at [526, 226] on li "1" at bounding box center [515, 221] width 196 height 33
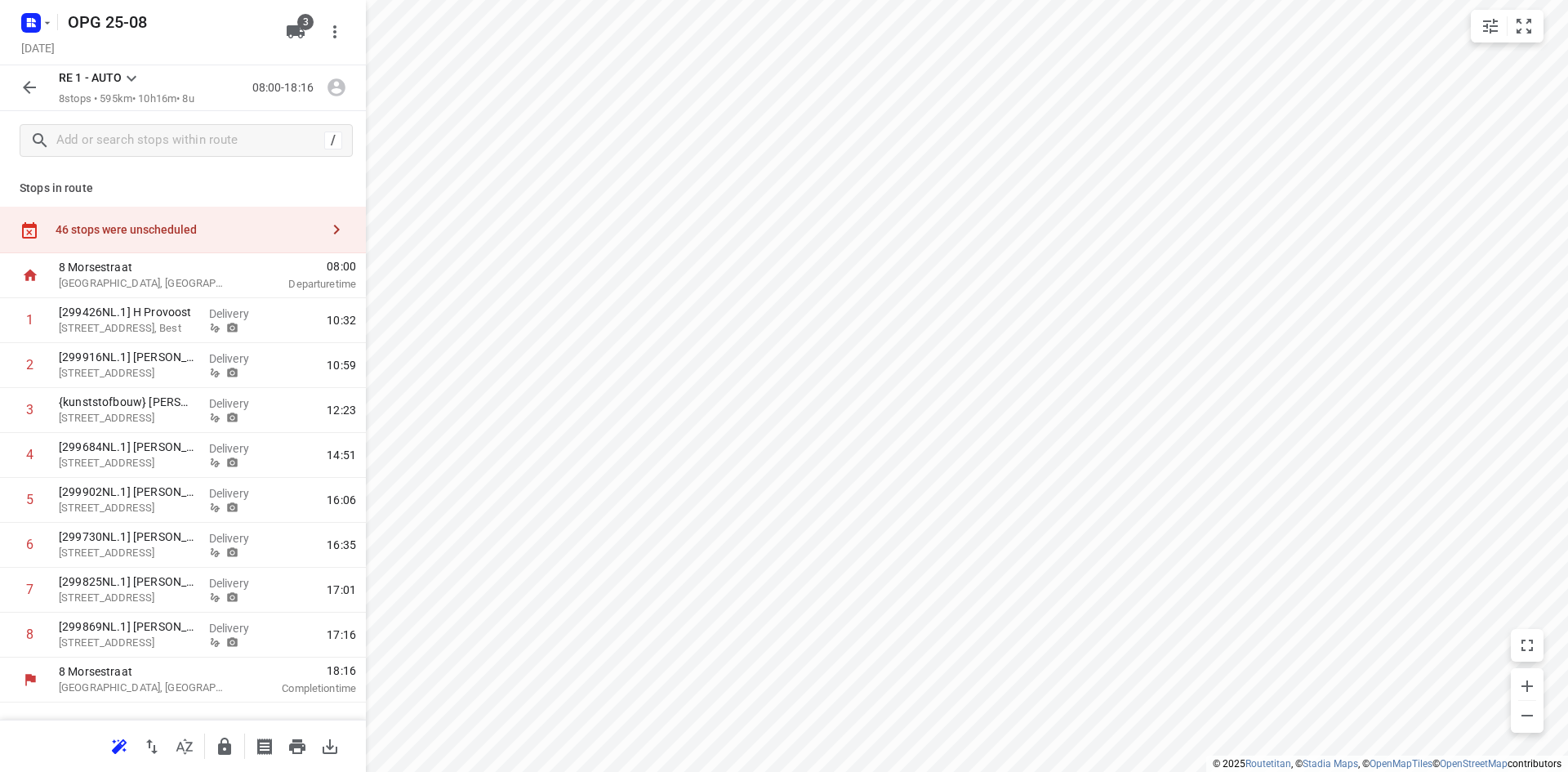
click at [127, 78] on icon at bounding box center [132, 78] width 19 height 19
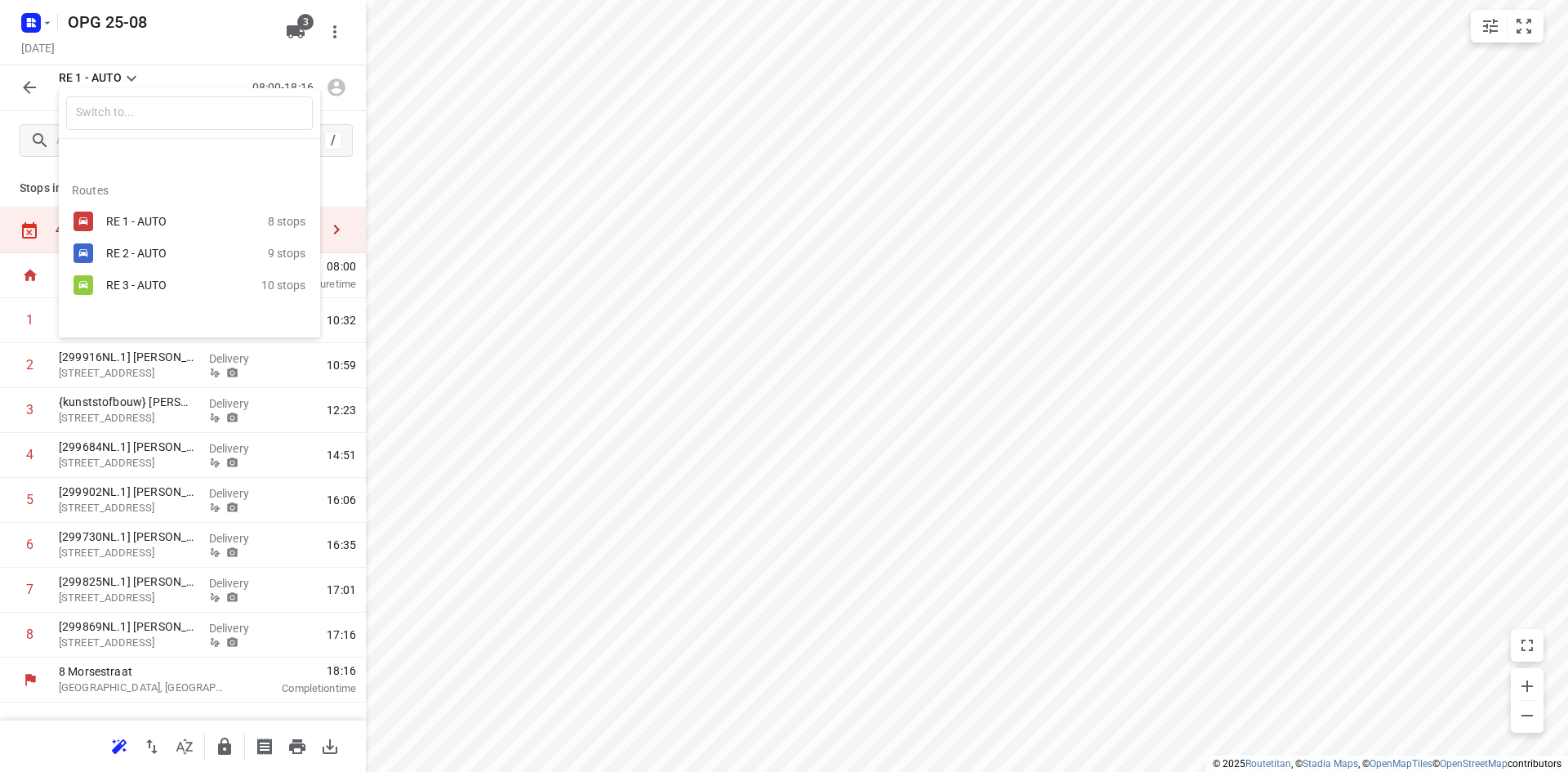
click at [94, 261] on div "RE 2 - AUTO 9 stops" at bounding box center [189, 252] width 261 height 32
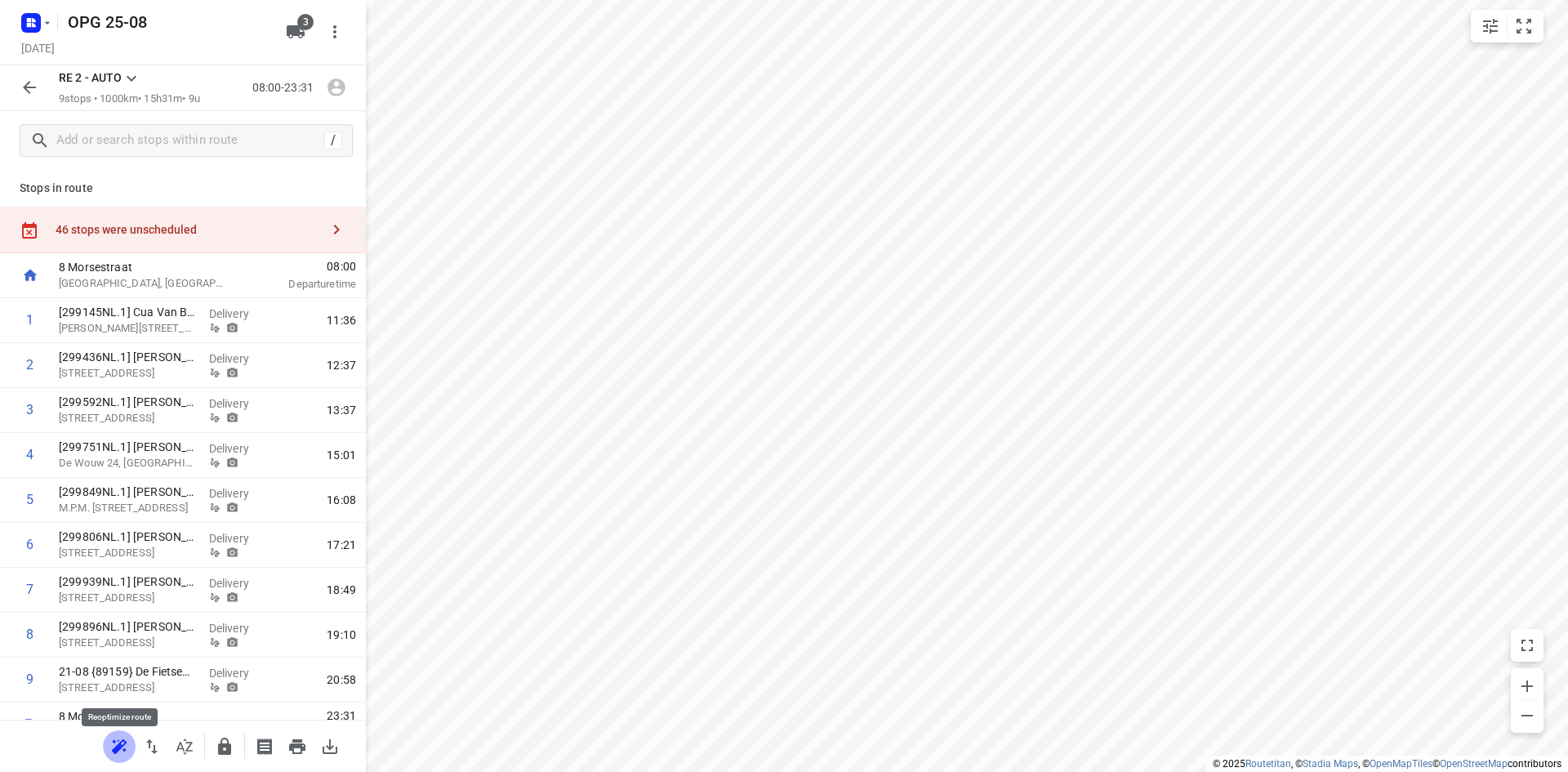
click at [121, 751] on icon "button" at bounding box center [119, 747] width 19 height 19
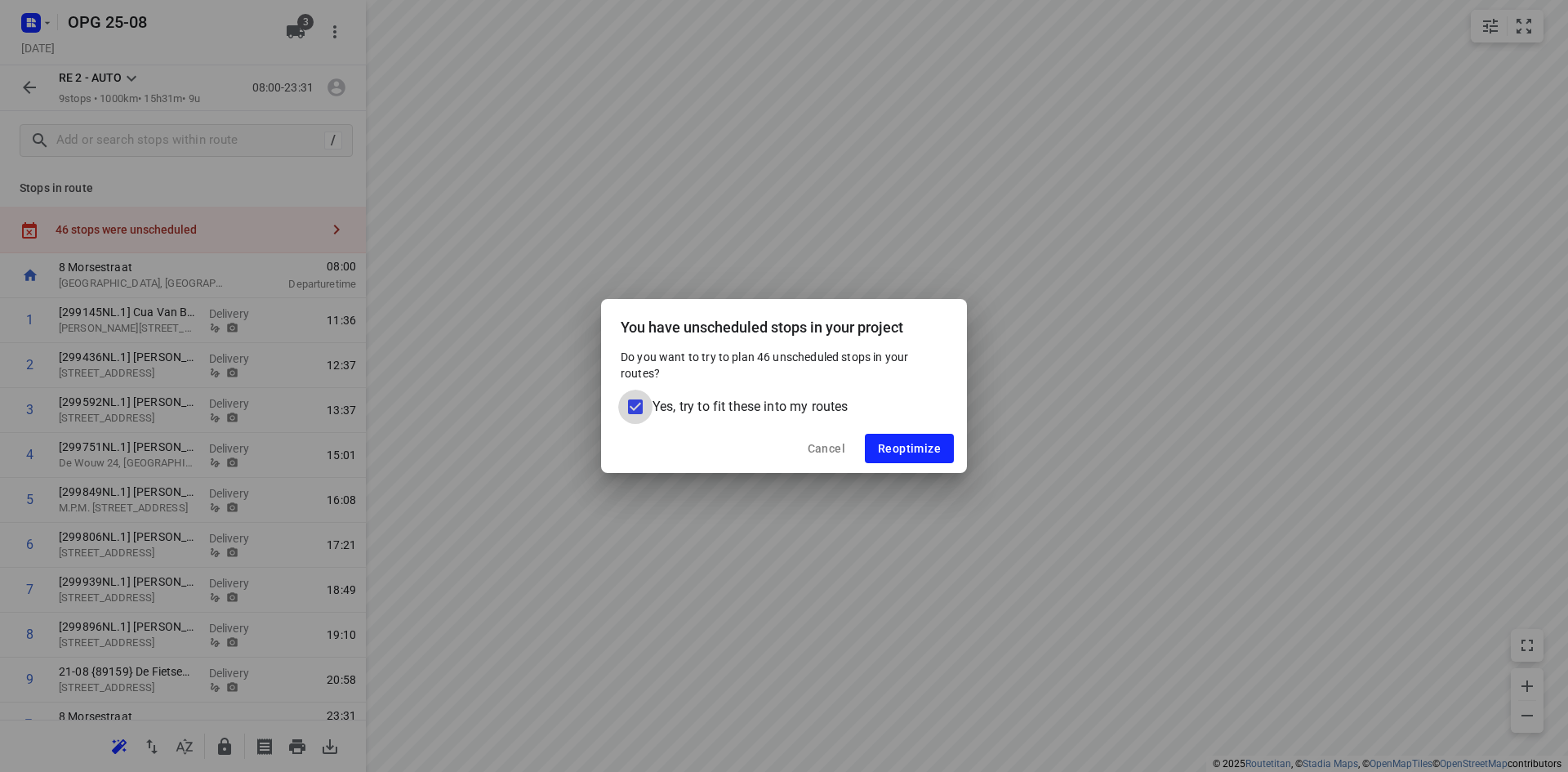
click at [631, 405] on input "Yes, try to fit these into my routes" at bounding box center [634, 406] width 34 height 34
click at [894, 455] on span "Reoptimize" at bounding box center [909, 447] width 63 height 13
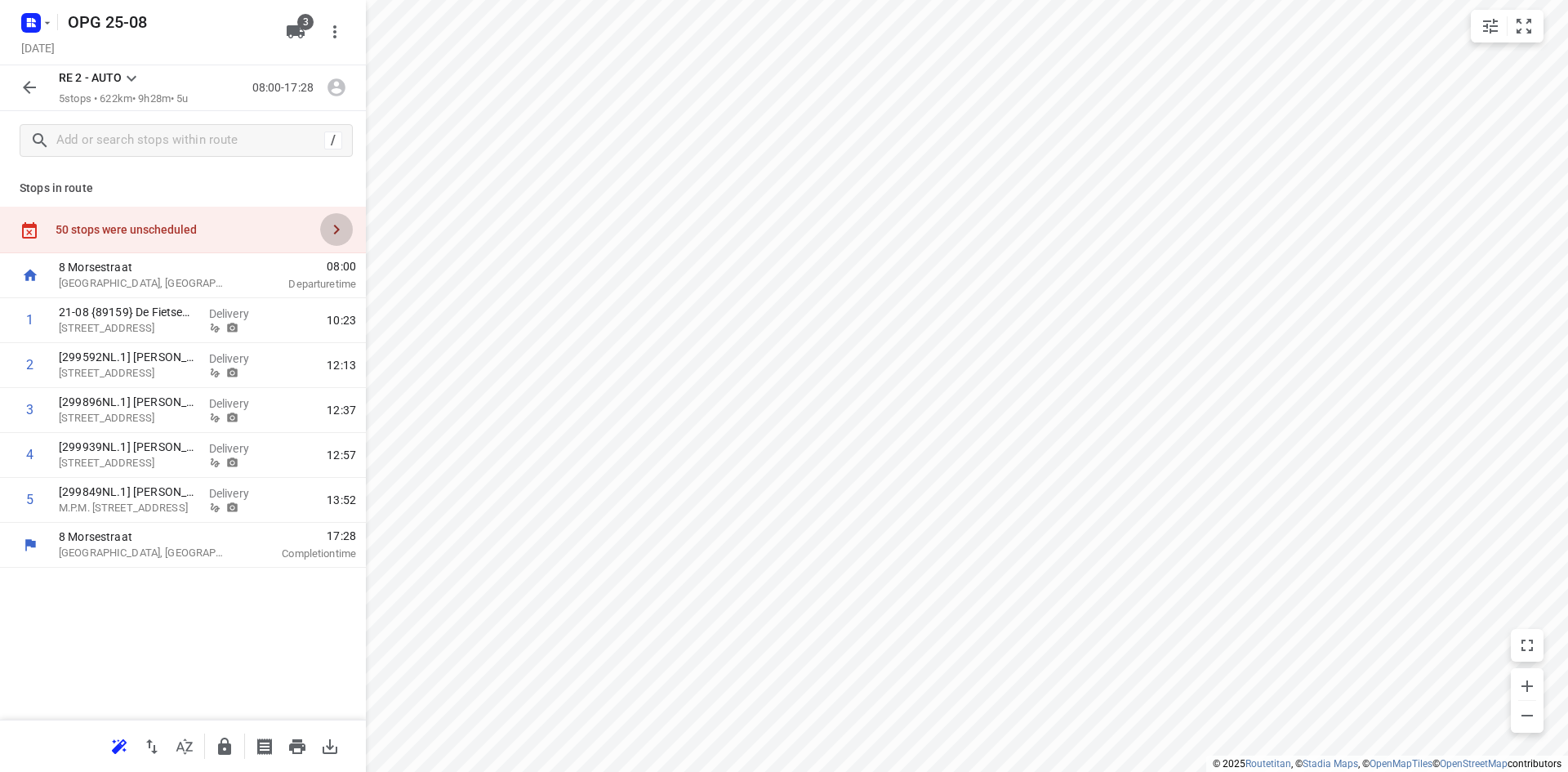
click at [335, 224] on icon "button" at bounding box center [337, 229] width 6 height 10
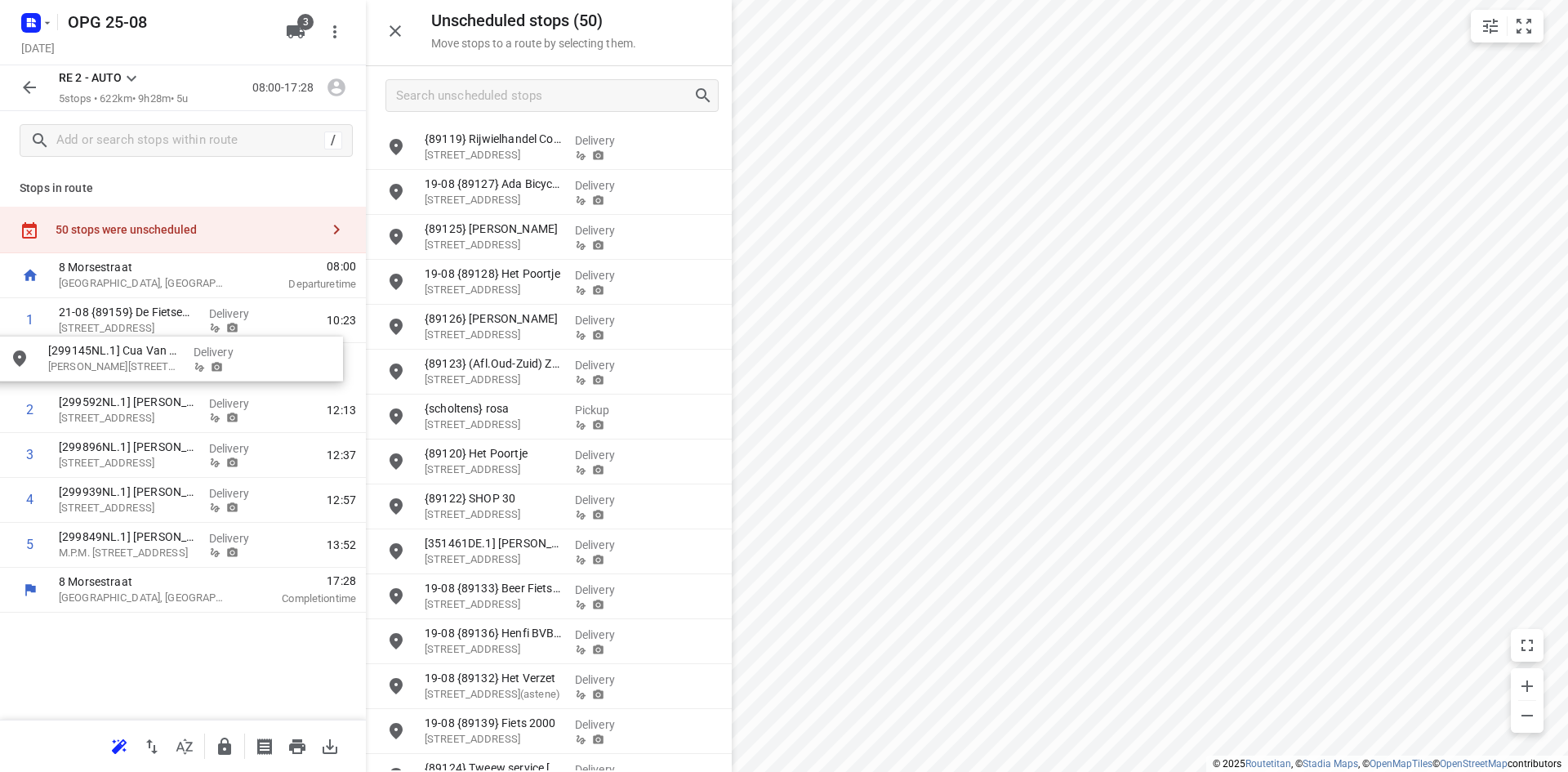
drag, startPoint x: 503, startPoint y: 154, endPoint x: 121, endPoint y: 367, distance: 437.4
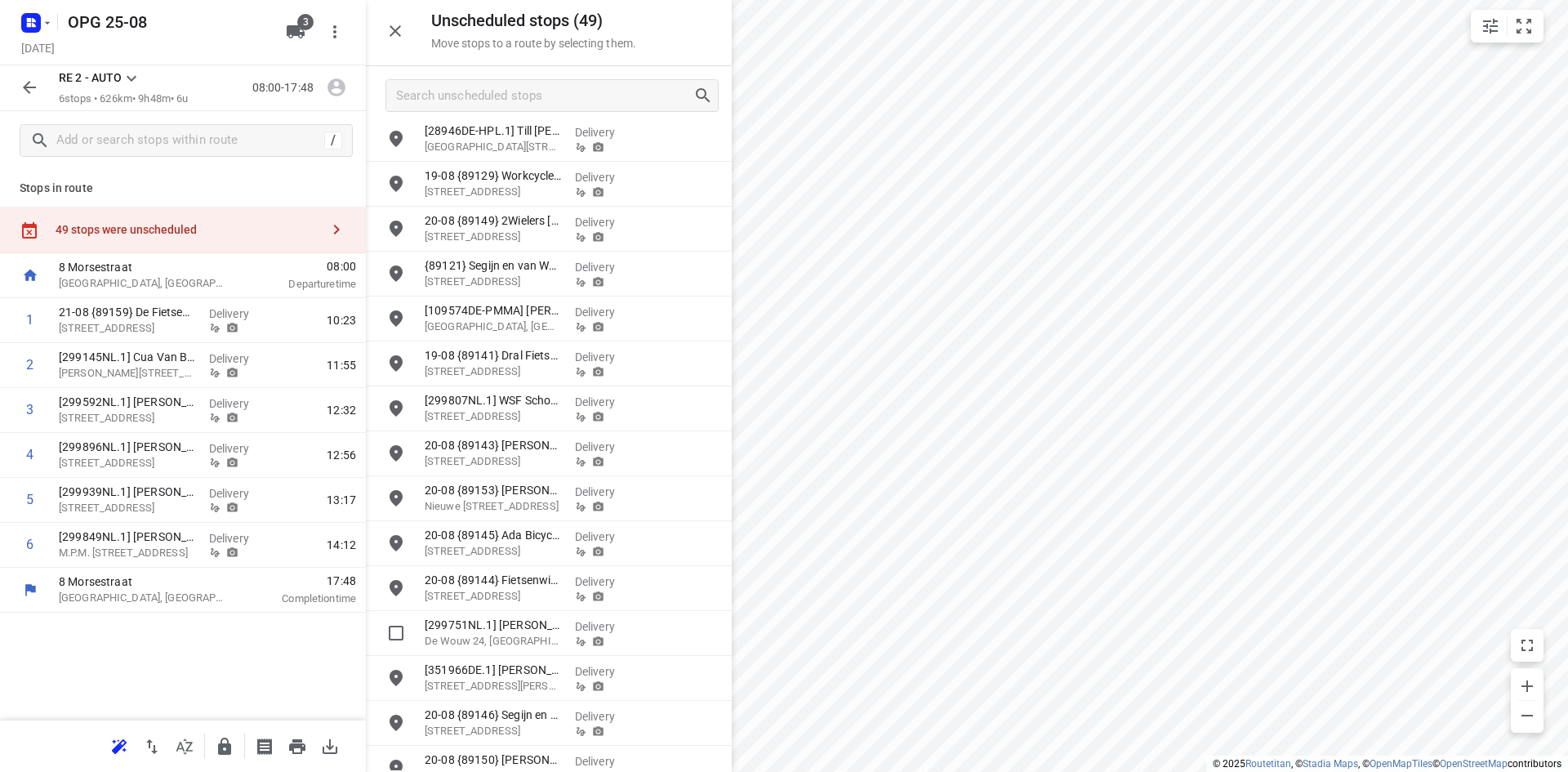
scroll to position [822, 0]
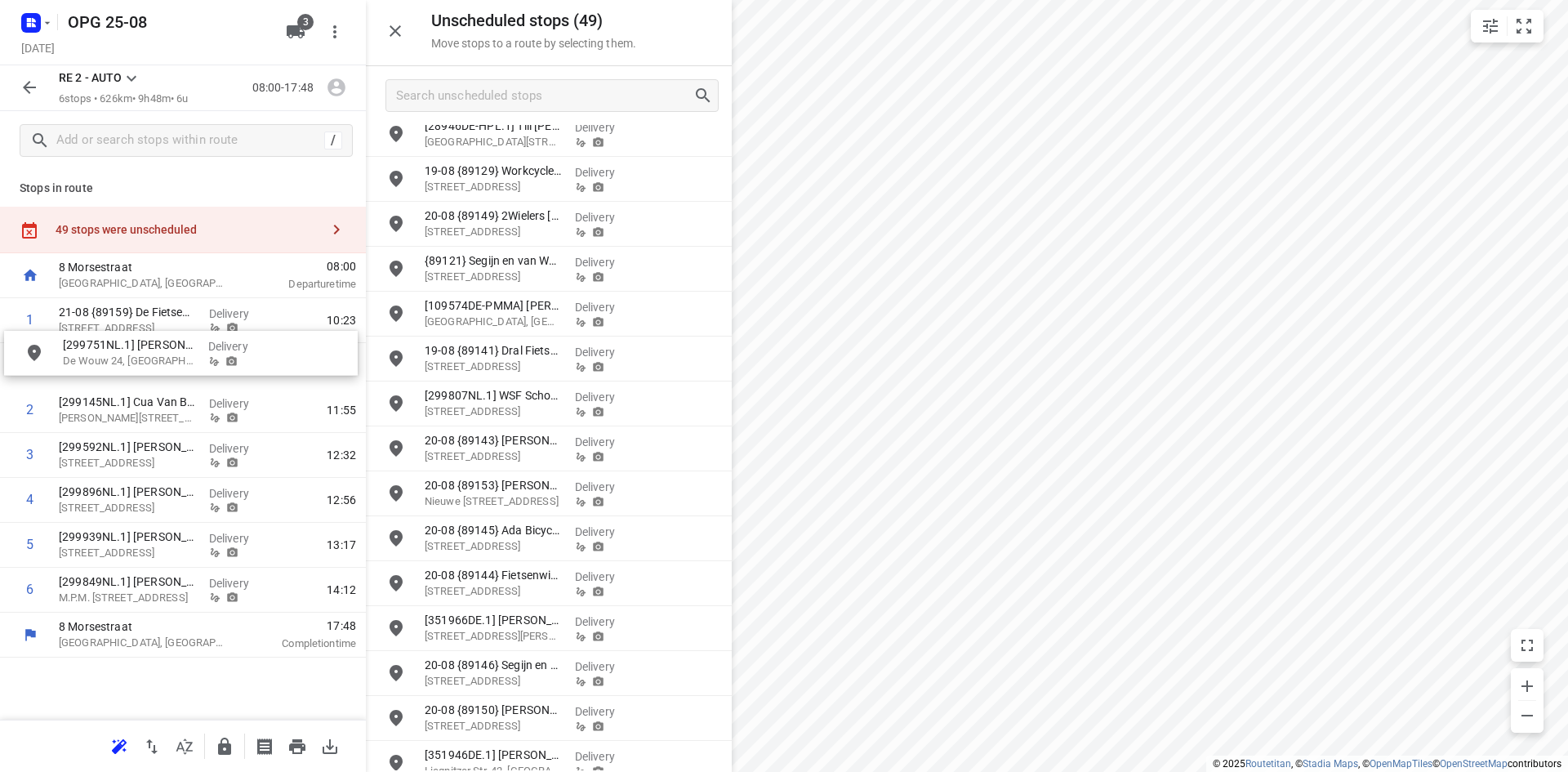
drag, startPoint x: 506, startPoint y: 631, endPoint x: 133, endPoint y: 347, distance: 468.8
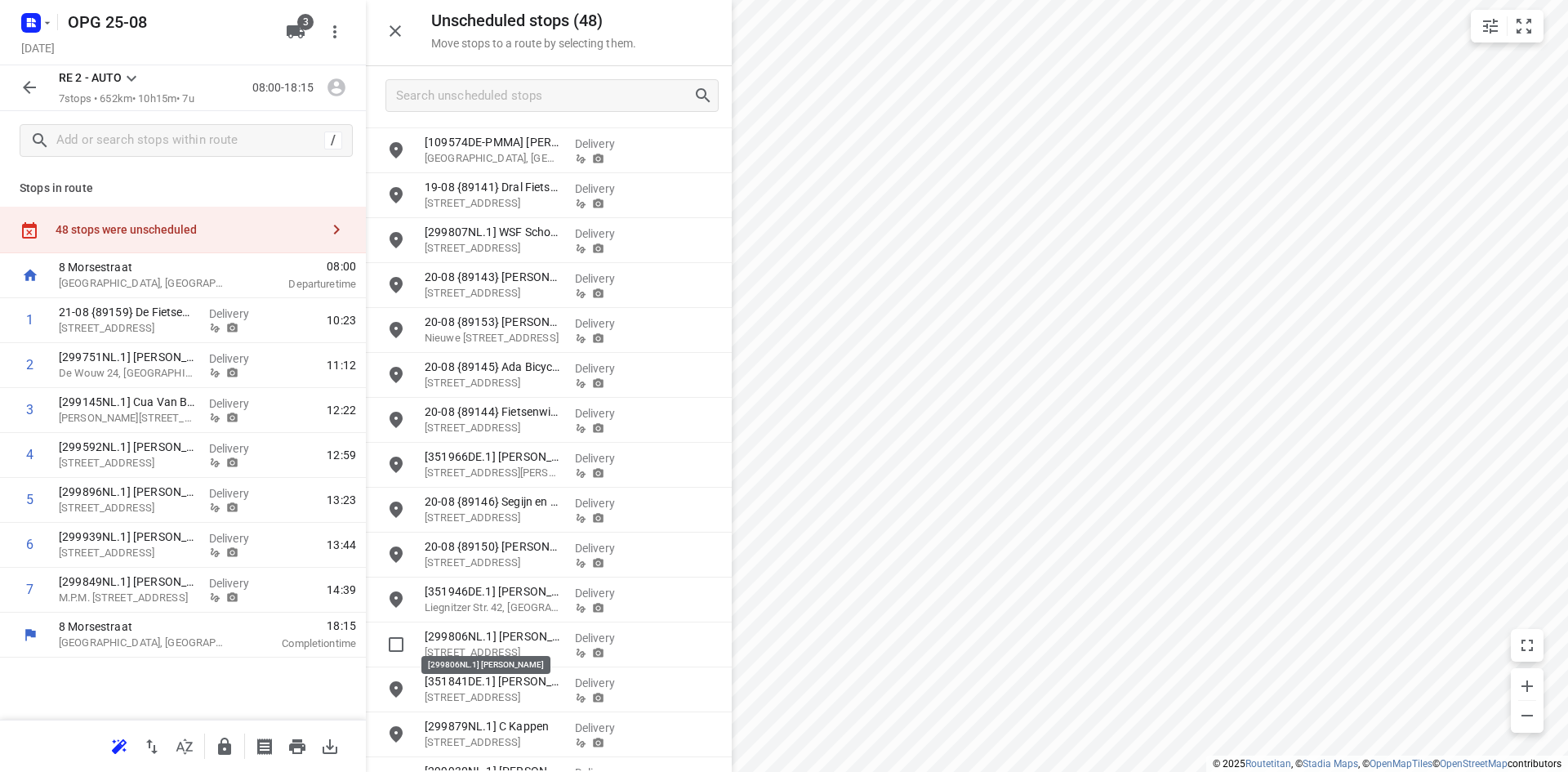
scroll to position [989, 0]
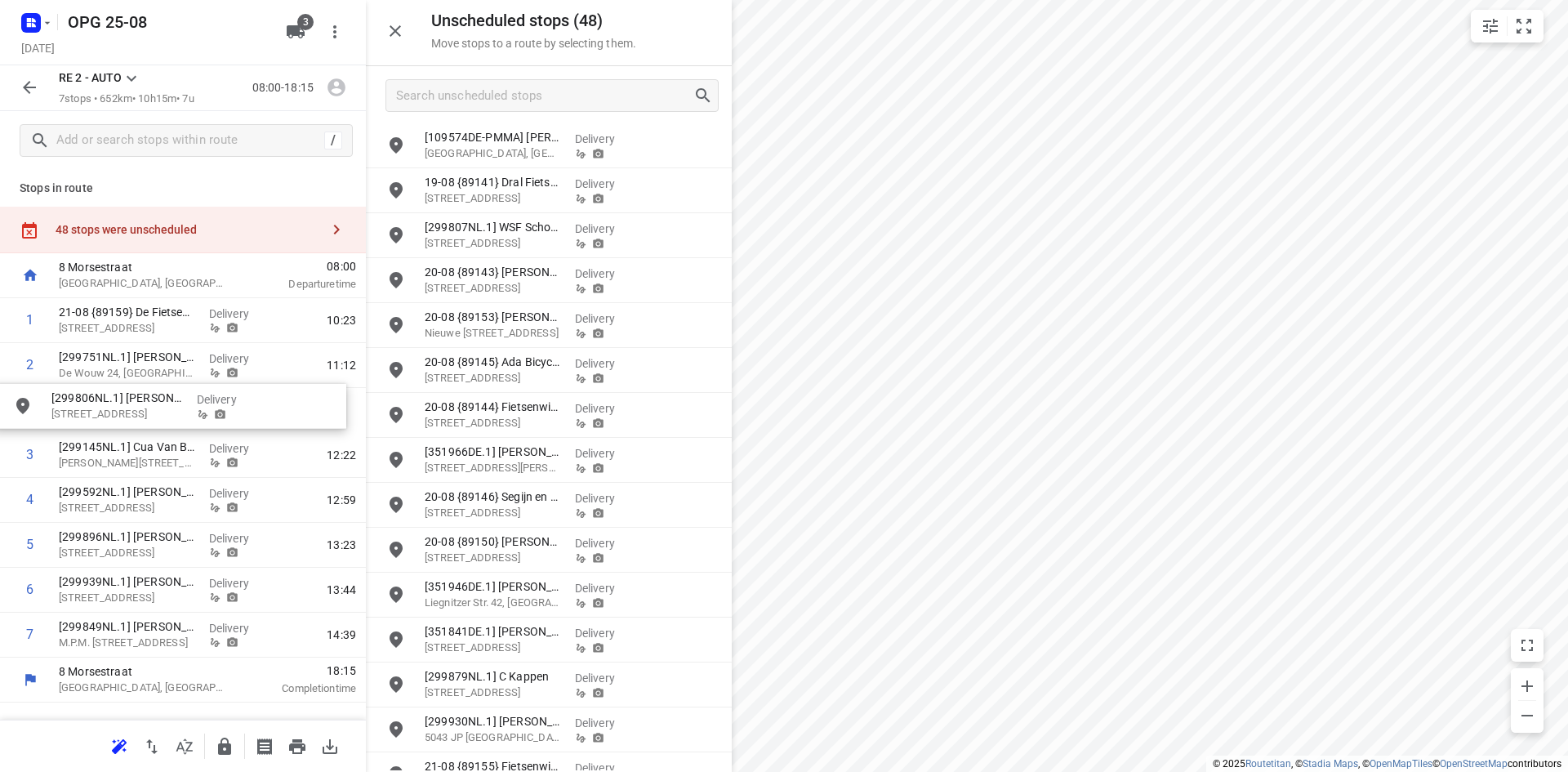
drag, startPoint x: 487, startPoint y: 640, endPoint x: 109, endPoint y: 399, distance: 448.3
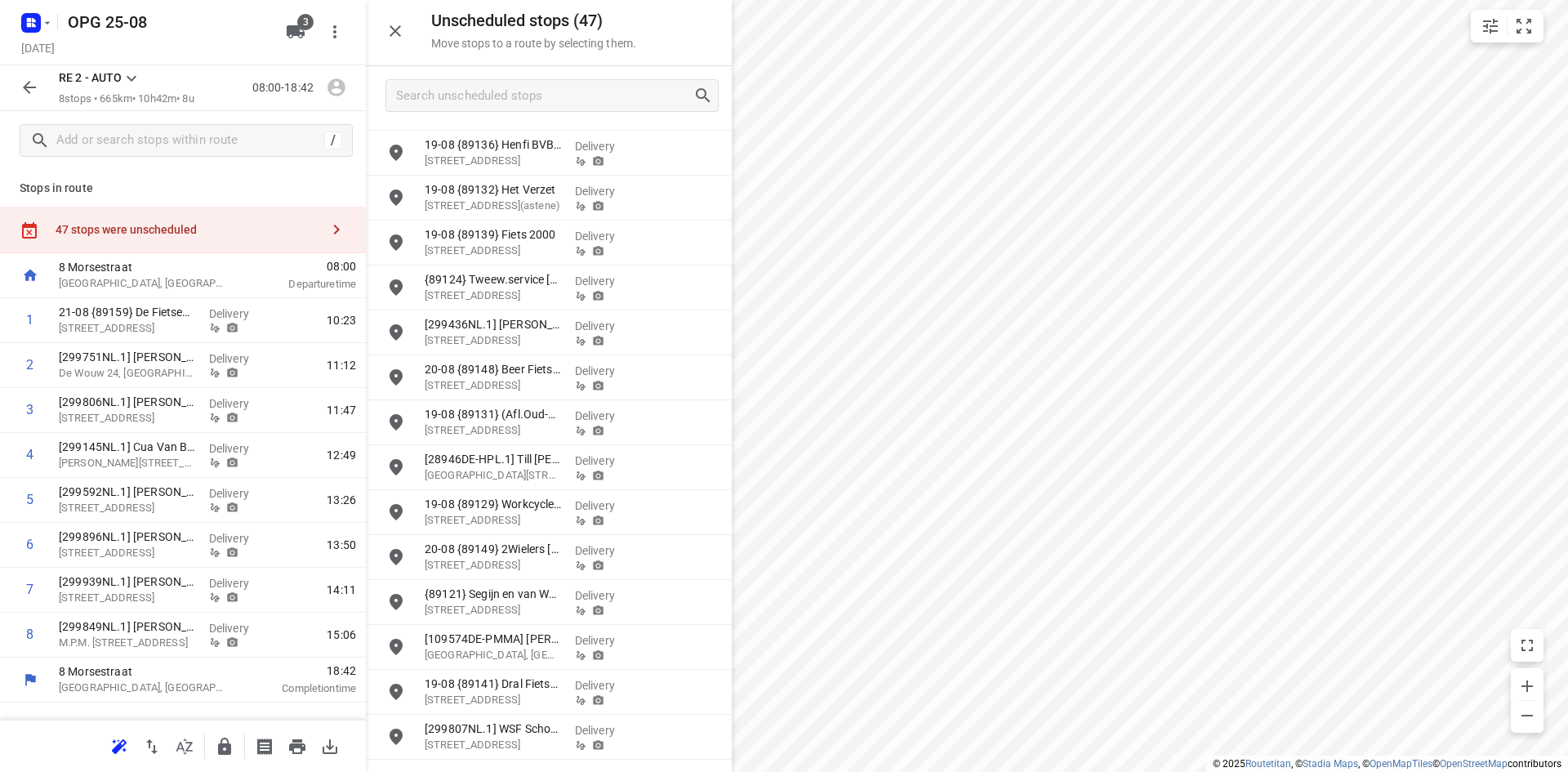
scroll to position [0, 0]
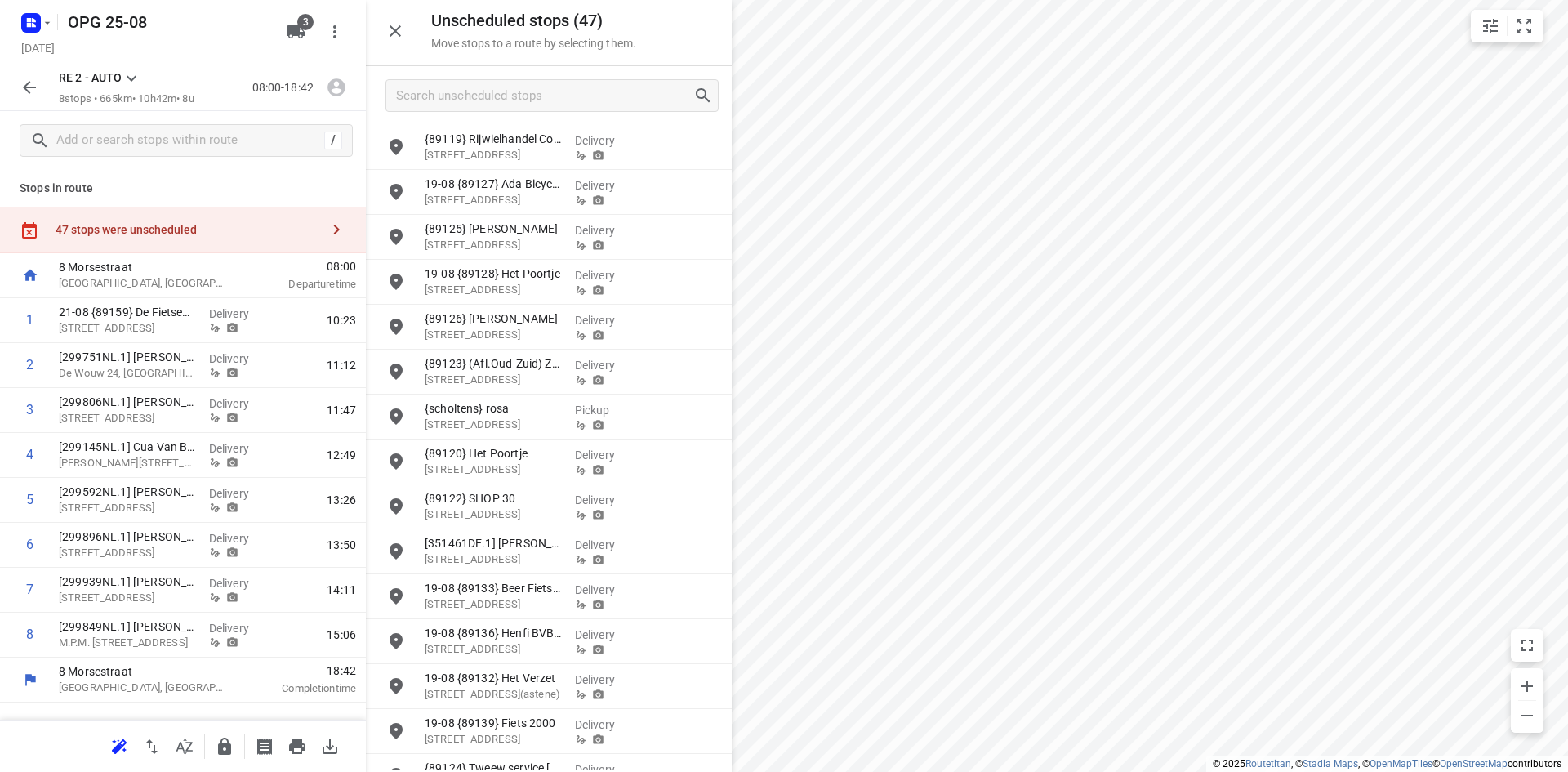
click at [126, 79] on icon at bounding box center [132, 78] width 19 height 19
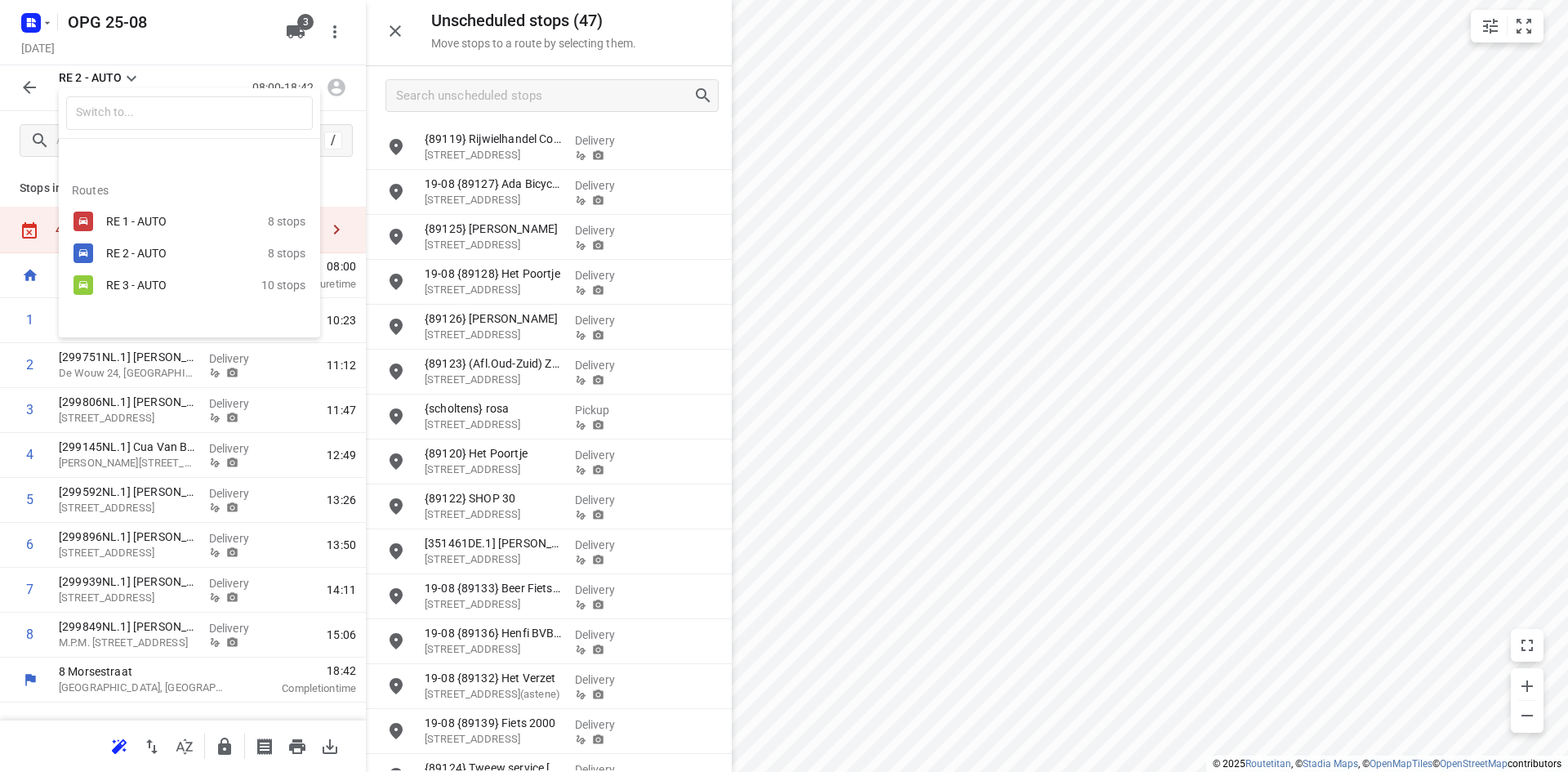
click at [170, 283] on div "RE 3 - AUTO" at bounding box center [175, 285] width 138 height 13
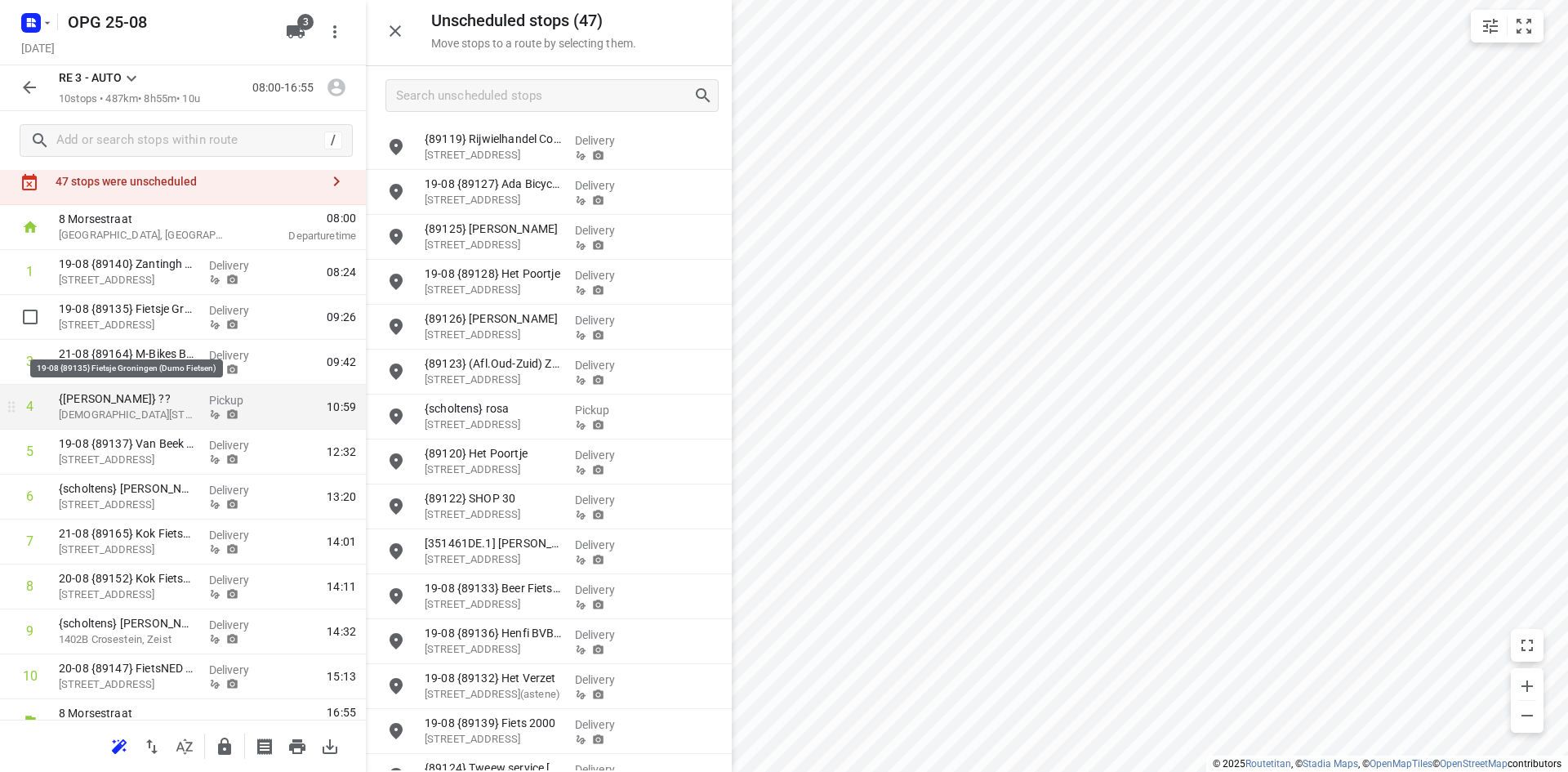
scroll to position [73, 0]
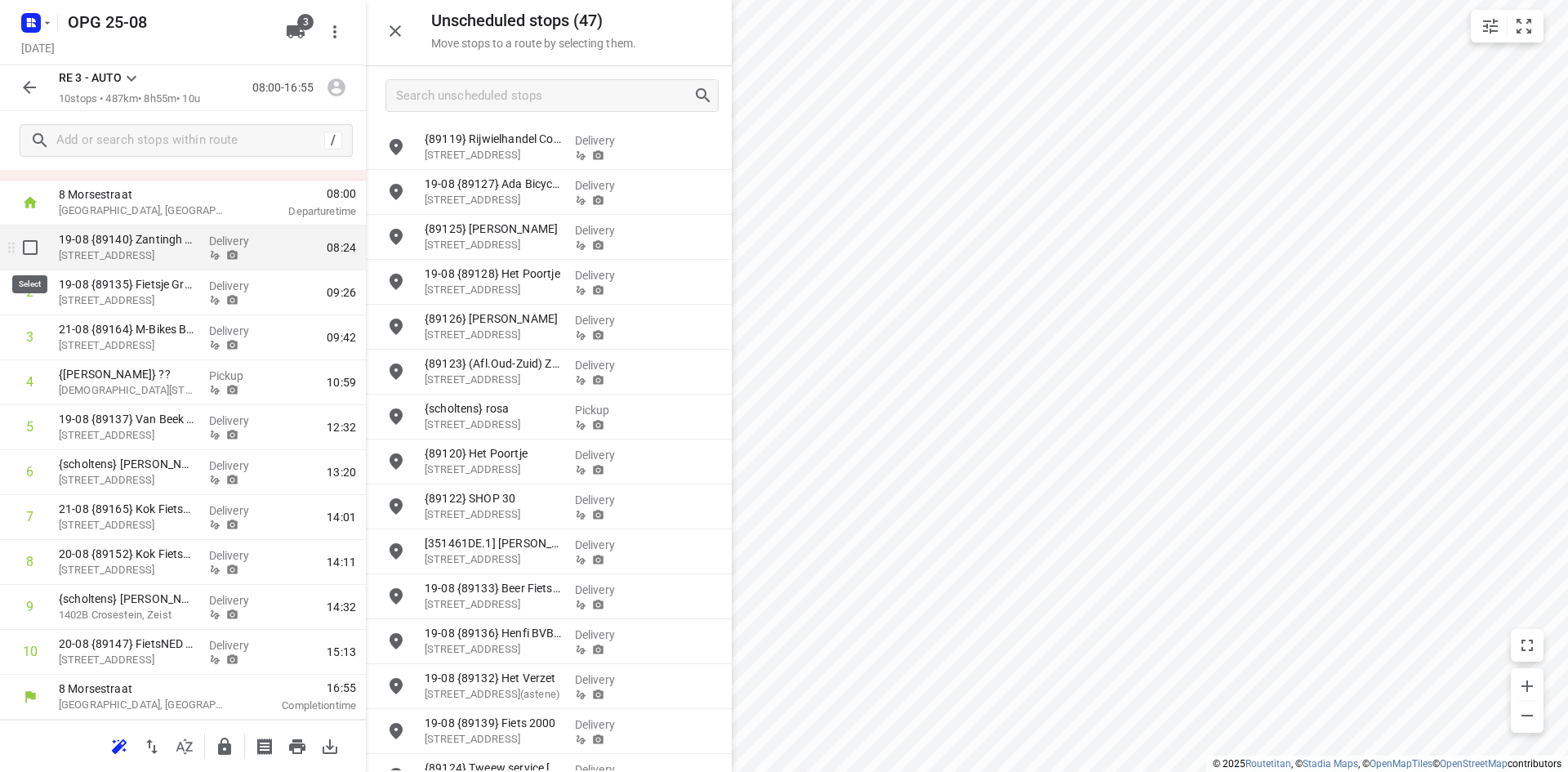
click at [28, 247] on input "checkbox" at bounding box center [30, 248] width 33 height 33
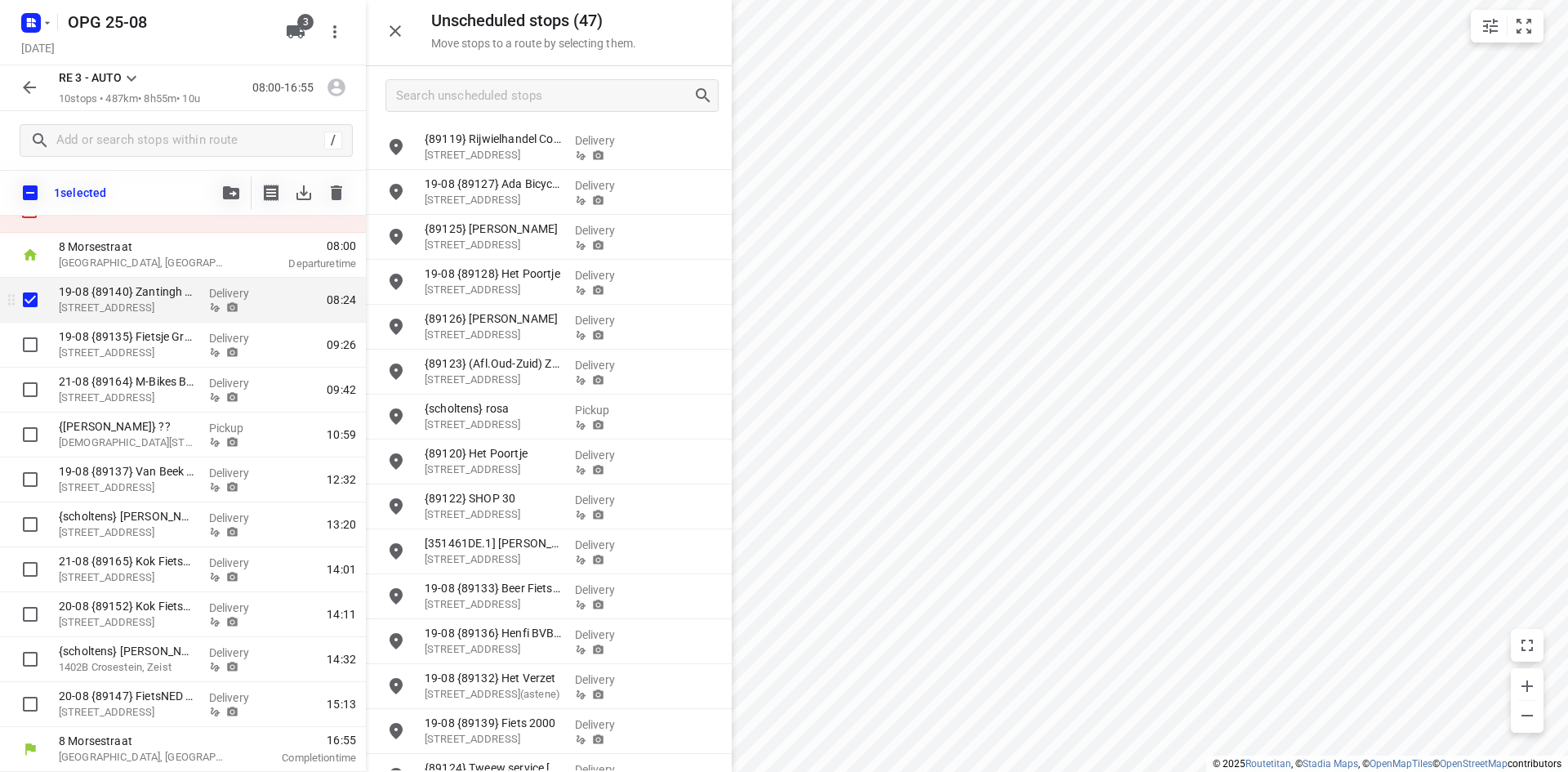
scroll to position [66, 0]
click at [29, 190] on input "checkbox" at bounding box center [29, 192] width 34 height 34
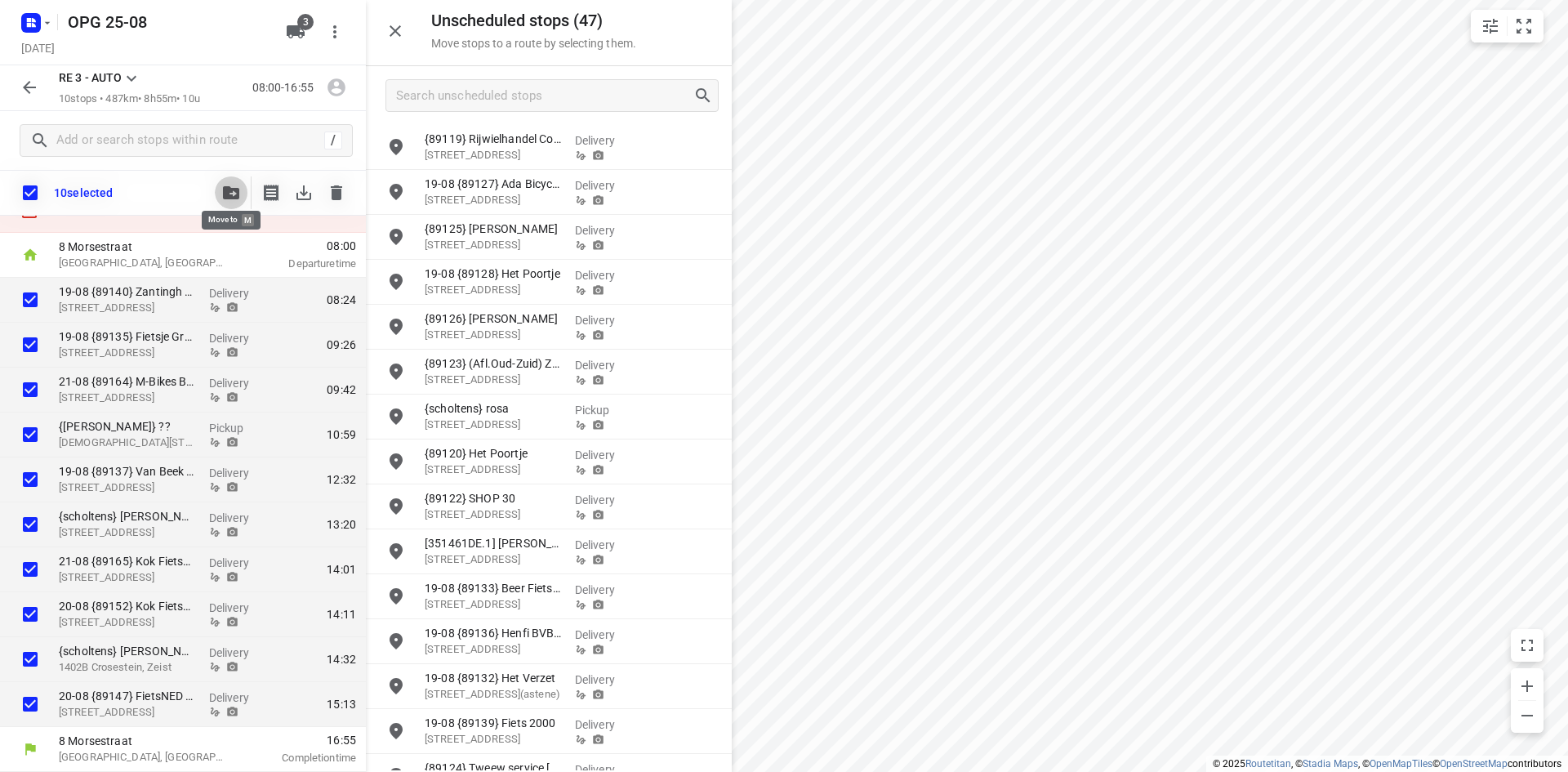
click at [231, 191] on icon "button" at bounding box center [231, 192] width 17 height 13
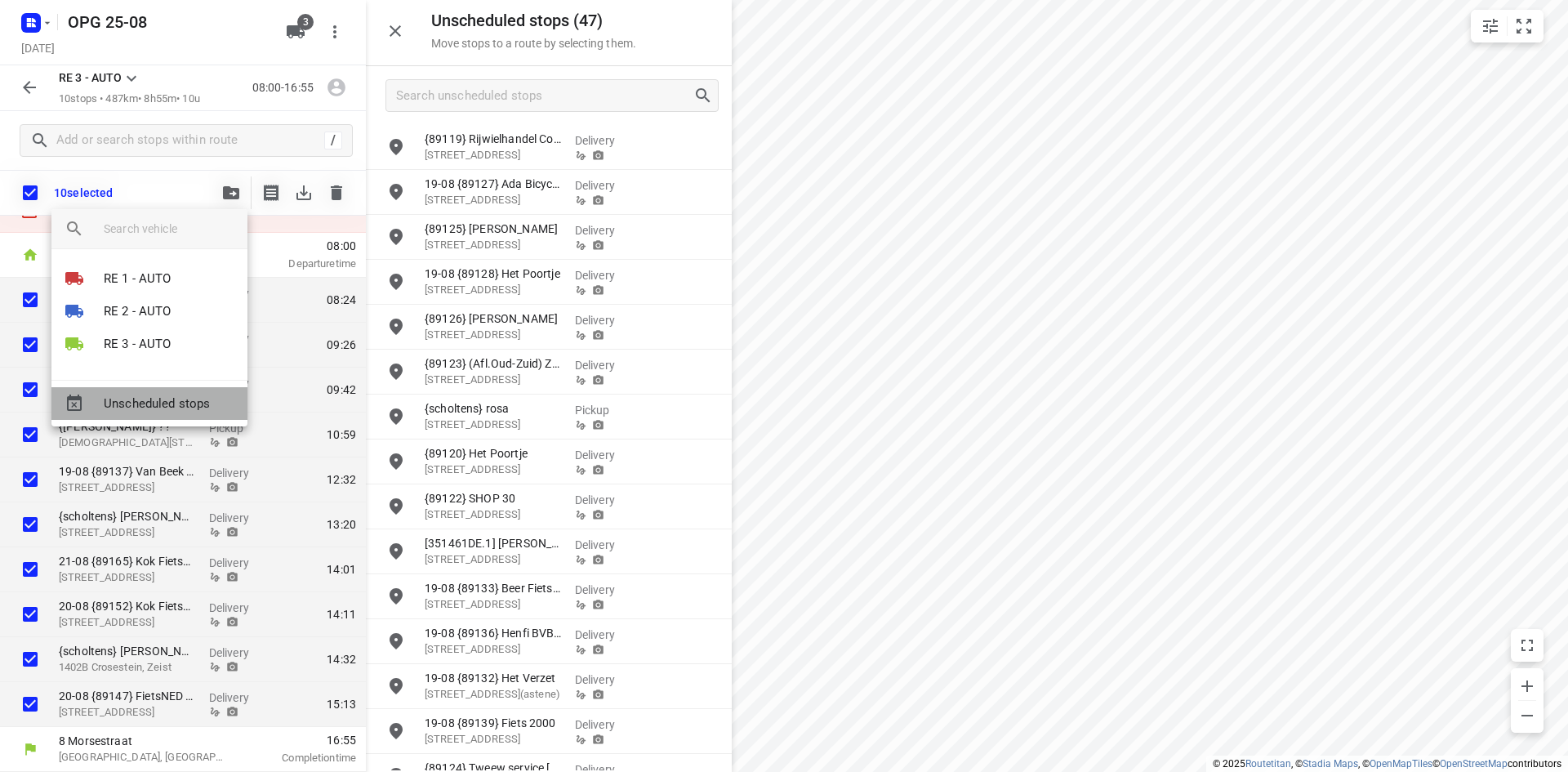
click at [138, 401] on span "Unscheduled stops" at bounding box center [169, 404] width 131 height 19
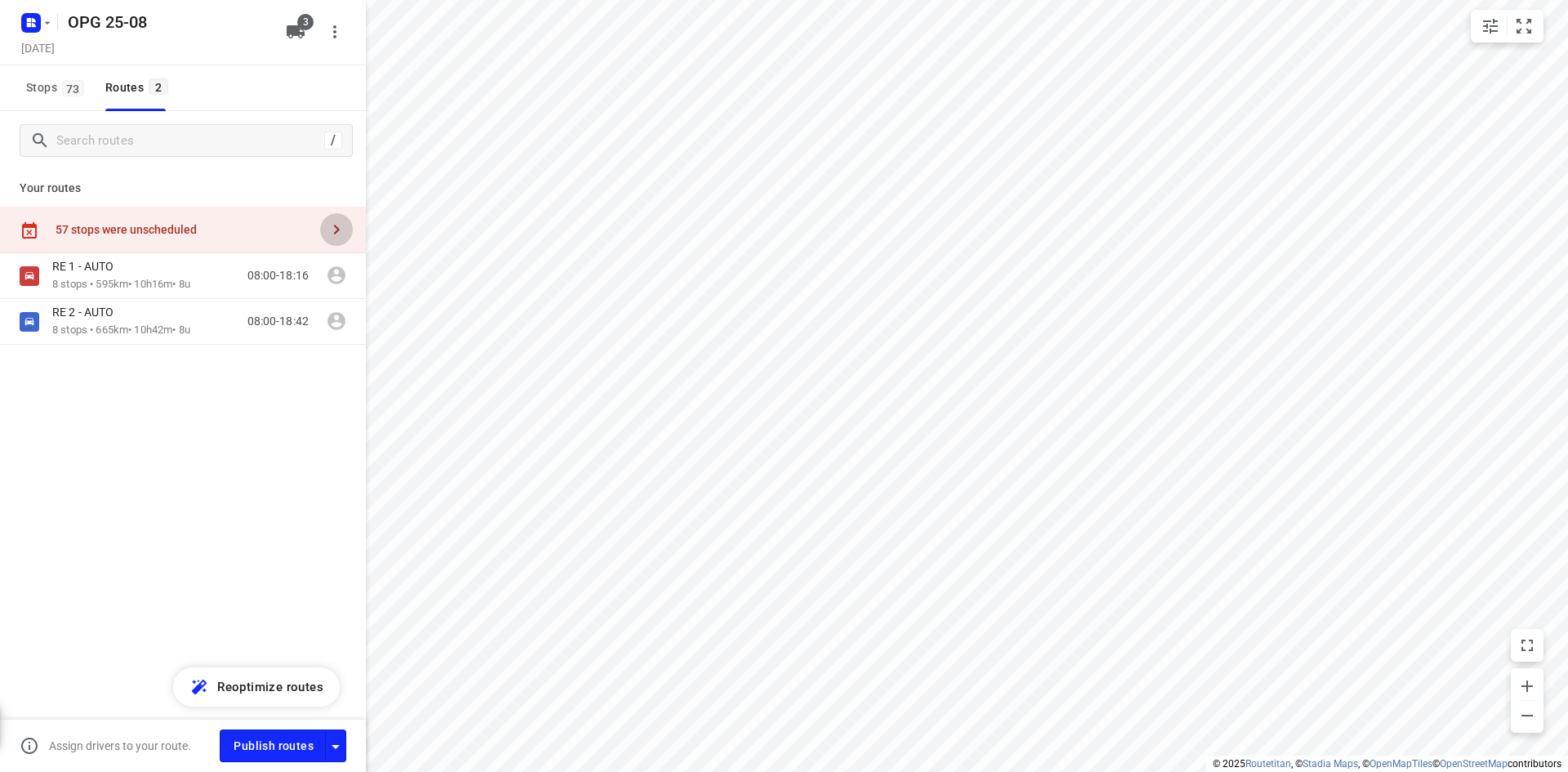
click at [345, 225] on icon "button" at bounding box center [336, 229] width 19 height 19
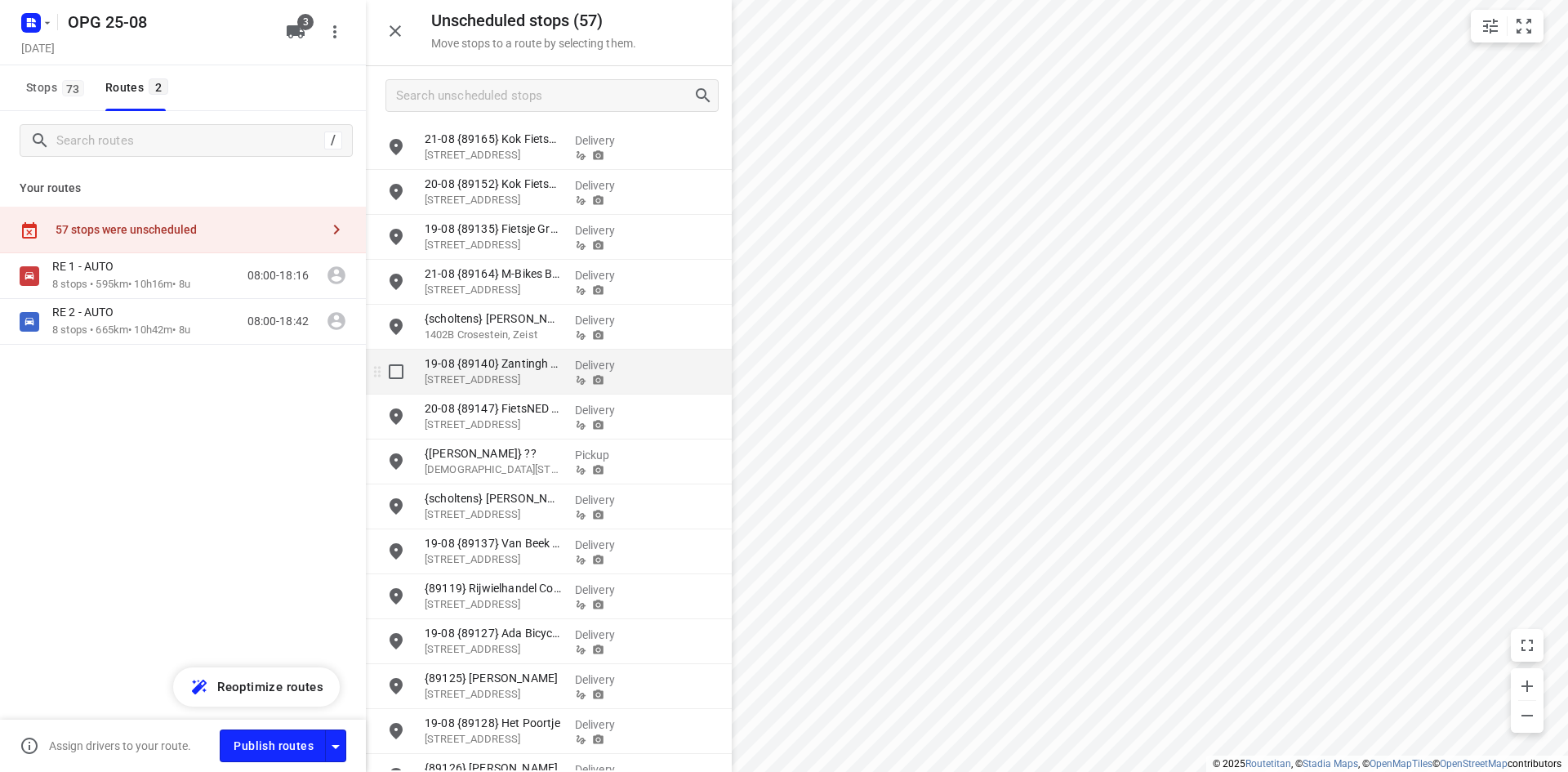
click at [712, 380] on div "i © 2025 Routetitan , © Stadia Maps , © OpenMapTiles © OpenStreetMap contributo…" at bounding box center [784, 386] width 1568 height 772
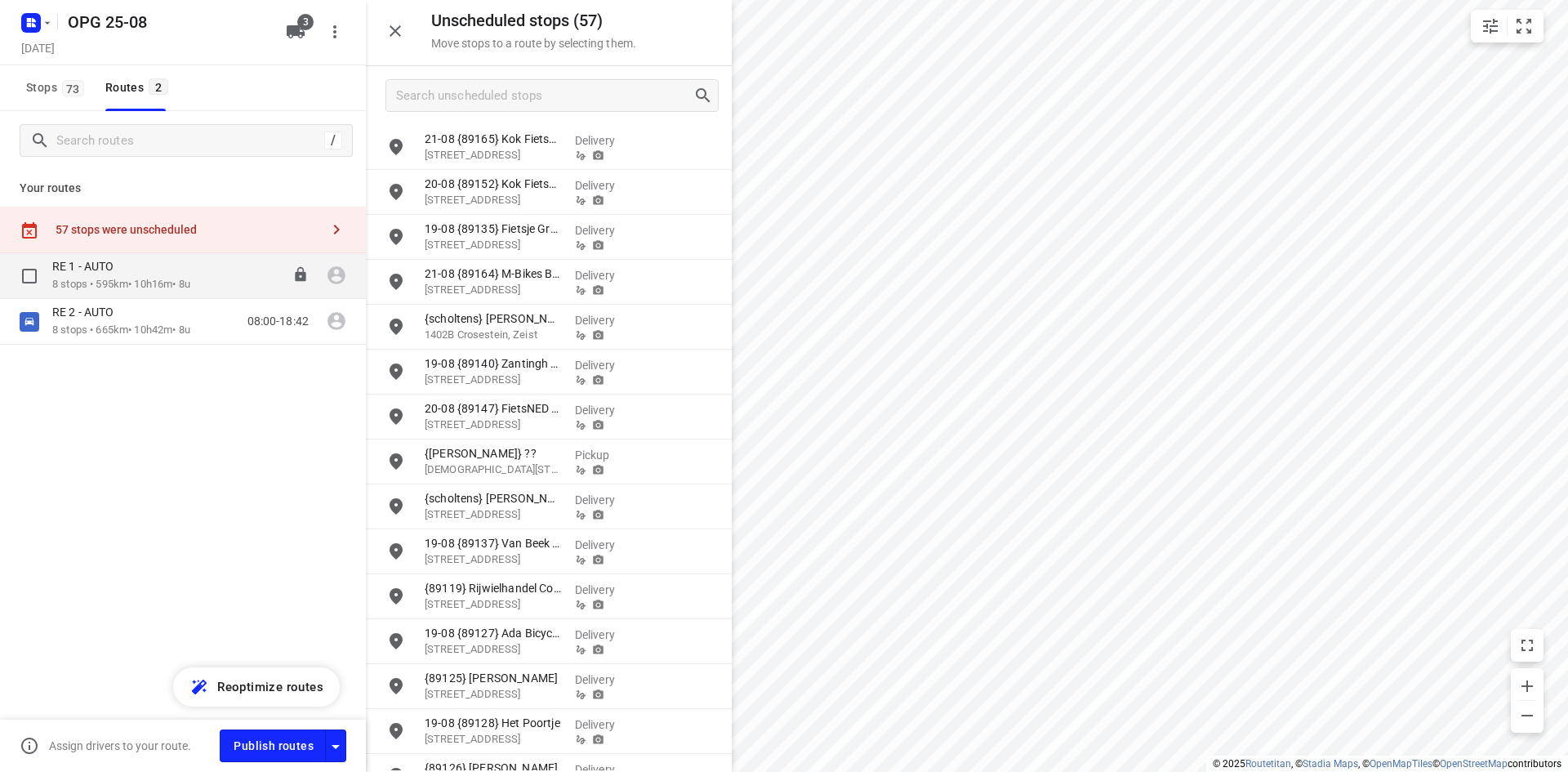
click at [167, 277] on p "8 stops • 595km • 10h16m • 8u" at bounding box center [122, 285] width 138 height 16
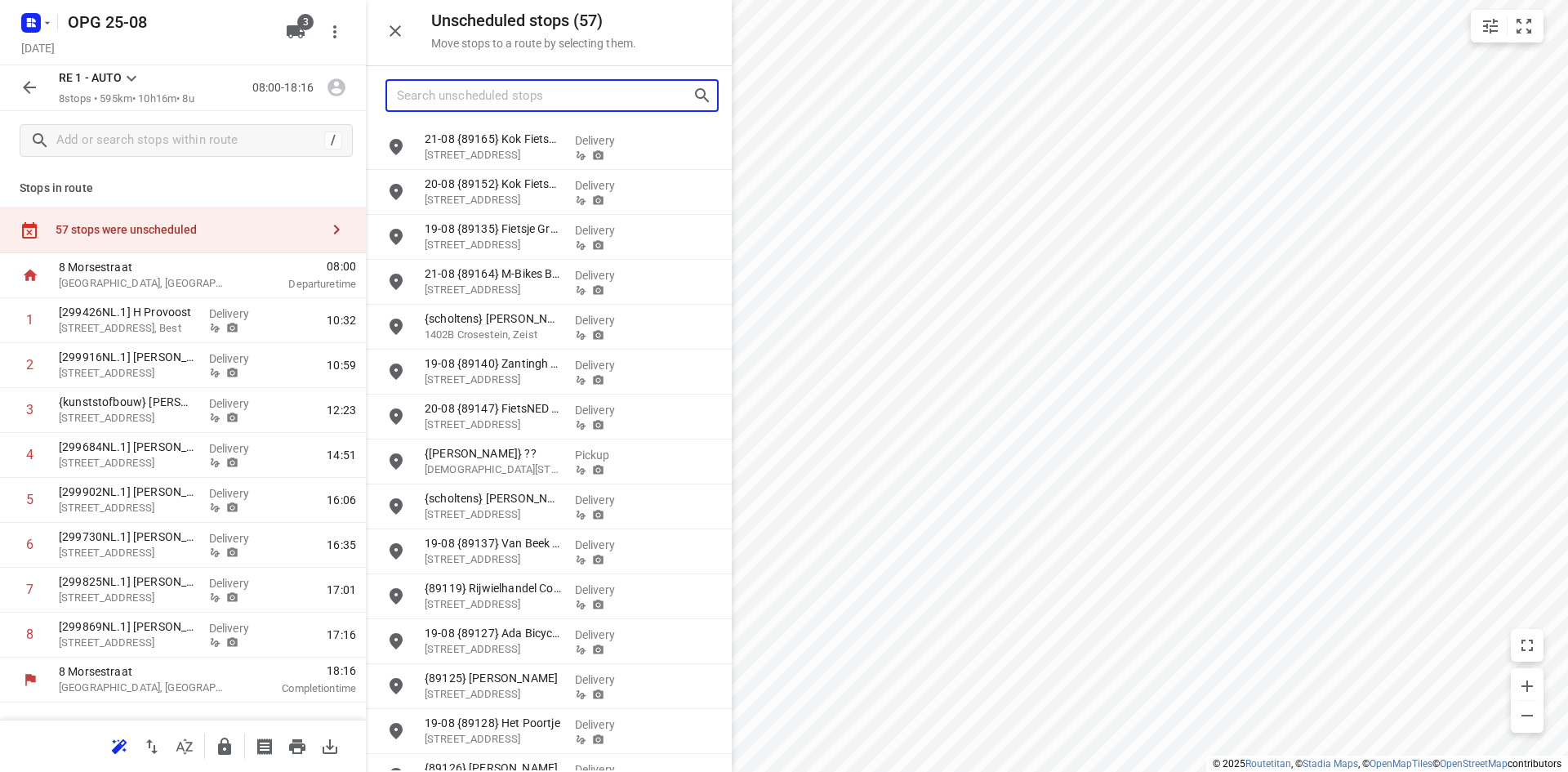
click at [542, 94] on input "Search unscheduled stops" at bounding box center [544, 96] width 295 height 25
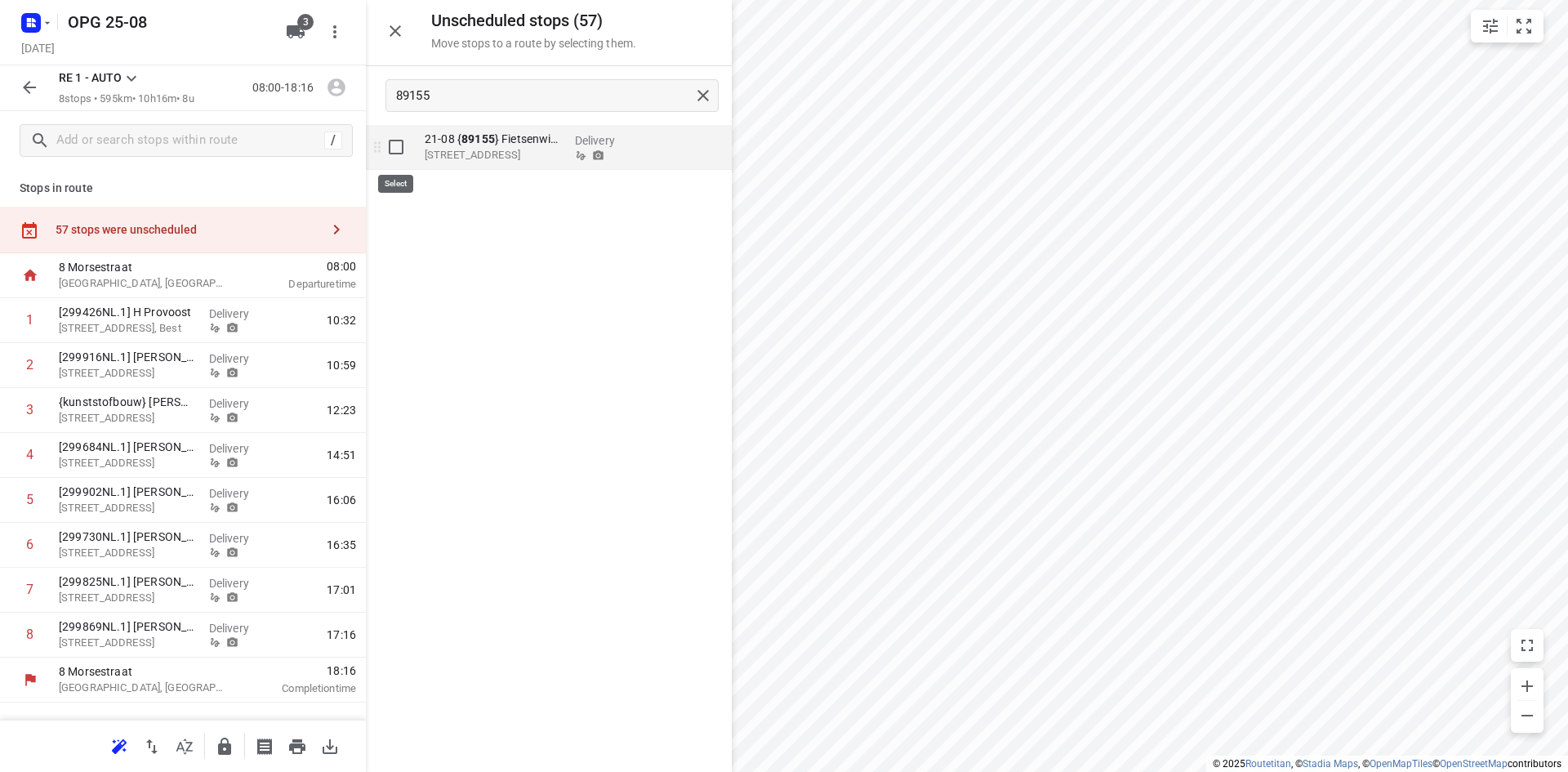
click at [397, 148] on input "grid" at bounding box center [397, 147] width 33 height 33
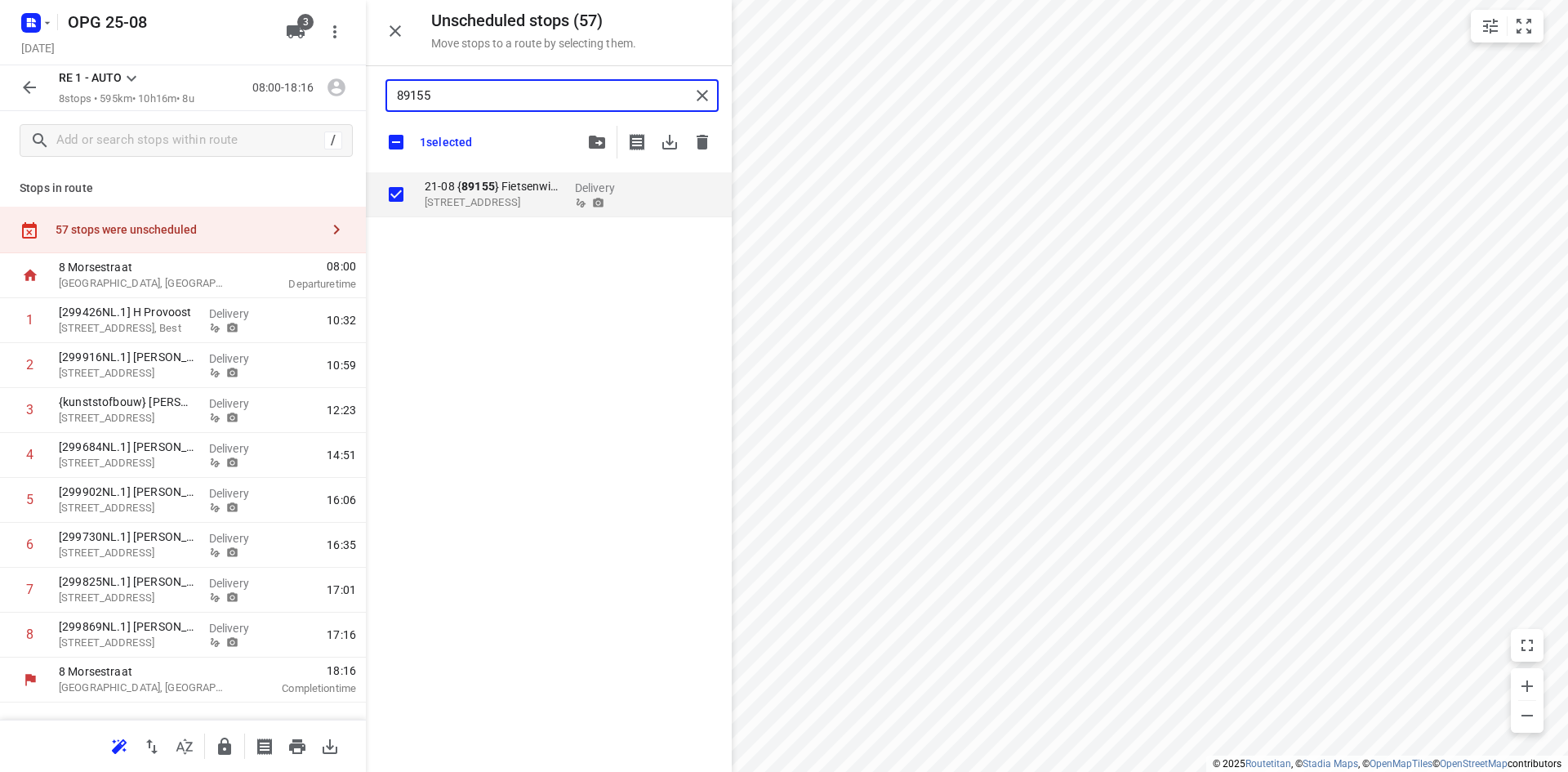
drag, startPoint x: 467, startPoint y: 97, endPoint x: 350, endPoint y: 87, distance: 117.4
click at [351, 88] on div "Unscheduled stops ( 57 ) Move stops to a route by selecting them. 89155 1 selec…" at bounding box center [182, 386] width 365 height 772
click at [397, 191] on input "grid" at bounding box center [397, 195] width 33 height 33
drag, startPoint x: 455, startPoint y: 94, endPoint x: 361, endPoint y: 78, distance: 95.4
click at [361, 78] on div "Unscheduled stops ( 57 ) Move stops to a route by selecting them. 89156 2 selec…" at bounding box center [182, 386] width 365 height 772
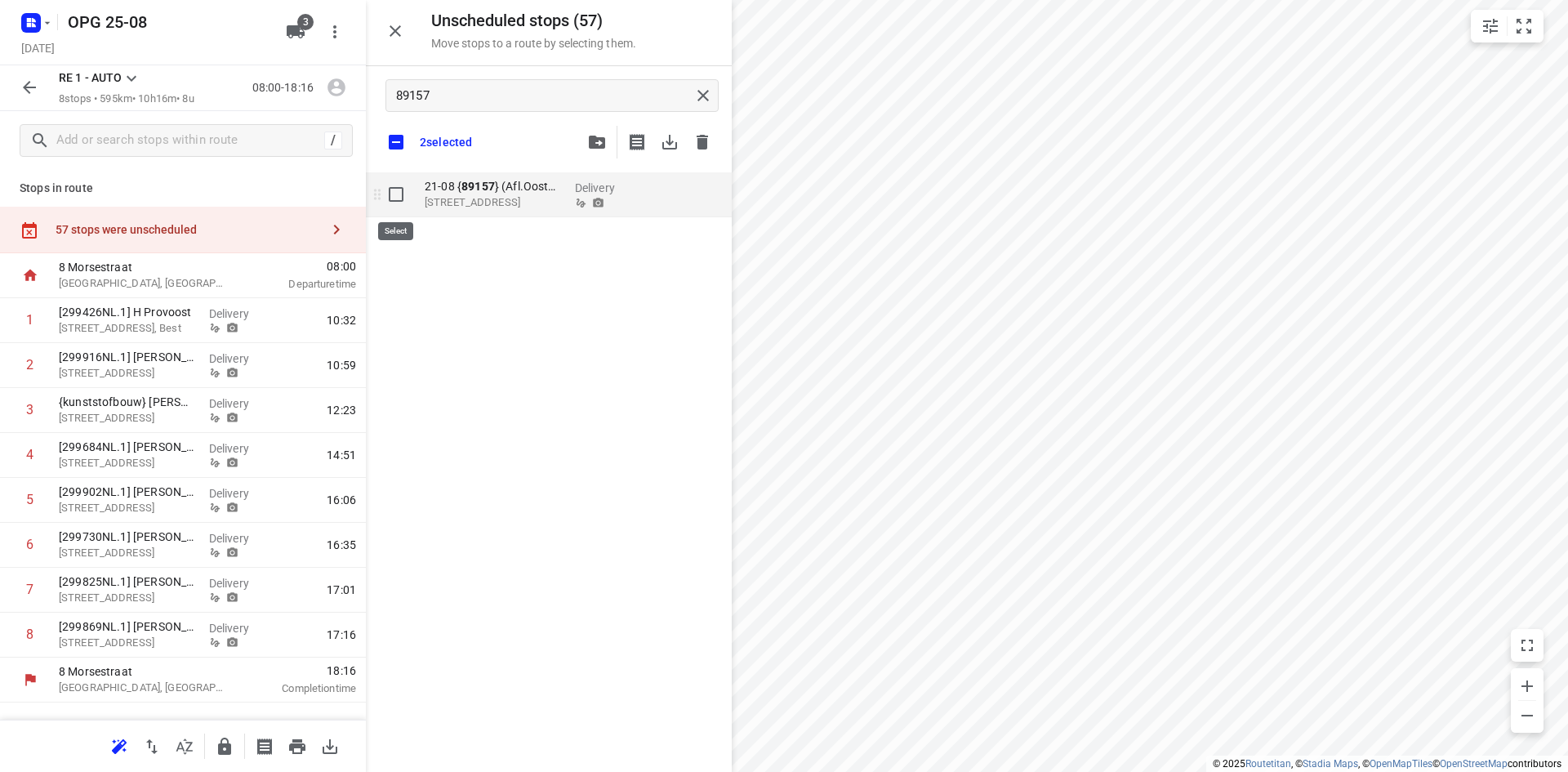
click at [396, 195] on input "grid" at bounding box center [397, 195] width 33 height 33
drag, startPoint x: 445, startPoint y: 92, endPoint x: 355, endPoint y: 98, distance: 90.2
click at [358, 88] on div "Unscheduled stops ( 57 ) Move stops to a route by selecting them. 89157 3 selec…" at bounding box center [182, 386] width 365 height 772
click at [397, 194] on input "grid" at bounding box center [397, 195] width 33 height 33
drag, startPoint x: 472, startPoint y: 91, endPoint x: 329, endPoint y: 98, distance: 143.2
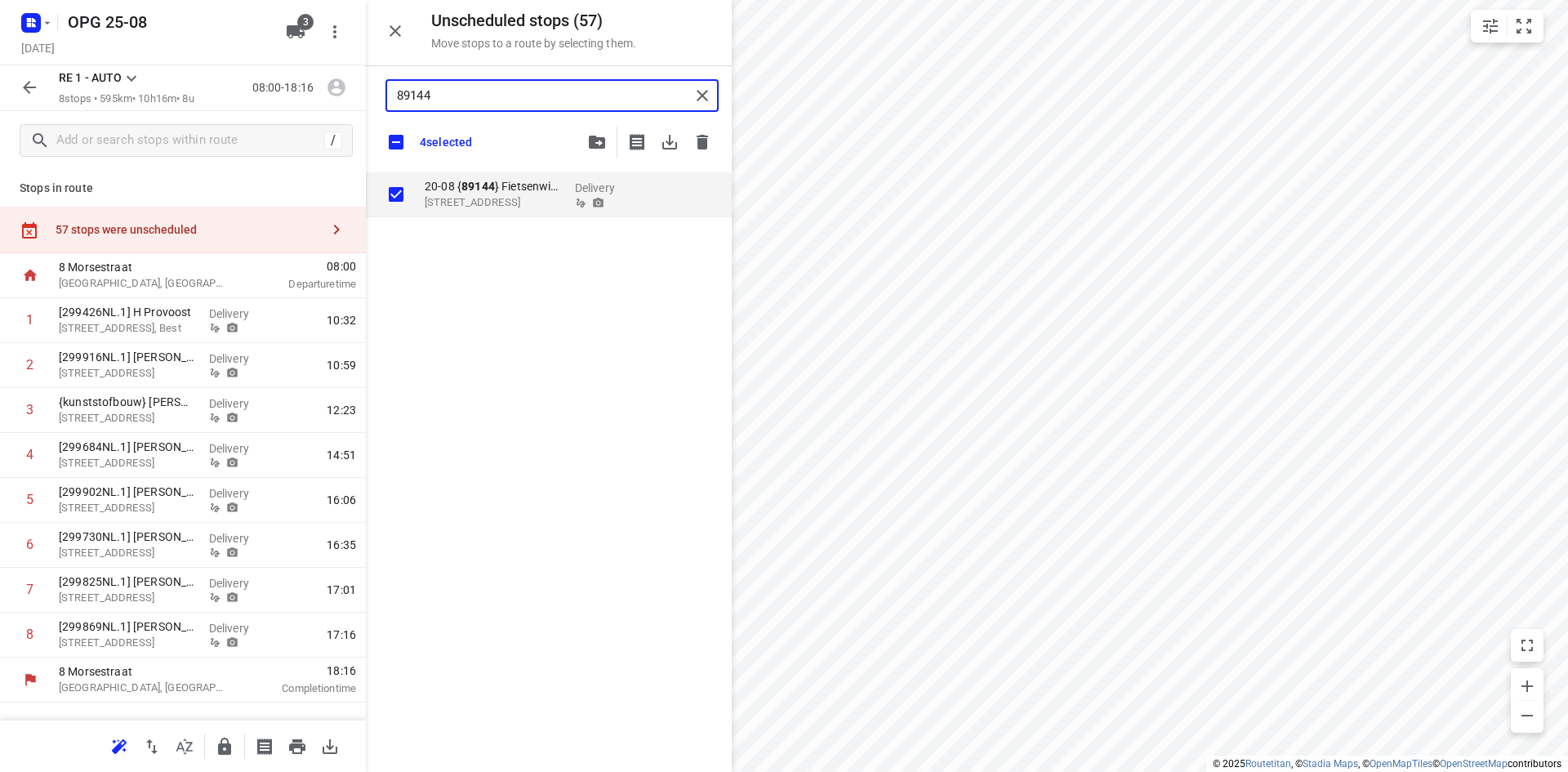
click at [329, 98] on div "Unscheduled stops ( 57 ) Move stops to a route by selecting them. 89144 4 selec…" at bounding box center [182, 386] width 365 height 772
click at [396, 194] on input "grid" at bounding box center [397, 195] width 33 height 33
drag, startPoint x: 451, startPoint y: 99, endPoint x: 372, endPoint y: 112, distance: 80.1
click at [378, 104] on div "89149" at bounding box center [548, 96] width 365 height 58
click at [396, 194] on input "grid" at bounding box center [397, 195] width 33 height 33
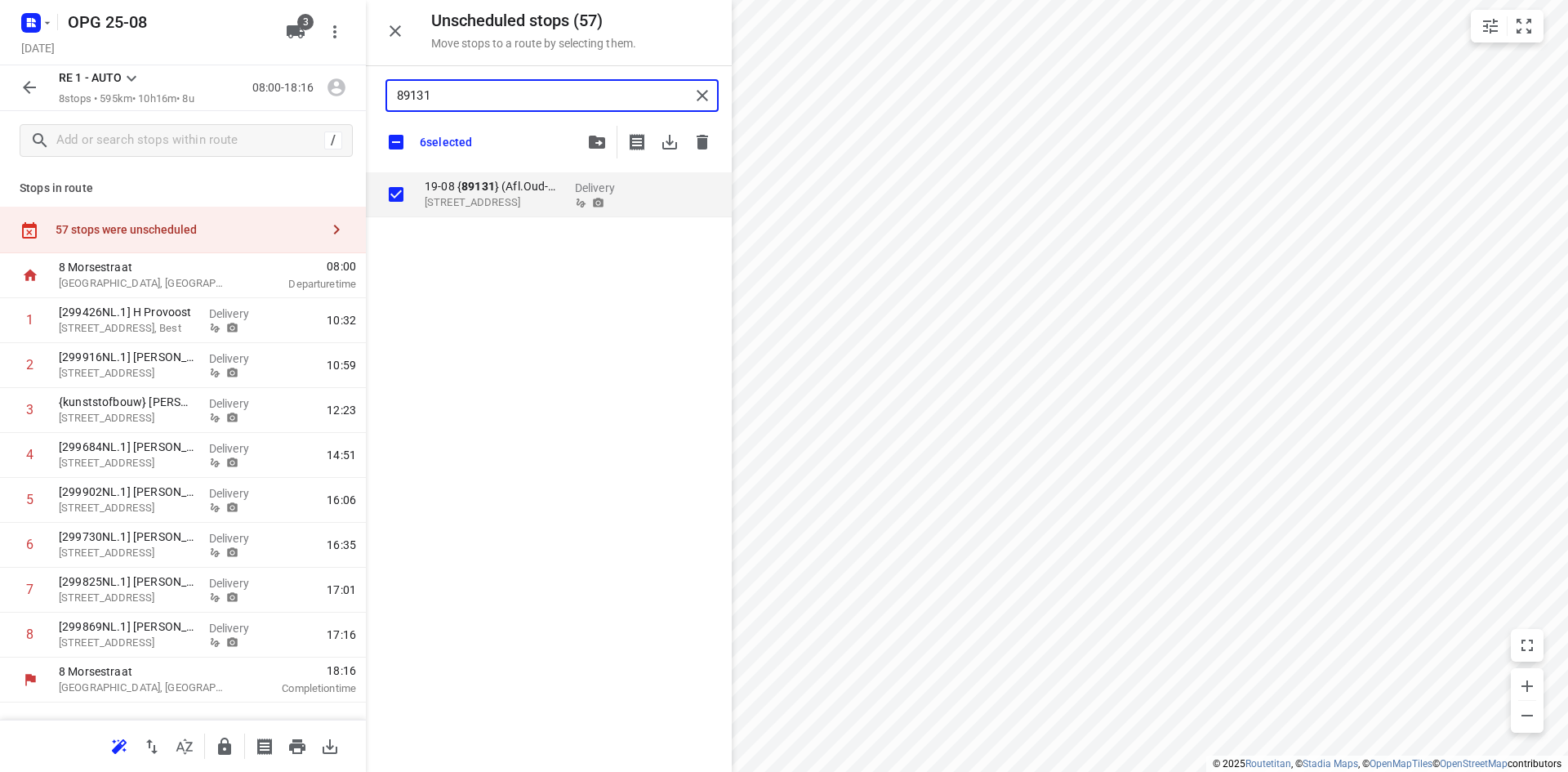
drag, startPoint x: 436, startPoint y: 96, endPoint x: 387, endPoint y: 97, distance: 49.0
click at [387, 97] on div "89131" at bounding box center [538, 96] width 303 height 25
click at [395, 195] on input "grid" at bounding box center [397, 195] width 33 height 33
drag, startPoint x: 481, startPoint y: 103, endPoint x: 331, endPoint y: 103, distance: 150.0
click at [331, 103] on div "Unscheduled stops ( 57 ) Move stops to a route by selecting them. 89123 7 selec…" at bounding box center [182, 386] width 365 height 772
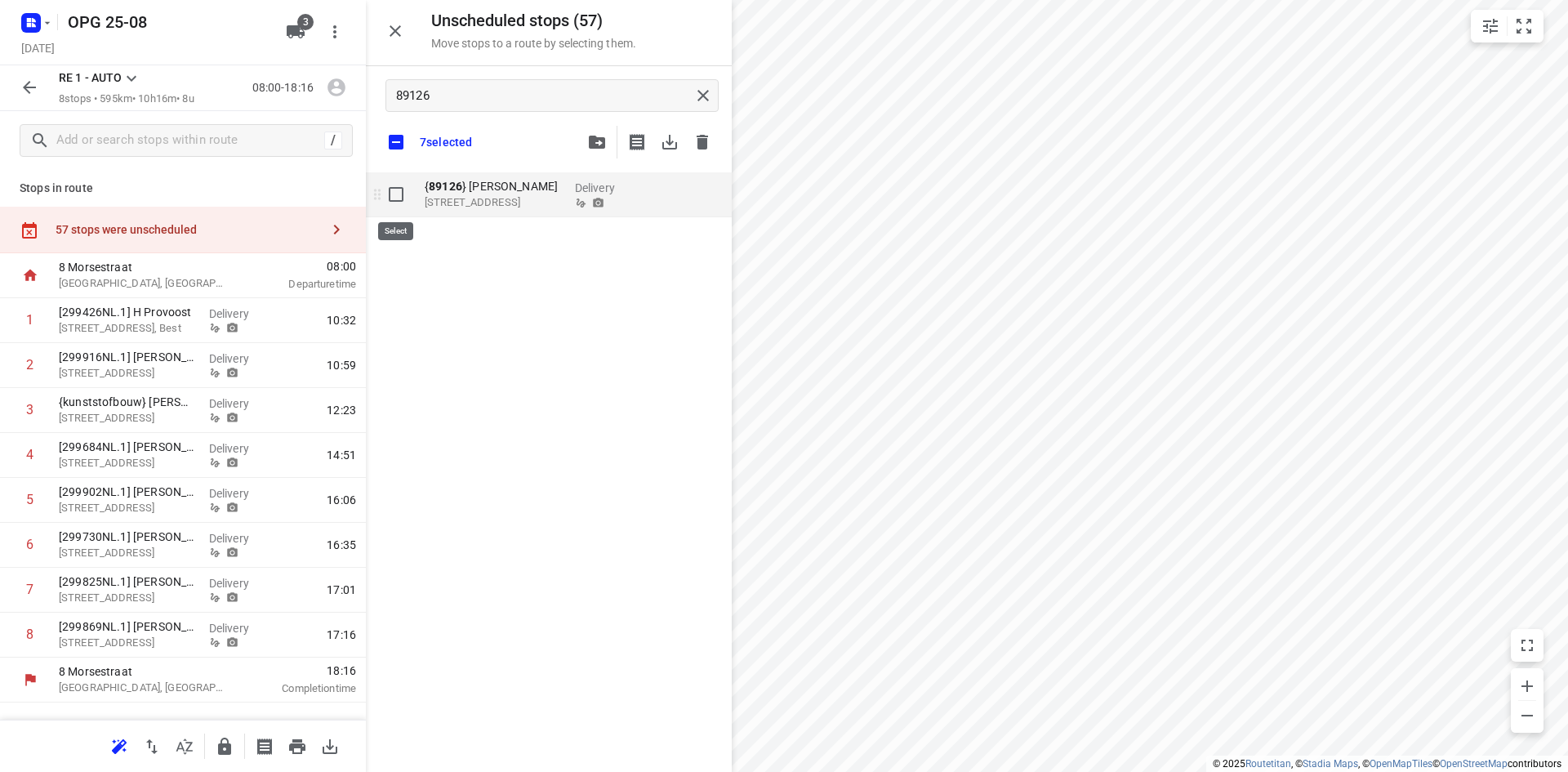
click at [396, 194] on input "grid" at bounding box center [397, 195] width 33 height 33
click at [606, 142] on span "button" at bounding box center [596, 141] width 19 height 13
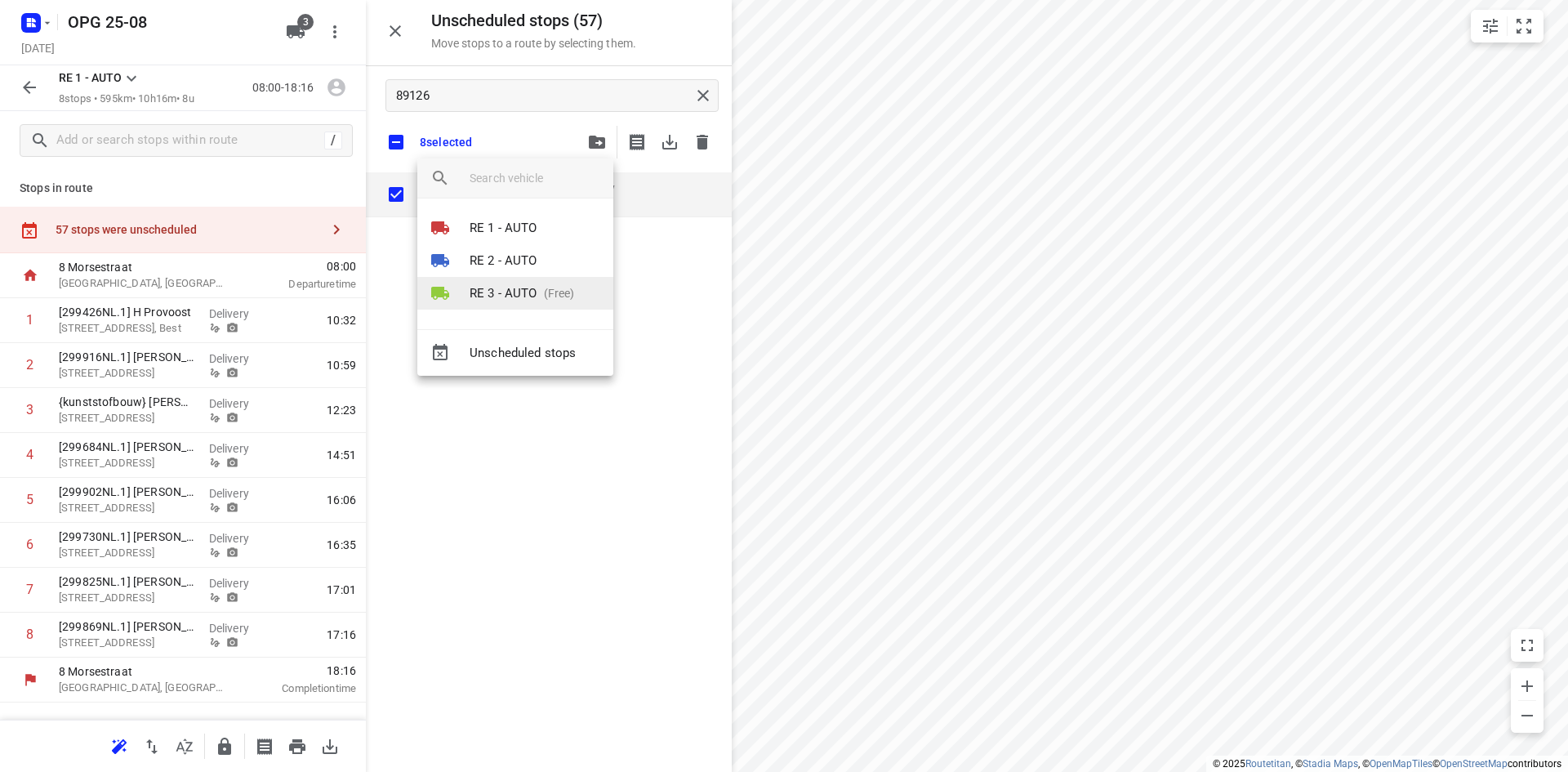
click at [557, 291] on p "(Free)" at bounding box center [555, 293] width 38 height 18
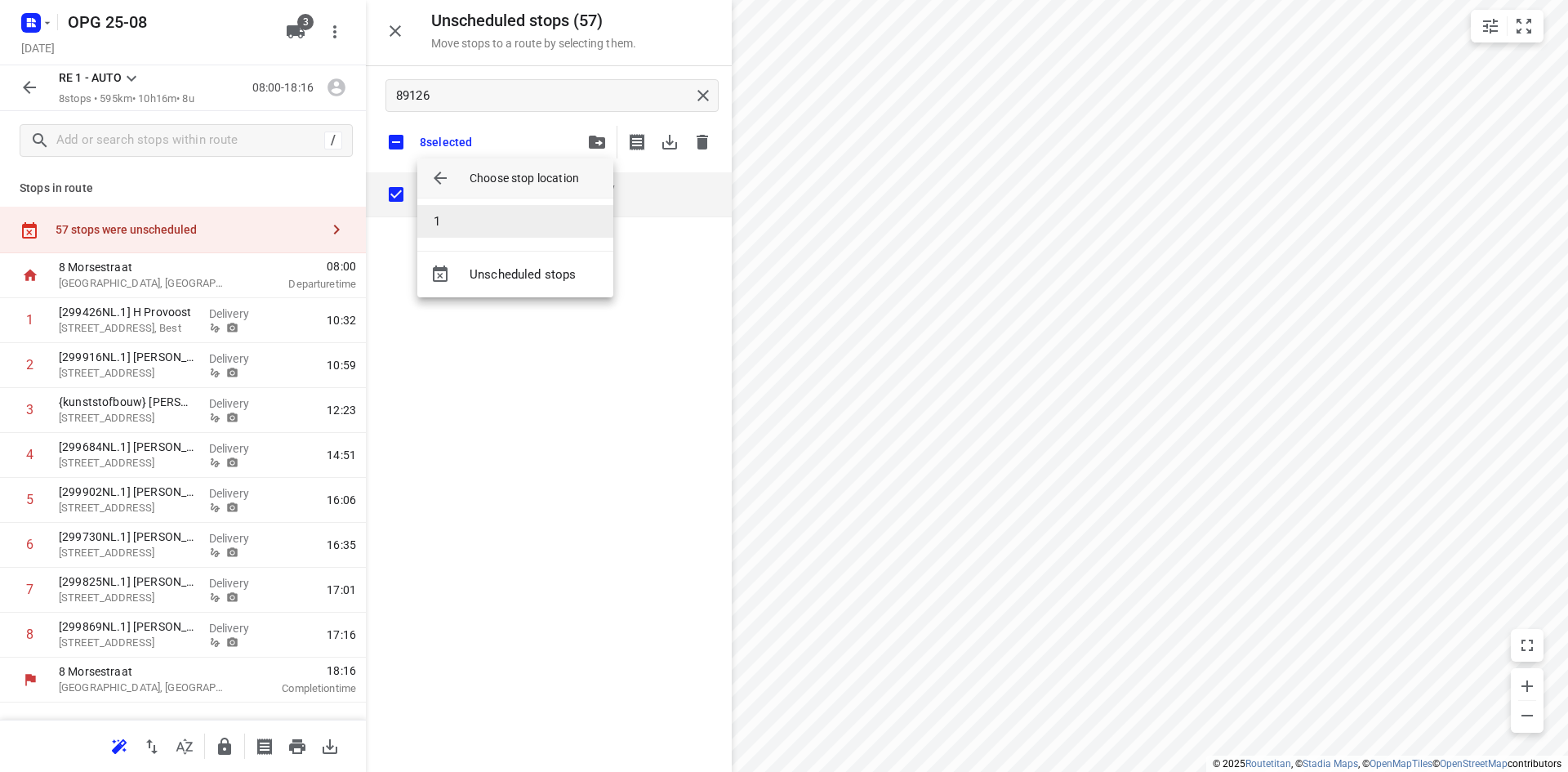
click at [512, 224] on li "1" at bounding box center [515, 221] width 196 height 33
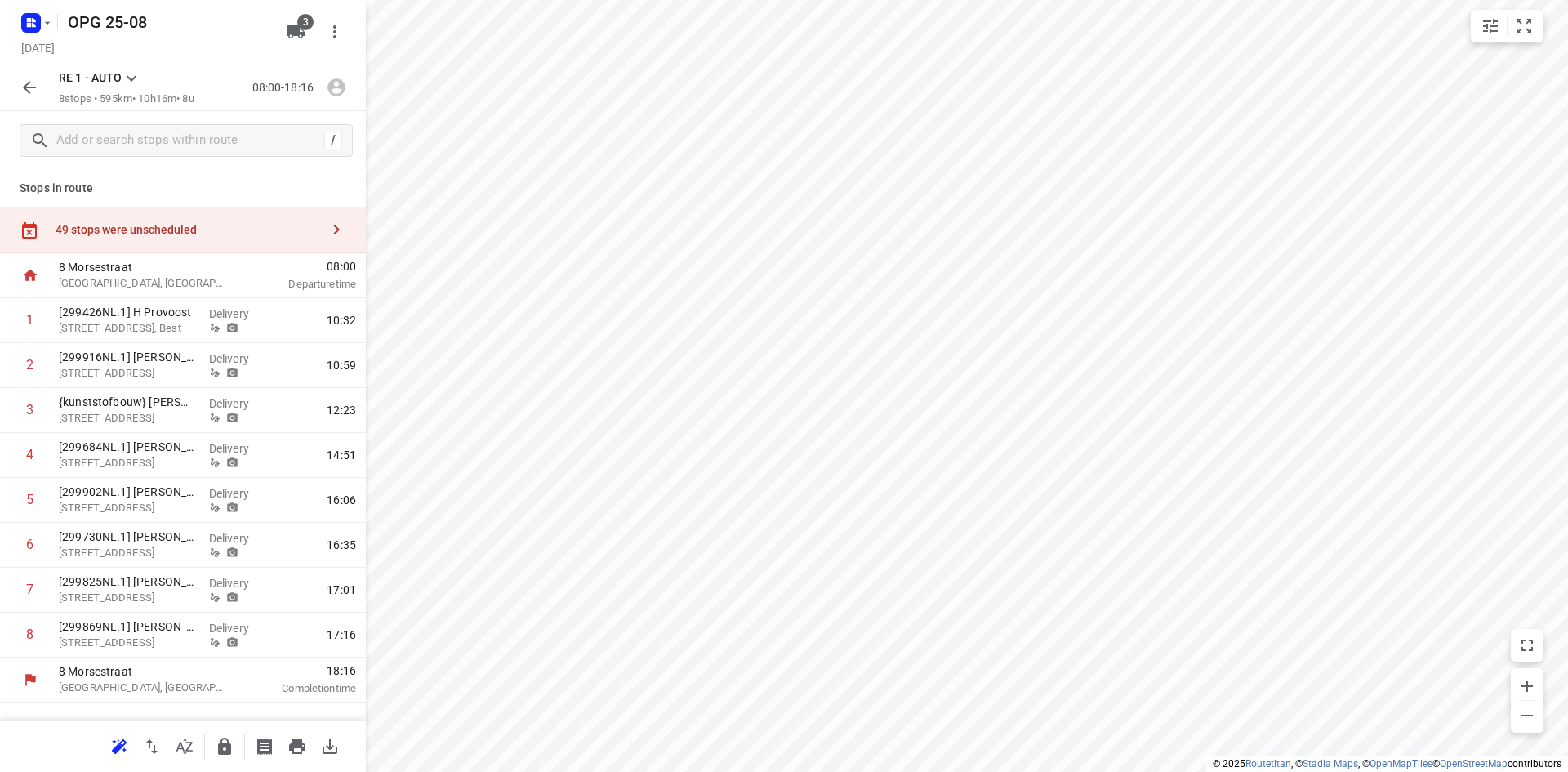
click at [130, 76] on icon at bounding box center [132, 78] width 19 height 19
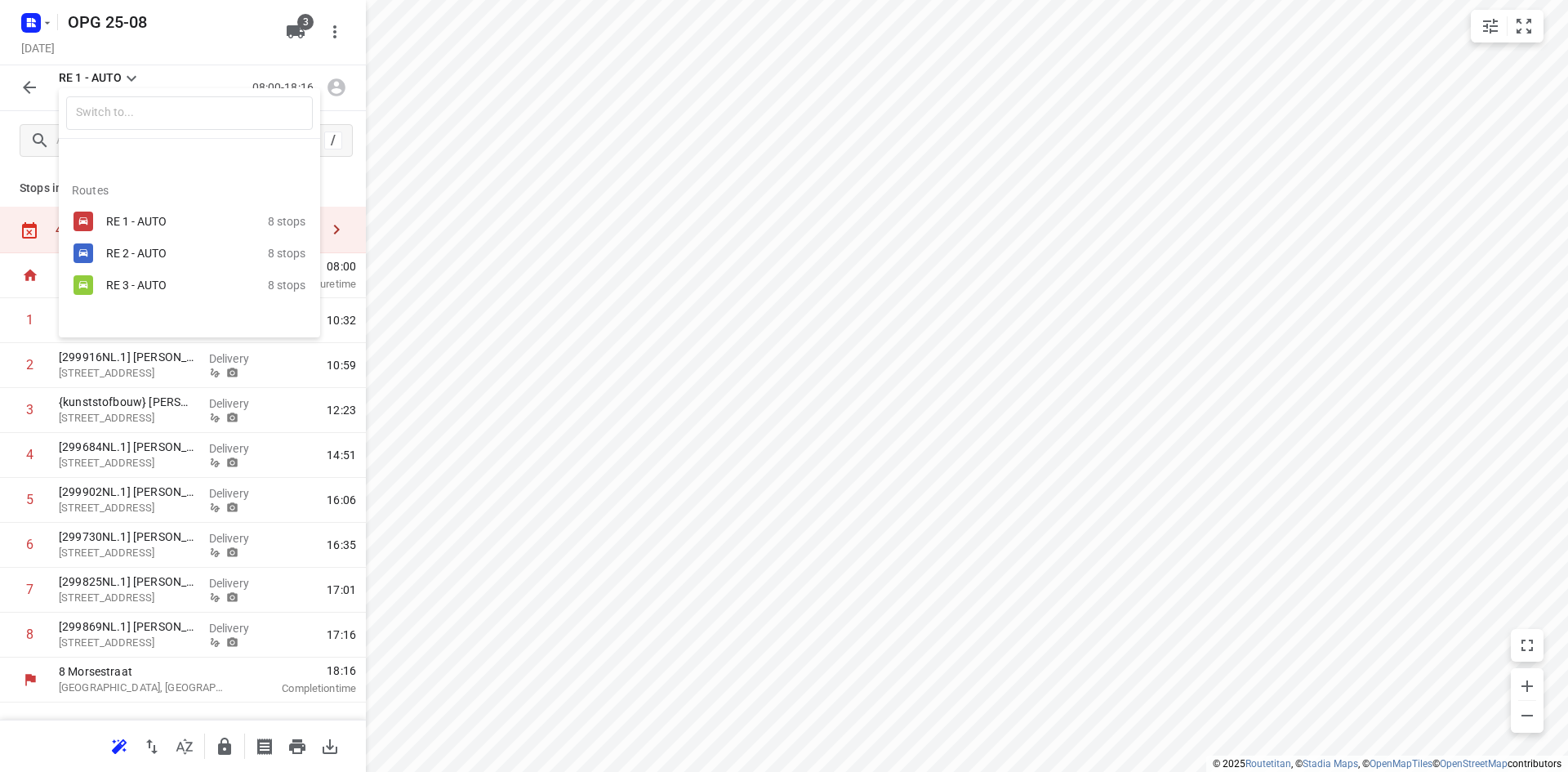
click at [111, 285] on div "RE 3 - AUTO" at bounding box center [175, 285] width 138 height 13
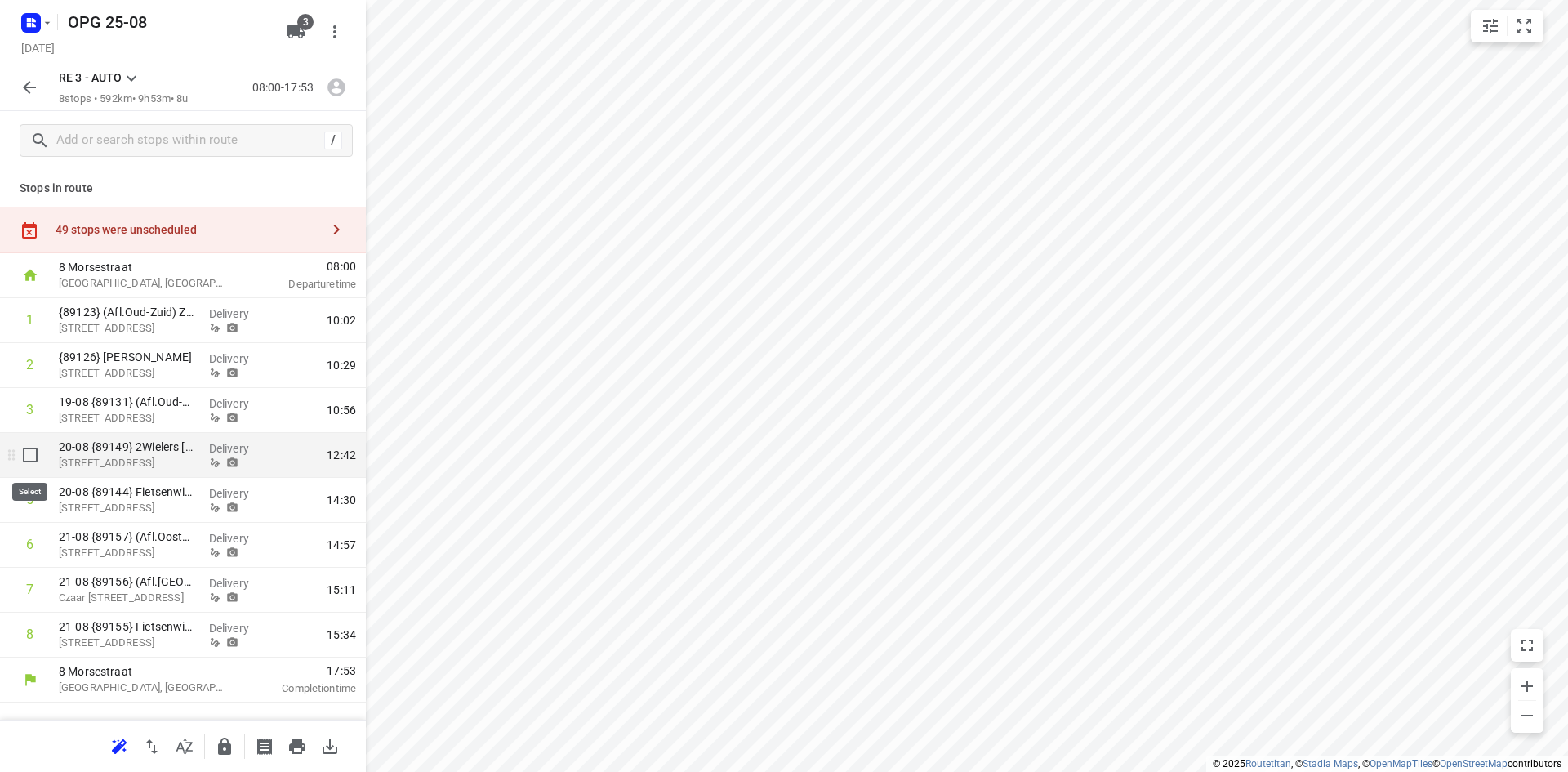
click at [28, 456] on input "checkbox" at bounding box center [30, 455] width 33 height 33
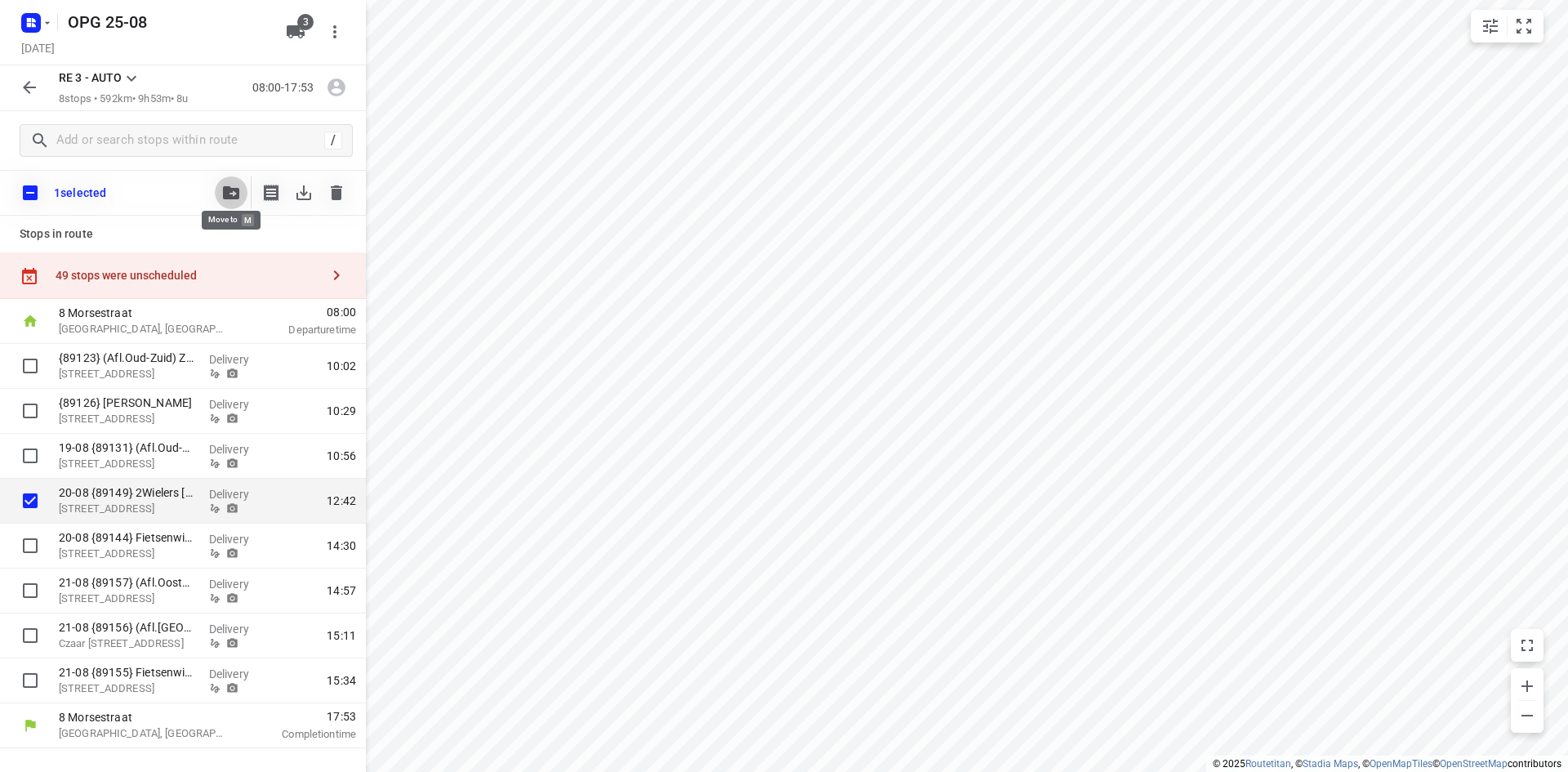
click at [224, 190] on icon "button" at bounding box center [231, 192] width 17 height 13
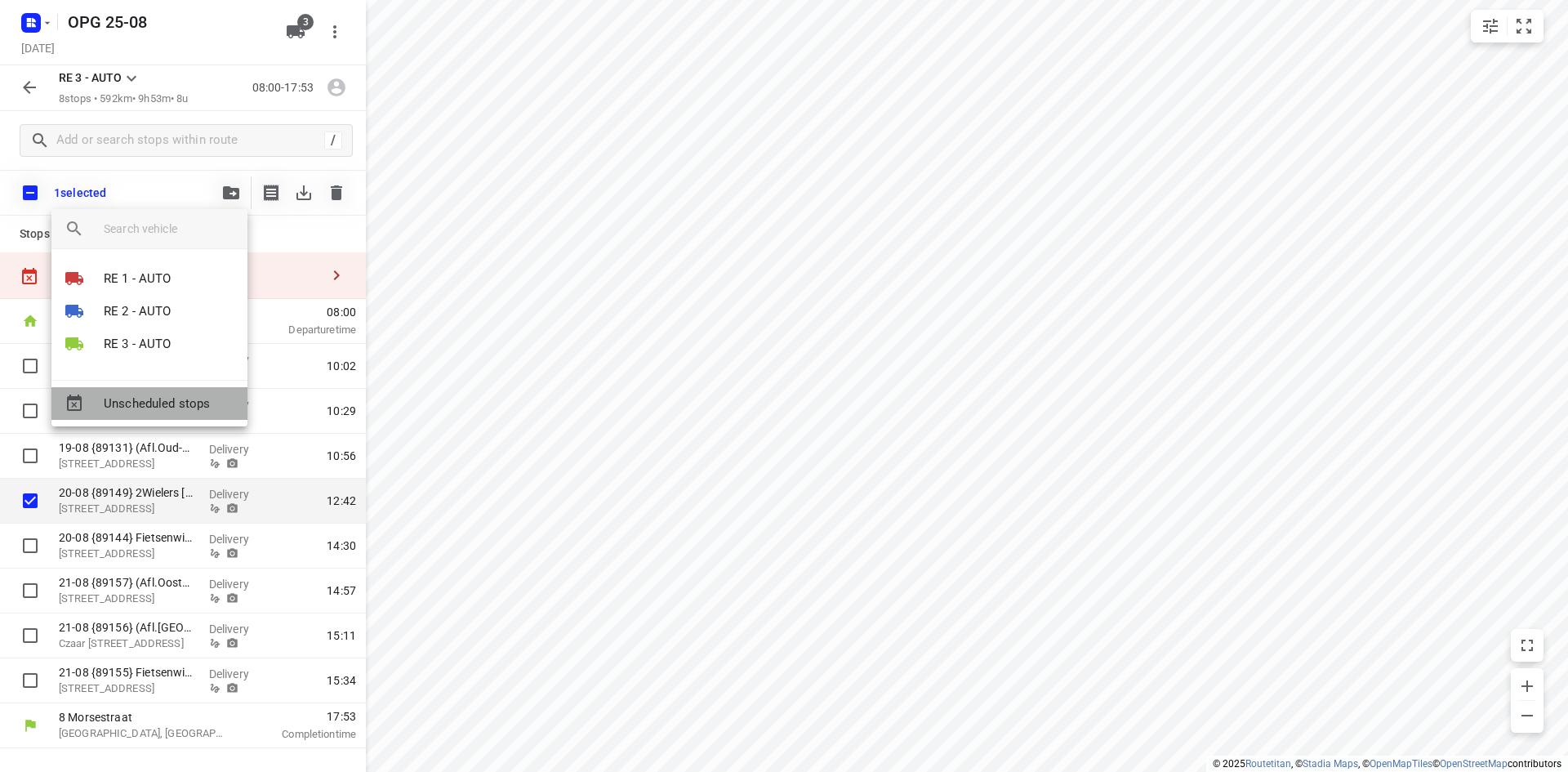
click at [181, 395] on span "Unscheduled stops" at bounding box center [169, 404] width 131 height 19
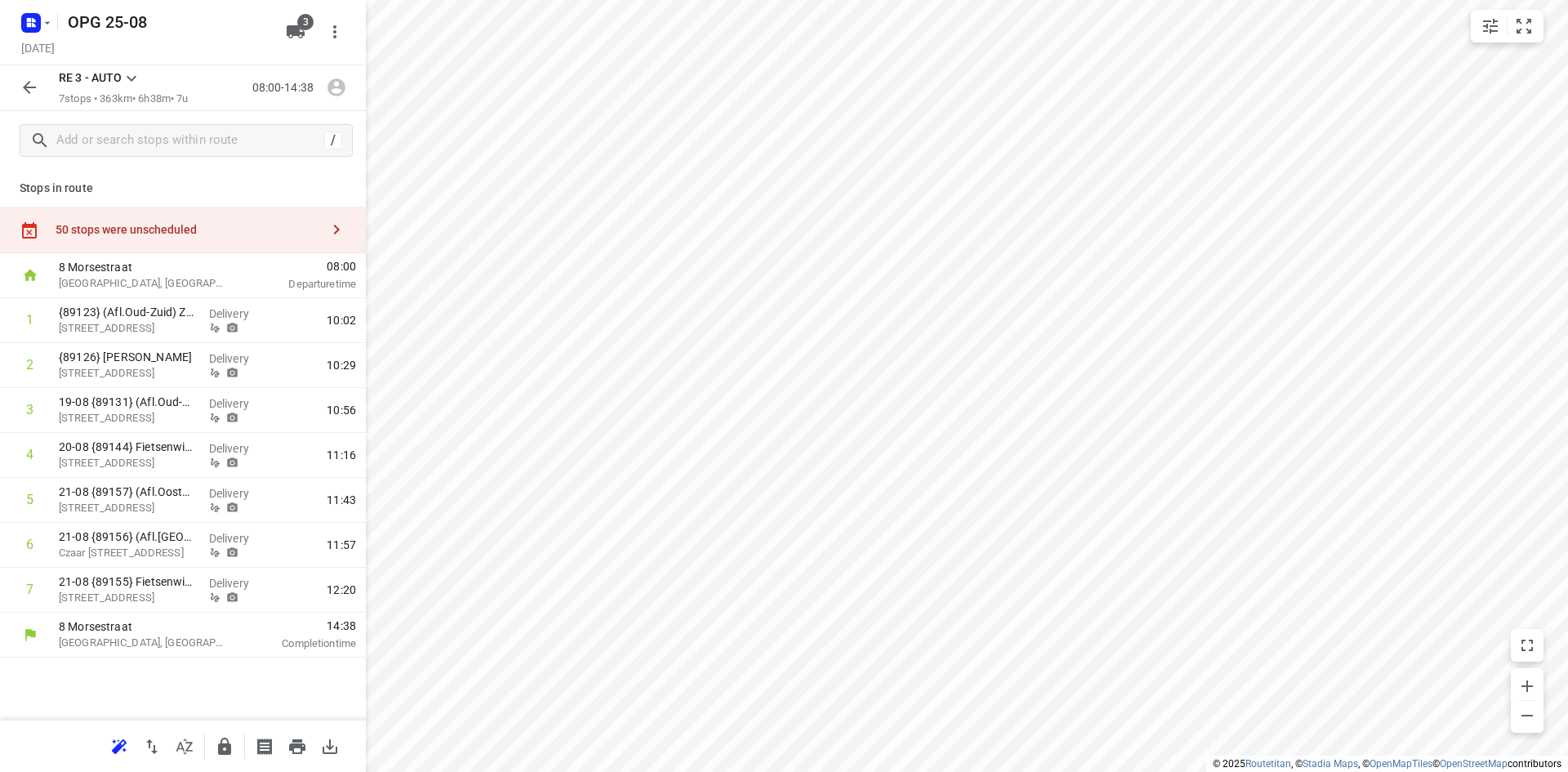
click at [340, 224] on icon "button" at bounding box center [336, 229] width 19 height 19
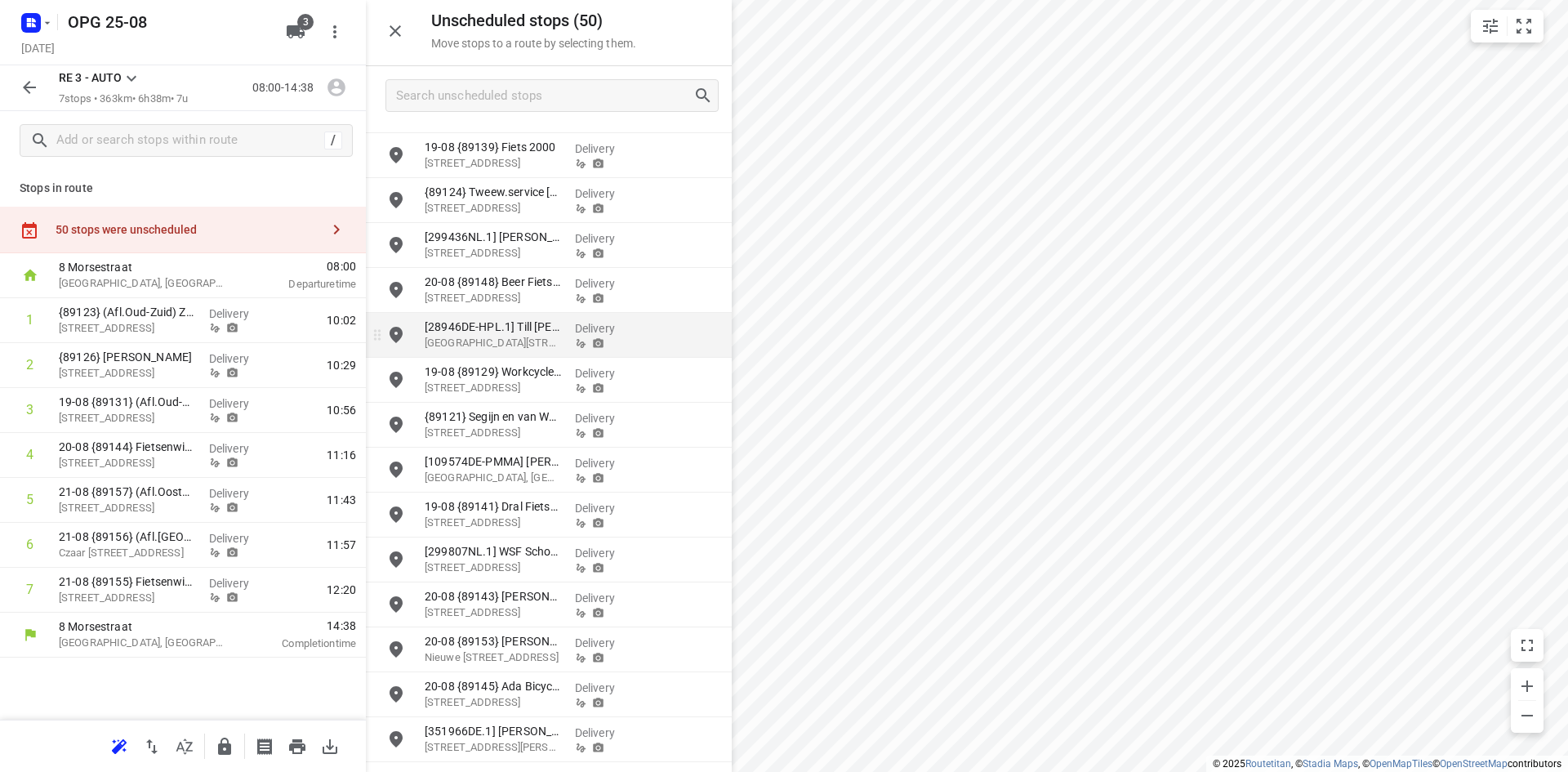
scroll to position [1062, 0]
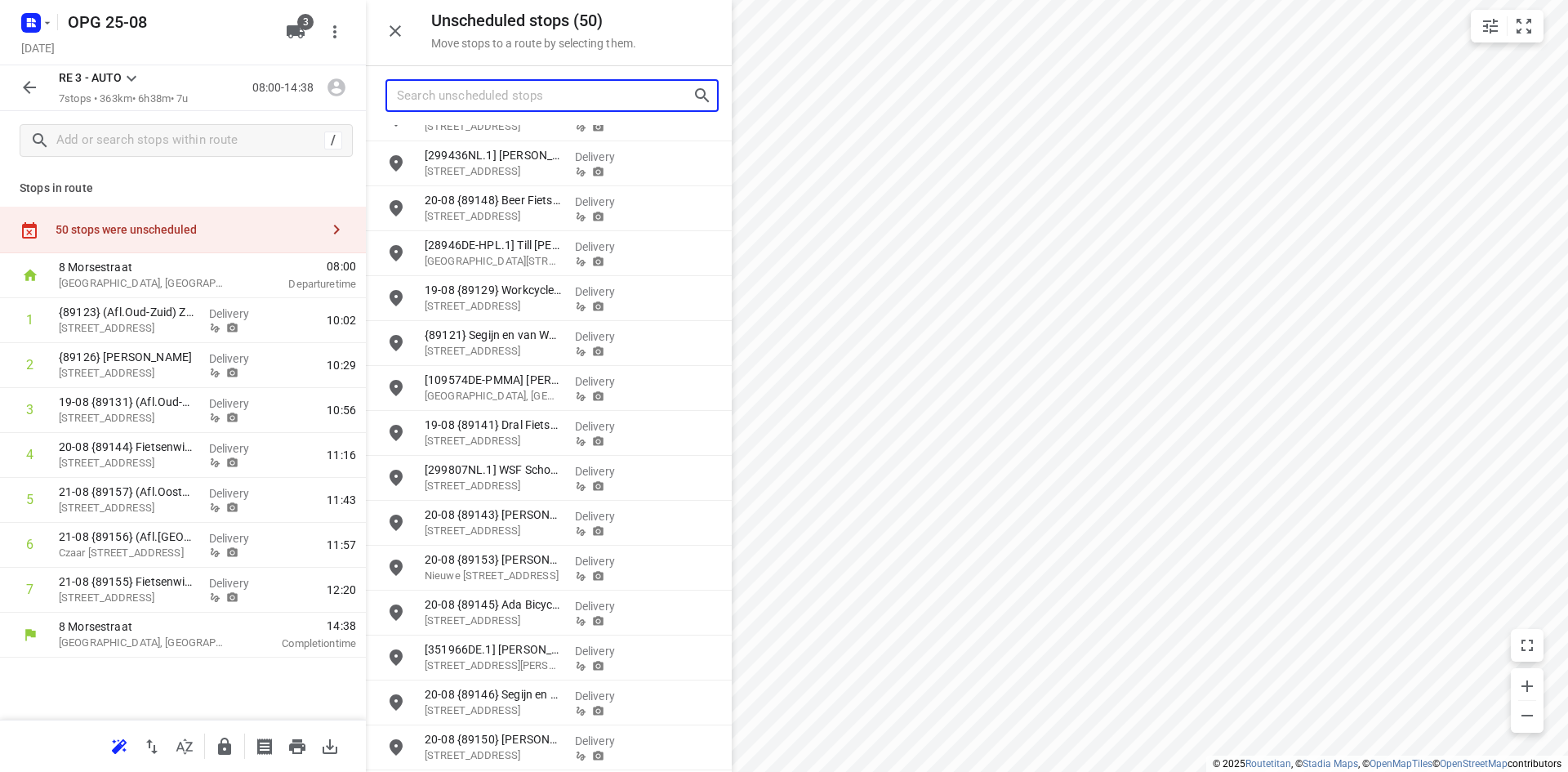
click at [527, 94] on input "Search unscheduled stops" at bounding box center [544, 96] width 295 height 25
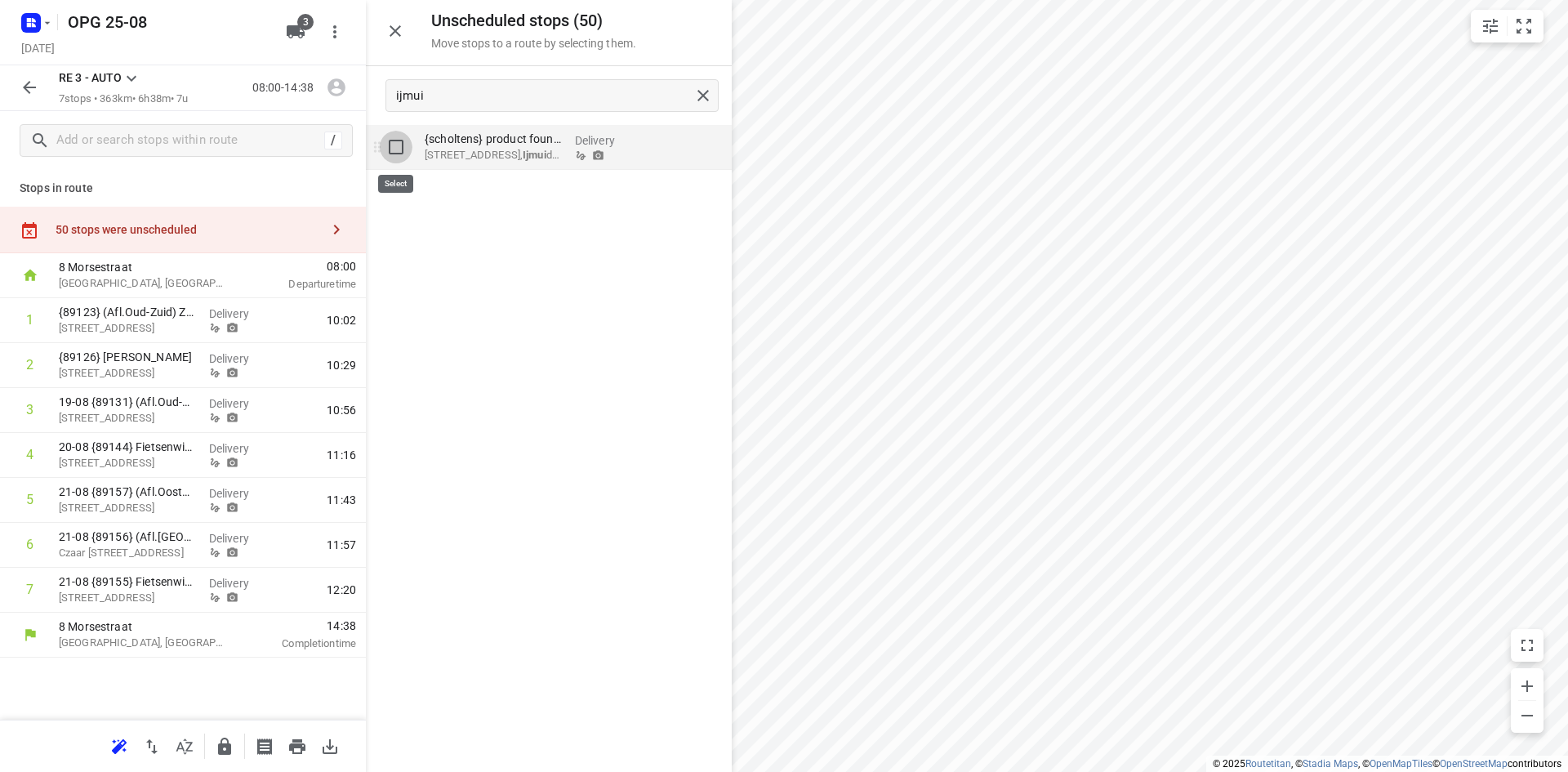
click at [396, 146] on input "grid" at bounding box center [397, 147] width 33 height 33
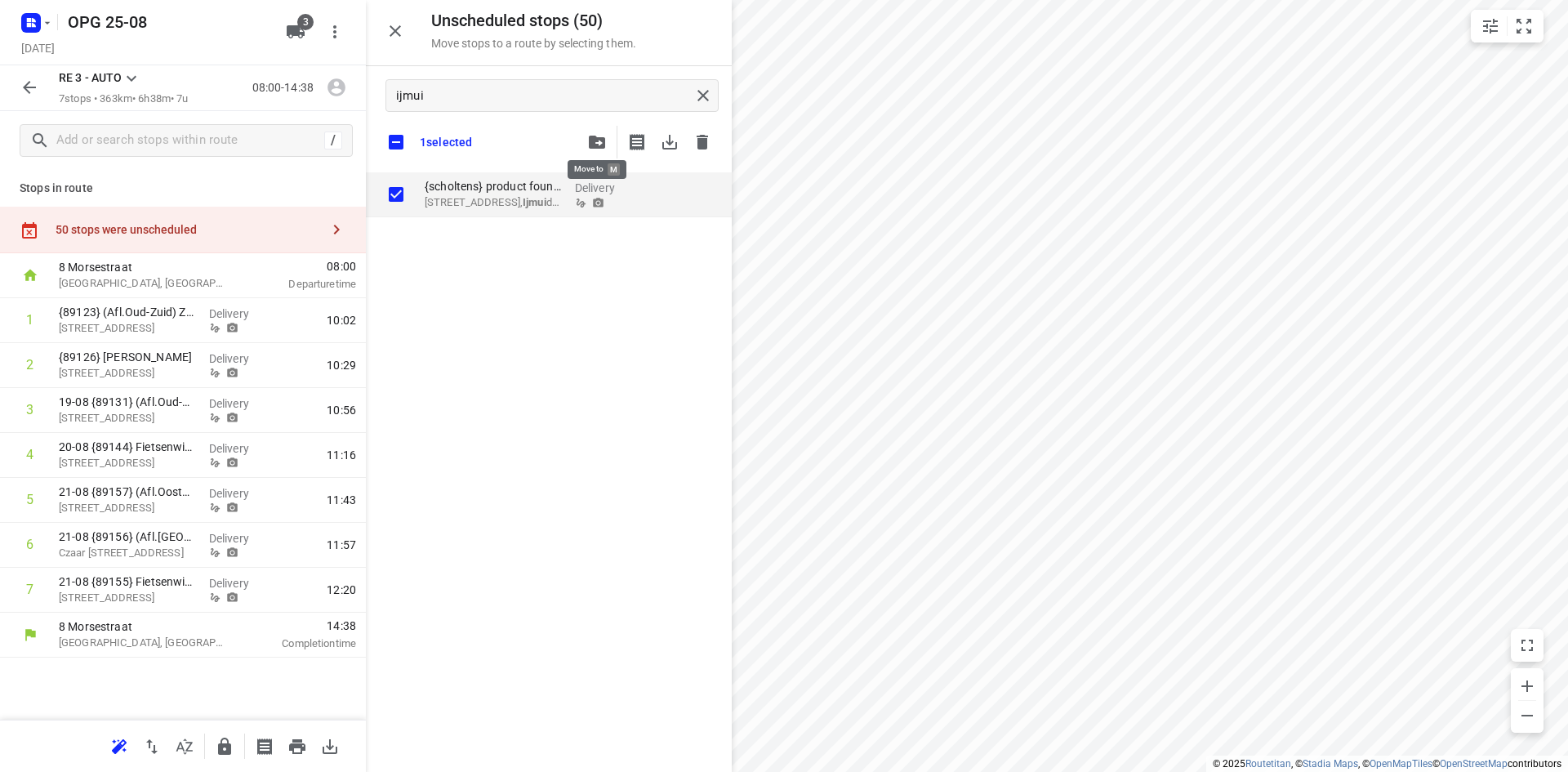
click at [596, 143] on icon "button" at bounding box center [596, 141] width 17 height 13
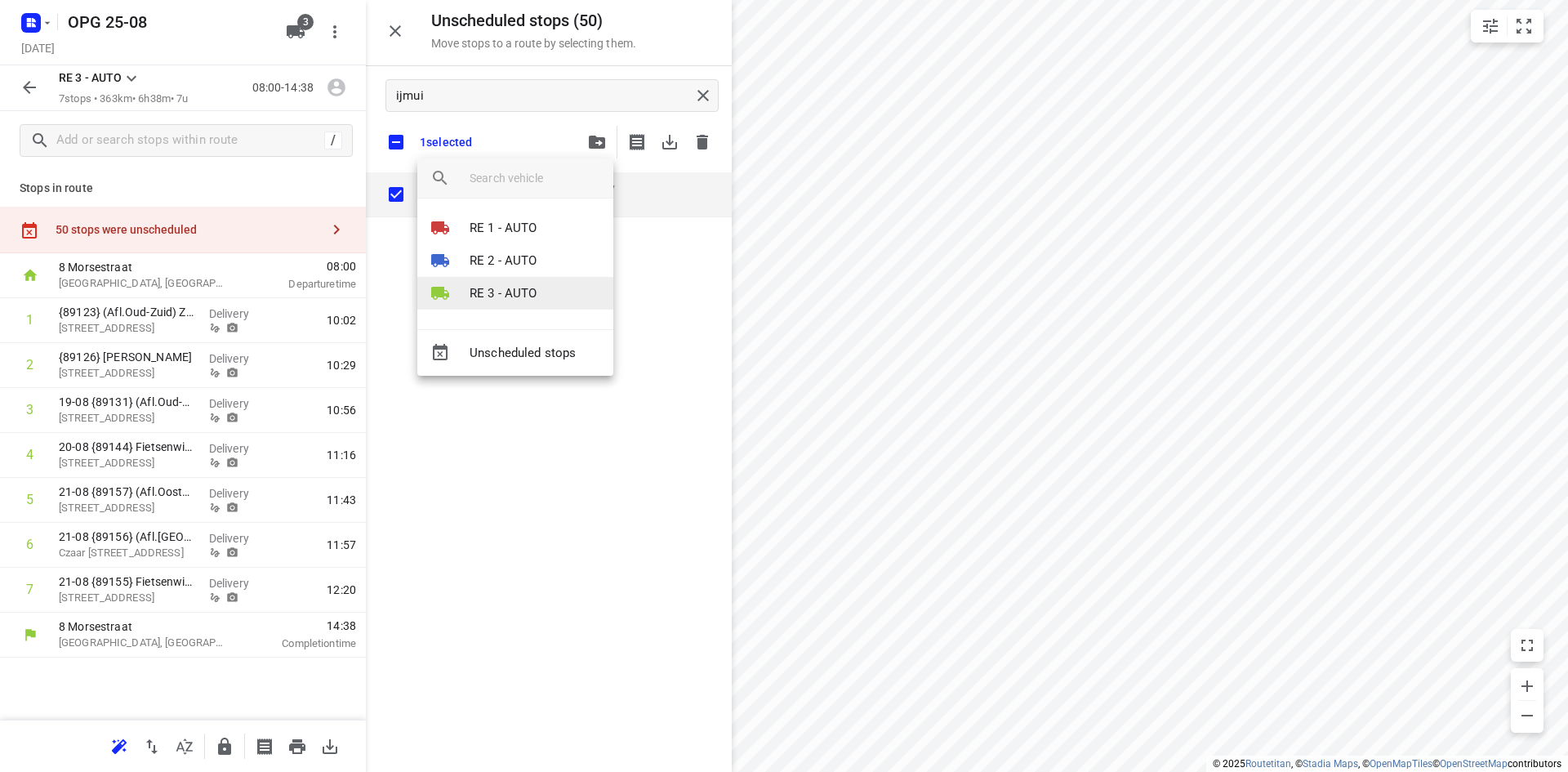
click at [530, 289] on p "RE 3 - AUTO" at bounding box center [504, 293] width 68 height 19
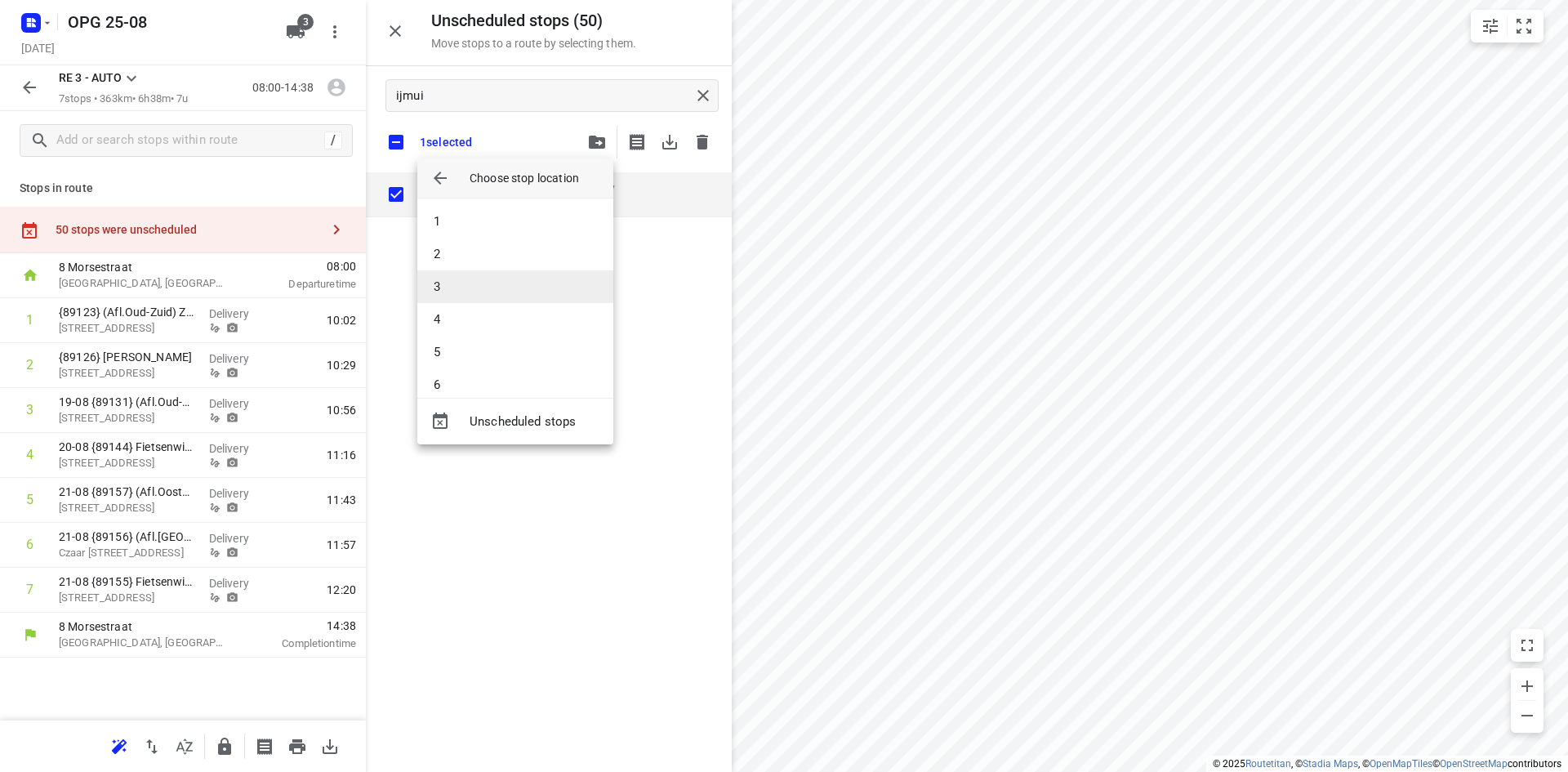
click at [528, 289] on li "3" at bounding box center [515, 287] width 196 height 33
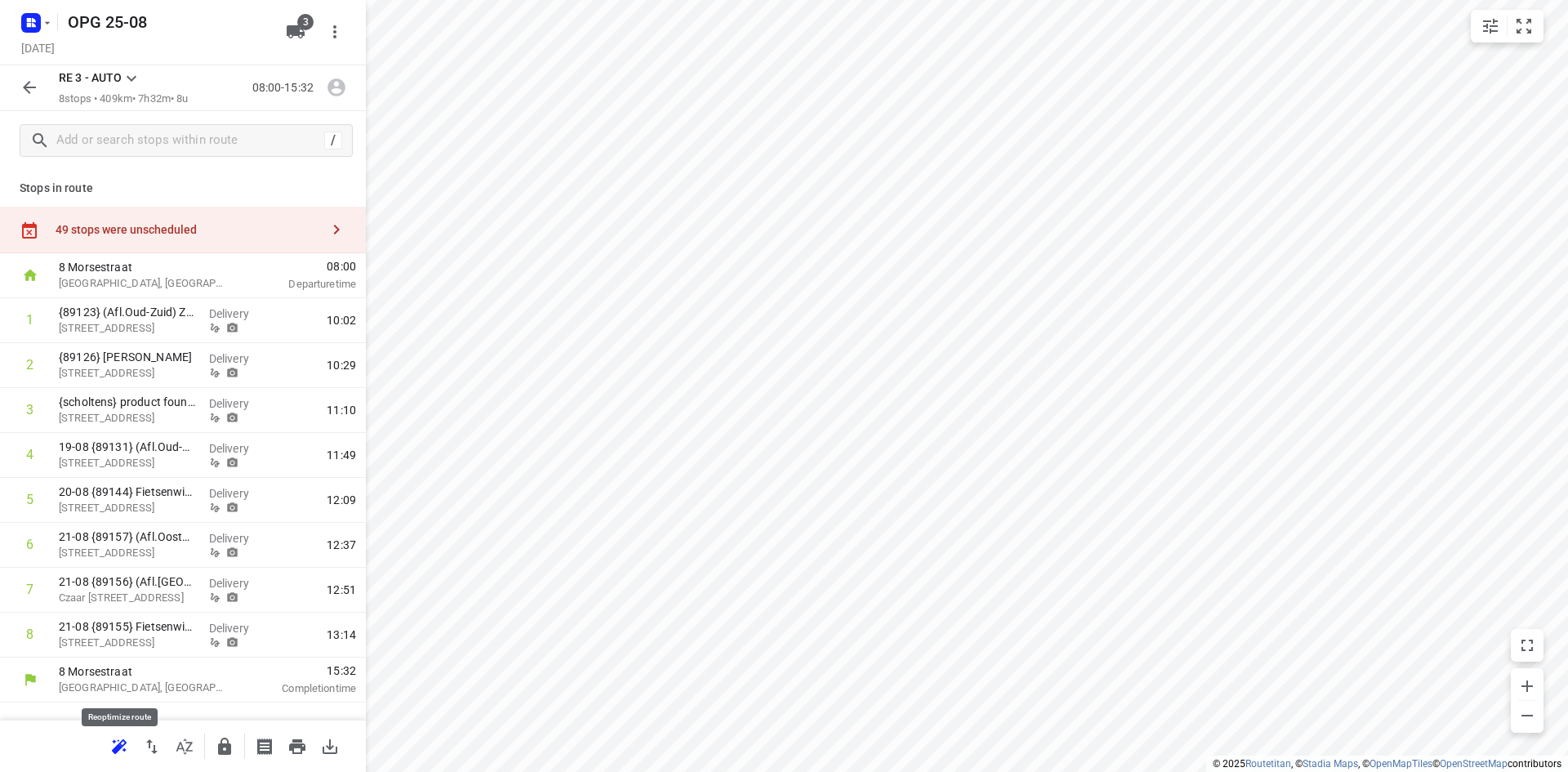
click at [116, 747] on icon "button" at bounding box center [117, 748] width 11 height 11
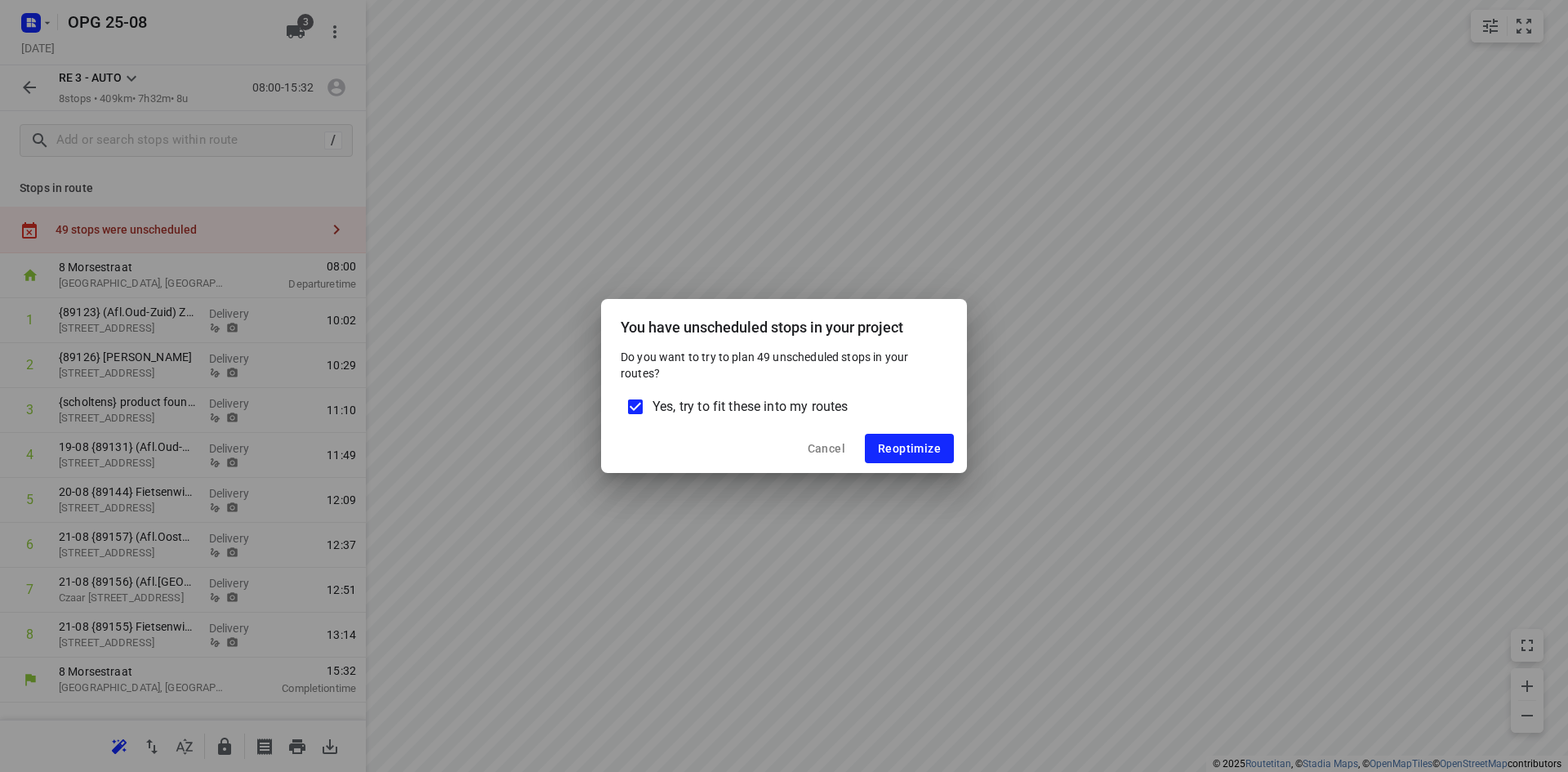
click at [637, 405] on input "Yes, try to fit these into my routes" at bounding box center [634, 406] width 34 height 34
click at [880, 447] on span "Reoptimize" at bounding box center [909, 447] width 63 height 13
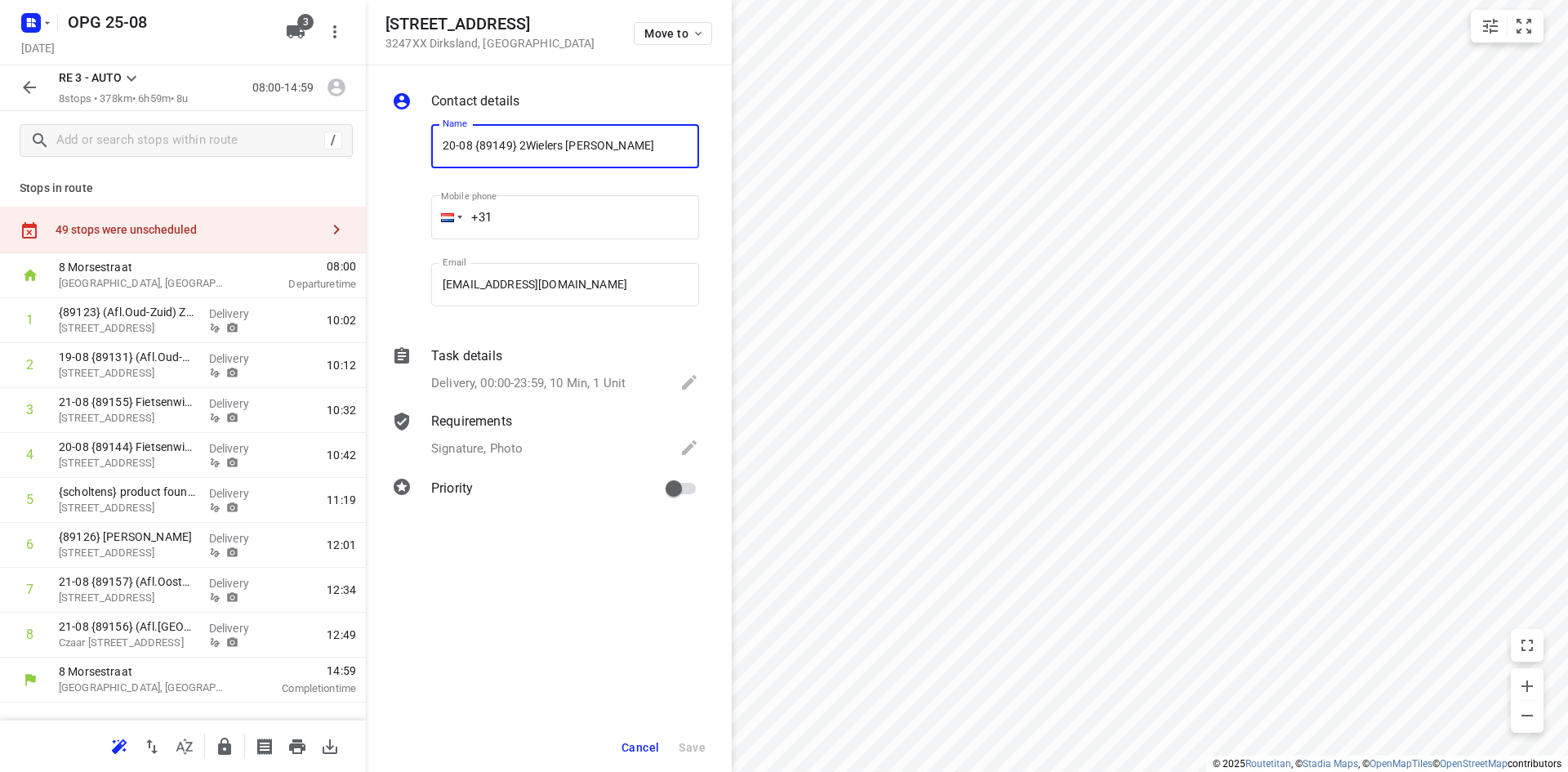
click at [653, 753] on span "Cancel" at bounding box center [640, 747] width 38 height 13
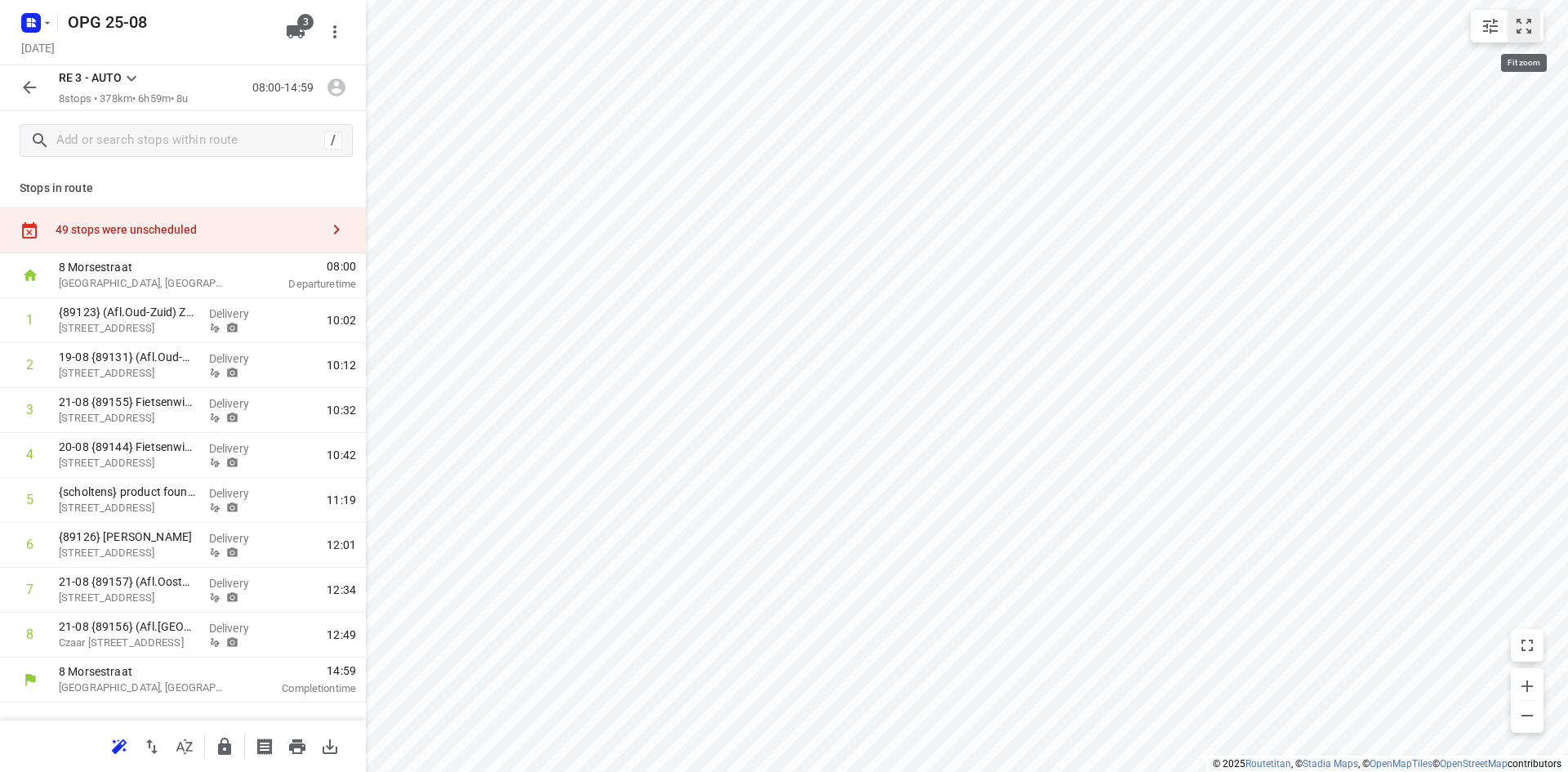
click at [1520, 33] on icon "small contained button group" at bounding box center [1523, 26] width 19 height 19
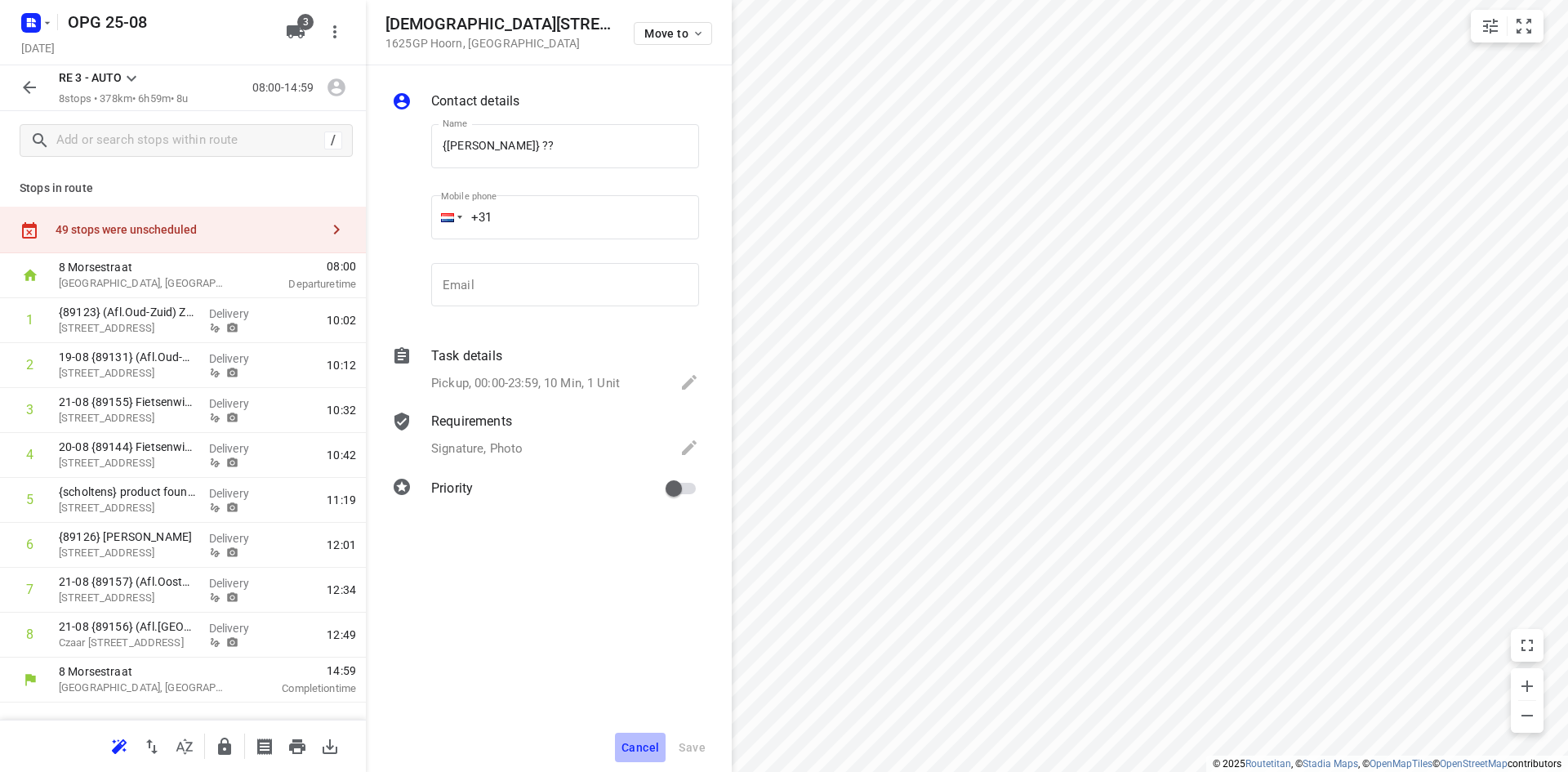
click at [646, 742] on span "Cancel" at bounding box center [640, 747] width 38 height 13
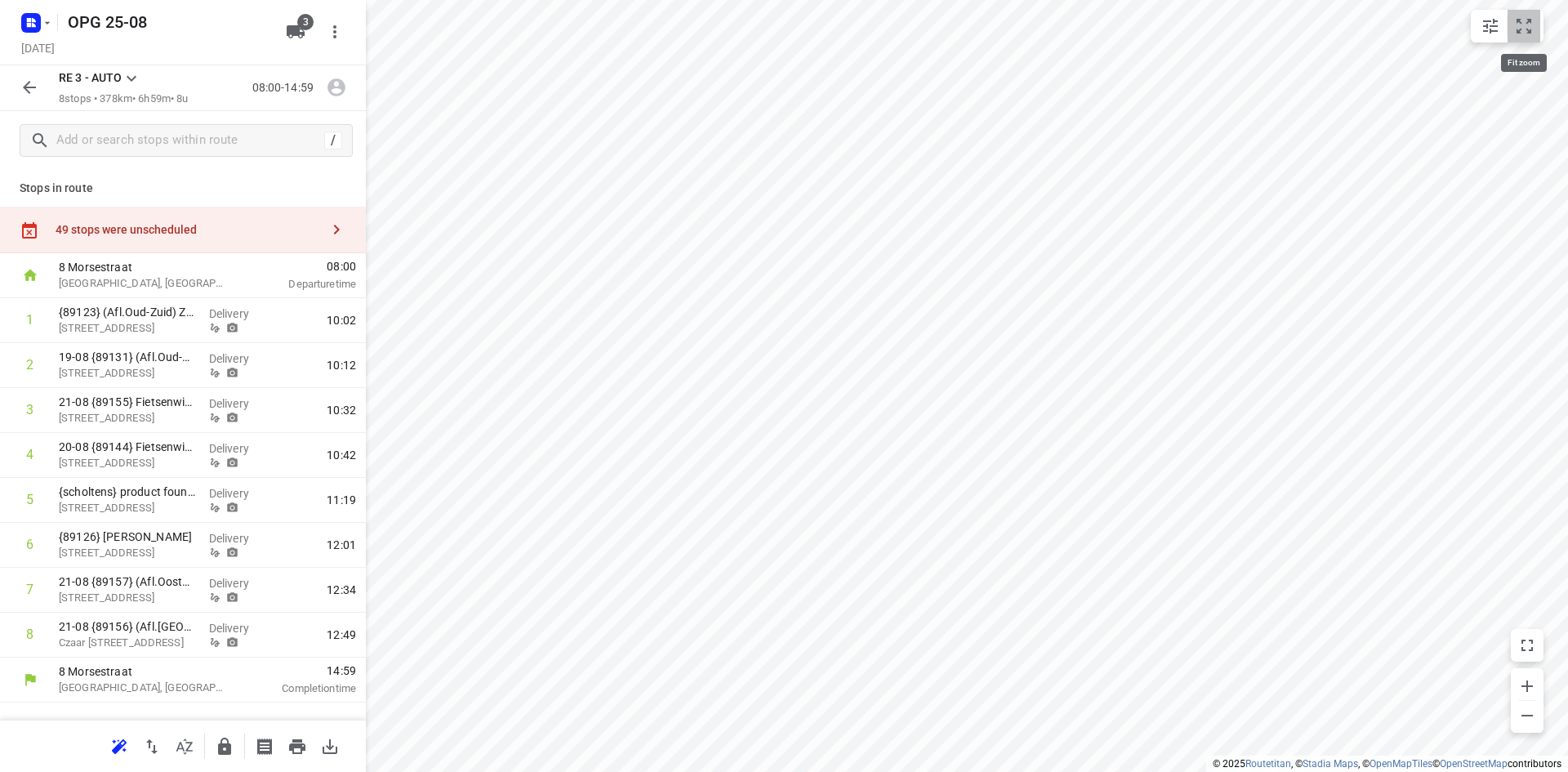
click at [1523, 14] on button "small contained button group" at bounding box center [1524, 26] width 33 height 33
click at [332, 223] on icon "button" at bounding box center [336, 229] width 19 height 19
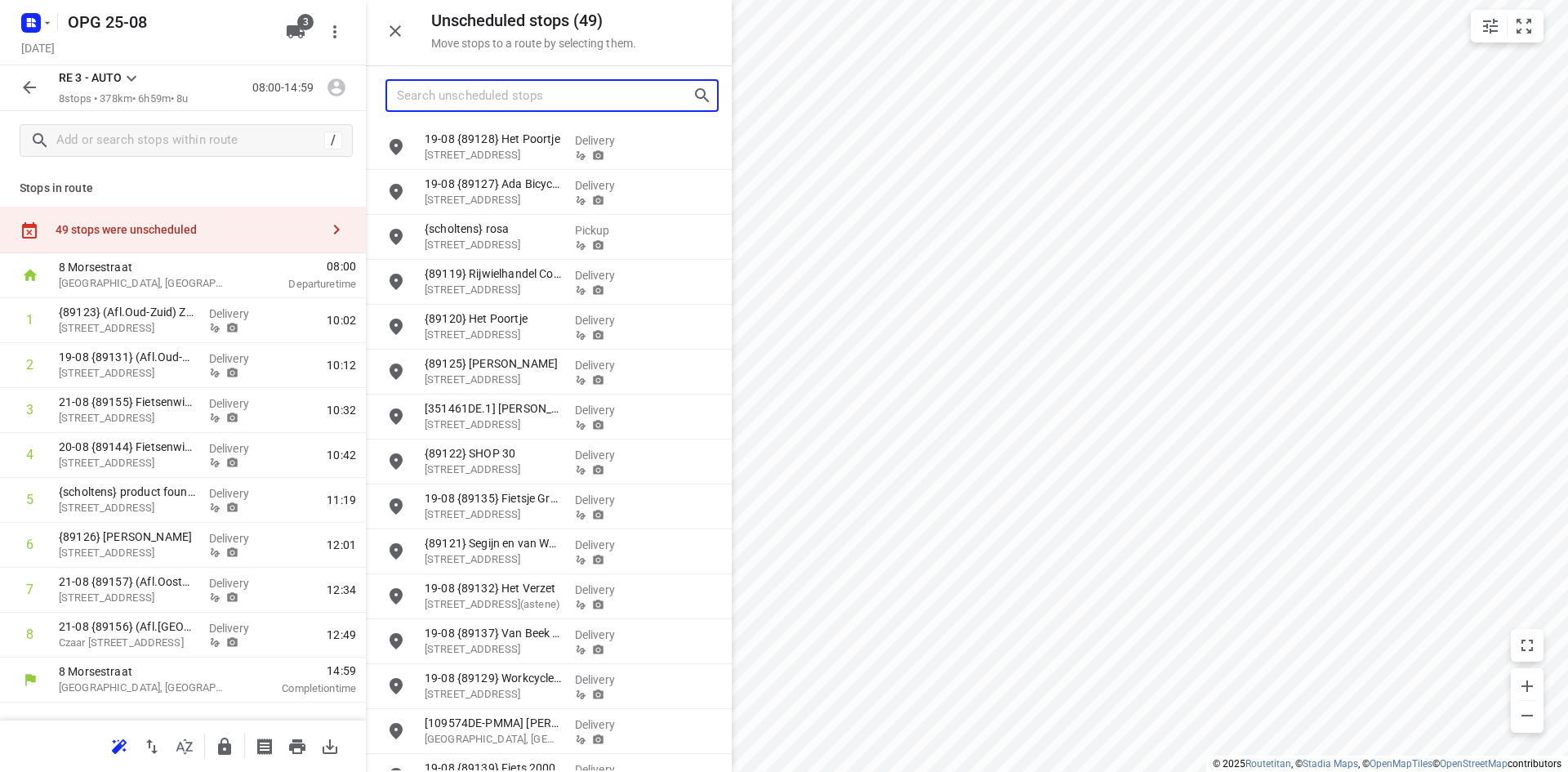
click at [451, 99] on input "Search unscheduled stops" at bounding box center [544, 96] width 295 height 25
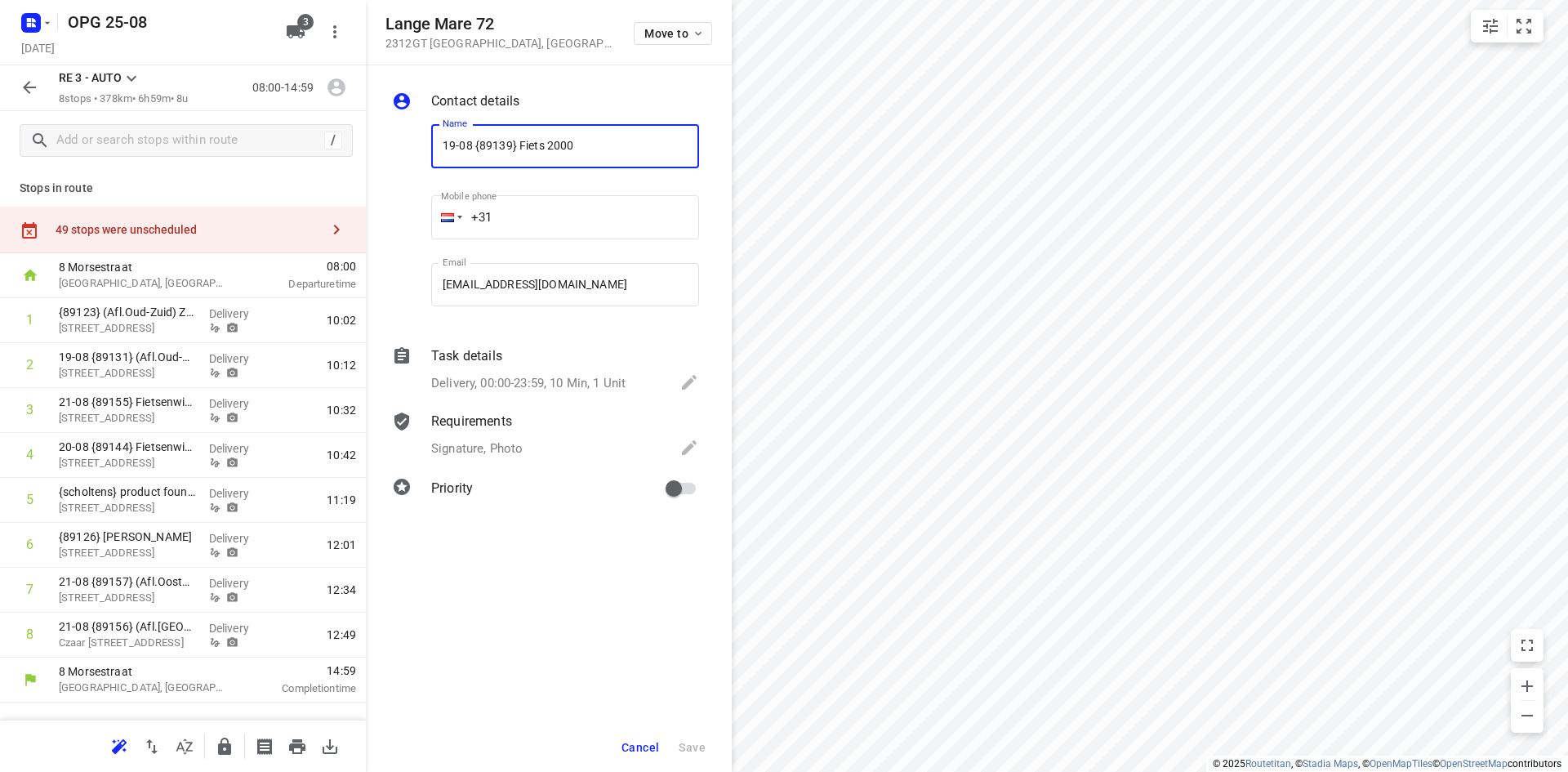
click at [637, 746] on button "Cancel" at bounding box center [640, 748] width 51 height 29
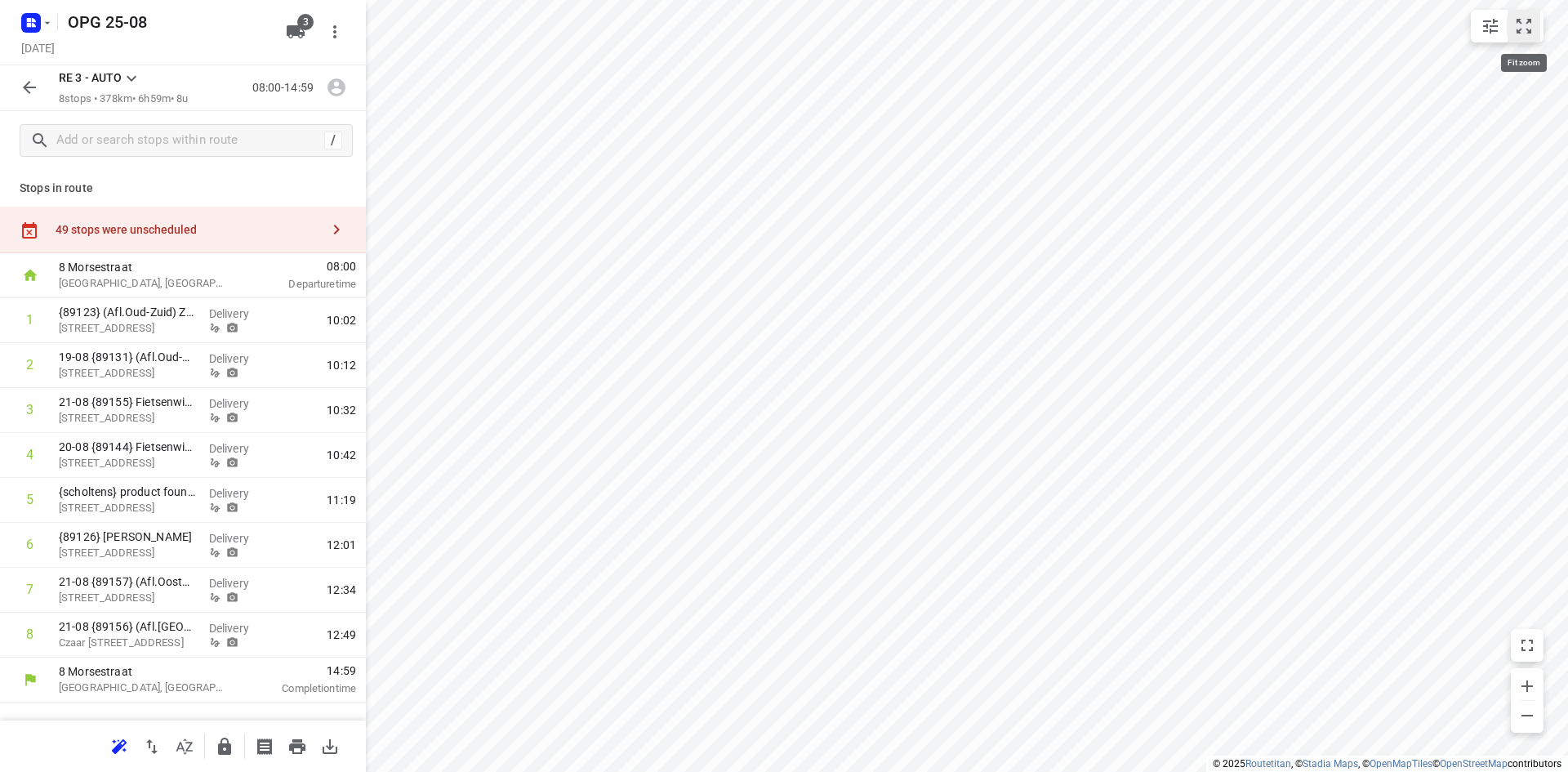
click at [1520, 27] on icon "small contained button group" at bounding box center [1523, 26] width 19 height 19
click at [51, 18] on icon "button" at bounding box center [47, 22] width 13 height 13
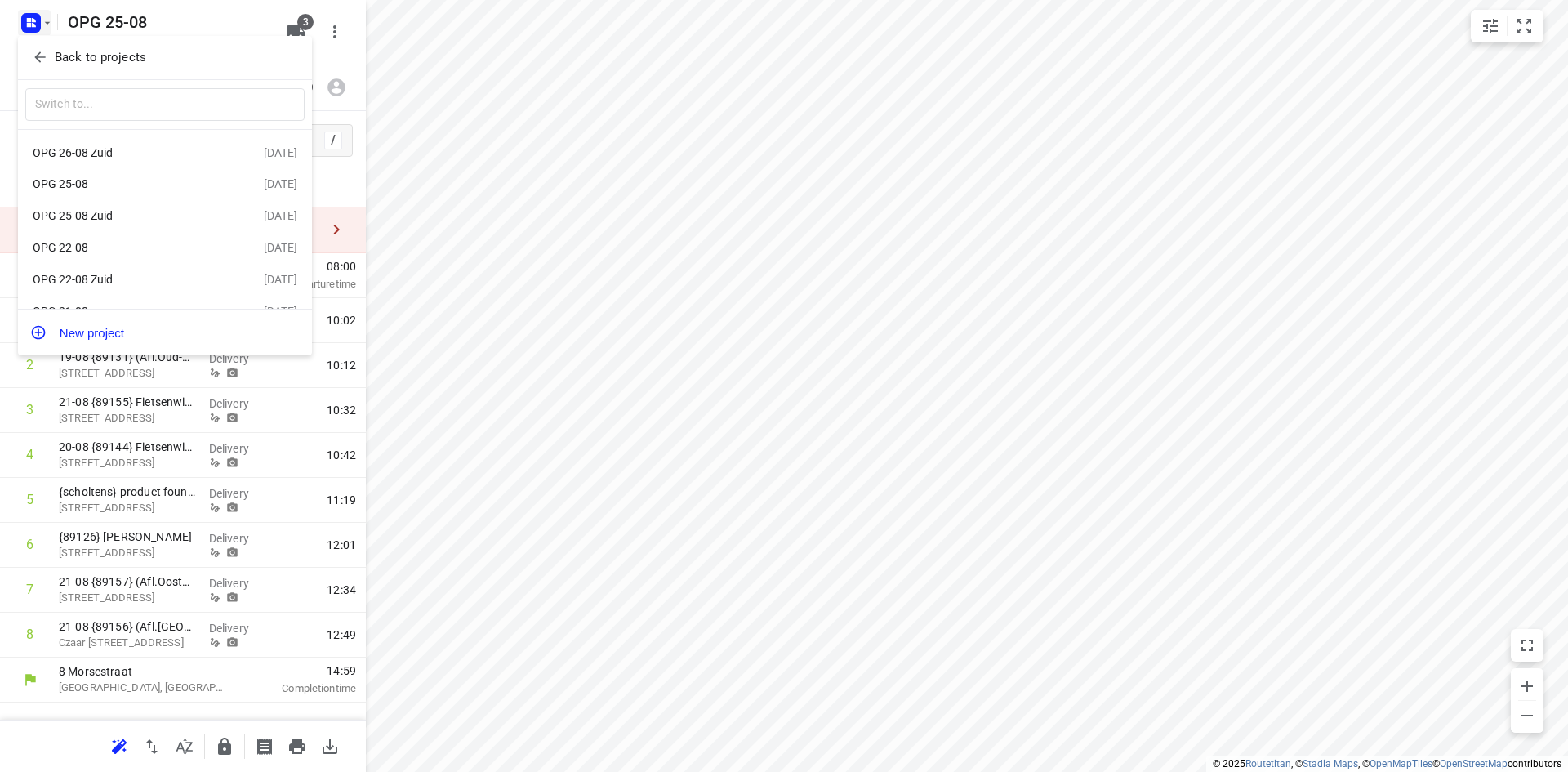
scroll to position [82, 0]
click at [114, 173] on div "OPG 22-08" at bounding box center [127, 165] width 188 height 13
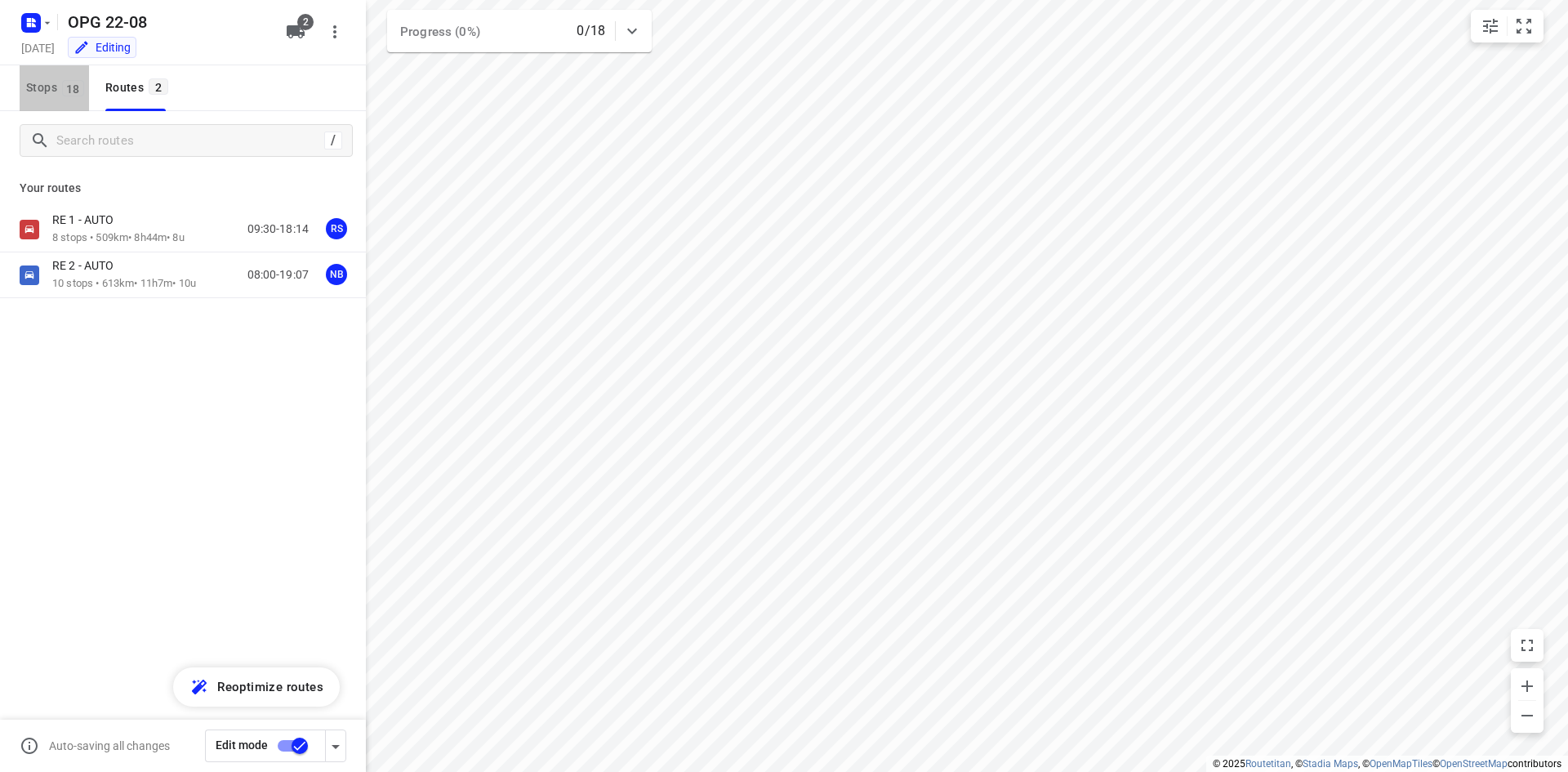
click at [37, 88] on span "Stops 18" at bounding box center [57, 88] width 63 height 20
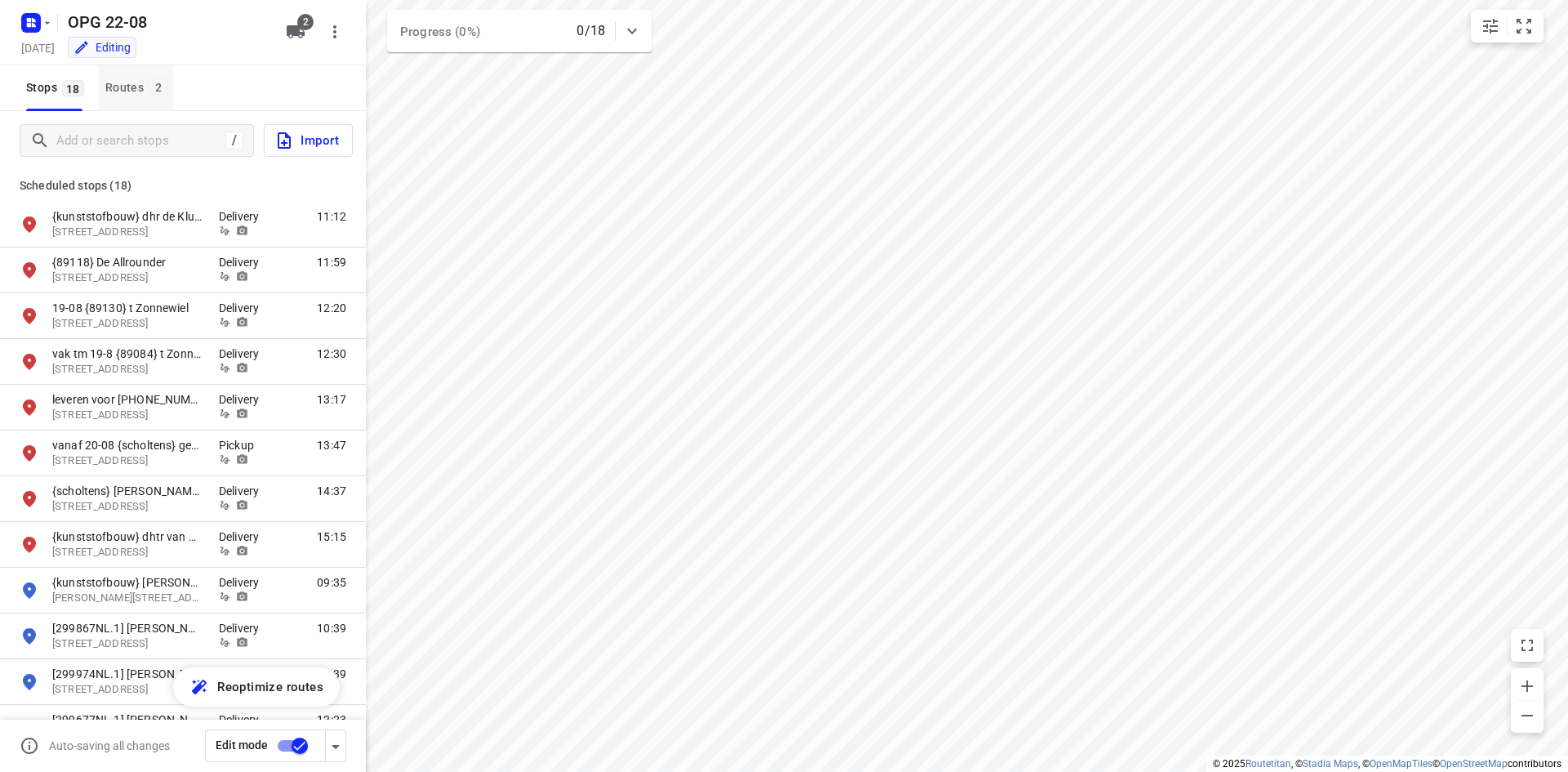
click at [138, 86] on div "Routes 2" at bounding box center [139, 88] width 68 height 20
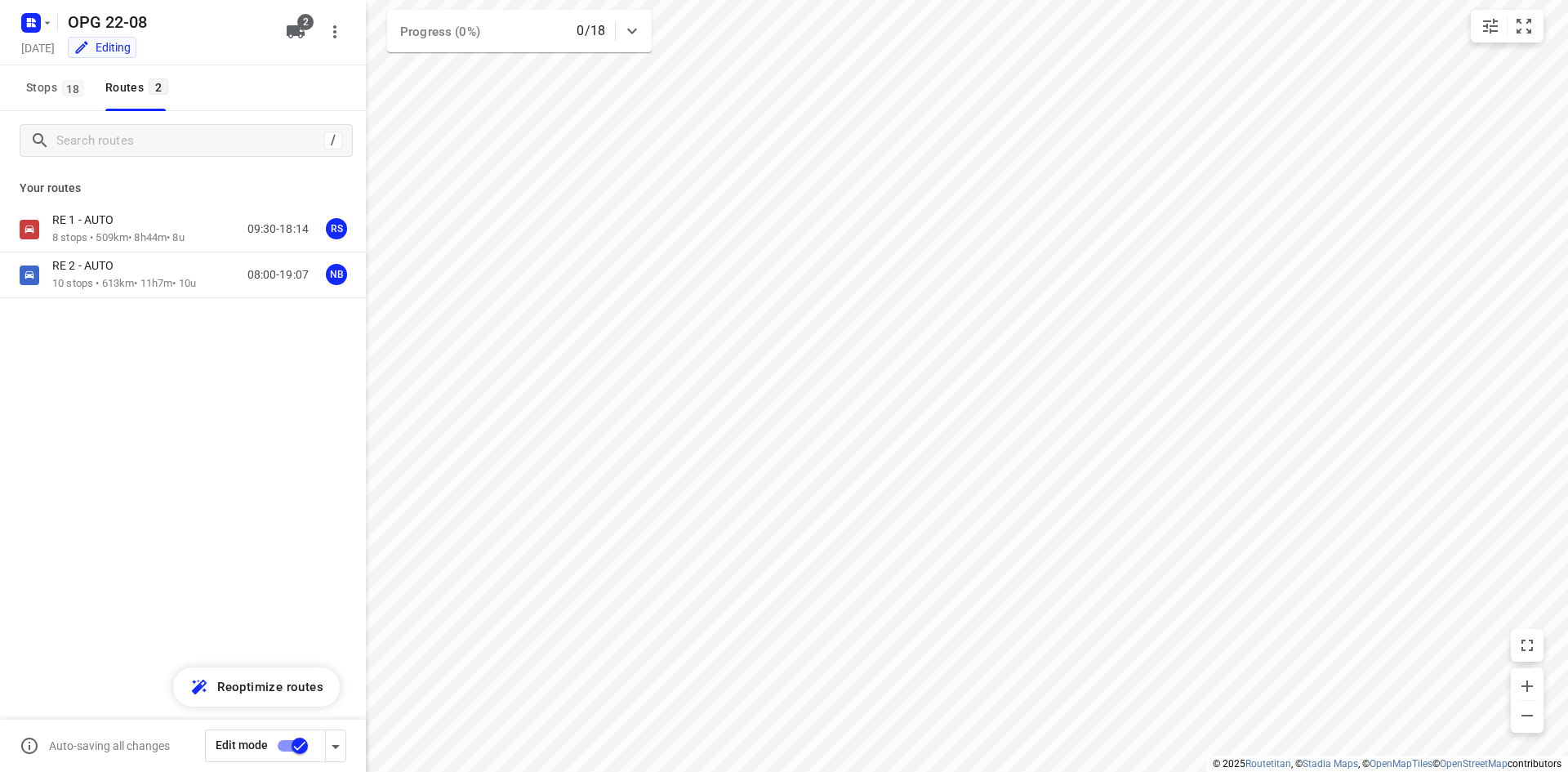
click at [284, 743] on input "checkbox" at bounding box center [300, 746] width 94 height 31
click at [43, 18] on icon "button" at bounding box center [47, 22] width 13 height 13
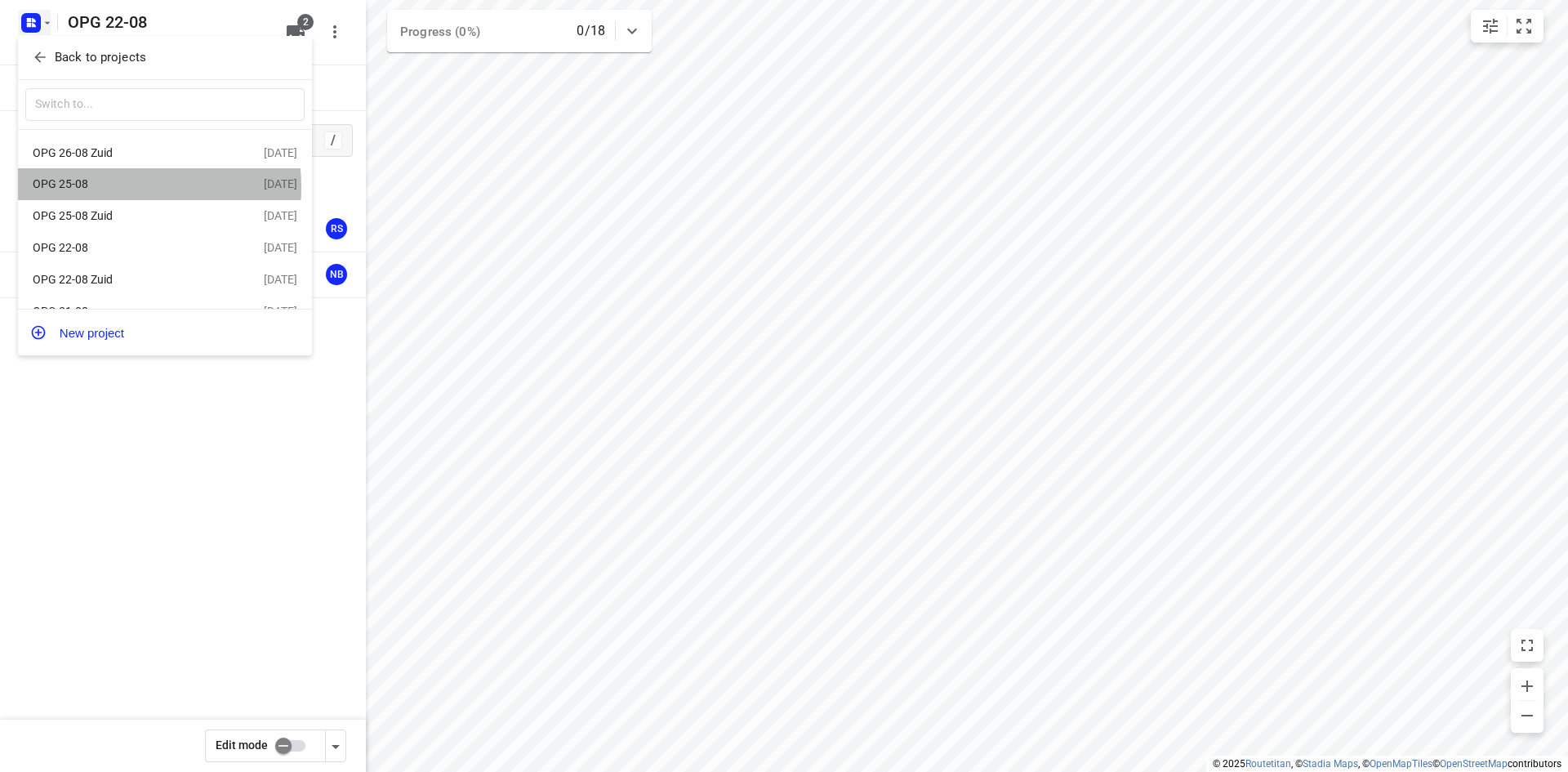
click at [111, 188] on div "OPG 25-08" at bounding box center [127, 183] width 188 height 13
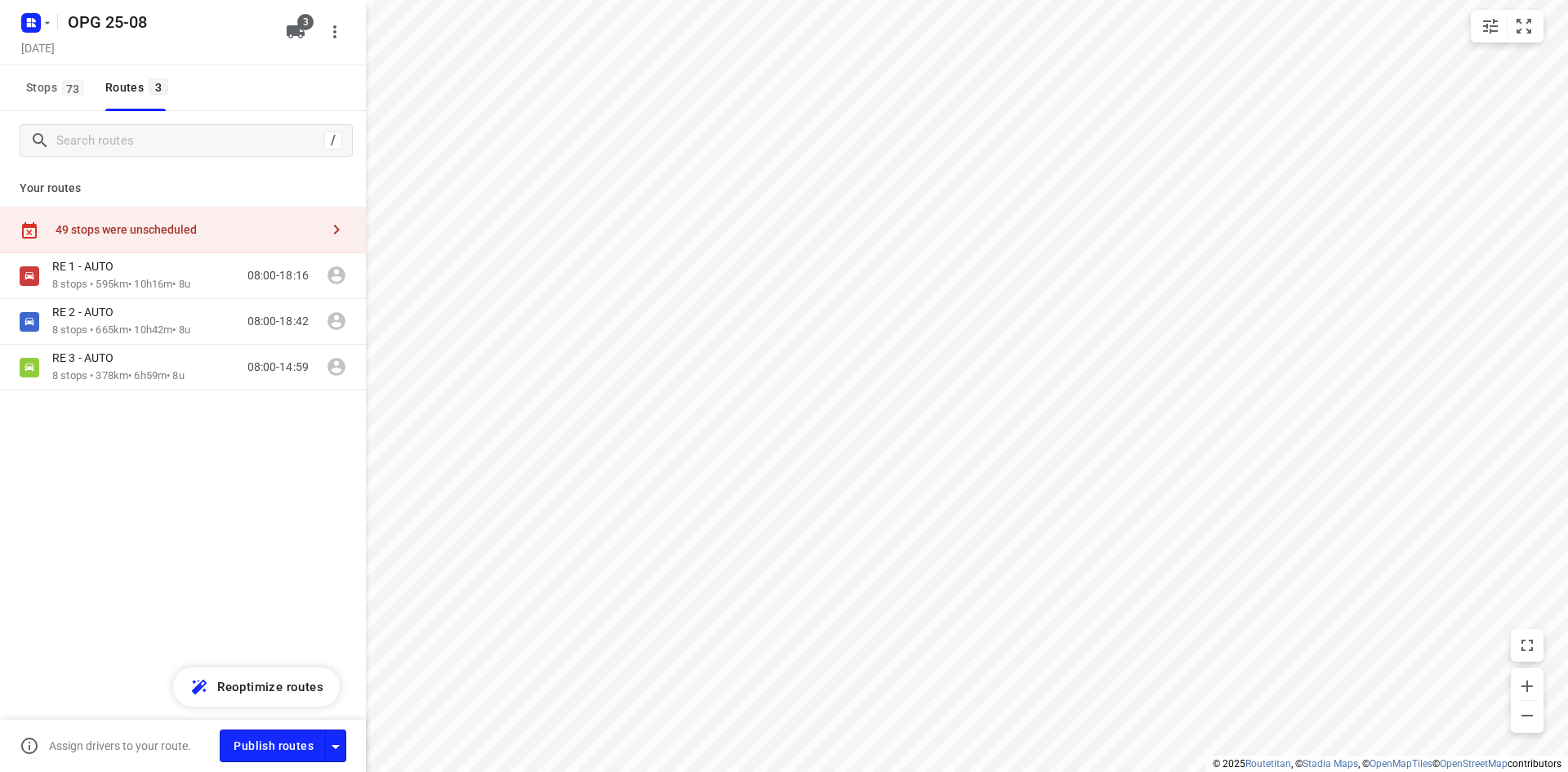
click at [244, 501] on div "RE 1 - AUTO 8 stops • 595km • 10h16m • 8u 08:00-18:16 RE 2 - AUTO 8 stops • 665…" at bounding box center [182, 379] width 365 height 251
